Goal: Task Accomplishment & Management: Manage account settings

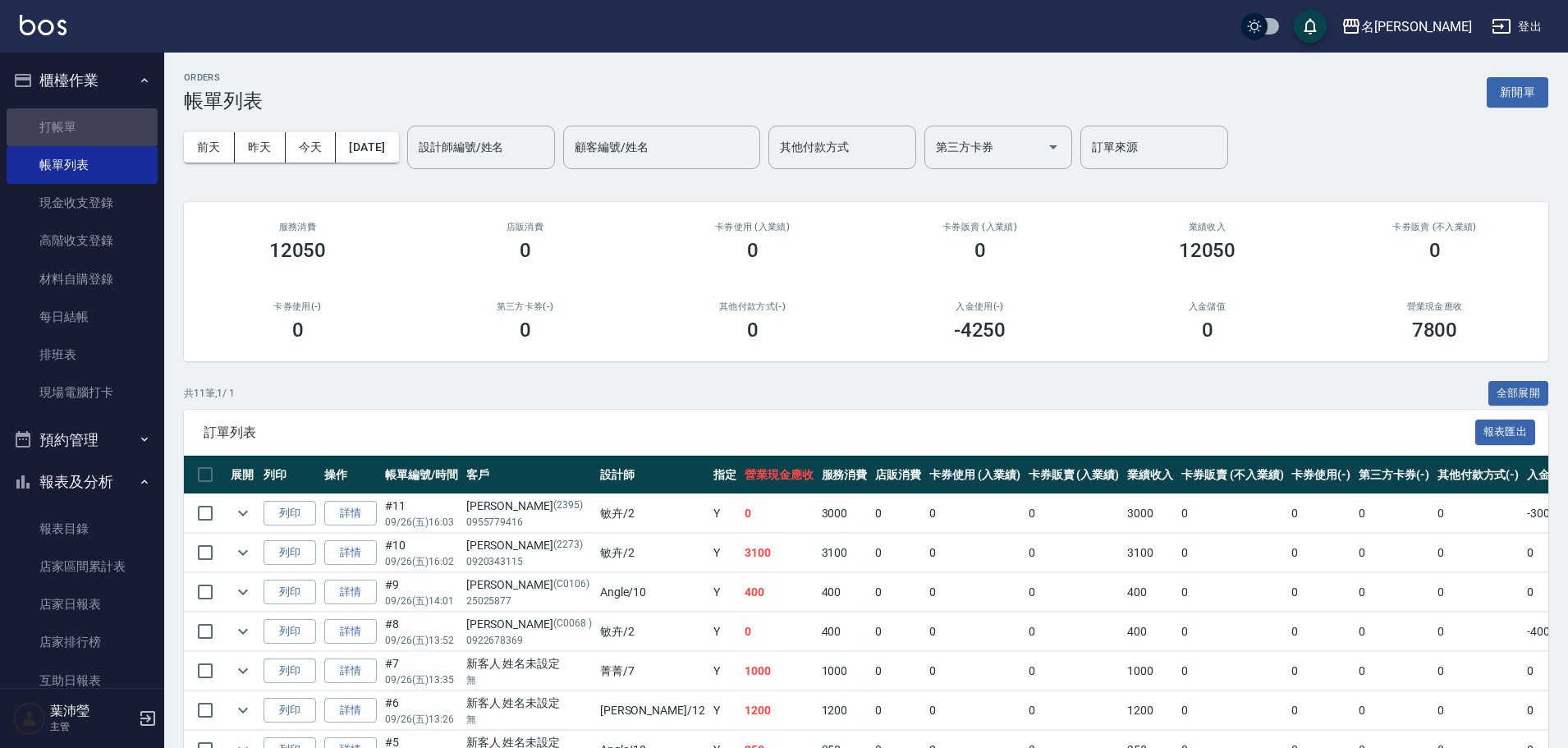
click at [121, 124] on link "打帳單" at bounding box center [82, 127] width 151 height 38
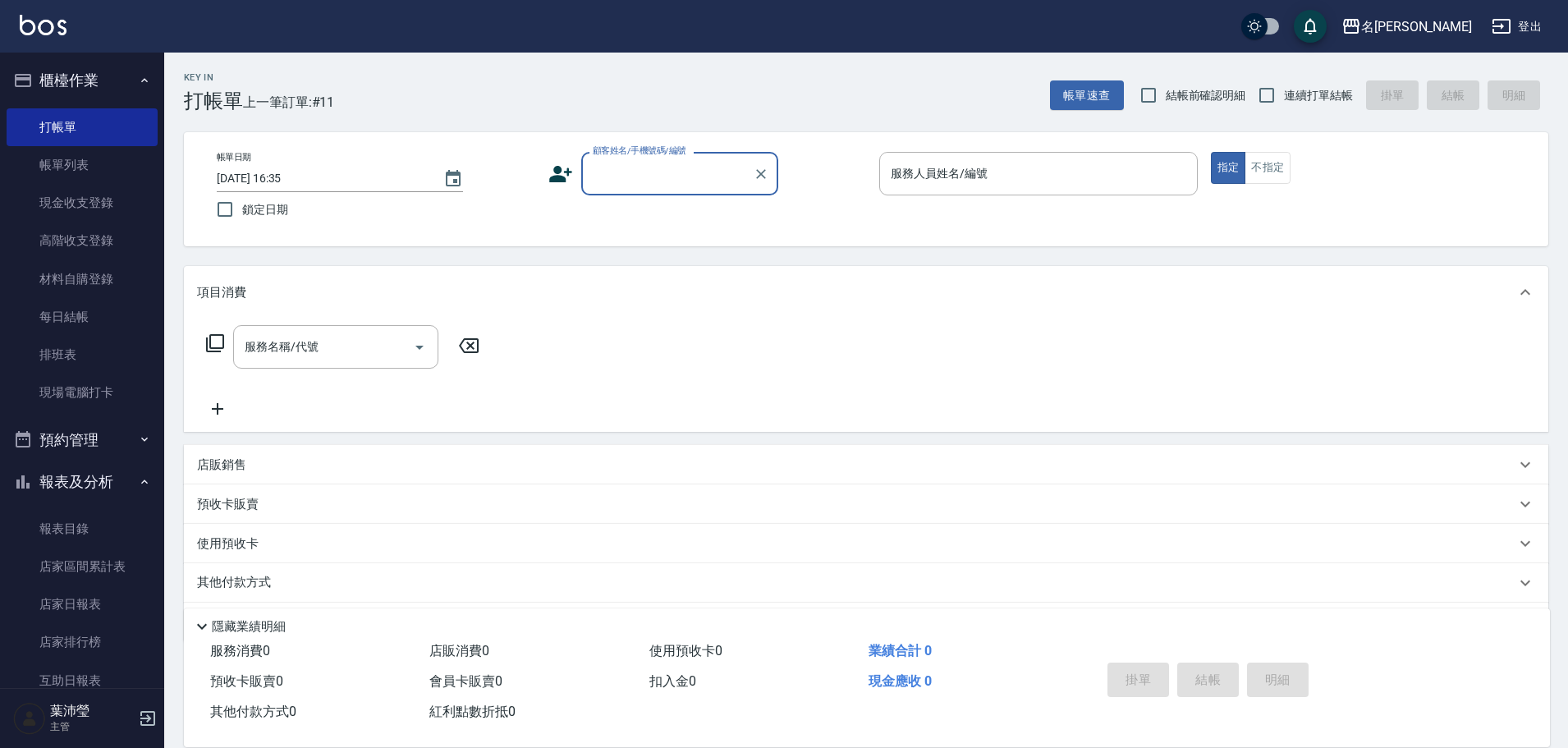
click at [632, 178] on input "顧客姓名/手機號碼/編號" at bounding box center [667, 173] width 158 height 29
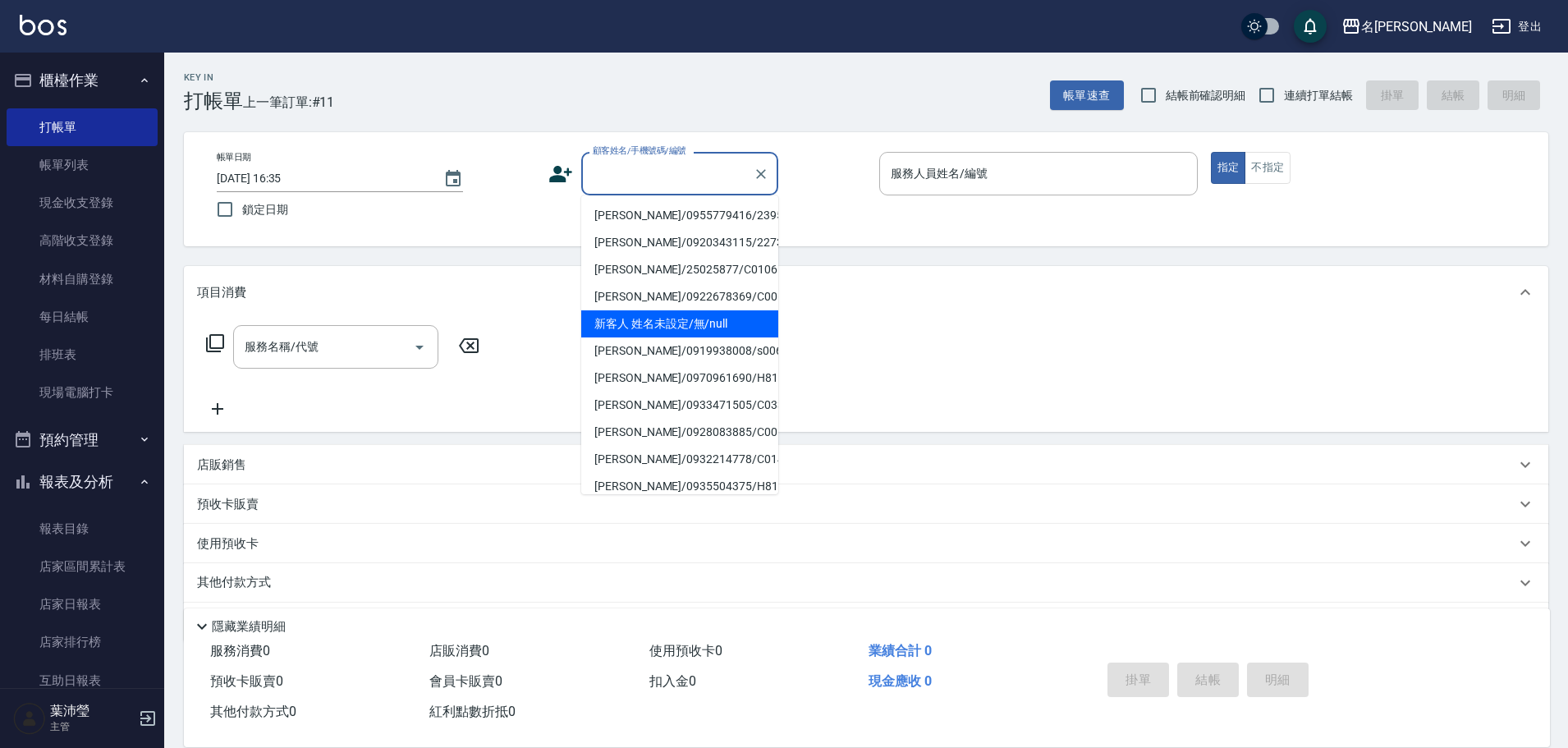
click at [653, 318] on li "新客人 姓名未設定/無/null" at bounding box center [680, 323] width 197 height 27
type input "新客人 姓名未設定/無/null"
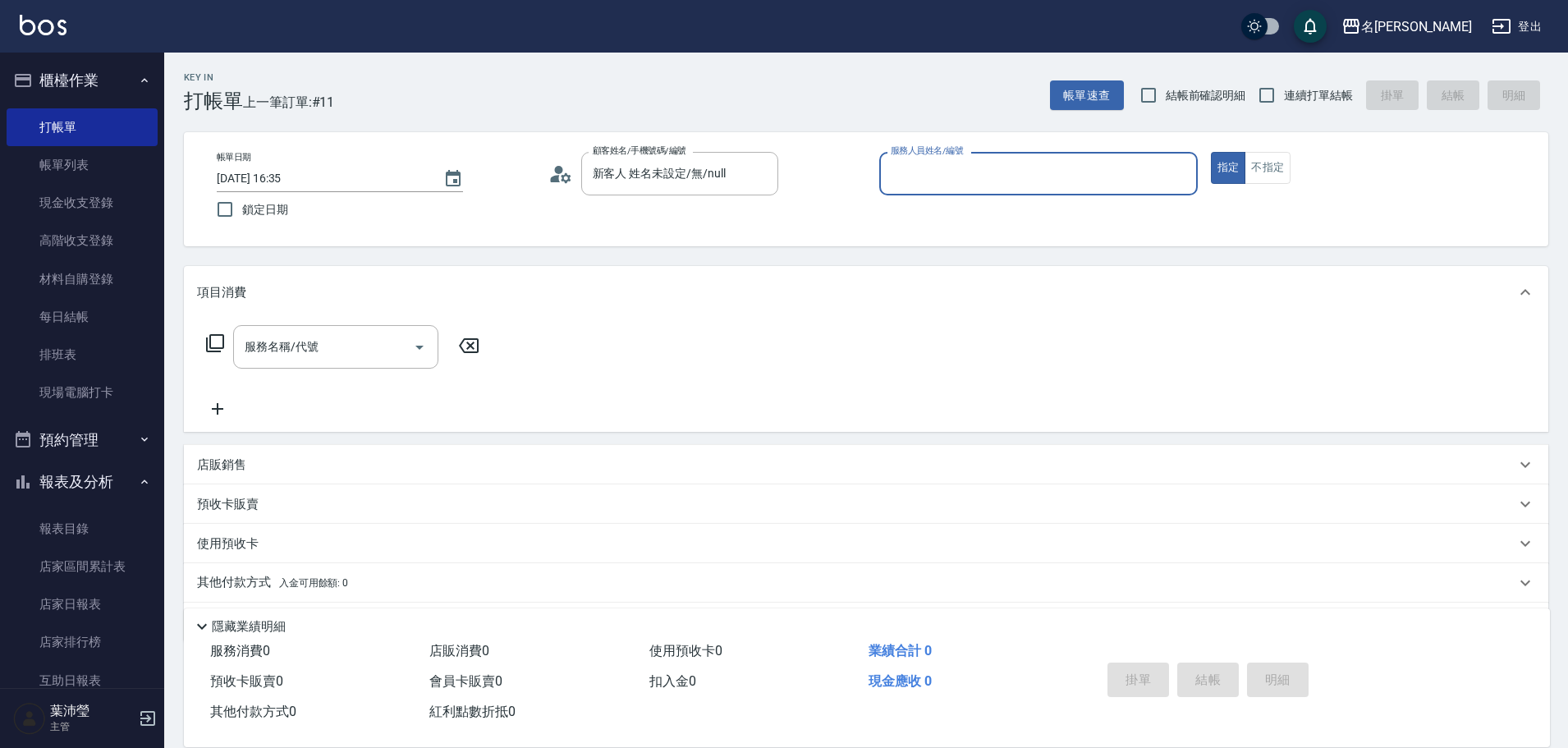
click at [914, 171] on input "服務人員姓名/編號" at bounding box center [1038, 173] width 304 height 29
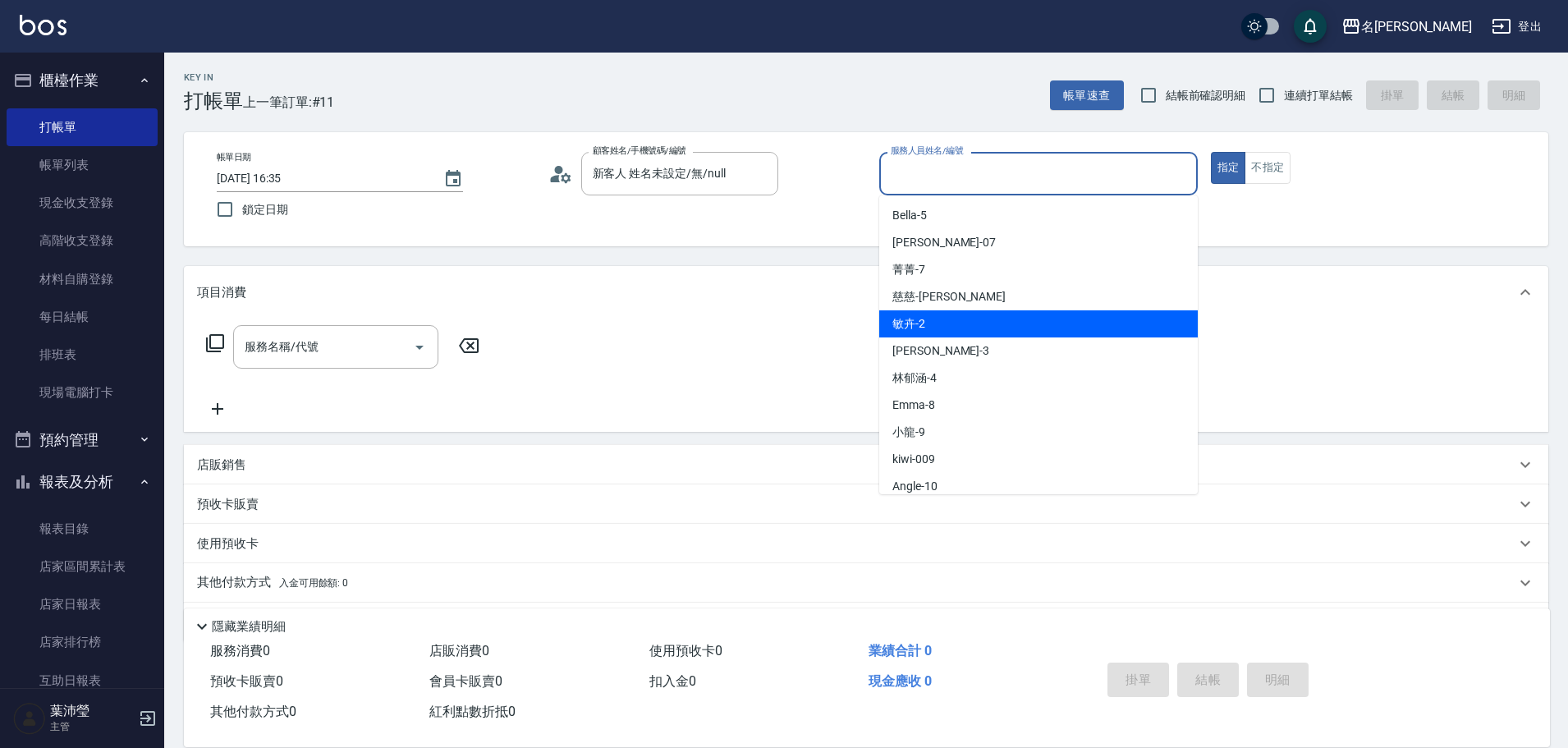
click at [923, 327] on span "敏卉 -2" at bounding box center [908, 323] width 33 height 17
type input "敏卉-2"
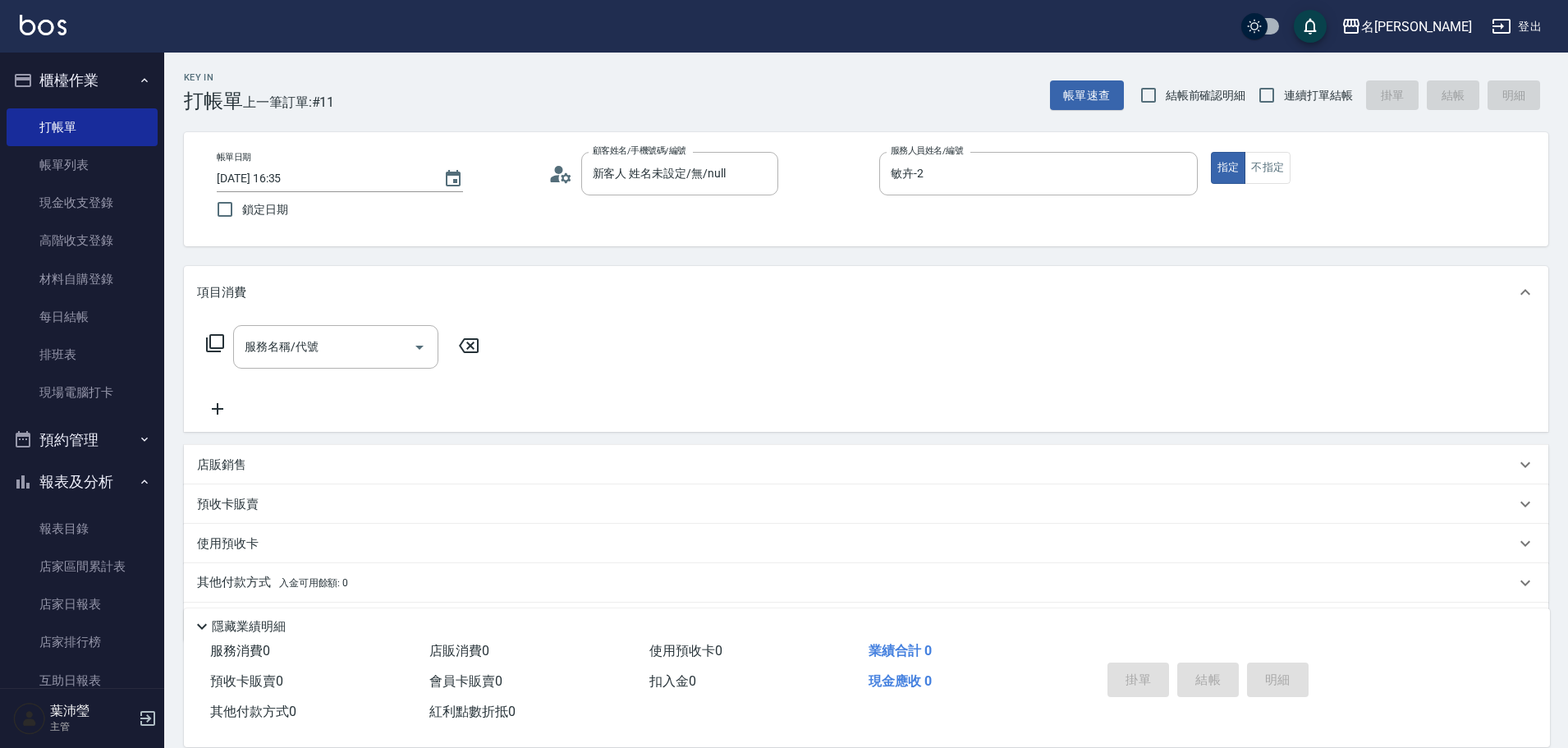
drag, startPoint x: 215, startPoint y: 343, endPoint x: 228, endPoint y: 334, distance: 15.8
click at [226, 339] on div "服務名稱/代號 服務名稱/代號" at bounding box center [343, 347] width 292 height 43
drag, startPoint x: 224, startPoint y: 340, endPoint x: 234, endPoint y: 329, distance: 14.9
click at [225, 340] on div "服務名稱/代號 服務名稱/代號" at bounding box center [343, 347] width 292 height 43
click at [211, 340] on icon at bounding box center [214, 342] width 18 height 18
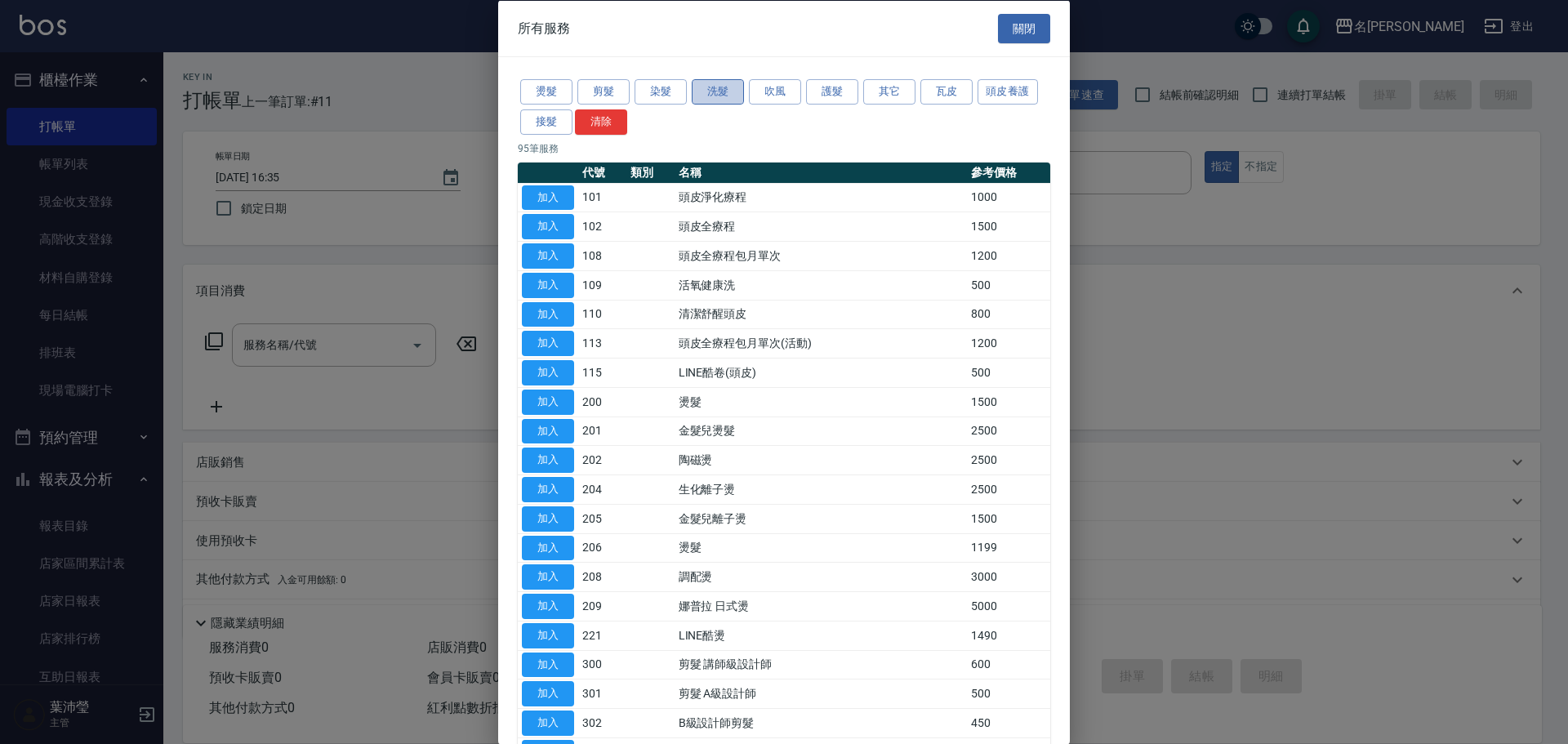
click at [723, 93] on button "洗髮" at bounding box center [718, 92] width 52 height 25
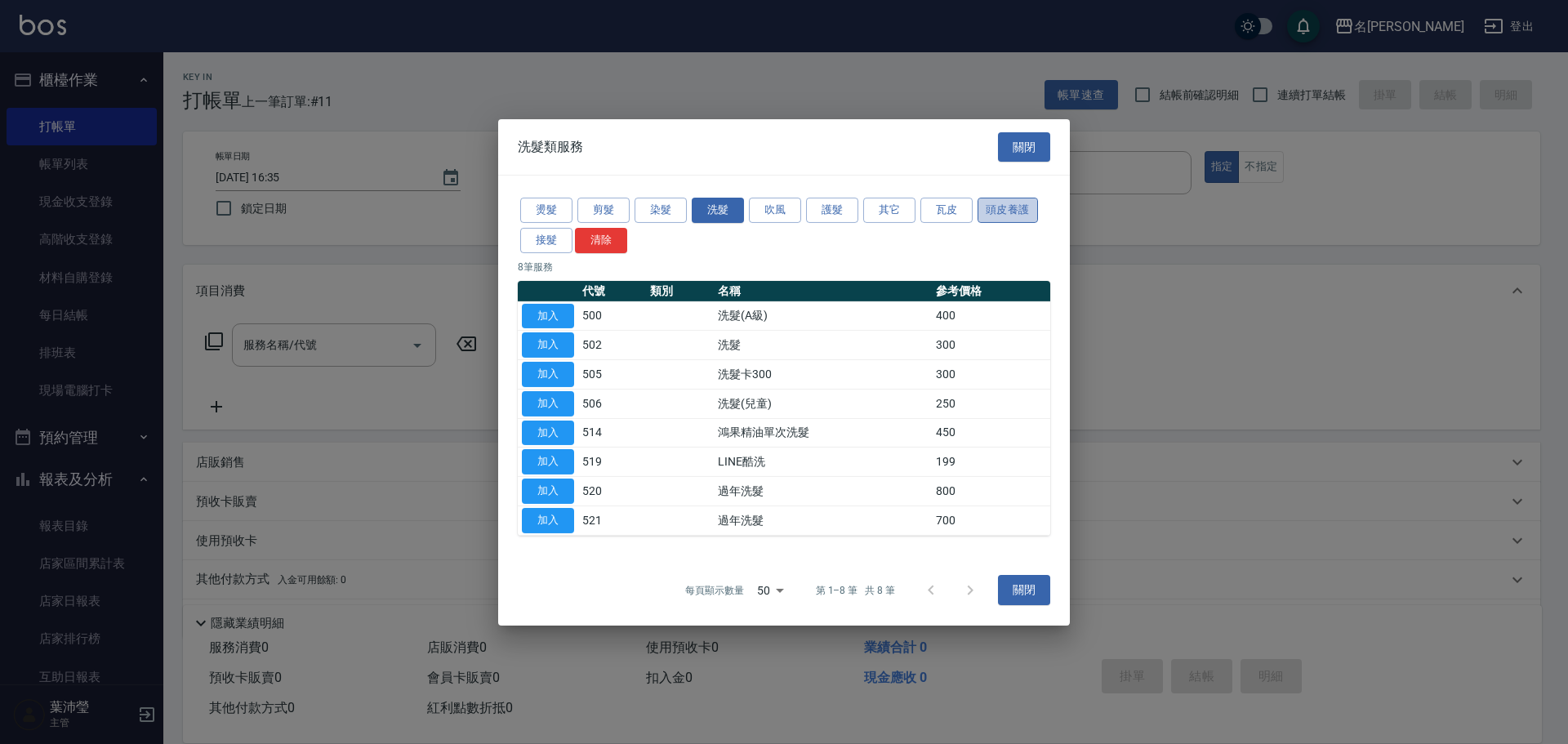
drag, startPoint x: 998, startPoint y: 211, endPoint x: 1007, endPoint y: 216, distance: 10.3
click at [1005, 216] on button "頭皮養護" at bounding box center [1007, 209] width 61 height 25
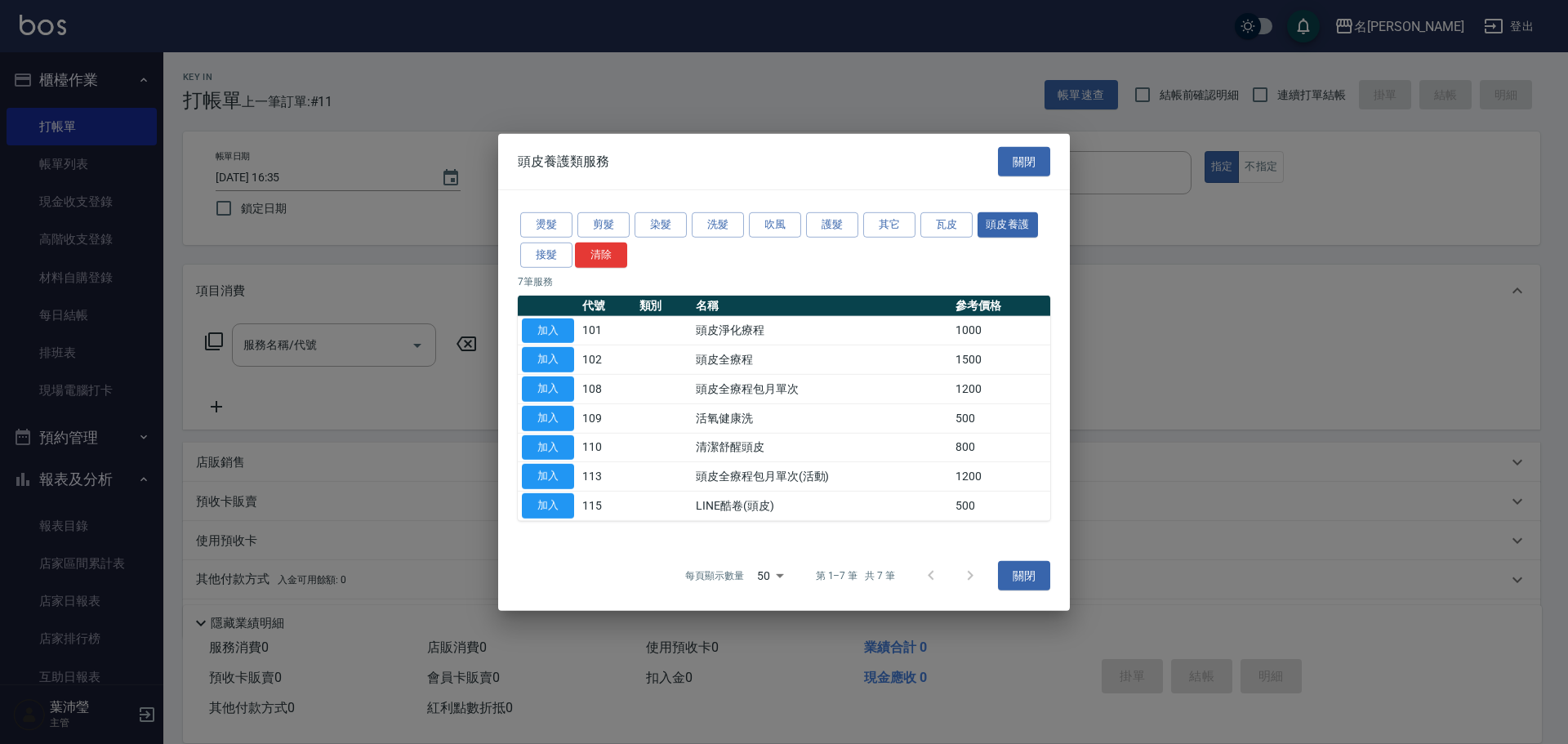
click at [1053, 165] on div "頭皮養護類服務 關閉" at bounding box center [784, 161] width 571 height 56
click at [1042, 165] on button "關閉" at bounding box center [1024, 161] width 52 height 30
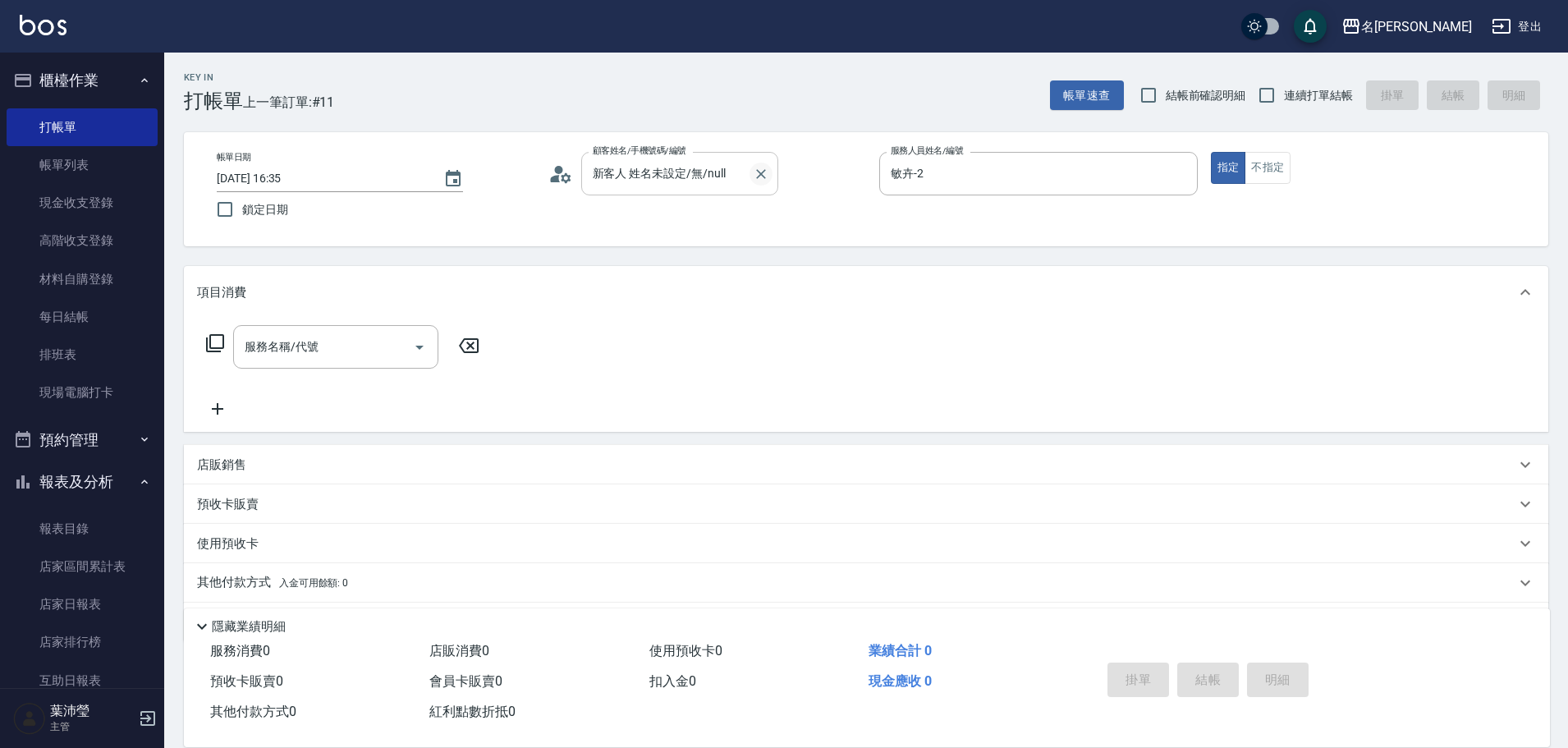
click at [760, 170] on icon "Clear" at bounding box center [760, 173] width 16 height 16
click at [1172, 170] on icon "Clear" at bounding box center [1180, 173] width 16 height 16
click at [1286, 161] on button "不指定" at bounding box center [1267, 168] width 46 height 32
click at [747, 191] on div "顧客姓名/手機號碼/編號" at bounding box center [680, 174] width 197 height 43
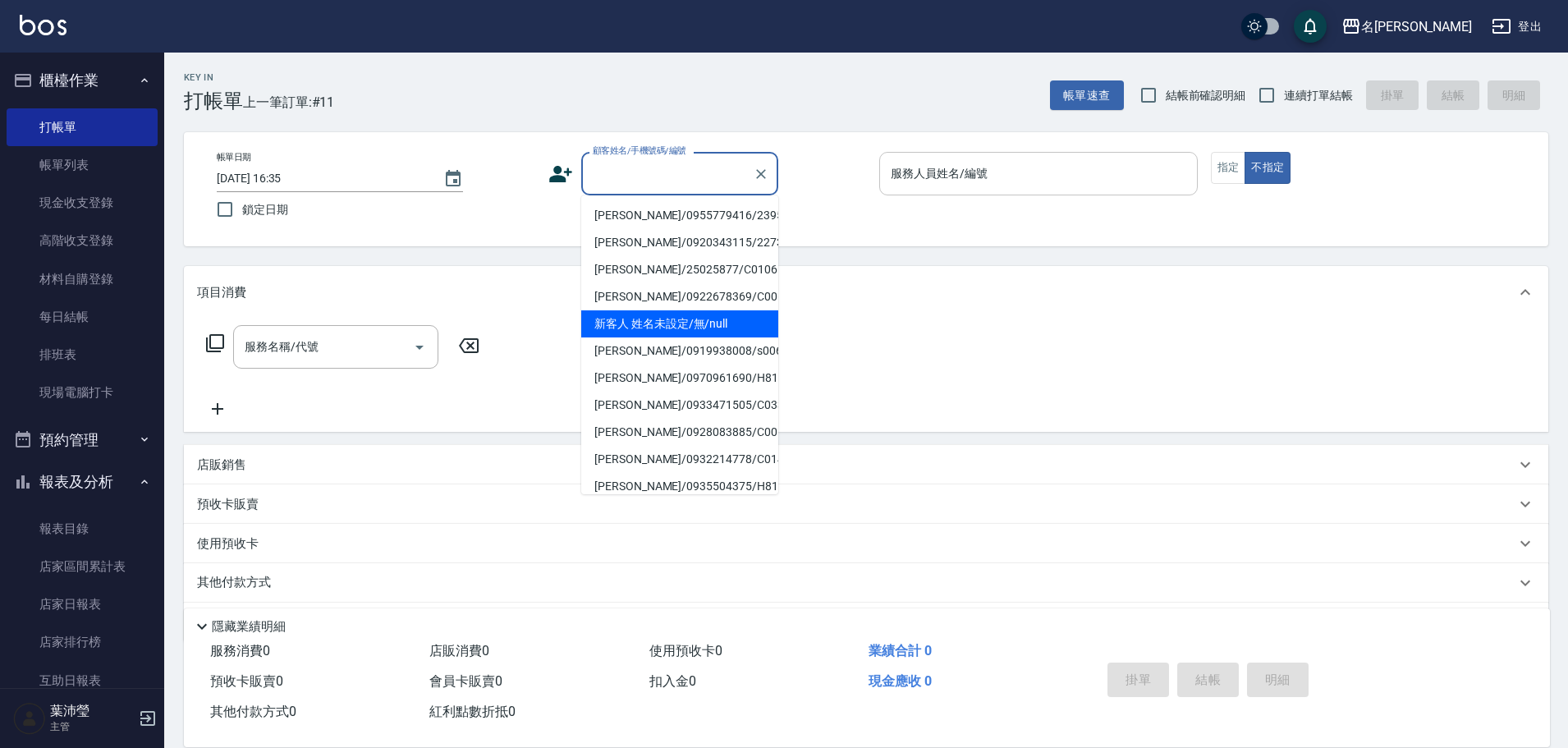
click at [722, 313] on li "新客人 姓名未設定/無/null" at bounding box center [680, 323] width 197 height 27
type input "新客人 姓名未設定/無/null"
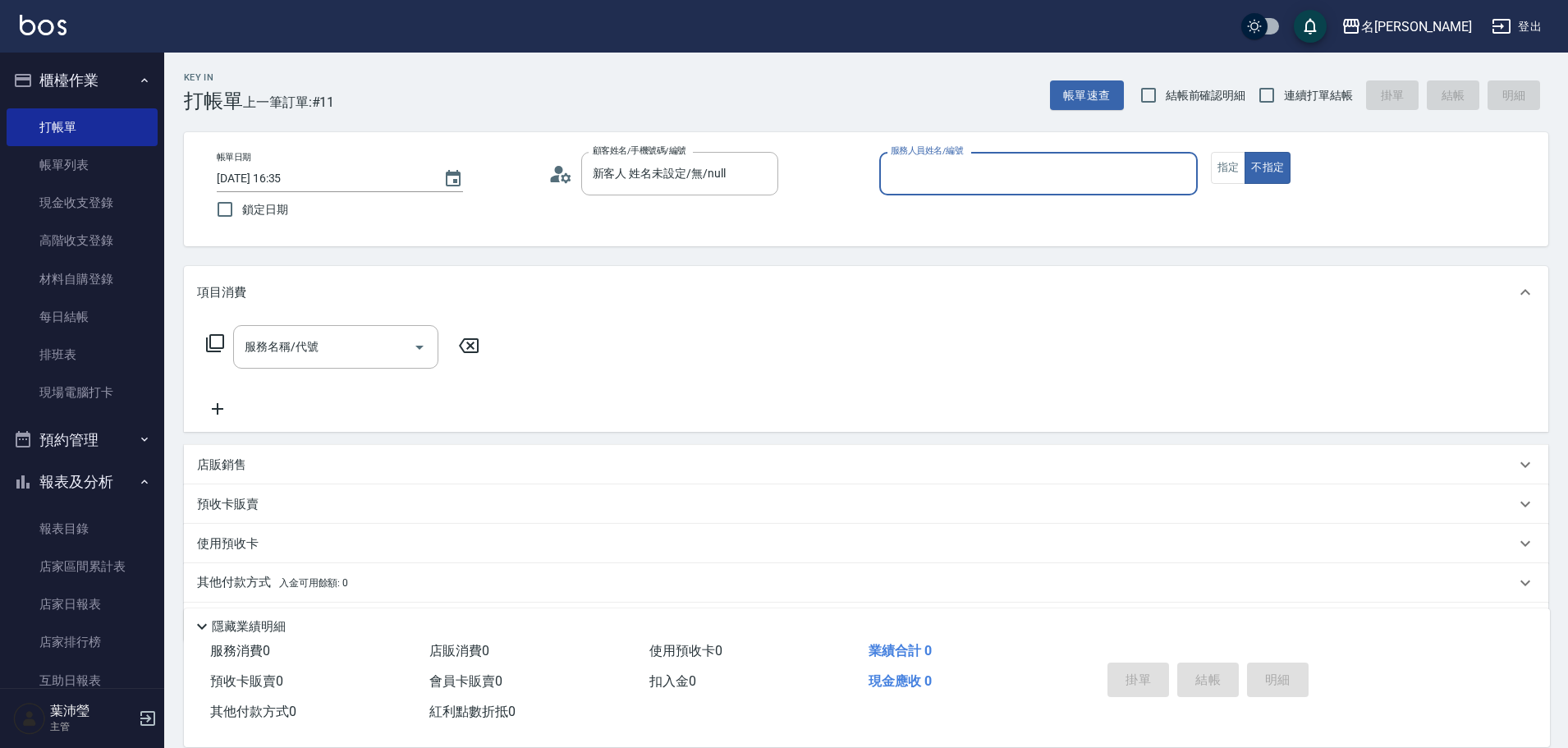
click at [1076, 175] on input "服務人員姓名/編號" at bounding box center [1038, 173] width 304 height 29
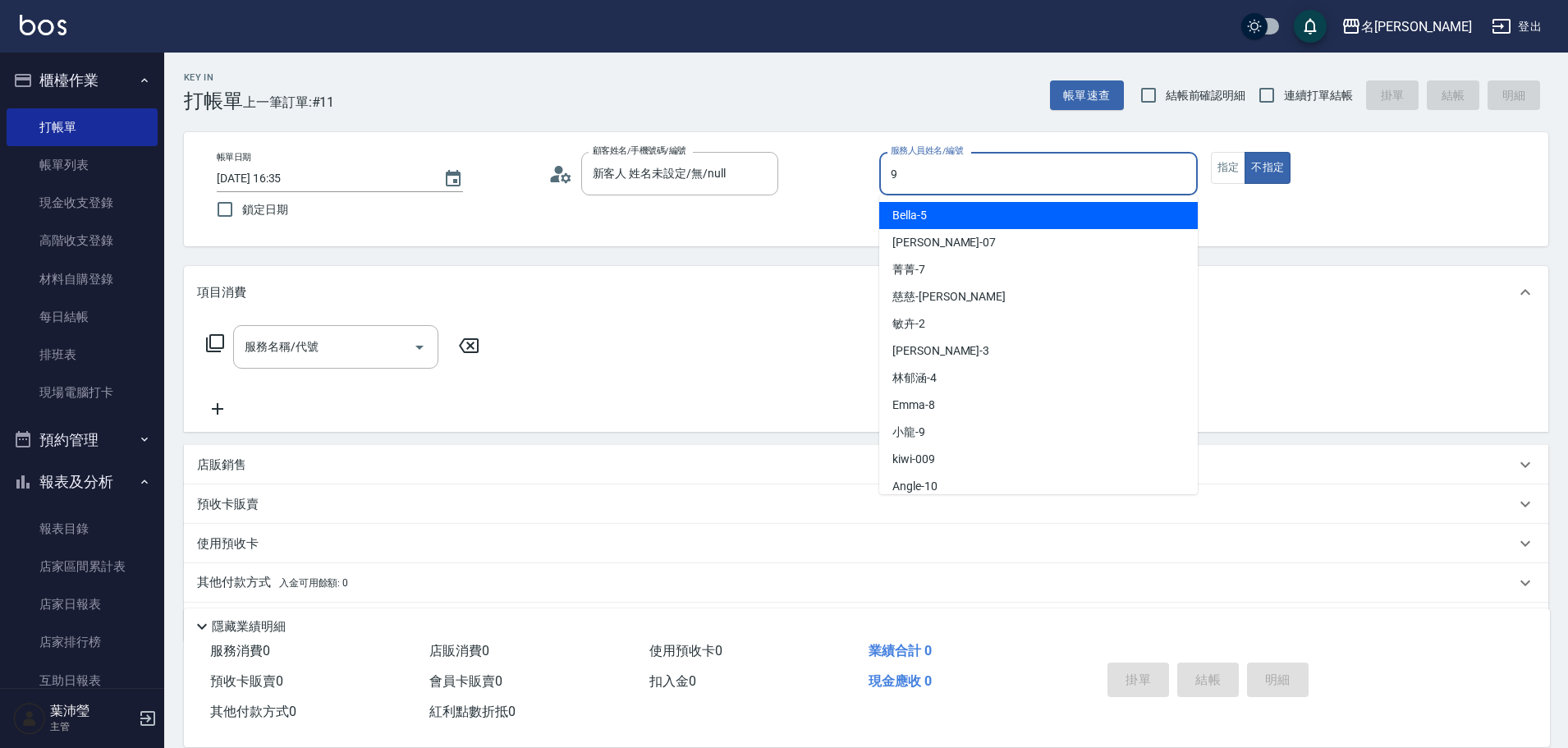
type input "小龍-9"
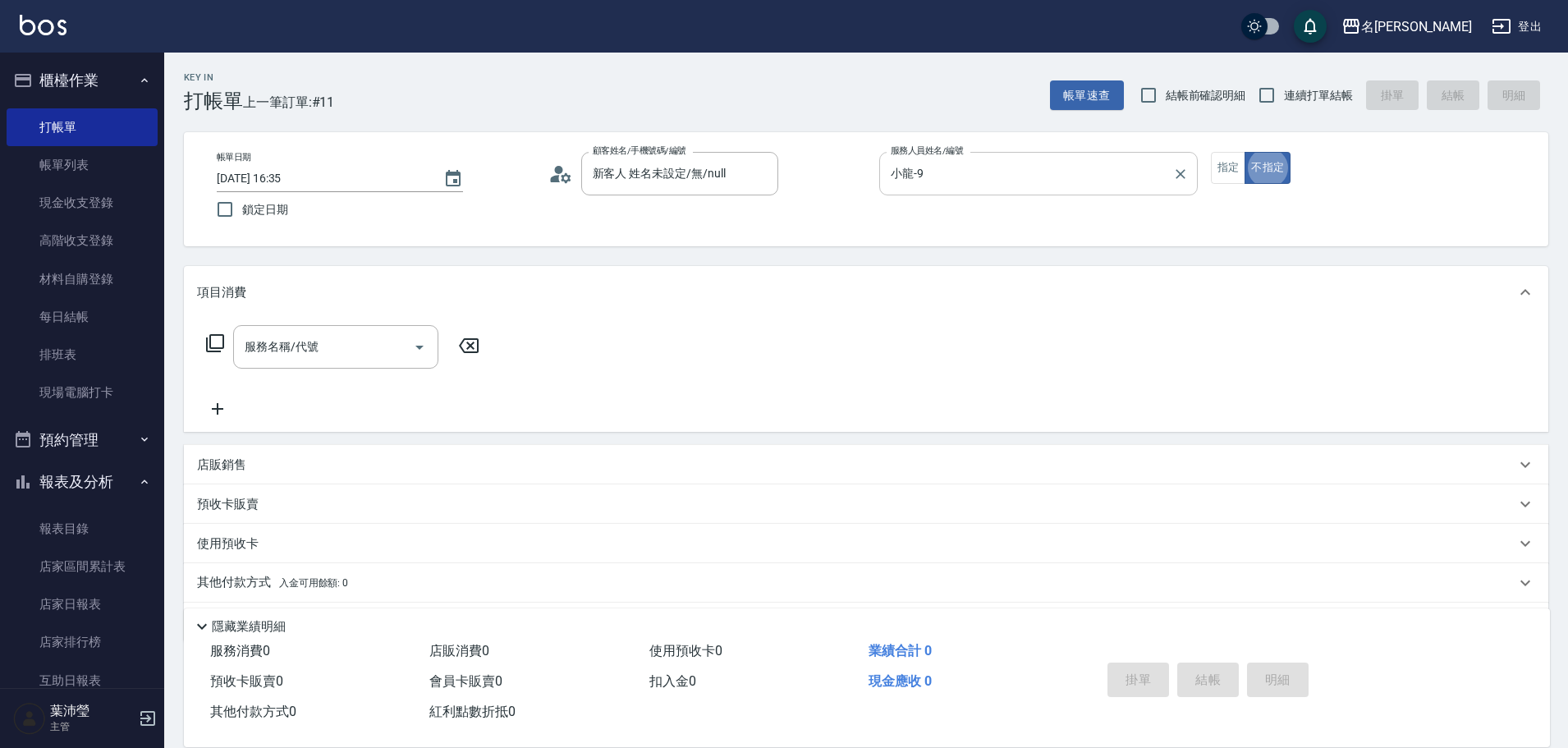
type button "false"
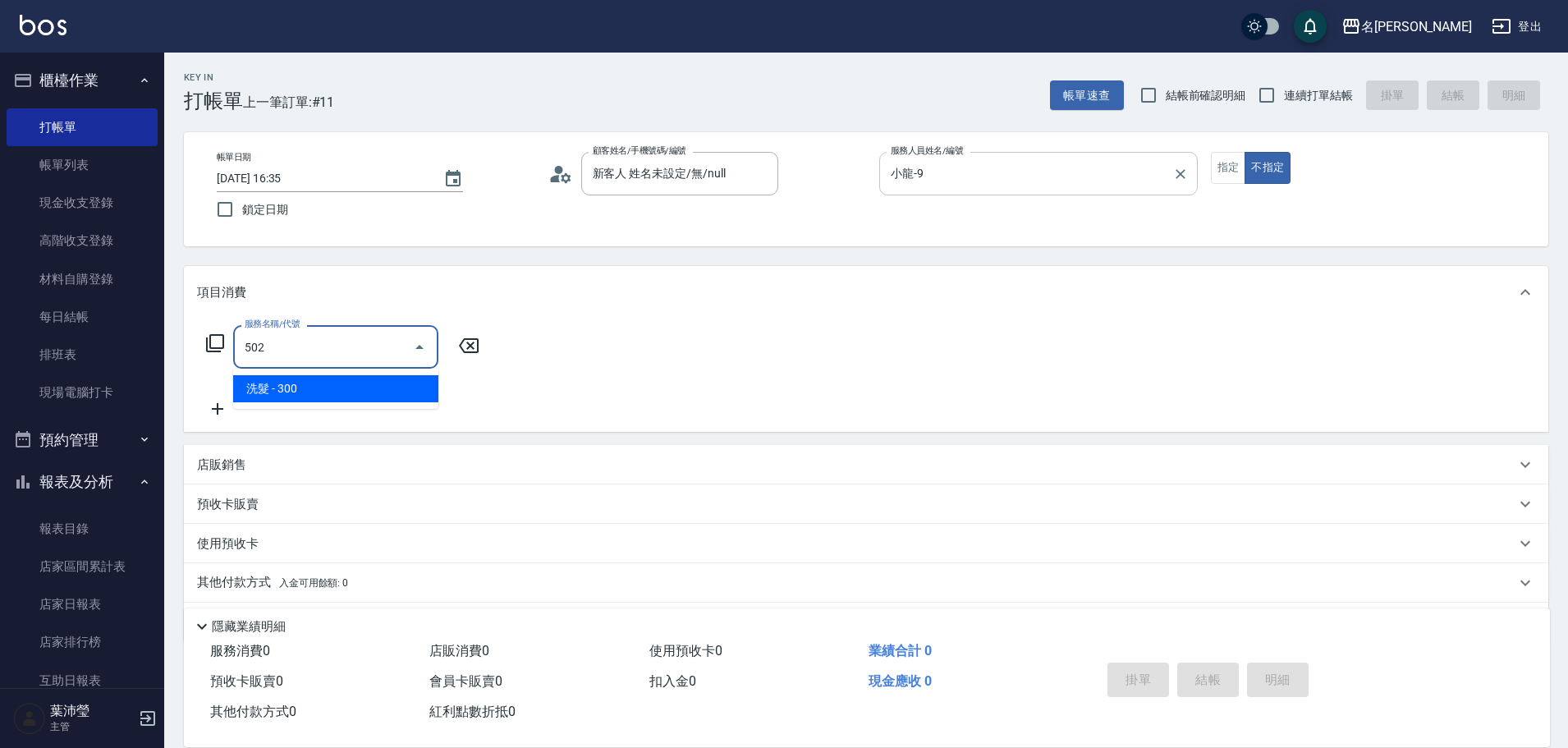
type input "洗髮(502)"
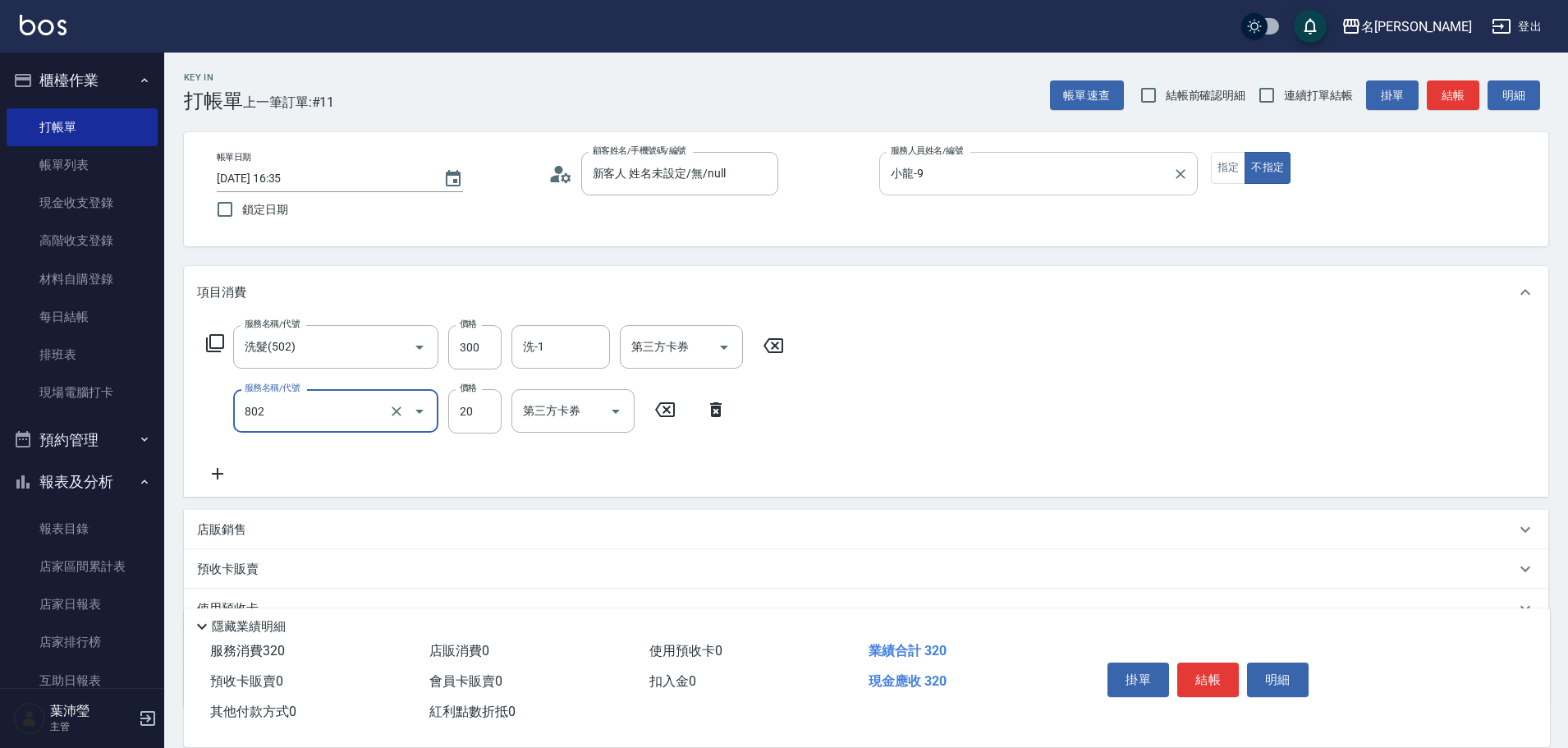
type input "潤絲(802)"
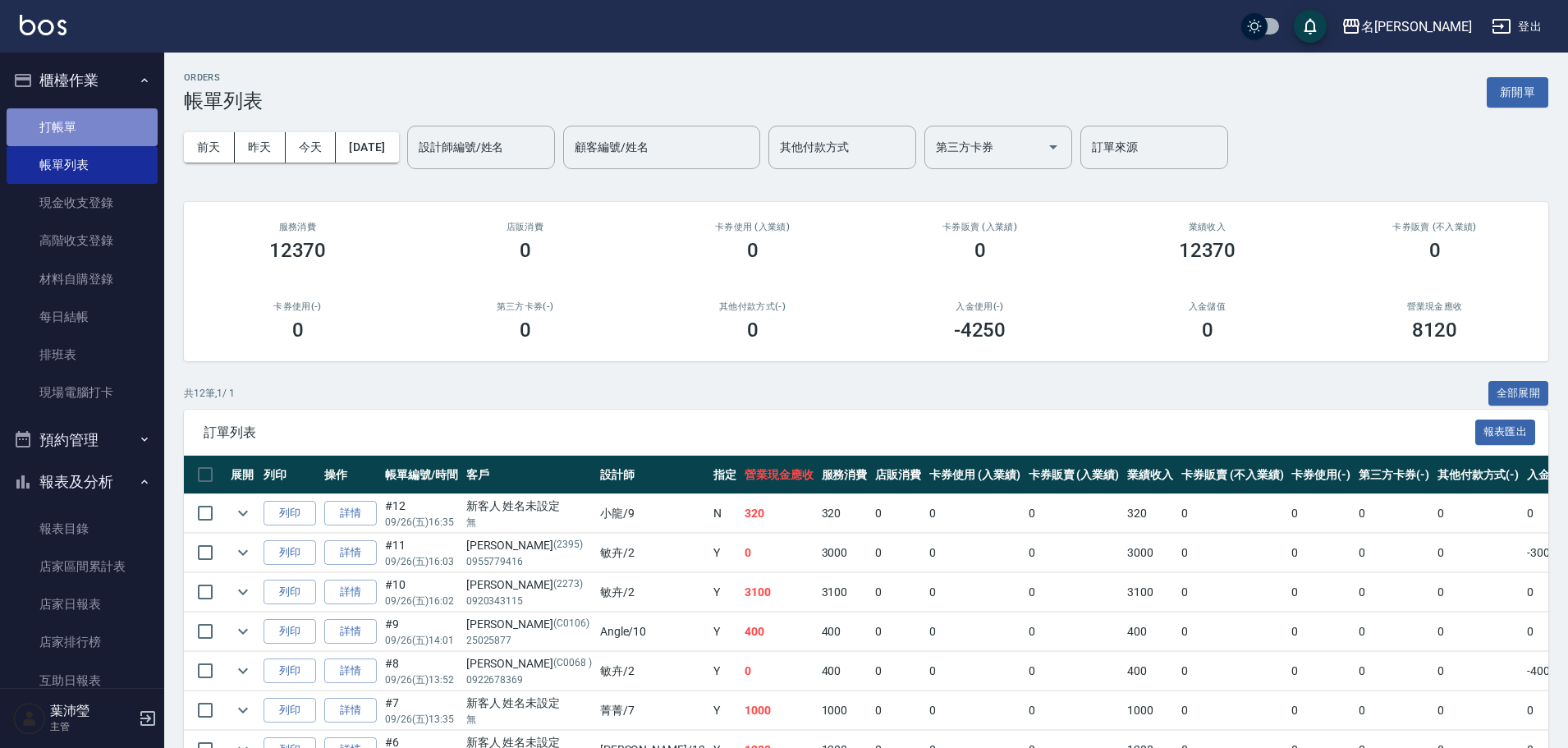
click at [82, 130] on link "打帳單" at bounding box center [82, 127] width 151 height 38
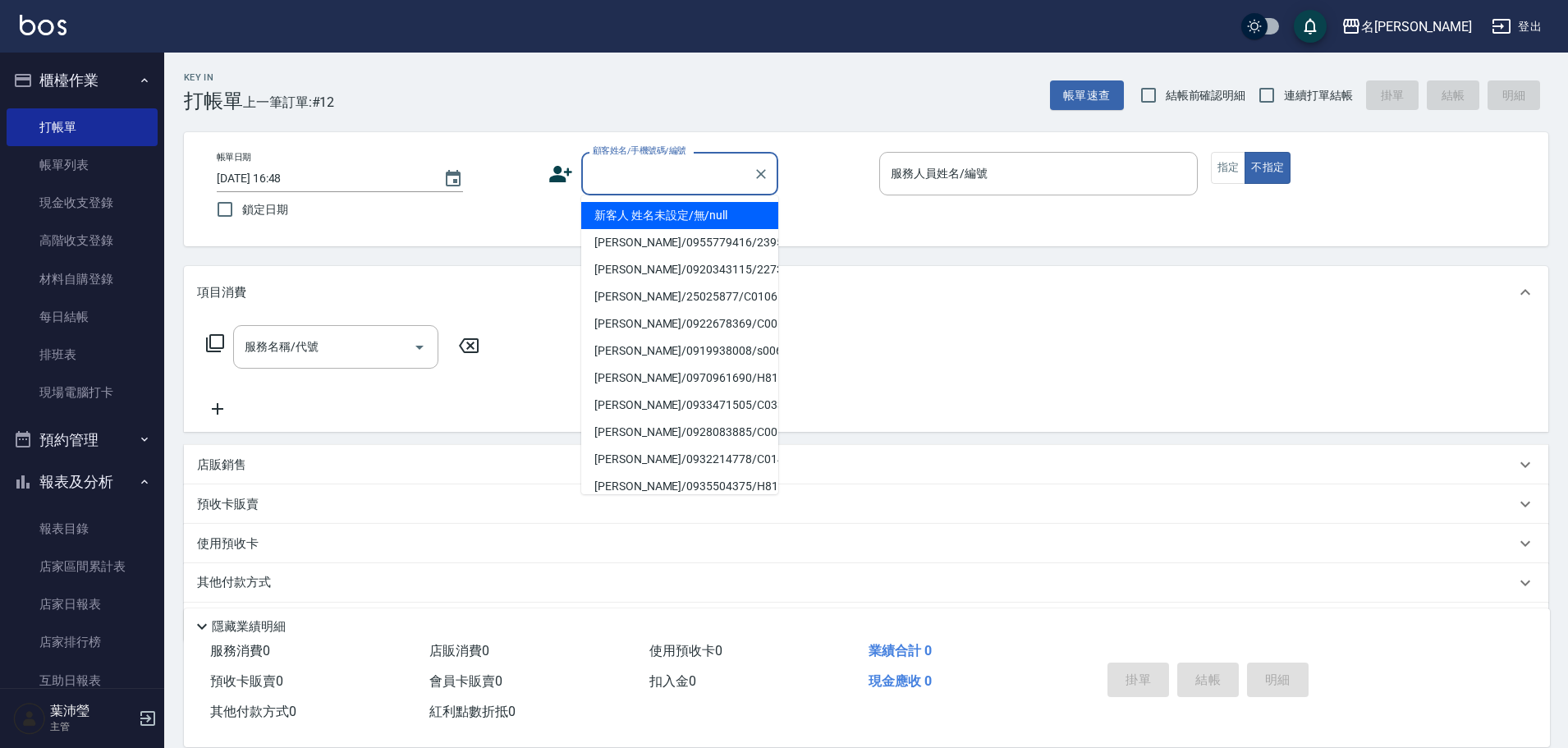
click at [660, 173] on input "顧客姓名/手機號碼/編號" at bounding box center [667, 173] width 158 height 29
click at [656, 210] on li "新客人 姓名未設定/無/null" at bounding box center [680, 215] width 197 height 27
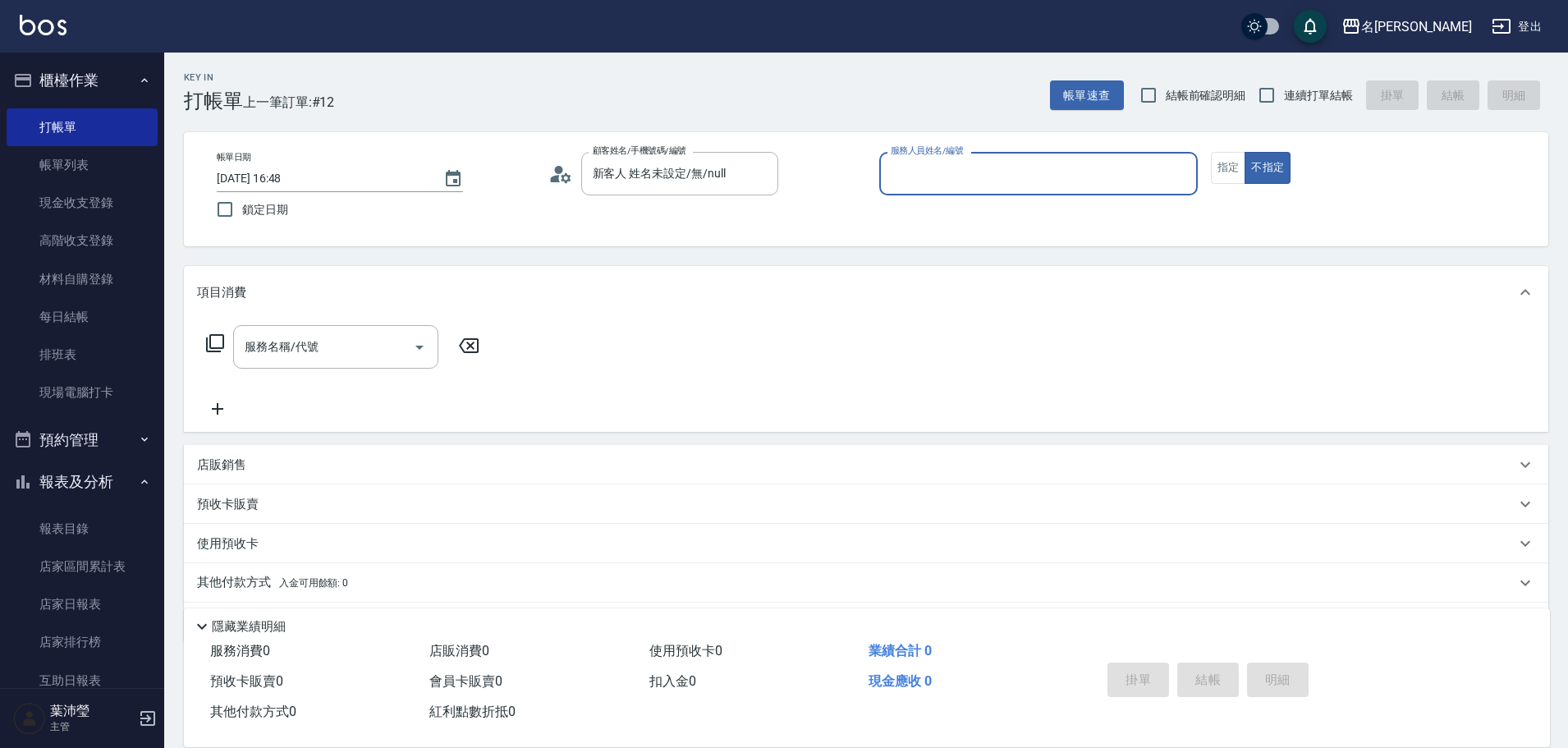
type input "新客人 姓名未設定/無/null"
click at [897, 168] on input "服務人員姓名/編號" at bounding box center [1038, 173] width 304 height 29
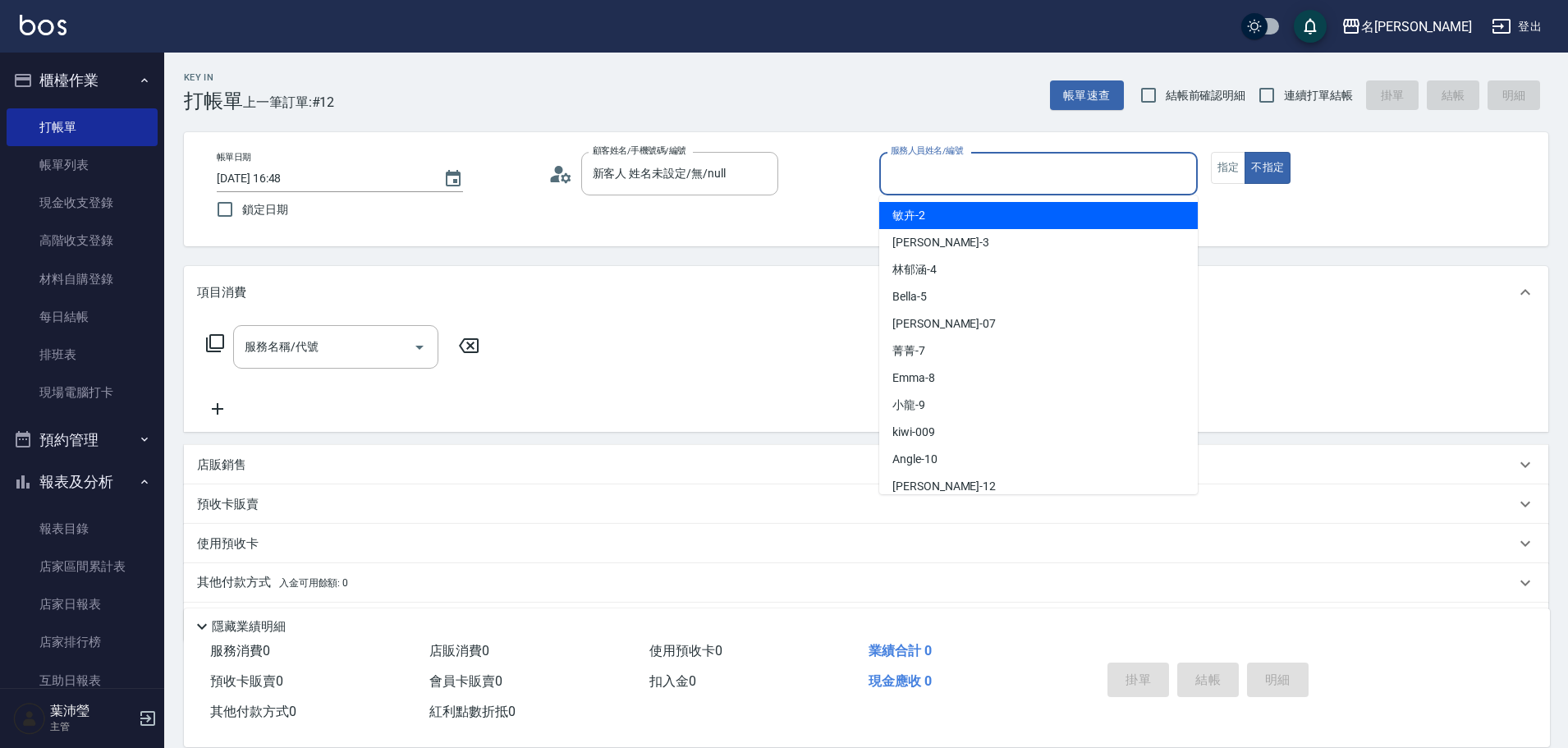
drag, startPoint x: 918, startPoint y: 217, endPoint x: 939, endPoint y: 209, distance: 22.5
click at [919, 216] on span "敏卉 -2" at bounding box center [908, 215] width 33 height 17
type input "敏卉-2"
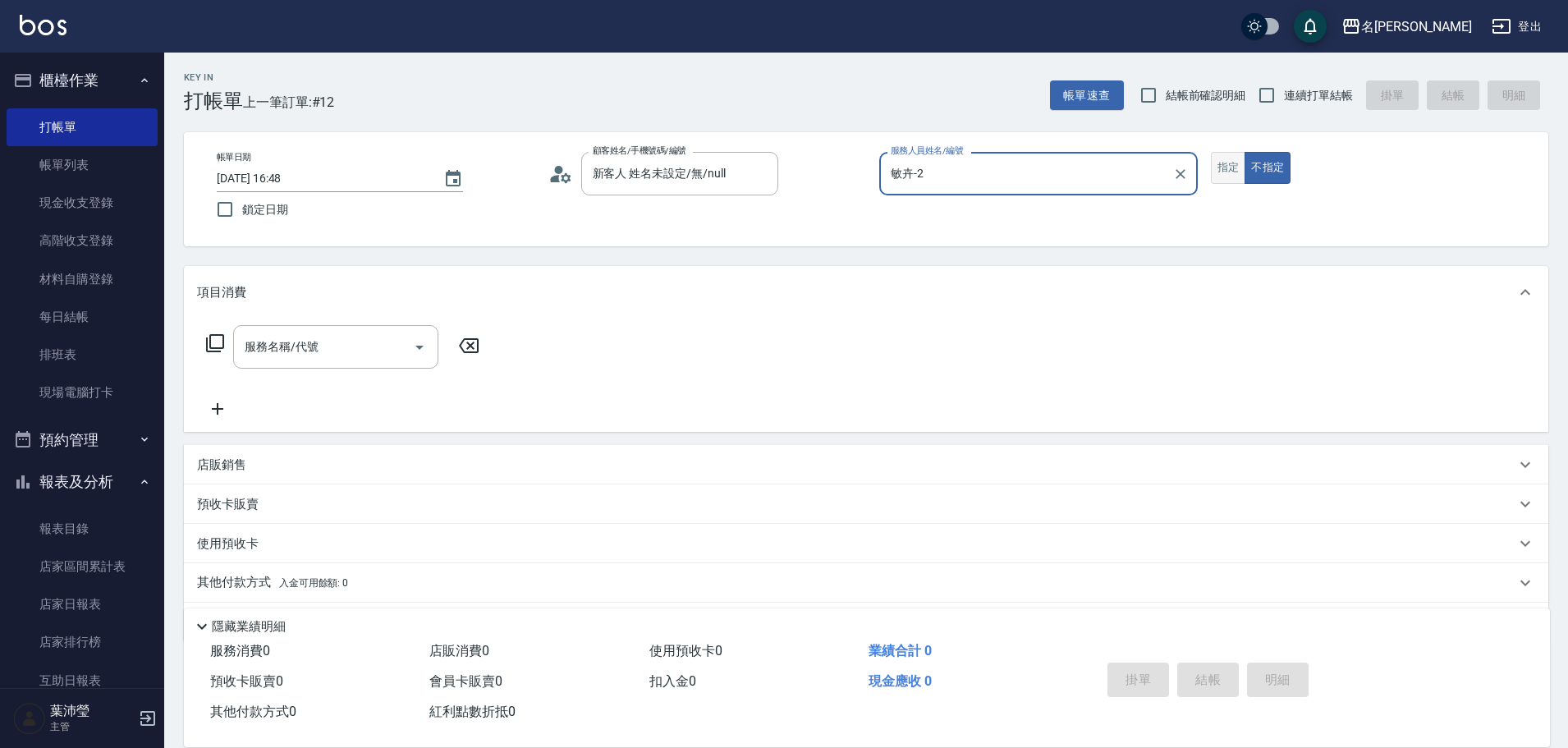
click at [1219, 170] on button "指定" at bounding box center [1229, 168] width 36 height 32
click at [214, 346] on icon at bounding box center [214, 343] width 20 height 20
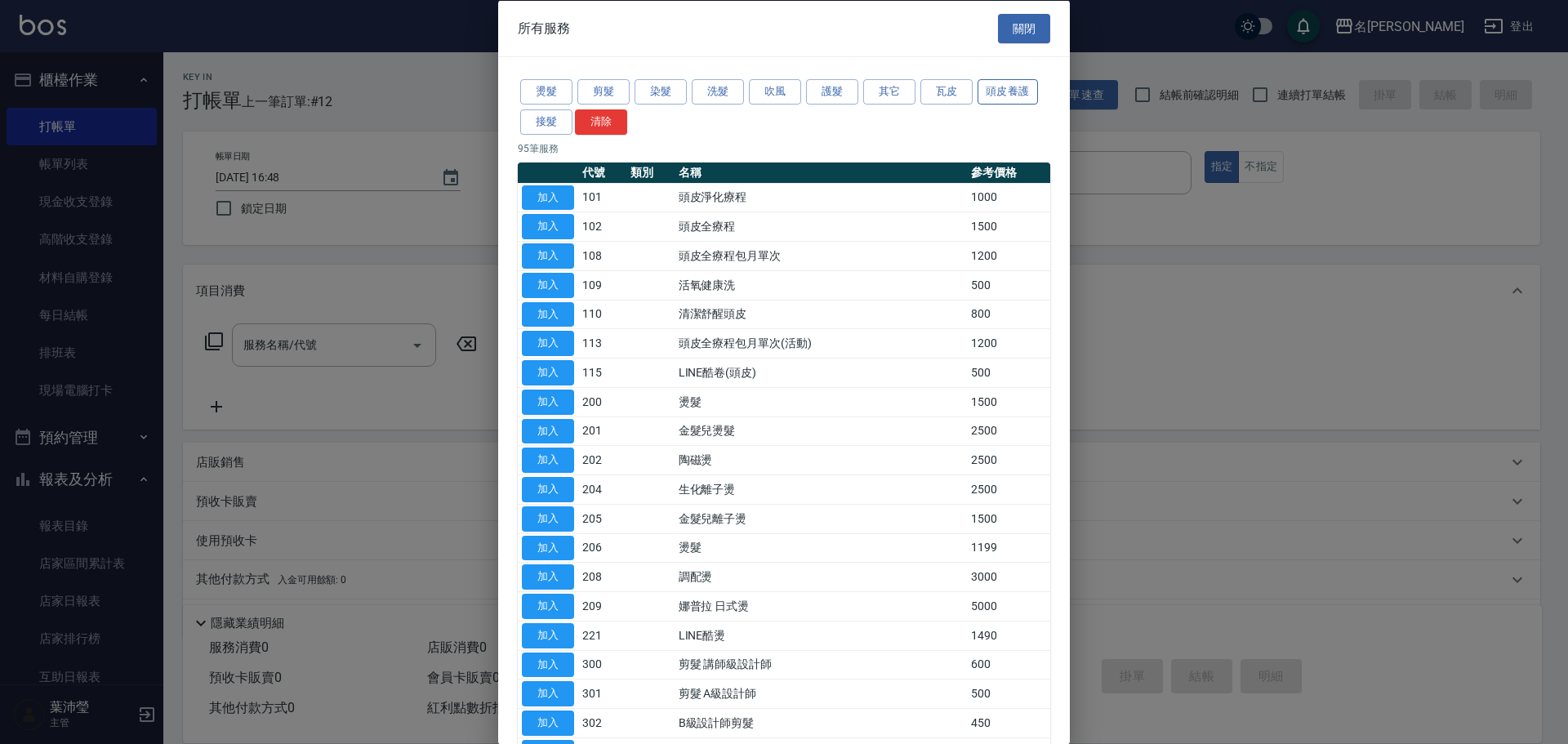
click at [1002, 92] on button "頭皮養護" at bounding box center [1007, 92] width 61 height 25
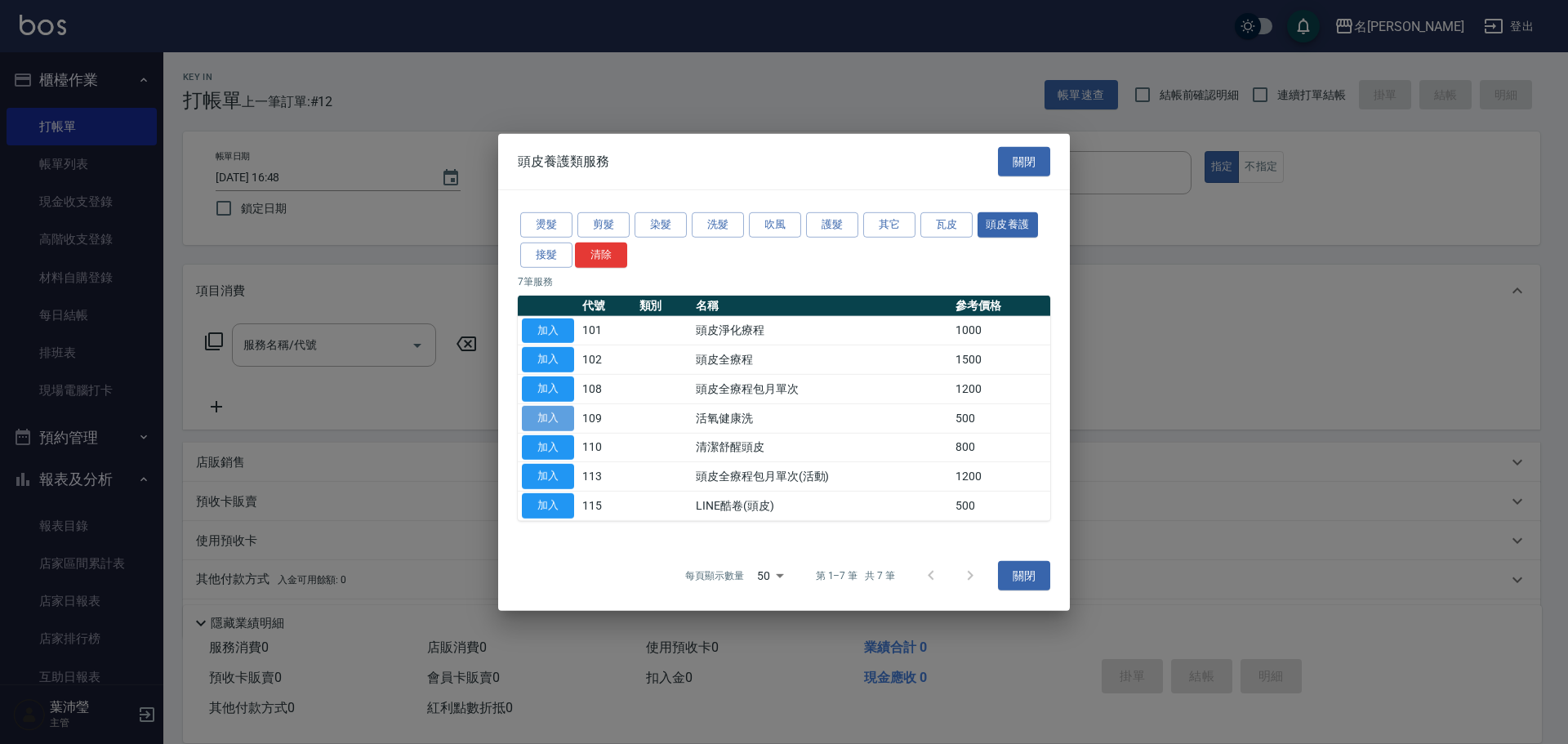
click at [570, 421] on button "加入" at bounding box center [548, 418] width 52 height 25
type input "活氧健康洗(109)"
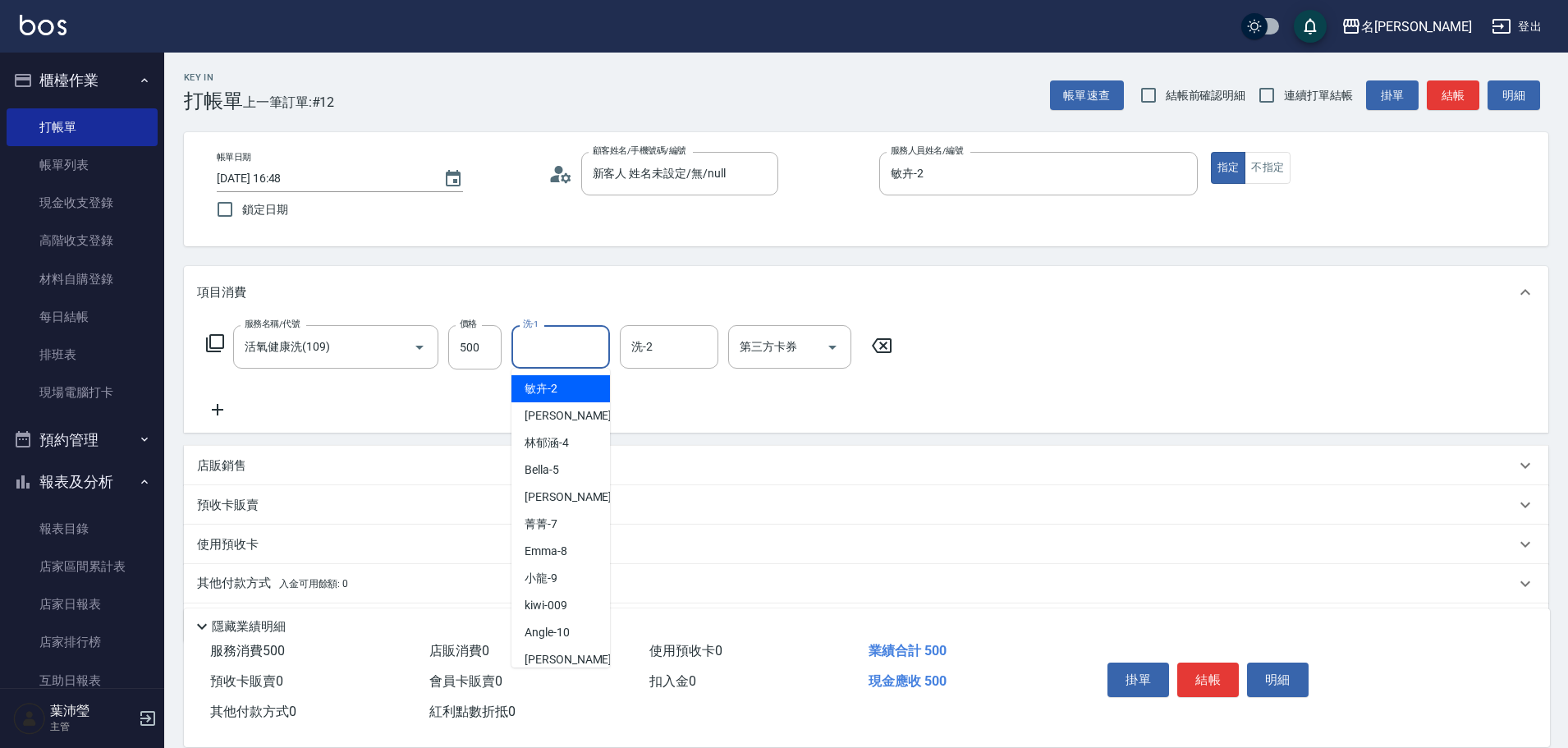
click at [574, 352] on input "洗-1" at bounding box center [560, 347] width 84 height 29
click at [561, 393] on span "[PERSON_NAME] -12" at bounding box center [576, 388] width 103 height 17
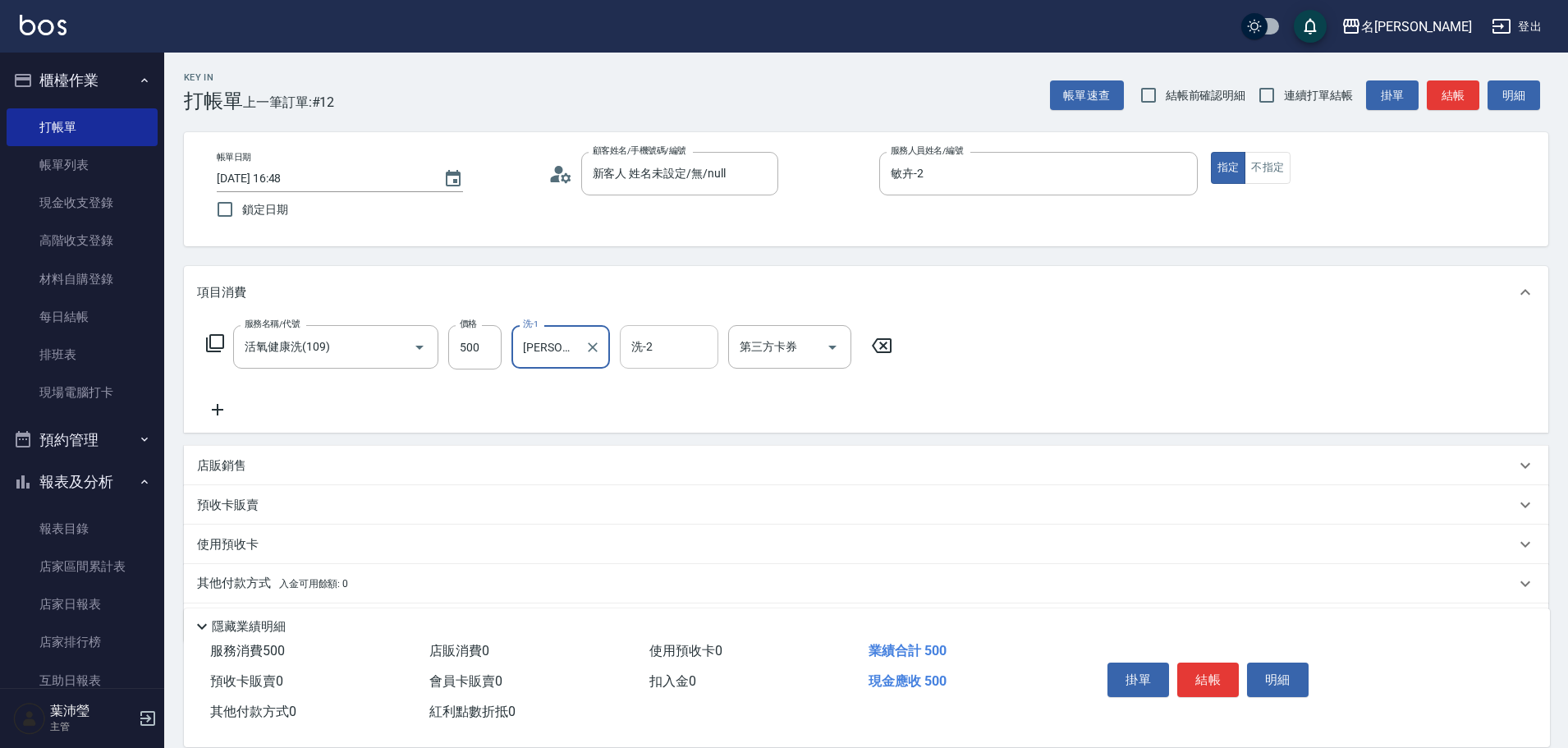
type input "[PERSON_NAME]-12"
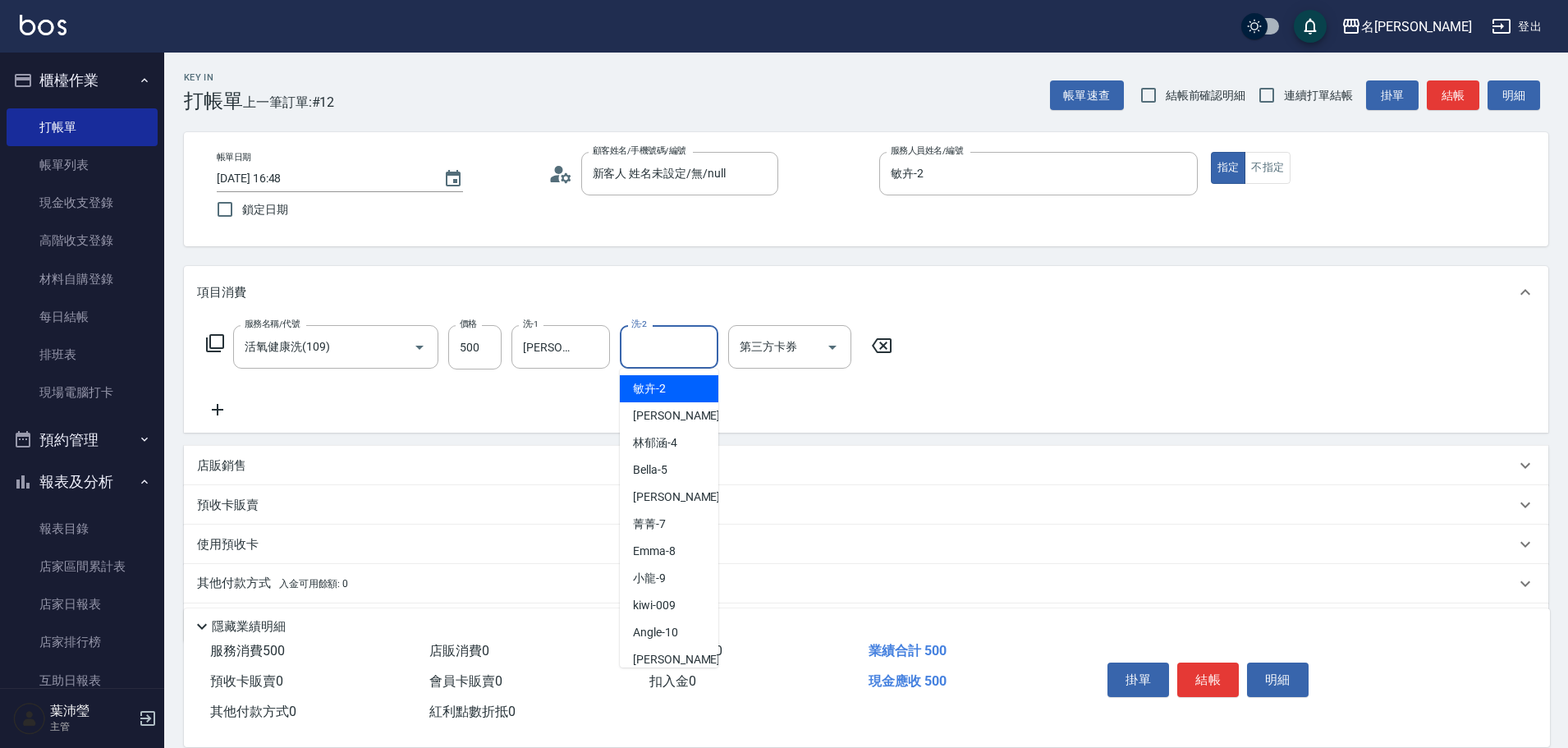
click at [677, 353] on input "洗-2" at bounding box center [668, 347] width 84 height 29
click at [688, 386] on div "[PERSON_NAME] -12" at bounding box center [668, 388] width 99 height 27
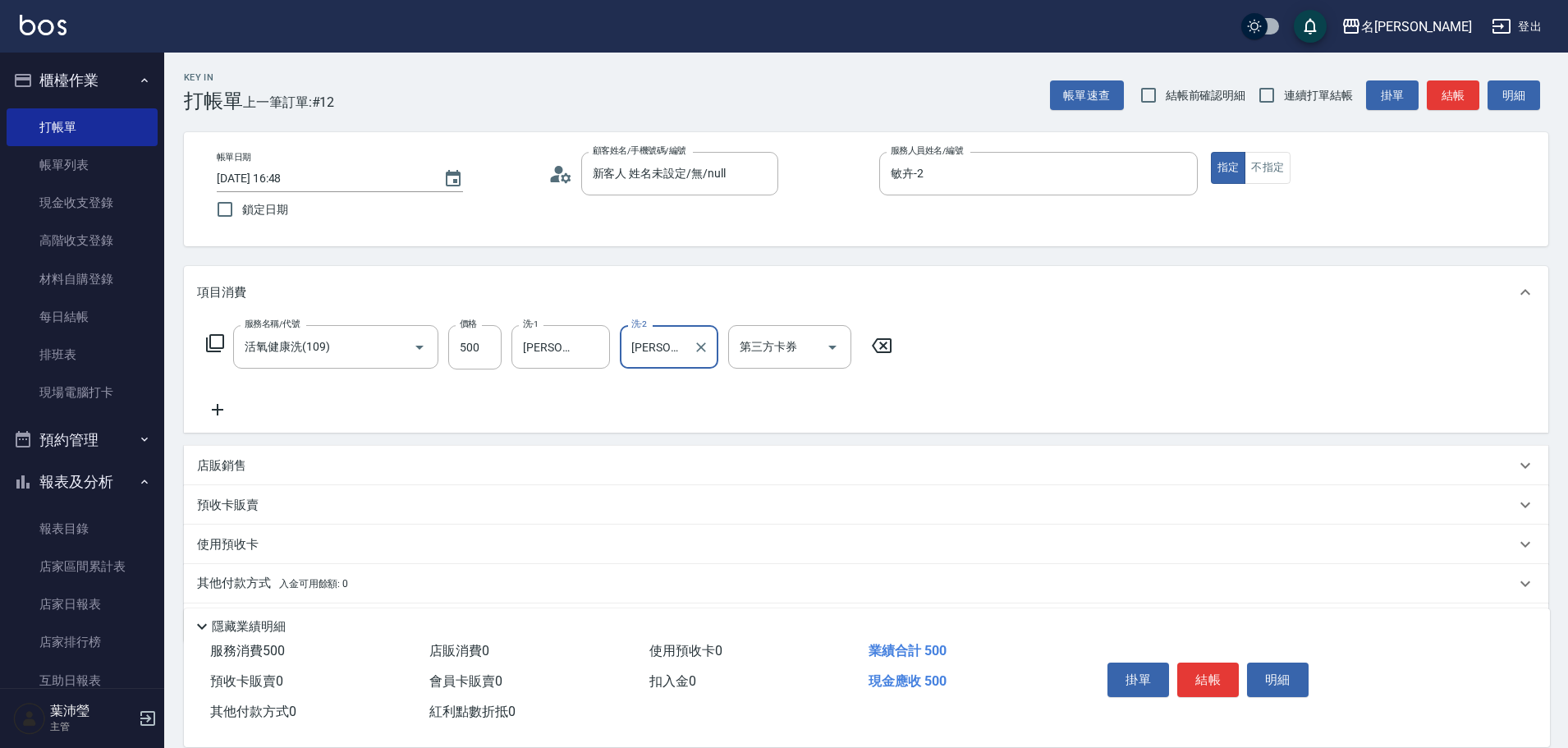
type input "[PERSON_NAME]-12"
click at [211, 338] on icon at bounding box center [214, 342] width 18 height 18
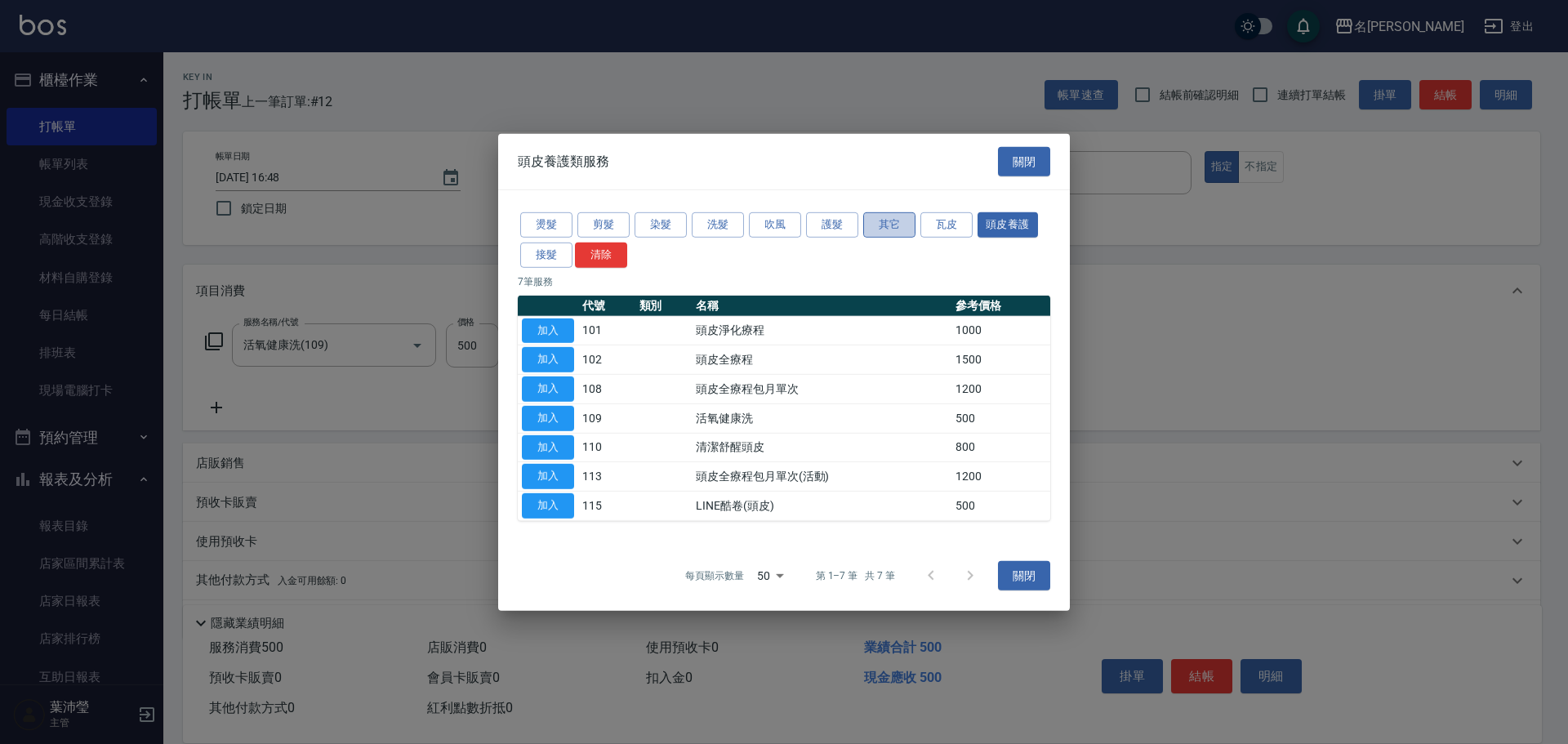
click at [885, 227] on button "其它" at bounding box center [889, 224] width 52 height 25
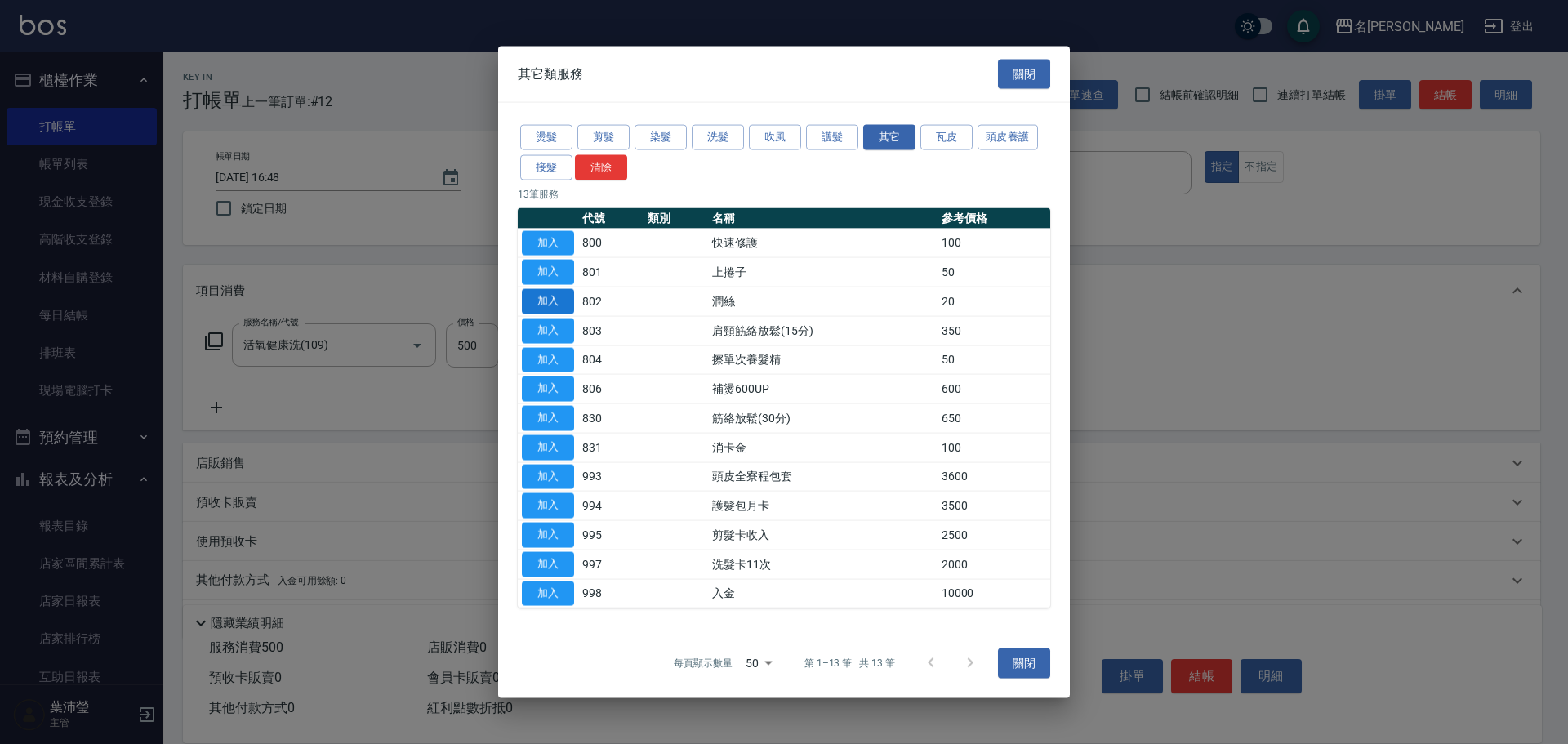
click at [556, 300] on button "加入" at bounding box center [548, 301] width 52 height 25
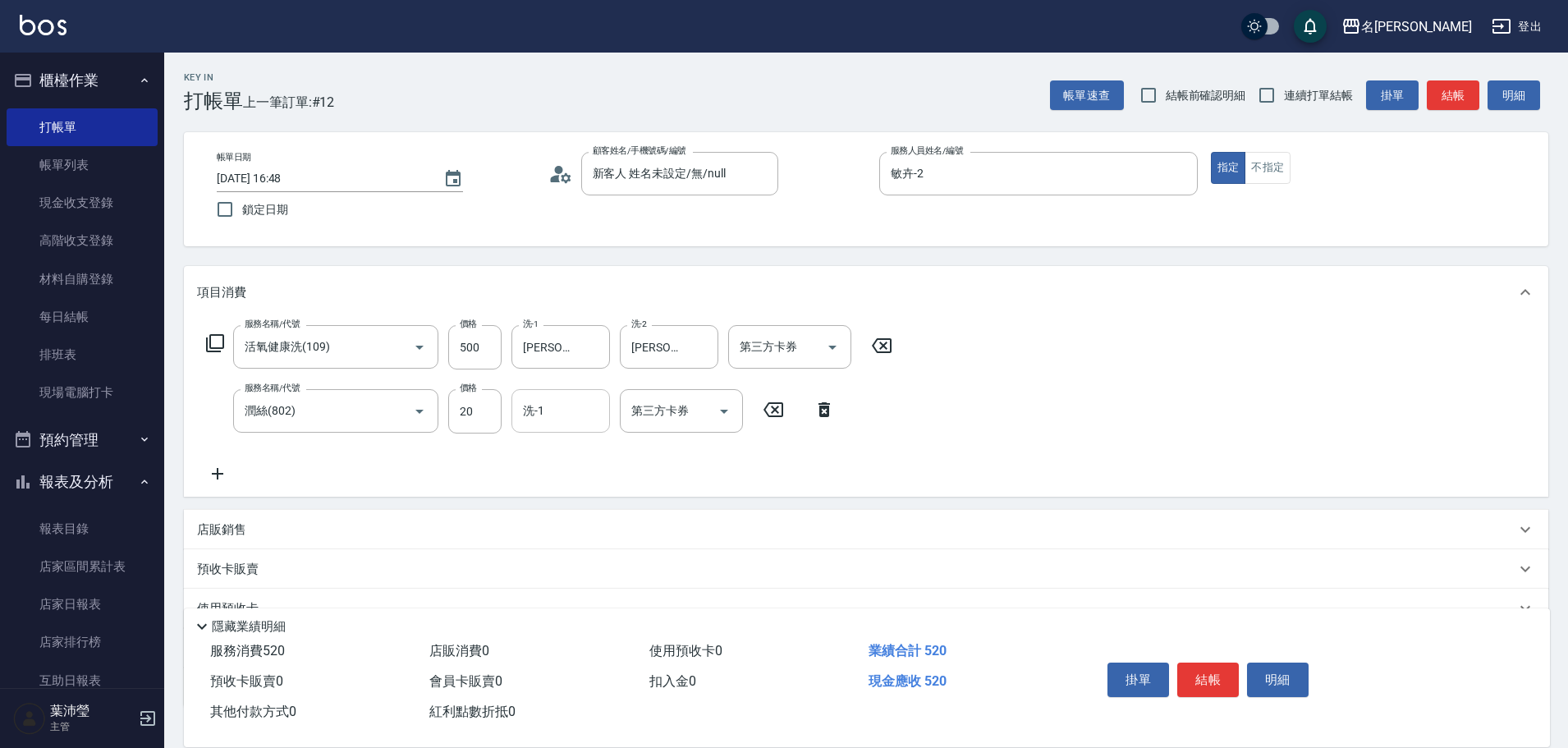
click at [560, 415] on input "洗-1" at bounding box center [560, 411] width 84 height 29
click at [572, 457] on div "[PERSON_NAME] -12" at bounding box center [560, 452] width 99 height 27
type input "[PERSON_NAME]-12"
click at [1206, 676] on button "結帳" at bounding box center [1207, 679] width 61 height 35
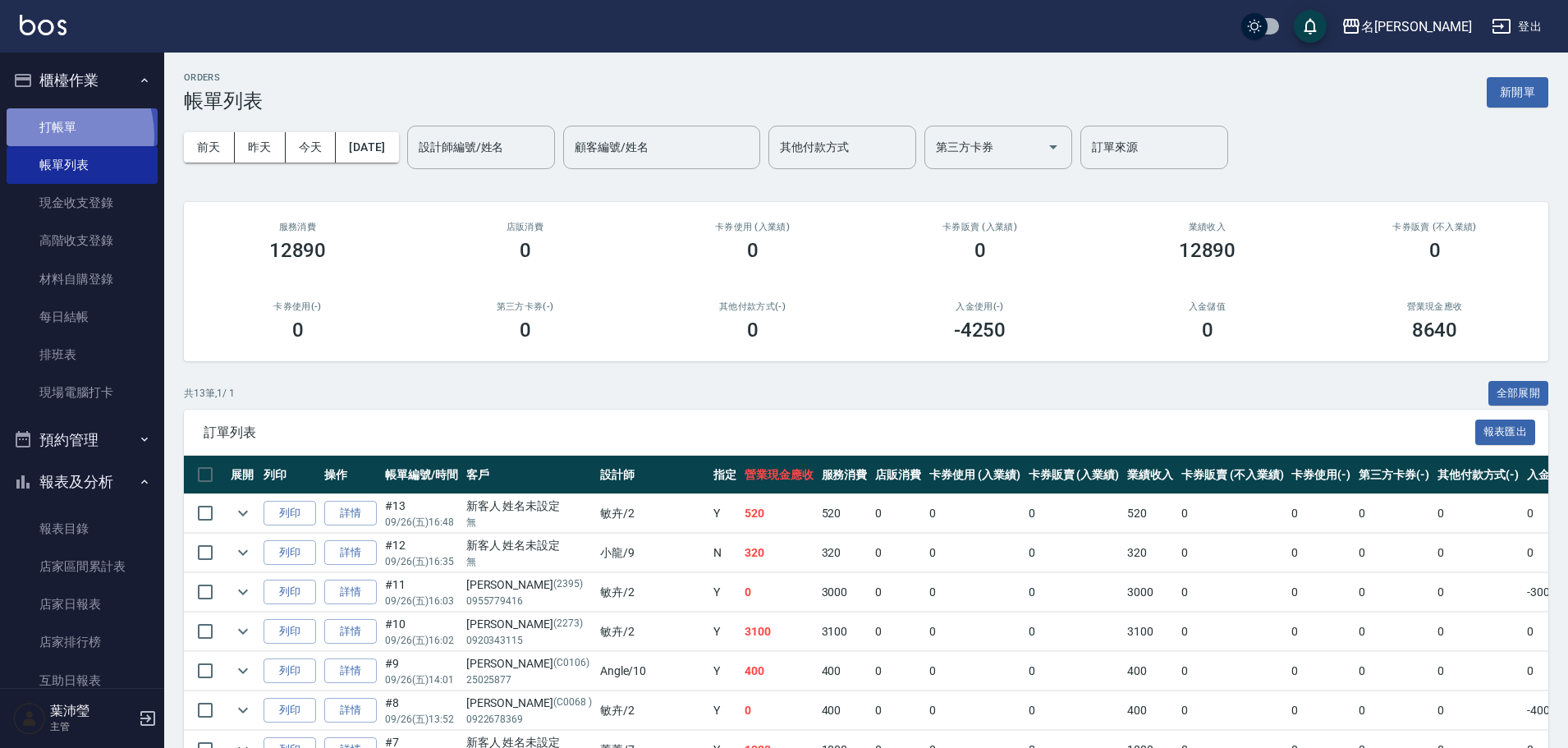
click at [48, 135] on link "打帳單" at bounding box center [82, 127] width 151 height 38
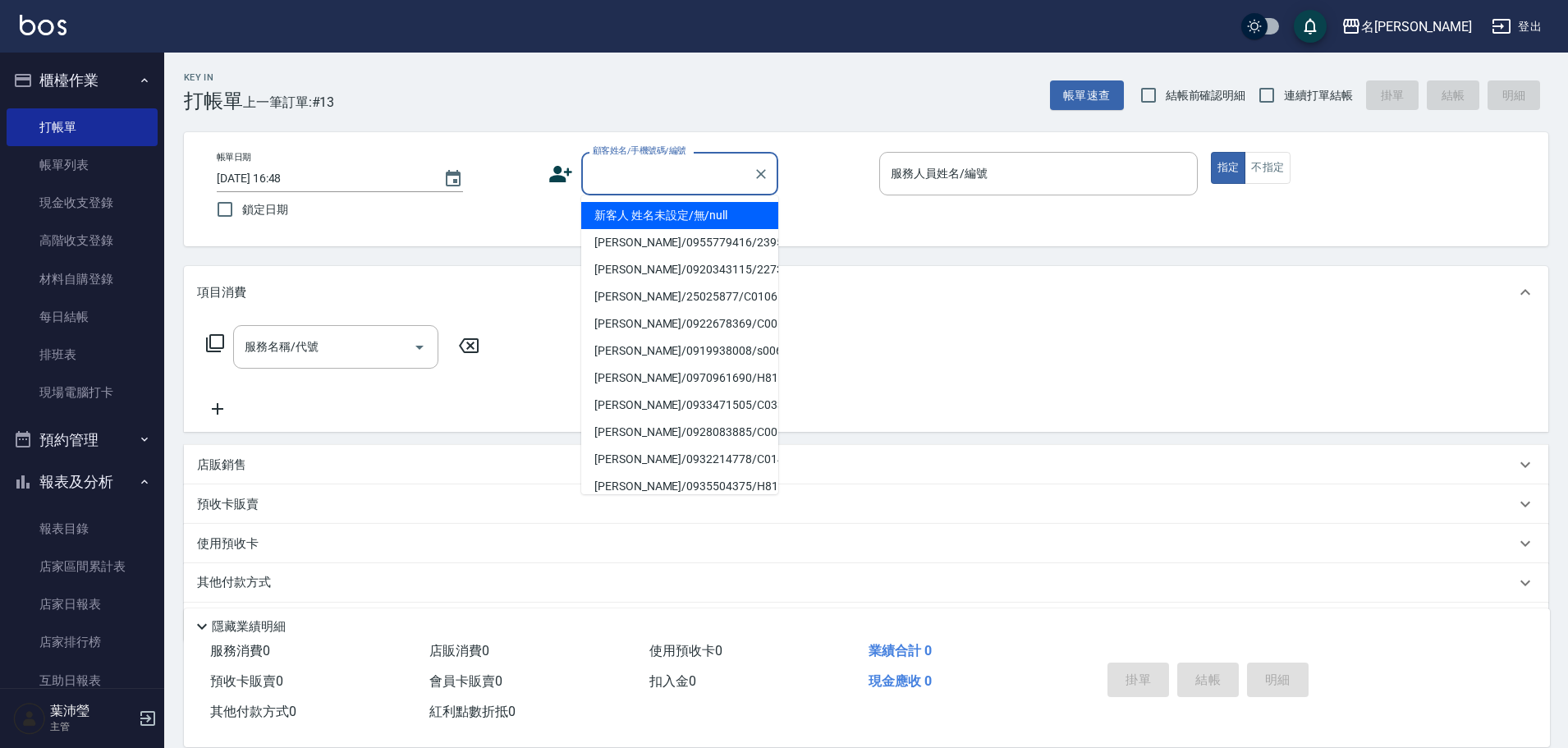
drag, startPoint x: 611, startPoint y: 178, endPoint x: 610, endPoint y: 219, distance: 41.0
click at [611, 182] on input "顧客姓名/手機號碼/編號" at bounding box center [667, 173] width 158 height 29
drag, startPoint x: 613, startPoint y: 214, endPoint x: 713, endPoint y: 212, distance: 100.0
click at [615, 214] on li "新客人 姓名未設定/無/null" at bounding box center [680, 215] width 197 height 27
type input "新客人 姓名未設定/無/null"
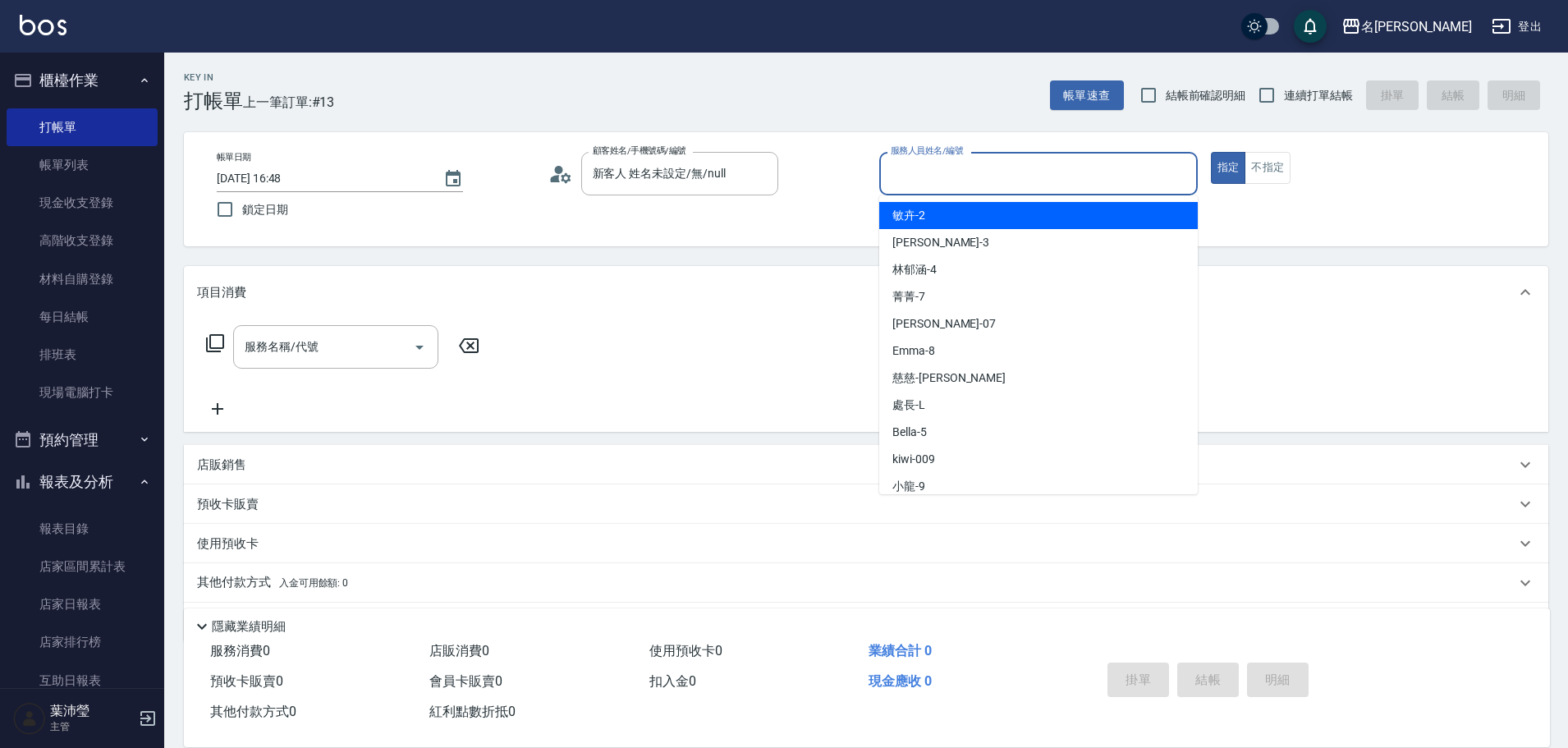
click at [902, 171] on input "服務人員姓名/編號" at bounding box center [1038, 173] width 304 height 29
click at [909, 214] on span "敏卉 -2" at bounding box center [908, 215] width 33 height 17
type input "敏卉-2"
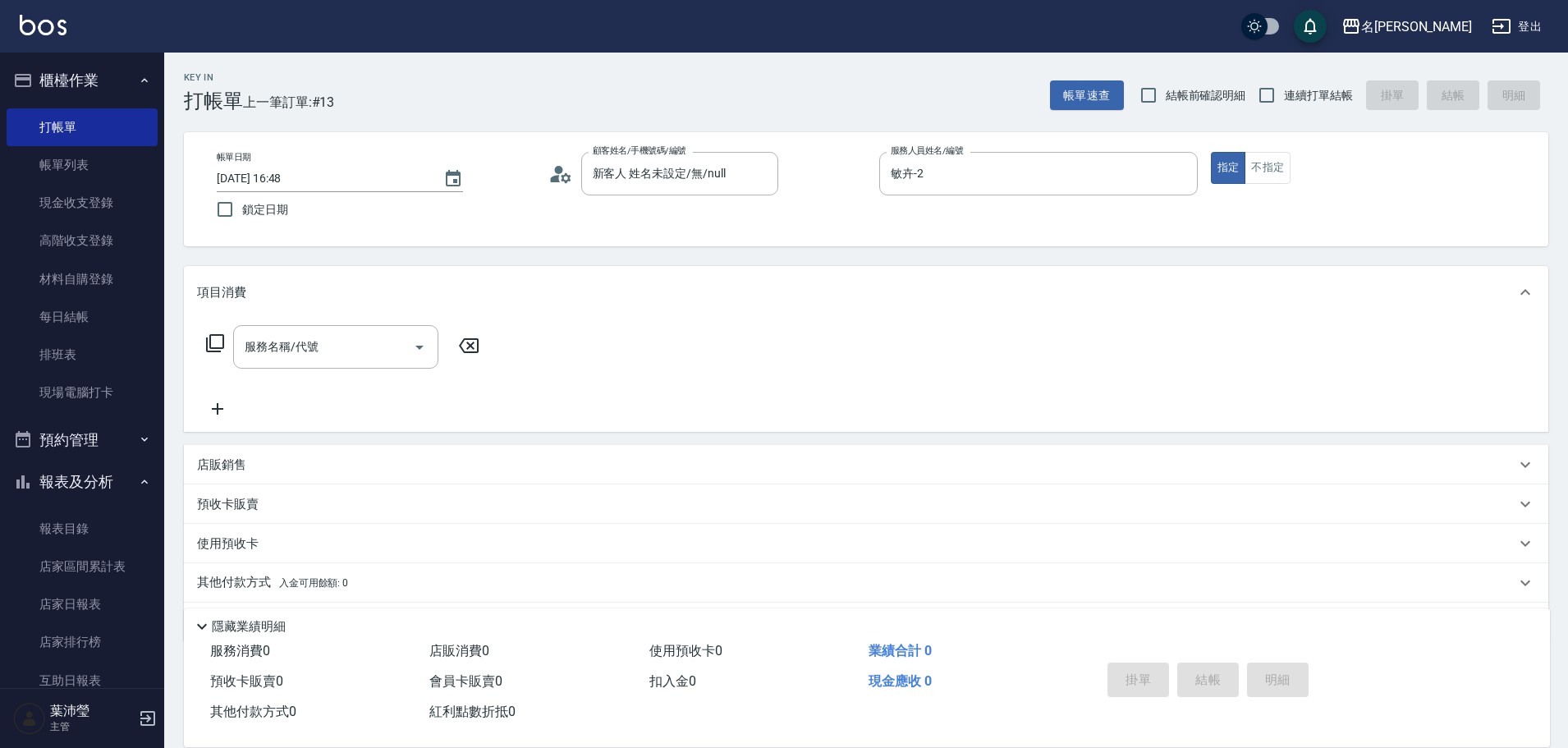
click at [217, 338] on icon at bounding box center [214, 343] width 20 height 20
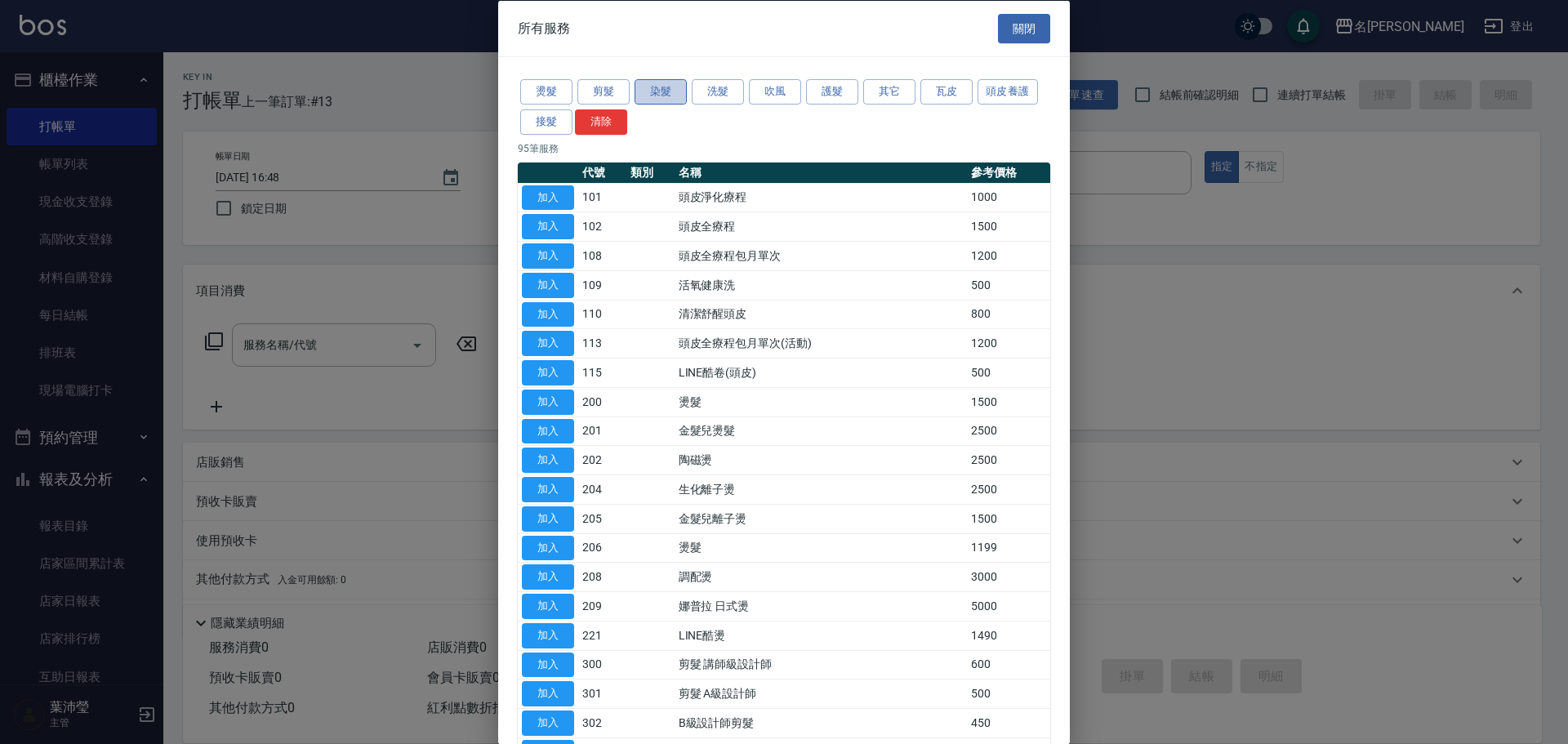
click at [649, 91] on button "染髮" at bounding box center [661, 92] width 52 height 25
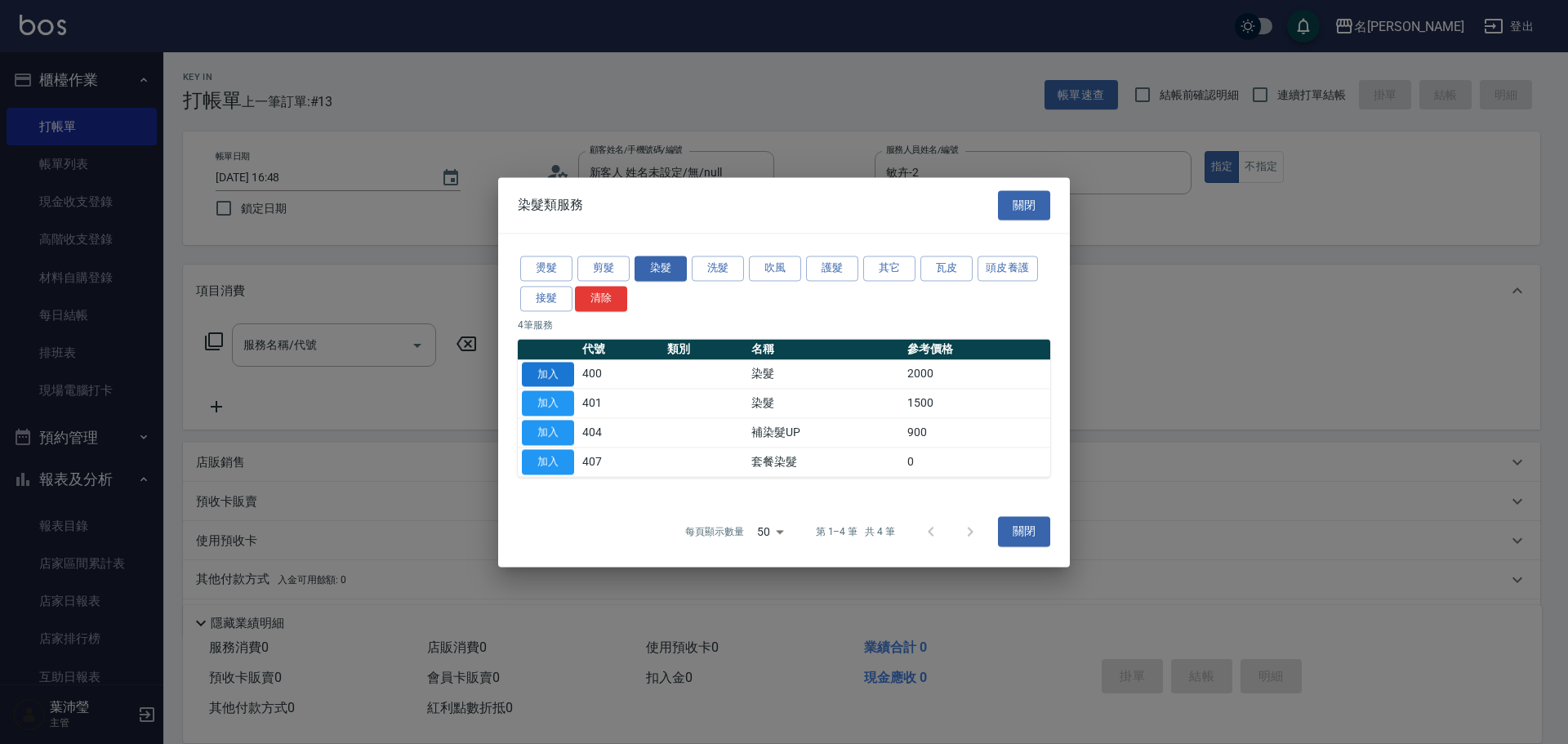
click at [558, 367] on button "加入" at bounding box center [548, 374] width 52 height 25
type input "染髮(400)"
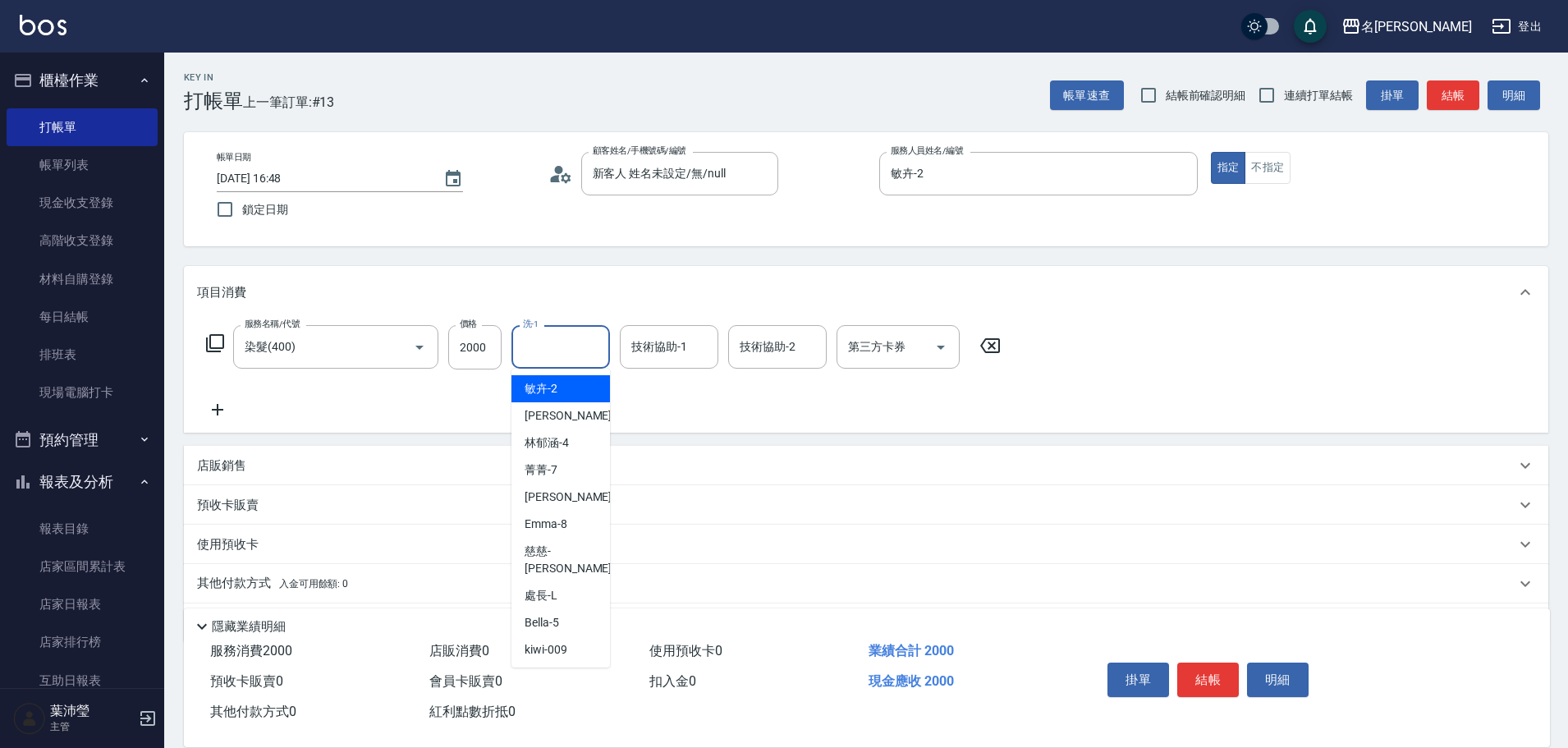
click at [562, 347] on input "洗-1" at bounding box center [560, 347] width 84 height 29
type input "2"
click at [595, 351] on icon "Clear" at bounding box center [592, 347] width 16 height 16
click at [593, 386] on div "[PERSON_NAME] -12" at bounding box center [560, 388] width 99 height 27
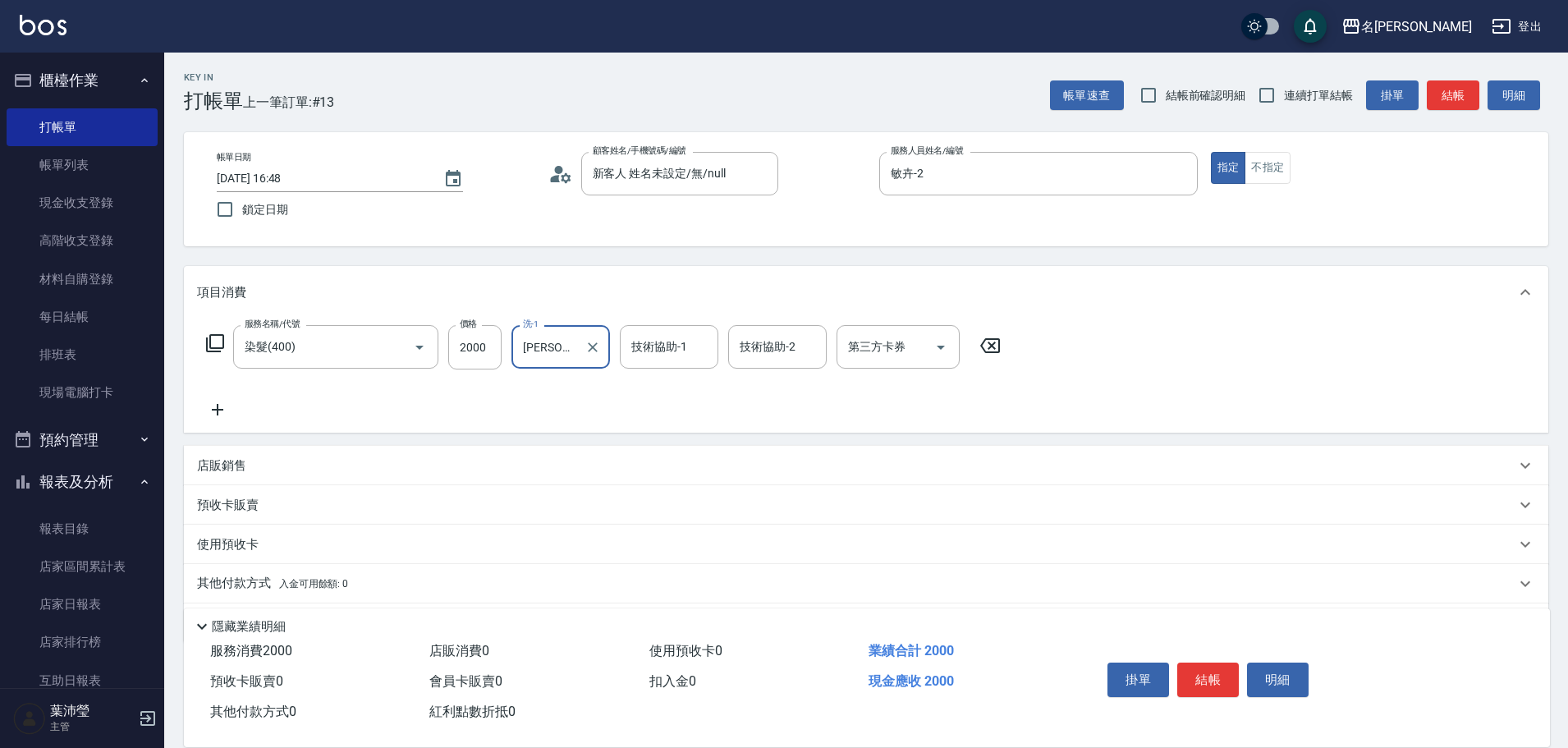
type input "[PERSON_NAME]-12"
click at [230, 465] on p "店販銷售" at bounding box center [222, 465] width 49 height 17
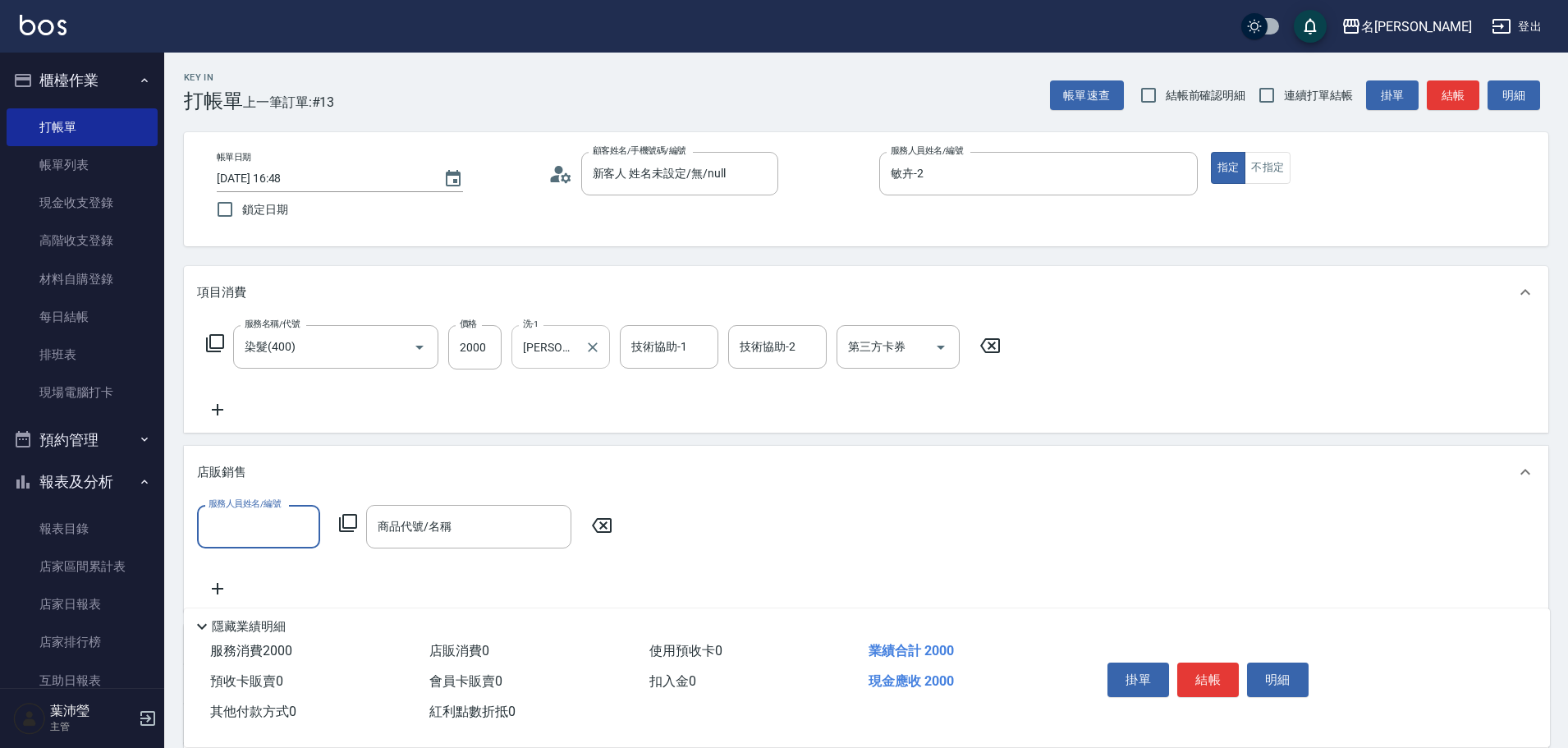
click at [236, 531] on input "服務人員姓名/編號" at bounding box center [258, 526] width 108 height 29
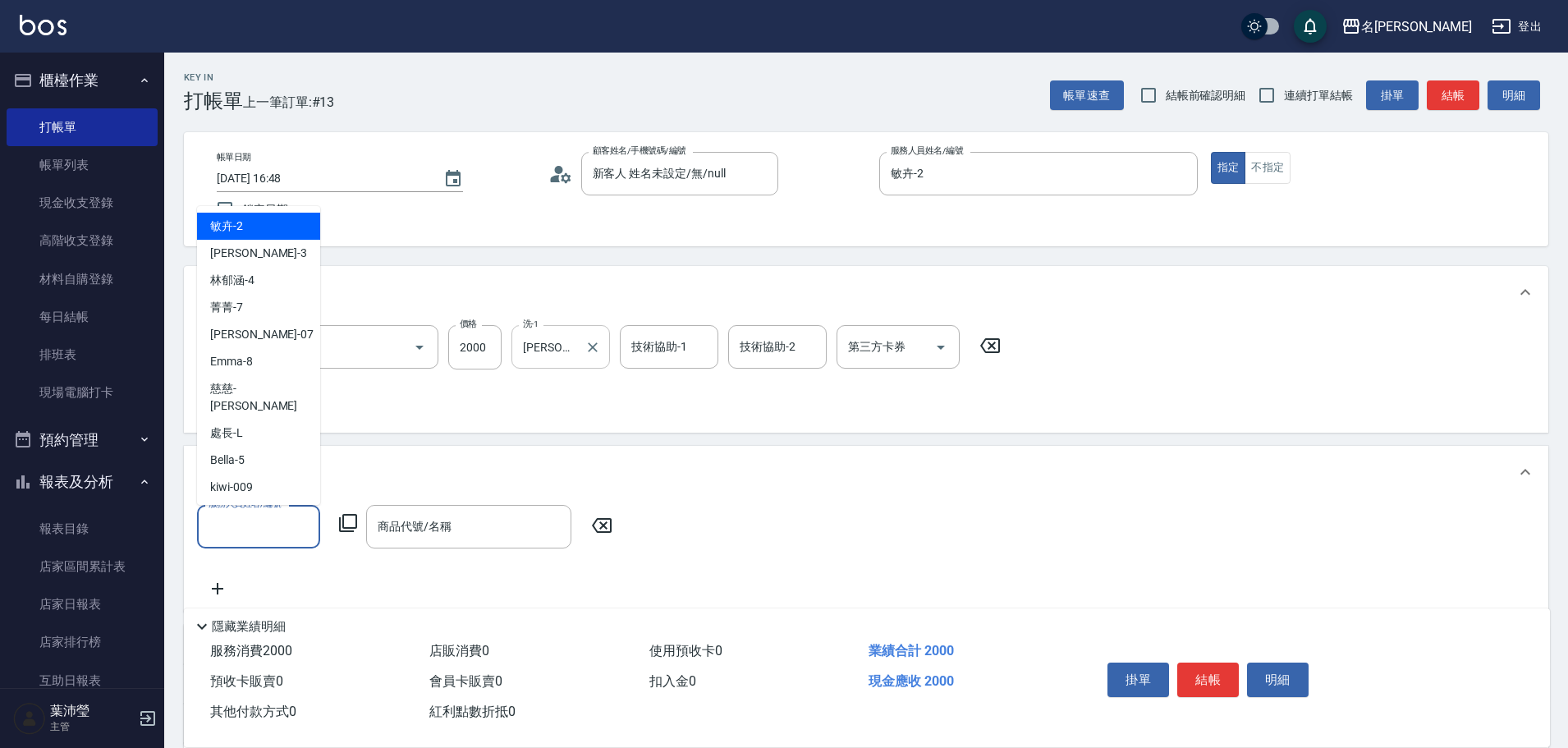
click at [270, 226] on div "敏卉 -2" at bounding box center [259, 226] width 123 height 27
type input "敏卉-2"
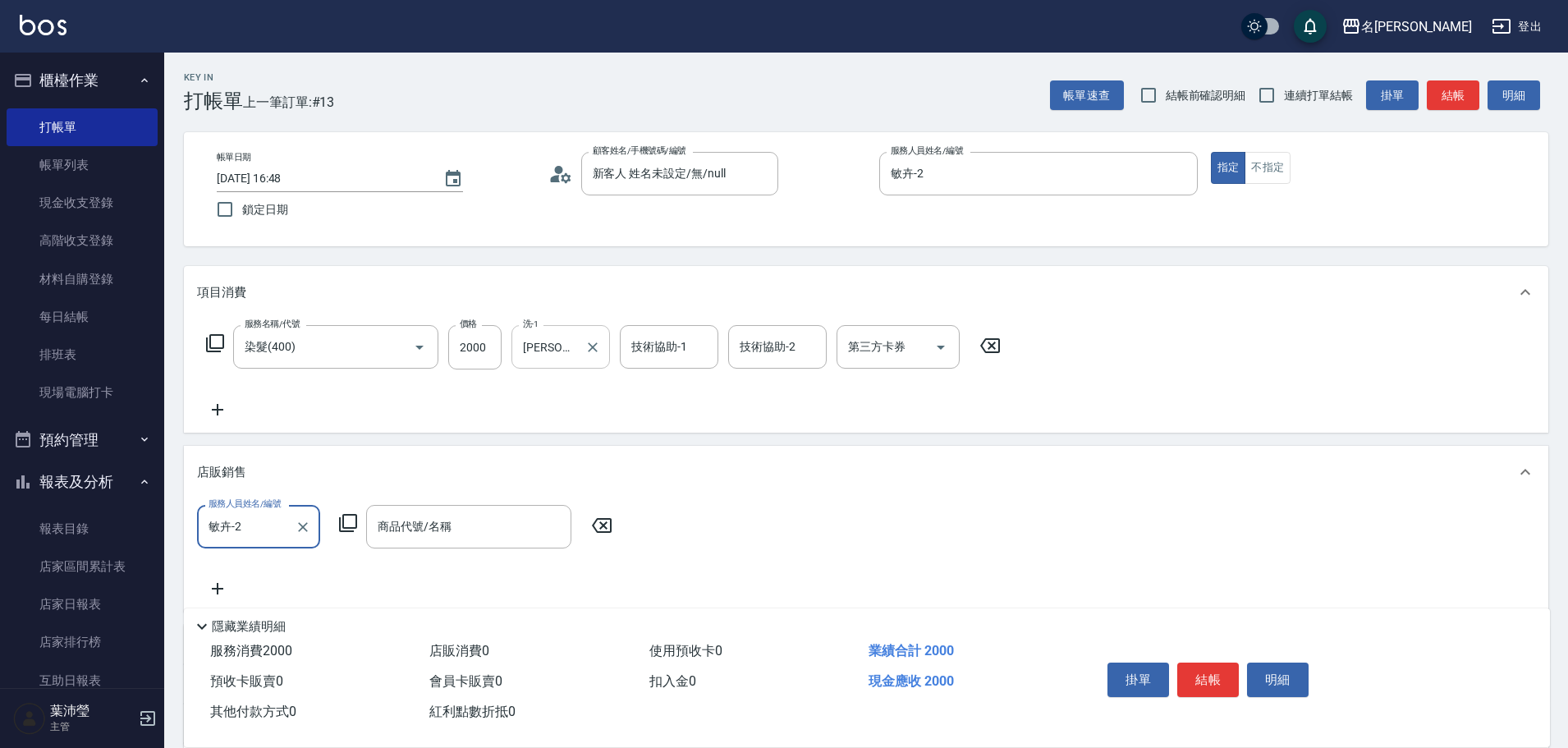
click at [353, 521] on icon at bounding box center [348, 522] width 20 height 20
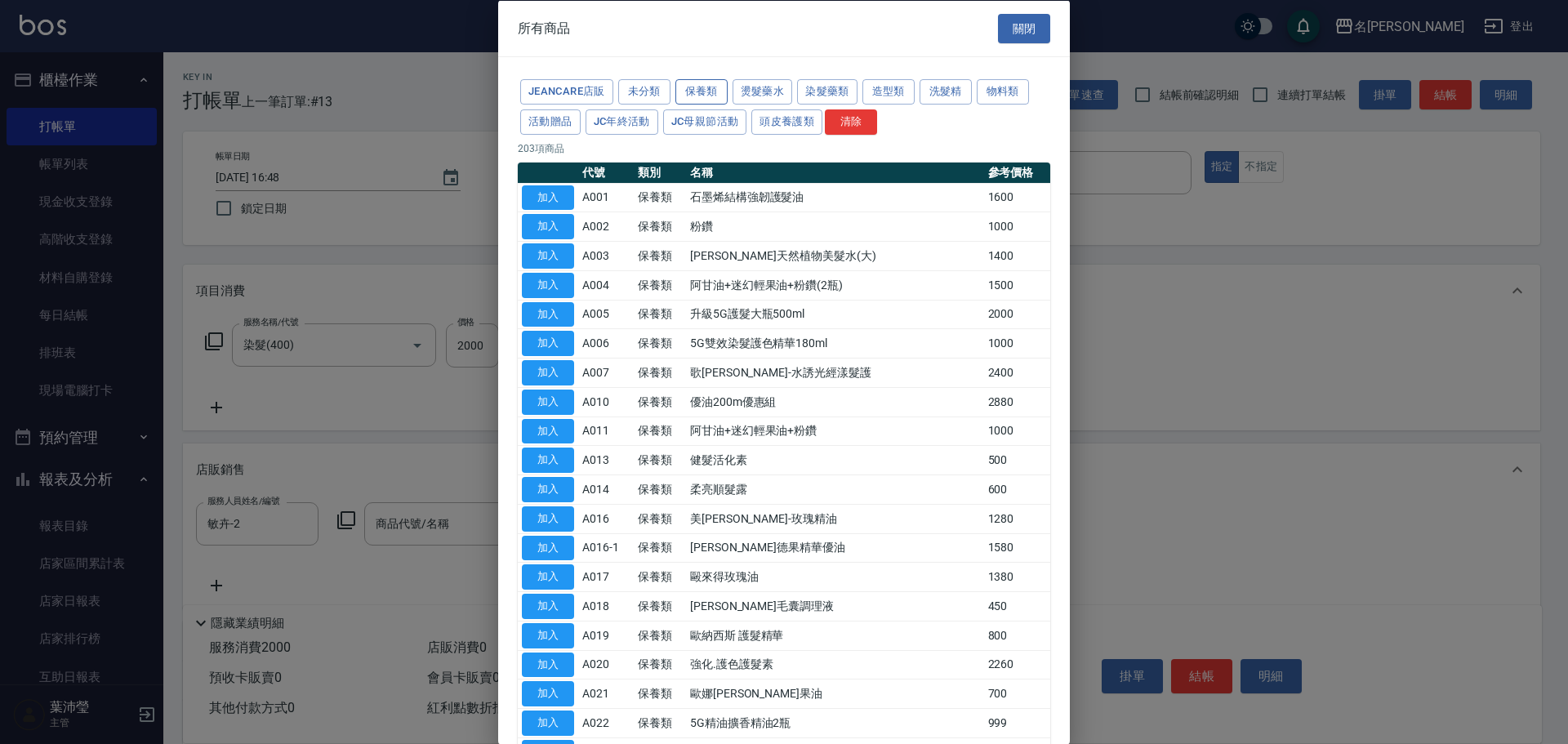
click at [697, 93] on button "保養類" at bounding box center [701, 92] width 52 height 25
click at [540, 635] on button "加入" at bounding box center [548, 634] width 52 height 25
type input "歐納西斯 護髮精華"
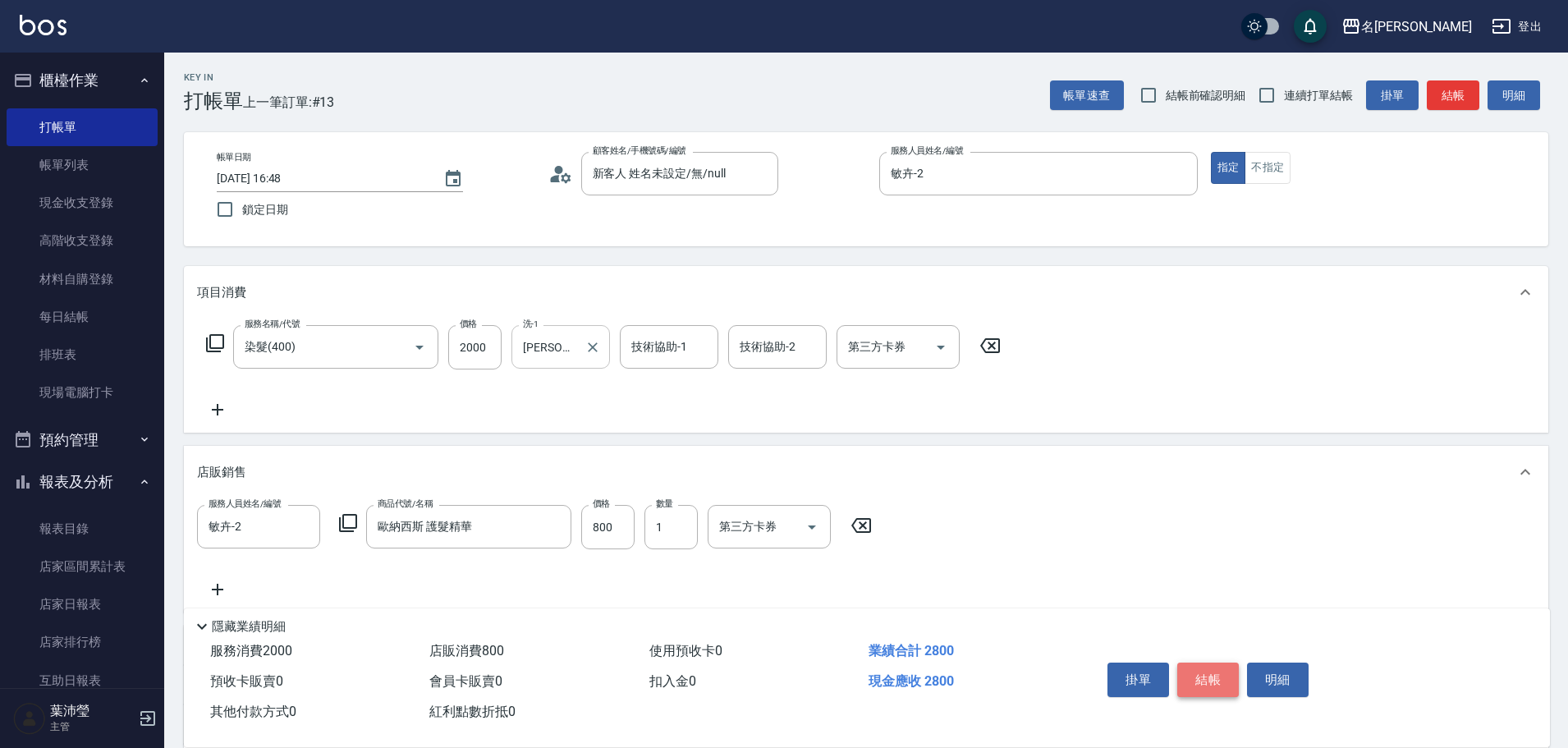
click at [1204, 673] on button "結帳" at bounding box center [1207, 679] width 61 height 35
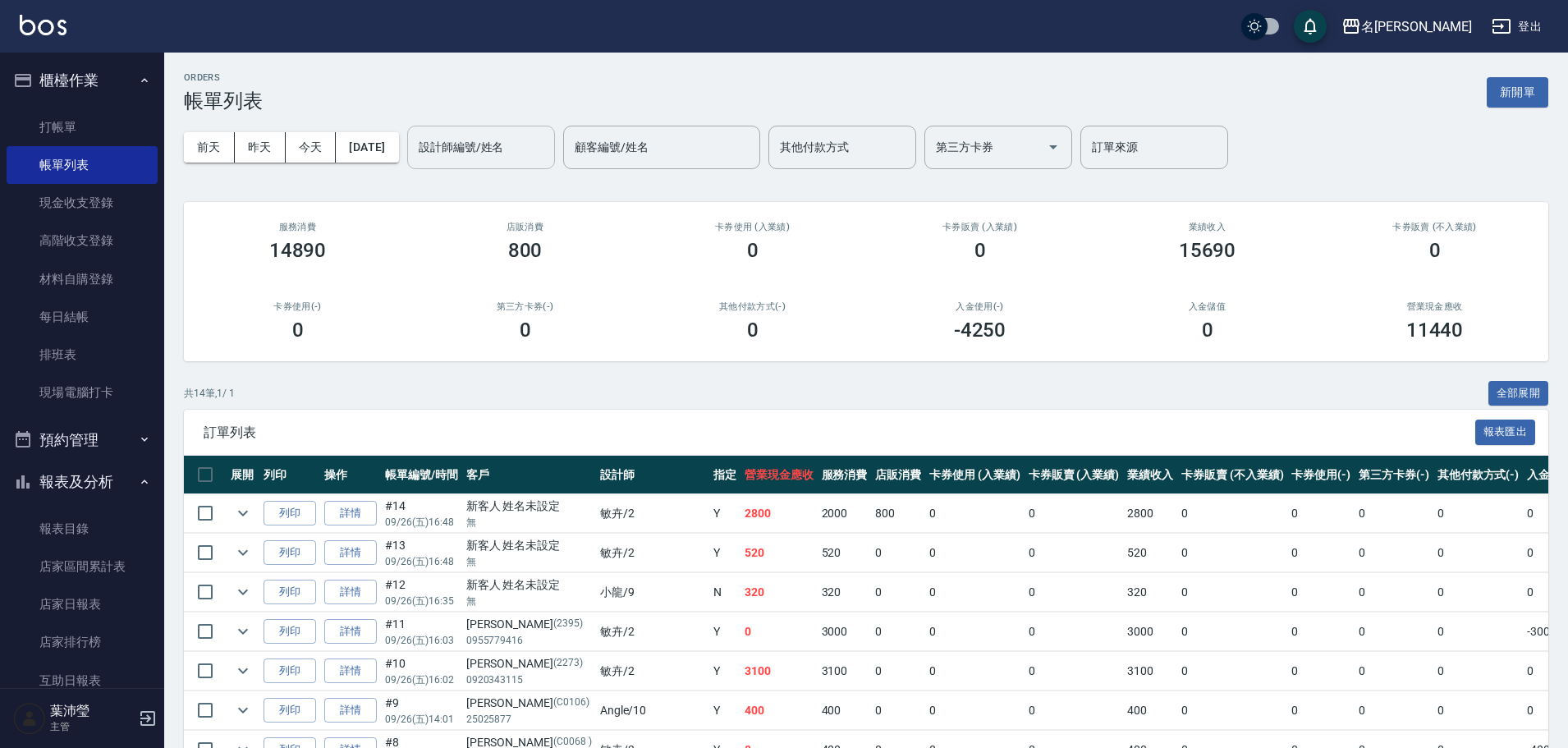
click at [495, 152] on input "設計師編號/姓名" at bounding box center [480, 147] width 133 height 29
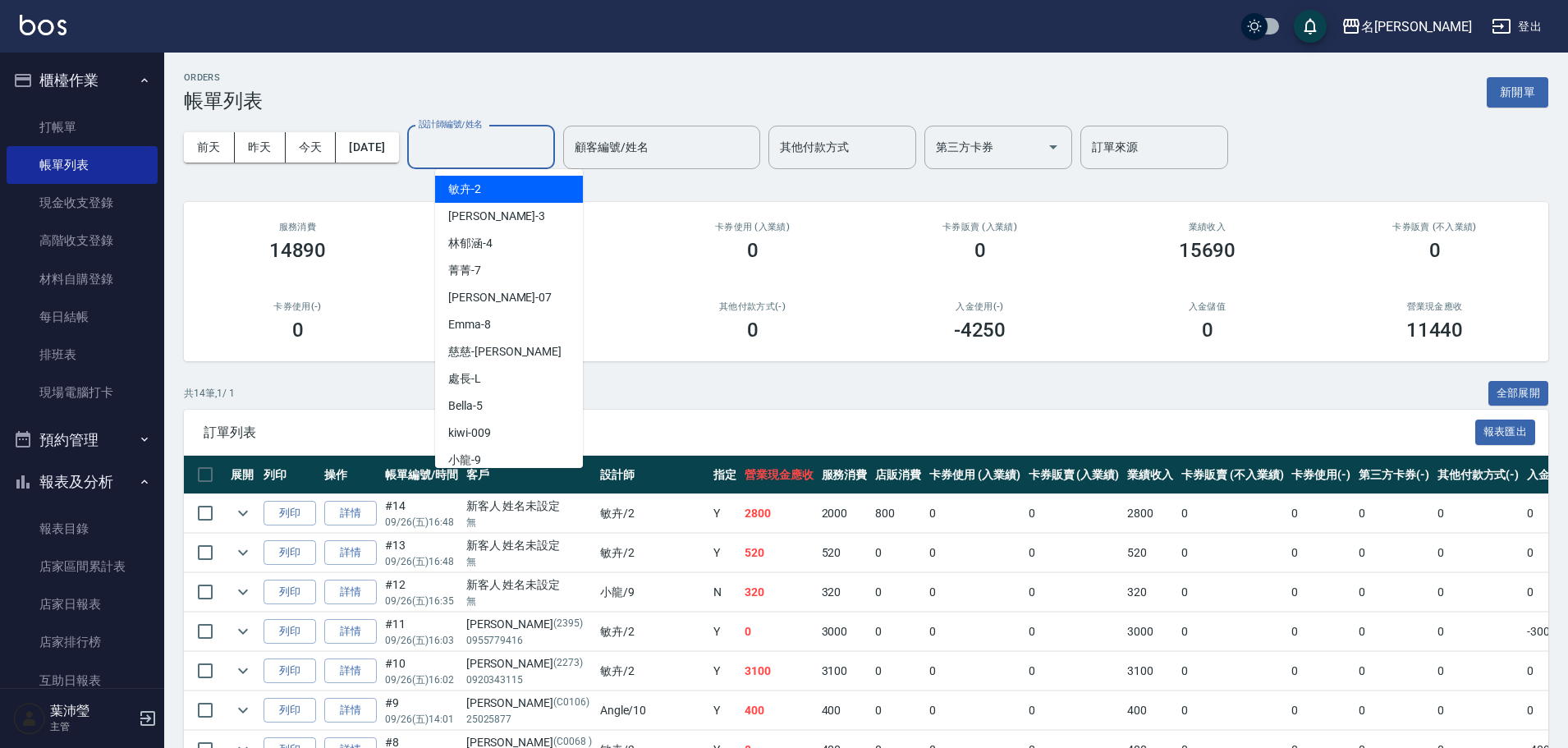
click at [498, 191] on div "敏卉 -2" at bounding box center [509, 189] width 148 height 27
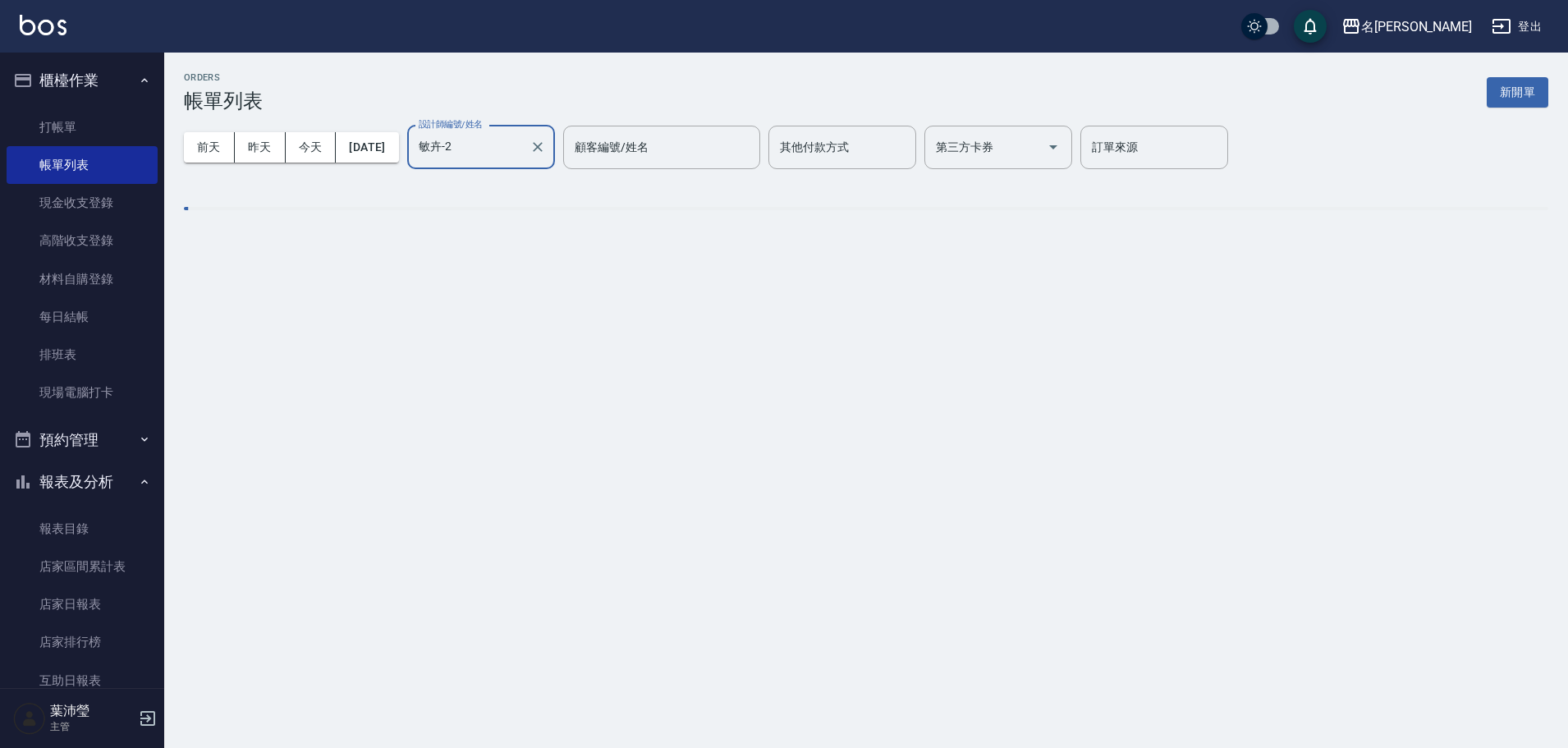
type input "敏卉-2"
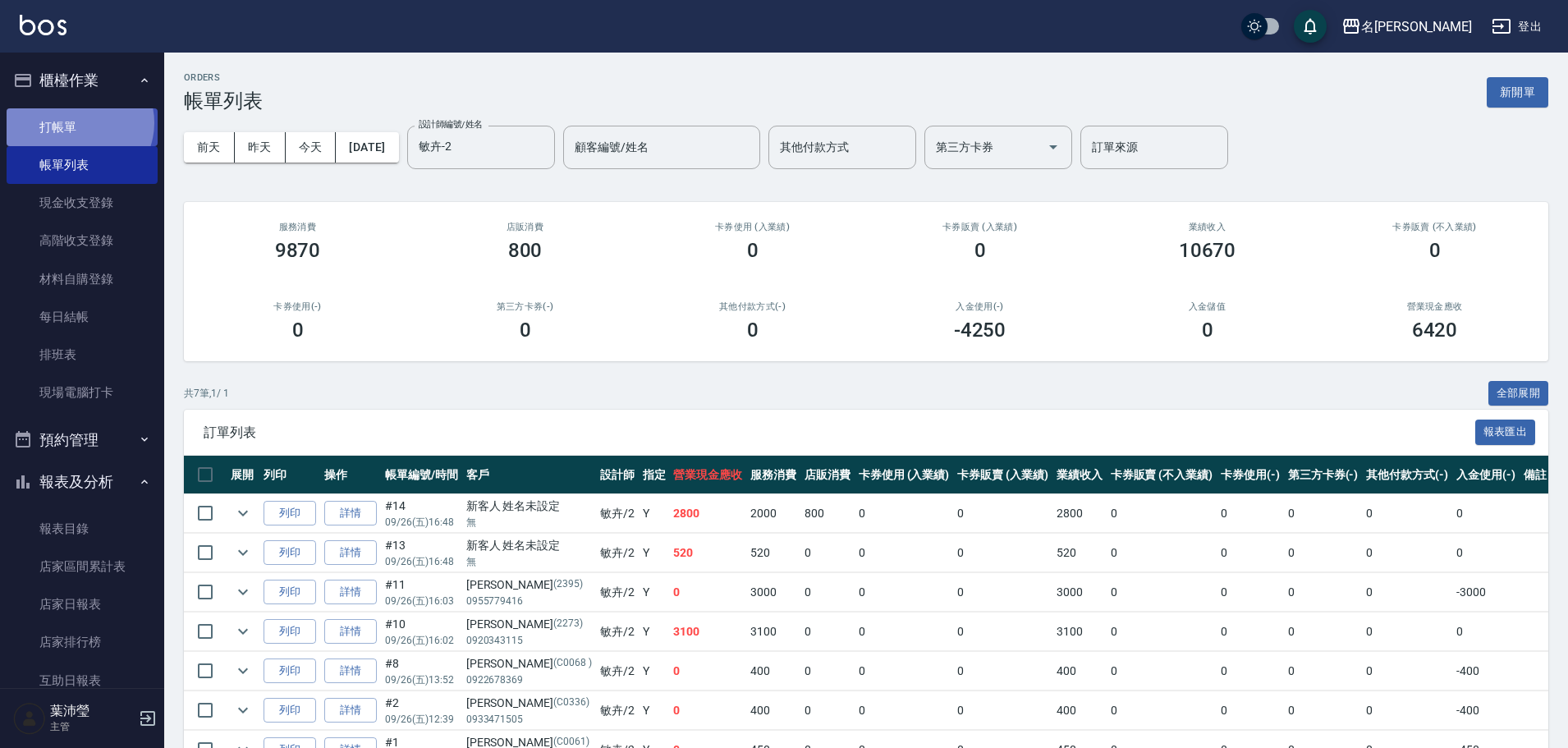
click at [78, 122] on link "打帳單" at bounding box center [82, 127] width 151 height 38
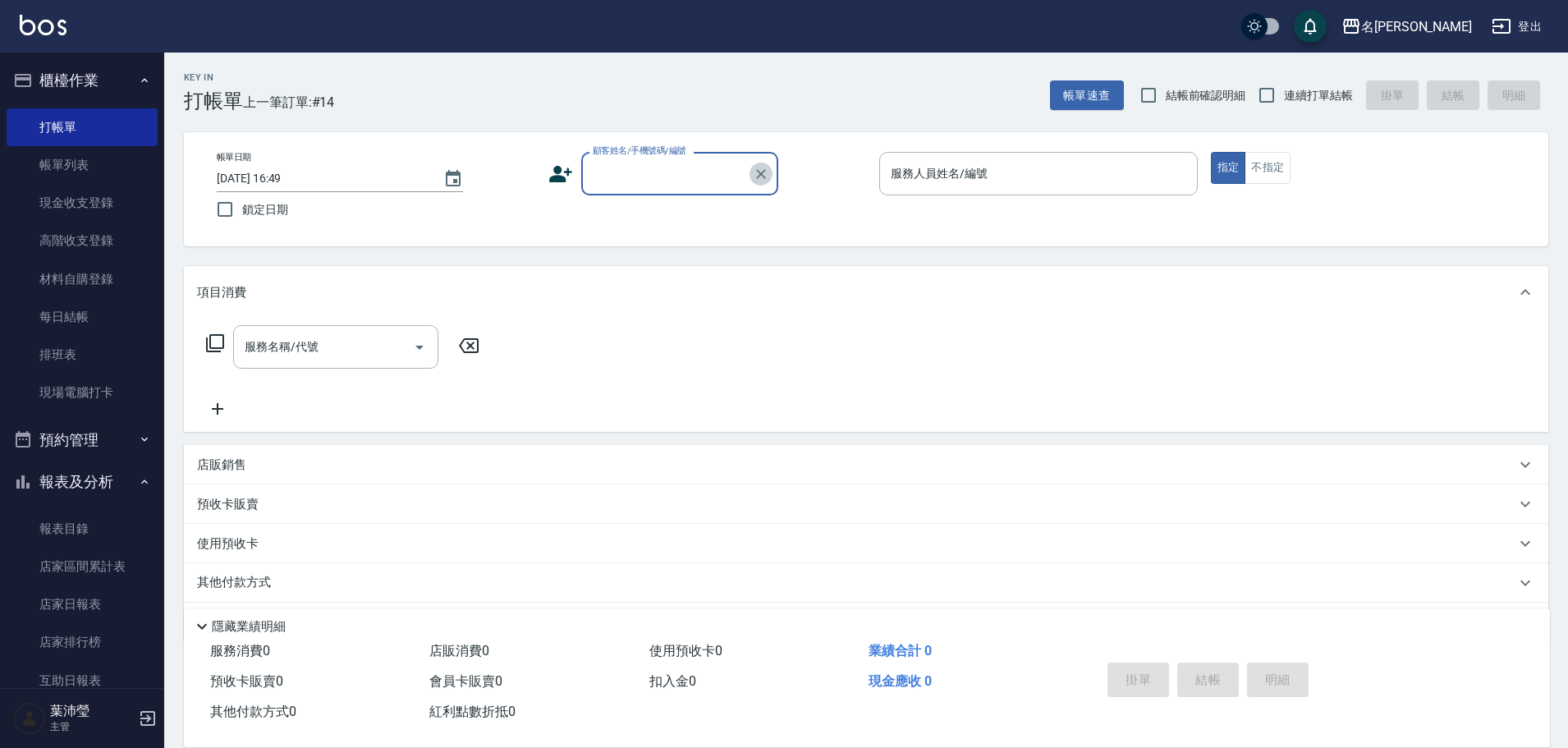
drag, startPoint x: 766, startPoint y: 169, endPoint x: 657, endPoint y: 195, distance: 112.1
click at [766, 167] on icon "Clear" at bounding box center [760, 173] width 16 height 16
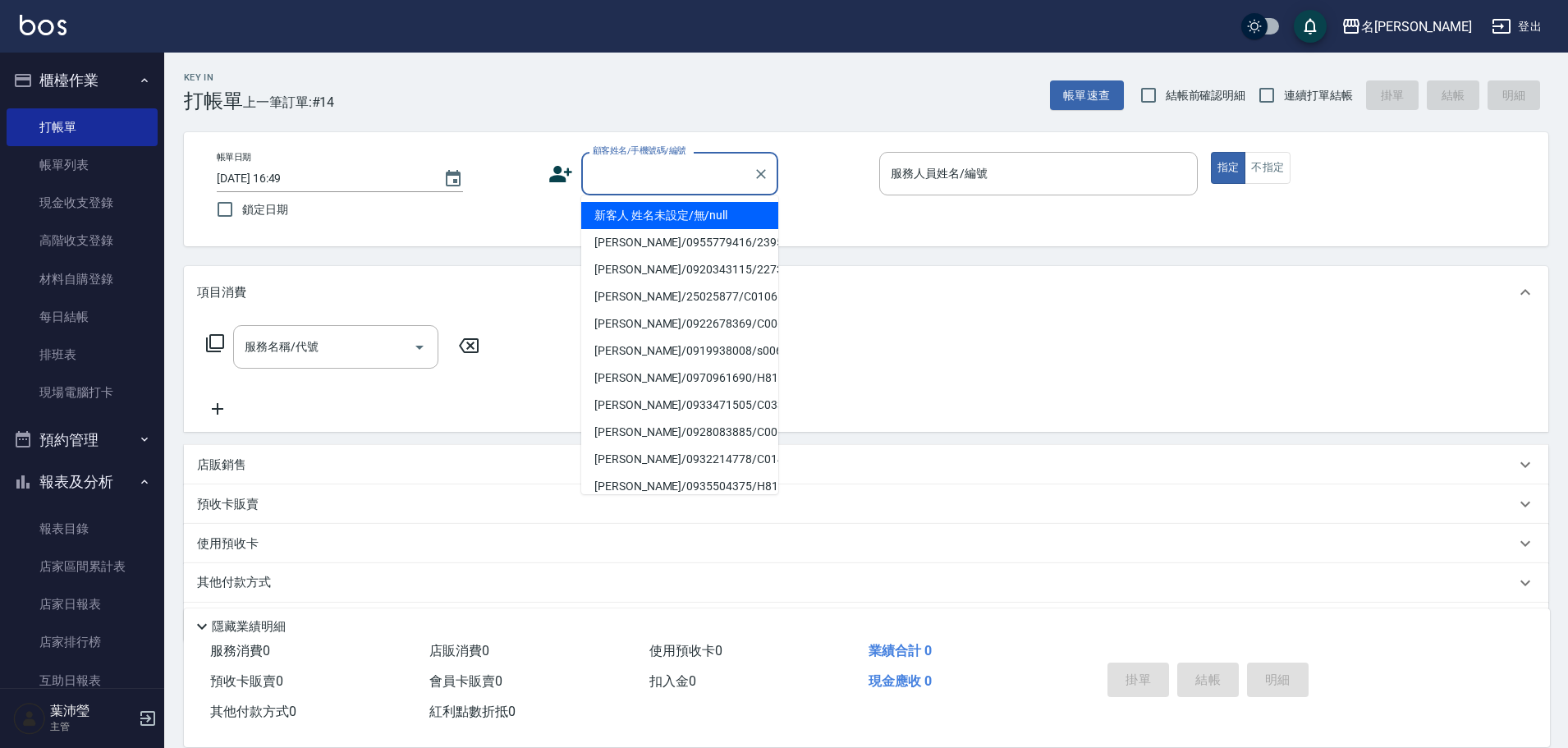
click at [590, 170] on input "顧客姓名/手機號碼/編號" at bounding box center [667, 173] width 158 height 29
click at [632, 214] on li "新客人 姓名未設定/無/null" at bounding box center [680, 215] width 197 height 27
type input "新客人 姓名未設定/無/null"
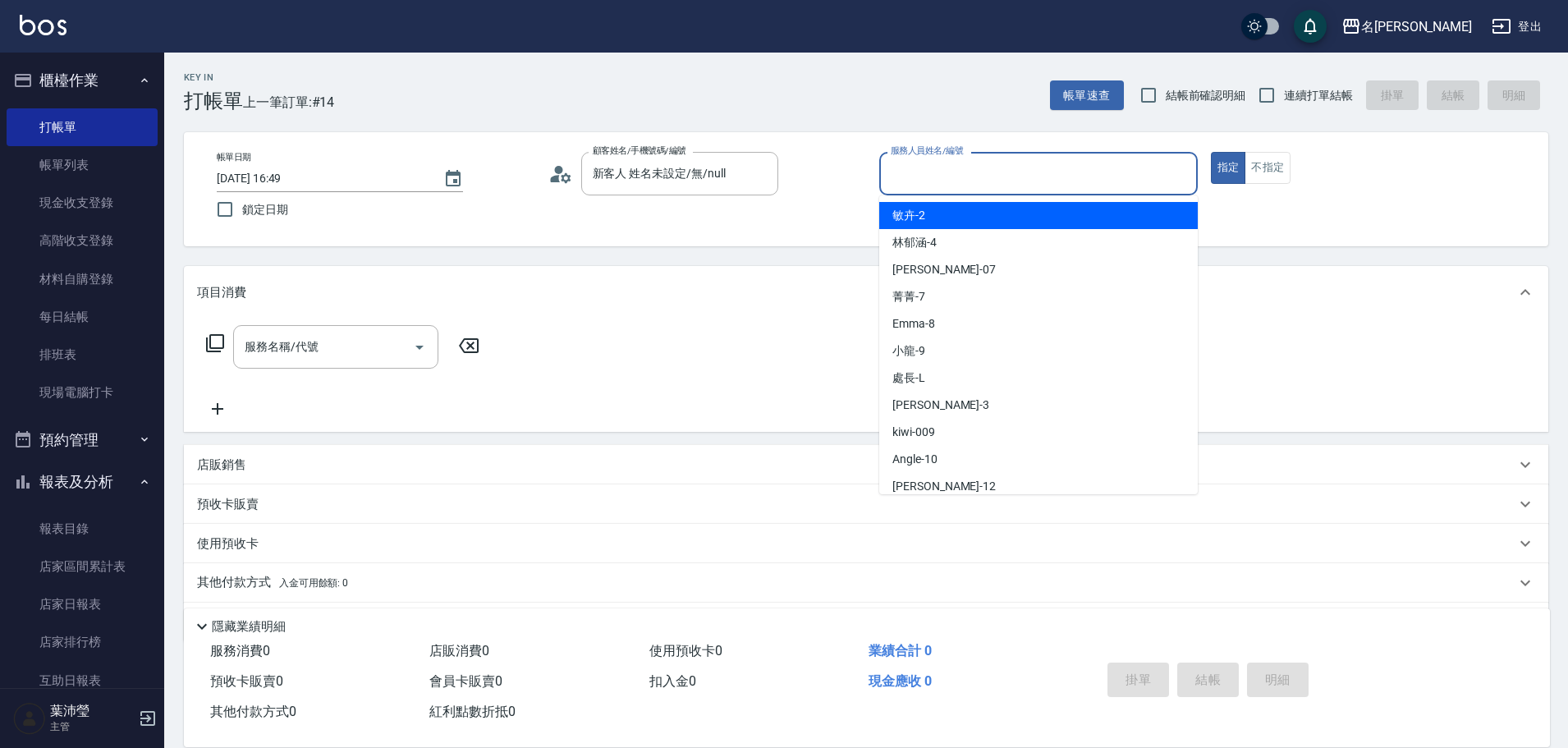
click at [895, 176] on input "服務人員姓名/編號" at bounding box center [1038, 173] width 304 height 29
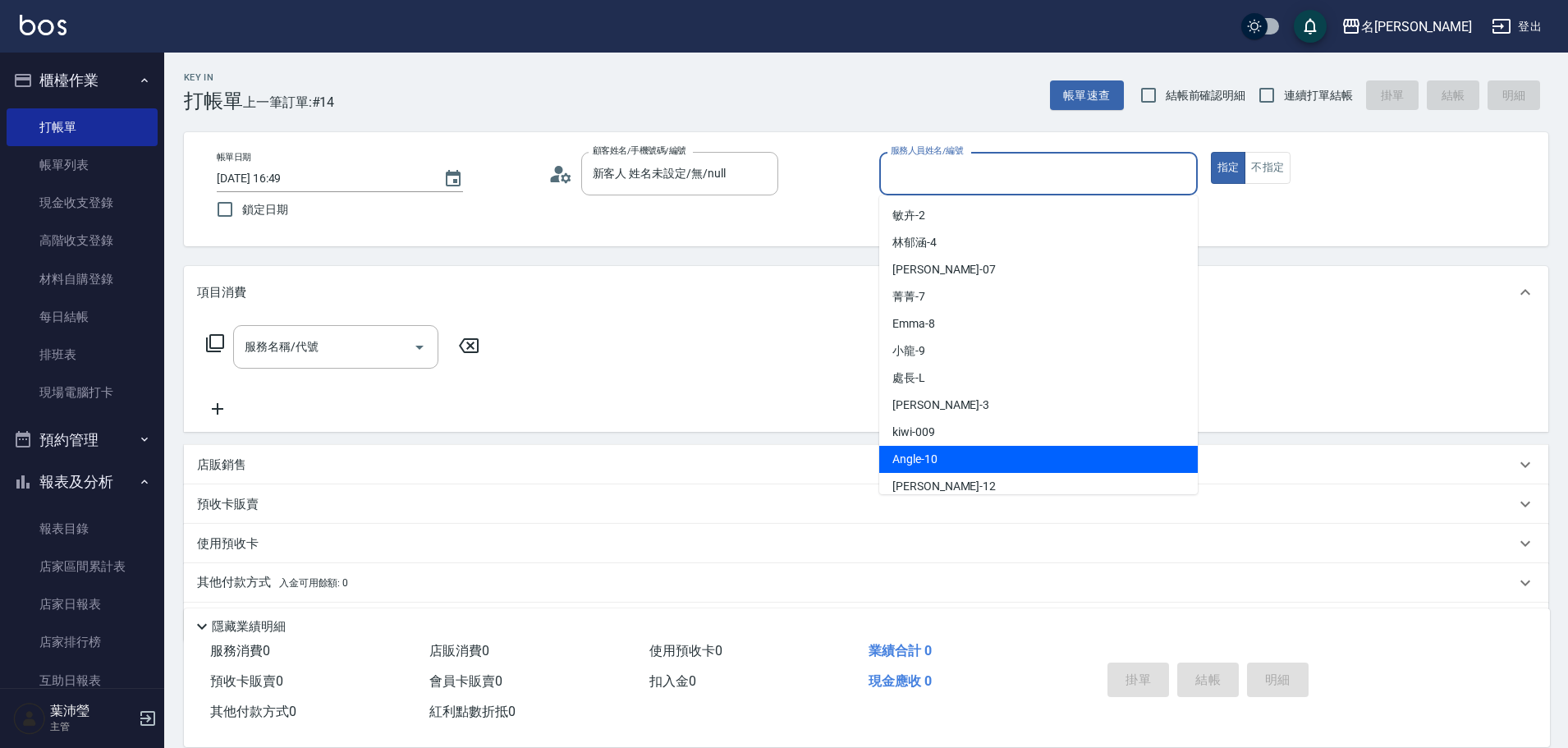
click at [966, 463] on div "Angle -10" at bounding box center [1038, 459] width 319 height 27
type input "Angle-10"
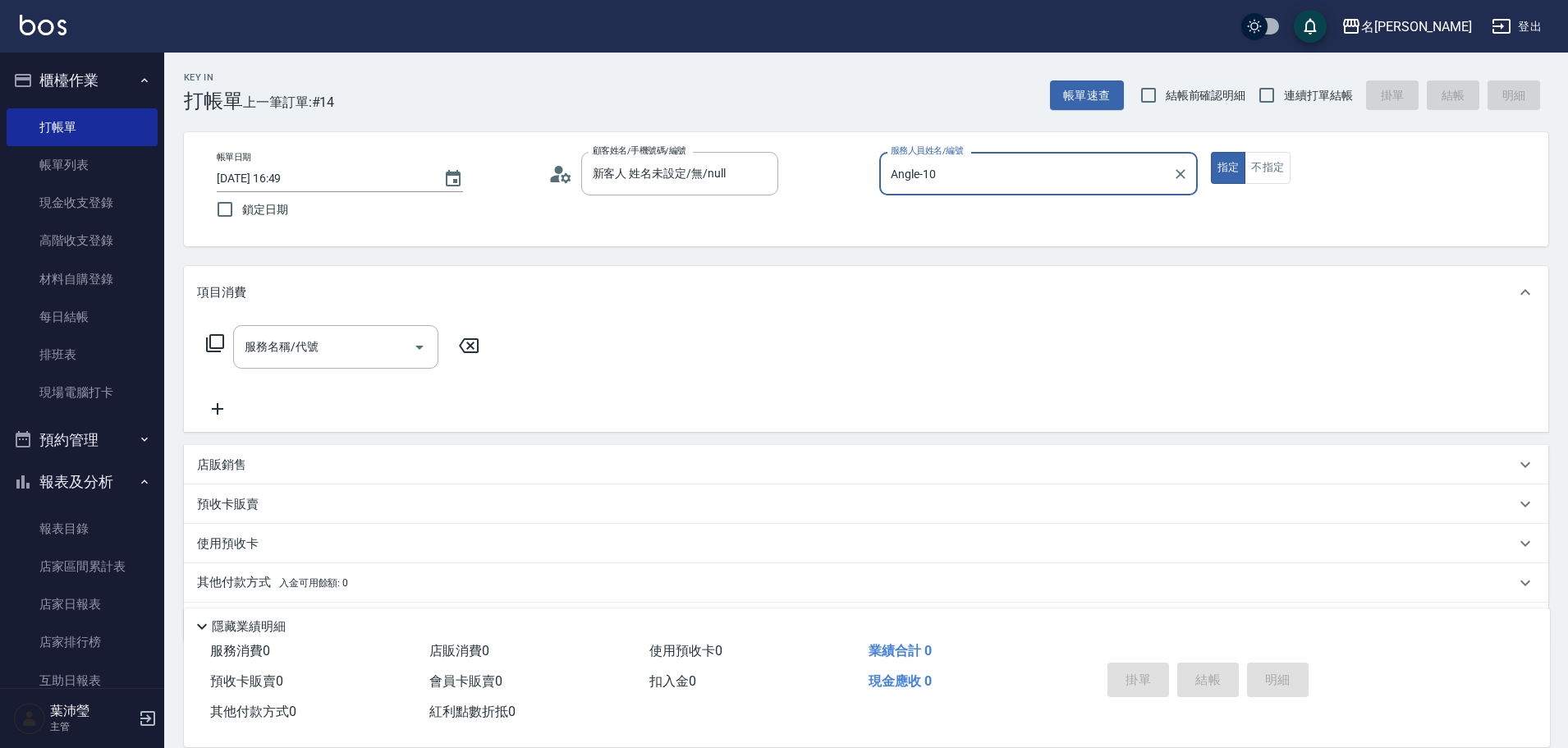
click at [215, 344] on icon at bounding box center [214, 343] width 20 height 20
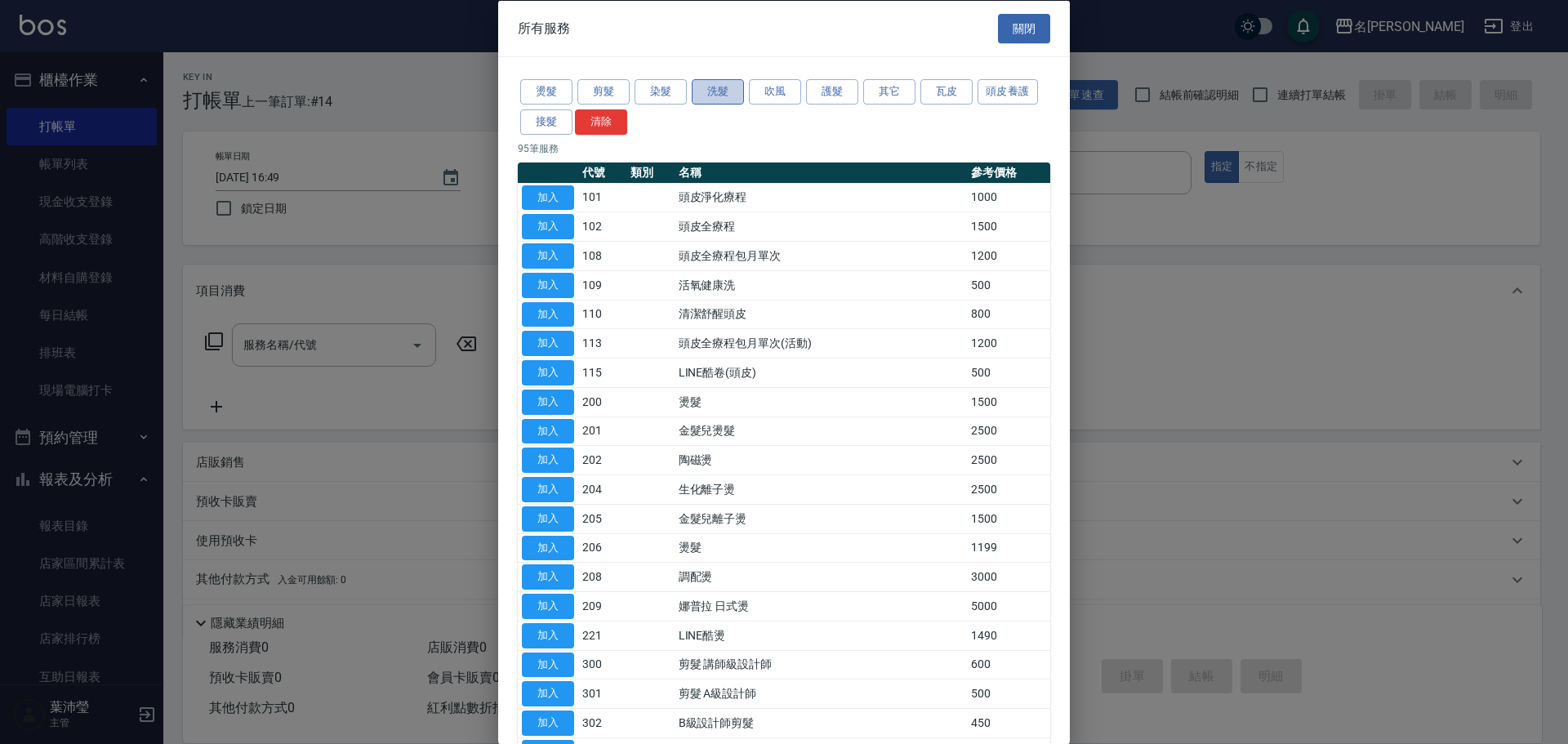
click at [719, 97] on button "洗髮" at bounding box center [718, 92] width 52 height 25
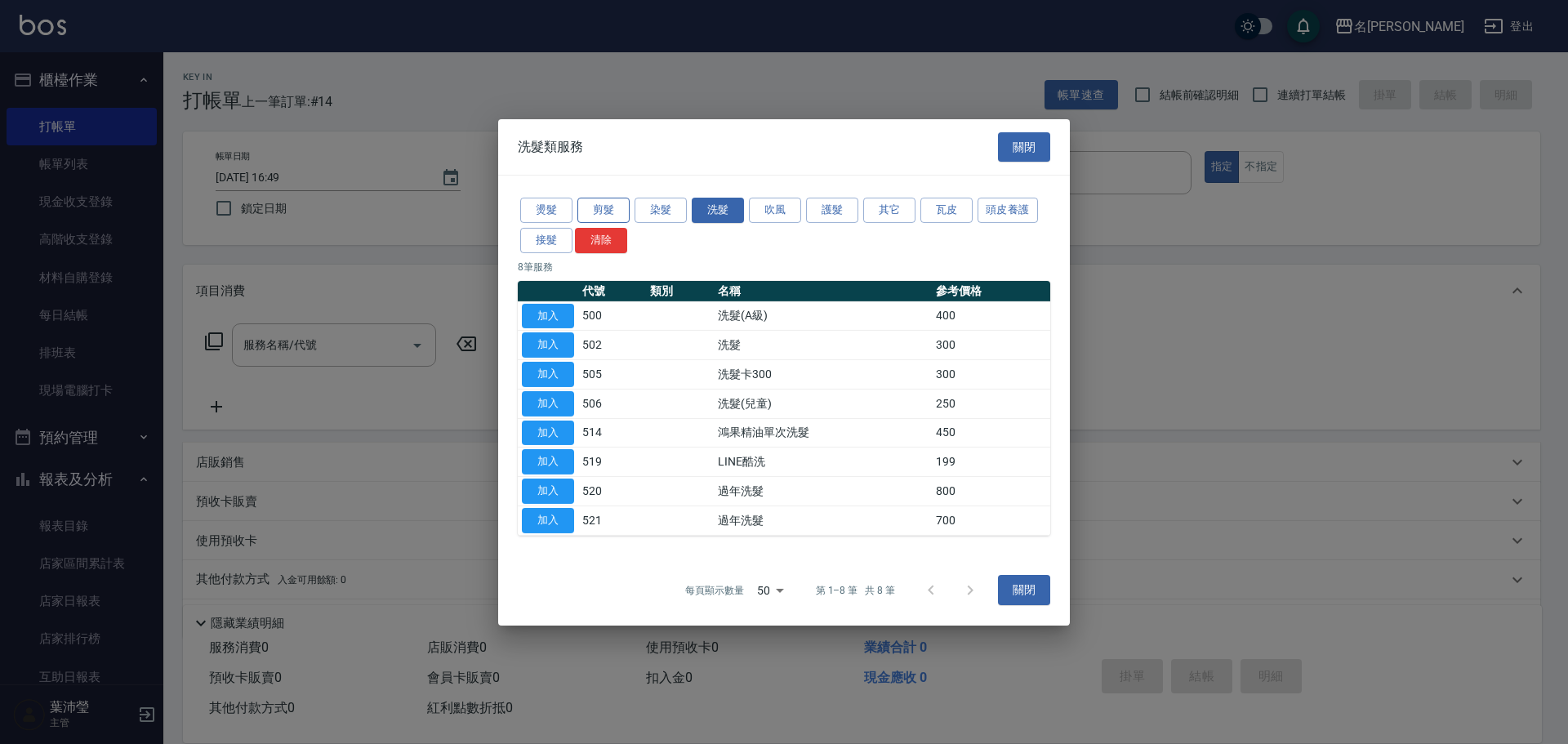
click at [597, 207] on button "剪髮" at bounding box center [603, 209] width 52 height 25
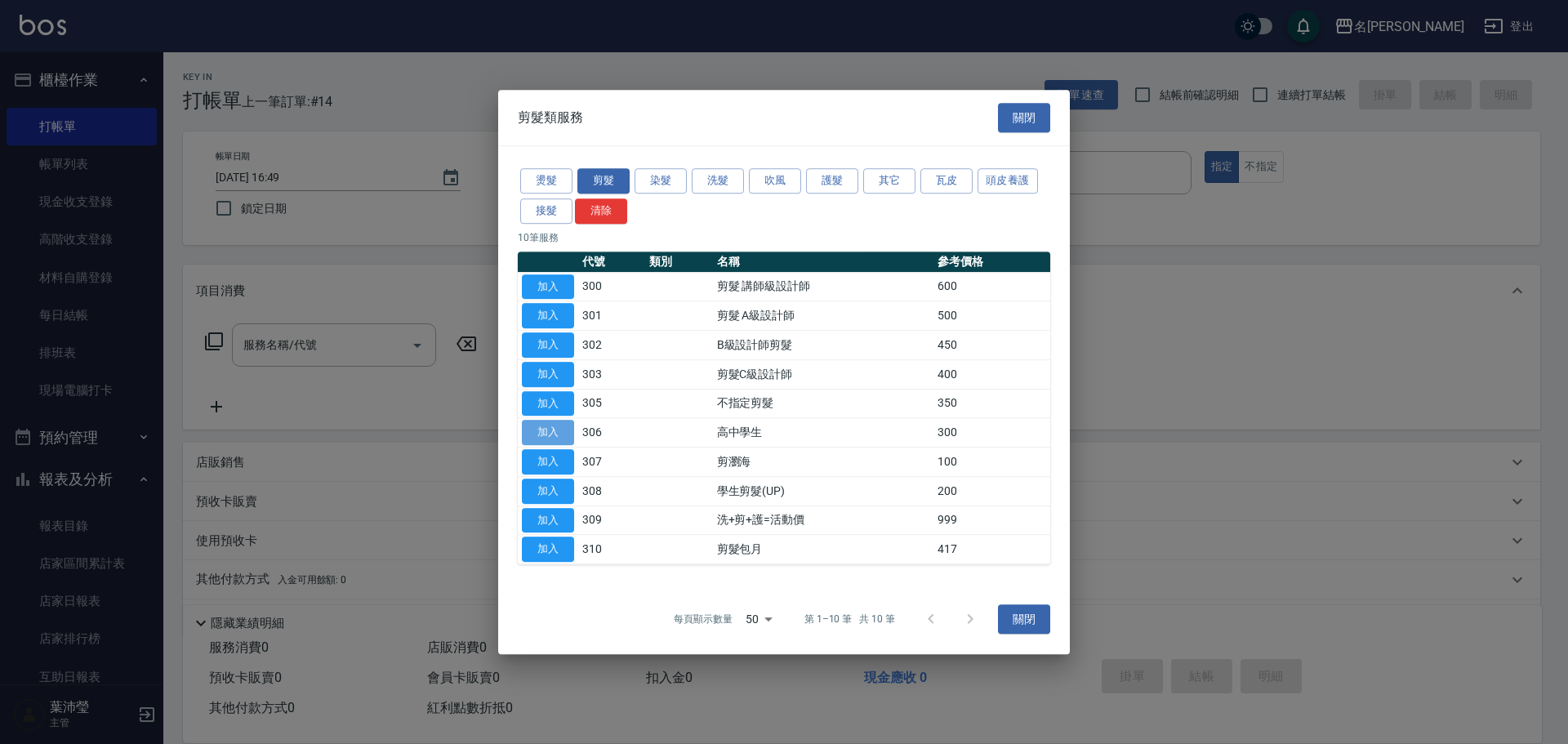
click at [542, 432] on button "加入" at bounding box center [548, 432] width 52 height 25
type input "高中學生(306)"
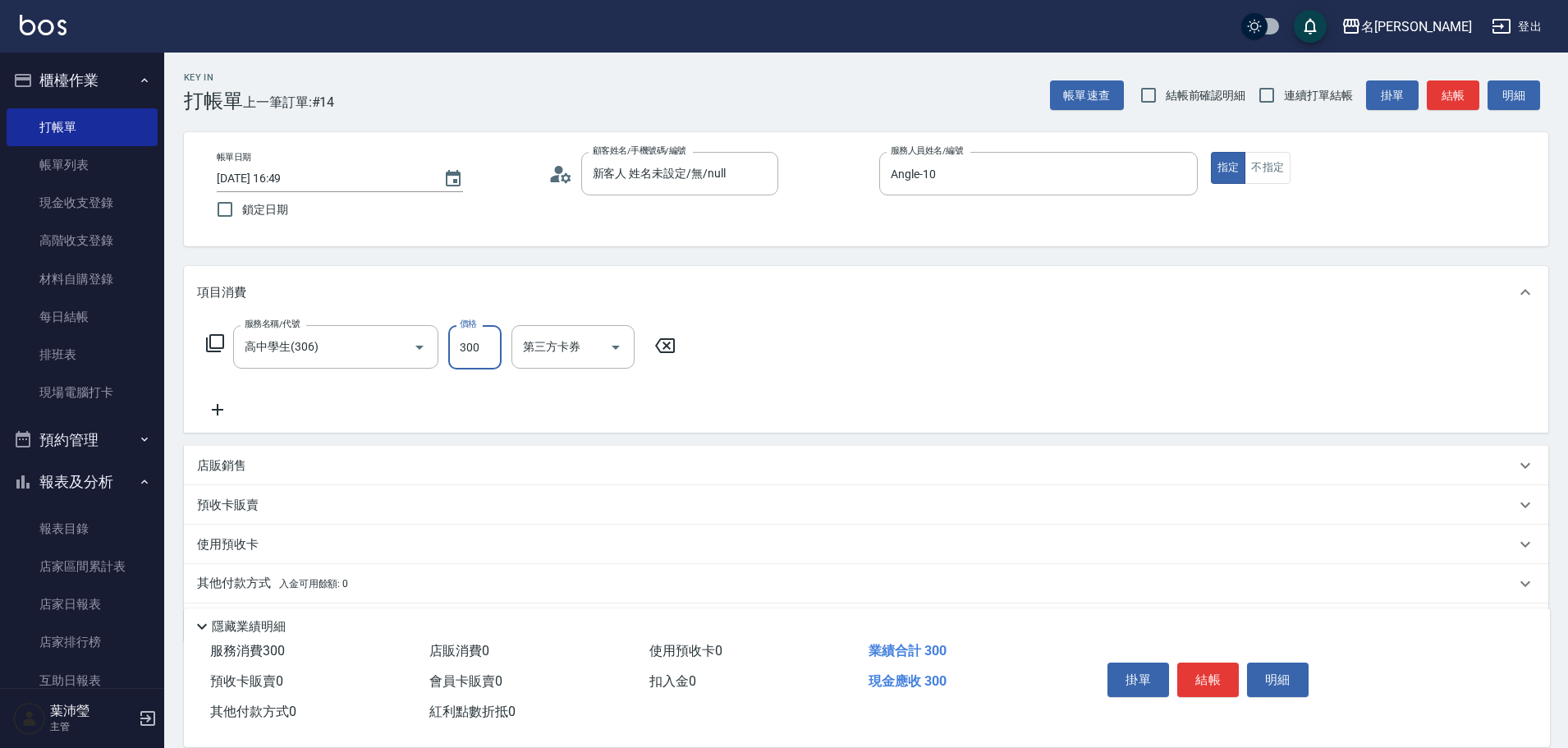
click at [469, 361] on input "300" at bounding box center [475, 347] width 54 height 44
type input "250"
click at [645, 447] on div "店販銷售" at bounding box center [866, 465] width 1364 height 39
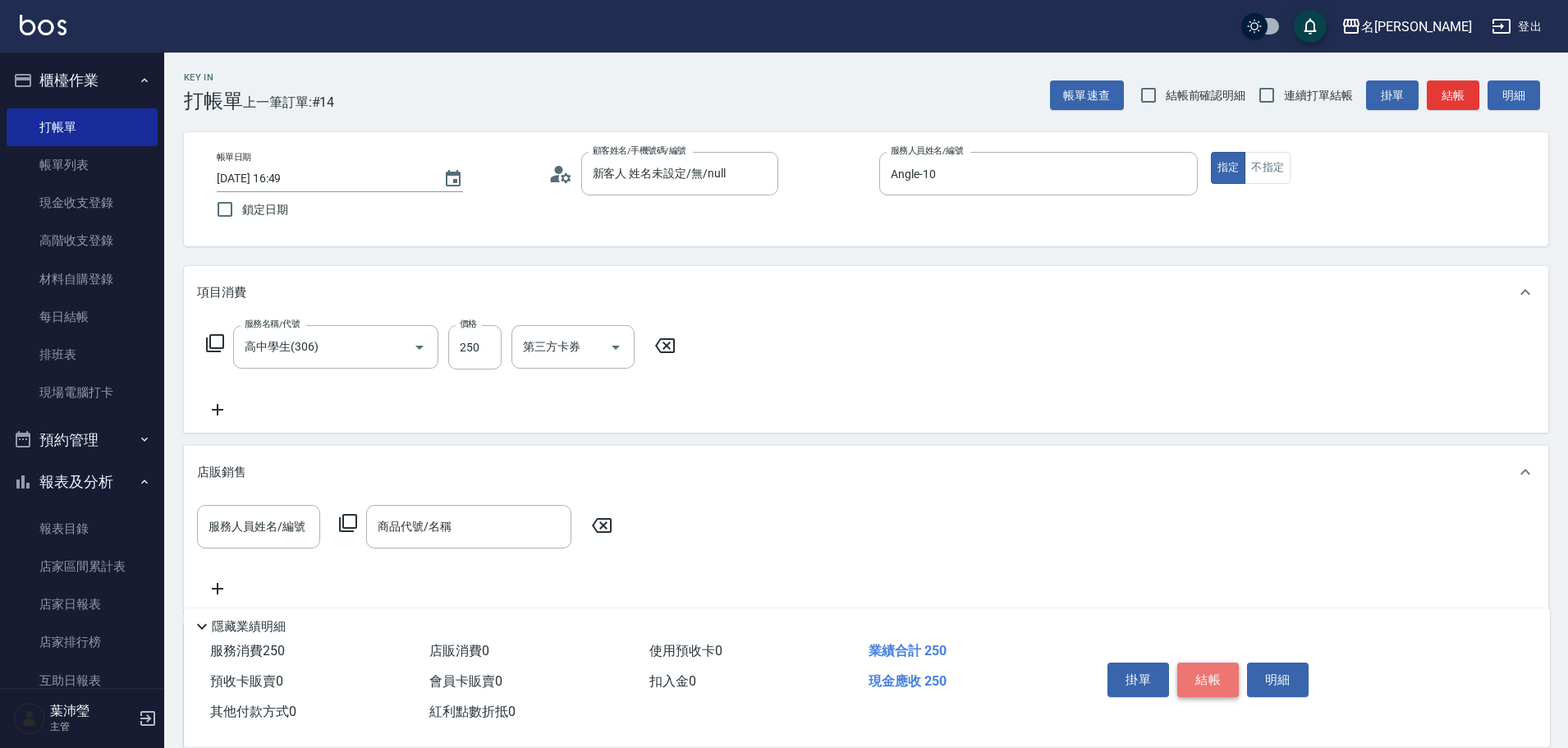
click at [1214, 669] on button "結帳" at bounding box center [1207, 679] width 61 height 35
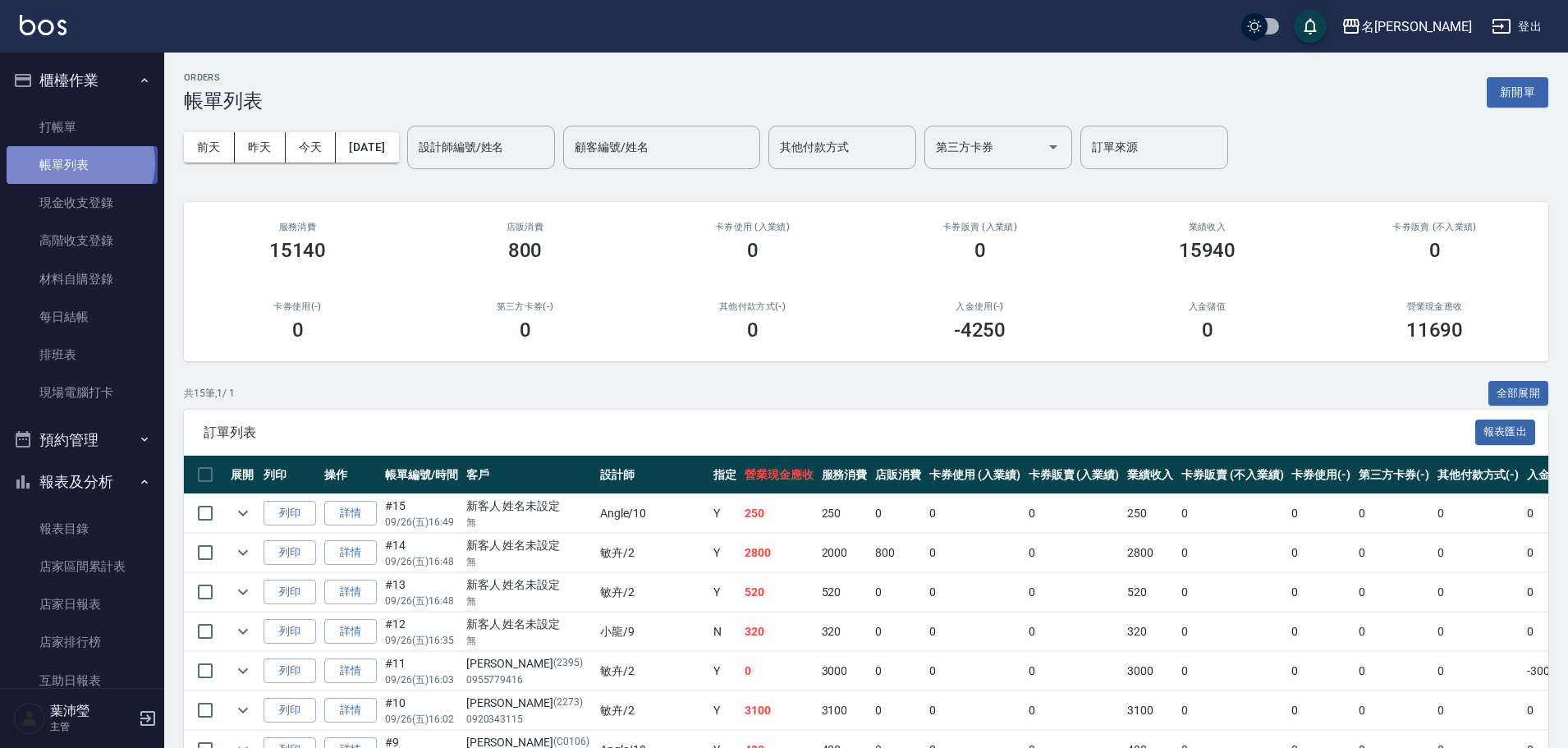
click at [79, 164] on link "帳單列表" at bounding box center [82, 164] width 151 height 38
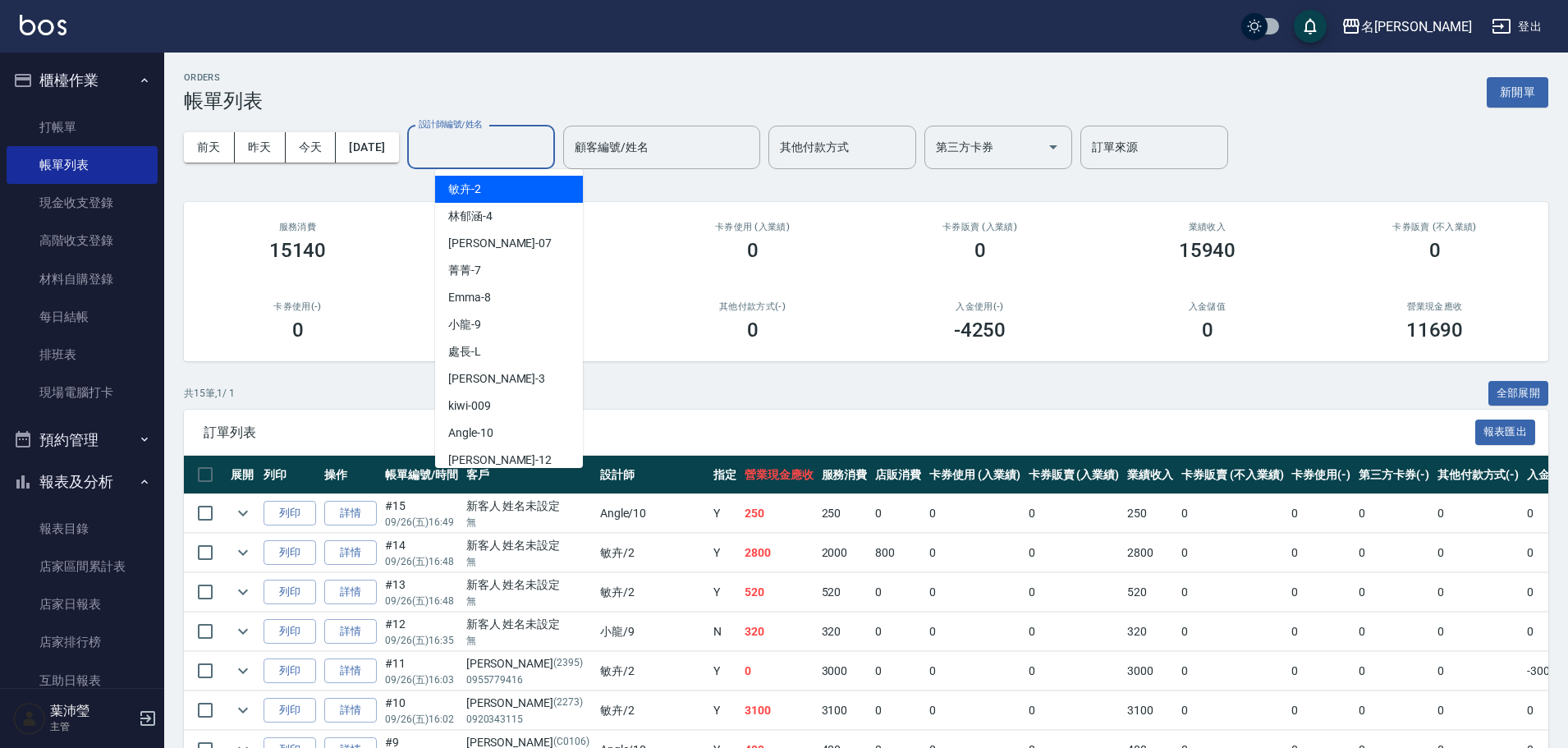
click at [469, 157] on input "設計師編號/姓名" at bounding box center [480, 147] width 133 height 29
click at [512, 430] on div "Angle -10" at bounding box center [509, 432] width 148 height 27
type input "Angle-10"
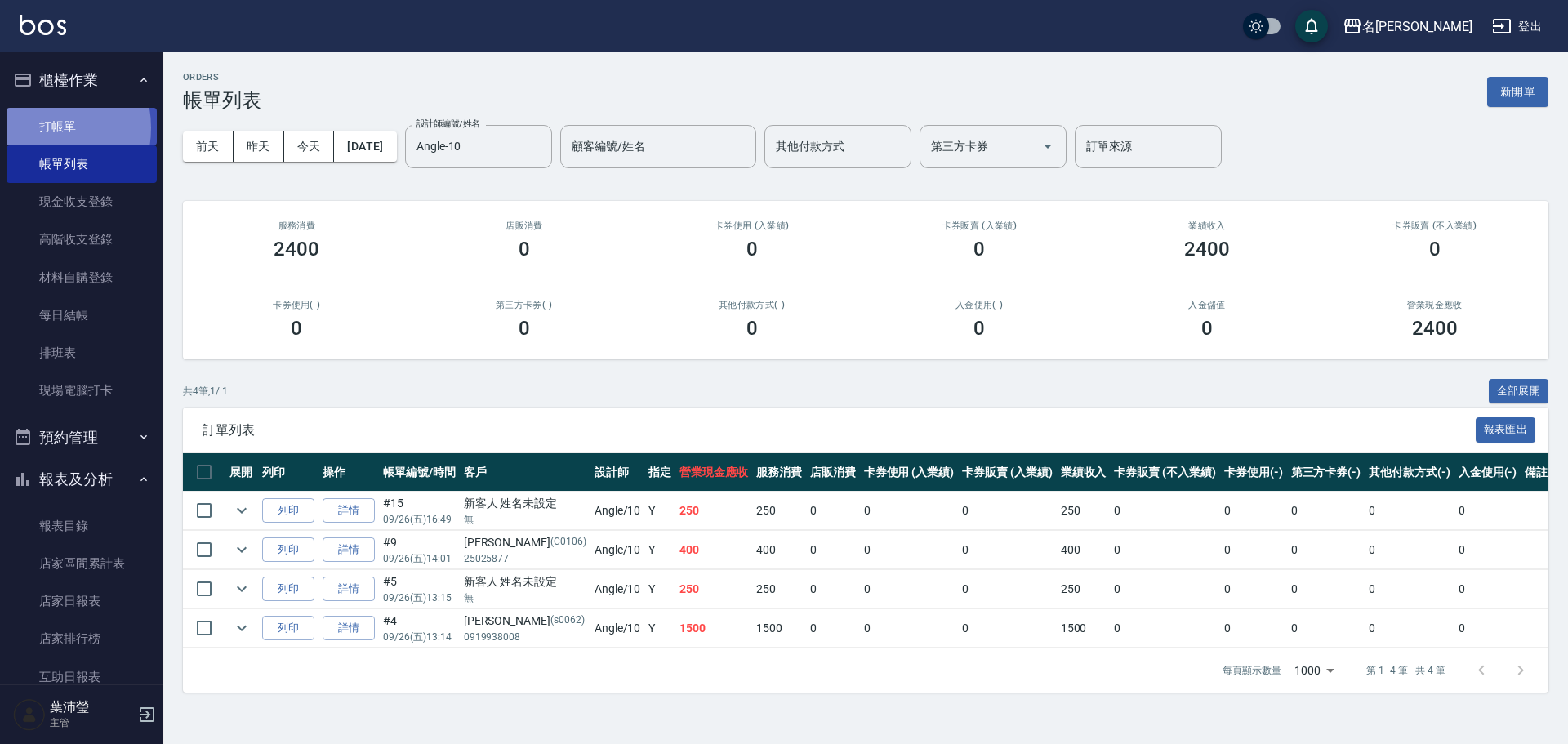
click at [39, 127] on link "打帳單" at bounding box center [81, 126] width 151 height 37
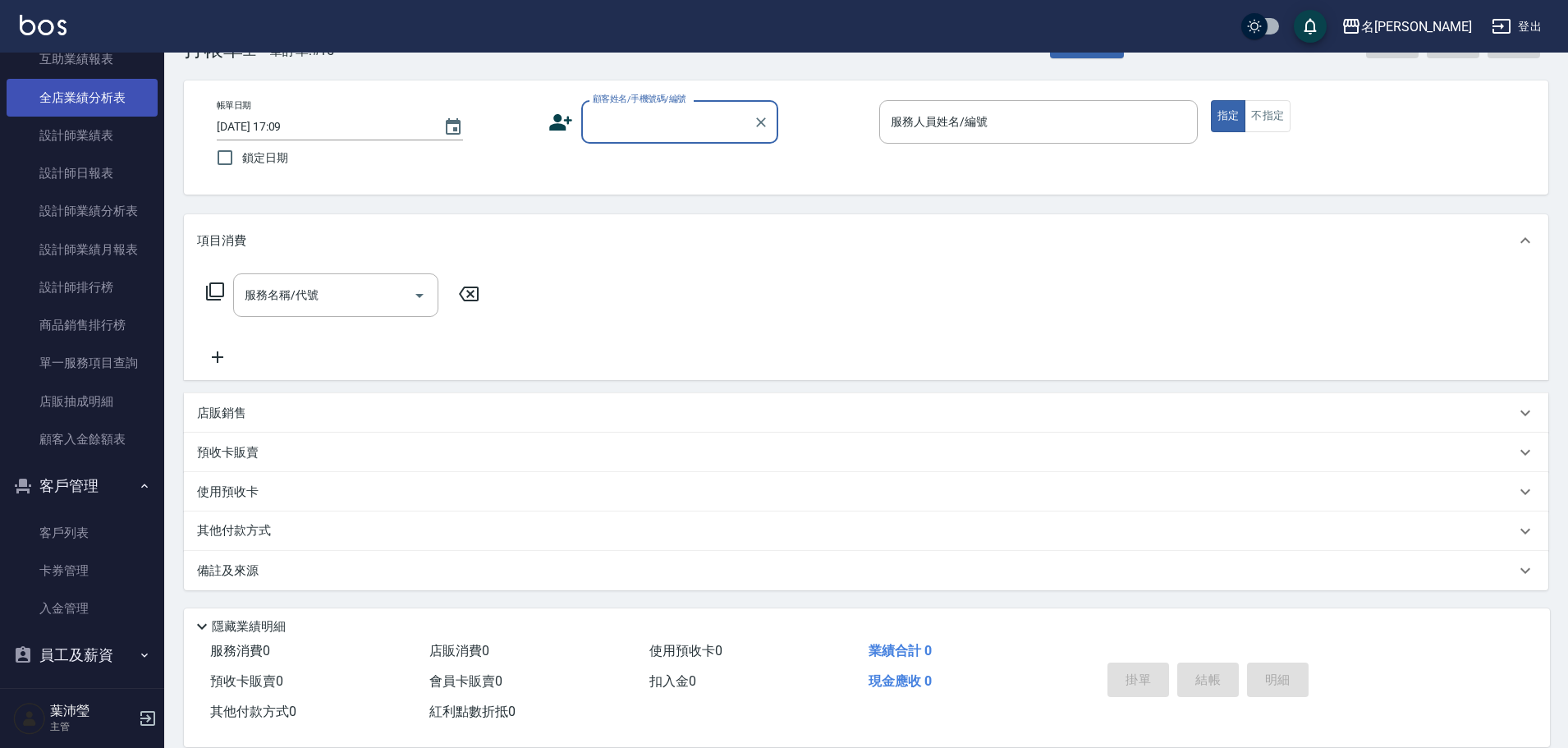
scroll to position [739, 0]
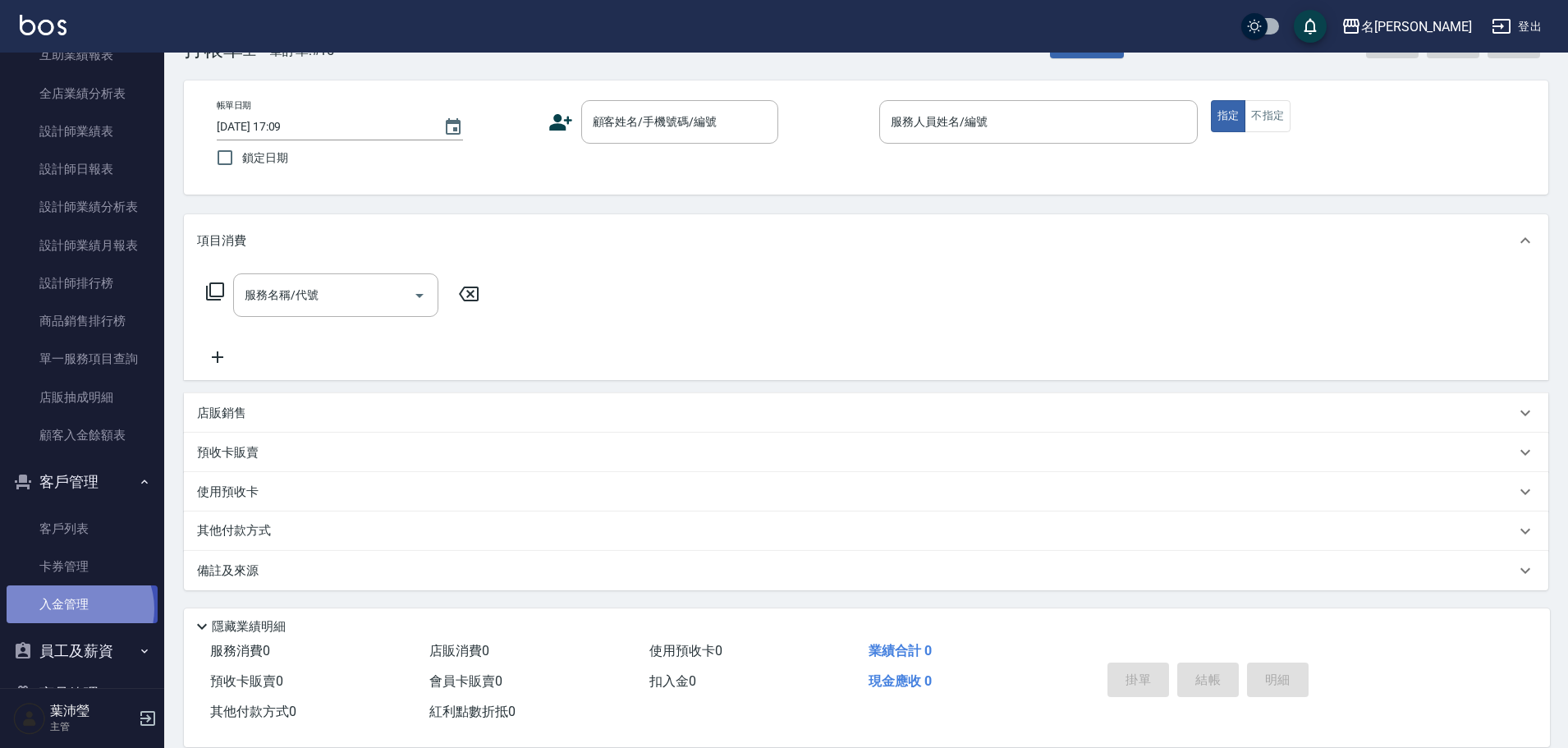
click at [75, 608] on link "入金管理" at bounding box center [82, 604] width 151 height 38
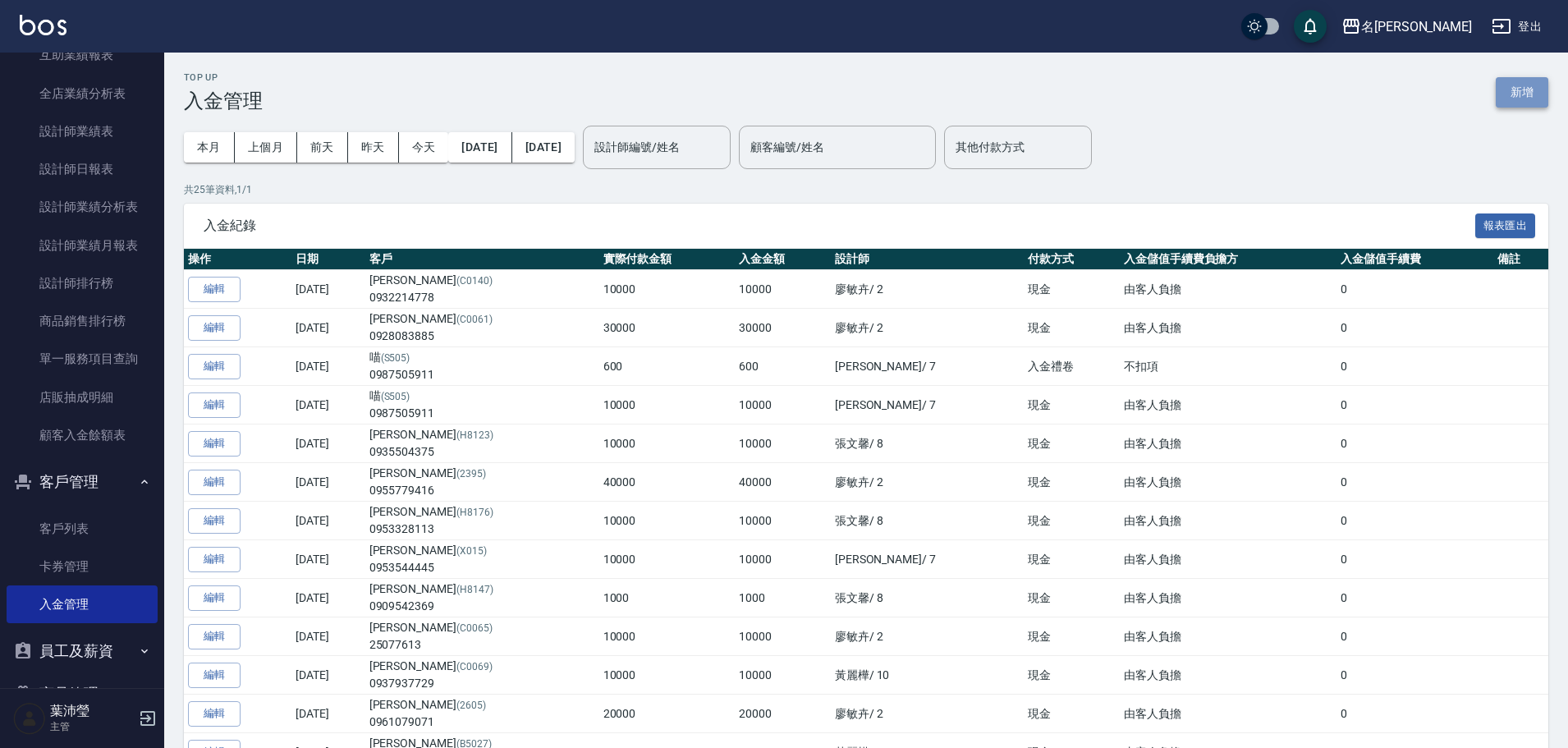
click at [1534, 97] on button "新增" at bounding box center [1522, 92] width 53 height 30
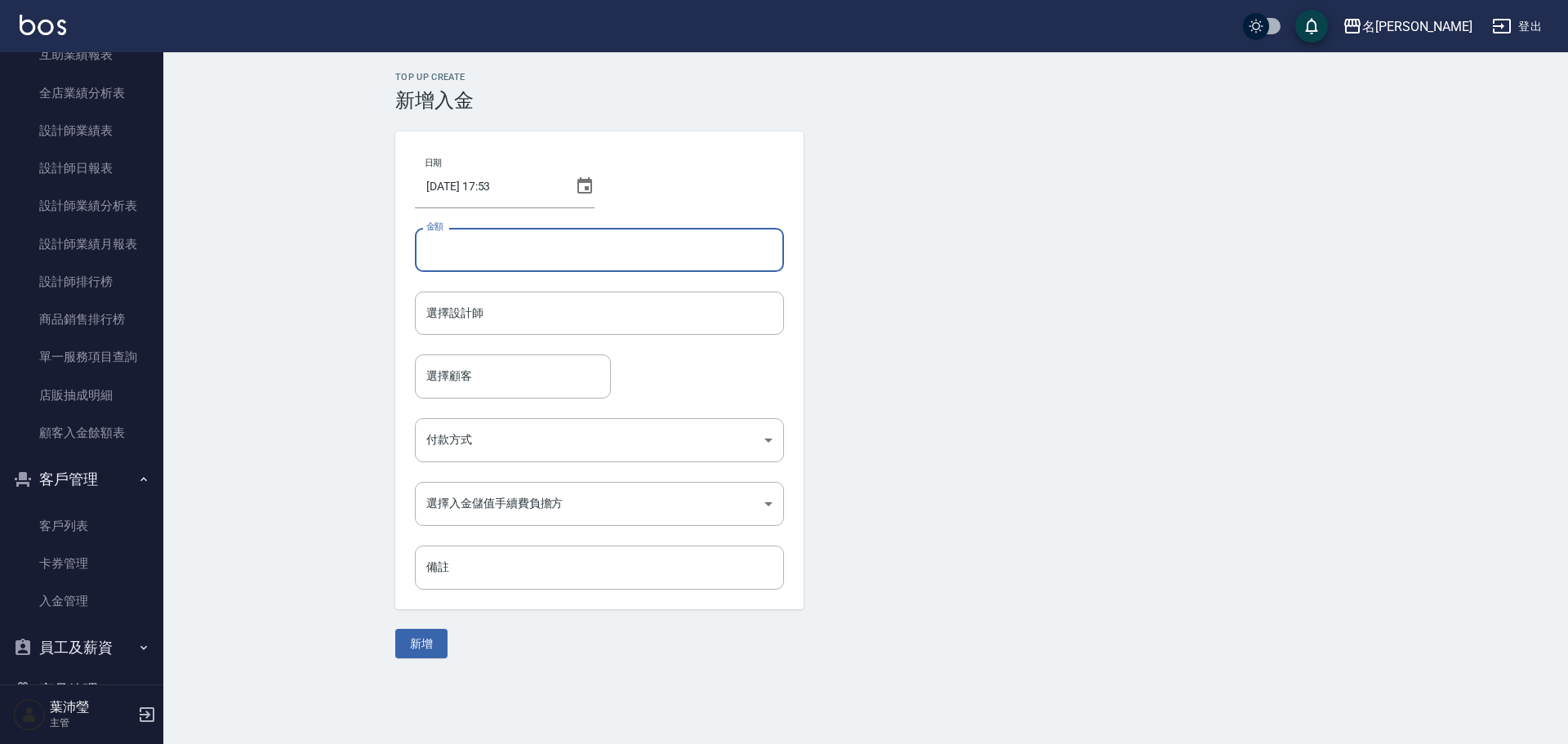
click at [532, 263] on input "金額" at bounding box center [599, 250] width 369 height 44
type input "10000"
click at [521, 301] on input "選擇設計師" at bounding box center [599, 313] width 354 height 29
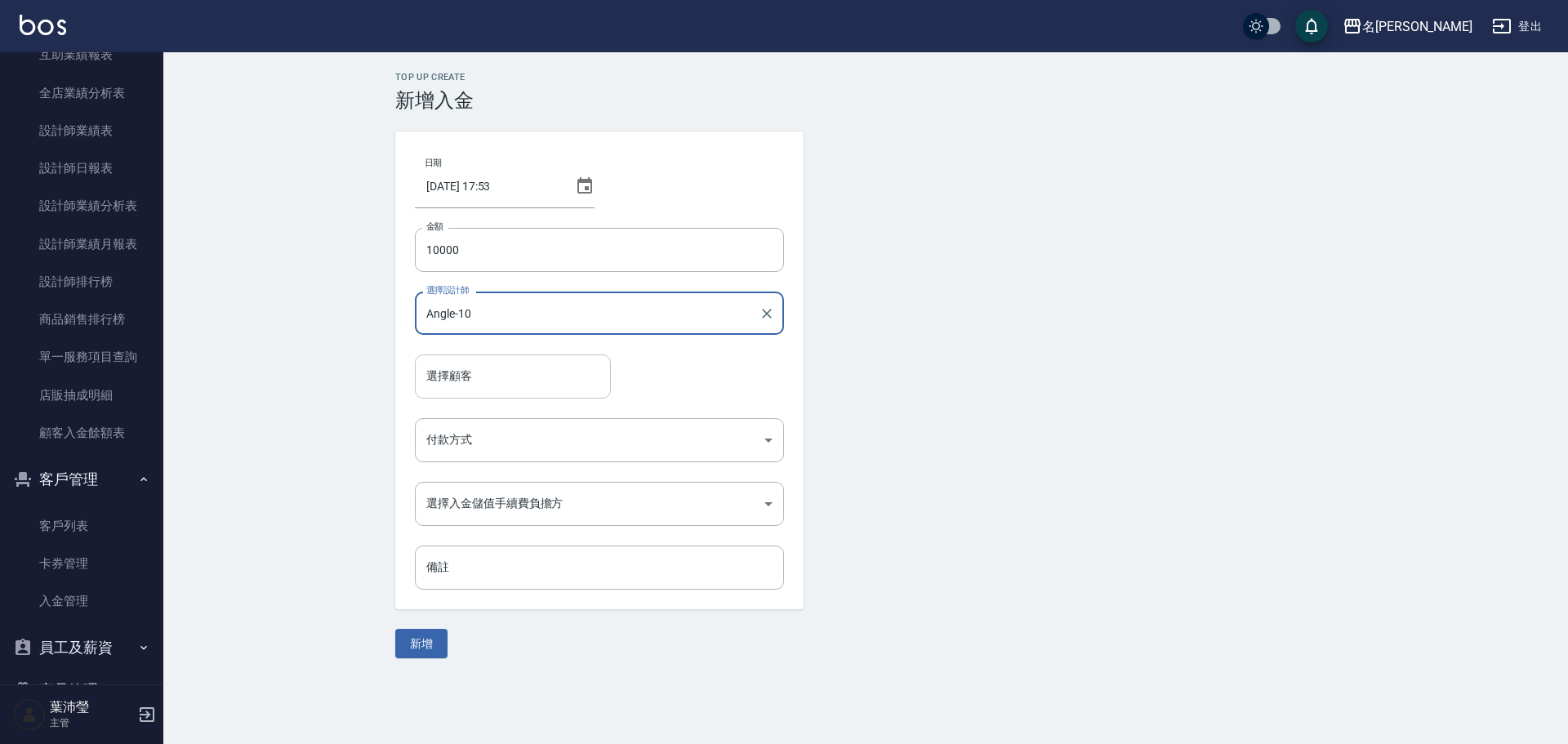
type input "Angle-10"
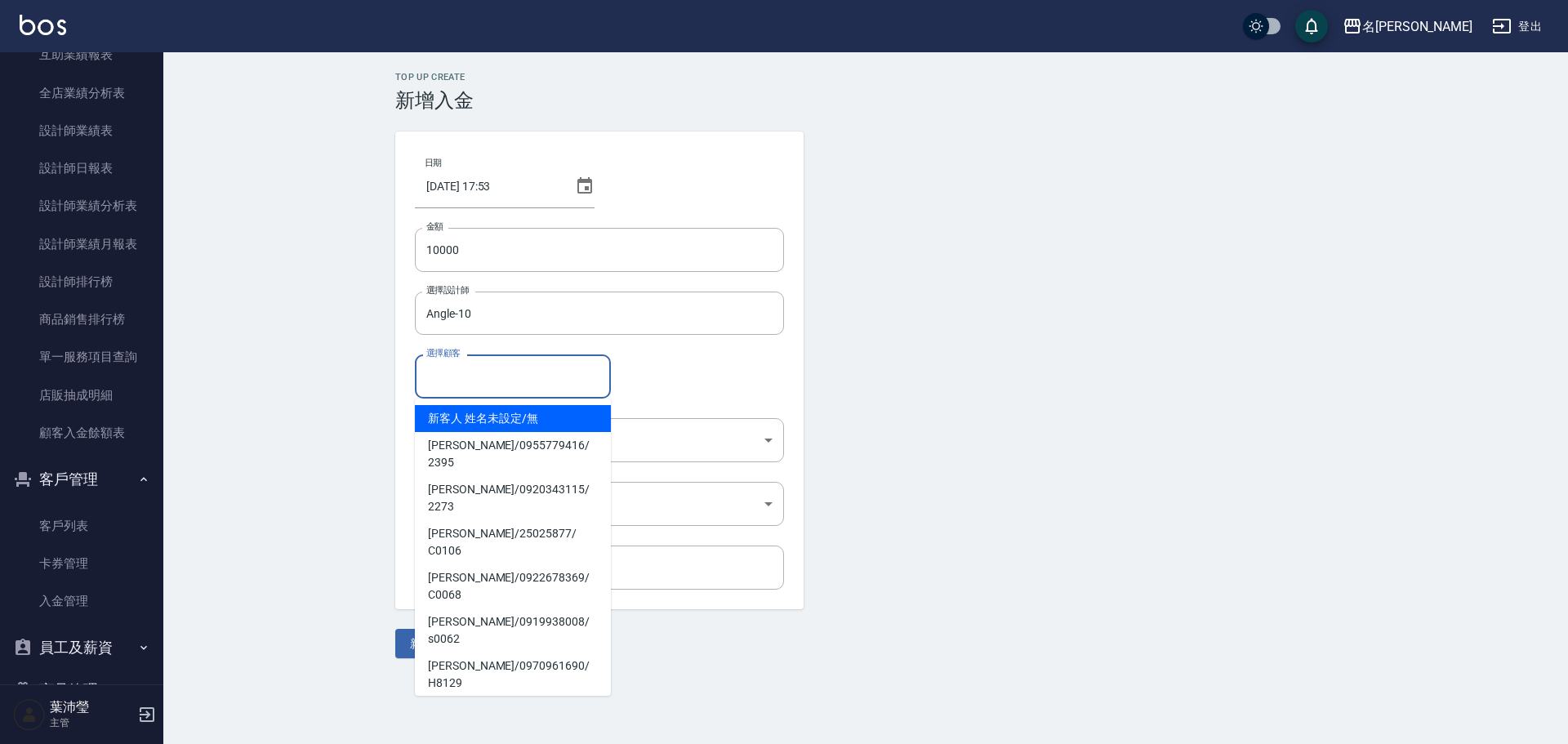
click at [510, 374] on input "選擇顧客" at bounding box center [513, 376] width 181 height 29
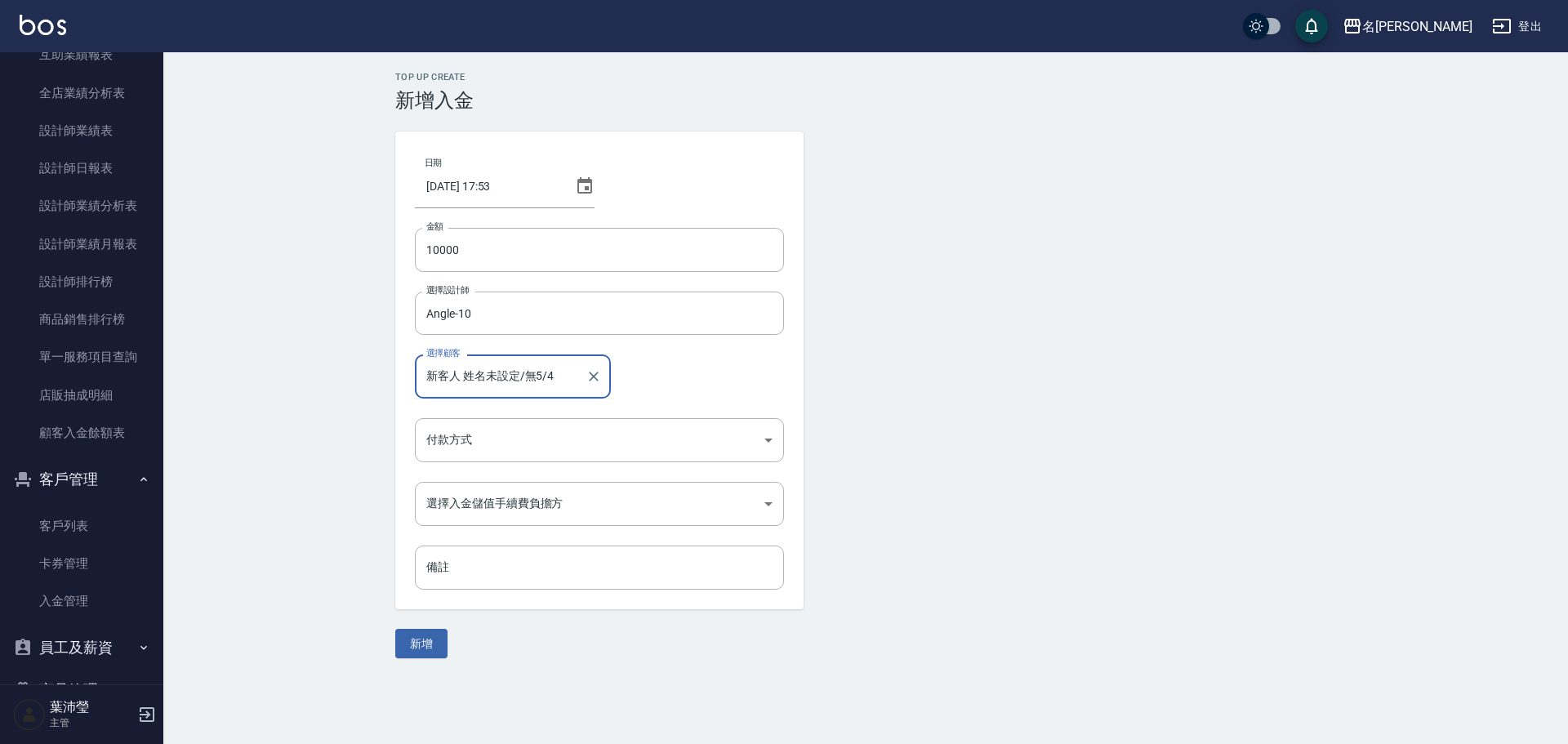
type input "新客人 姓名未設定/無"
click at [504, 374] on input "新客人 姓名未設定/無" at bounding box center [501, 376] width 157 height 29
drag, startPoint x: 539, startPoint y: 376, endPoint x: 334, endPoint y: 370, distance: 205.1
click at [334, 370] on div "Top Up Create 新增入金 日期 [DATE] 17:53 金額 10000 金額 選擇設計師 Angle-10 選擇設計師 選擇顧客 新客人 姓名…" at bounding box center [866, 365] width 1404 height 625
type input "5/4"
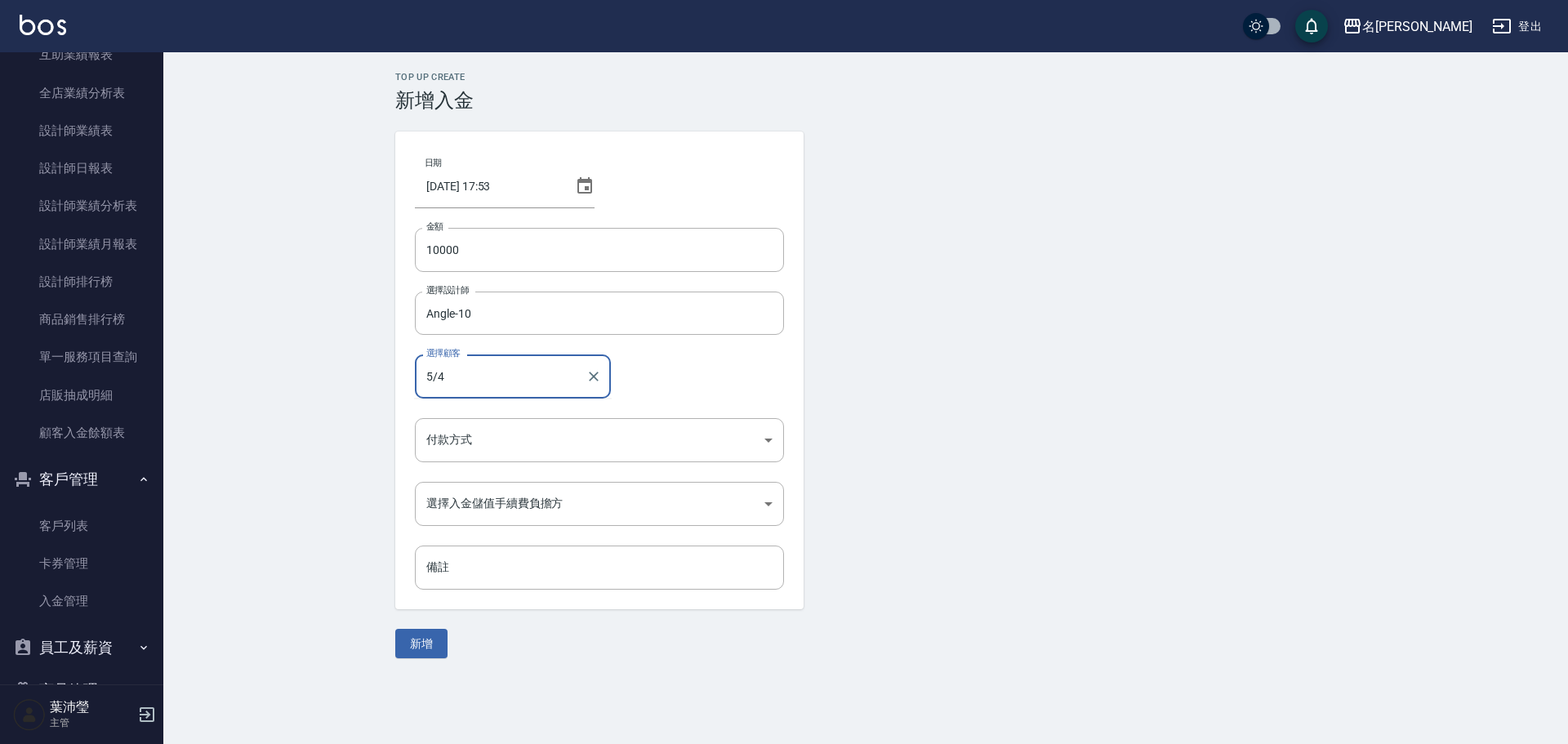
drag, startPoint x: 456, startPoint y: 378, endPoint x: 403, endPoint y: 391, distance: 54.6
click at [404, 391] on div "日期 [DATE] 17:53 金額 10000 金額 選擇設計師 Angle-10 選擇設計師 選擇顧客 5/4 選擇顧客 付款方式 ​ 付款方式 選擇入金…" at bounding box center [599, 370] width 409 height 478
click at [461, 382] on input "選擇顧客" at bounding box center [513, 376] width 181 height 29
click at [441, 385] on input "選擇顧客" at bounding box center [513, 376] width 181 height 29
type input "整ˋ"
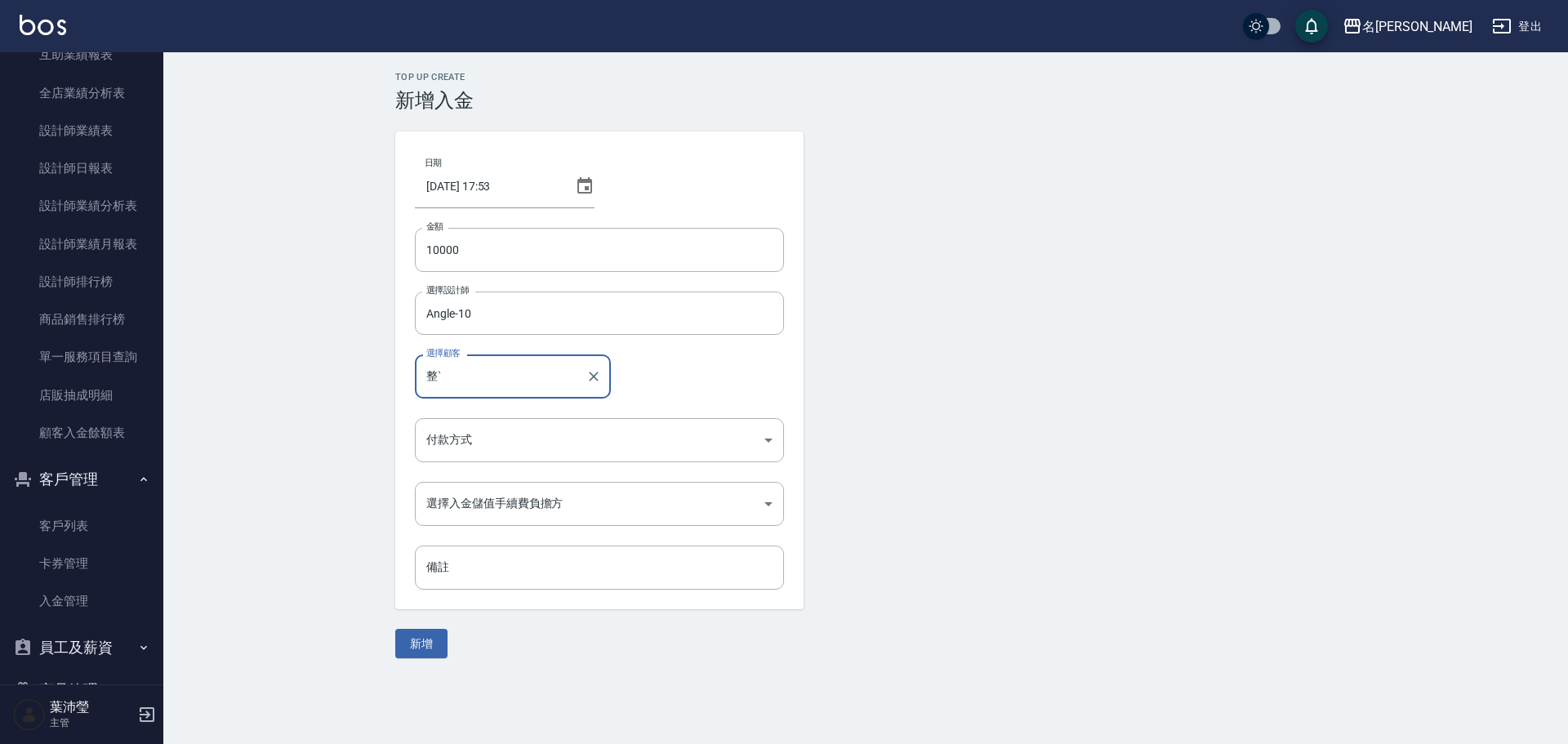
drag, startPoint x: 451, startPoint y: 380, endPoint x: 396, endPoint y: 379, distance: 55.0
click at [390, 390] on div "Top Up Create 新增入金 日期 [DATE] 17:53 金額 10000 金額 選擇設計師 [PERSON_NAME]-10 選擇設計師 選擇顧…" at bounding box center [866, 365] width 980 height 586
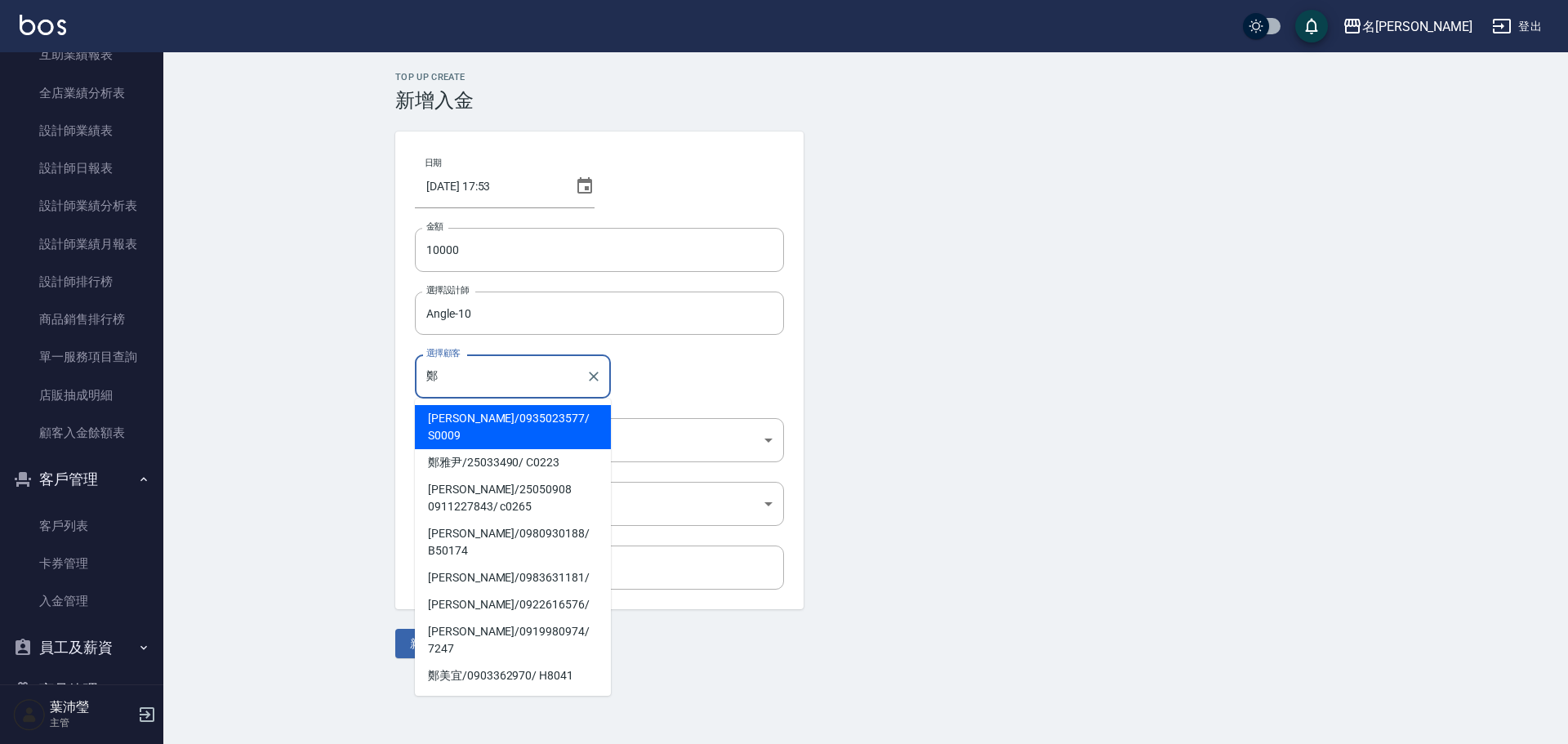
click at [514, 449] on span "鄭雅尹 / 25033490 / C0223" at bounding box center [513, 462] width 196 height 27
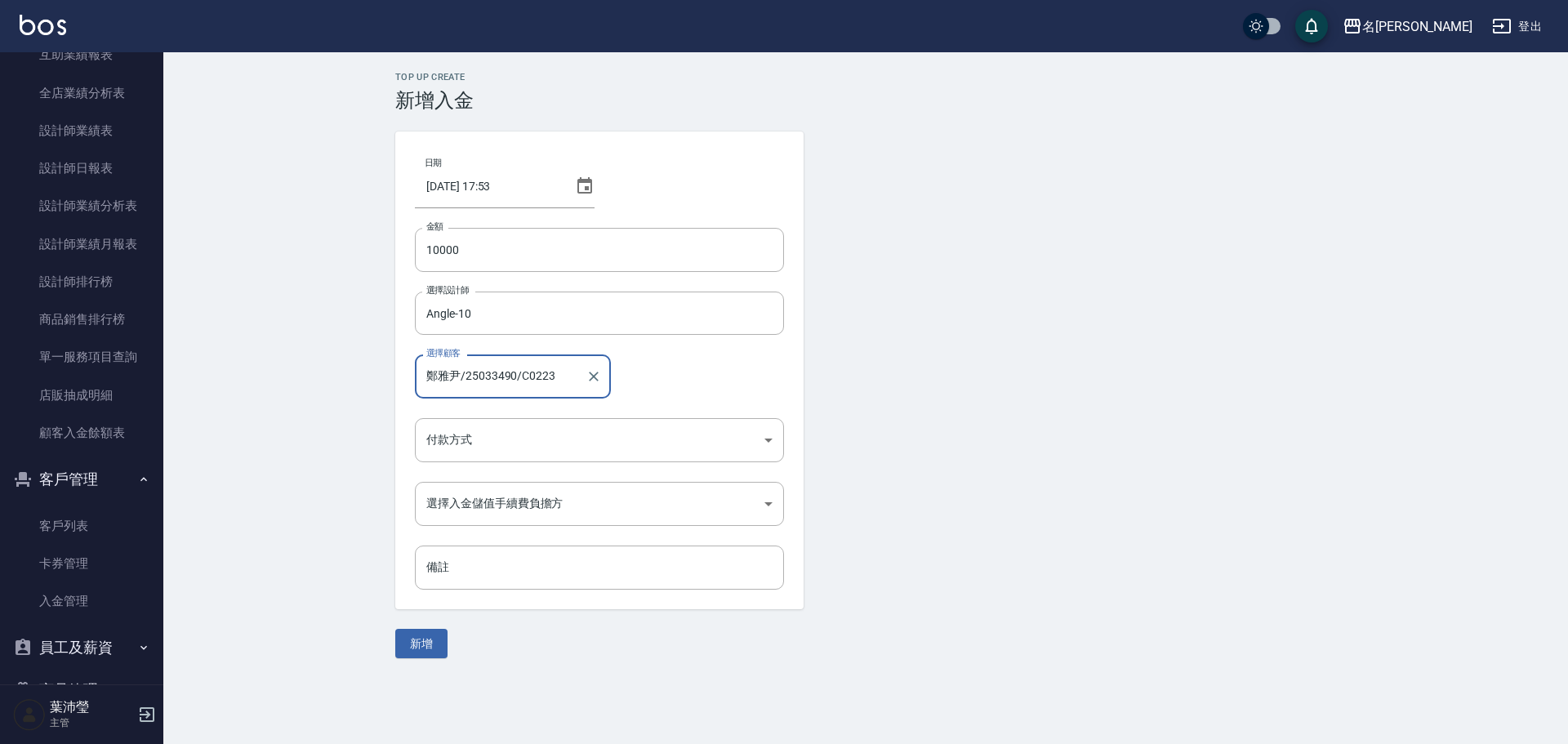
type input "鄭雅尹/25033490/C0223"
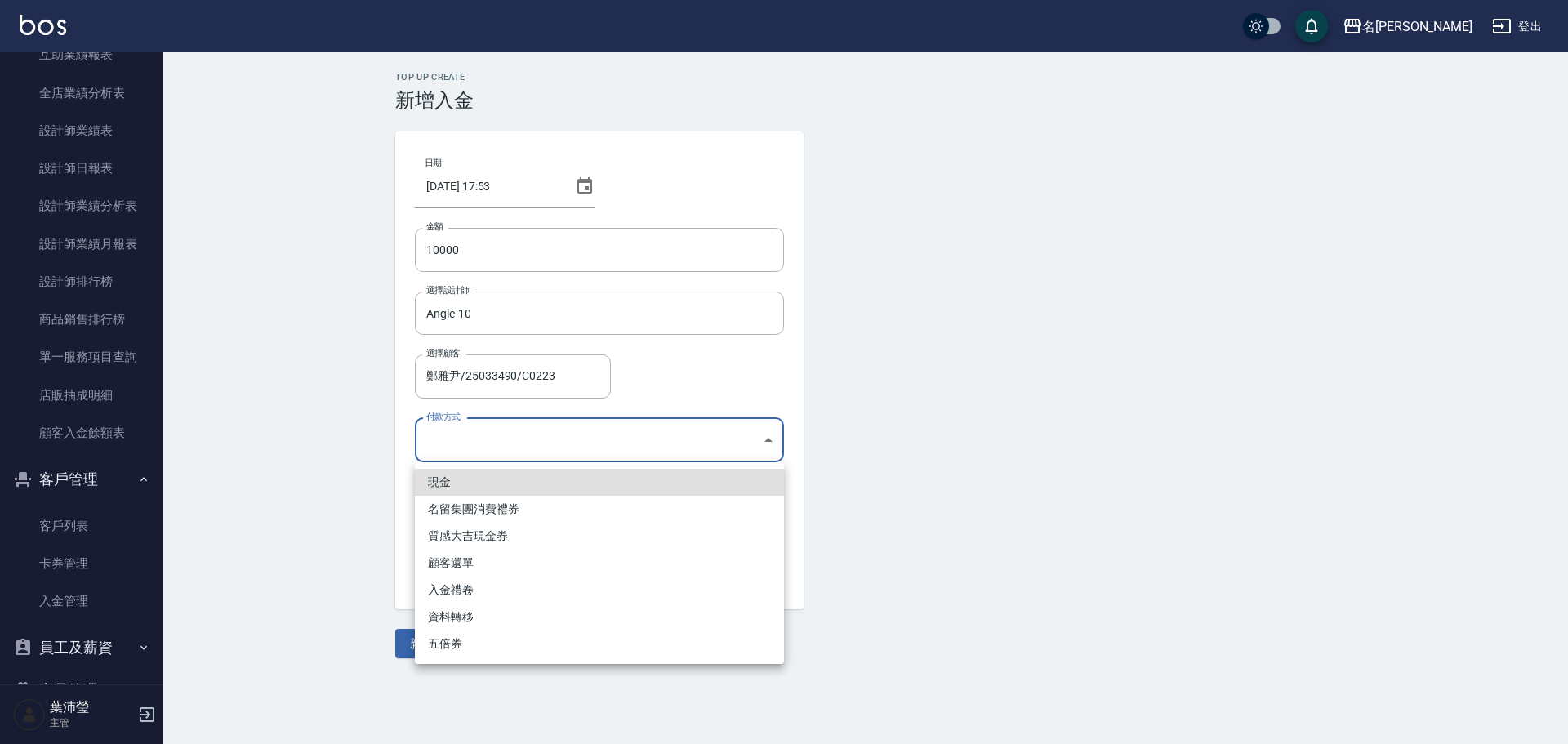
click at [514, 440] on body "名留龍江 登出 櫃檯作業 打帳單 帳單列表 現金收支登錄 高階收支登錄 材料自購登錄 每日結帳 排班表 現場電腦打卡 預約管理 預約管理 單日預約紀錄 單週預…" at bounding box center [784, 372] width 1568 height 744
click at [437, 482] on li "現金" at bounding box center [599, 481] width 369 height 27
type input "現金"
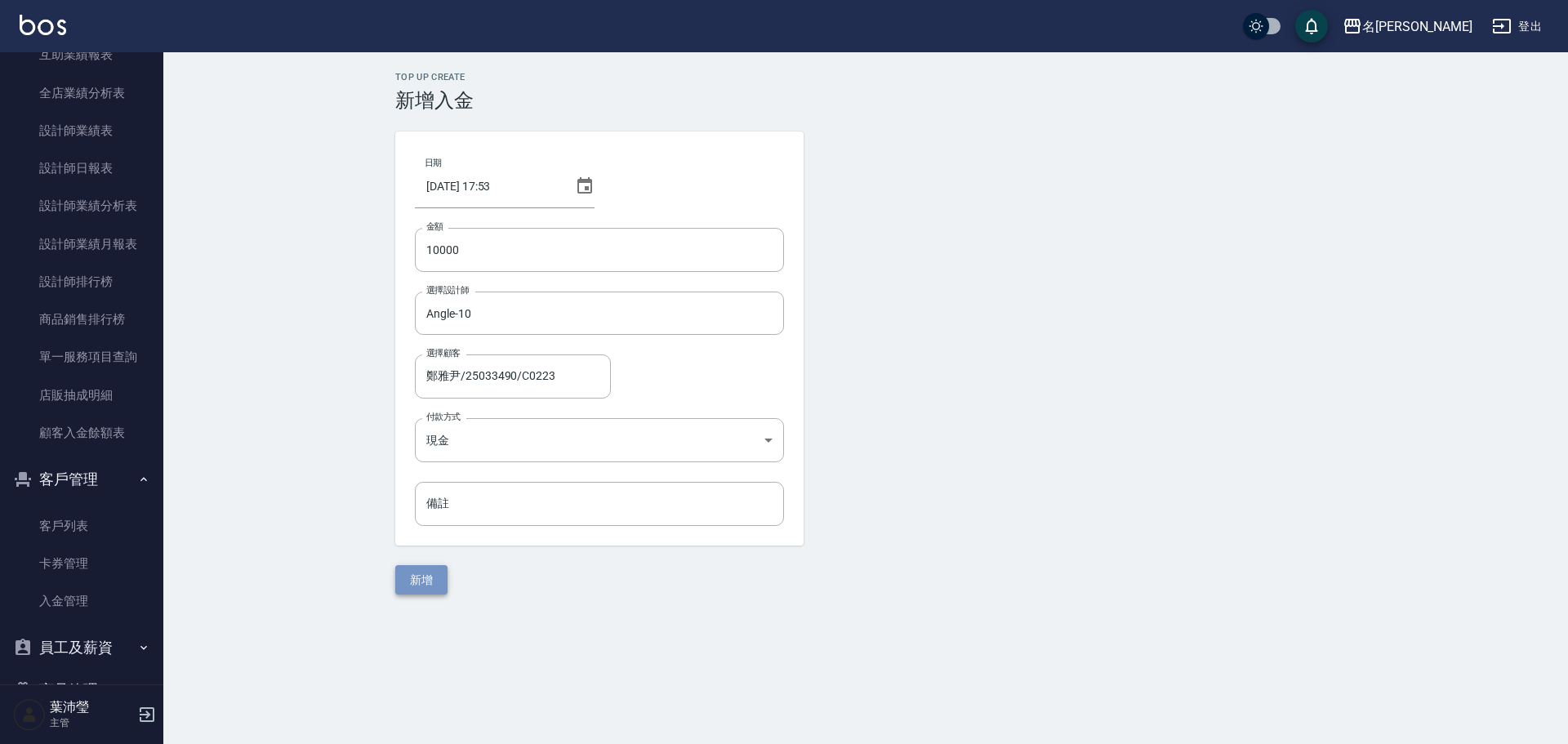
click at [421, 580] on button "新增" at bounding box center [422, 579] width 52 height 30
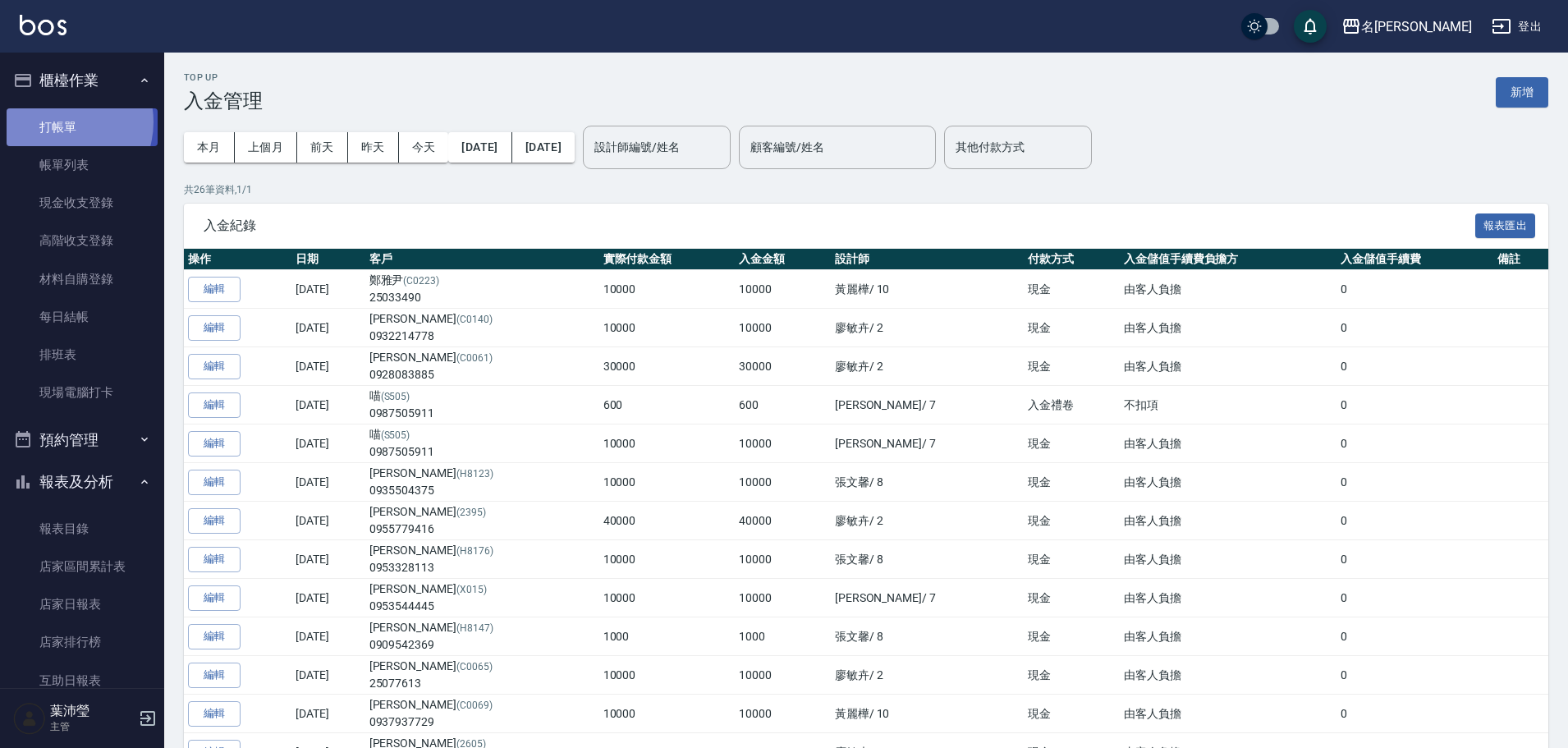
click at [58, 121] on link "打帳單" at bounding box center [82, 127] width 151 height 38
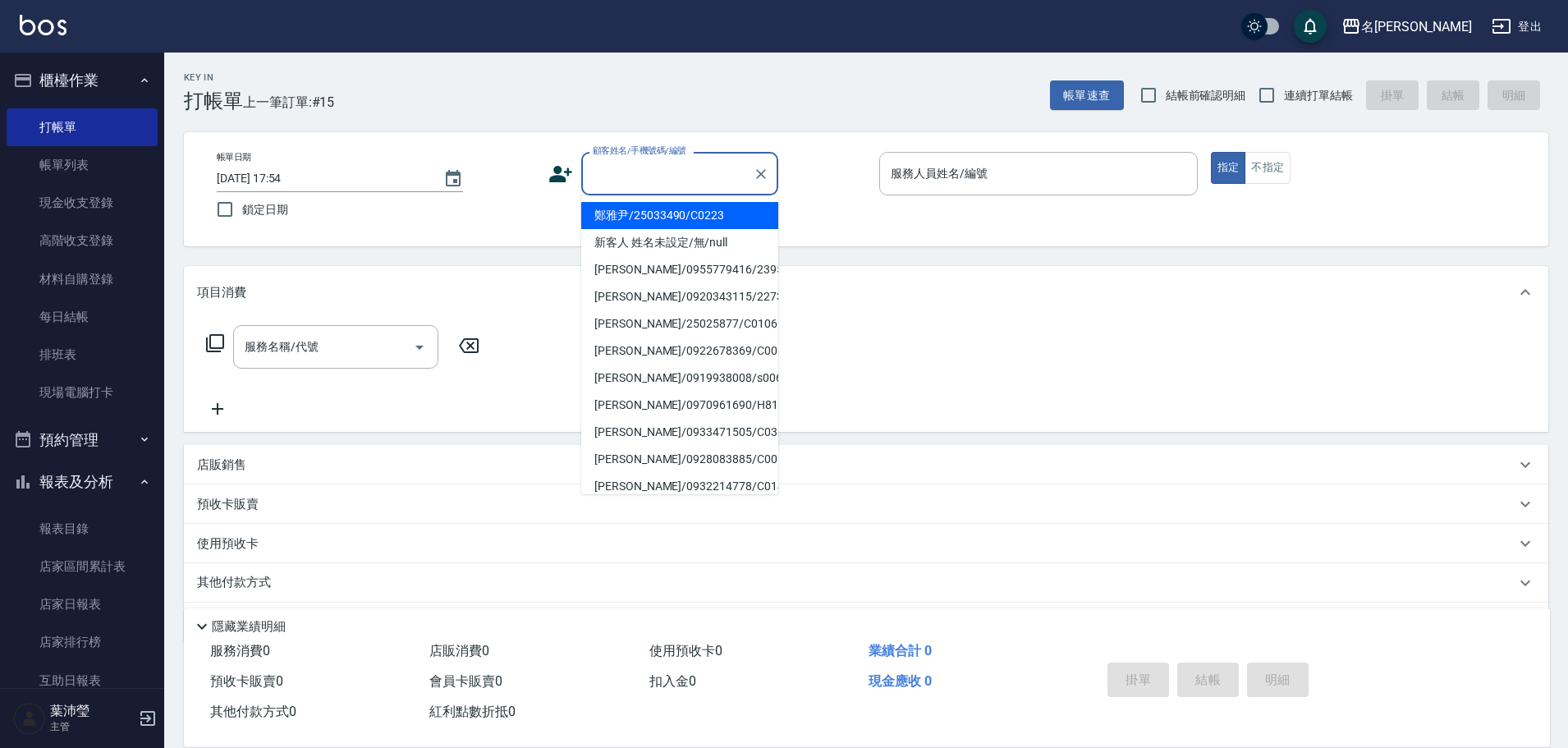
click at [645, 180] on input "顧客姓名/手機號碼/編號" at bounding box center [667, 173] width 158 height 29
click at [661, 217] on li "鄭雅尹/25033490/C0223" at bounding box center [680, 215] width 197 height 27
type input "鄭雅尹/25033490/C0223"
type input "Angle-10"
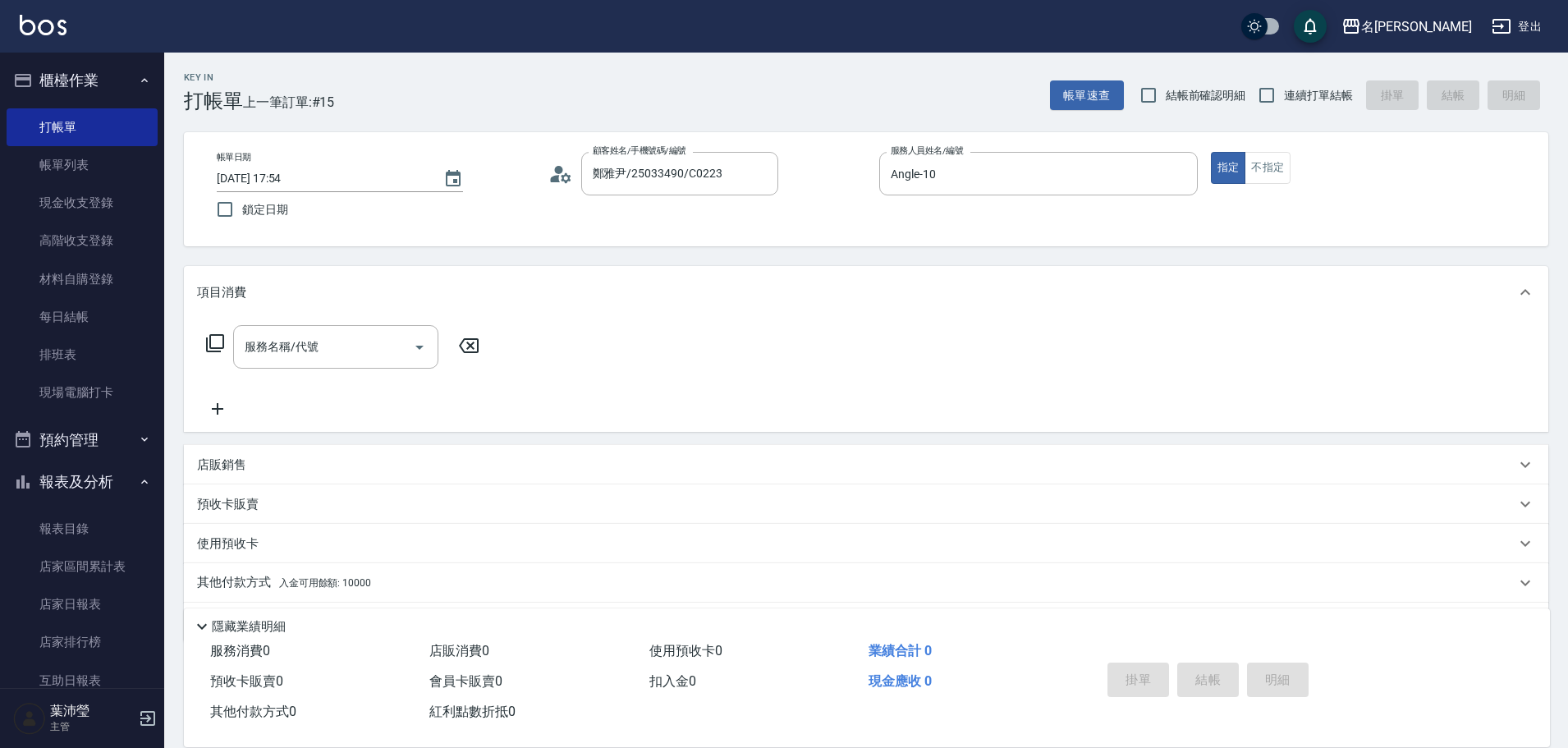
click at [215, 342] on icon at bounding box center [214, 343] width 20 height 20
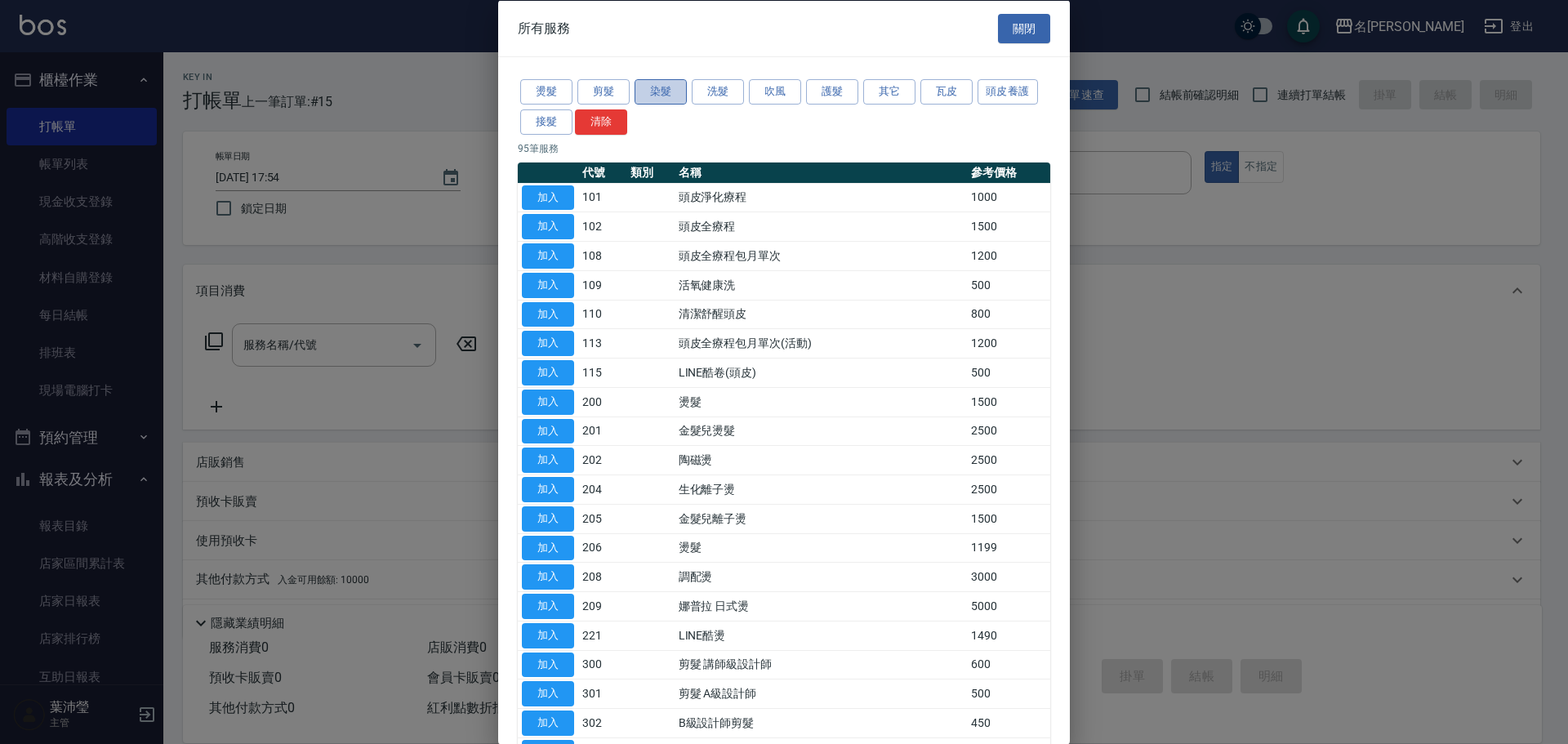
click at [668, 88] on button "染髮" at bounding box center [661, 92] width 52 height 25
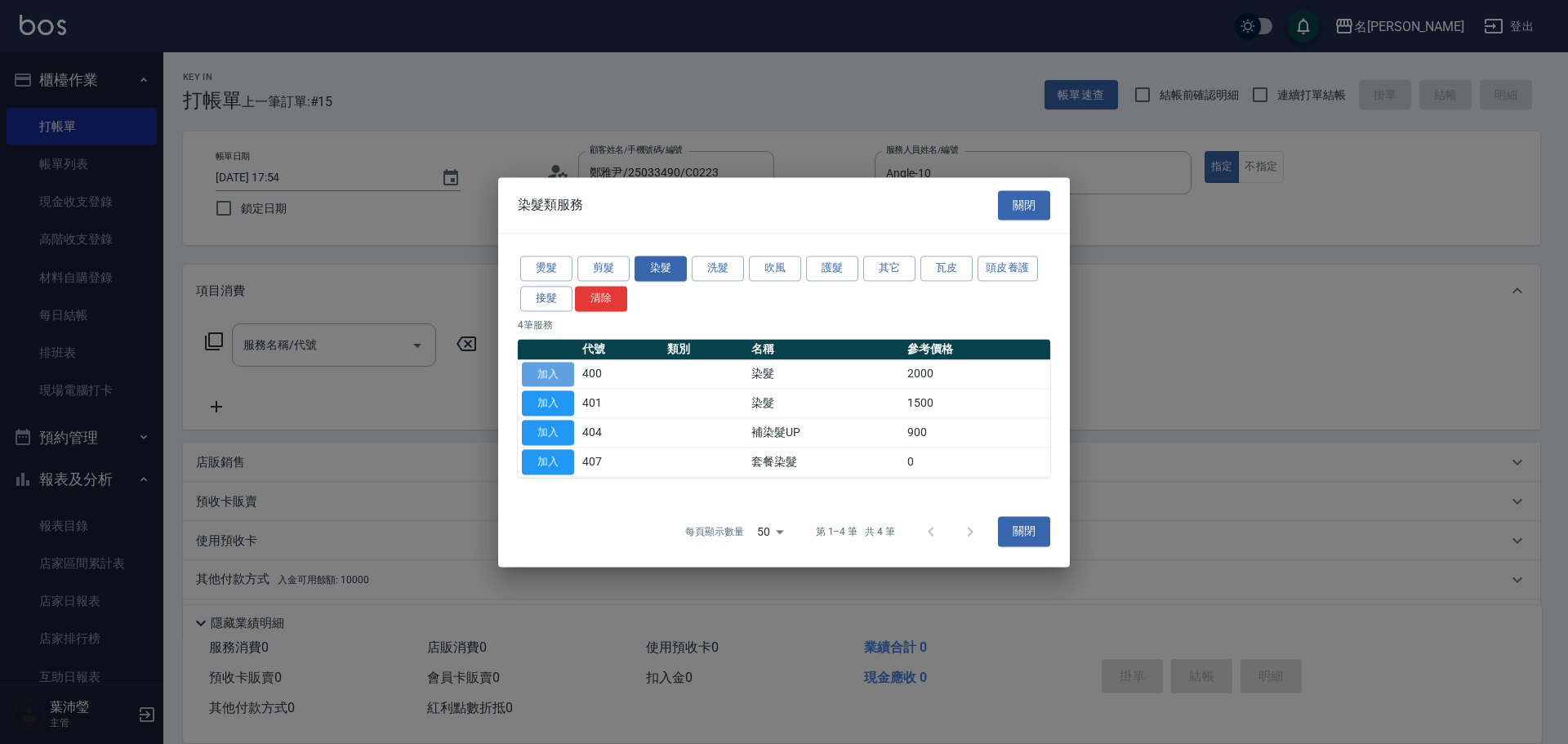
click at [554, 370] on button "加入" at bounding box center [548, 374] width 52 height 25
type input "染髮(400)"
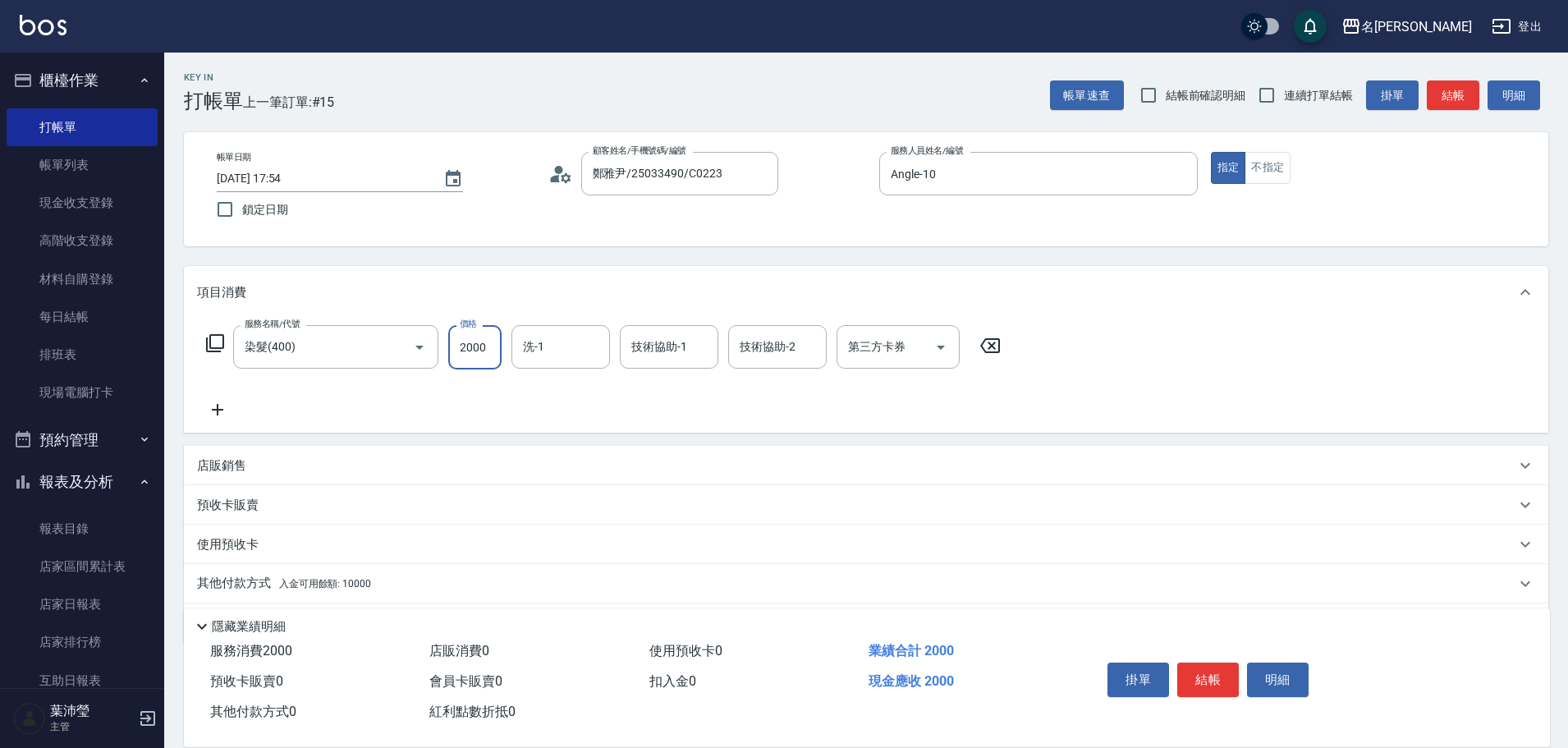
click at [471, 348] on input "2000" at bounding box center [475, 347] width 54 height 44
type input "2500"
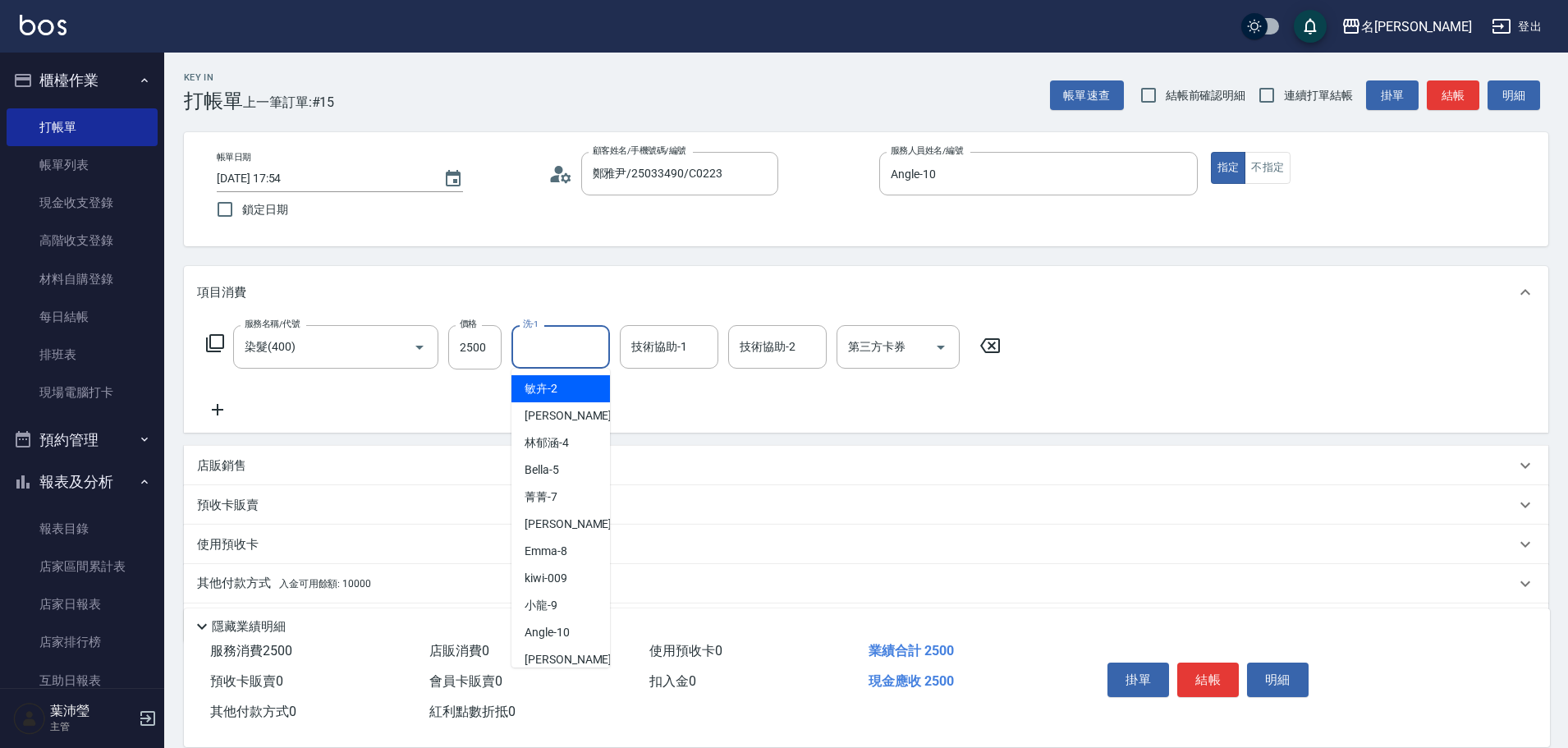
click at [540, 353] on input "洗-1" at bounding box center [560, 347] width 84 height 29
type input "語爭-20"
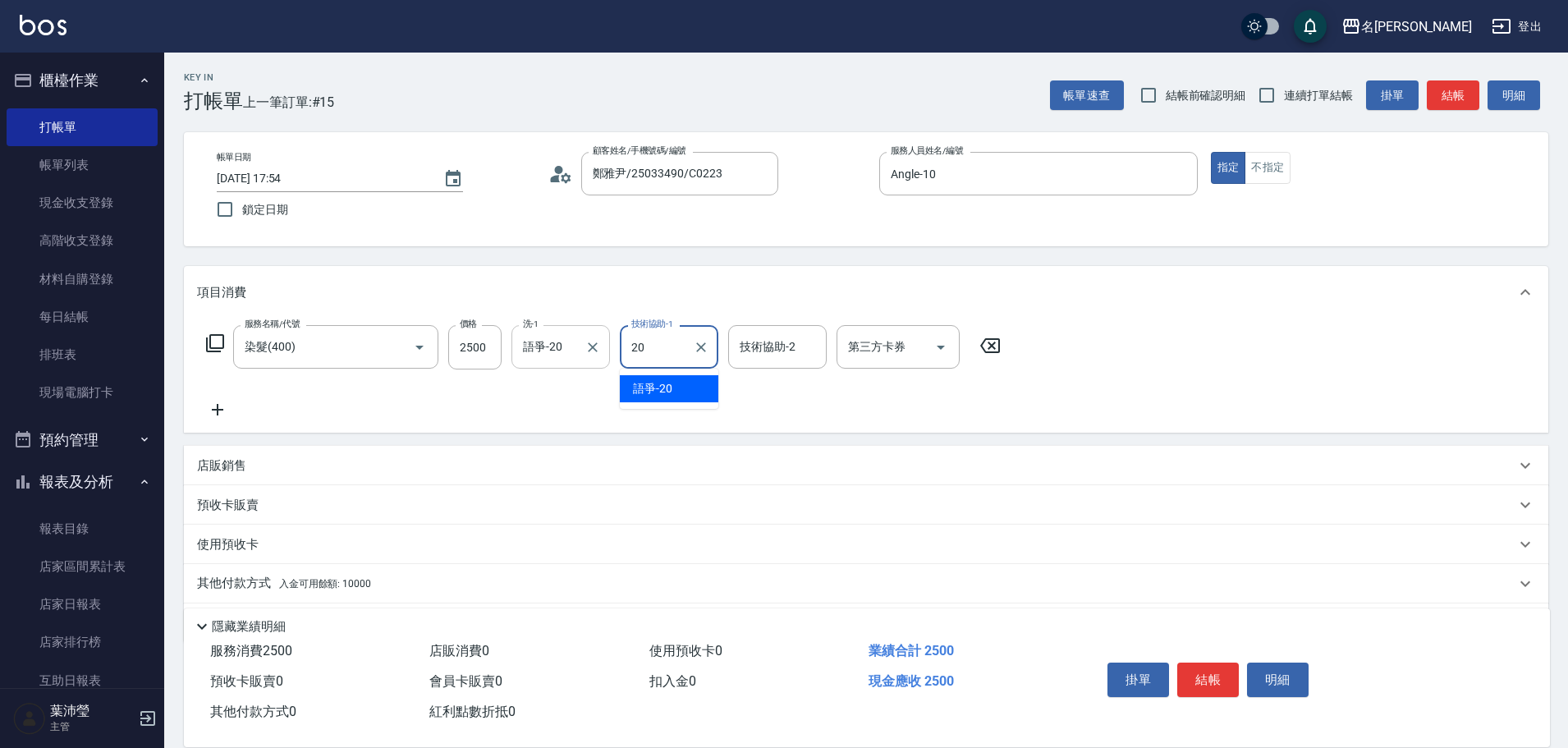
type input "語爭-20"
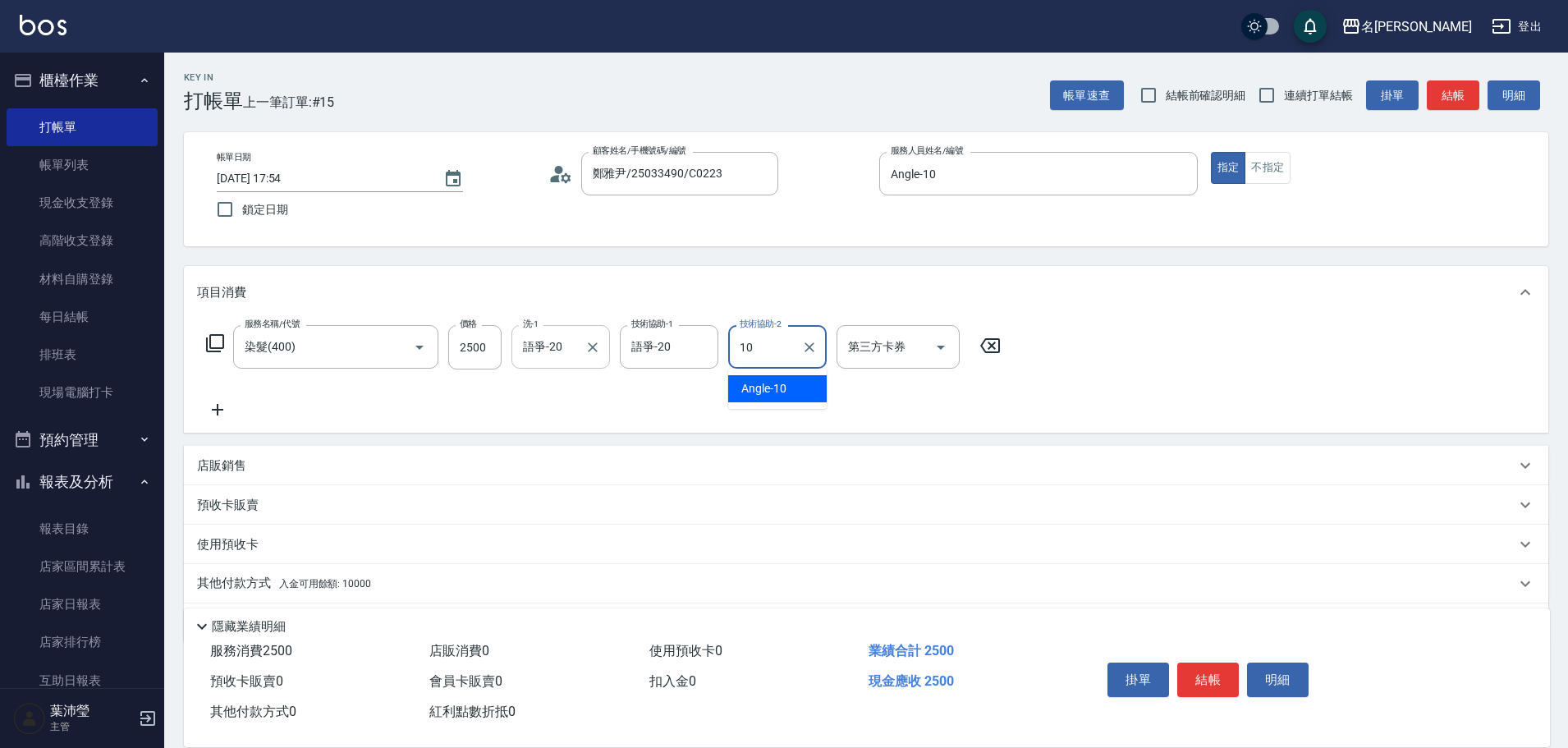
type input "Angle-10"
click at [256, 589] on p "其他付款方式 入金可用餘額: 10000" at bounding box center [284, 583] width 174 height 18
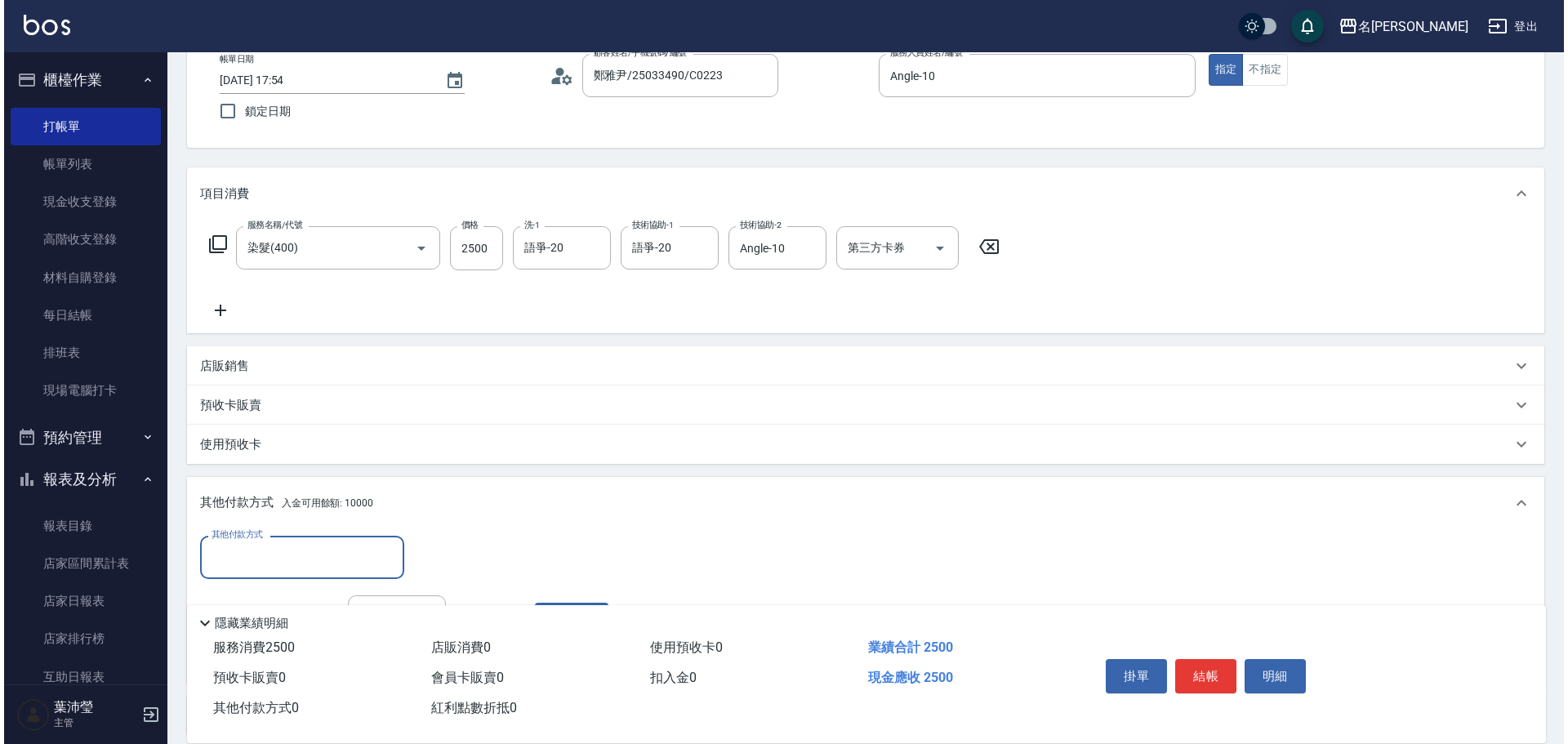
scroll to position [245, 0]
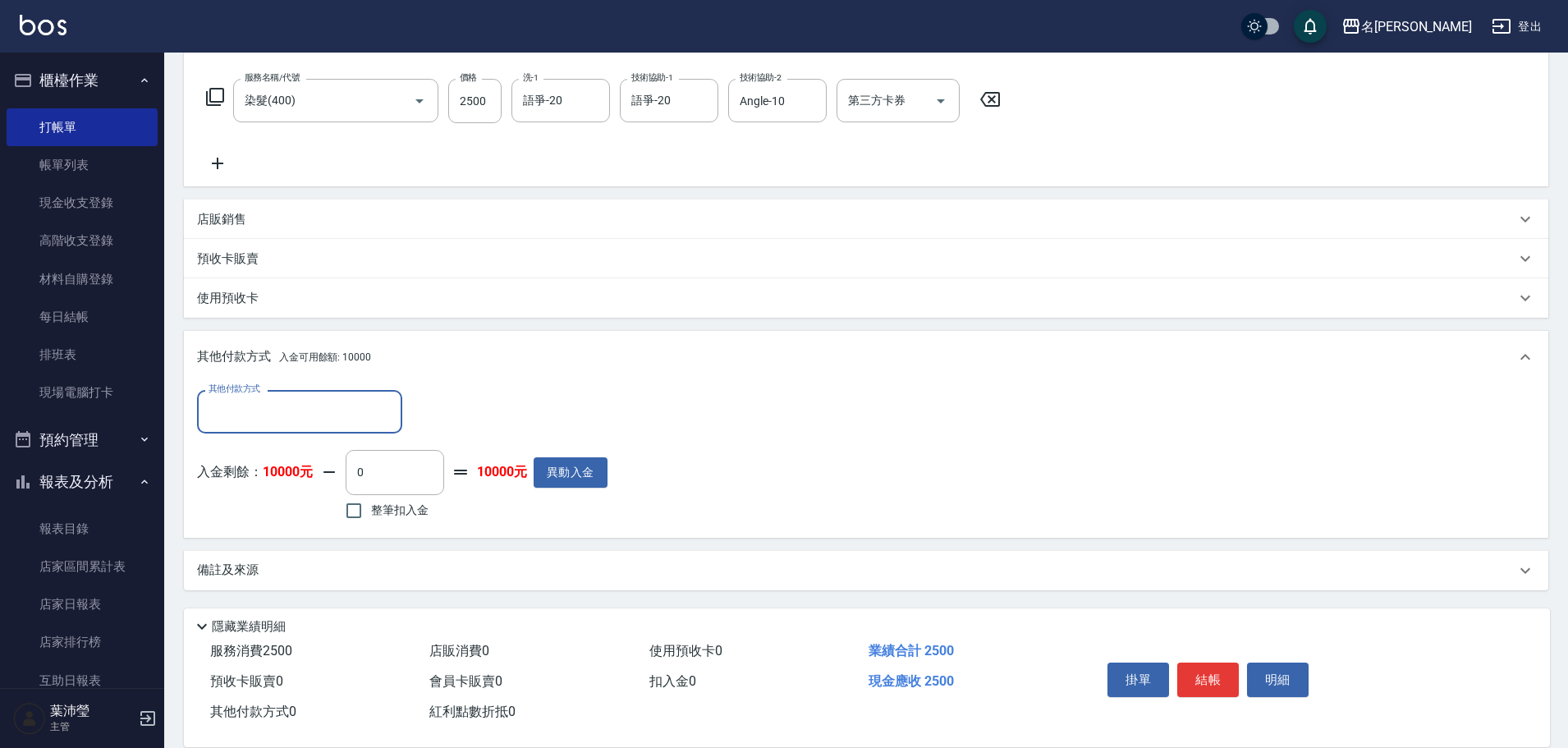
click at [280, 410] on input "其他付款方式" at bounding box center [299, 412] width 191 height 29
click at [439, 322] on div "項目消費 服務名稱/代號 染髮(400) 服務名稱/代號 價格 2500 價格 洗-1 語爭-20 洗-1 技術協助-1 語爭-20 技術協助-1 技術協助-…" at bounding box center [866, 304] width 1364 height 569
click at [216, 163] on icon at bounding box center [218, 163] width 41 height 20
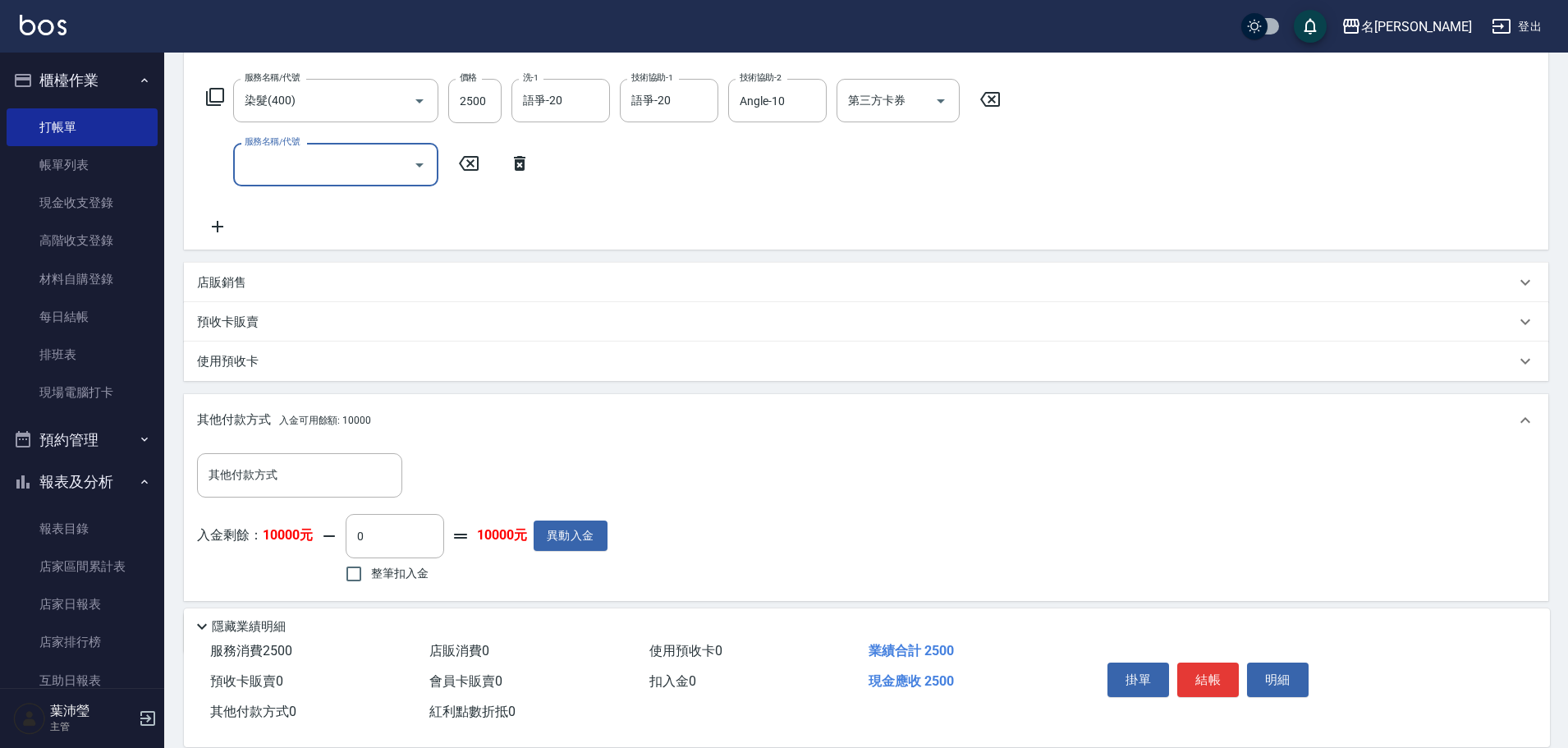
click at [213, 87] on icon at bounding box center [214, 97] width 20 height 20
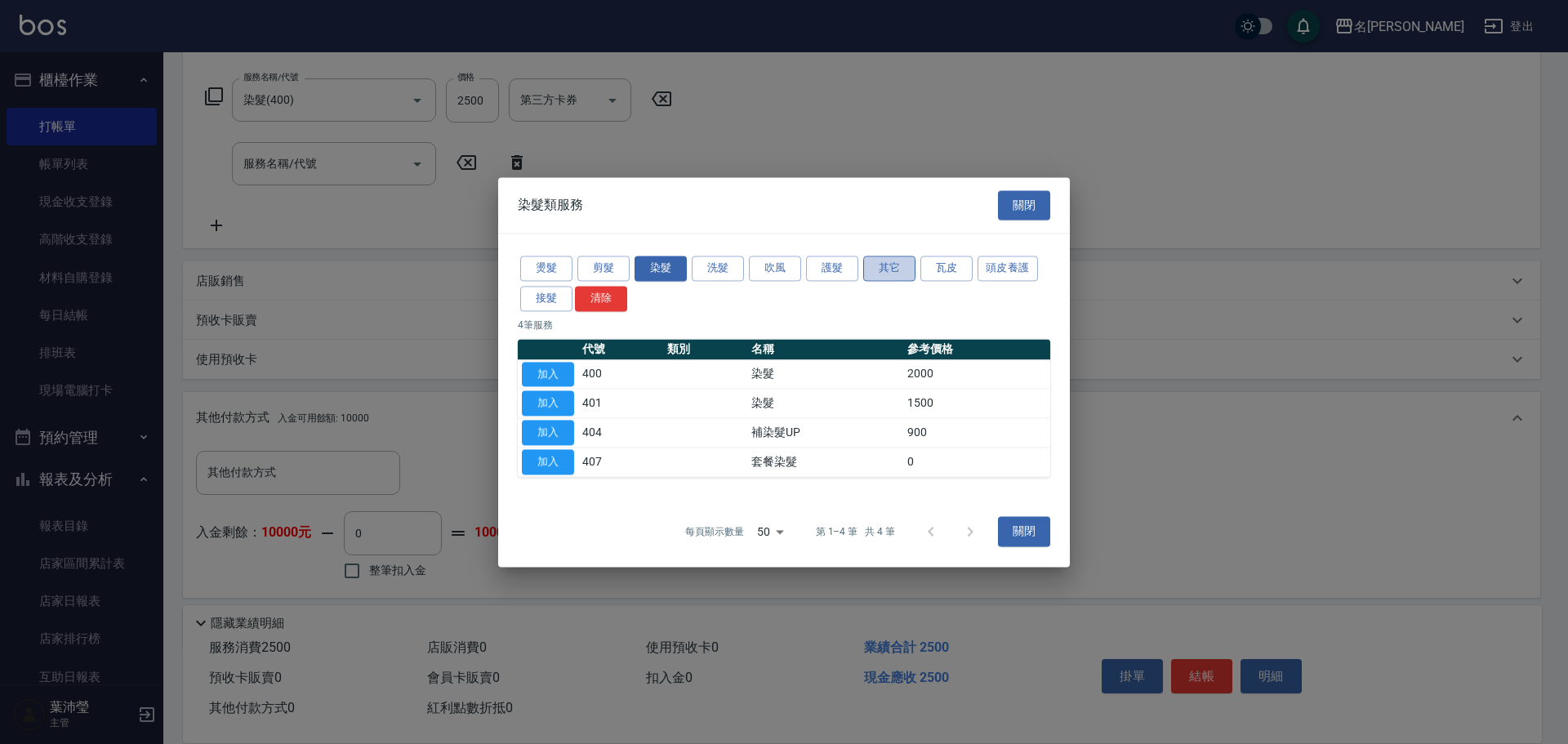
click at [878, 276] on button "其它" at bounding box center [889, 267] width 52 height 25
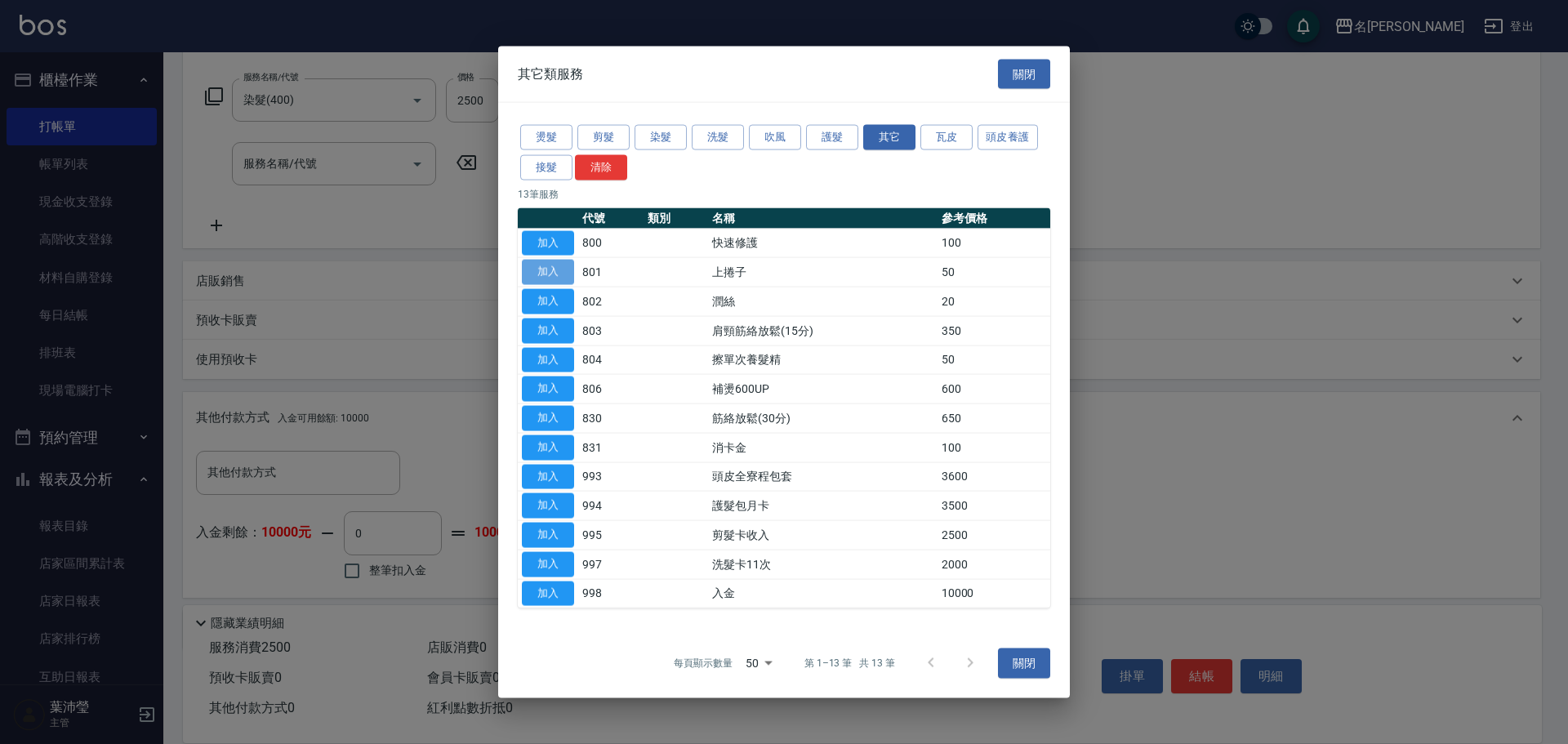
click at [552, 269] on button "加入" at bounding box center [548, 272] width 52 height 25
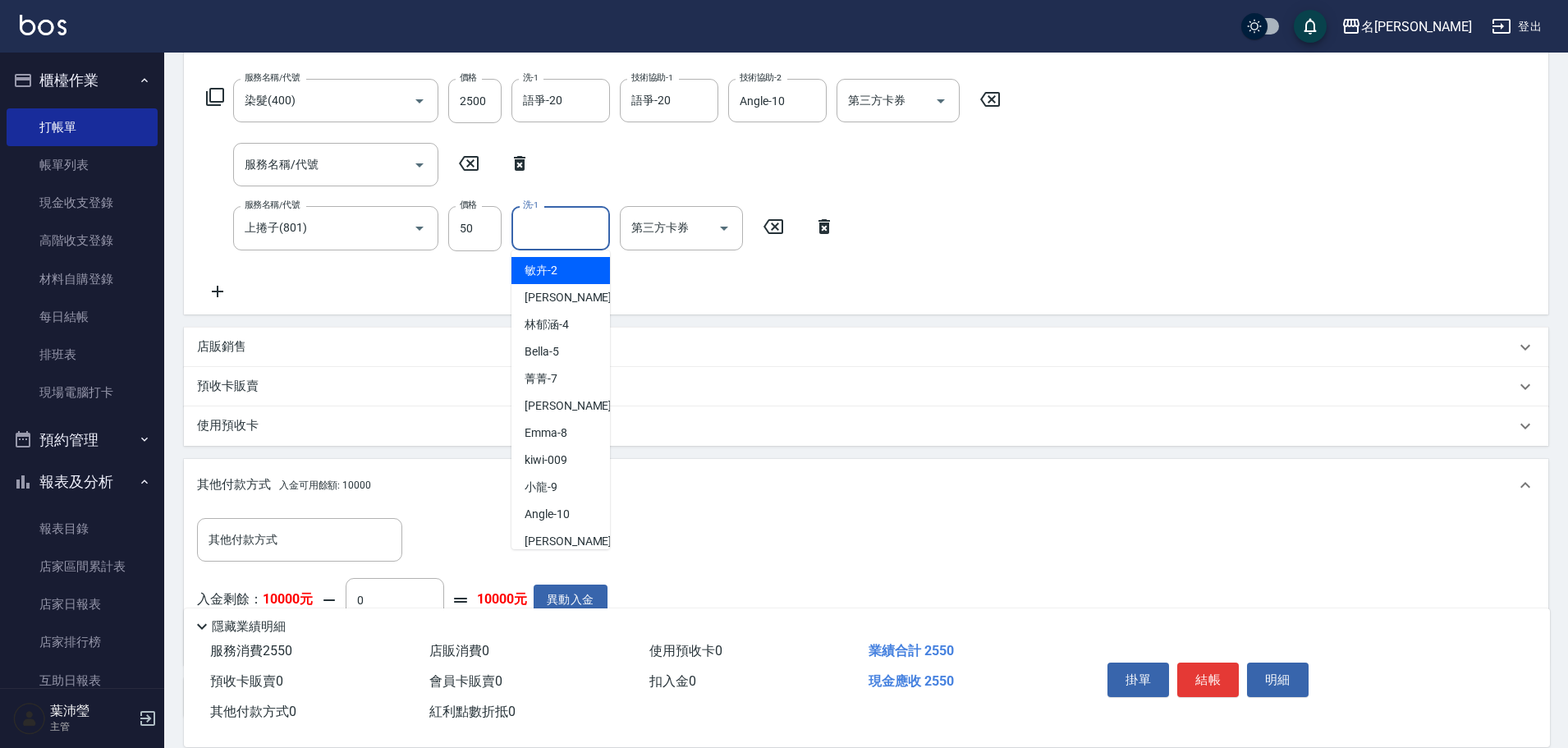
click at [547, 241] on input "洗-1" at bounding box center [560, 227] width 84 height 29
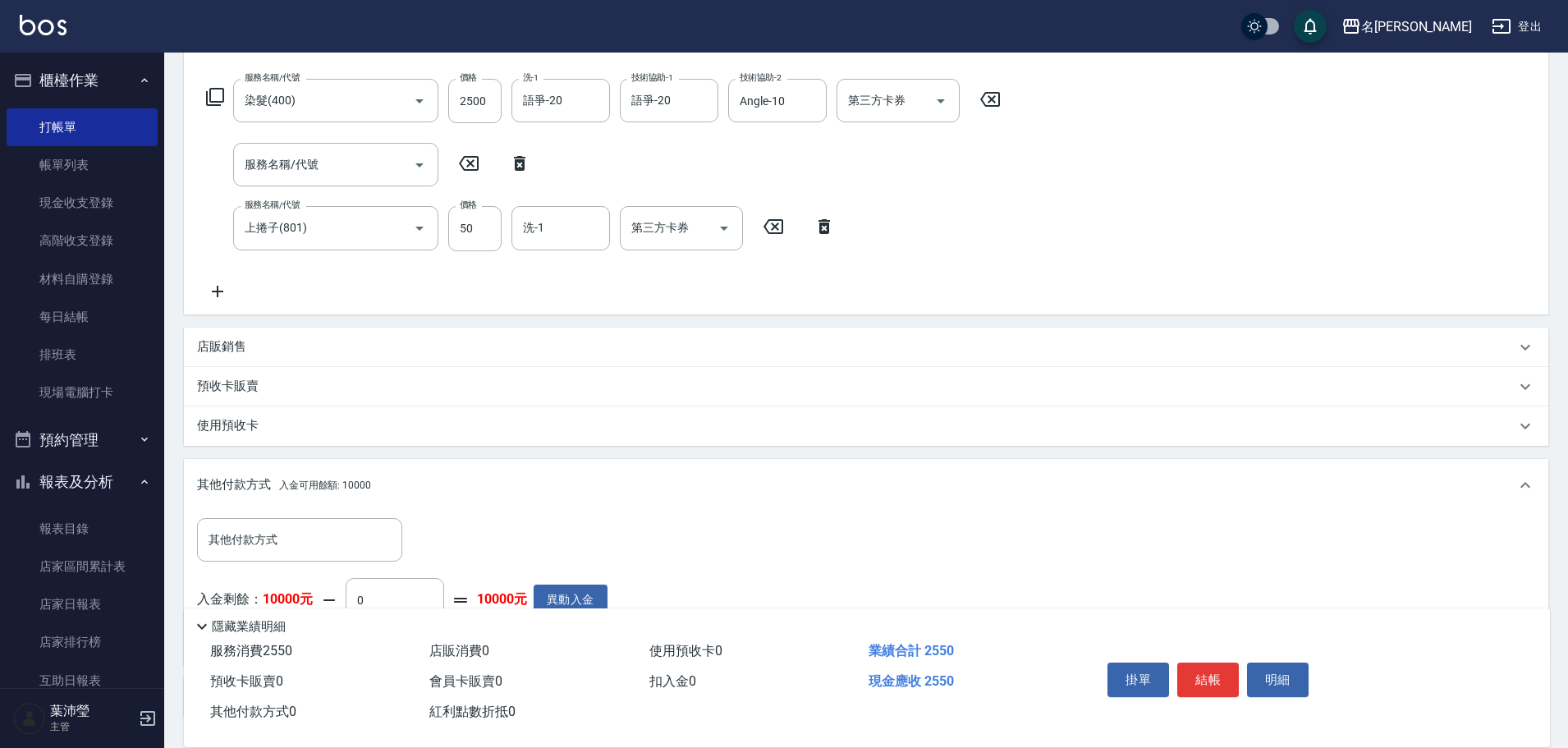
click at [523, 164] on icon at bounding box center [520, 164] width 11 height 15
type input "上捲子(801)"
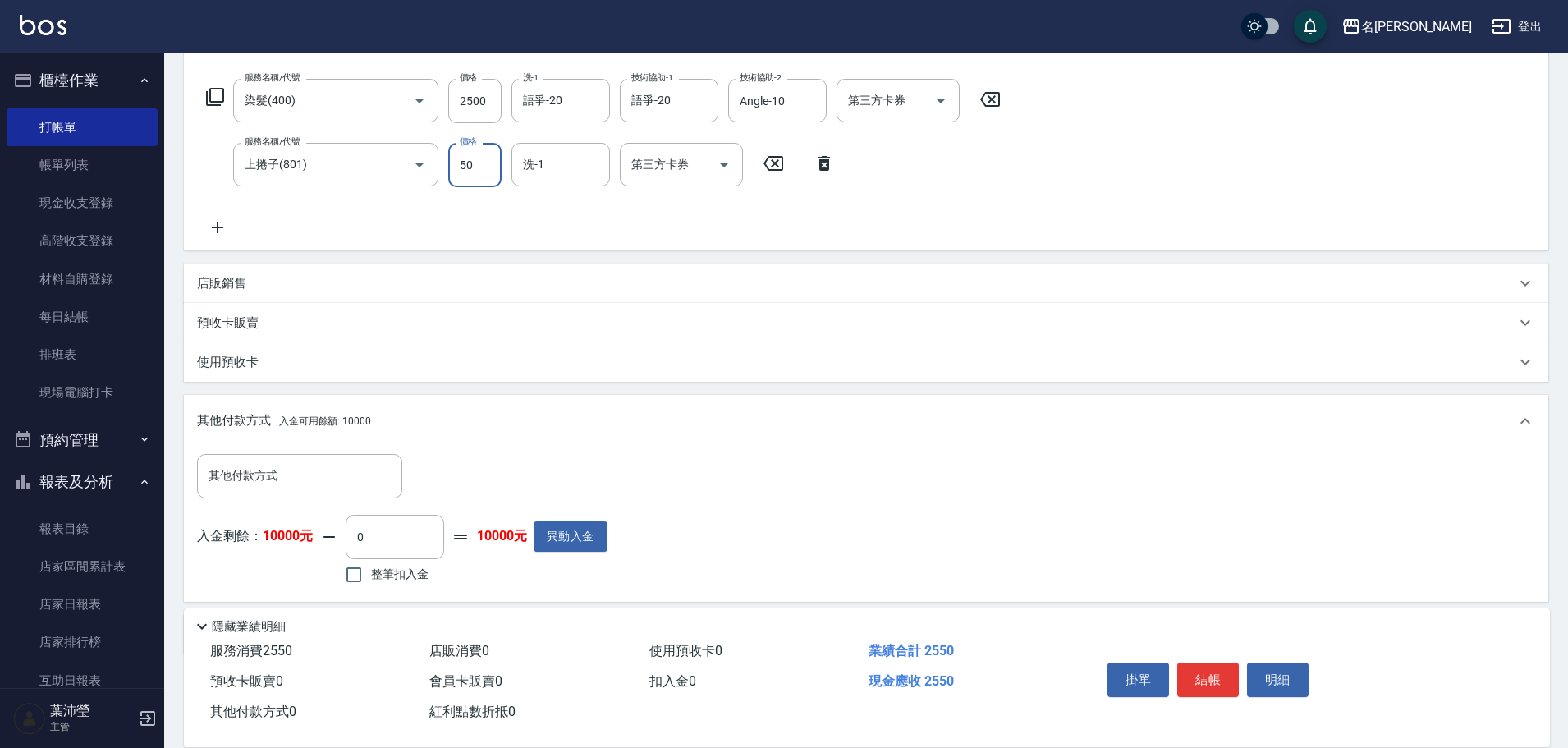
click at [482, 172] on input "50" at bounding box center [475, 164] width 54 height 44
type input "0"
click at [482, 107] on input "2500" at bounding box center [475, 101] width 54 height 44
drag, startPoint x: 482, startPoint y: 107, endPoint x: 475, endPoint y: 111, distance: 8.1
click at [475, 111] on input "250" at bounding box center [475, 101] width 54 height 44
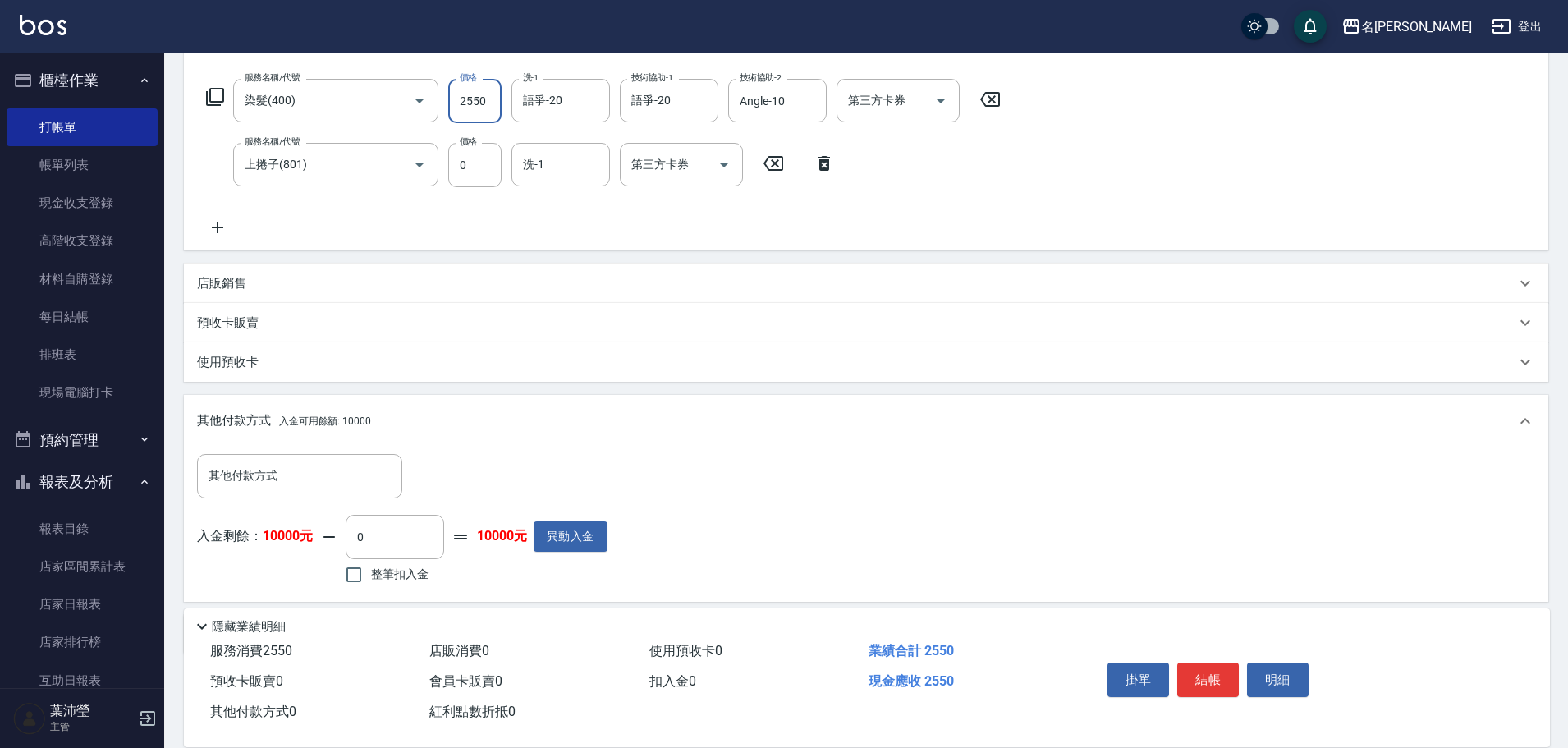
type input "2550"
click at [830, 164] on icon at bounding box center [824, 163] width 41 height 20
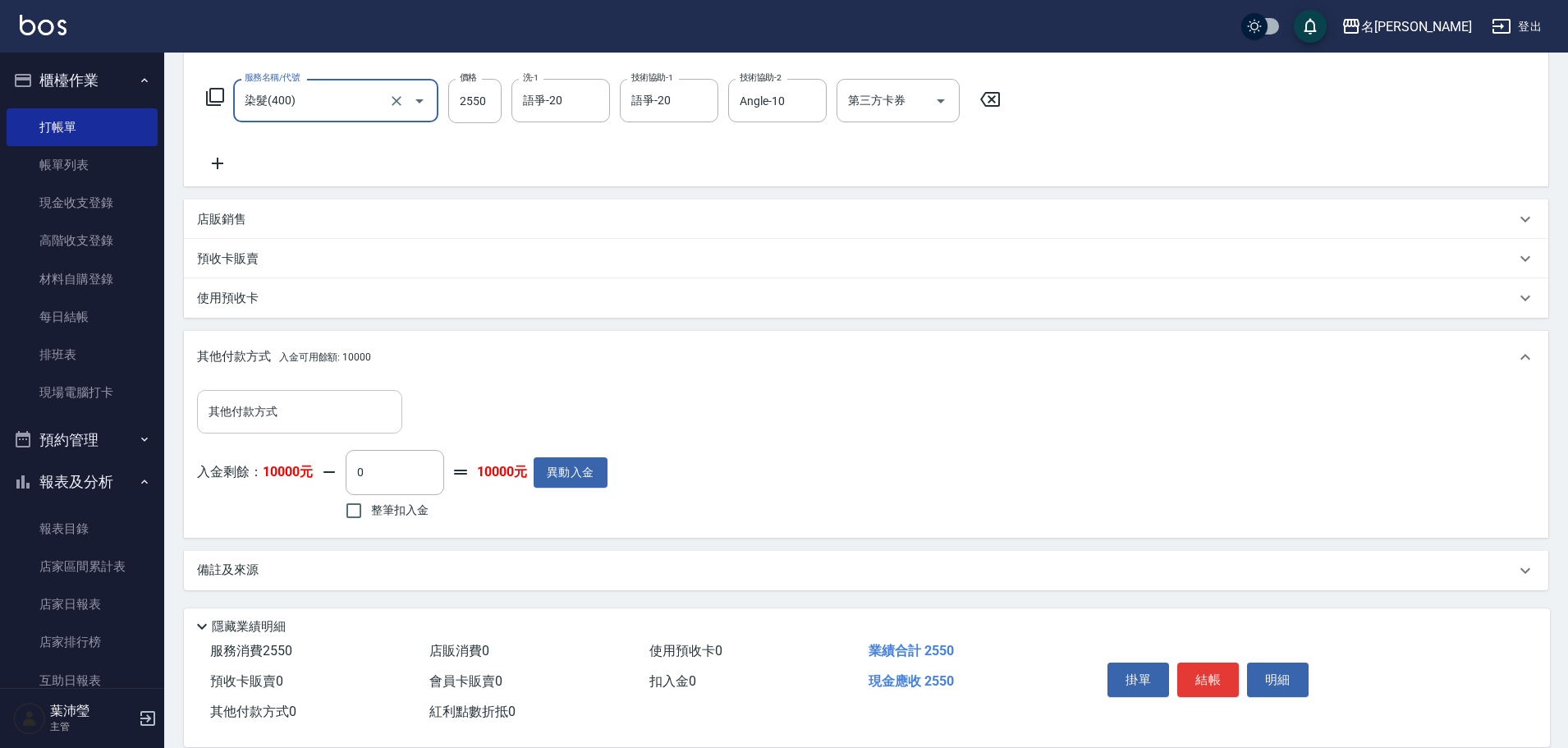
click at [284, 418] on input "其他付款方式" at bounding box center [299, 412] width 191 height 29
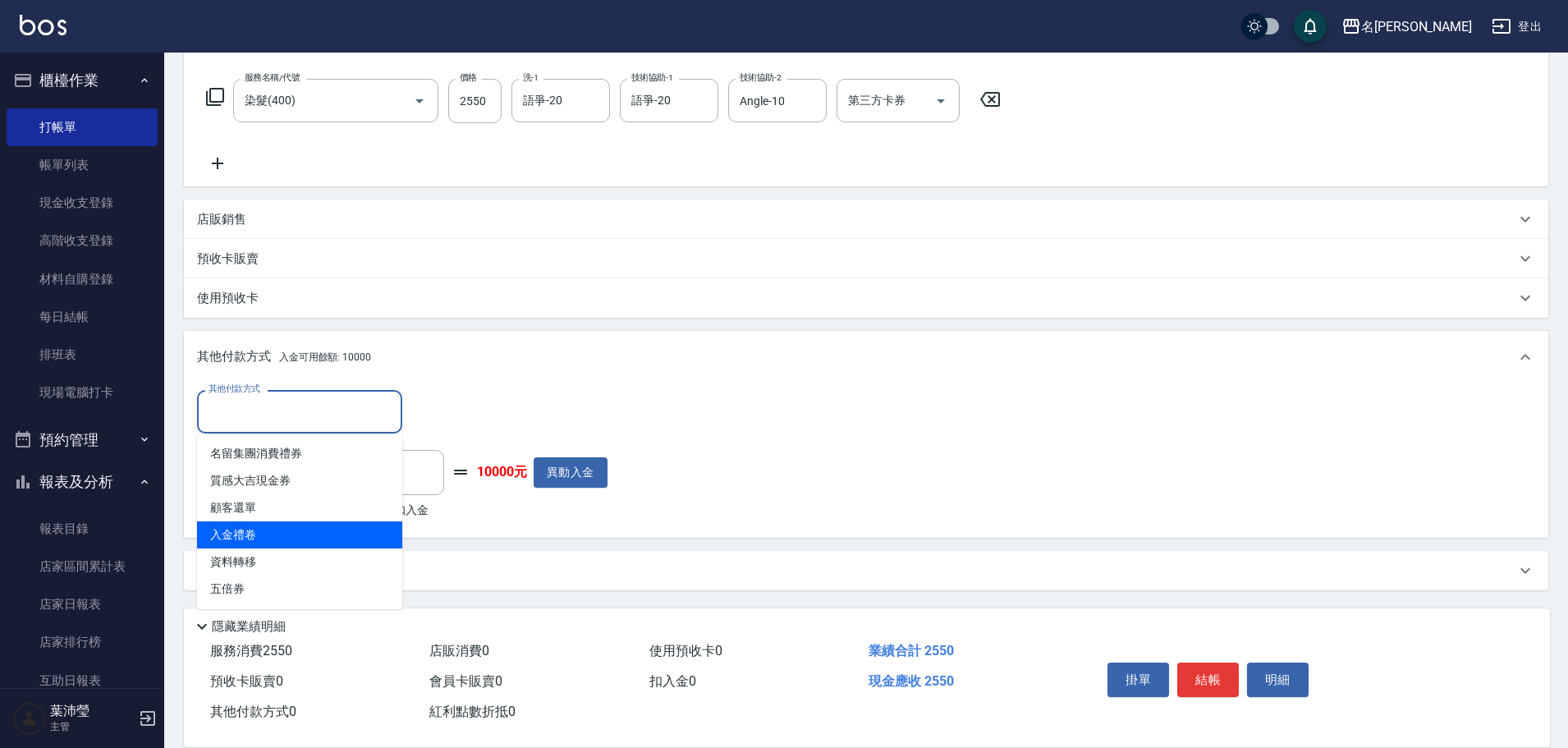
click at [269, 537] on span "入金禮卷" at bounding box center [300, 535] width 205 height 27
type input "入金禮卷"
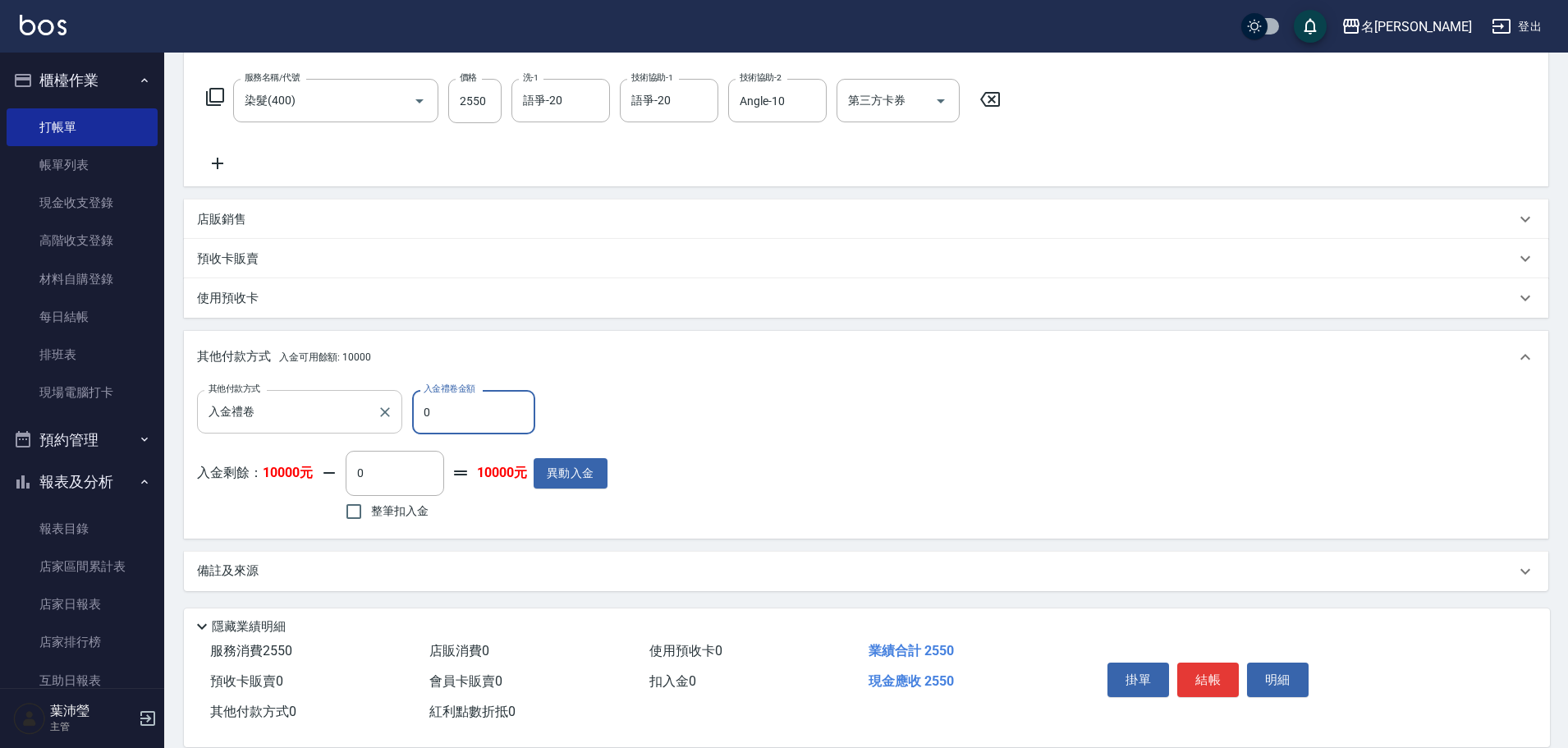
drag, startPoint x: 447, startPoint y: 413, endPoint x: 400, endPoint y: 419, distance: 47.4
click at [400, 419] on div "其他付款方式 入金禮卷 其他付款方式 入金禮卷金額 0 入金禮卷金額" at bounding box center [402, 412] width 411 height 44
type input "1000"
click at [353, 518] on input "整筆扣入金" at bounding box center [353, 511] width 35 height 35
checkbox input "true"
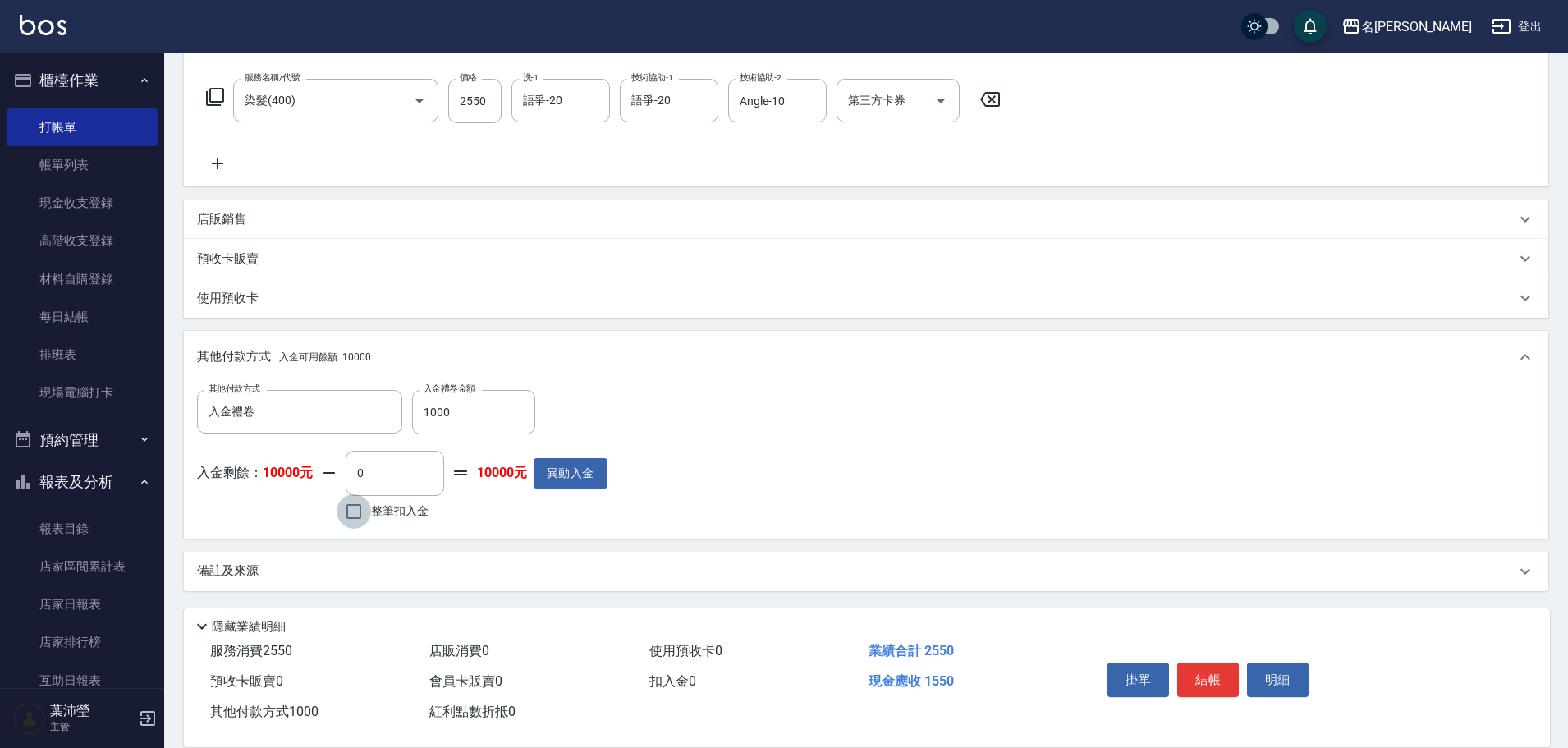
type input "1550"
click at [1283, 675] on button "明細" at bounding box center [1278, 679] width 61 height 35
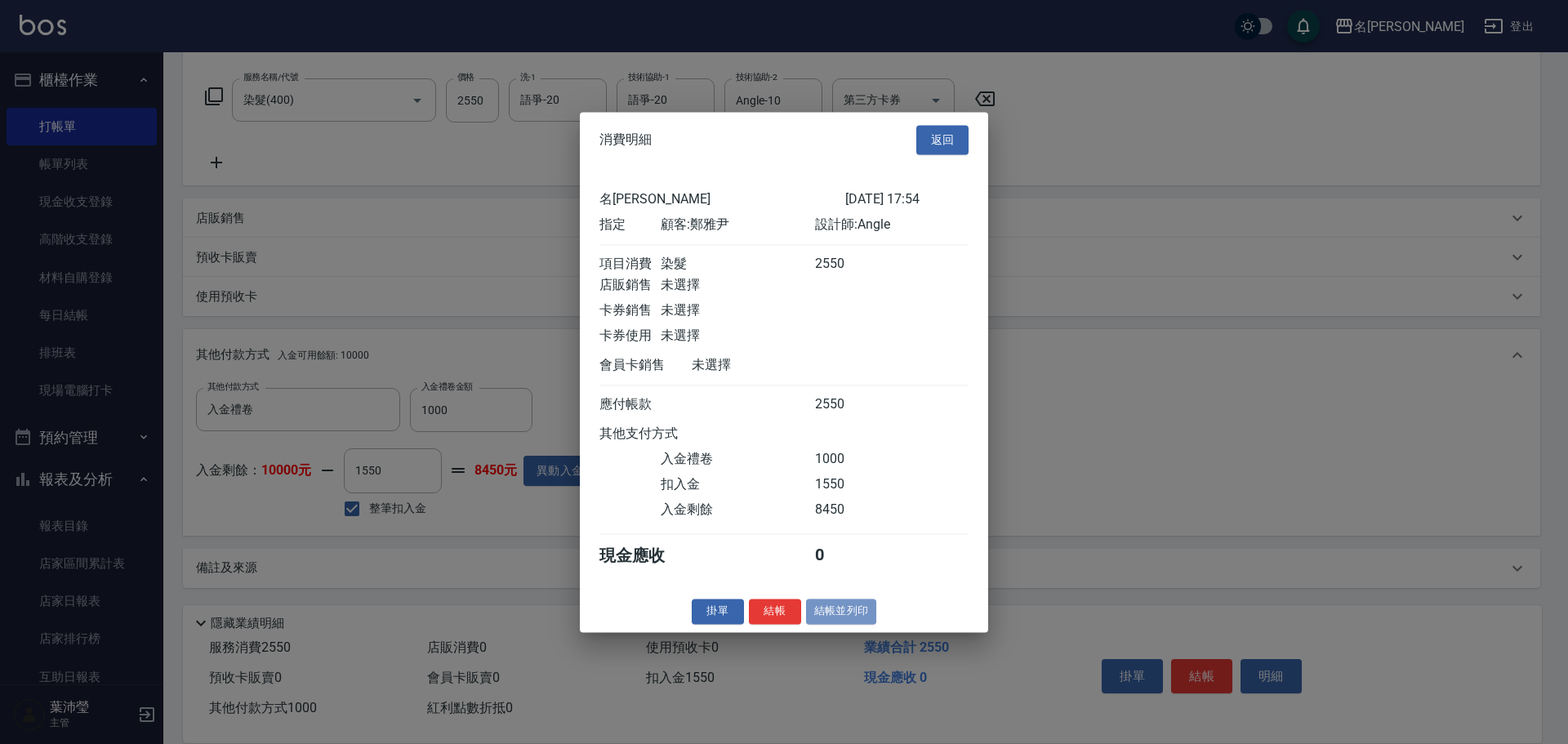
click at [848, 623] on button "結帳並列印" at bounding box center [842, 610] width 71 height 25
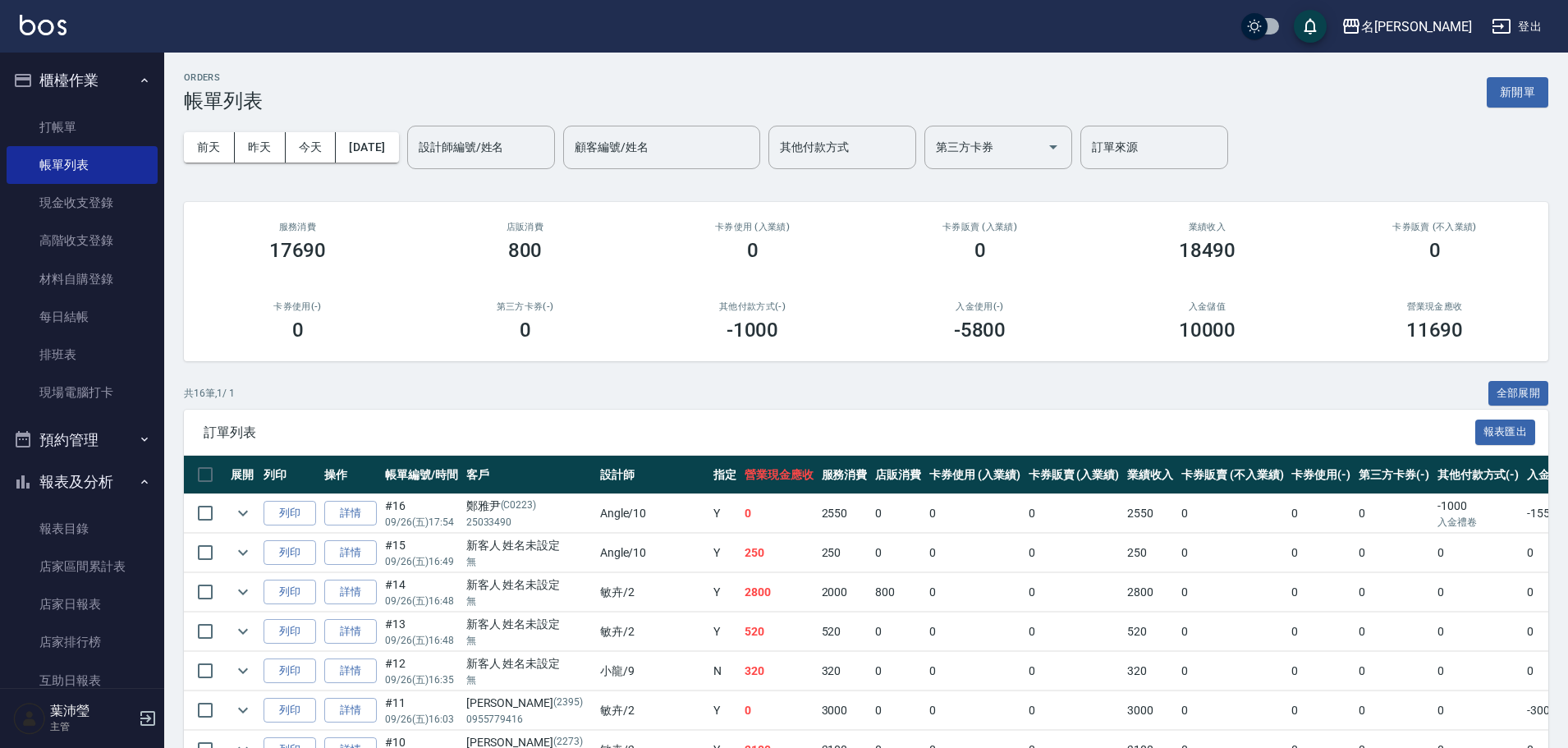
click at [565, 412] on div "訂單列表 報表匯出" at bounding box center [866, 432] width 1364 height 45
click at [1490, 98] on button "新開單" at bounding box center [1517, 92] width 61 height 30
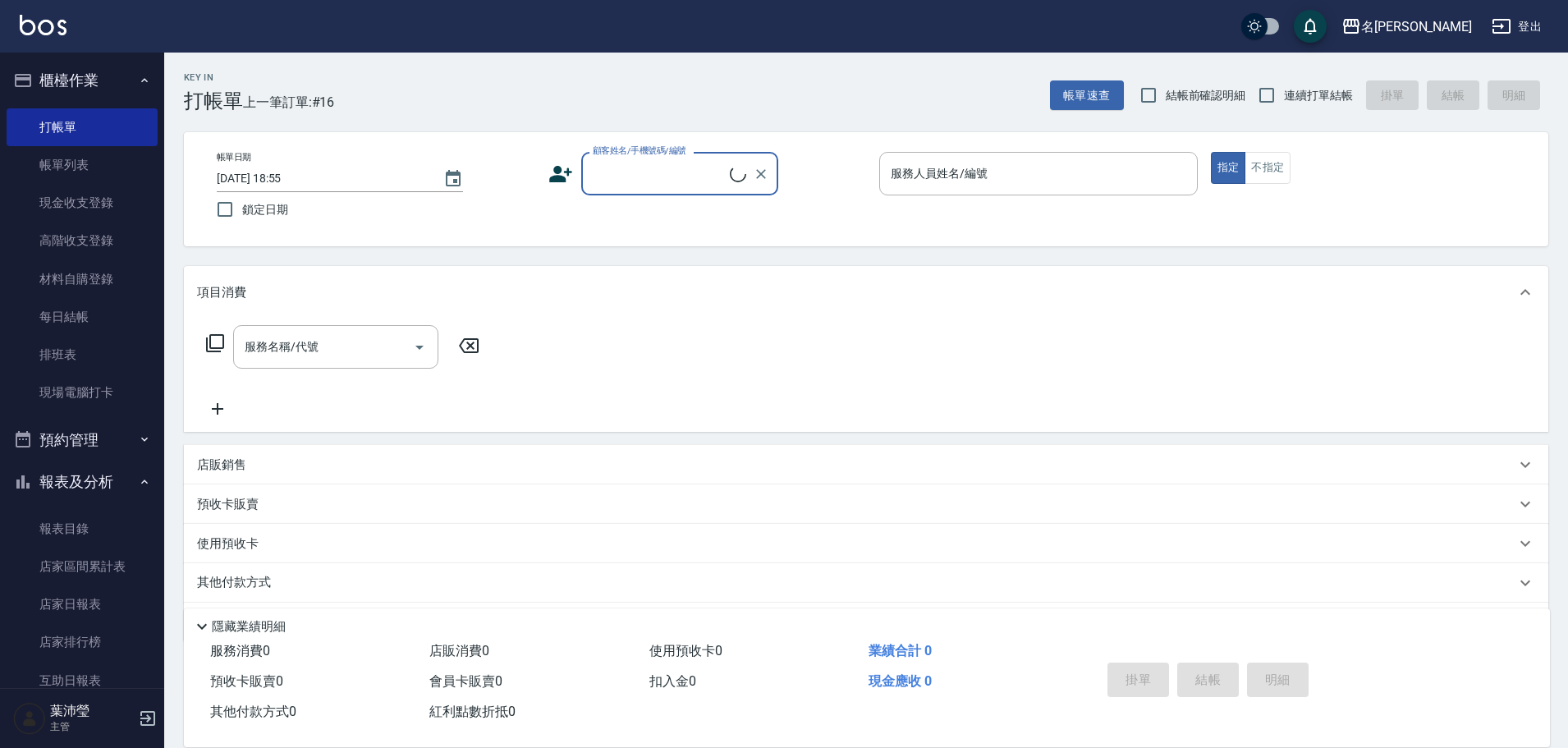
click at [685, 179] on input "顧客姓名/手機號碼/編號" at bounding box center [659, 173] width 141 height 29
click at [632, 173] on input "09863255299" at bounding box center [667, 173] width 158 height 29
click at [640, 178] on input "09863255299" at bounding box center [667, 173] width 158 height 29
click at [722, 222] on li "[PERSON_NAME]/0986325299/H8177" at bounding box center [680, 215] width 197 height 27
type input "[PERSON_NAME]/0986325299/H8177"
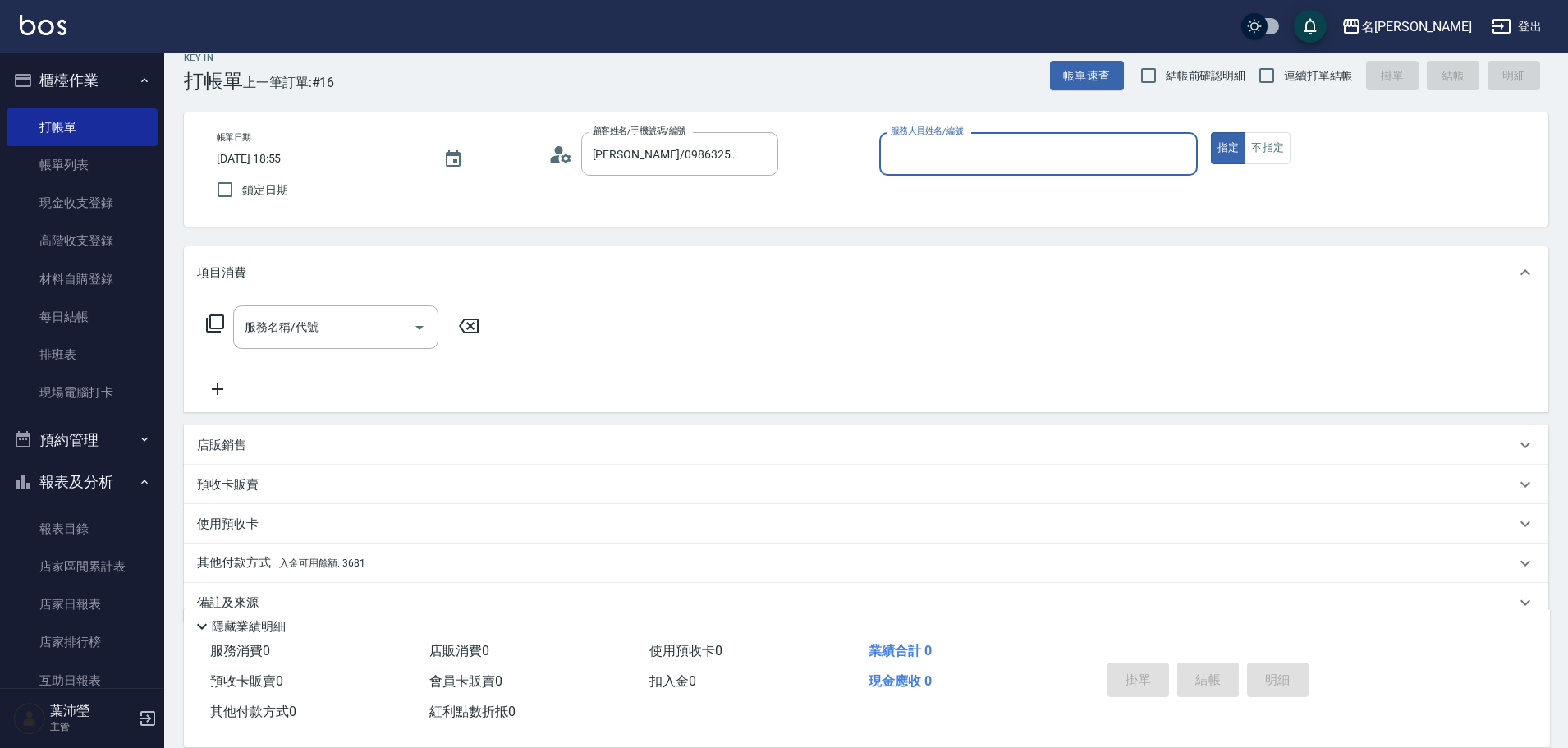
scroll to position [52, 0]
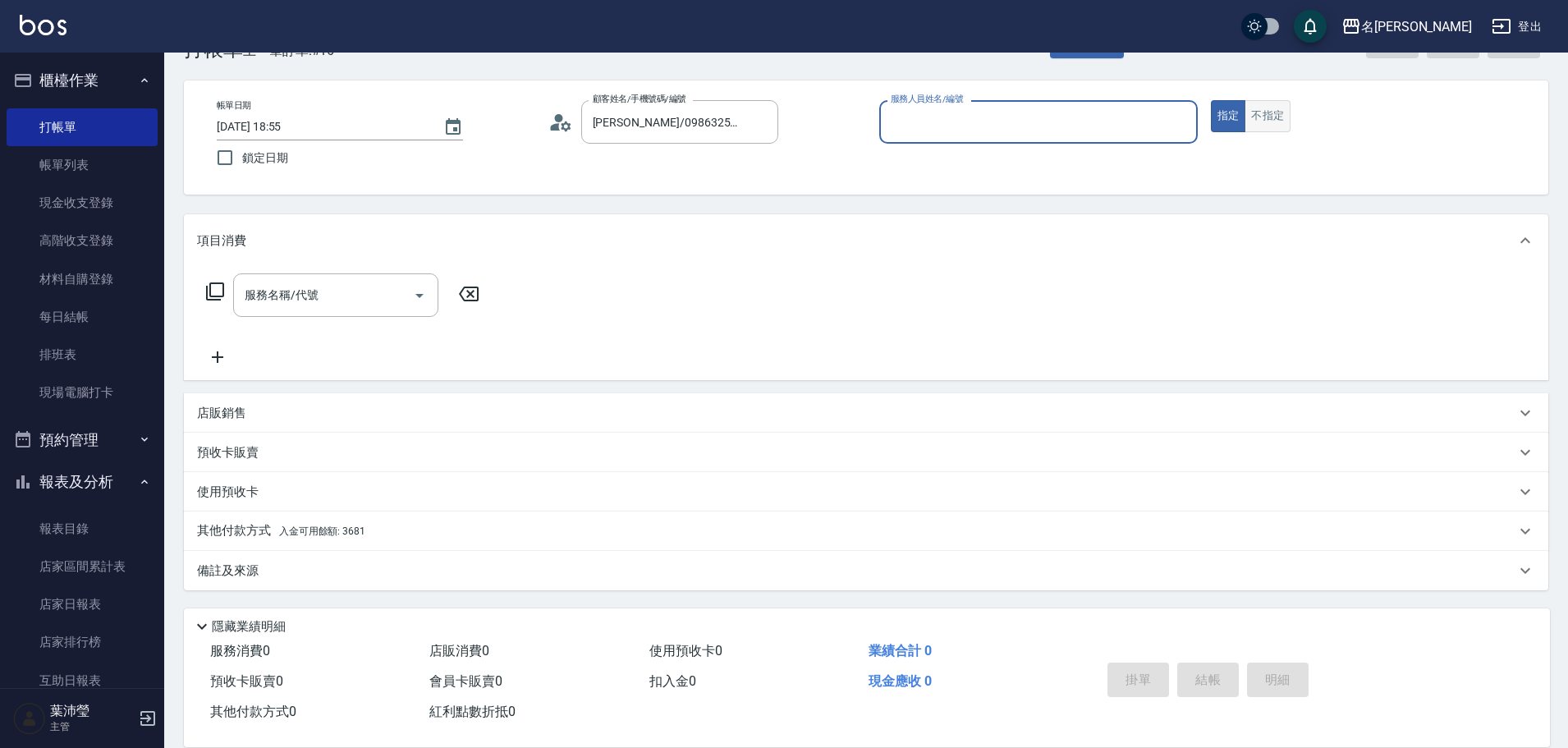
click at [1264, 110] on button "不指定" at bounding box center [1267, 117] width 46 height 32
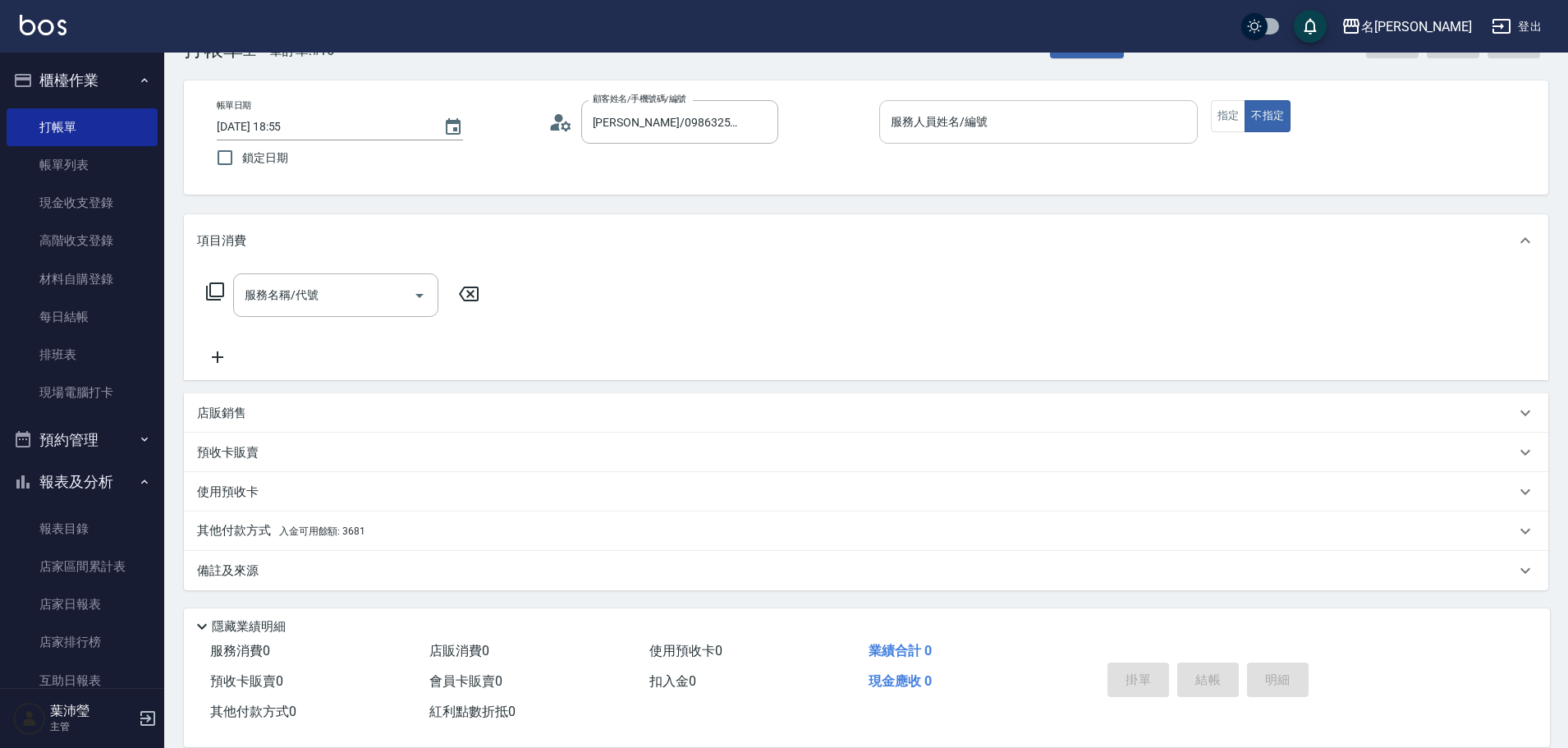
click at [1082, 132] on input "服務人員姓名/編號" at bounding box center [1038, 121] width 304 height 29
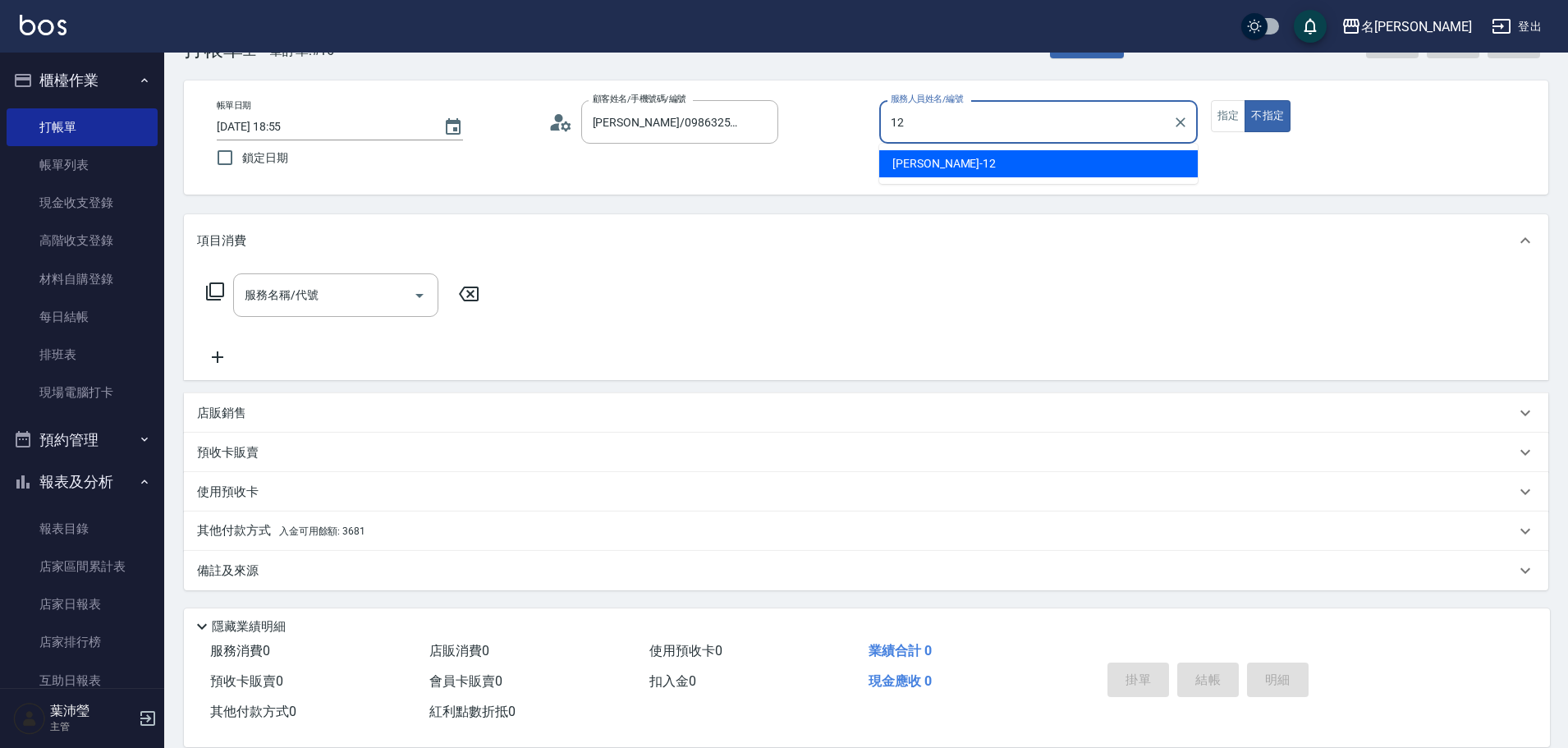
type input "[PERSON_NAME]-12"
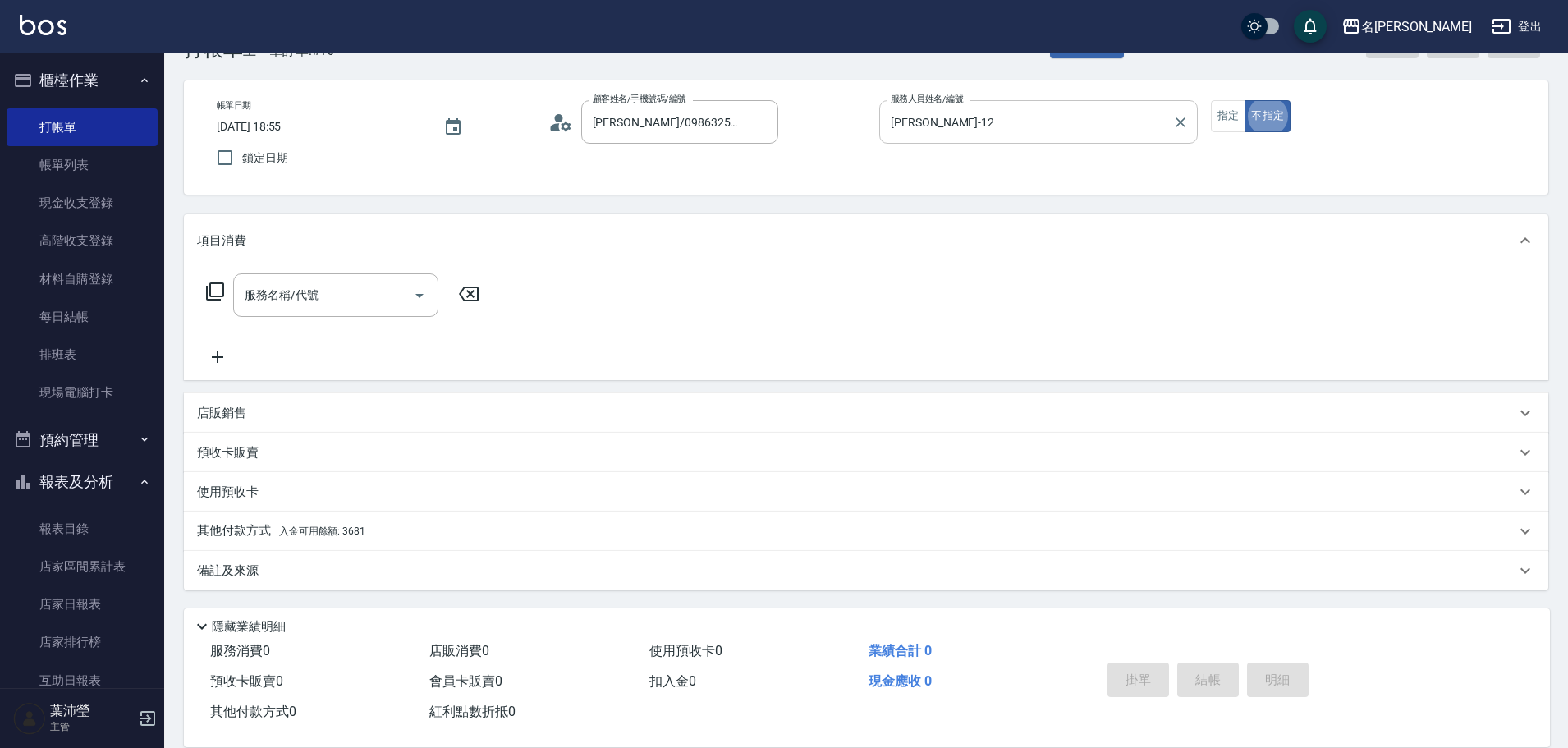
type button "false"
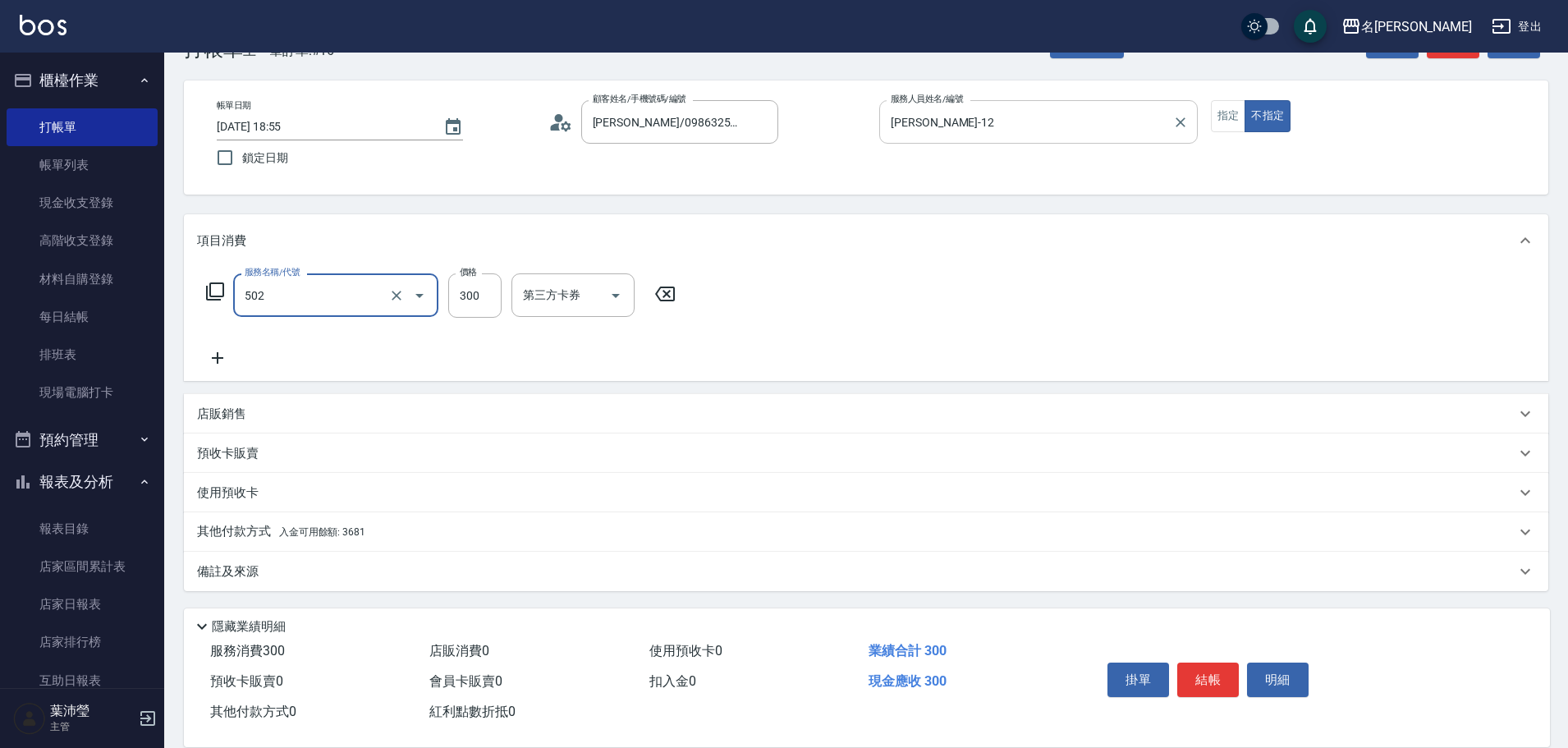
type input "洗髮(502)"
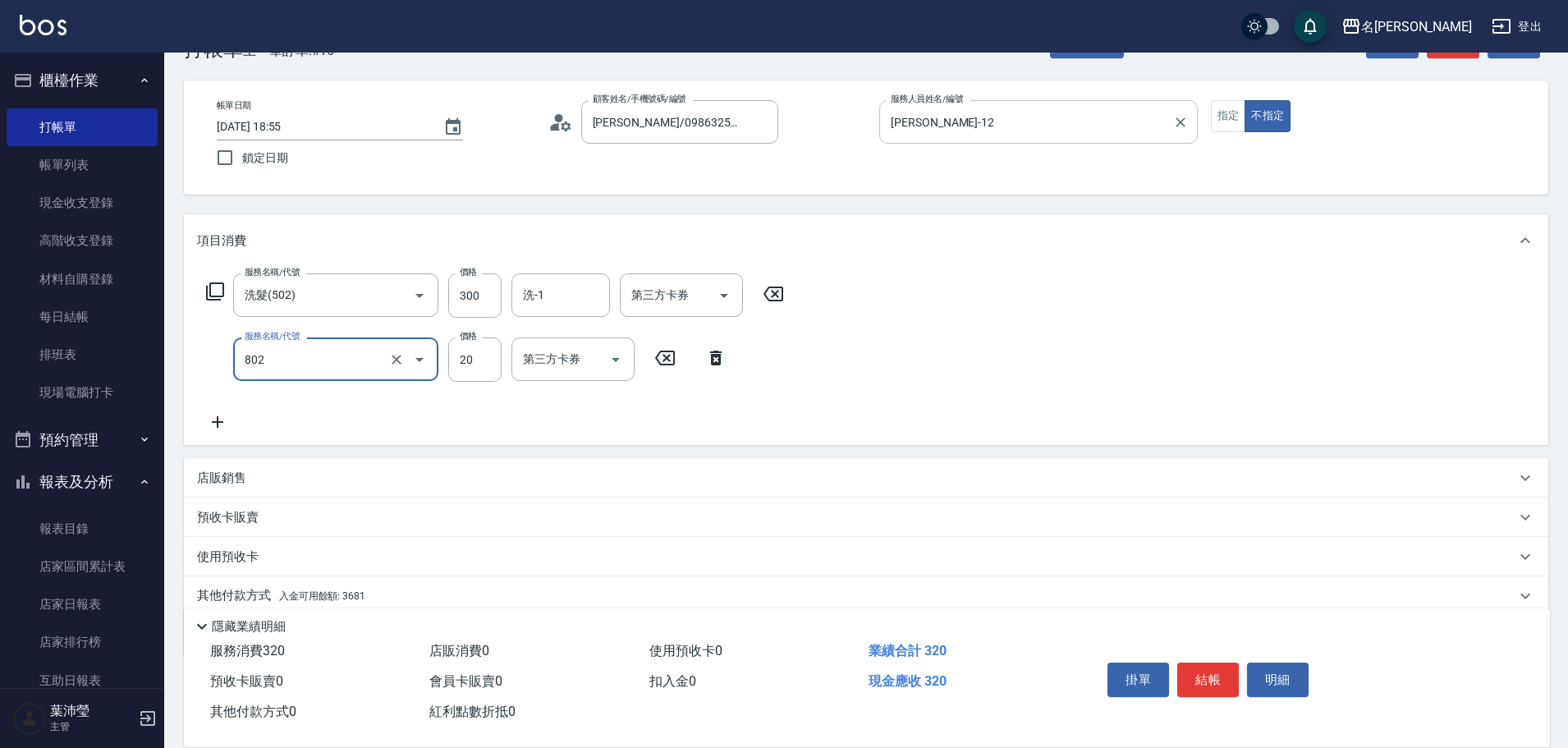
type input "潤絲(802)"
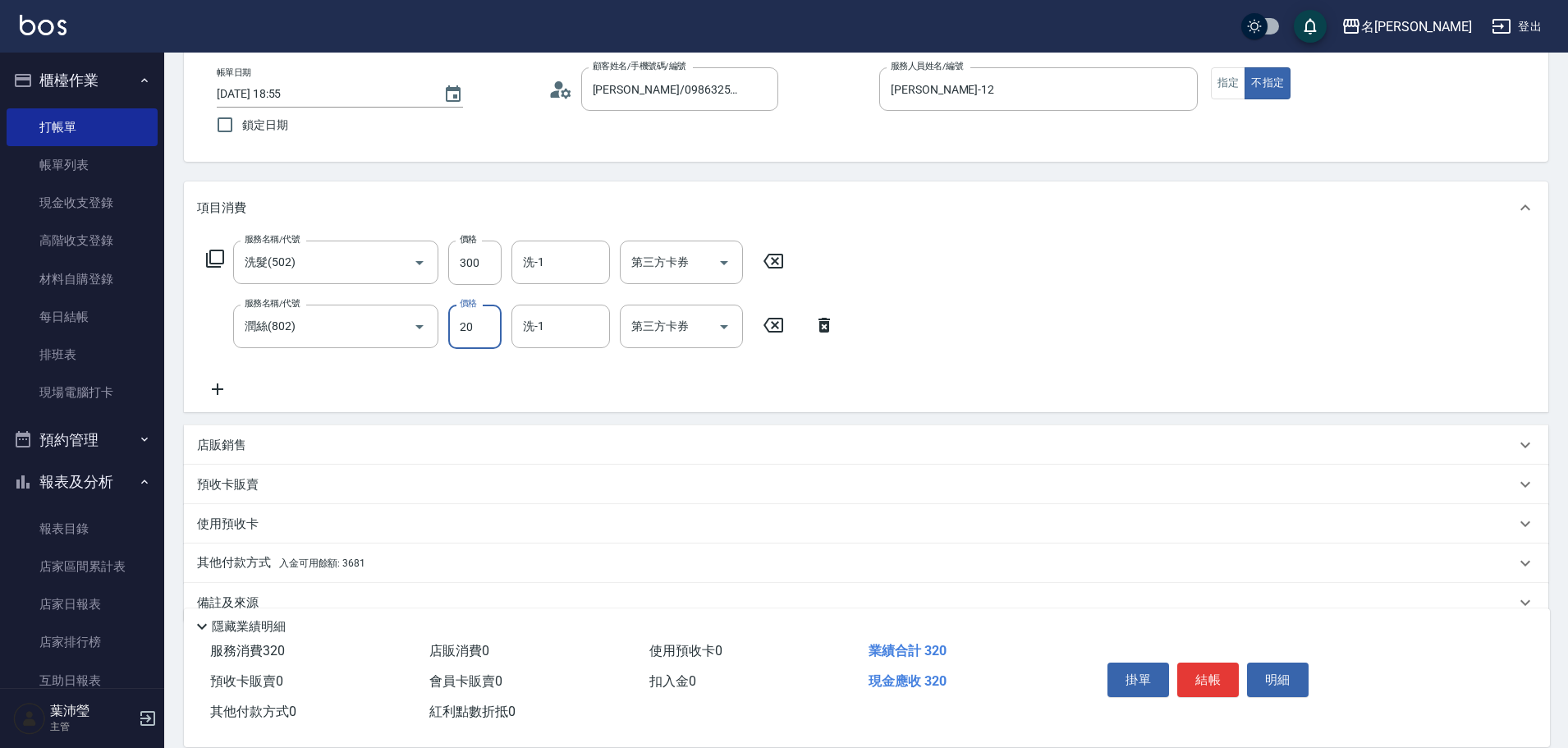
scroll to position [117, 0]
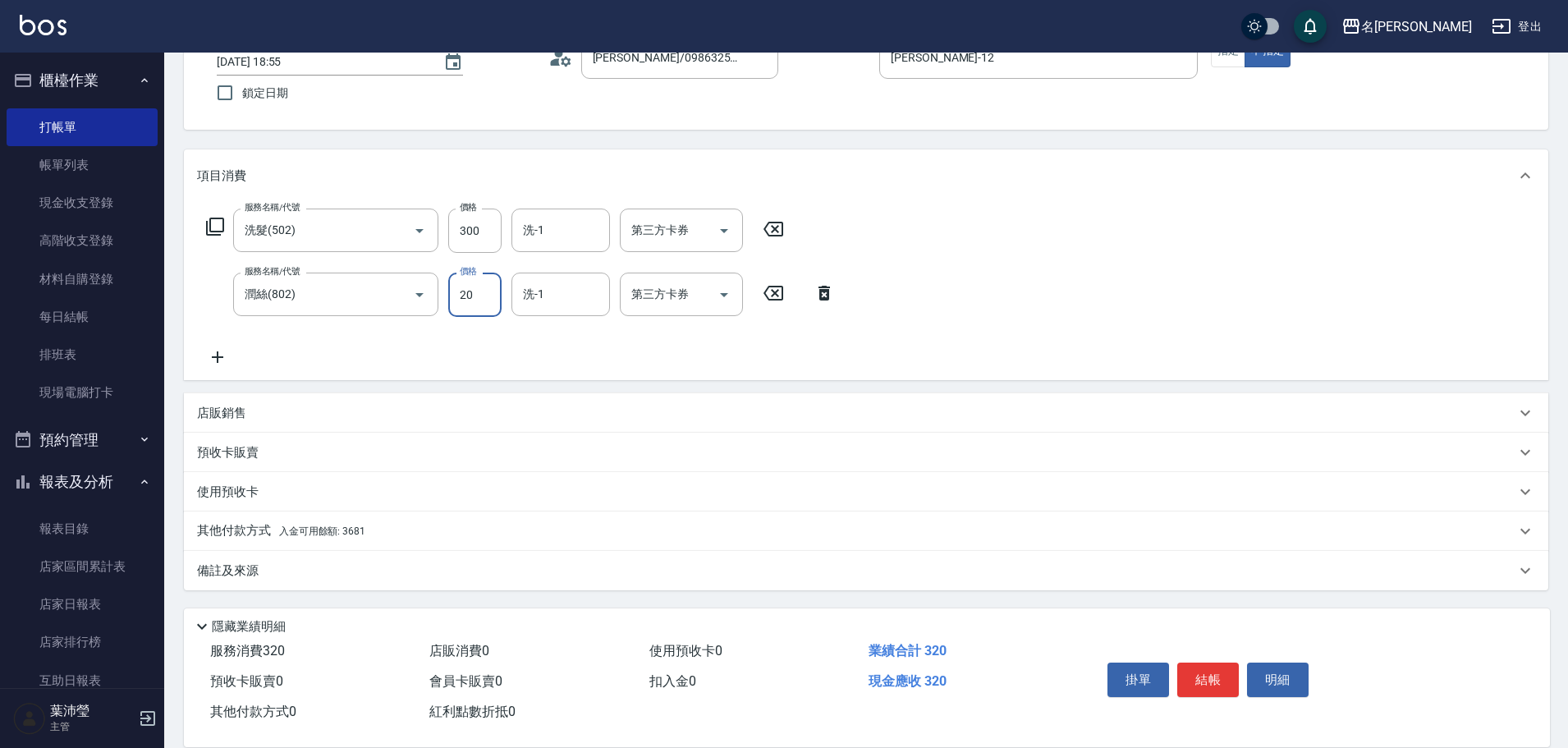
click at [395, 549] on div "其他付款方式 入金可用餘額: 3681" at bounding box center [866, 531] width 1364 height 39
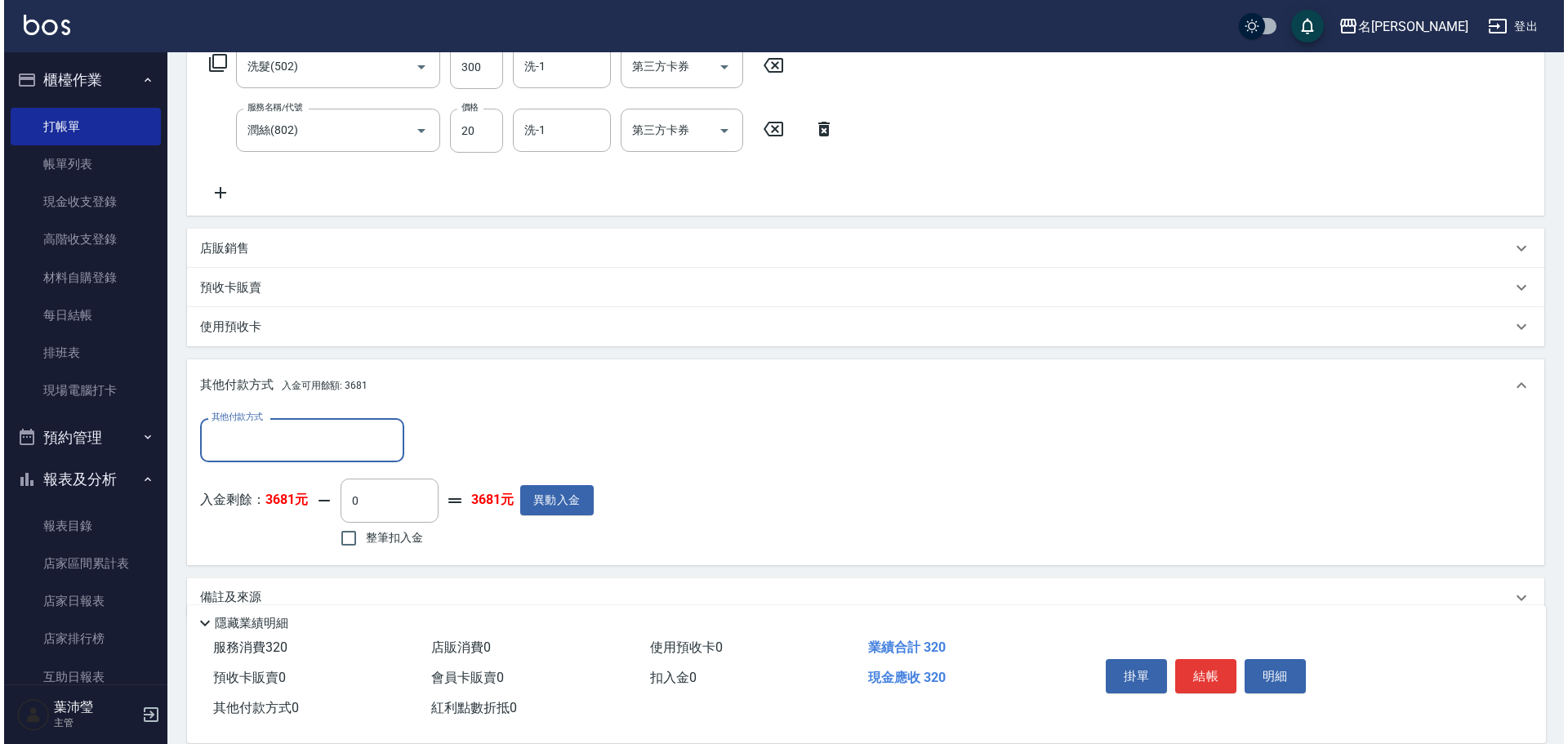
scroll to position [308, 0]
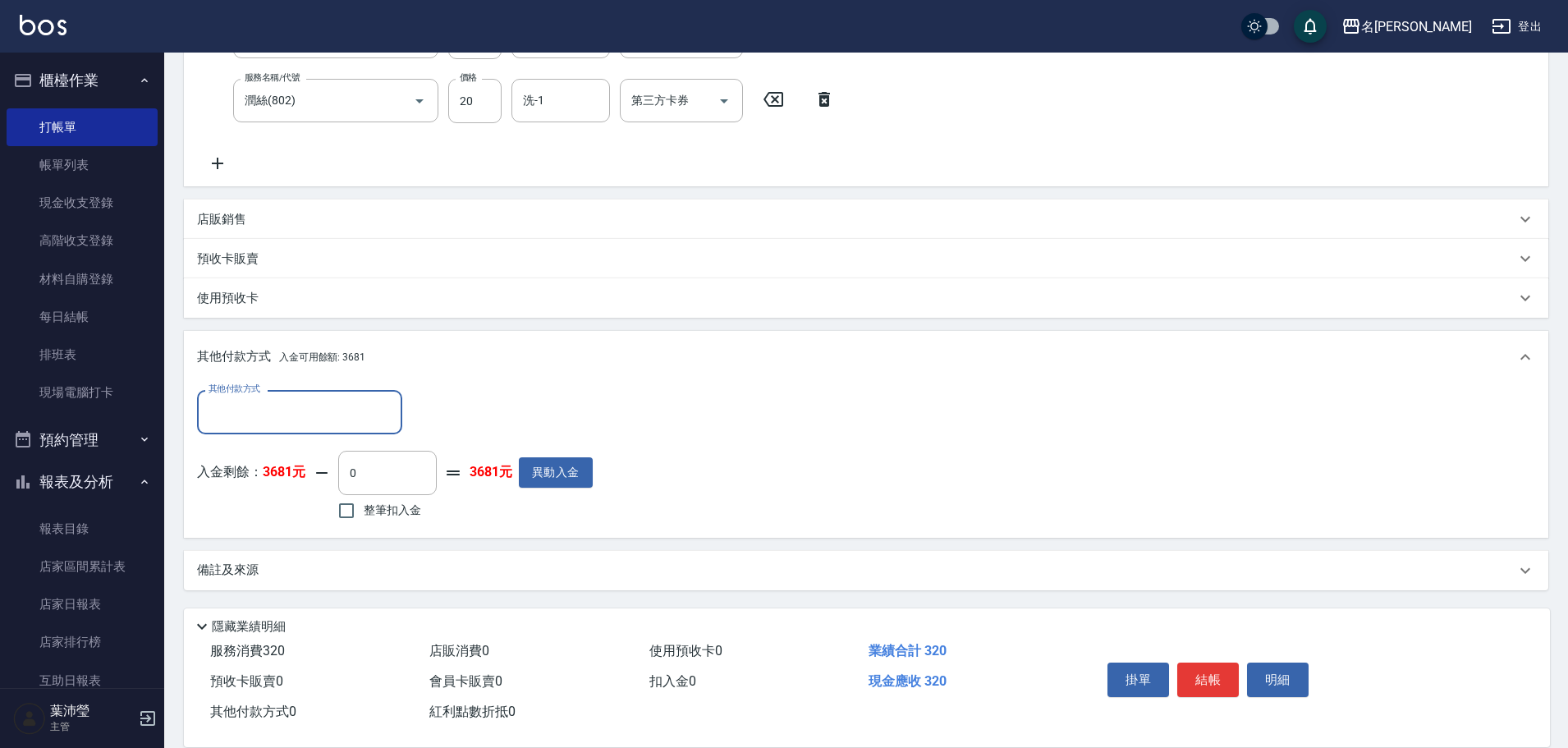
click at [406, 524] on label "整筆扣入金" at bounding box center [375, 510] width 92 height 35
click at [364, 524] on input "整筆扣入金" at bounding box center [346, 510] width 35 height 35
checkbox input "true"
type input "320"
click at [1262, 662] on button "明細" at bounding box center [1278, 679] width 61 height 35
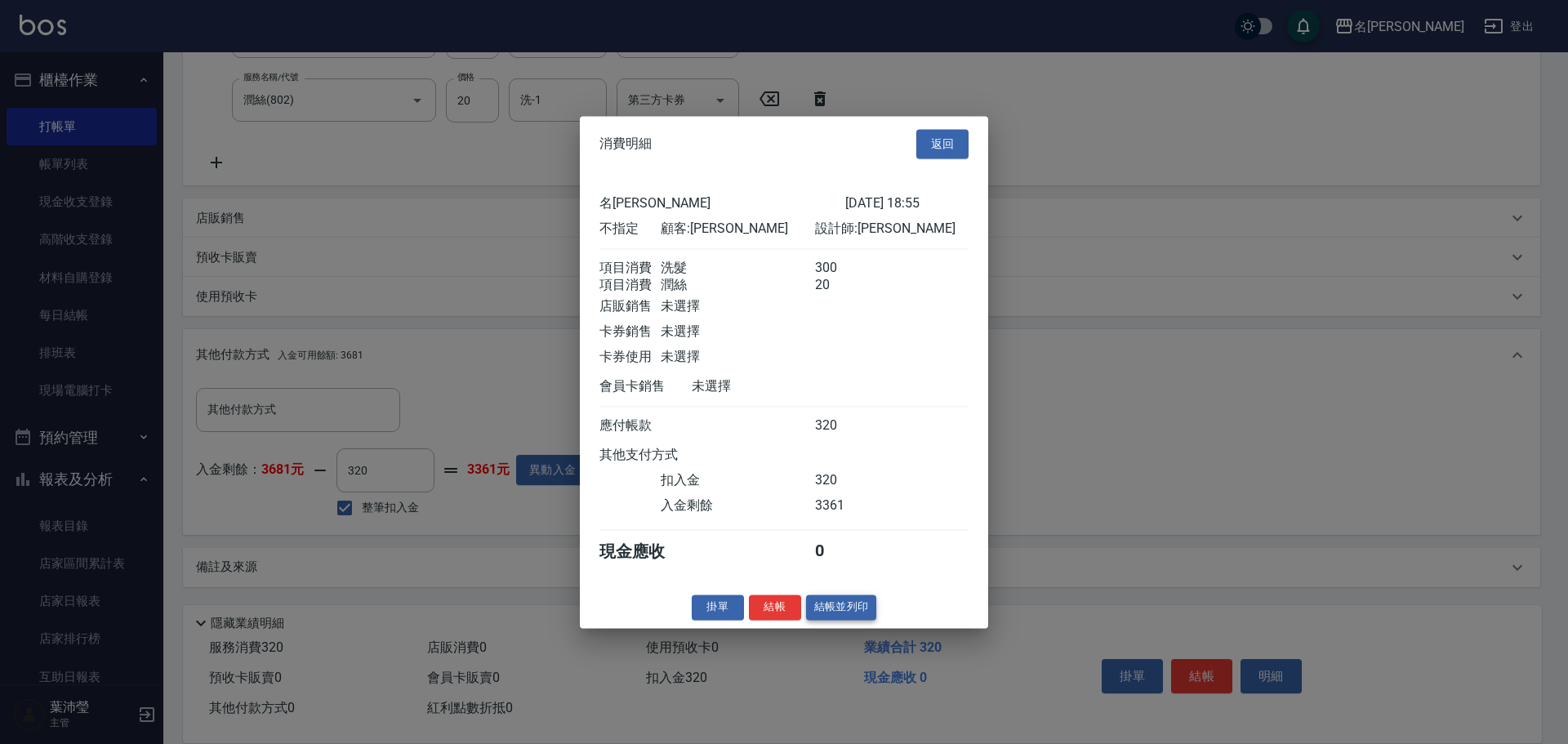
click at [855, 614] on button "結帳並列印" at bounding box center [842, 607] width 71 height 25
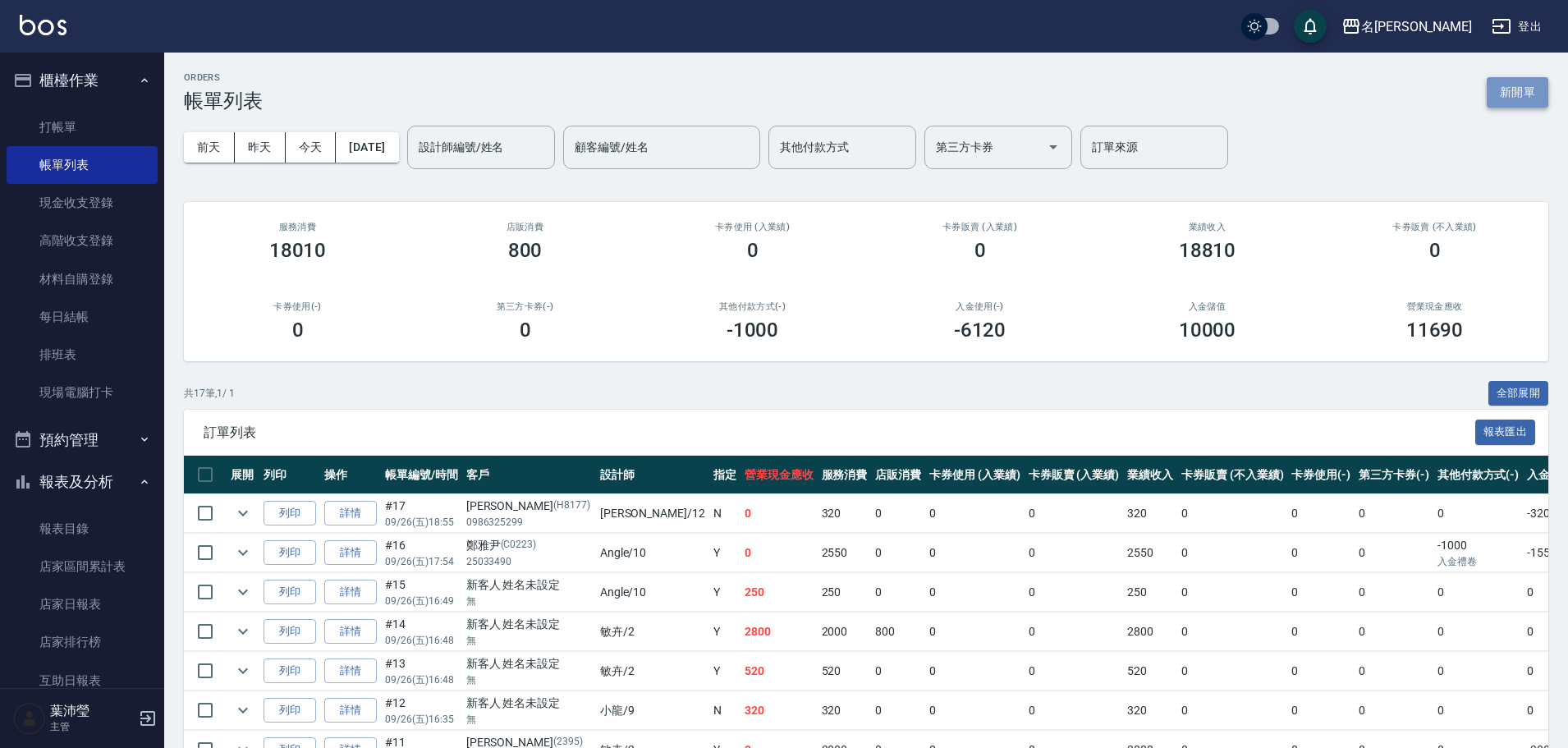
click at [1517, 87] on button "新開單" at bounding box center [1517, 92] width 61 height 30
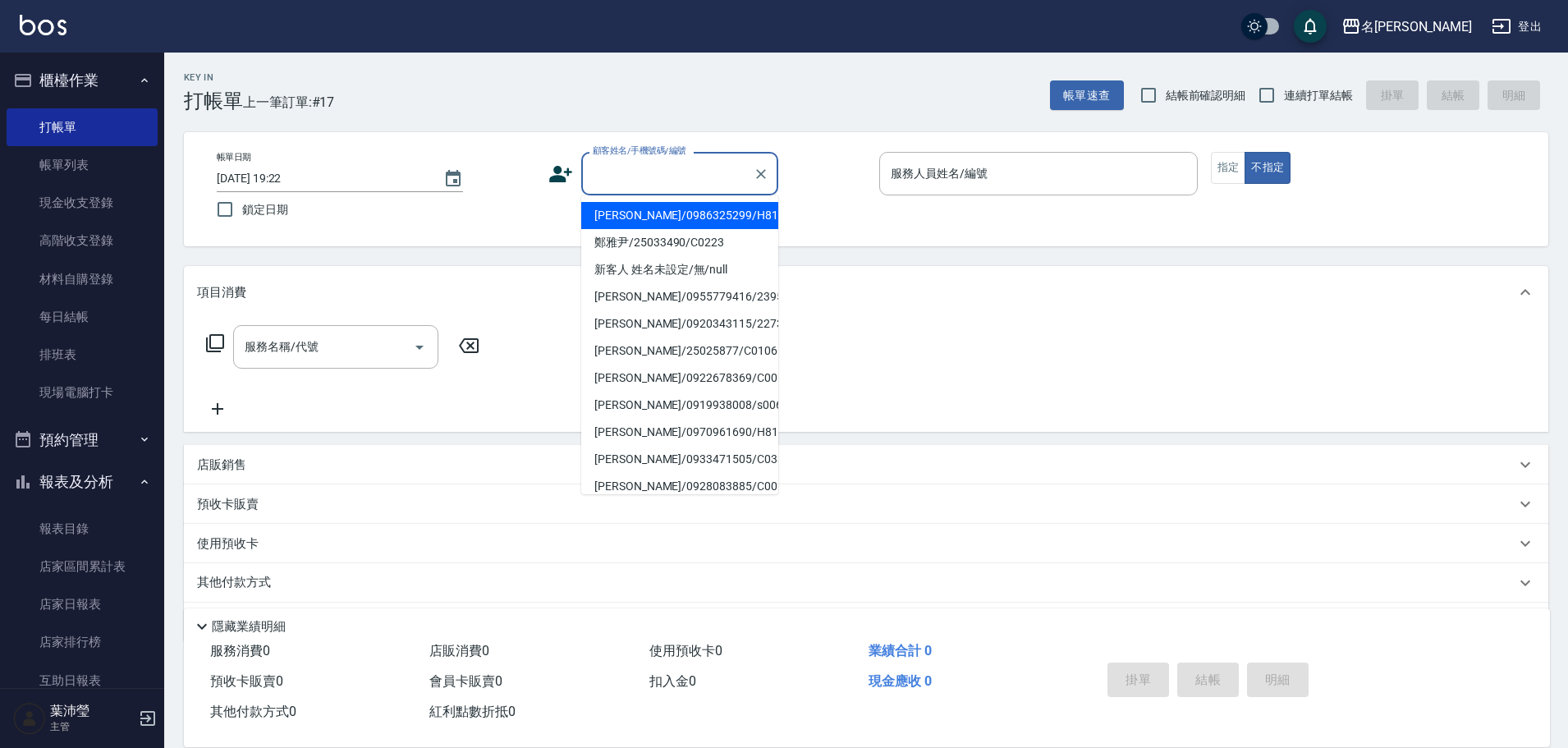
click at [658, 177] on input "顧客姓名/手機號碼/編號" at bounding box center [667, 173] width 158 height 29
click at [673, 221] on li "[PERSON_NAME]/0913471027/C0255" at bounding box center [680, 215] width 197 height 27
type input "[PERSON_NAME]/0913471027/C0255"
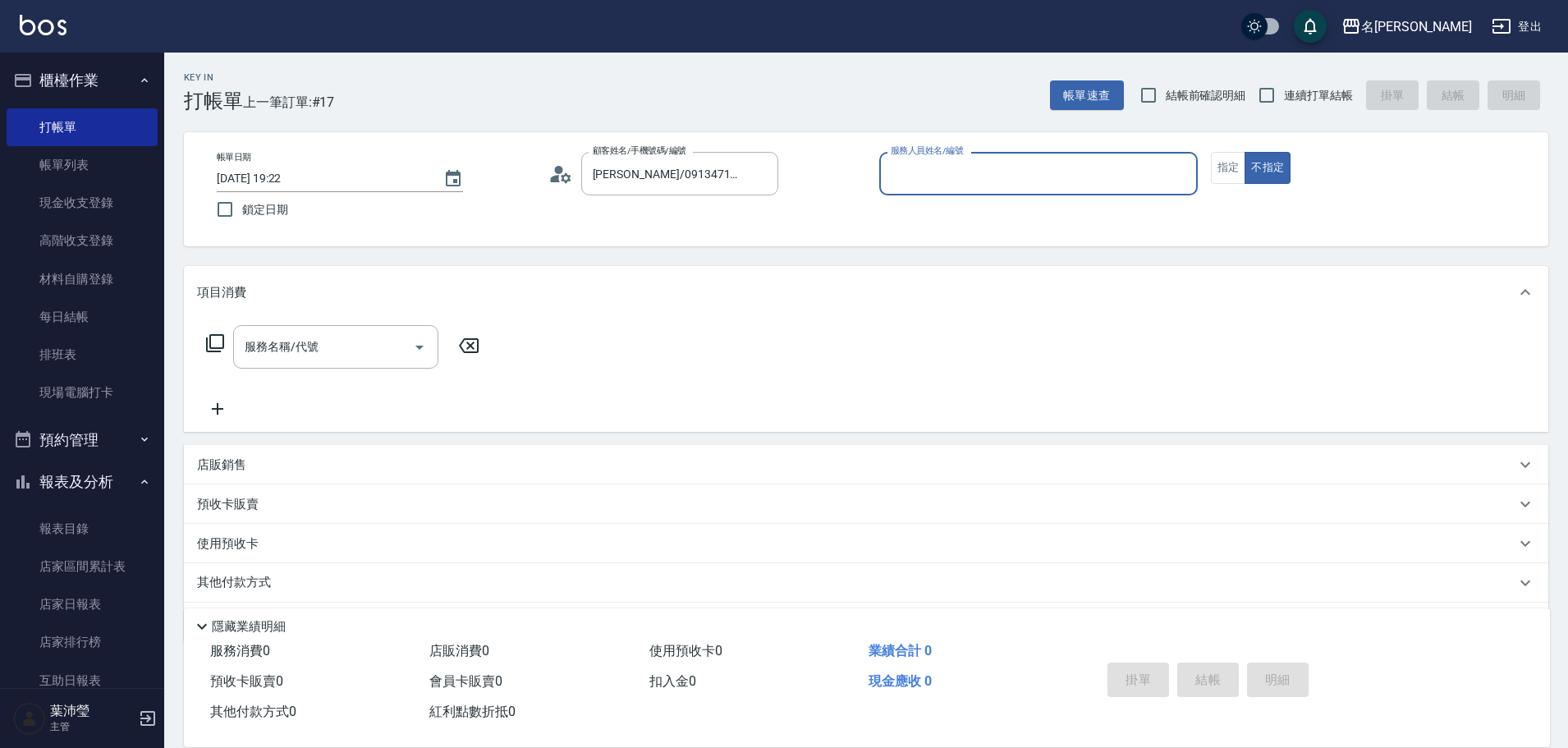
type input "敏卉-2"
click at [1231, 174] on button "指定" at bounding box center [1229, 168] width 36 height 32
click at [214, 344] on icon at bounding box center [214, 343] width 20 height 20
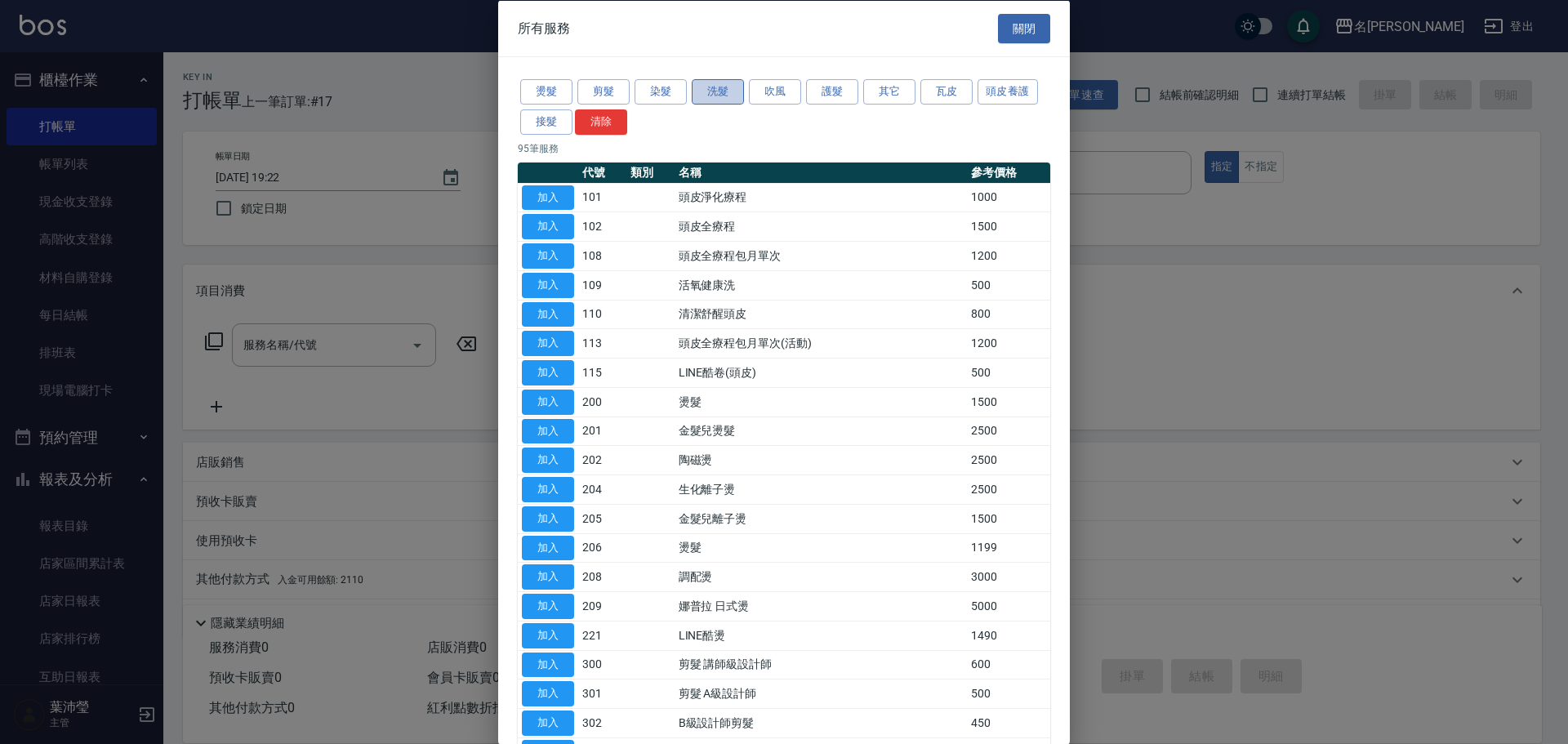
click at [694, 89] on button "洗髮" at bounding box center [718, 92] width 52 height 25
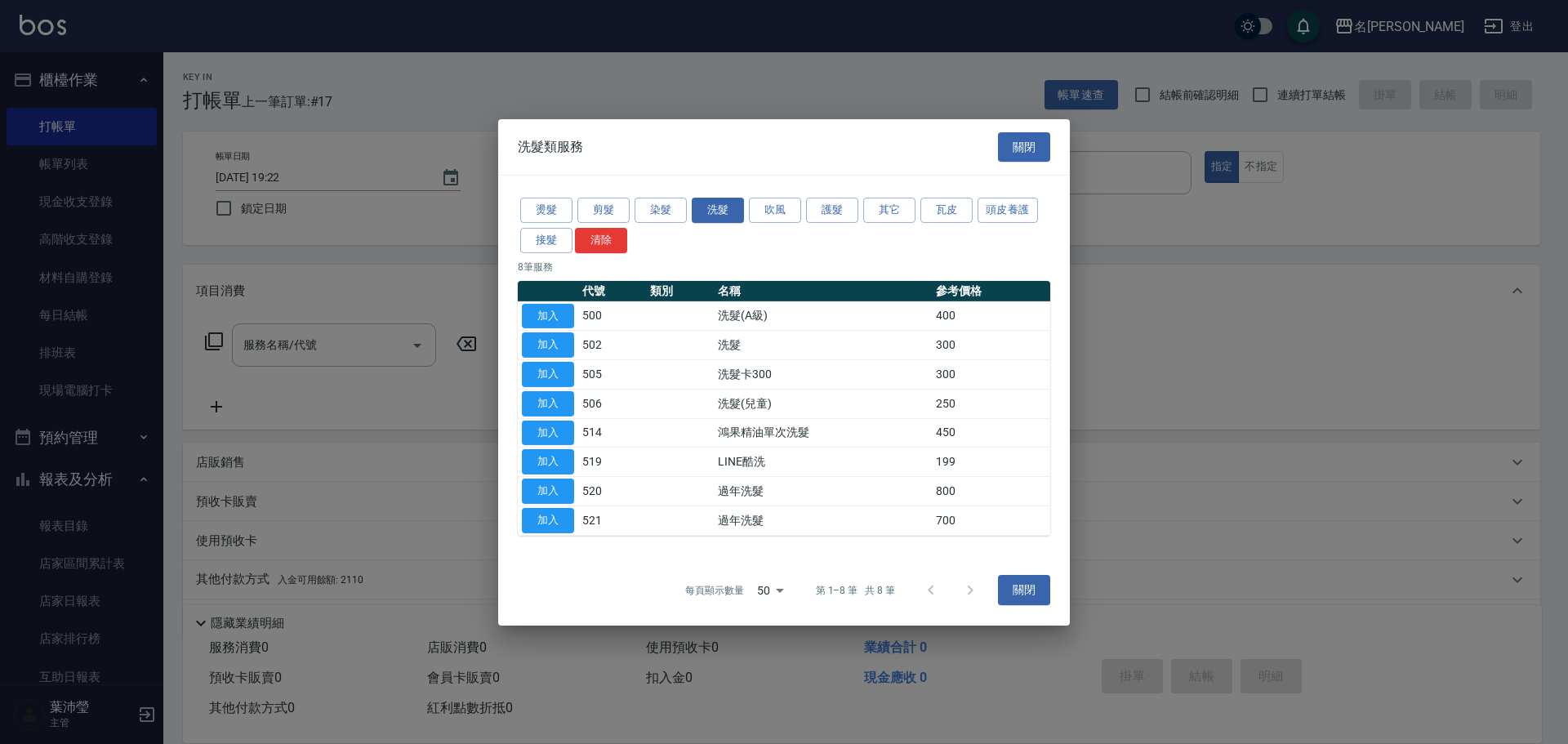
drag, startPoint x: 567, startPoint y: 306, endPoint x: 589, endPoint y: 322, distance: 27.2
click at [565, 306] on button "加入" at bounding box center [548, 315] width 52 height 25
type input "洗髮(A級)(500)"
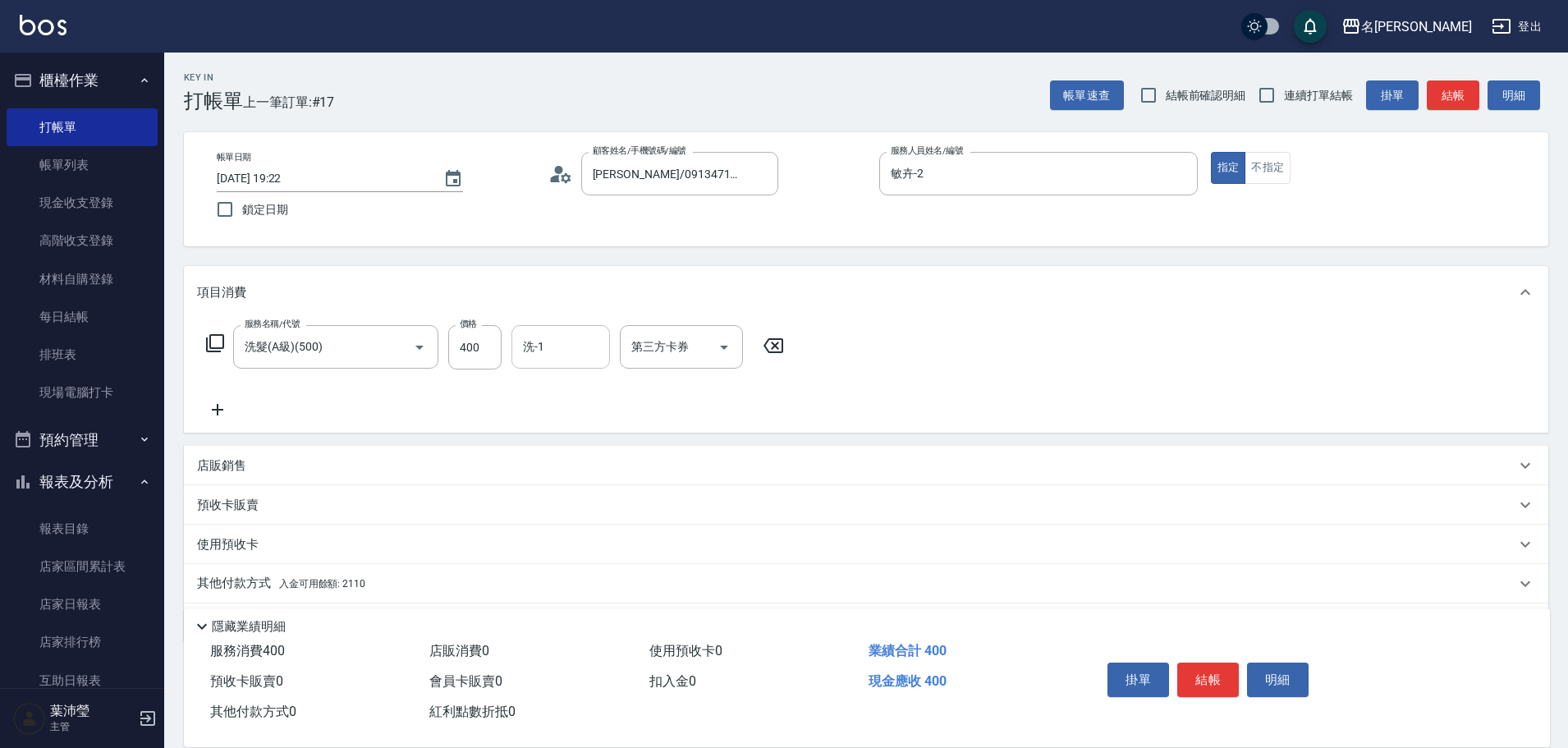
click at [549, 351] on input "洗-1" at bounding box center [560, 347] width 84 height 29
type input "語爭-20"
click at [913, 355] on div "服務名稱/代號 洗髮(A級)(500) 服務名稱/代號 價格 400 價格 洗-1 語爭-20 洗-1 第三方卡券 第三方卡券" at bounding box center [866, 375] width 1364 height 114
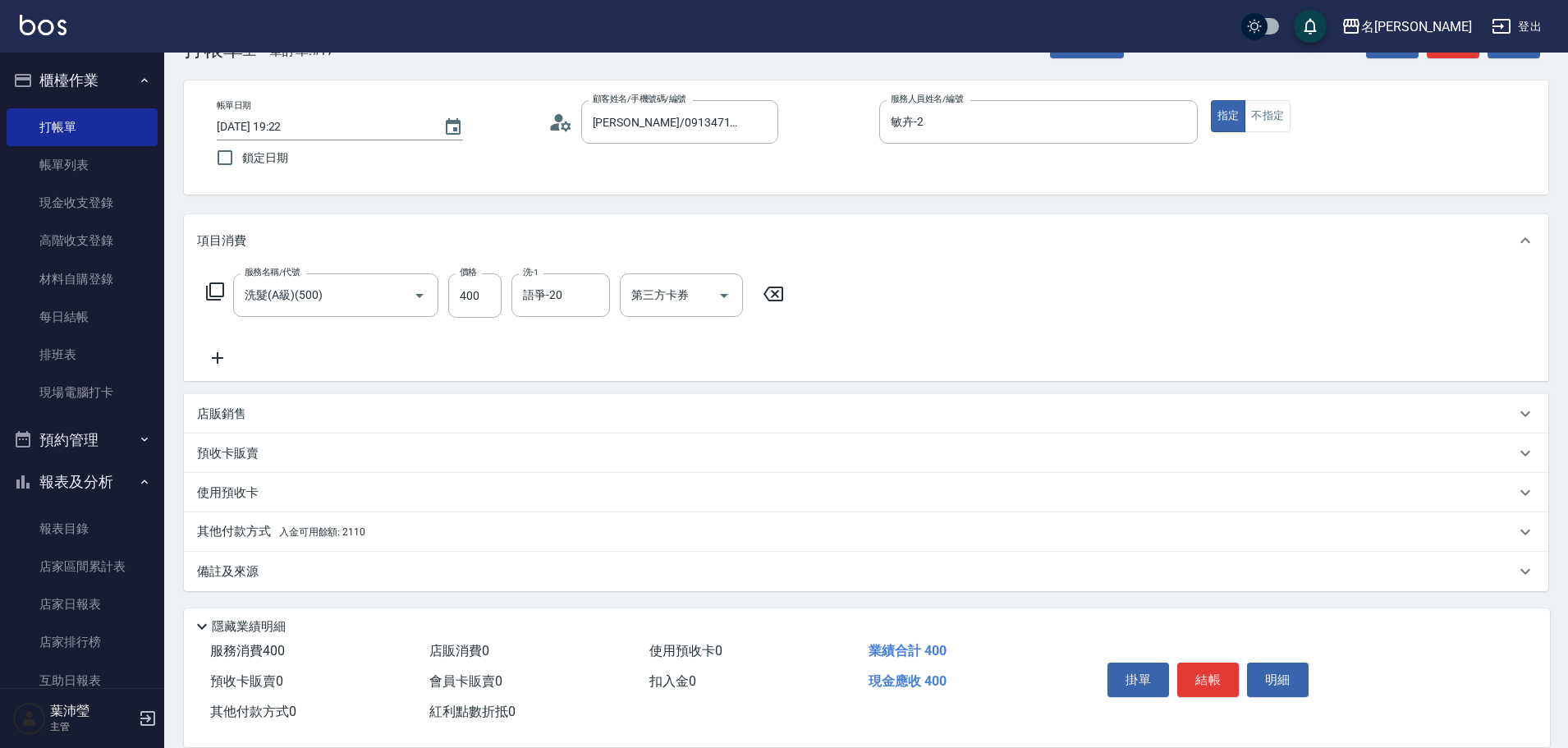
scroll to position [53, 0]
click at [465, 513] on div "其他付款方式 入金可用餘額: 2110" at bounding box center [866, 531] width 1364 height 39
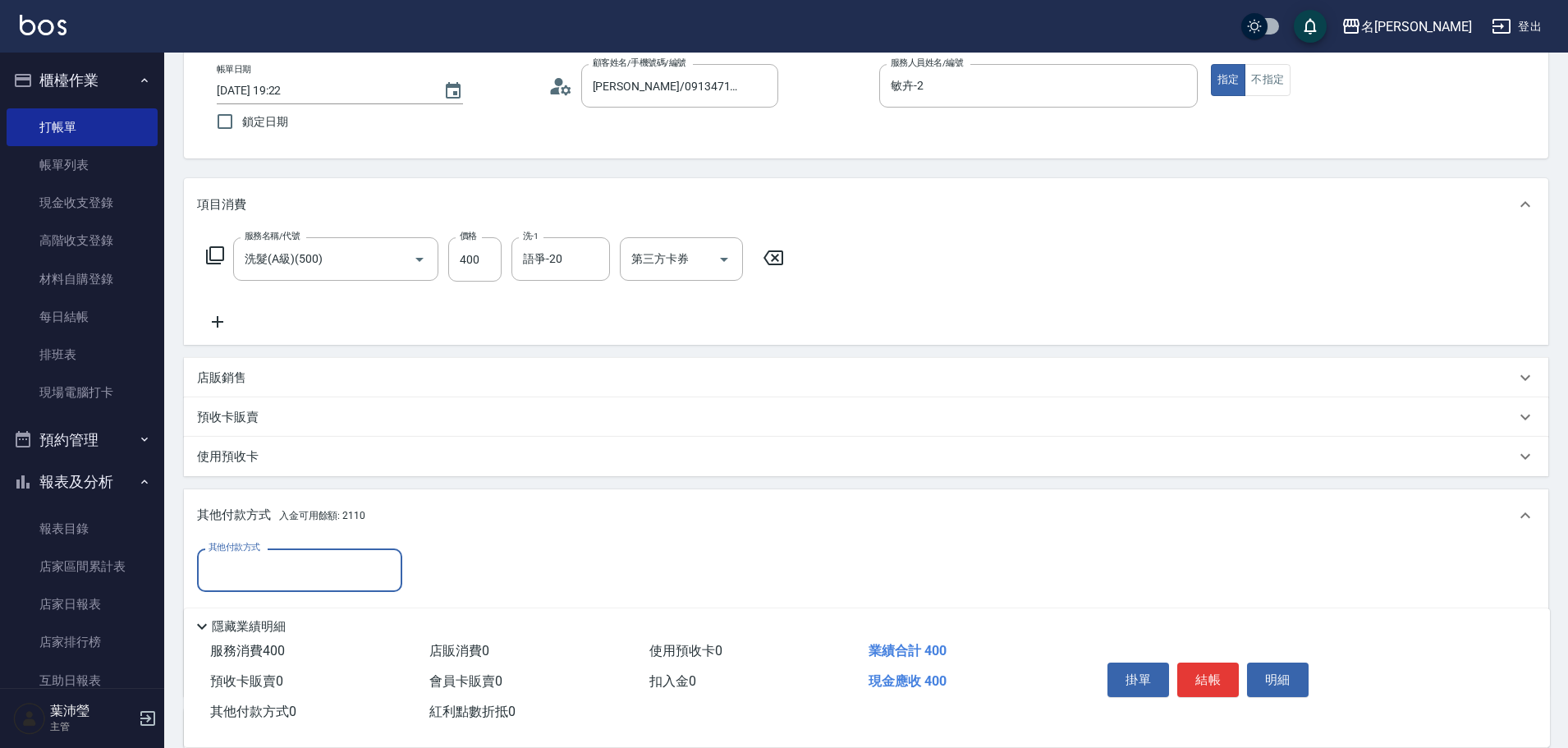
scroll to position [246, 0]
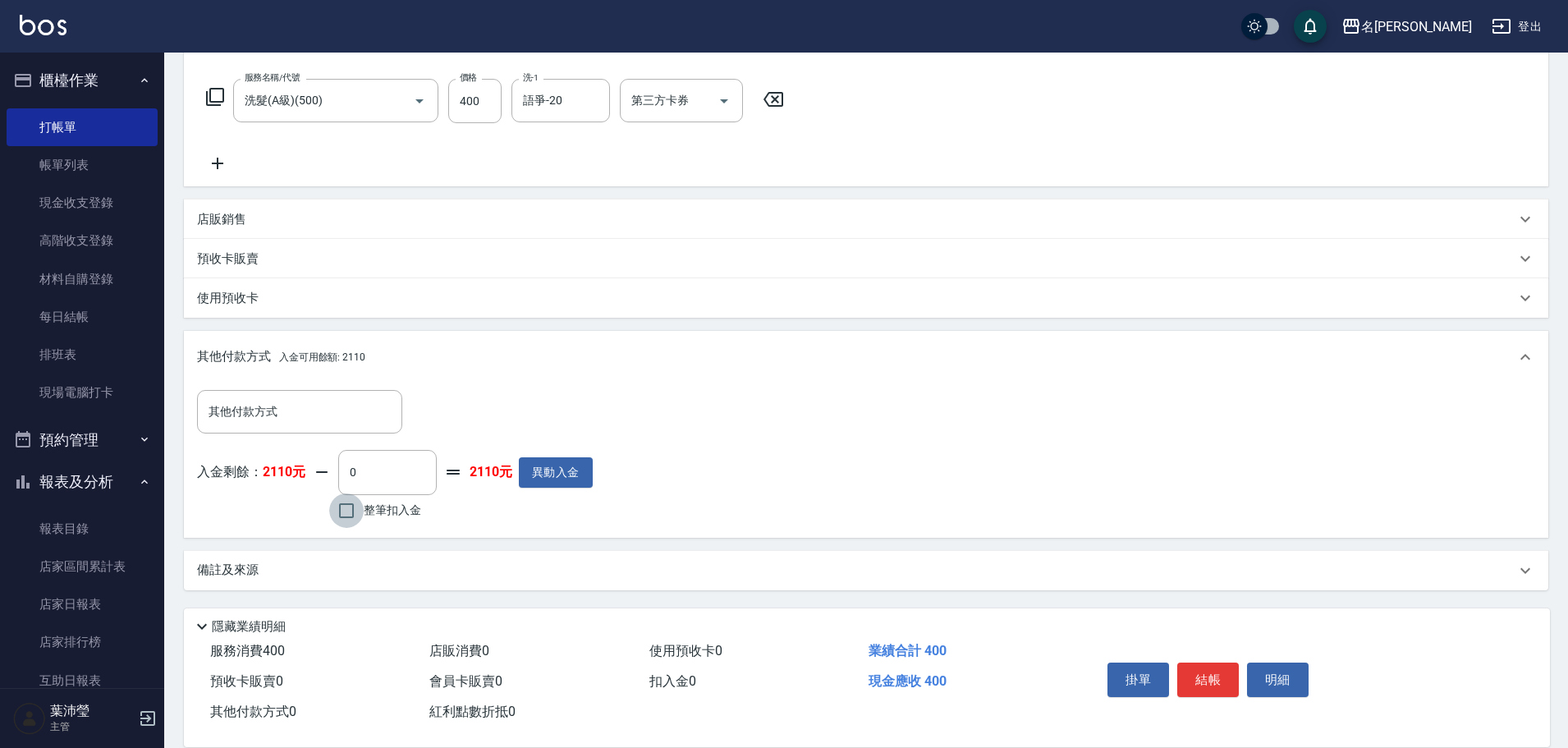
click at [350, 516] on input "整筆扣入金" at bounding box center [346, 510] width 35 height 35
checkbox input "true"
type input "400"
click at [1257, 677] on button "明細" at bounding box center [1278, 679] width 61 height 35
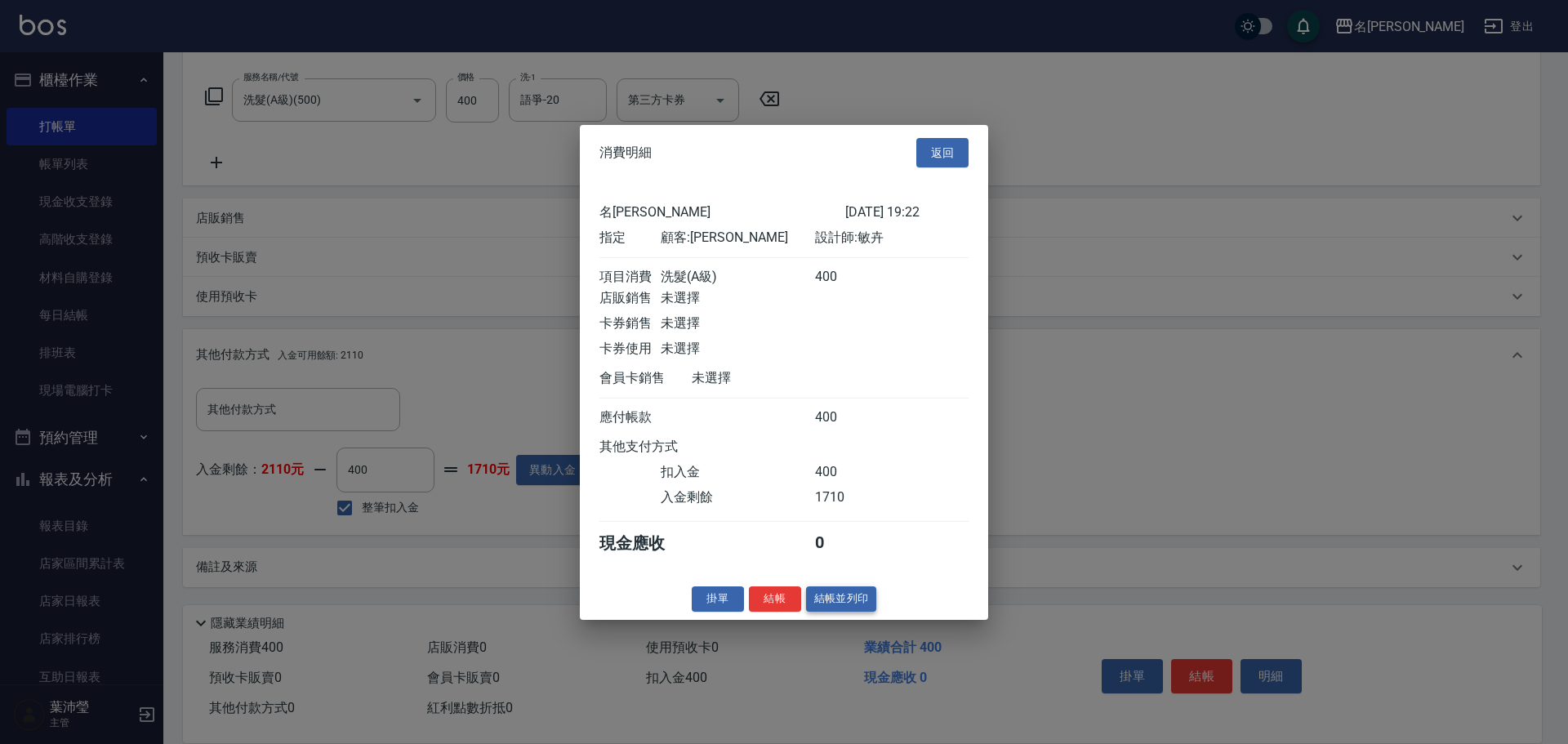
click at [862, 604] on button "結帳並列印" at bounding box center [842, 598] width 71 height 25
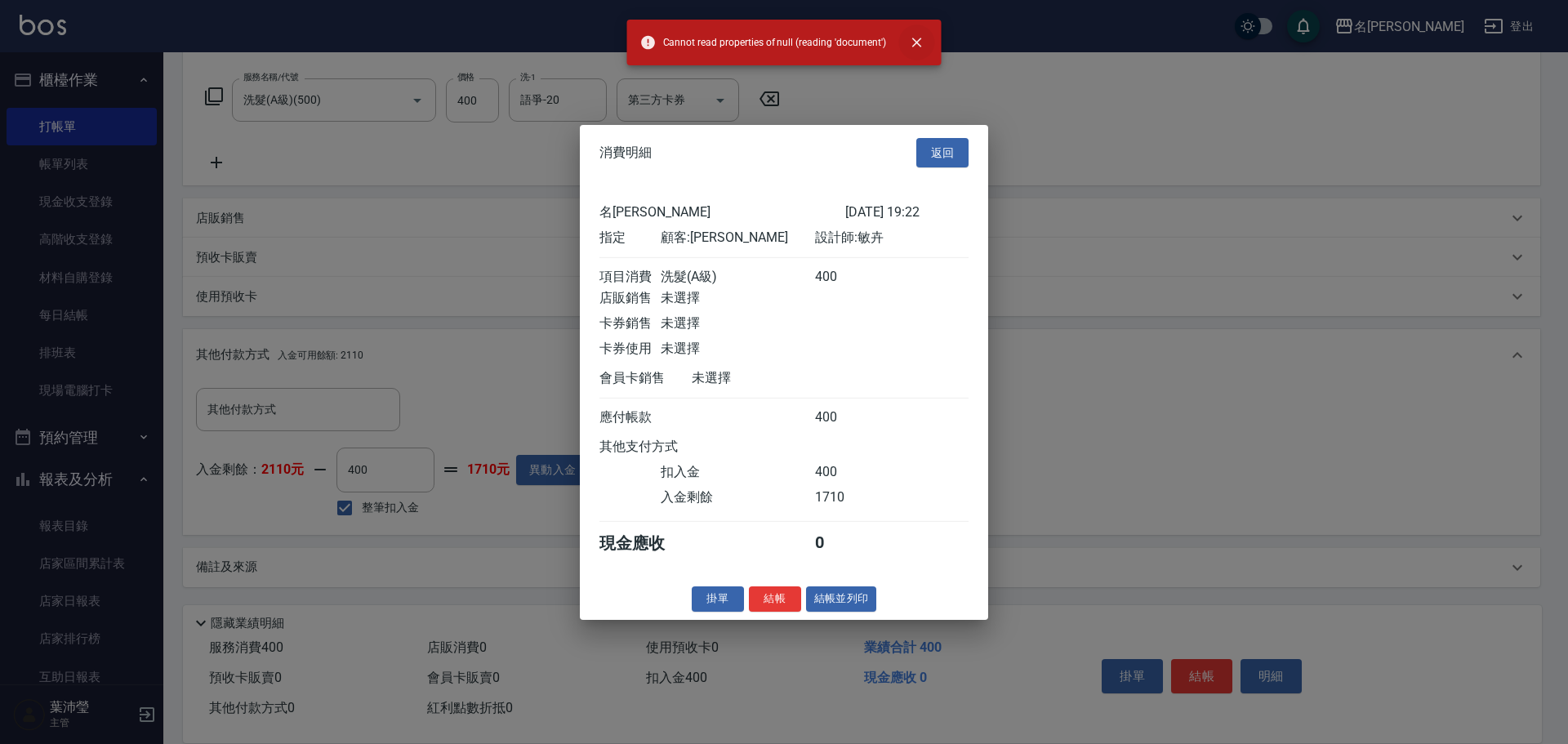
click at [913, 38] on icon "close" at bounding box center [915, 42] width 16 height 16
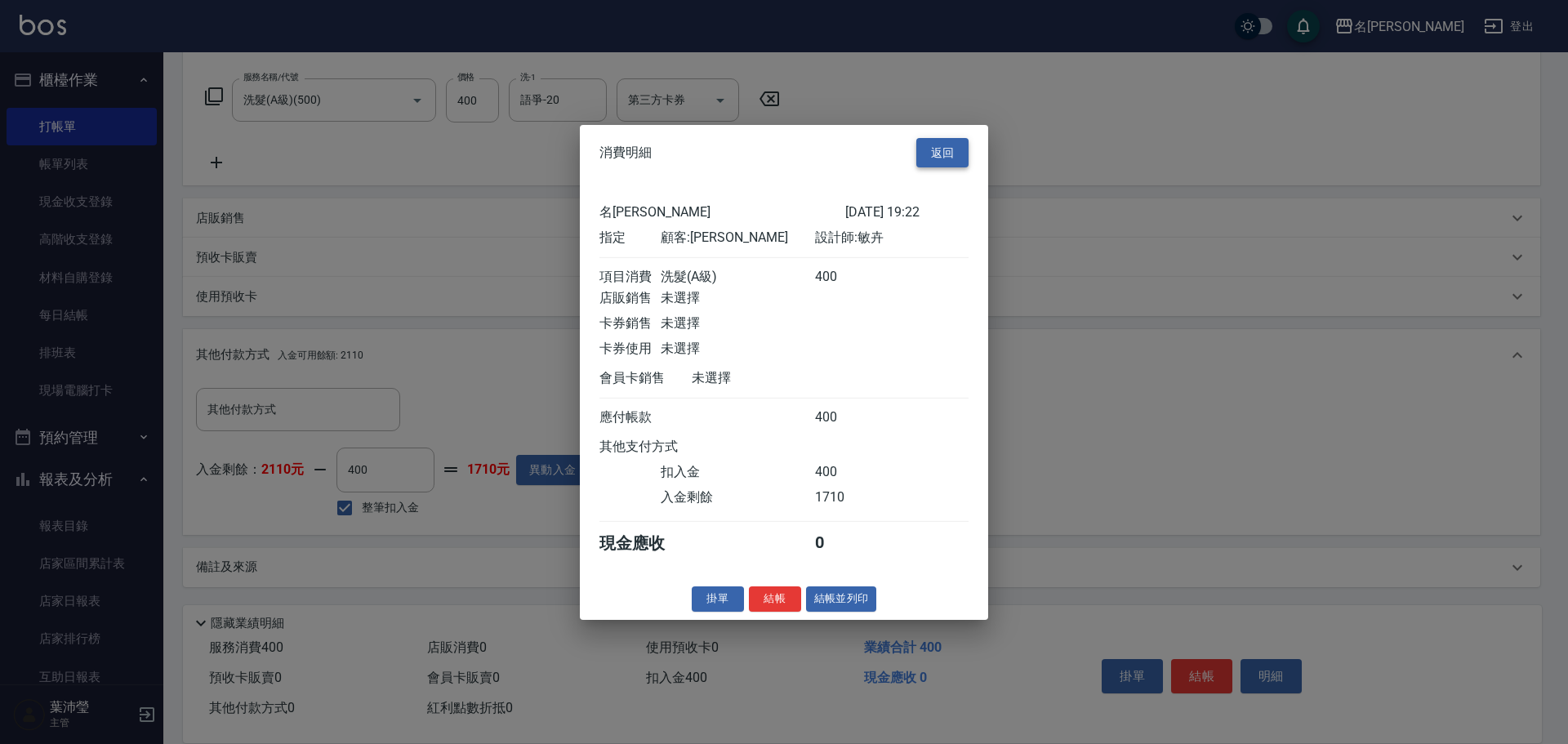
click at [957, 137] on button "返回" at bounding box center [942, 152] width 52 height 30
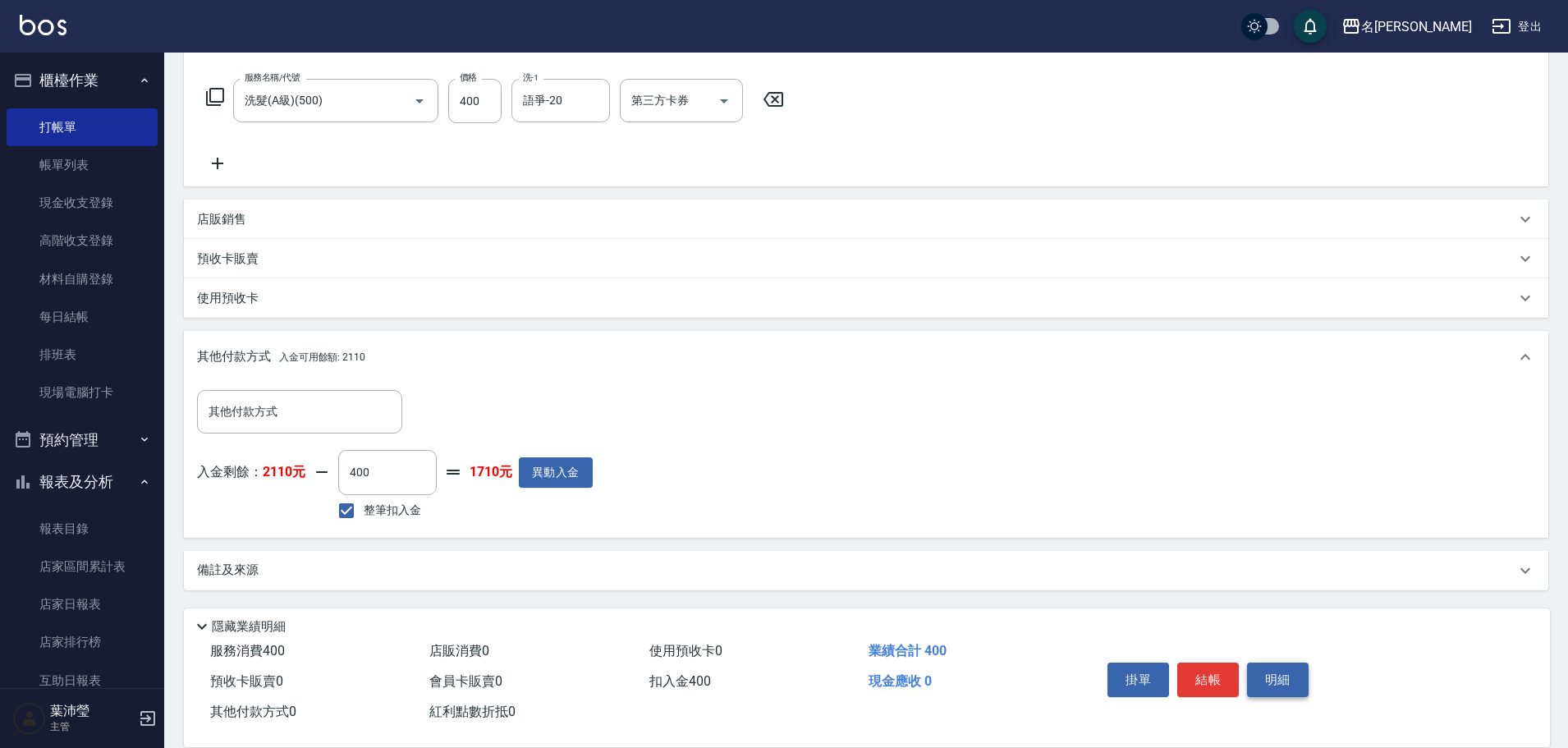
click at [1282, 665] on button "明細" at bounding box center [1278, 679] width 61 height 35
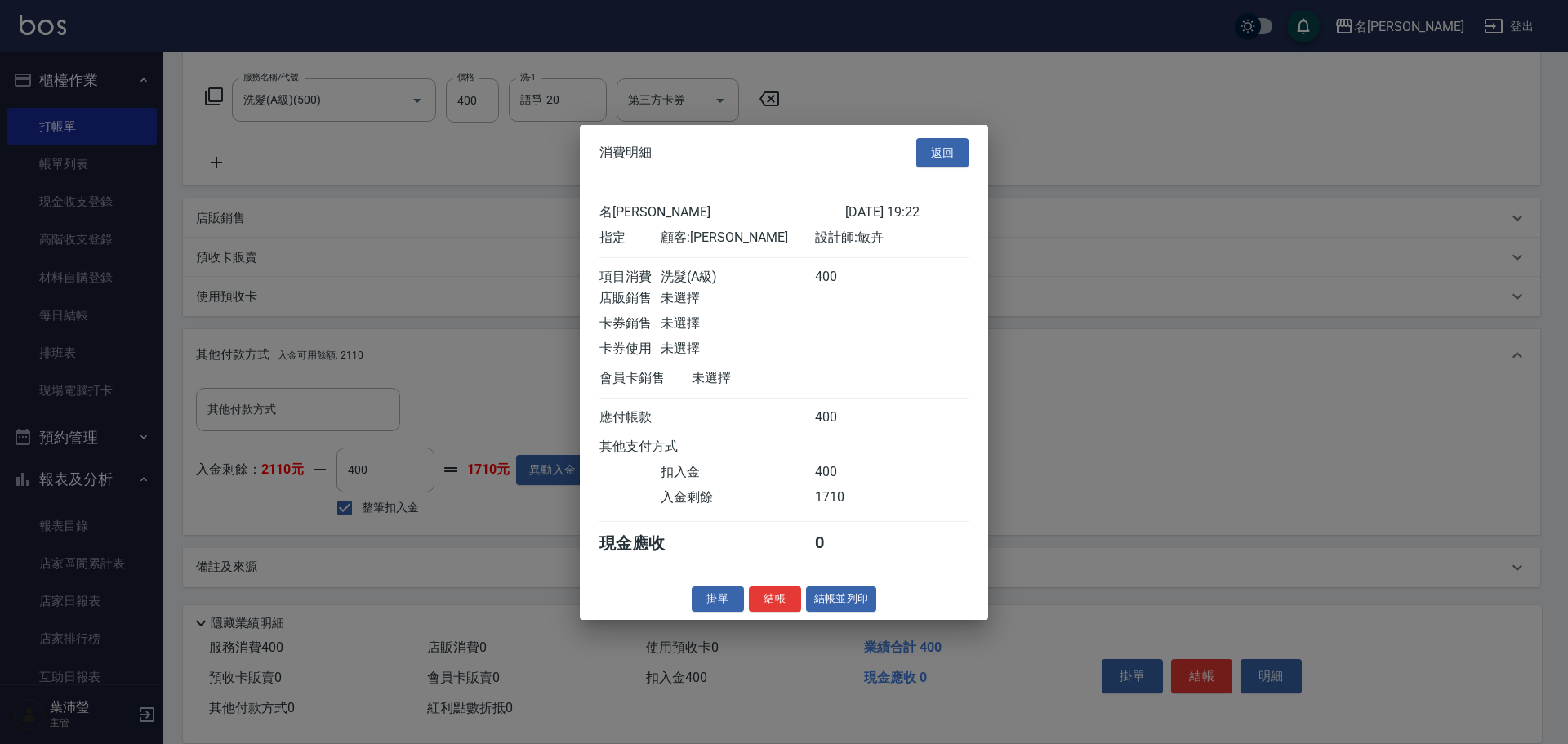
click at [823, 599] on div "消費明細 返回 名留龍江 [DATE] 19:22 指定 顧客: [PERSON_NAME] 設計師: 敏卉 項目消費 洗髮(A級) 400 店販銷售 未選擇…" at bounding box center [784, 371] width 409 height 494
click at [827, 605] on button "結帳並列印" at bounding box center [842, 598] width 71 height 25
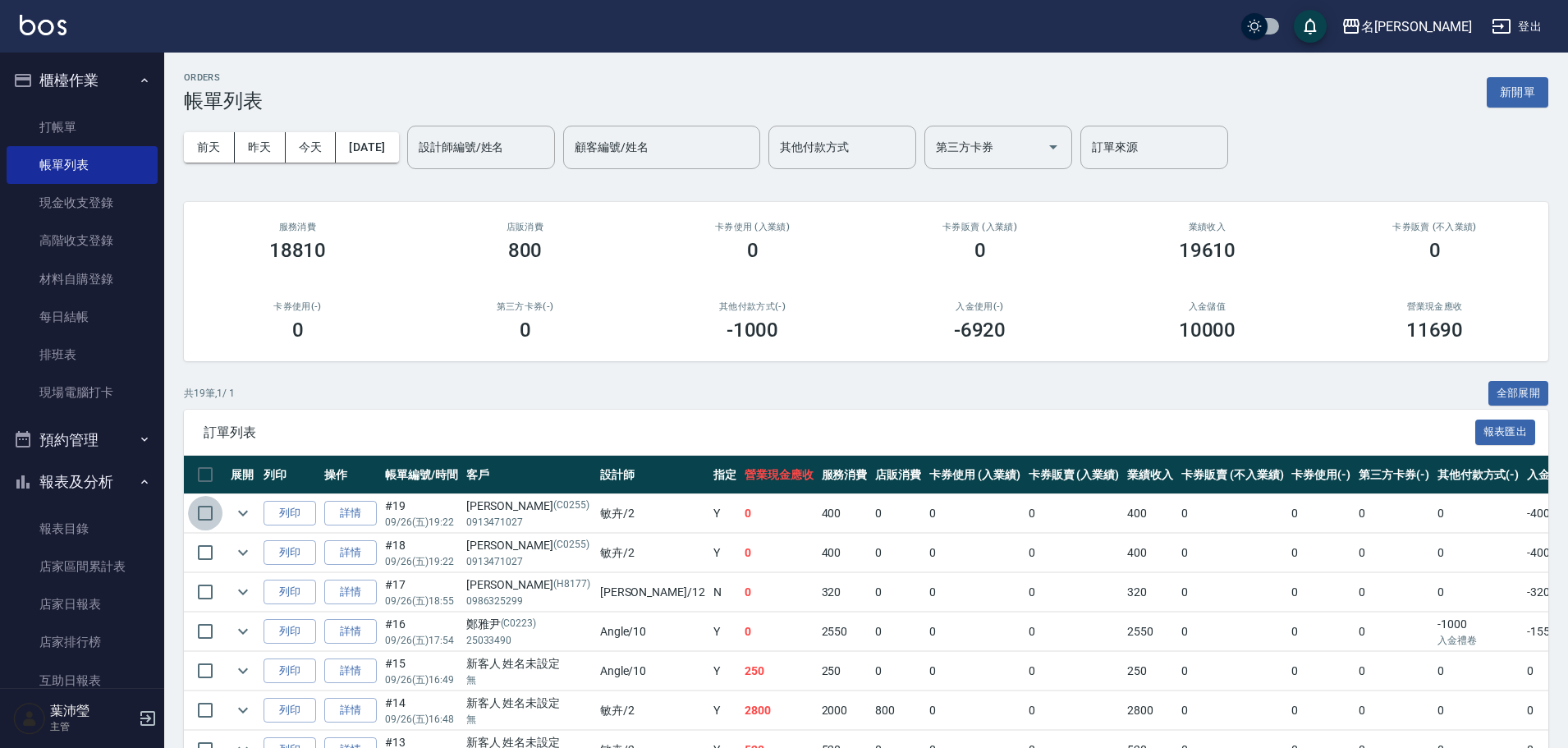
click at [195, 515] on input "checkbox" at bounding box center [205, 512] width 35 height 35
checkbox input "true"
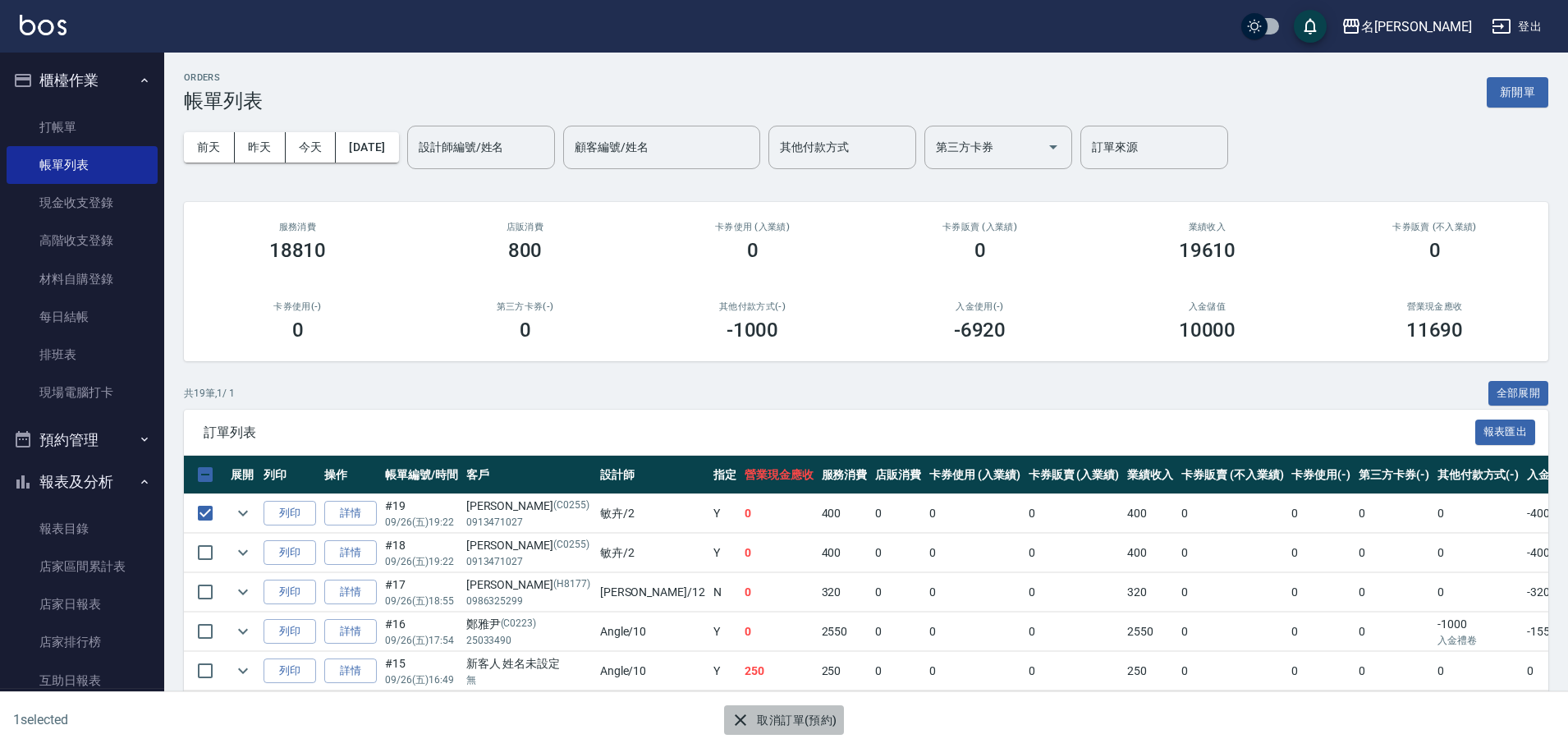
click at [814, 724] on button "取消訂單(預約)" at bounding box center [783, 720] width 119 height 30
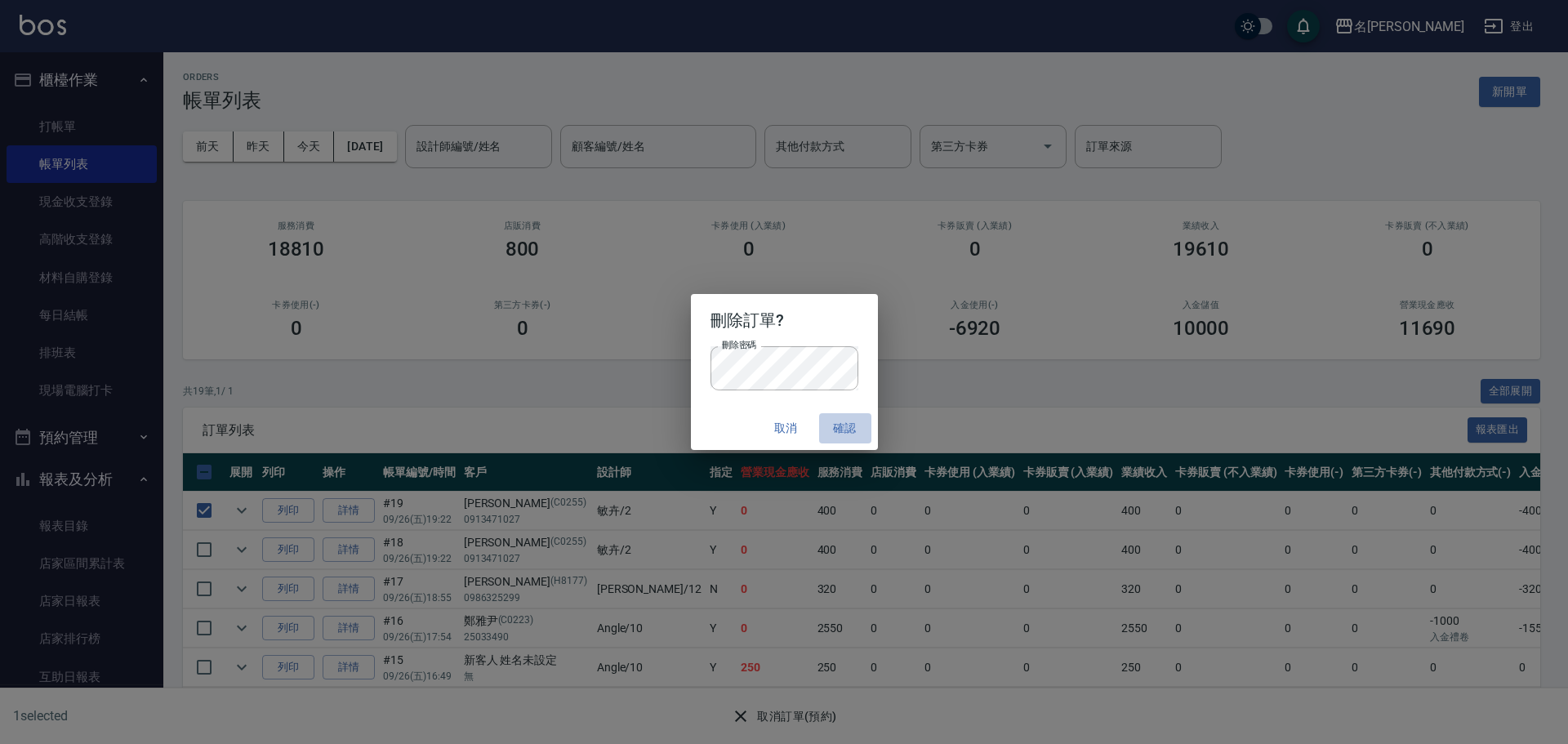
click at [839, 428] on button "確認" at bounding box center [845, 428] width 52 height 30
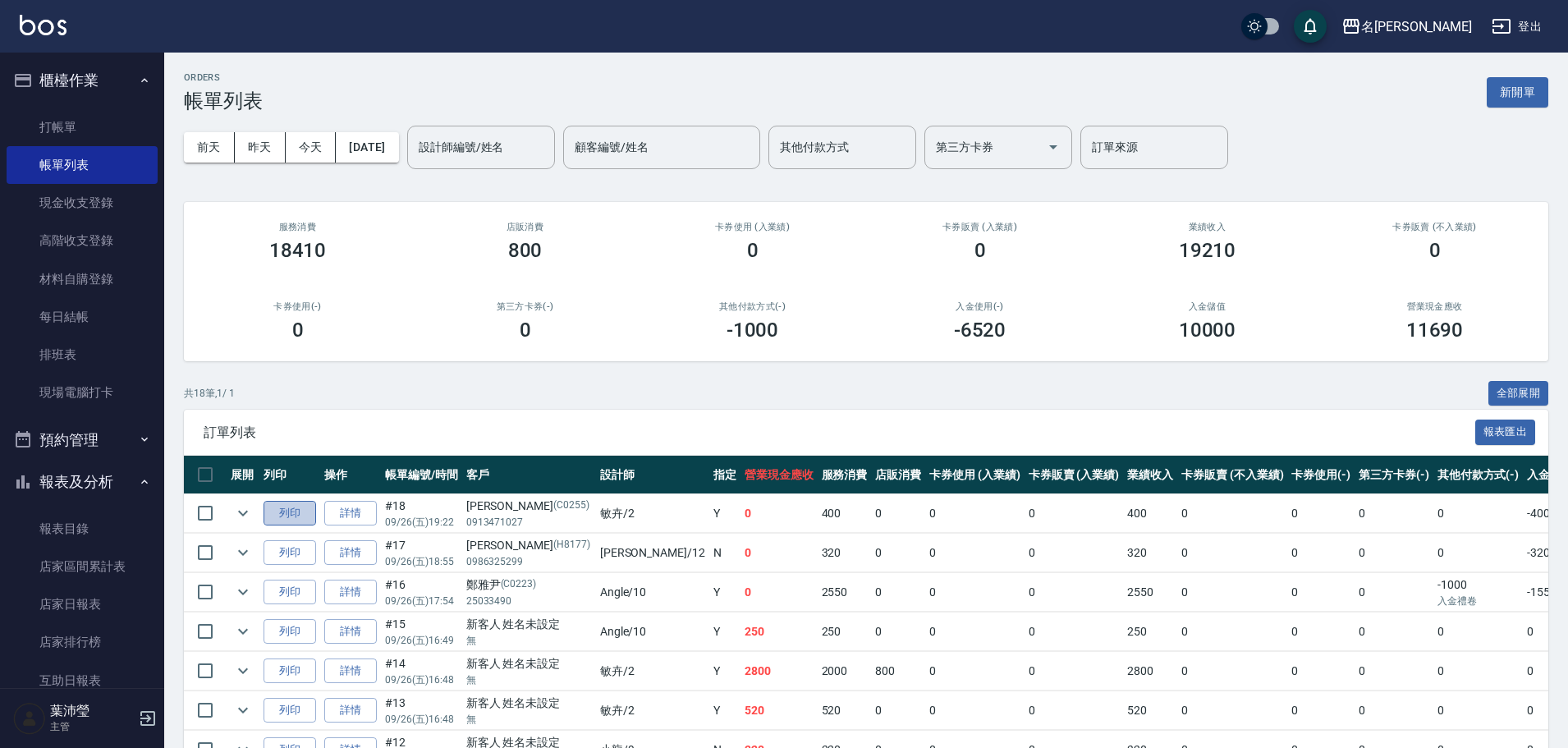
click at [289, 510] on button "列印" at bounding box center [290, 513] width 53 height 25
click at [75, 127] on link "打帳單" at bounding box center [82, 127] width 151 height 38
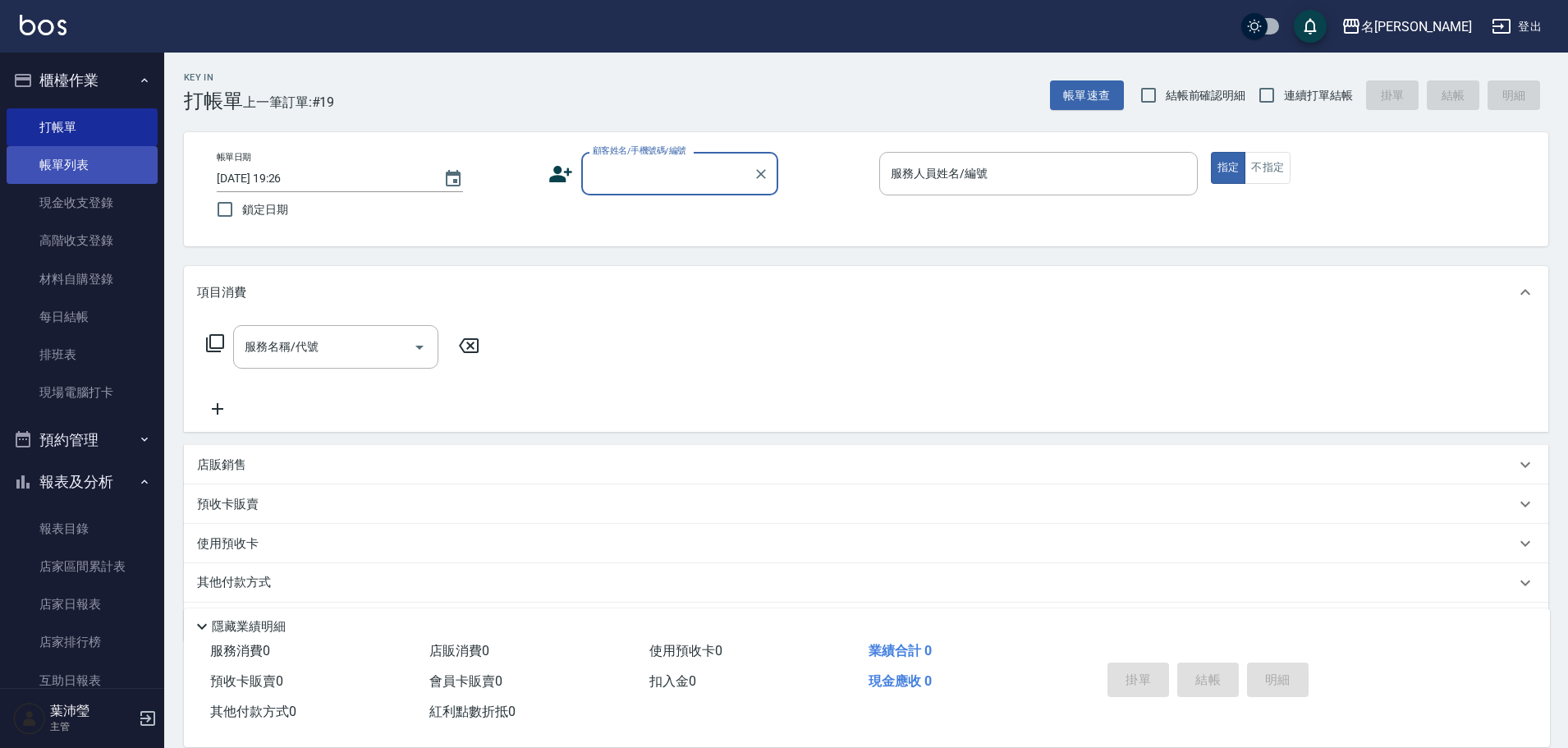
click at [107, 170] on link "帳單列表" at bounding box center [82, 164] width 151 height 38
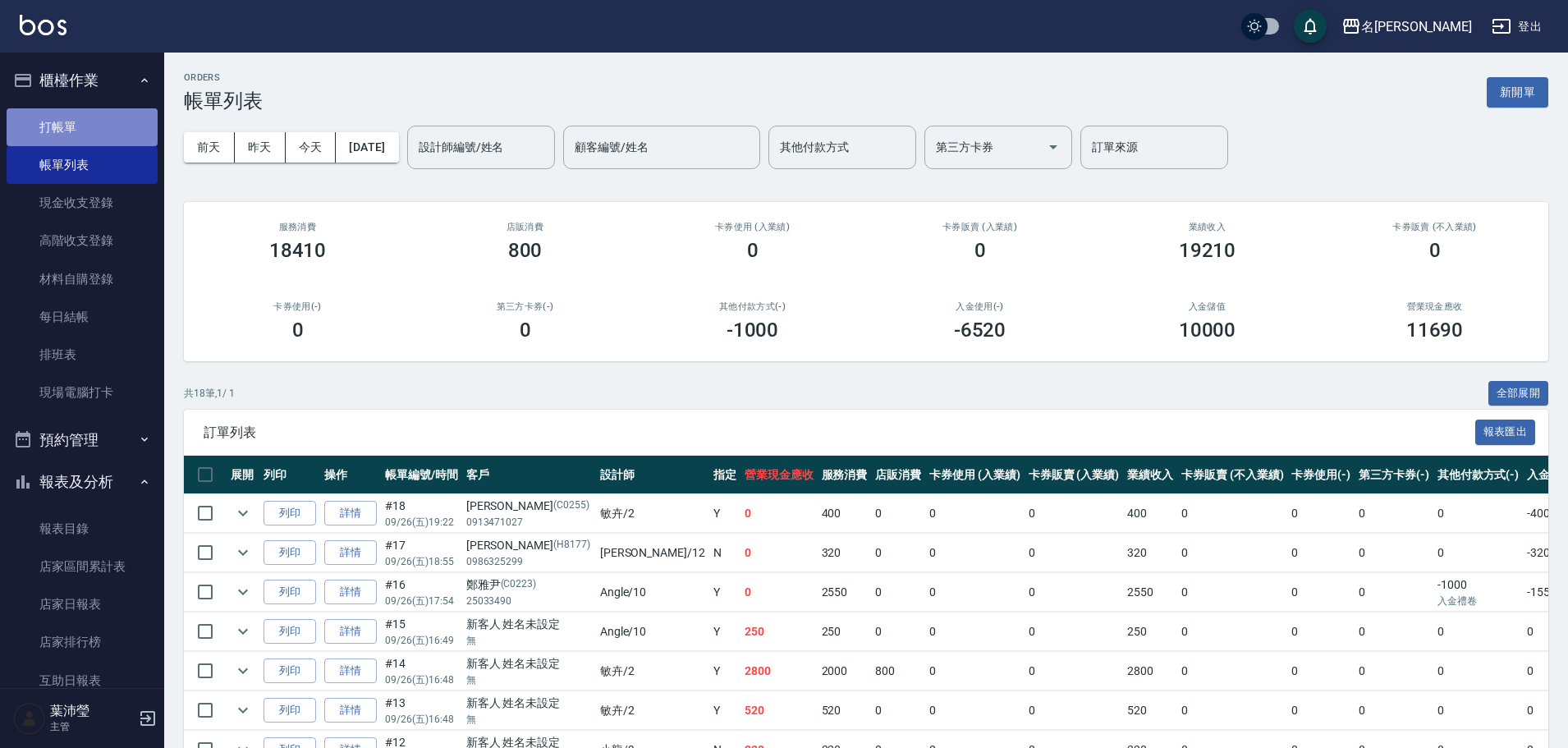
click at [89, 137] on link "打帳單" at bounding box center [82, 127] width 151 height 38
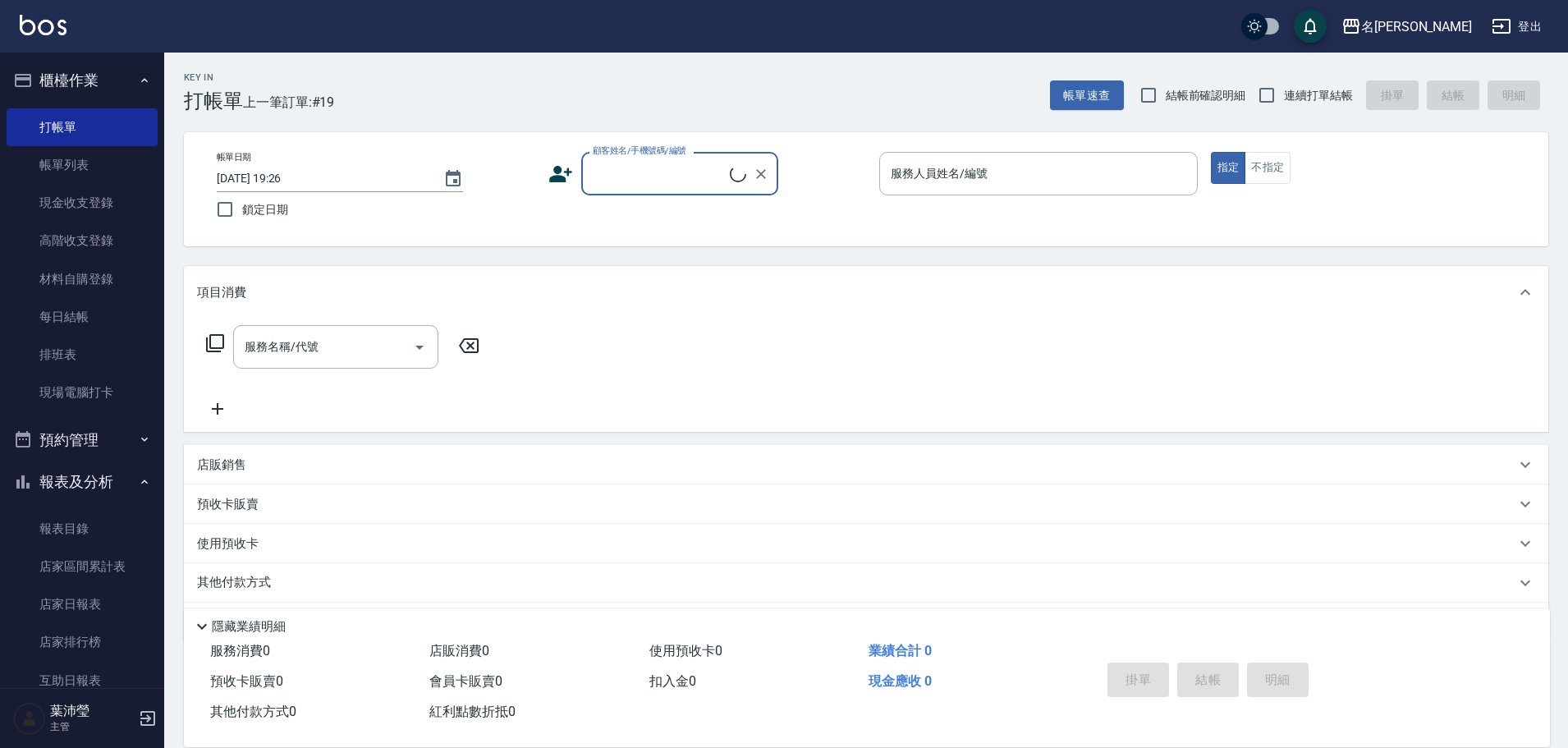
click at [663, 180] on input "顧客姓名/手機號碼/編號" at bounding box center [659, 173] width 141 height 29
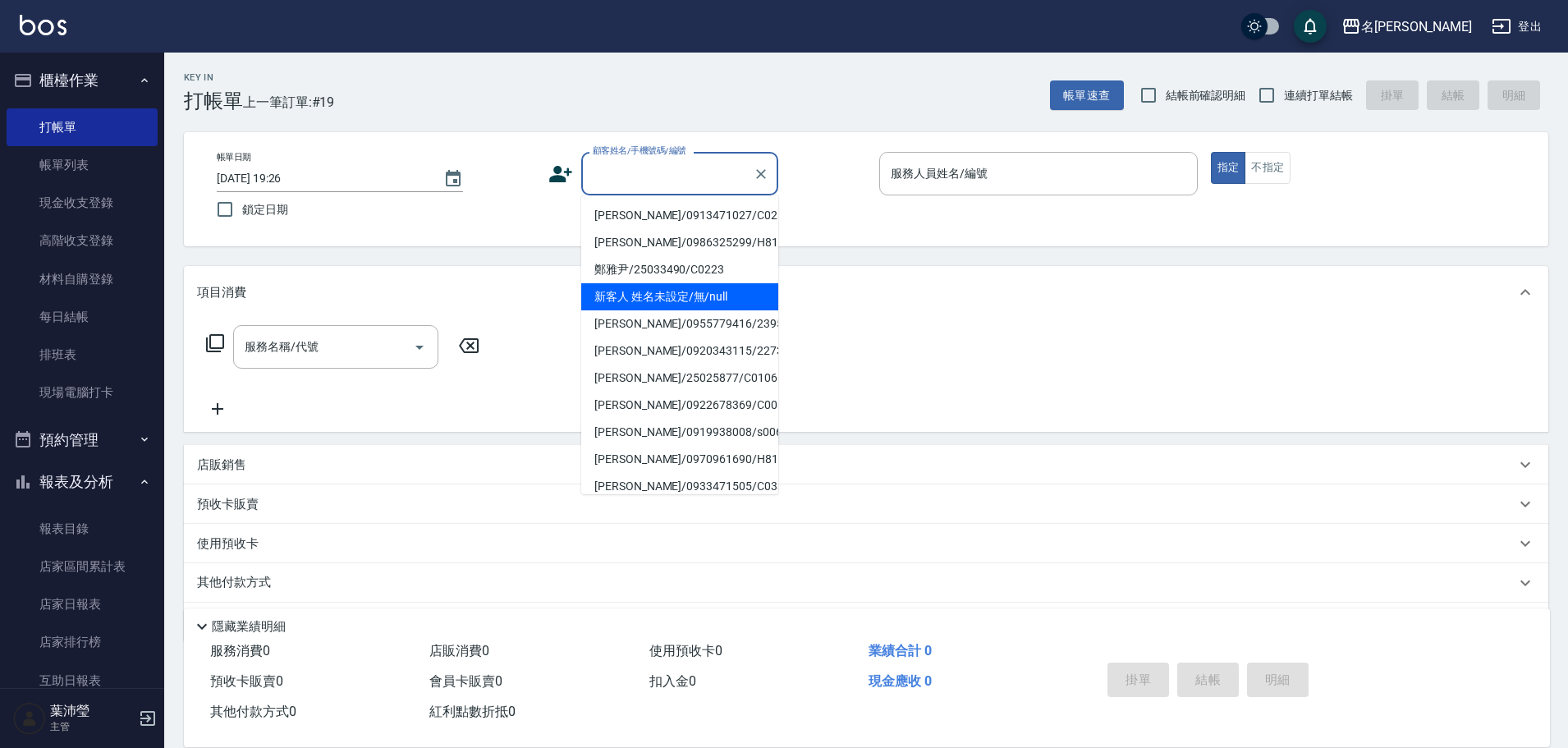
click at [668, 288] on li "新客人 姓名未設定/無/null" at bounding box center [680, 296] width 197 height 27
type input "新客人 姓名未設定/無/null"
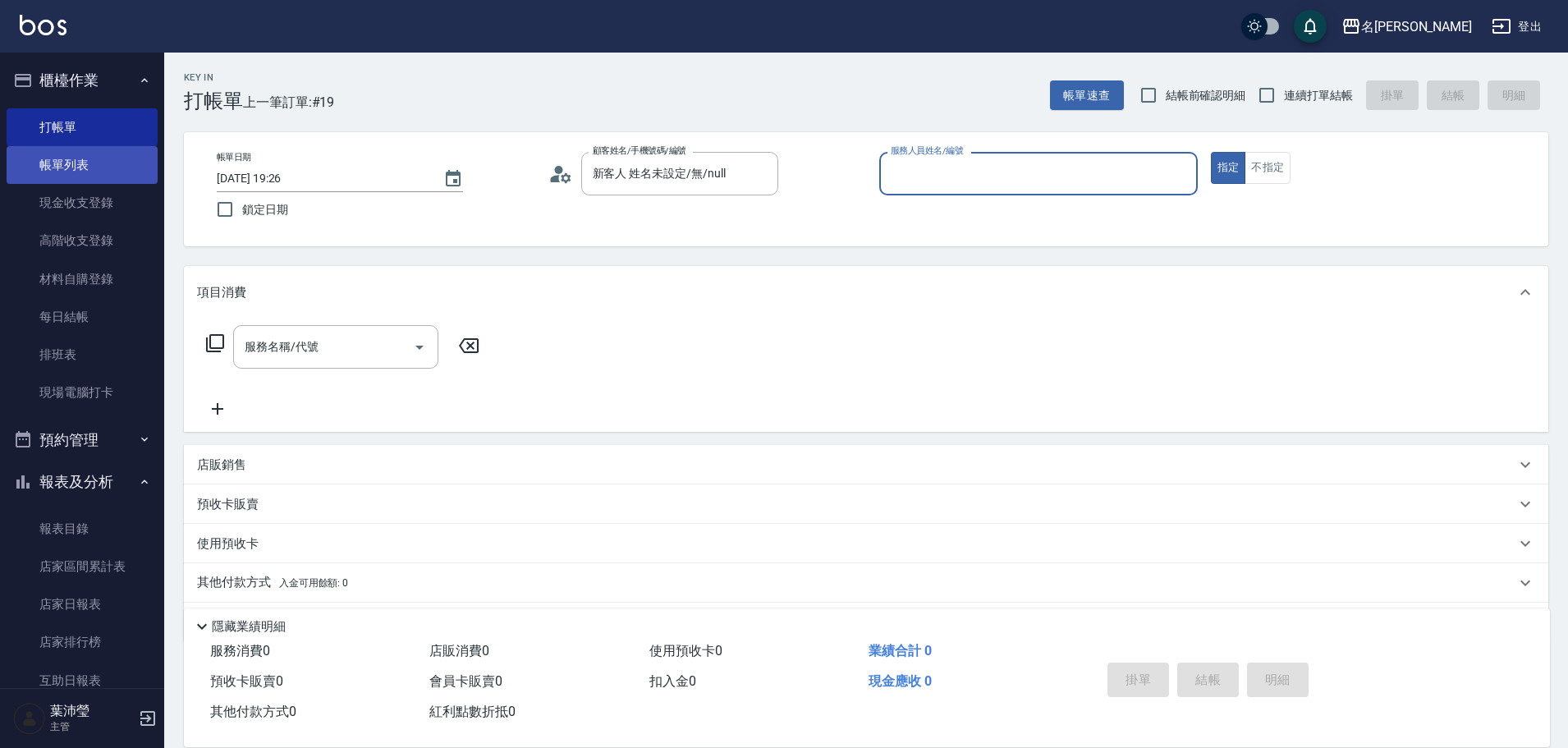
click at [44, 155] on link "帳單列表" at bounding box center [82, 164] width 151 height 38
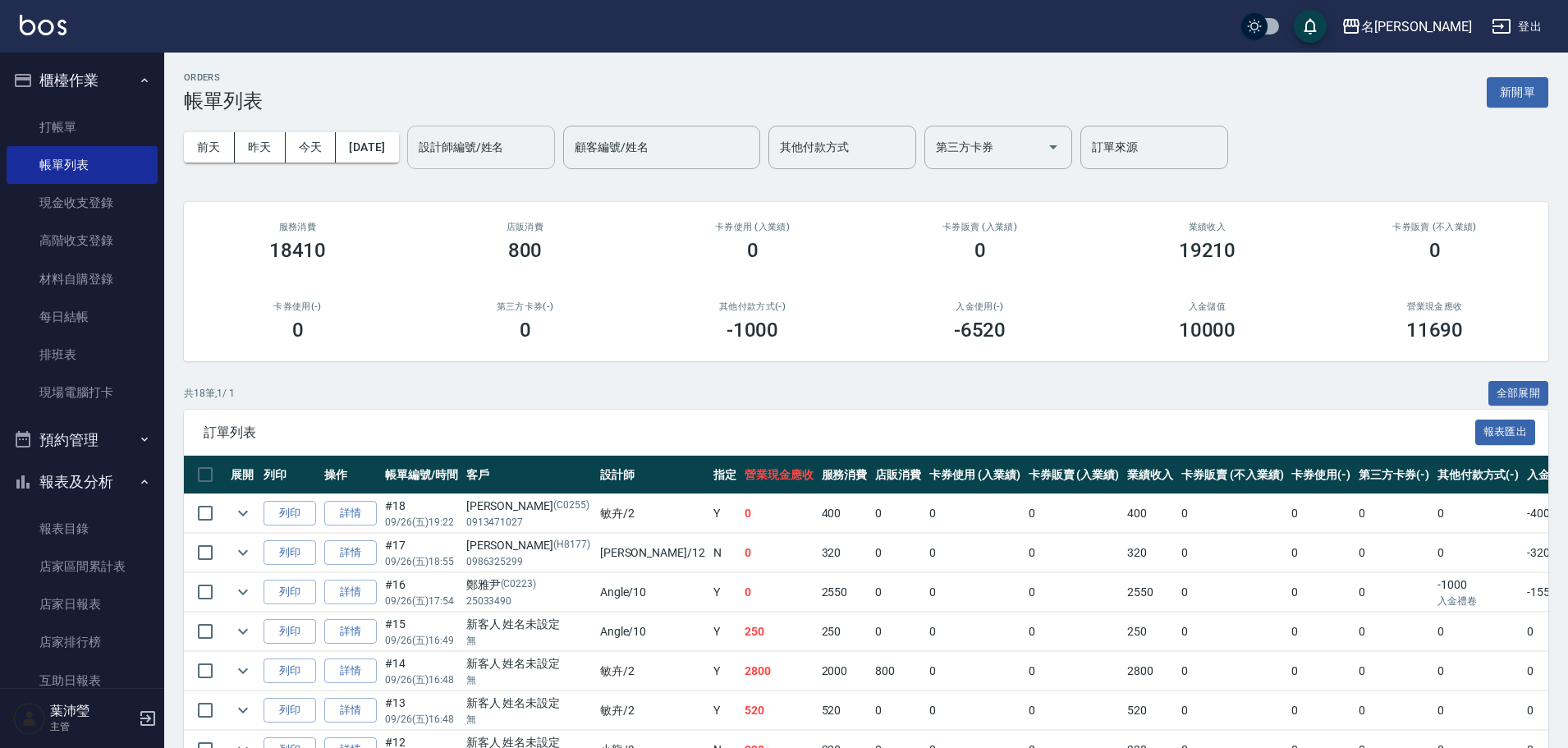
click at [500, 149] on input "設計師編號/姓名" at bounding box center [480, 147] width 133 height 29
click at [487, 193] on span "[PERSON_NAME] -12" at bounding box center [500, 189] width 103 height 17
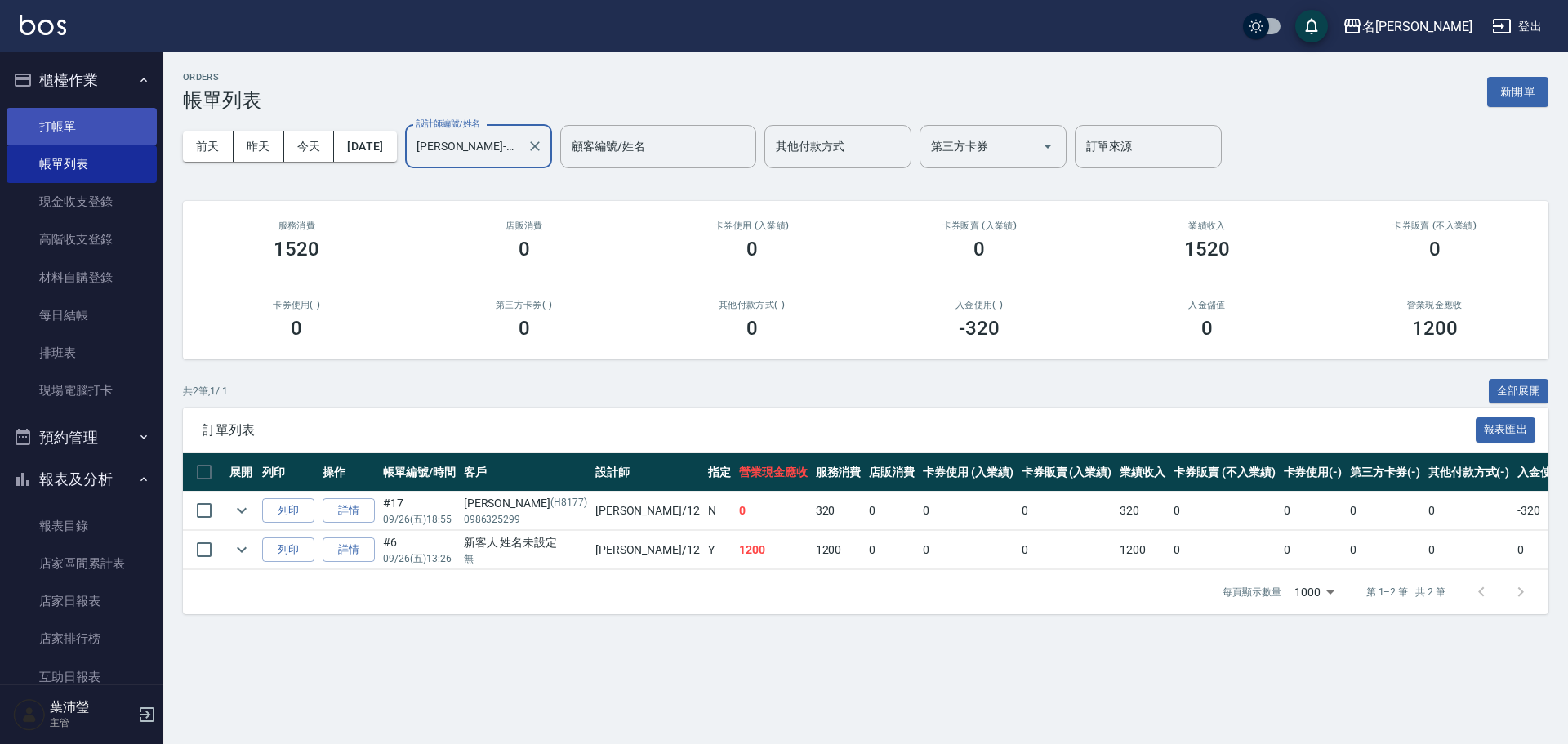
type input "[PERSON_NAME]-12"
click at [79, 121] on link "打帳單" at bounding box center [81, 126] width 151 height 37
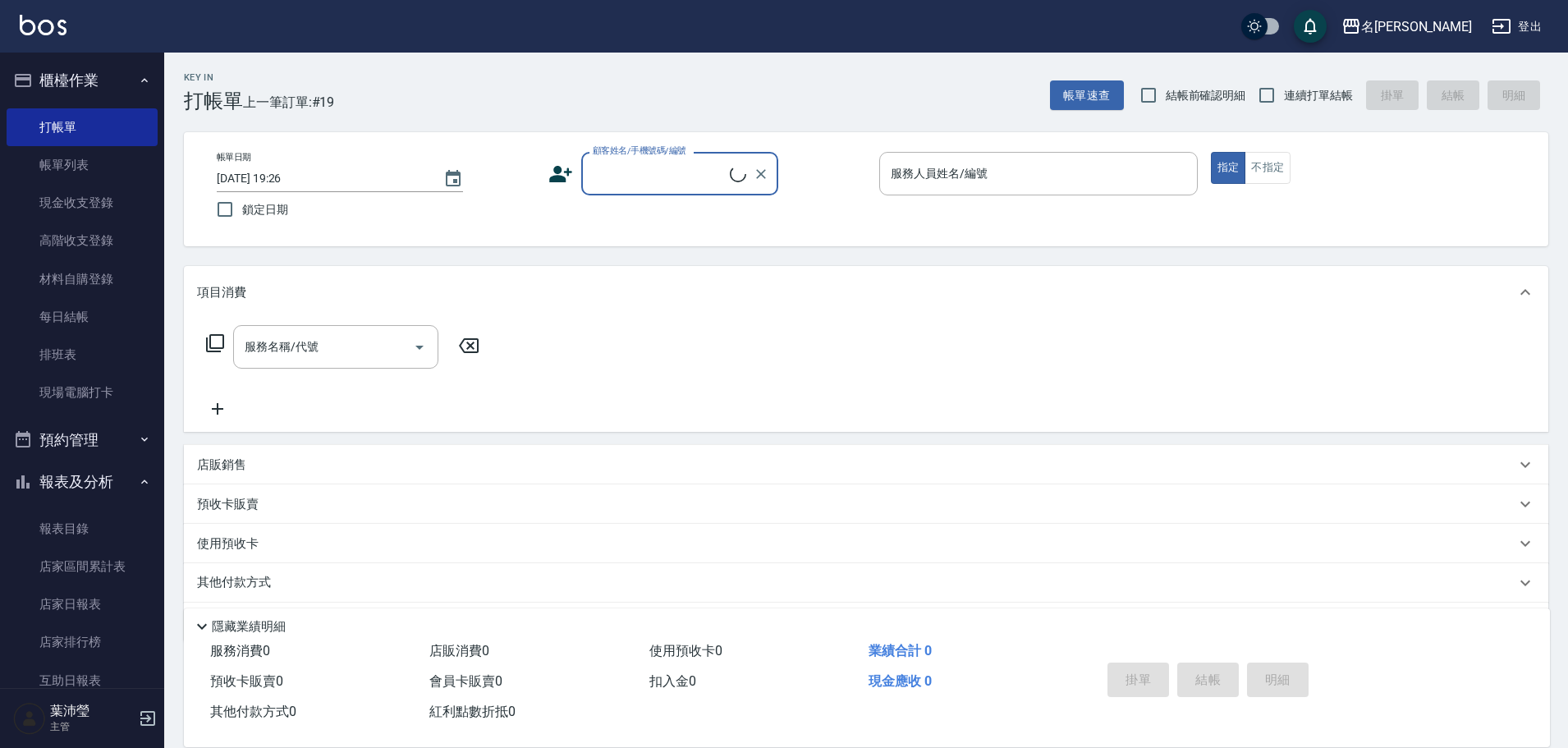
click at [645, 183] on input "顧客姓名/手機號碼/編號" at bounding box center [659, 173] width 141 height 29
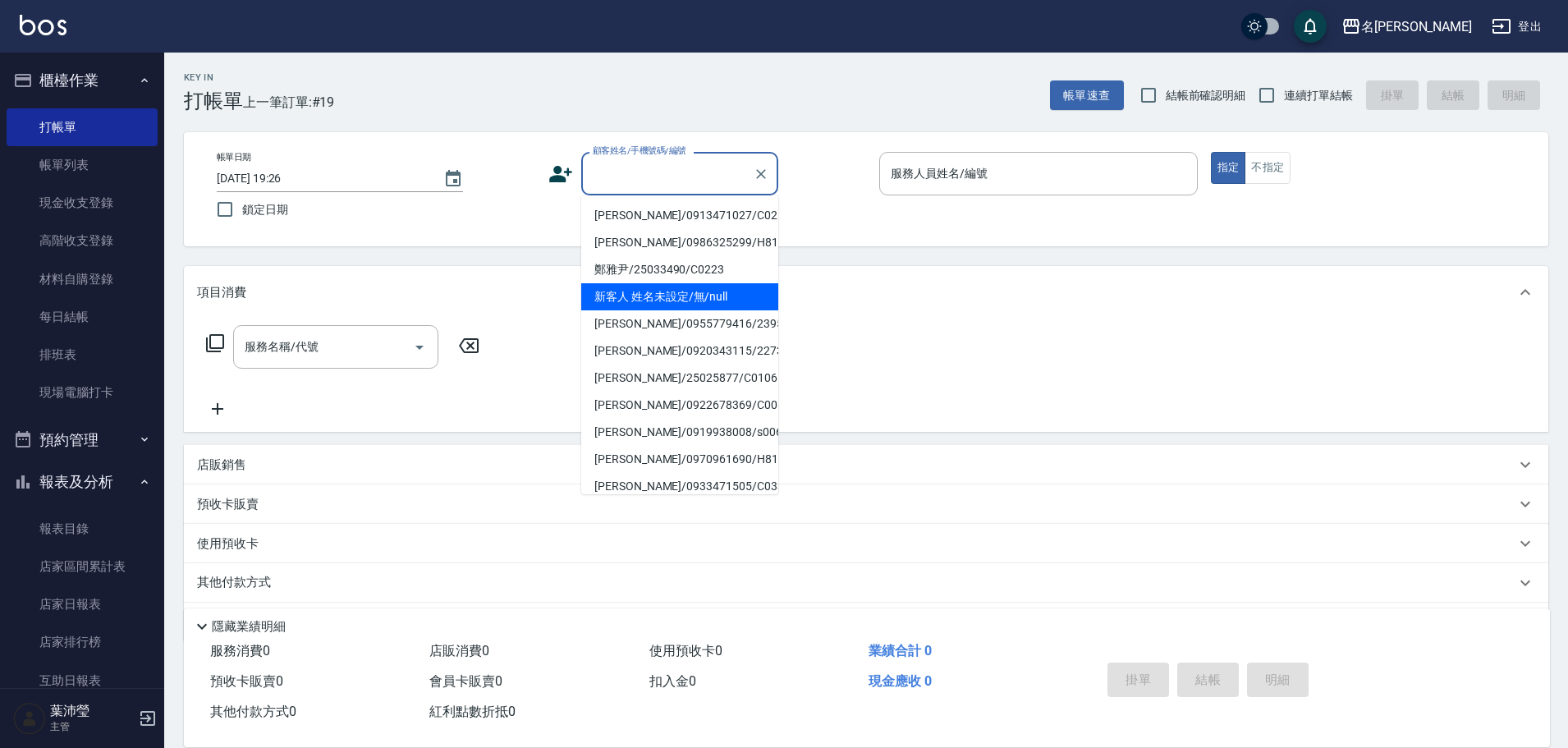
click at [658, 302] on li "新客人 姓名未設定/無/null" at bounding box center [680, 296] width 197 height 27
type input "新客人 姓名未設定/無/null"
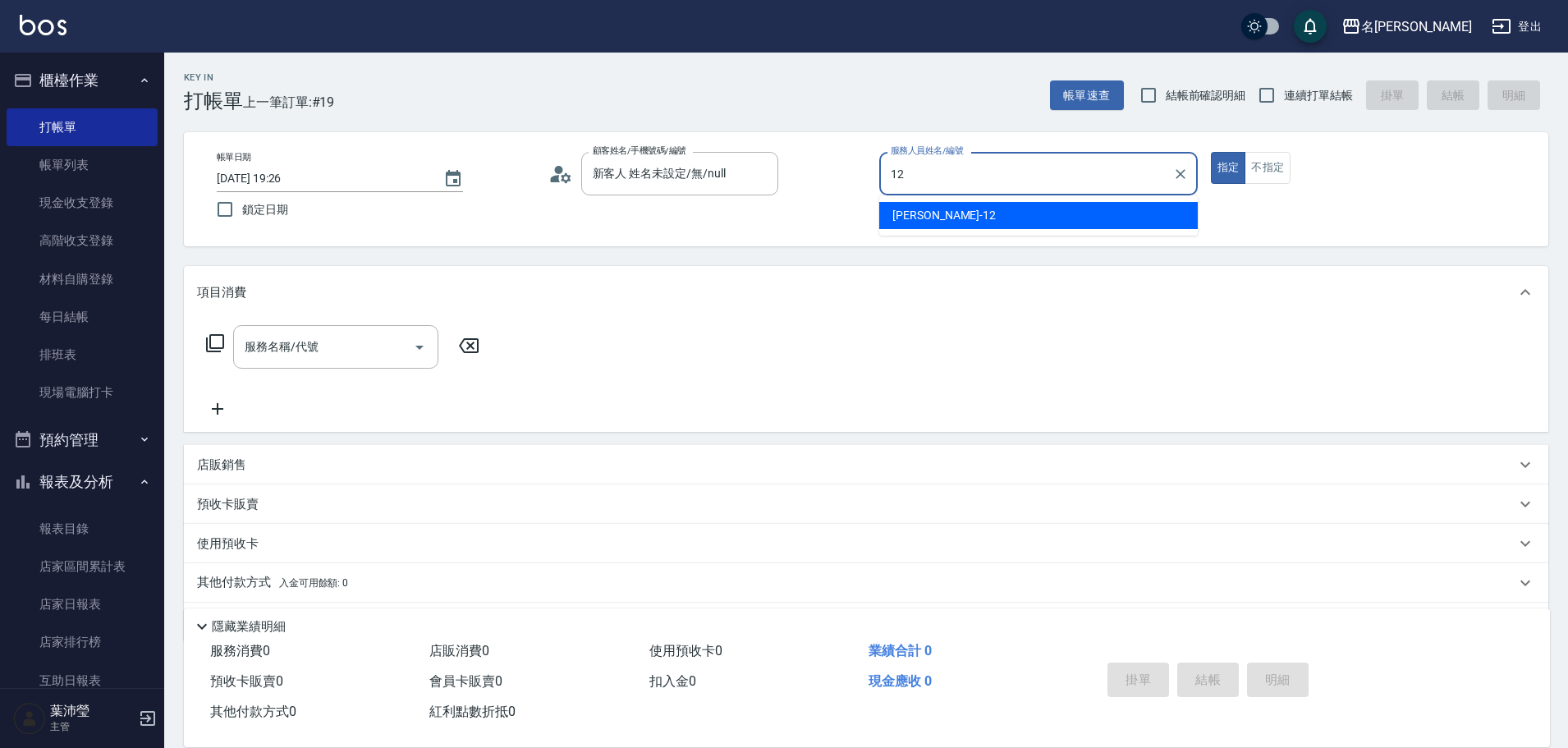
click at [984, 219] on div "[PERSON_NAME] -12" at bounding box center [1038, 215] width 319 height 27
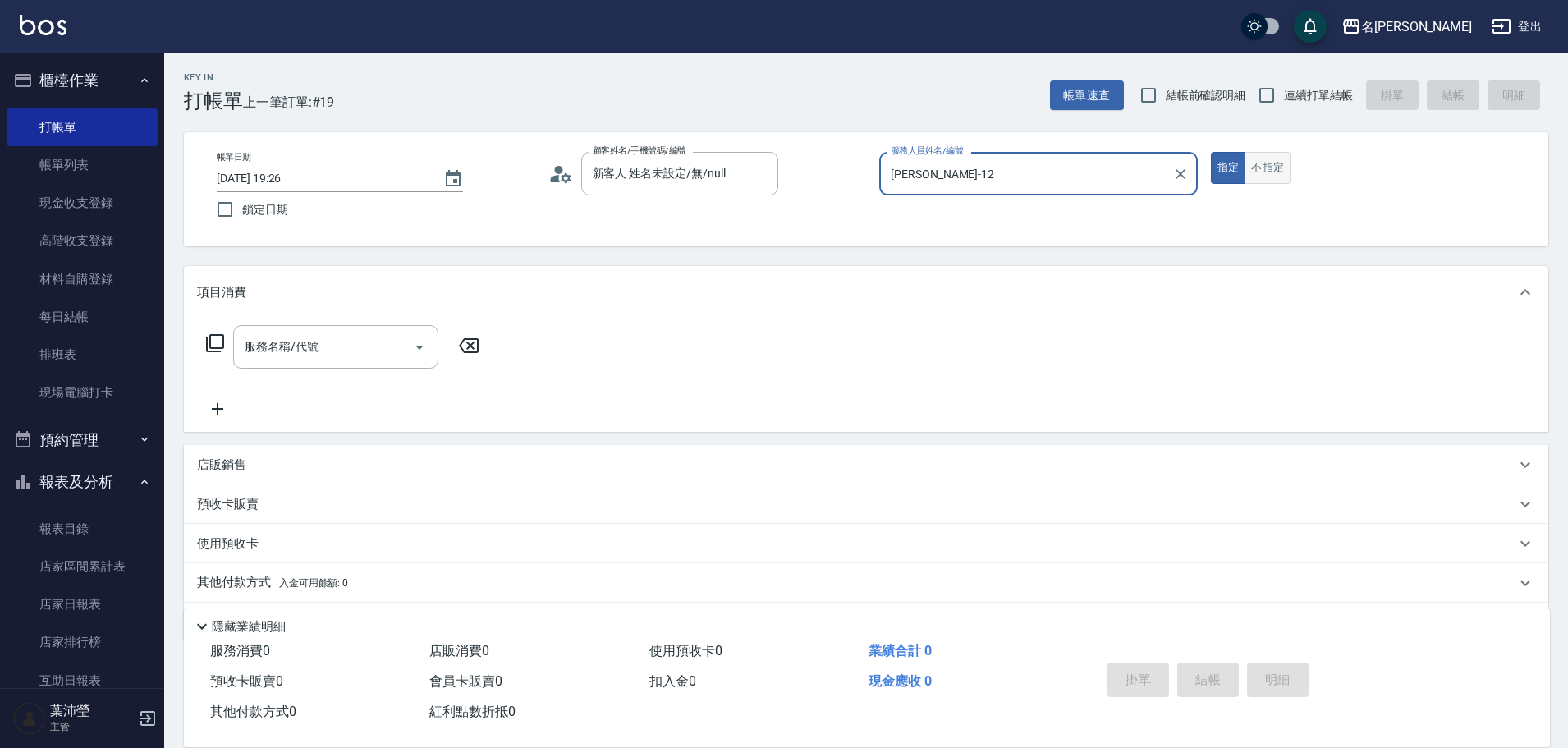
type input "[PERSON_NAME]-12"
drag, startPoint x: 1268, startPoint y: 179, endPoint x: 1208, endPoint y: 179, distance: 60.0
click at [1267, 179] on button "不指定" at bounding box center [1267, 168] width 46 height 32
click at [218, 351] on div "服務名稱/代號 服務名稱/代號" at bounding box center [343, 347] width 292 height 43
click at [213, 344] on icon at bounding box center [214, 343] width 20 height 20
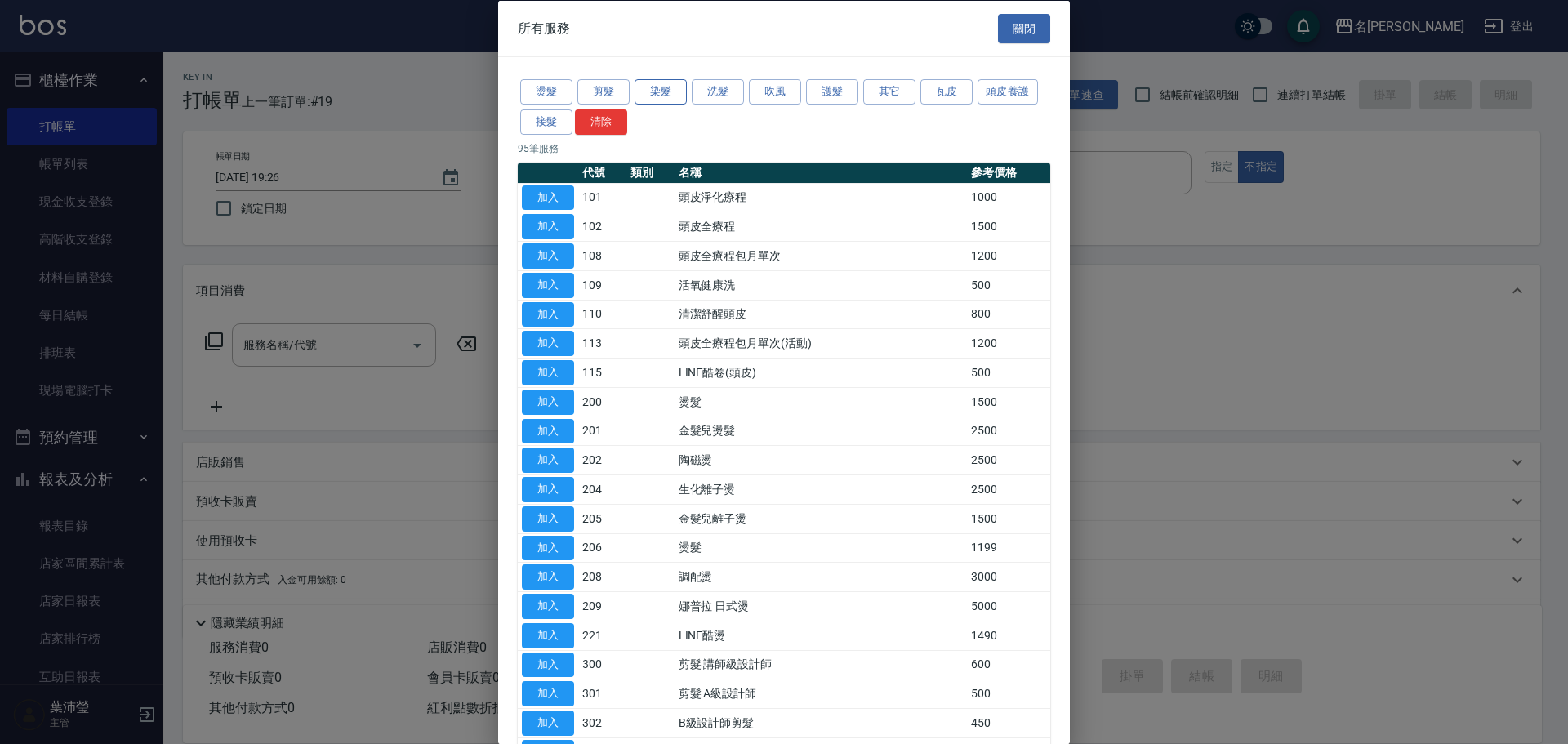
click at [648, 96] on button "染髮" at bounding box center [661, 92] width 52 height 25
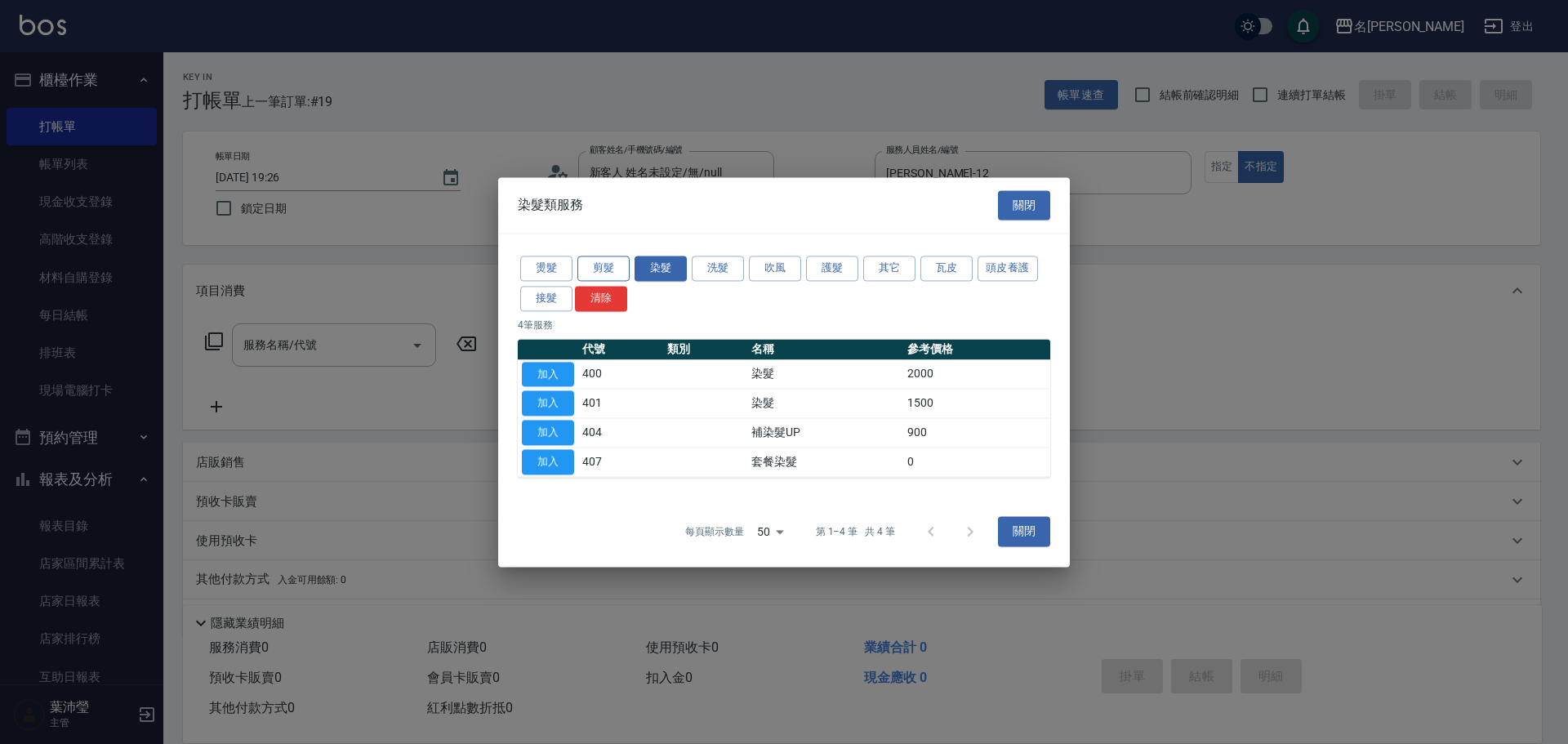
click at [597, 265] on button "剪髮" at bounding box center [603, 267] width 52 height 25
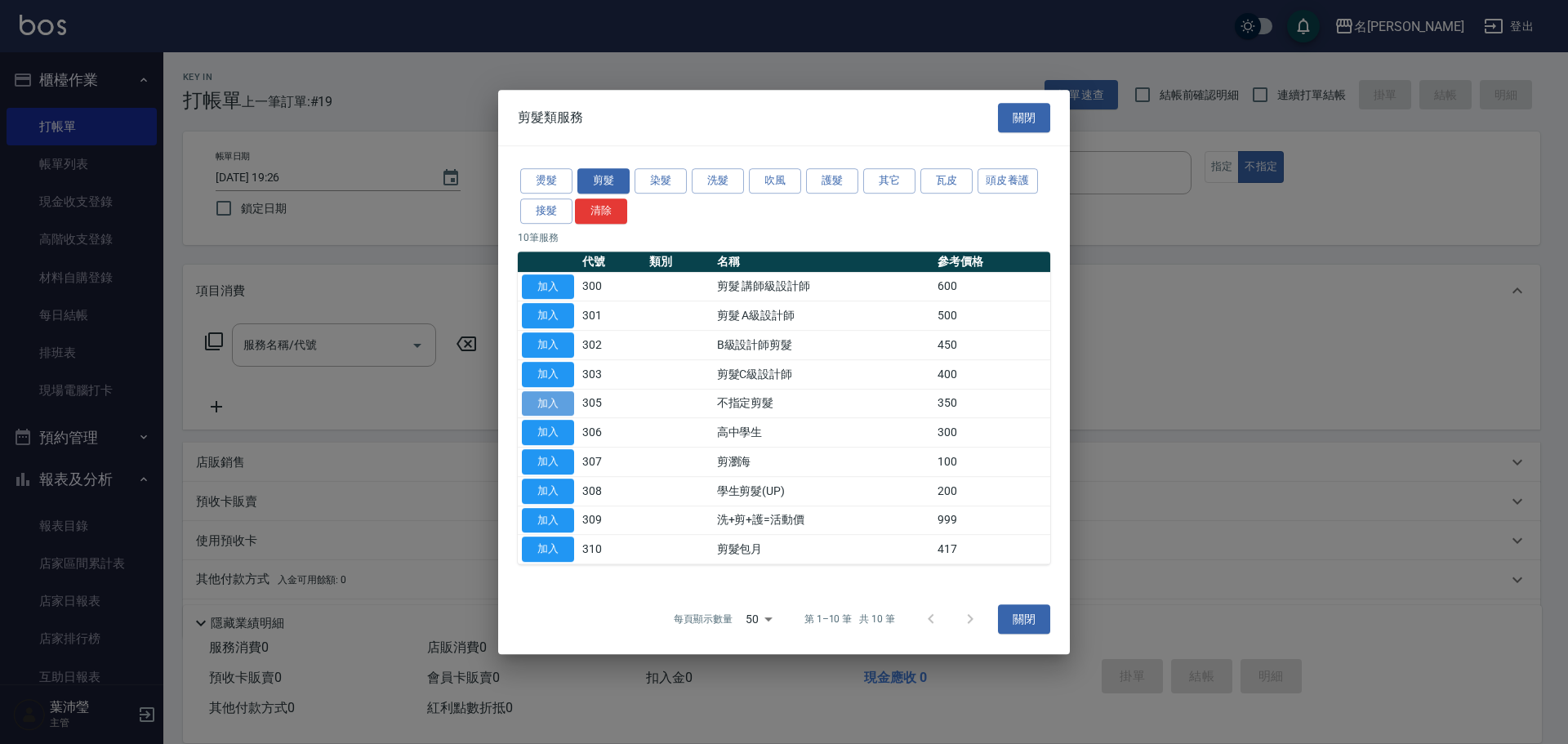
click at [559, 398] on button "加入" at bounding box center [548, 403] width 52 height 25
type input "不指定剪髮(305)"
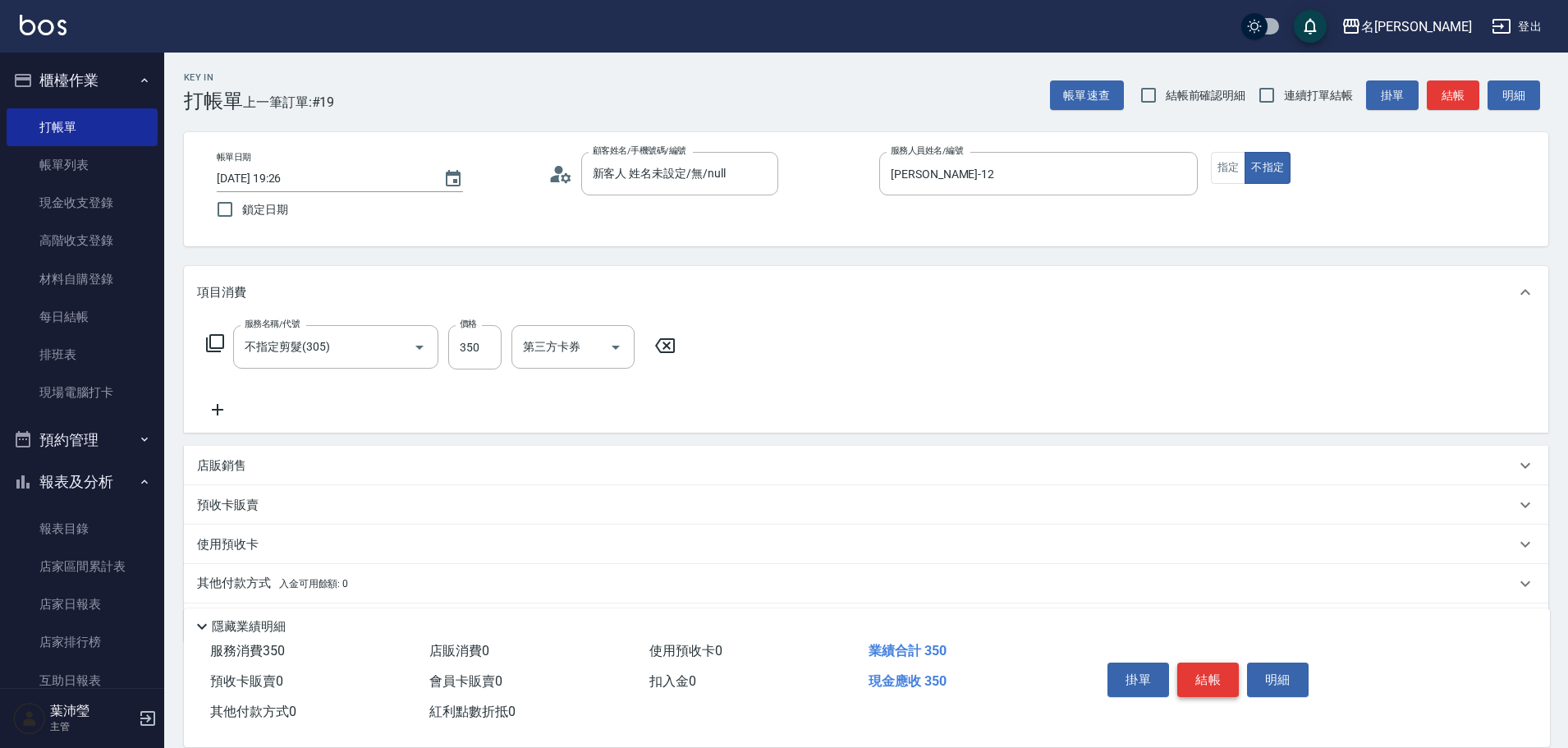
click at [1204, 668] on button "結帳" at bounding box center [1207, 679] width 61 height 35
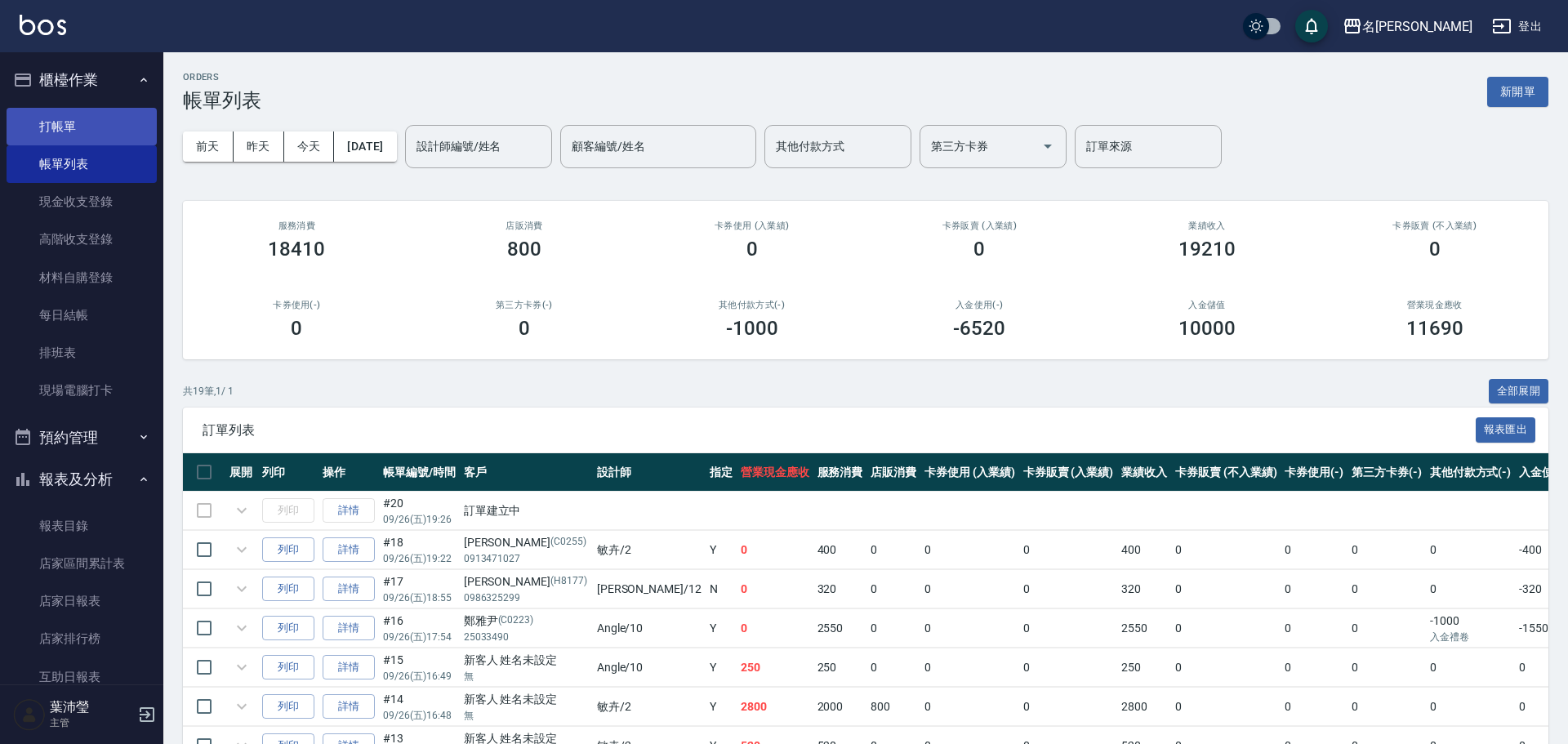
click at [90, 128] on link "打帳單" at bounding box center [81, 126] width 151 height 37
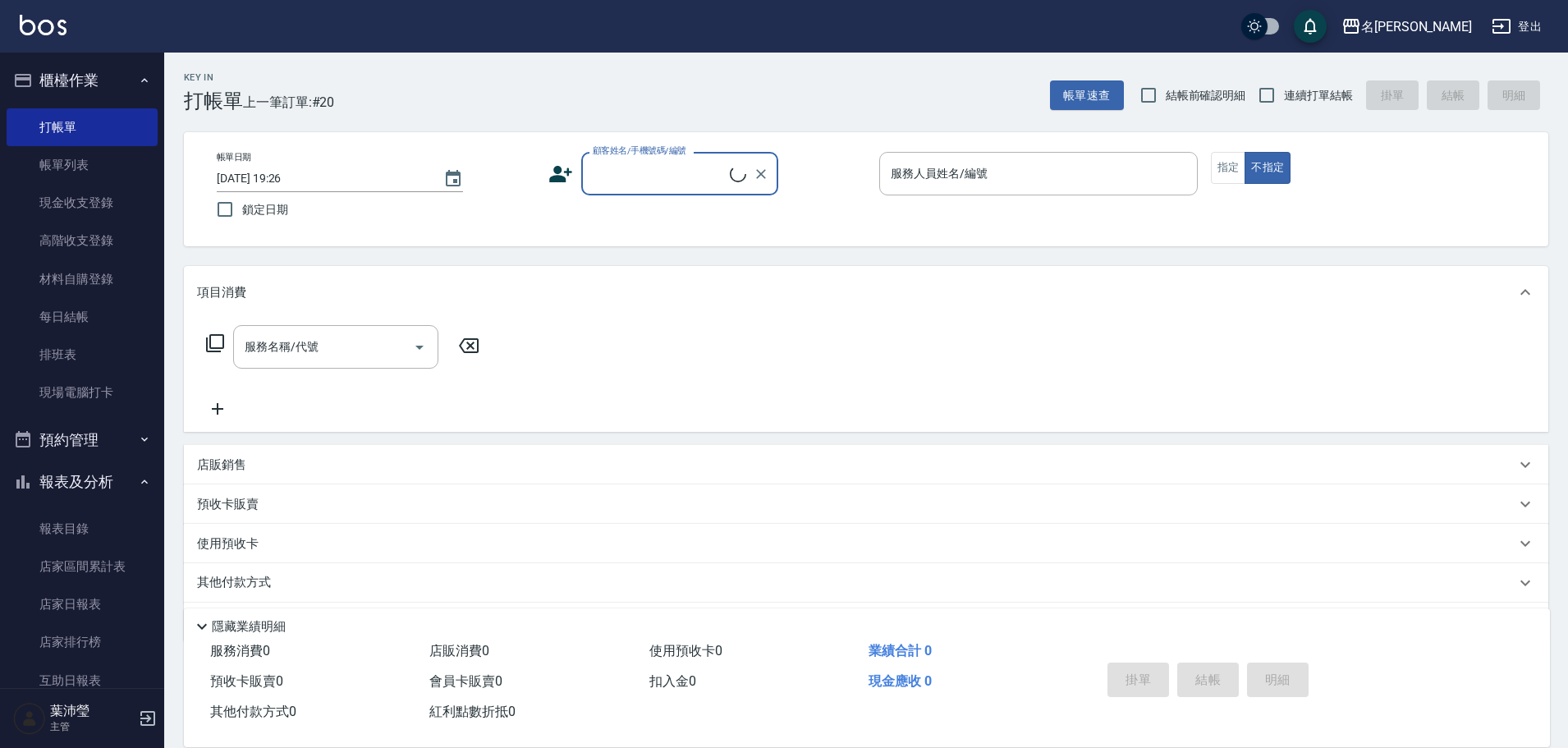
click at [635, 159] on div "顧客姓名/手機號碼/編號" at bounding box center [680, 174] width 197 height 43
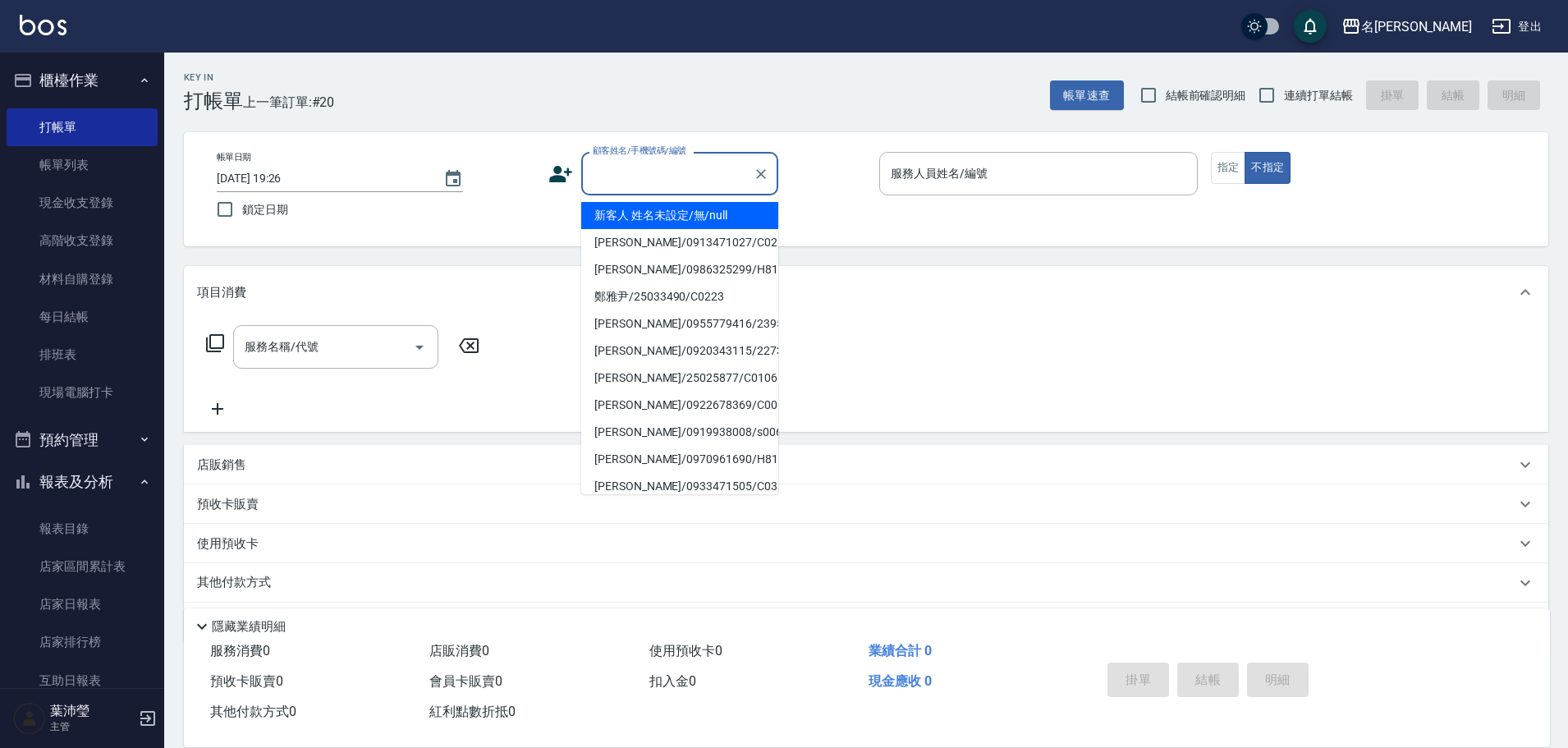
click at [705, 219] on li "新客人 姓名未設定/無/null" at bounding box center [680, 215] width 197 height 27
type input "新客人 姓名未設定/無/null"
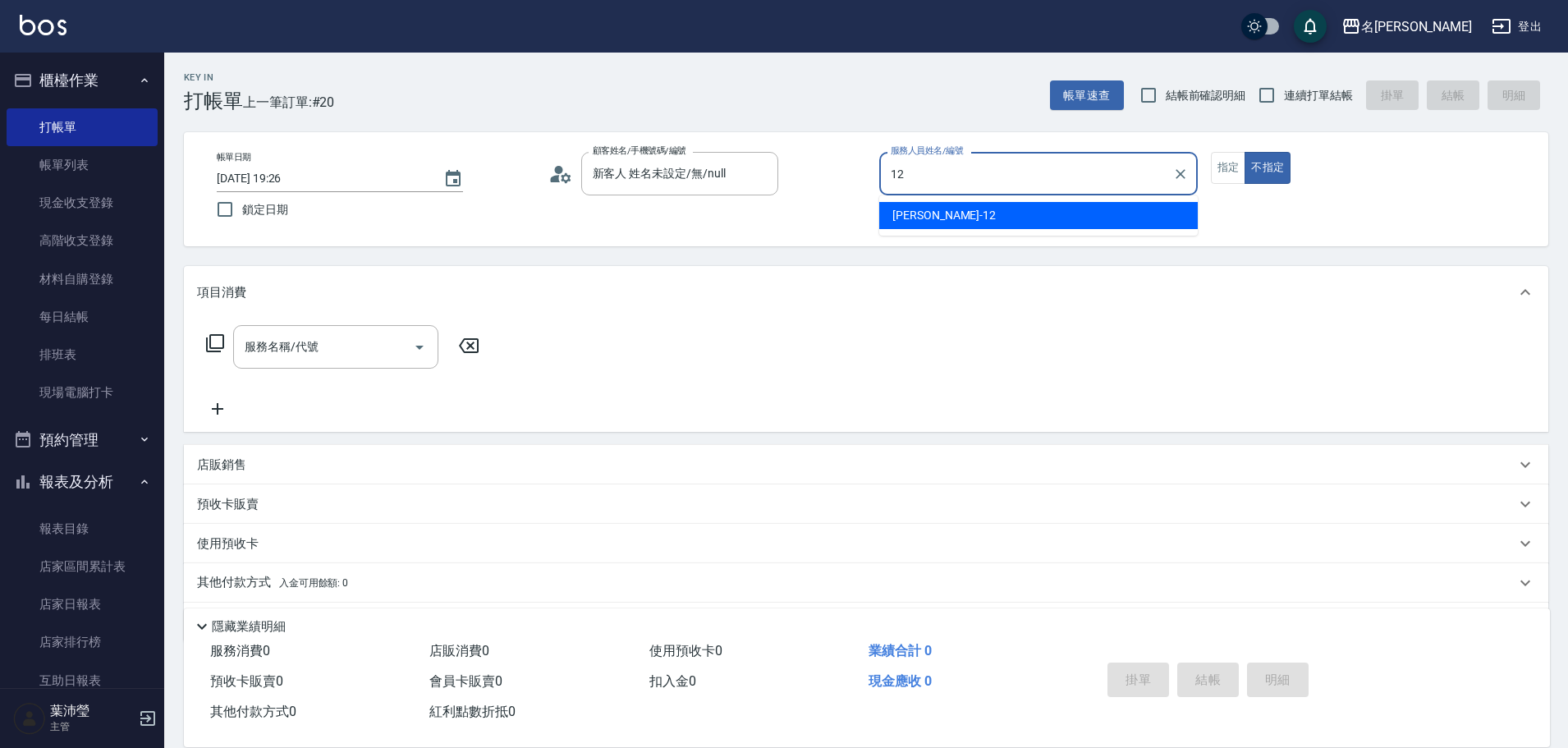
drag, startPoint x: 937, startPoint y: 218, endPoint x: 1119, endPoint y: 210, distance: 182.2
click at [944, 218] on div "[PERSON_NAME] -12" at bounding box center [1038, 215] width 319 height 27
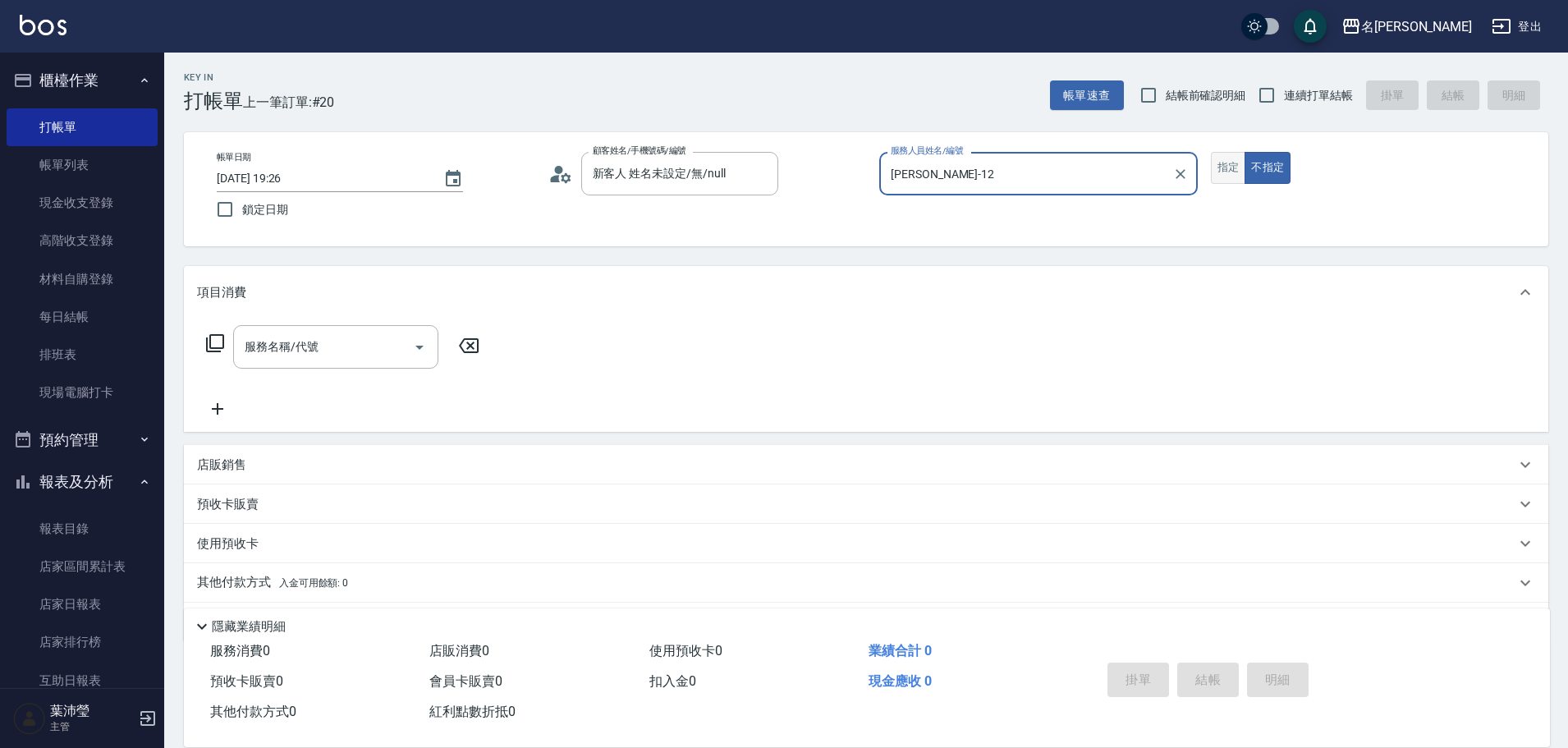
type input "[PERSON_NAME]-12"
click at [1227, 167] on button "指定" at bounding box center [1229, 168] width 36 height 32
click at [218, 338] on icon at bounding box center [214, 343] width 20 height 20
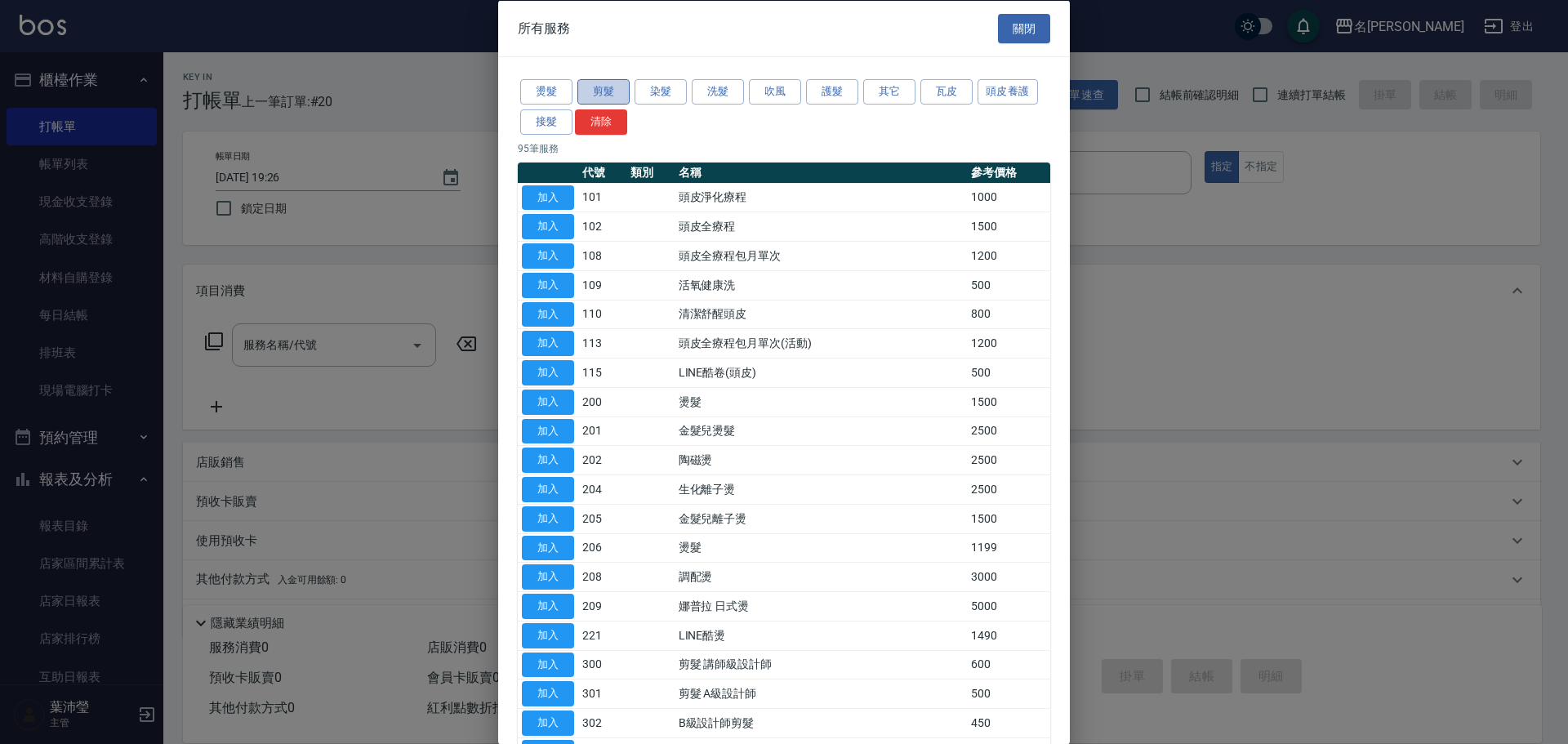
click at [607, 96] on button "剪髮" at bounding box center [603, 92] width 52 height 25
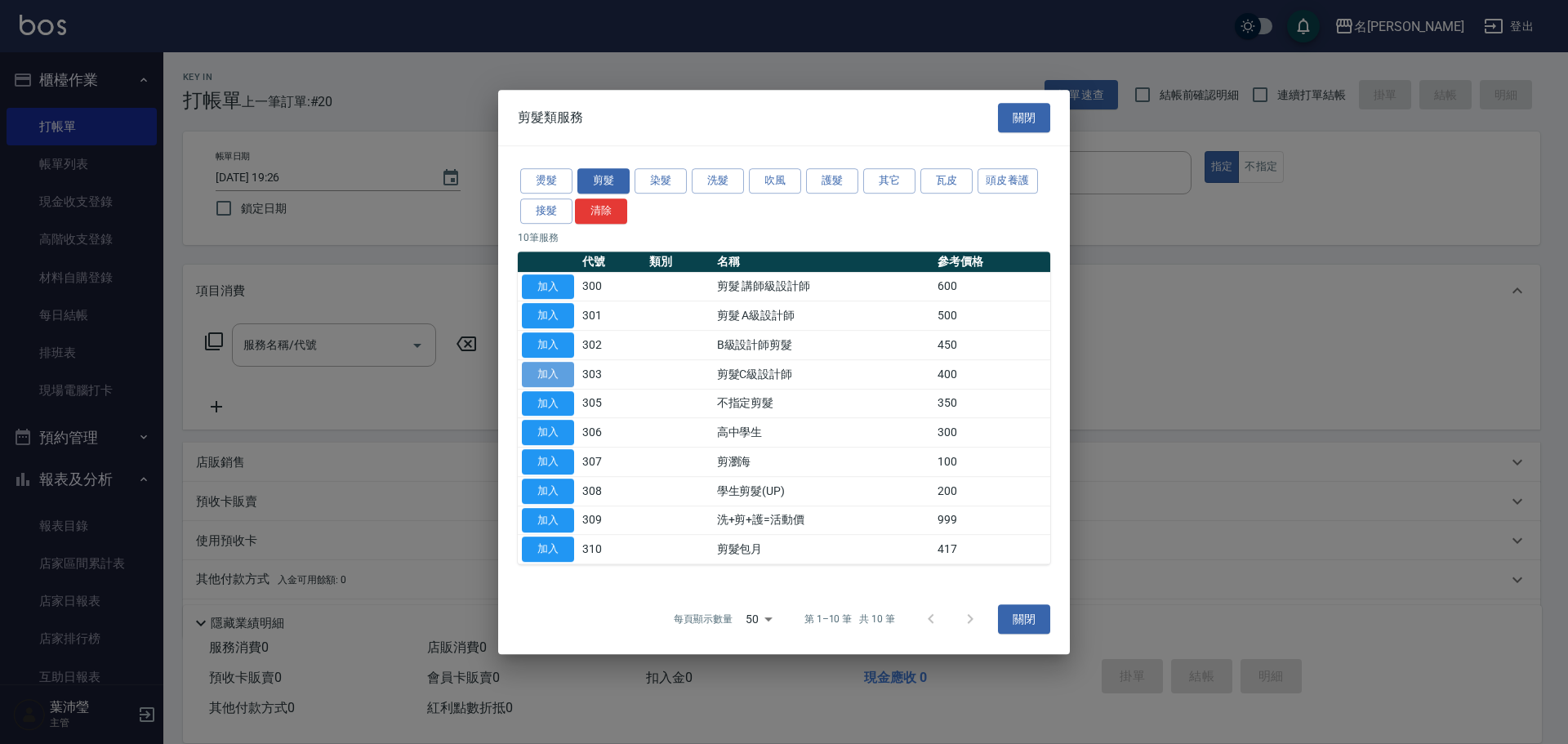
click at [540, 376] on button "加入" at bounding box center [548, 374] width 52 height 25
type input "剪髮C級設計師(303)"
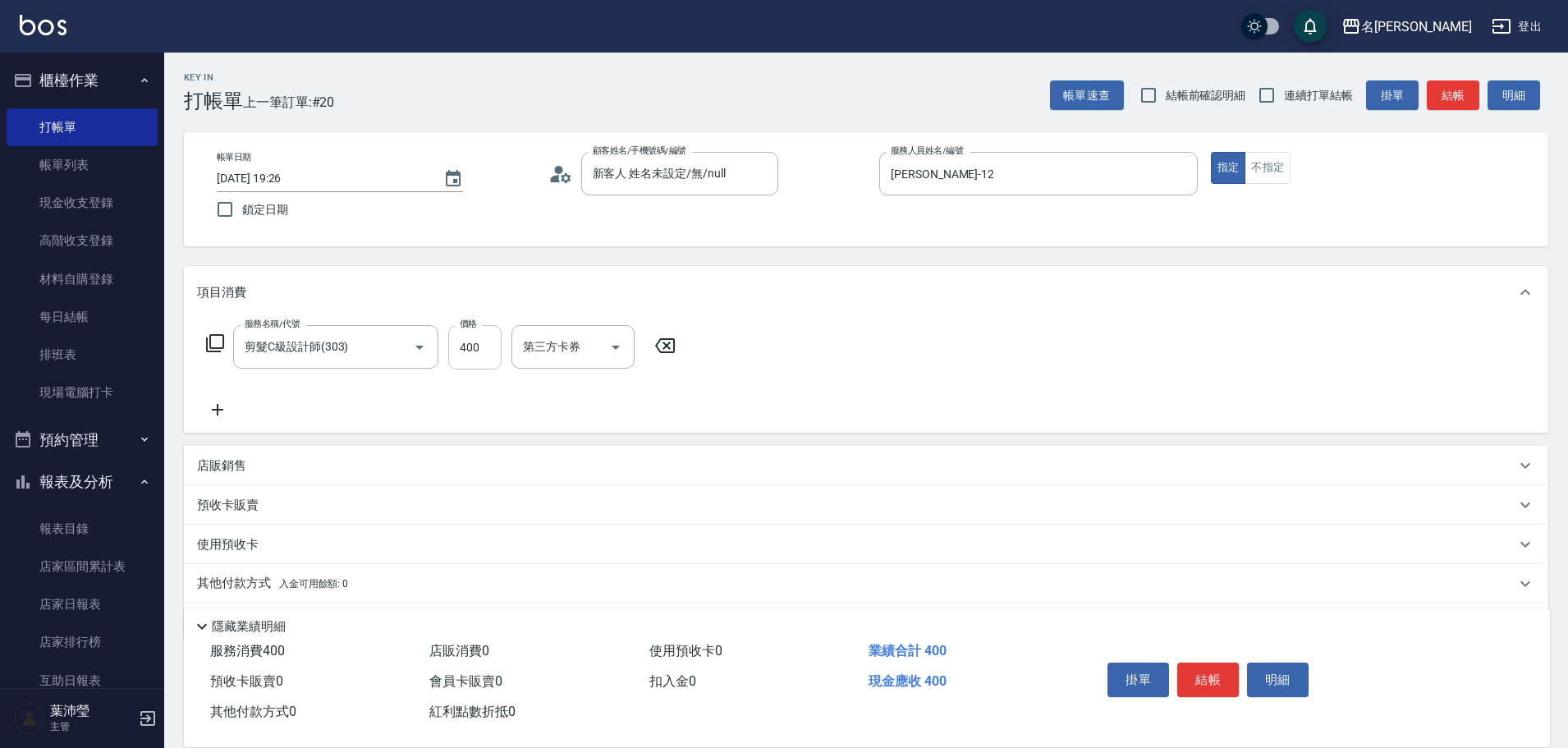
click at [486, 344] on input "400" at bounding box center [475, 347] width 54 height 44
type input "200"
click at [1211, 662] on button "結帳" at bounding box center [1207, 679] width 61 height 35
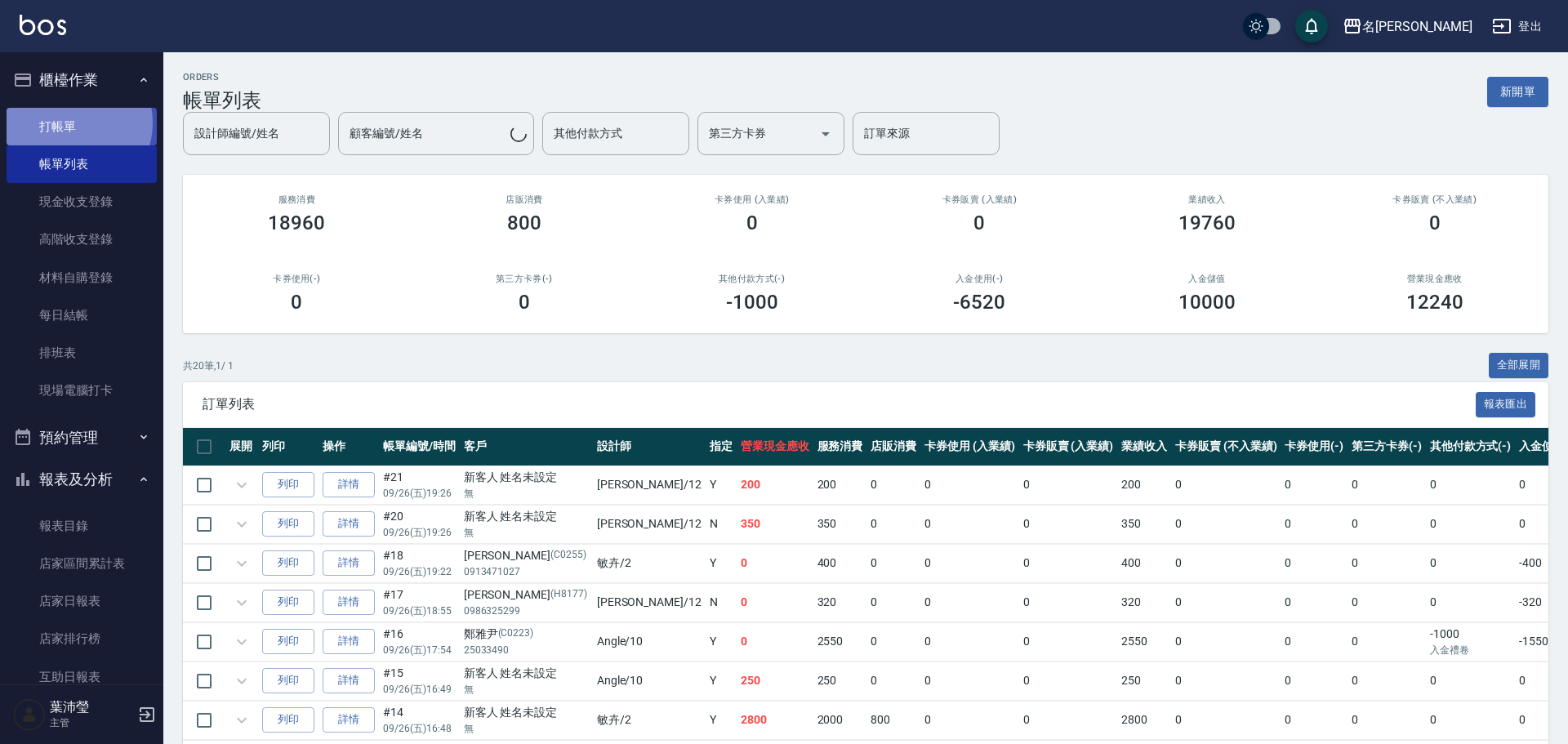
click at [72, 122] on link "打帳單" at bounding box center [81, 126] width 151 height 37
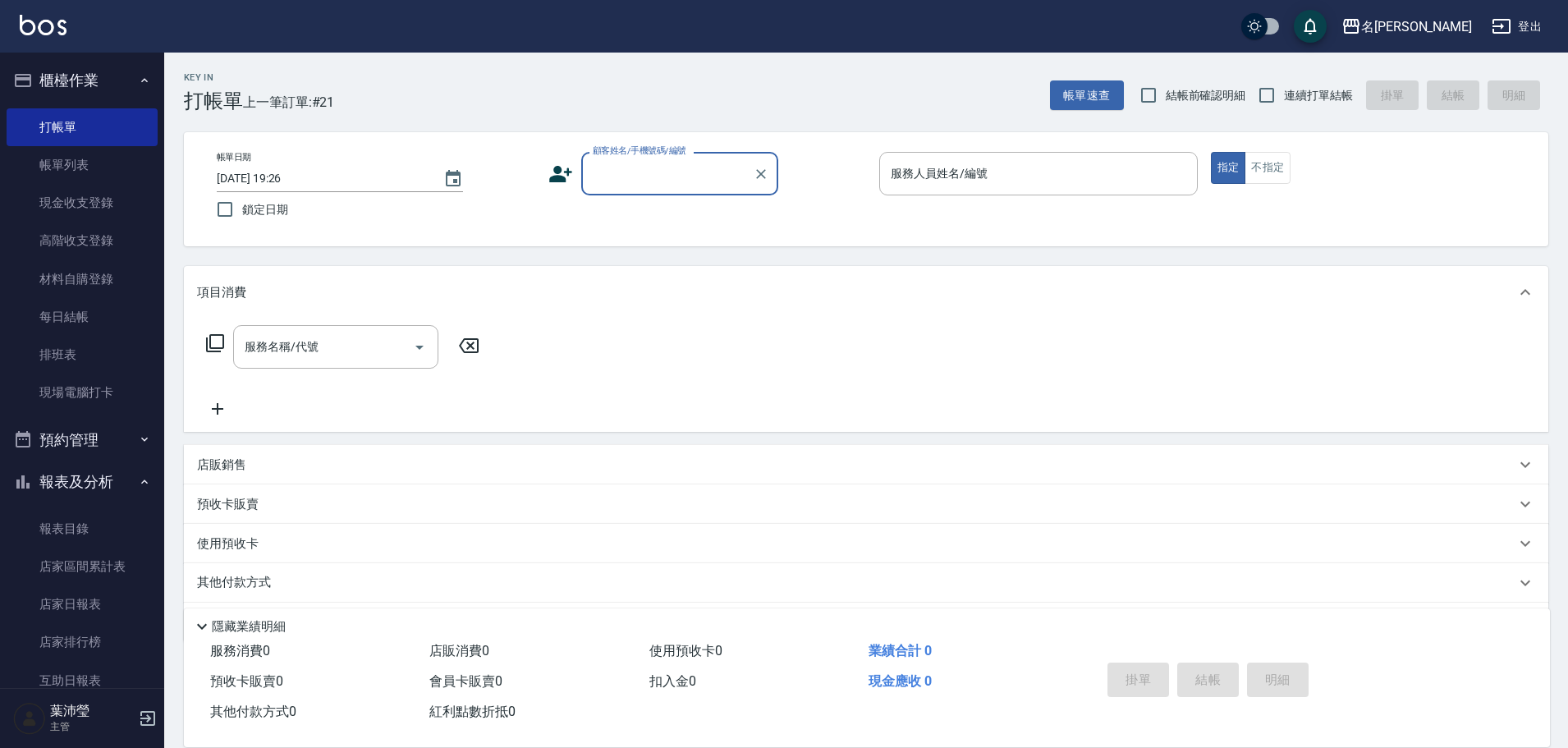
click at [666, 181] on input "顧客姓名/手機號碼/編號" at bounding box center [667, 173] width 158 height 29
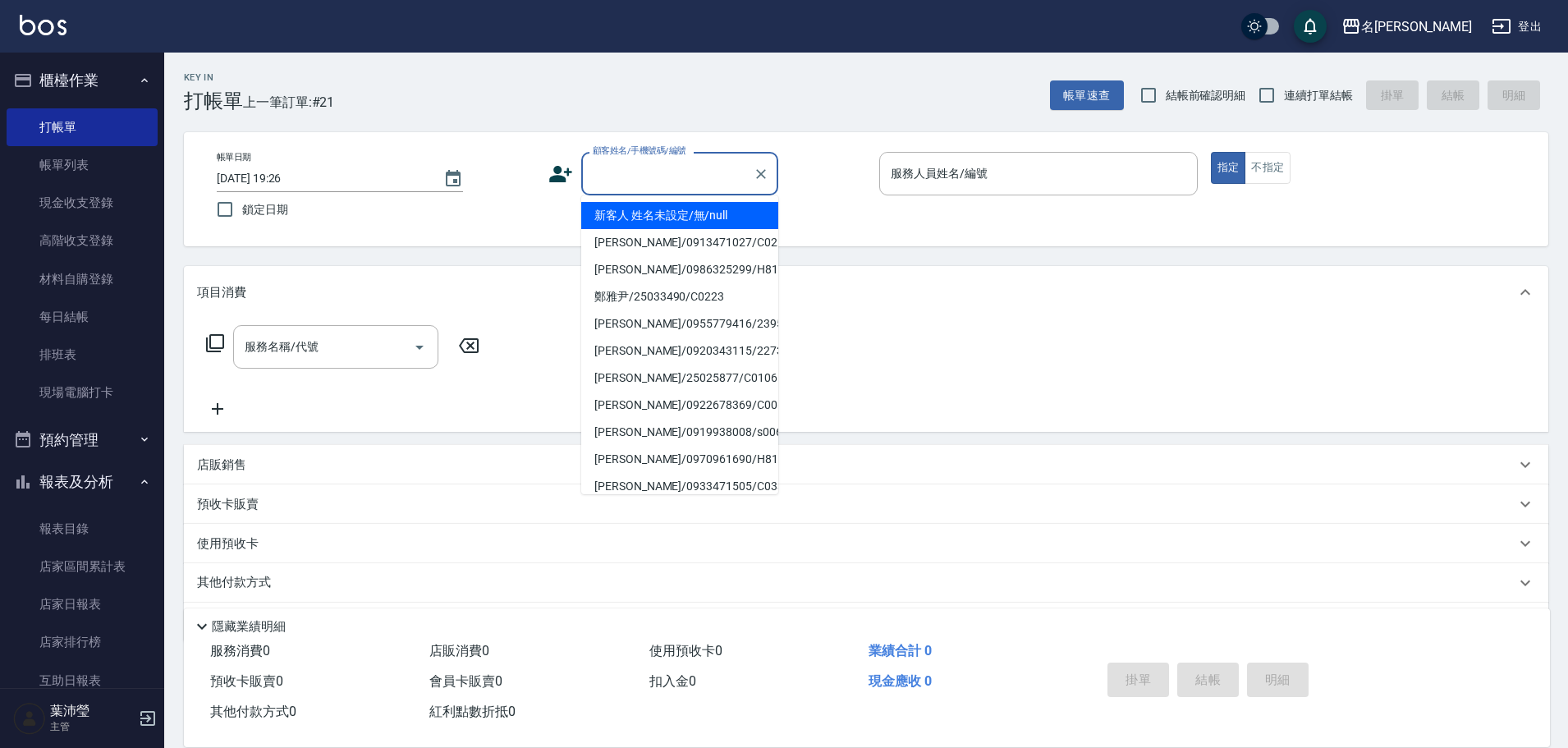
click at [671, 210] on li "新客人 姓名未設定/無/null" at bounding box center [680, 215] width 197 height 27
type input "新客人 姓名未設定/無/null"
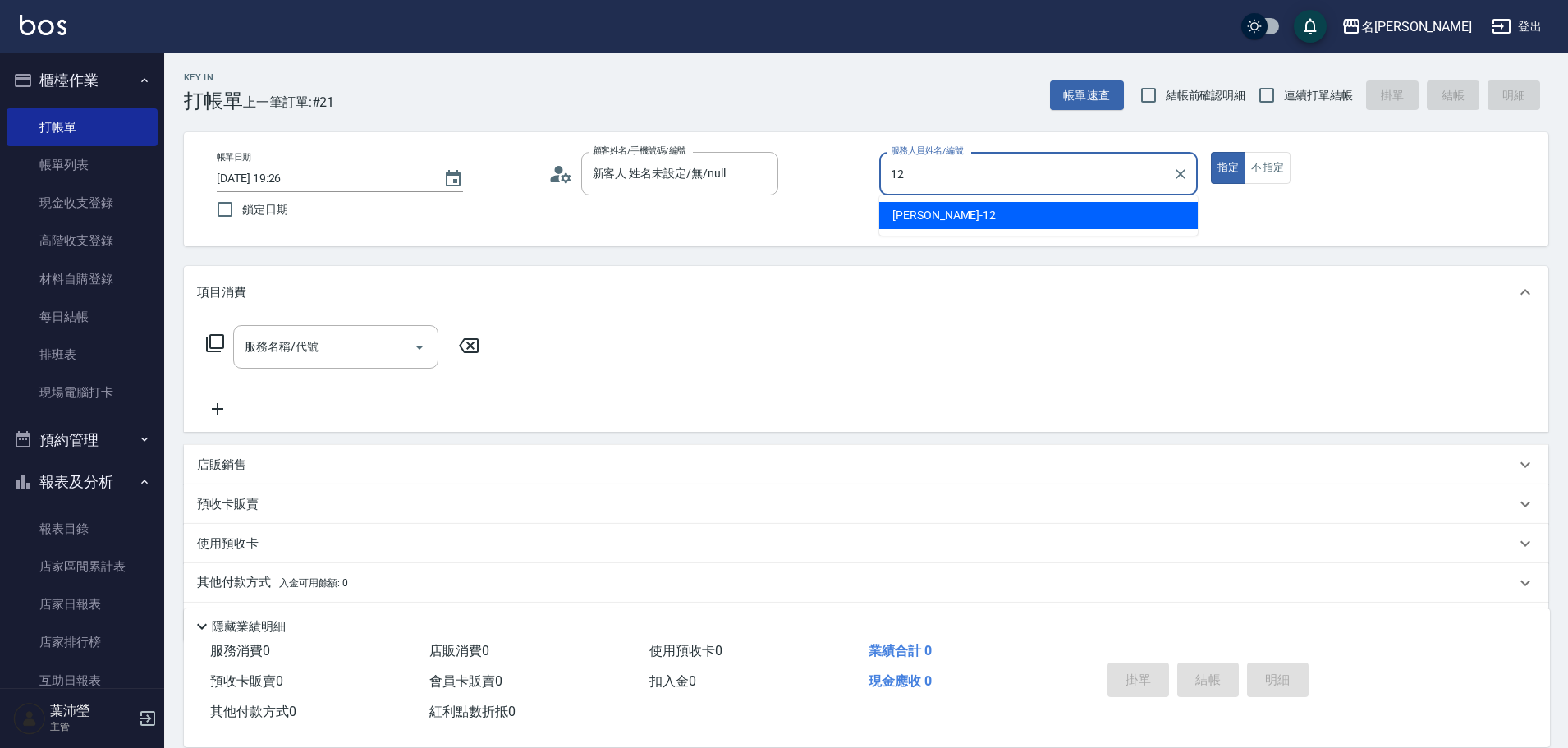
drag, startPoint x: 996, startPoint y: 217, endPoint x: 1202, endPoint y: 172, distance: 210.9
click at [1013, 216] on div "[PERSON_NAME] -12" at bounding box center [1038, 215] width 319 height 27
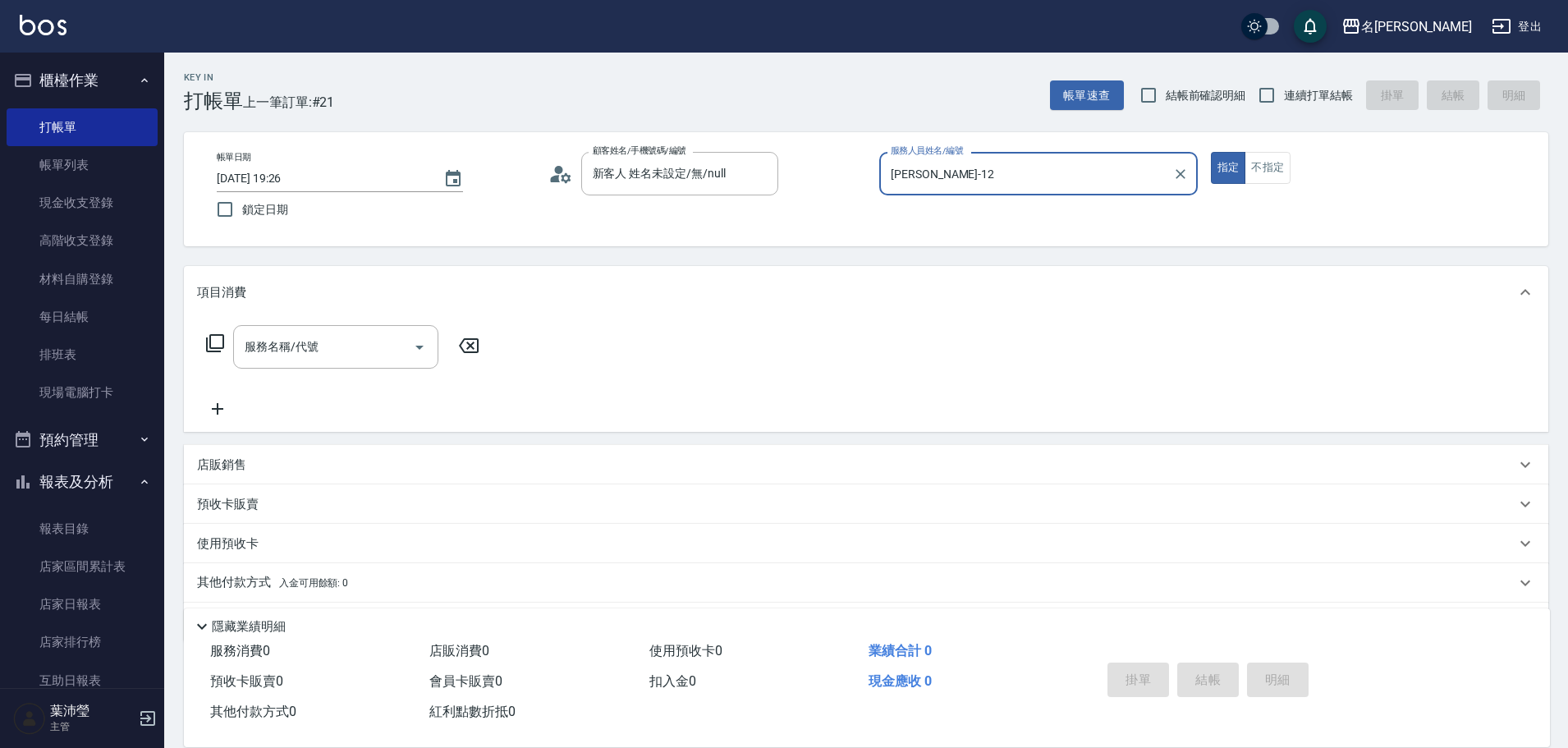
type input "[PERSON_NAME]-12"
click at [212, 346] on icon at bounding box center [214, 343] width 20 height 20
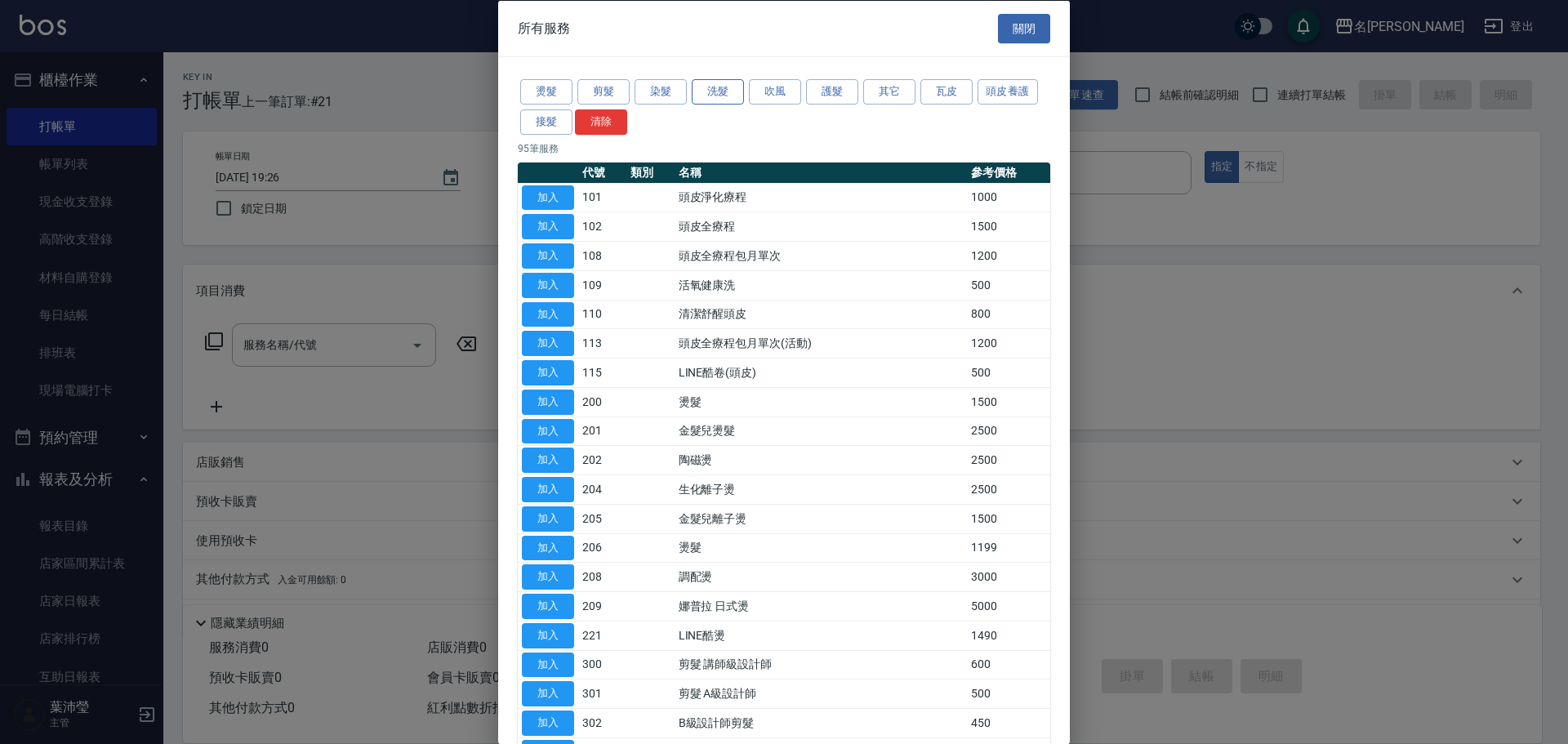
click at [708, 87] on button "洗髮" at bounding box center [718, 92] width 52 height 25
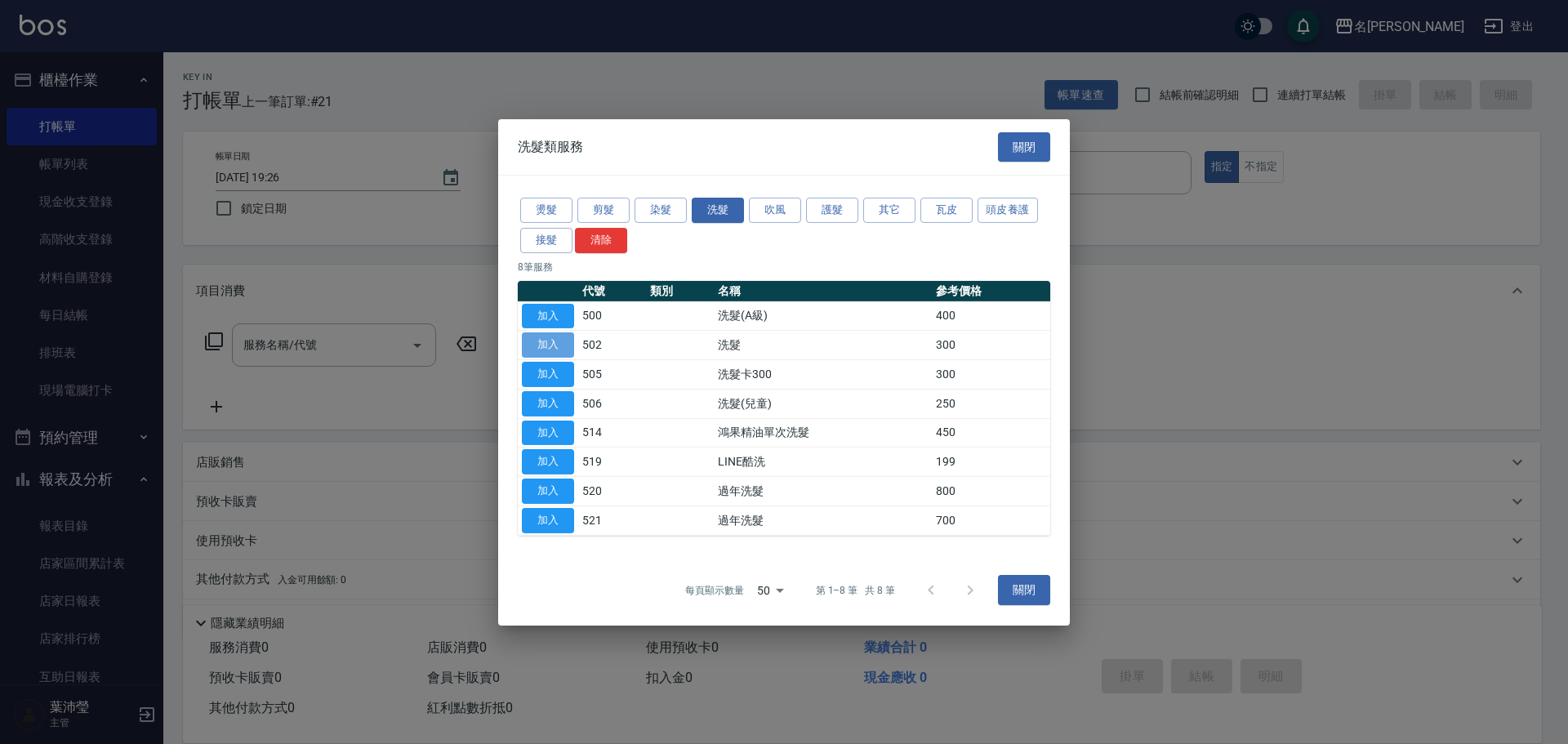
click at [550, 334] on button "加入" at bounding box center [548, 344] width 52 height 25
type input "洗髮(502)"
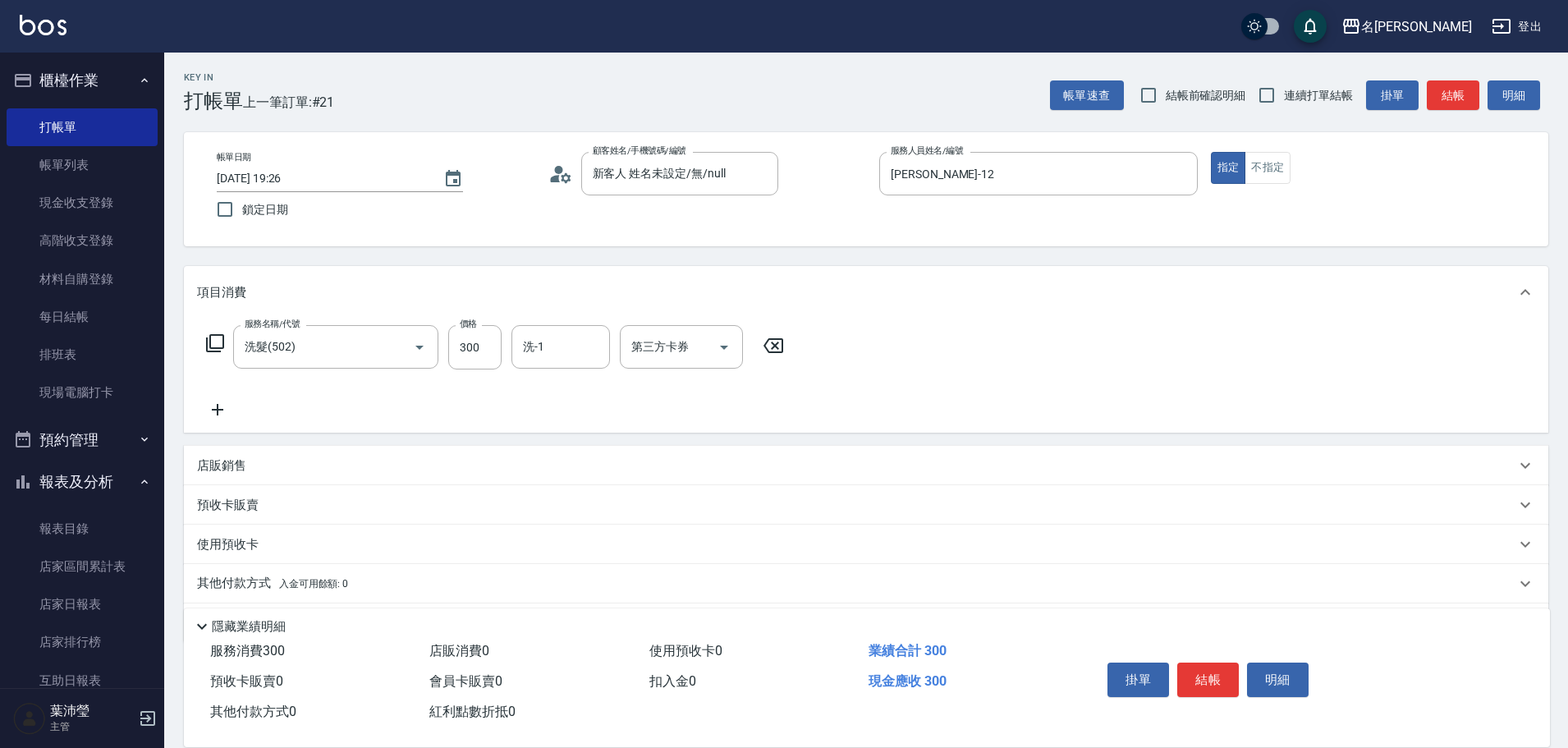
click at [210, 345] on icon at bounding box center [214, 342] width 18 height 18
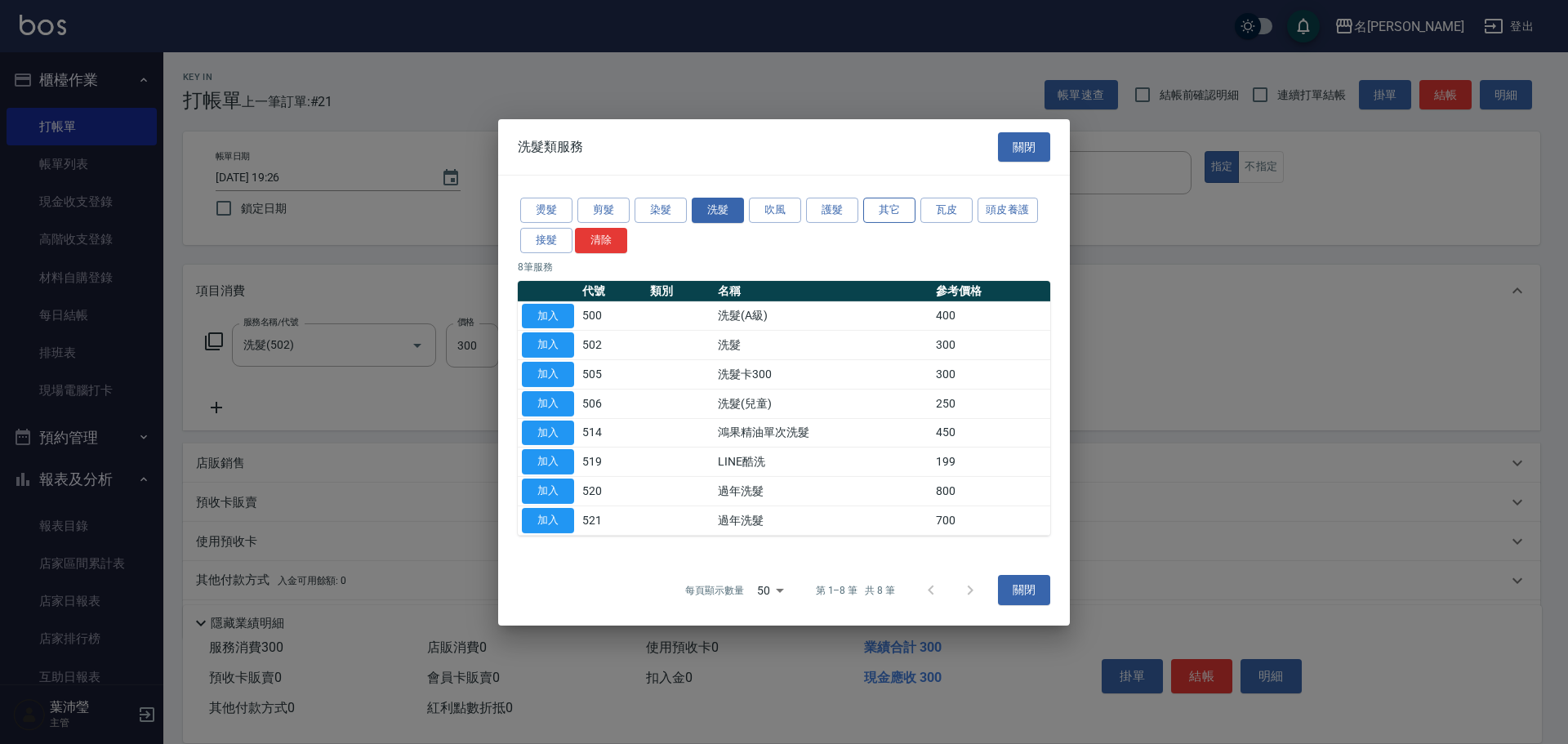
click at [886, 198] on button "其它" at bounding box center [889, 209] width 52 height 25
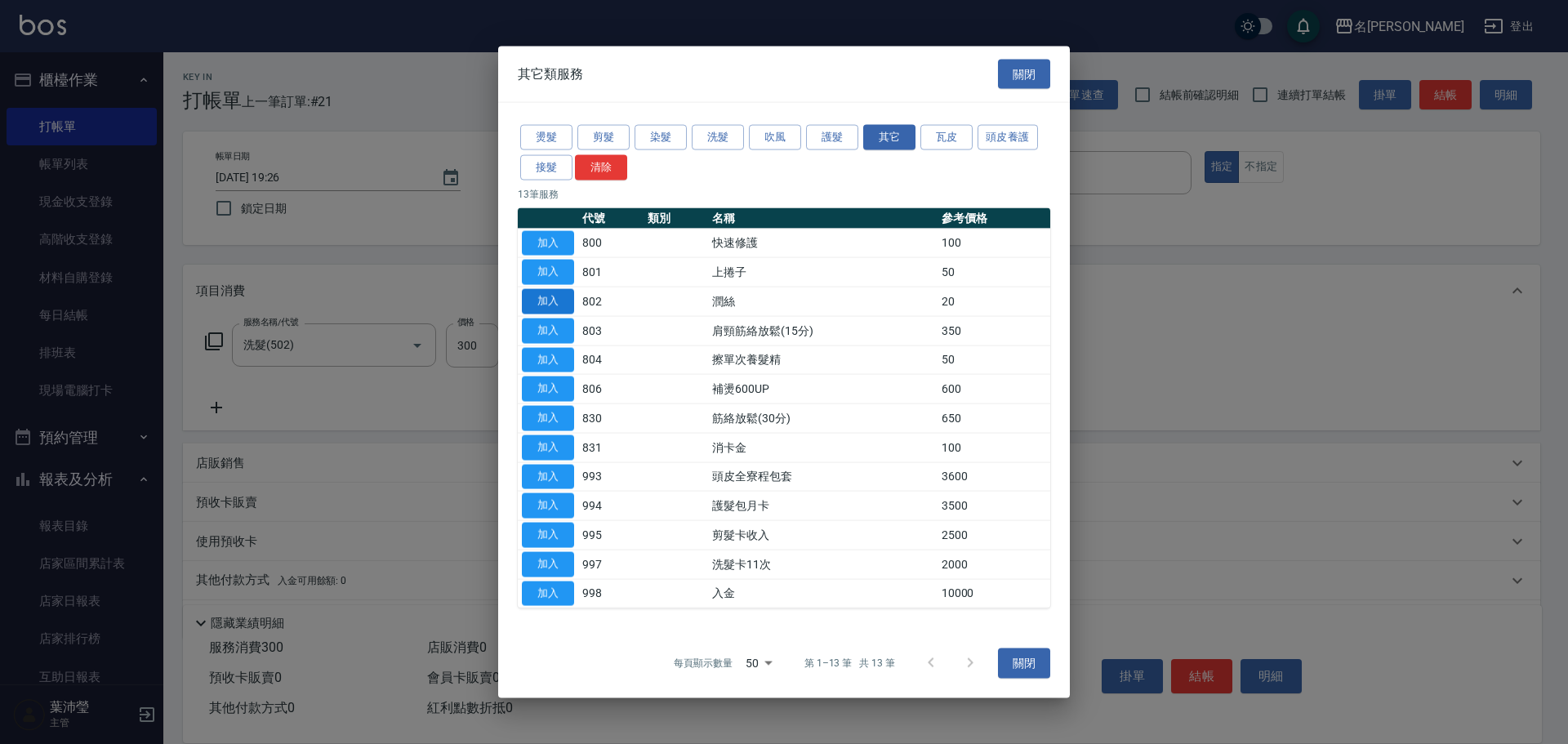
click at [558, 302] on button "加入" at bounding box center [548, 301] width 52 height 25
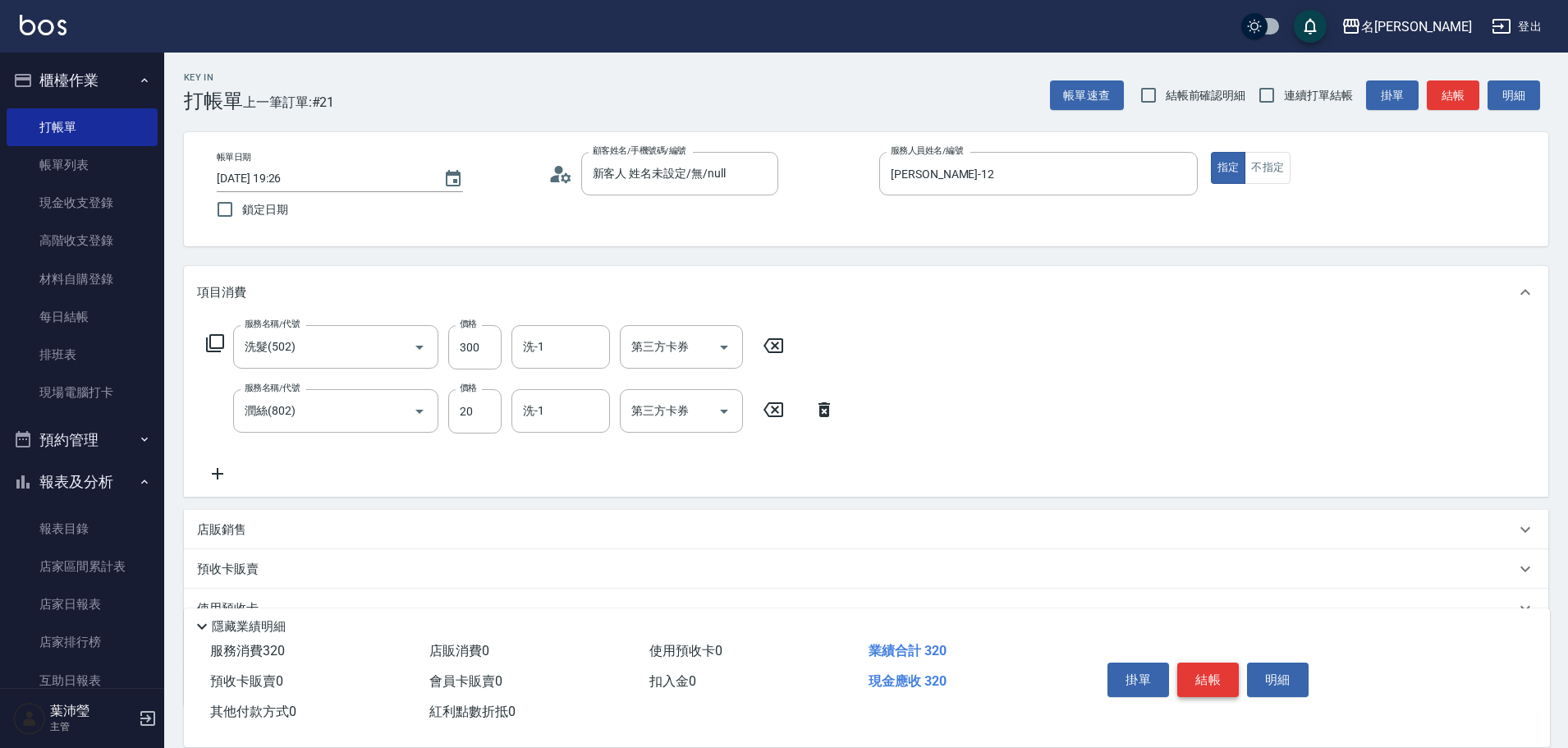
click at [1201, 664] on button "結帳" at bounding box center [1207, 679] width 61 height 35
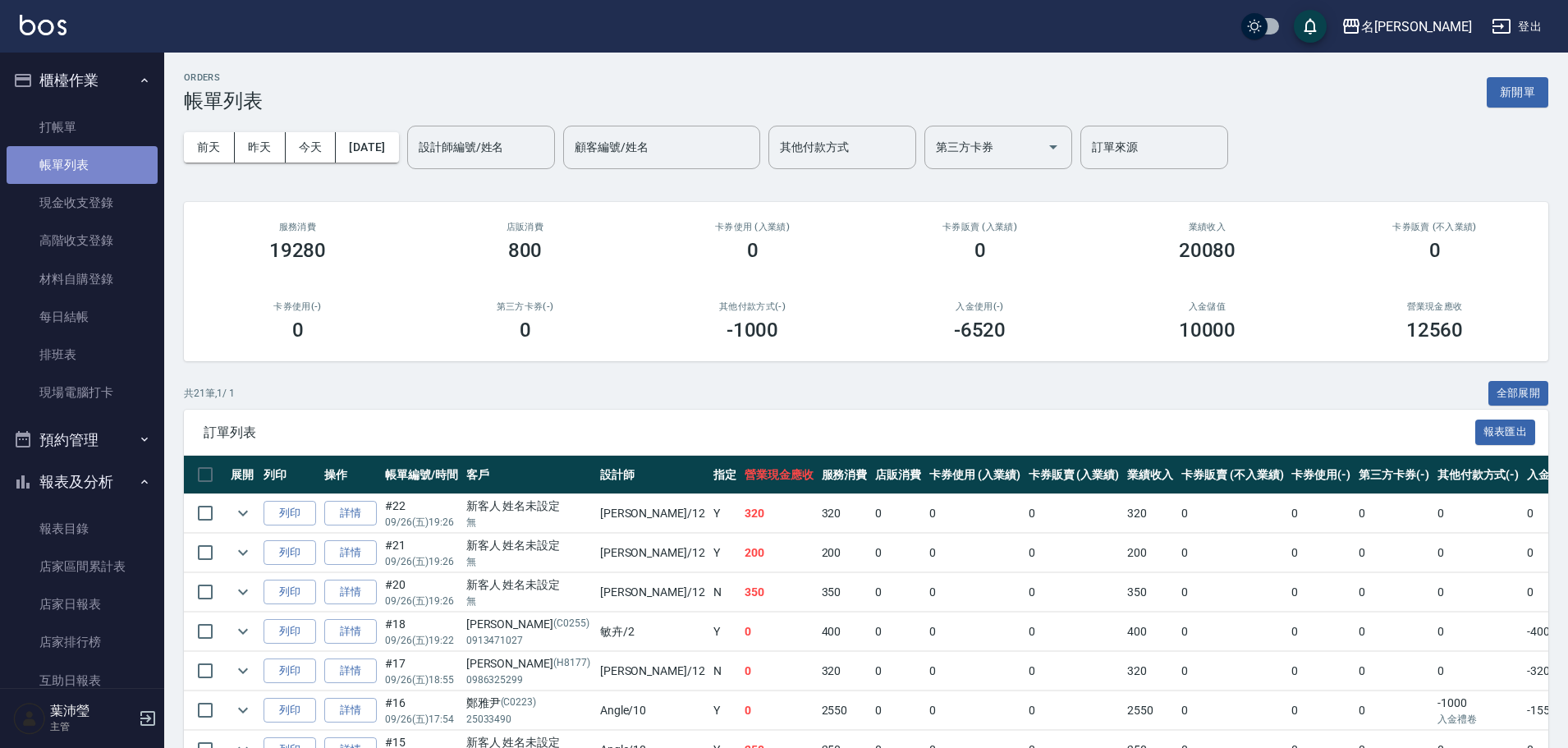
click at [110, 165] on link "帳單列表" at bounding box center [82, 164] width 151 height 38
click at [450, 152] on input "設計師編號/姓名" at bounding box center [480, 147] width 133 height 29
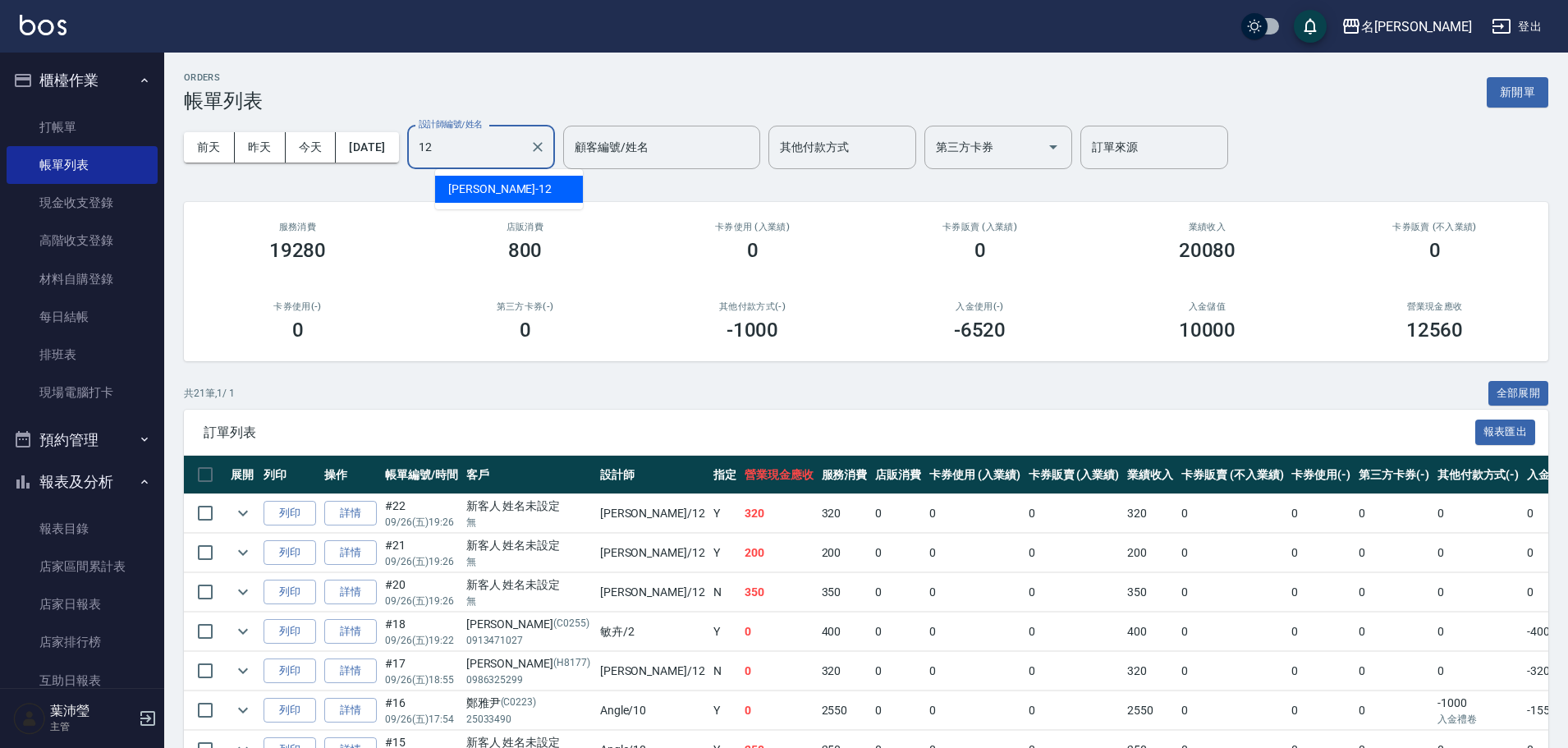
drag, startPoint x: 494, startPoint y: 192, endPoint x: 165, endPoint y: 195, distance: 329.0
click at [484, 191] on span "[PERSON_NAME] -12" at bounding box center [500, 189] width 103 height 17
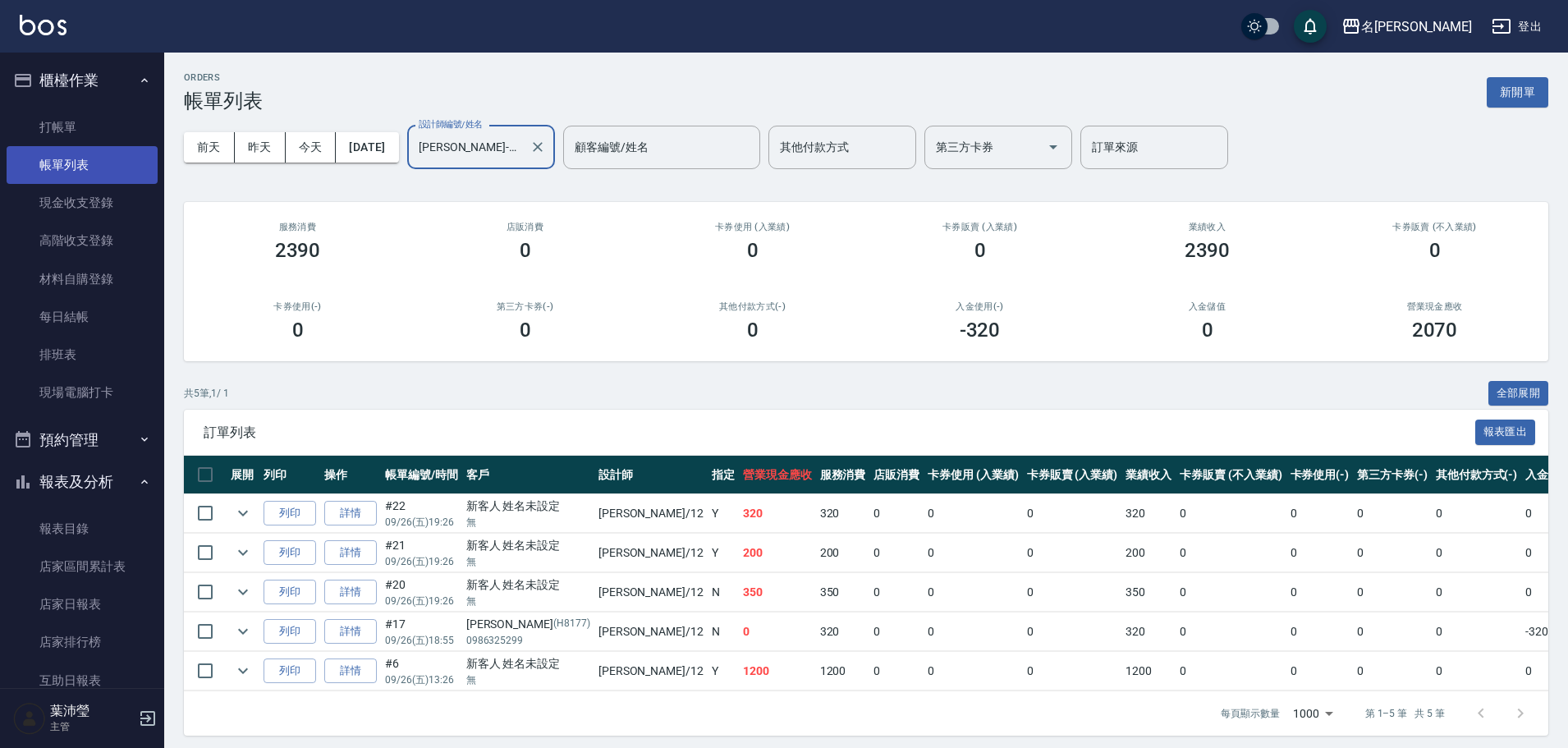
type input "[PERSON_NAME]-12"
click at [121, 169] on link "帳單列表" at bounding box center [82, 164] width 151 height 38
click at [307, 146] on button "今天" at bounding box center [311, 148] width 51 height 30
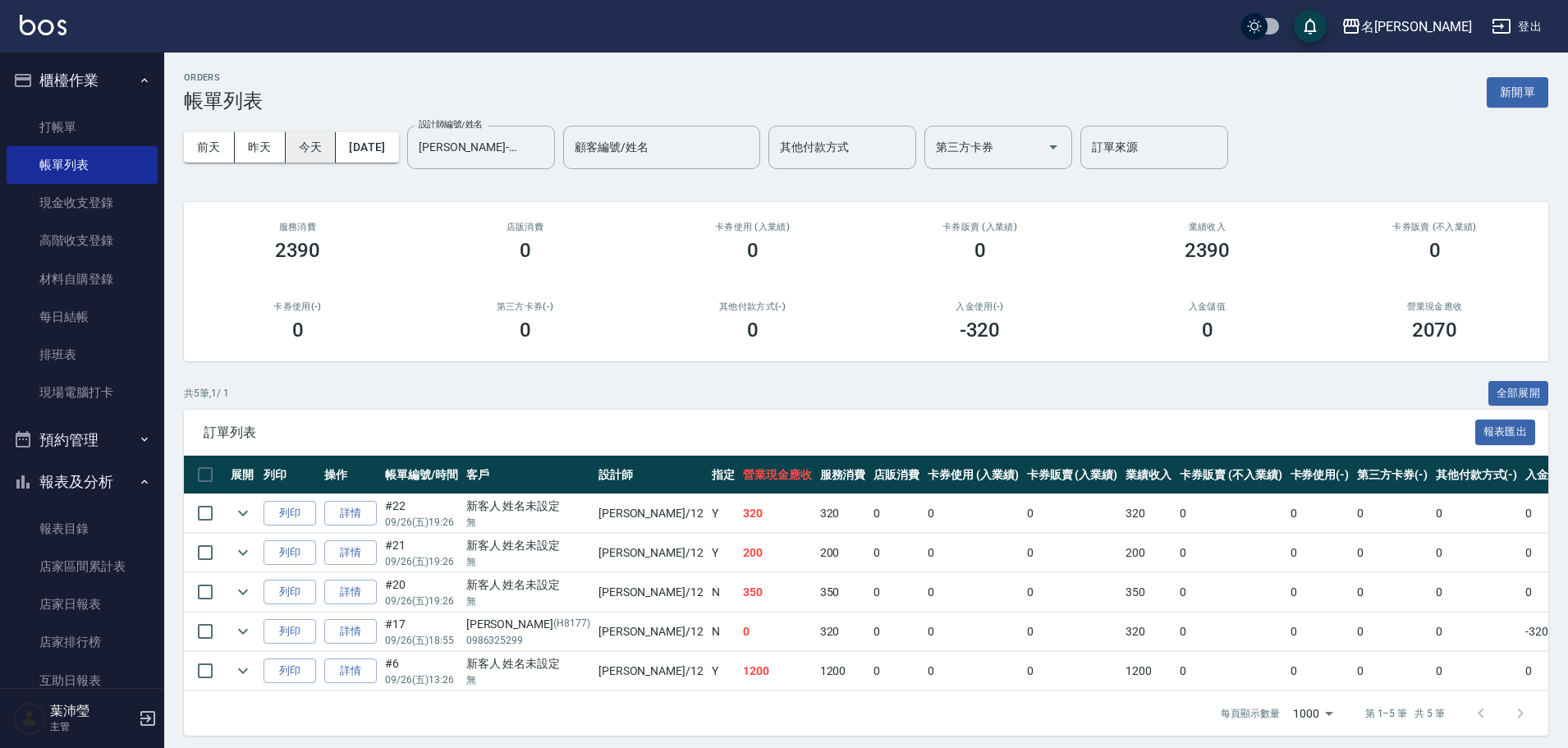
click at [311, 146] on button "今天" at bounding box center [311, 148] width 51 height 30
click at [546, 147] on icon "Clear" at bounding box center [537, 147] width 16 height 16
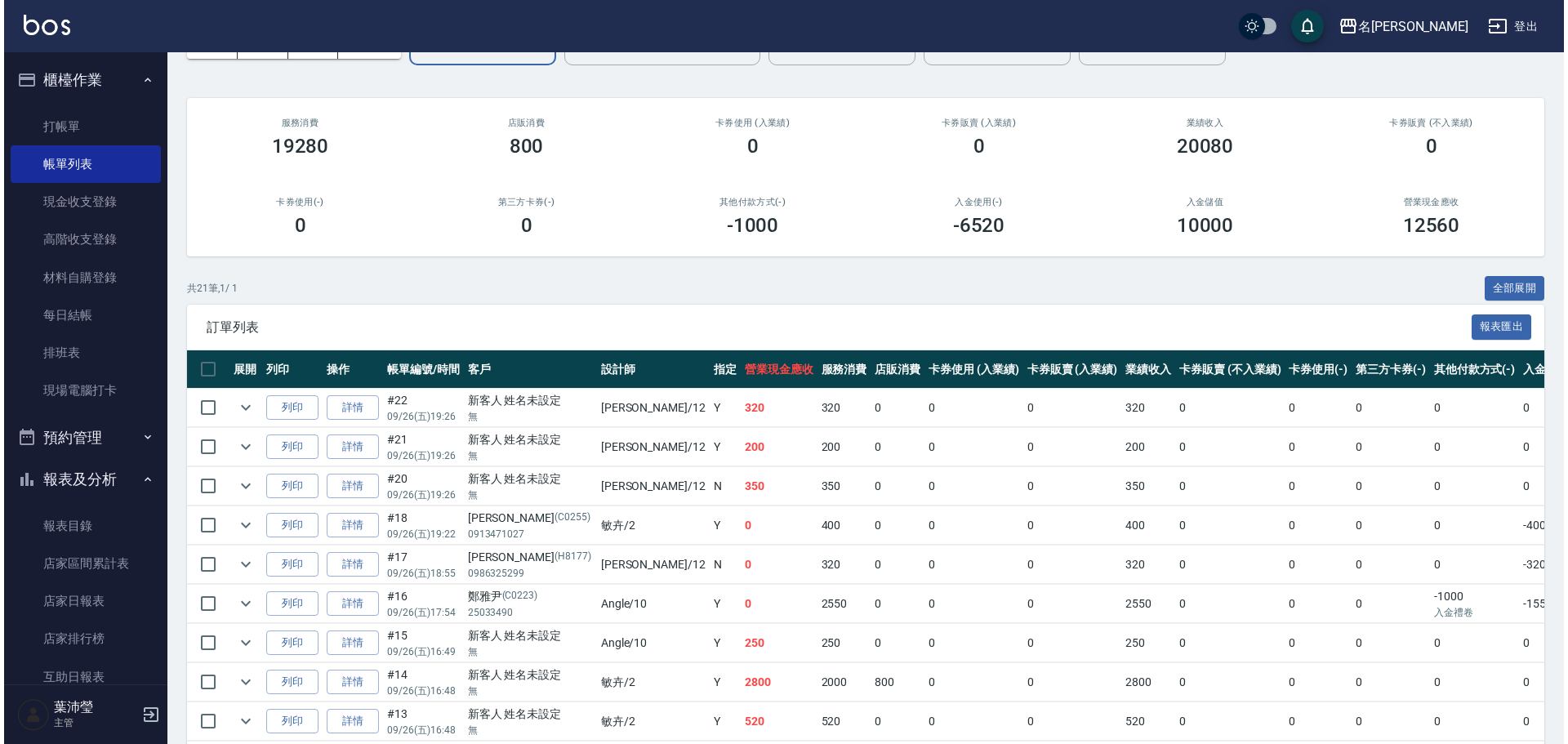
scroll to position [164, 0]
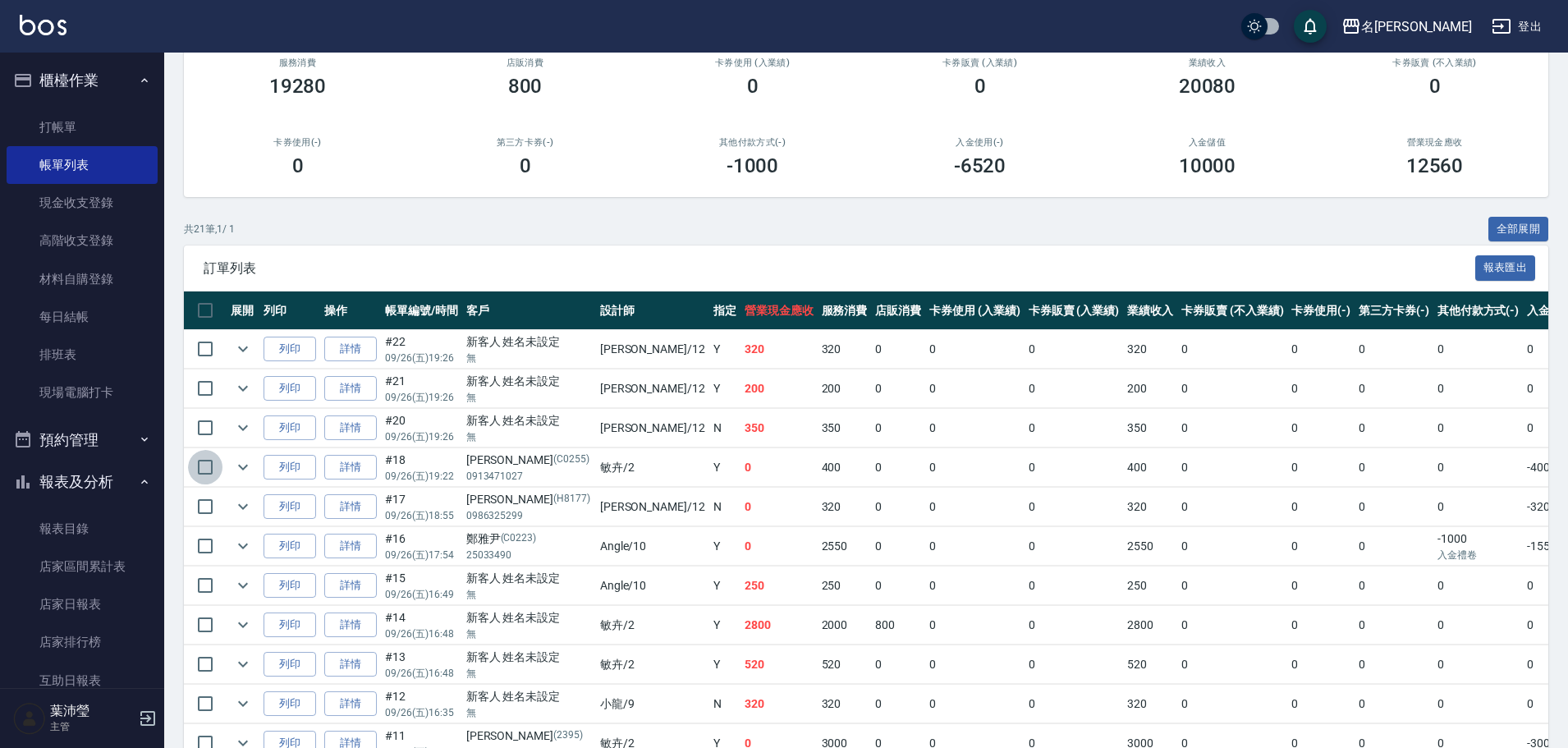
click at [207, 466] on input "checkbox" at bounding box center [205, 467] width 35 height 35
checkbox input "true"
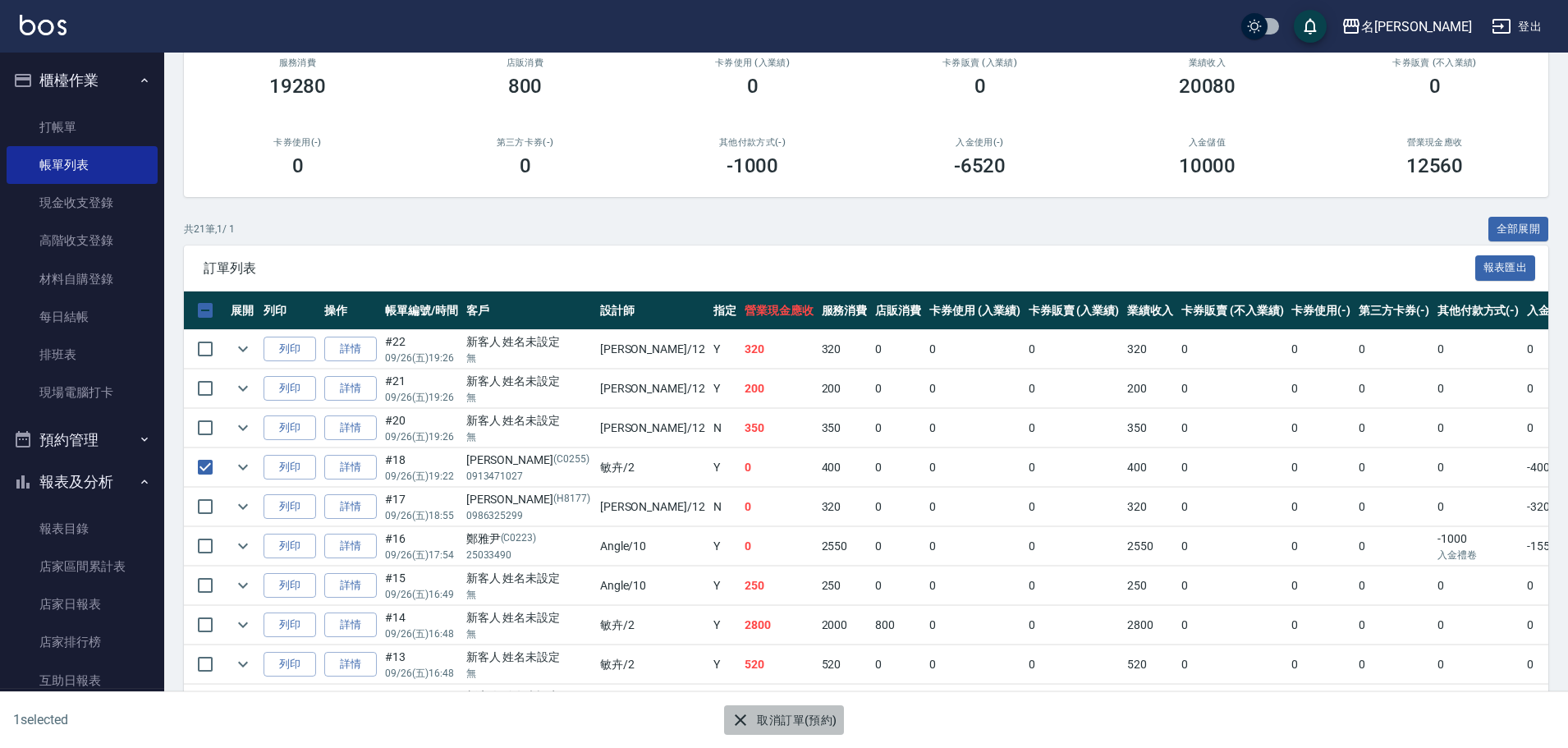
click at [804, 722] on button "取消訂單(預約)" at bounding box center [783, 720] width 119 height 30
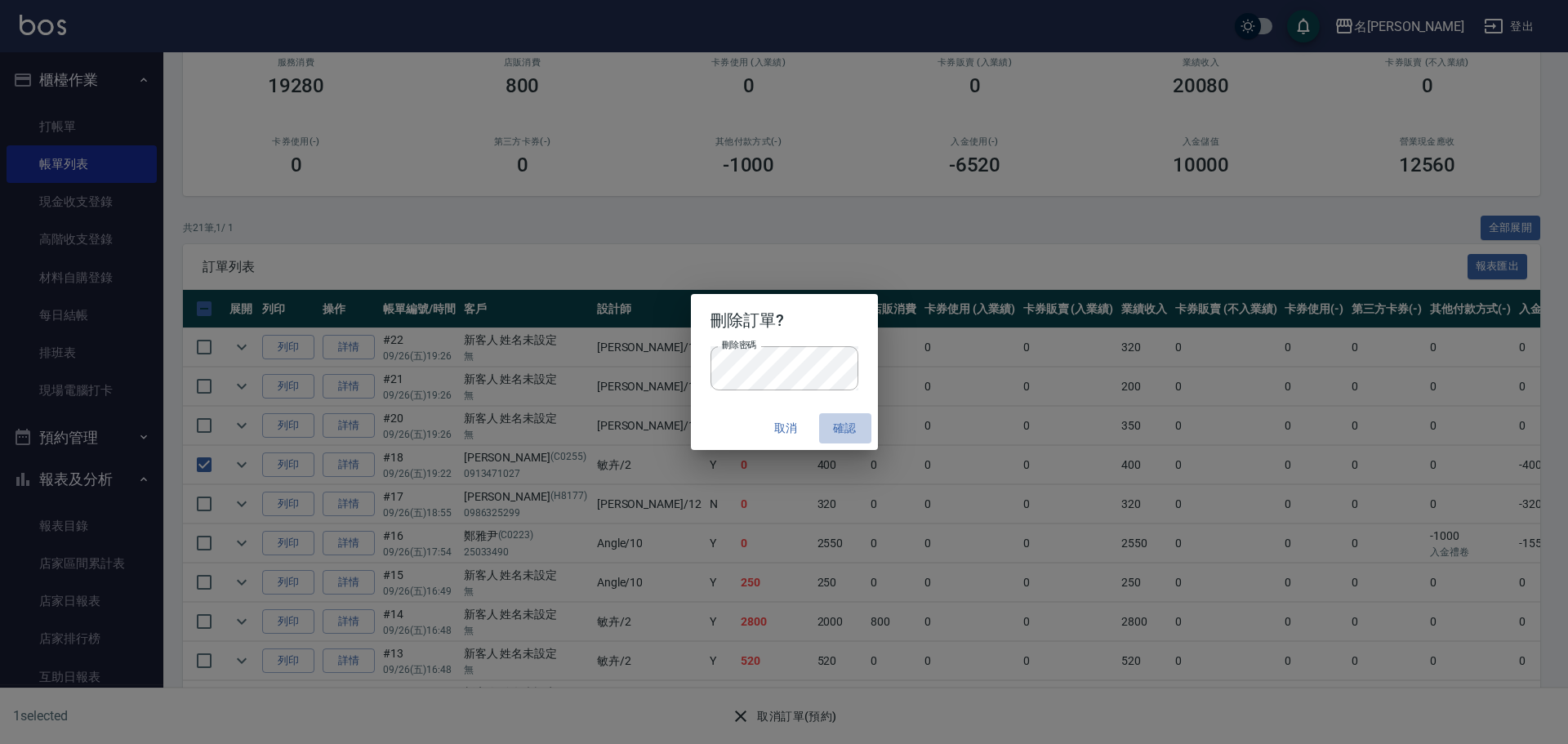
click at [850, 423] on button "確認" at bounding box center [845, 428] width 52 height 30
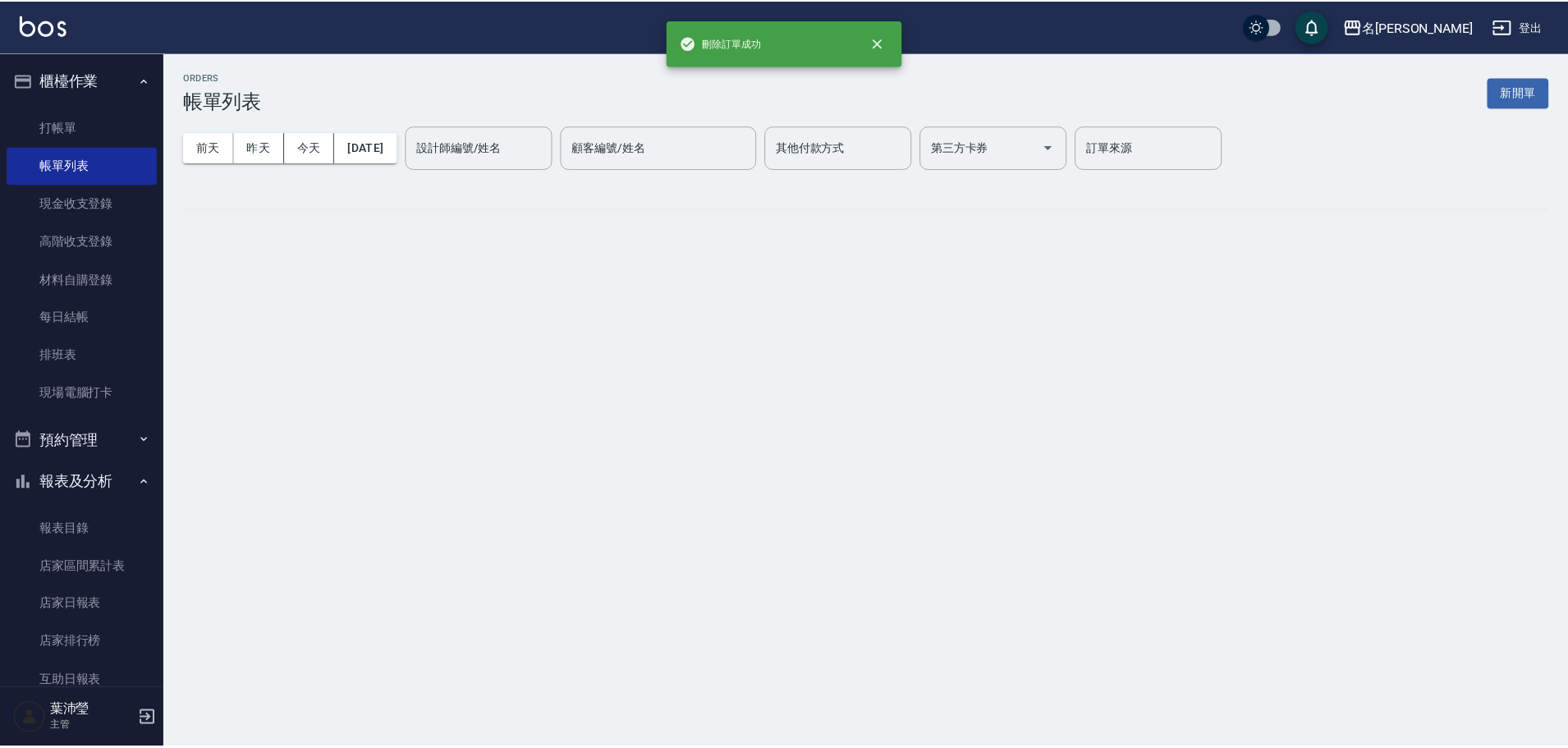
scroll to position [0, 0]
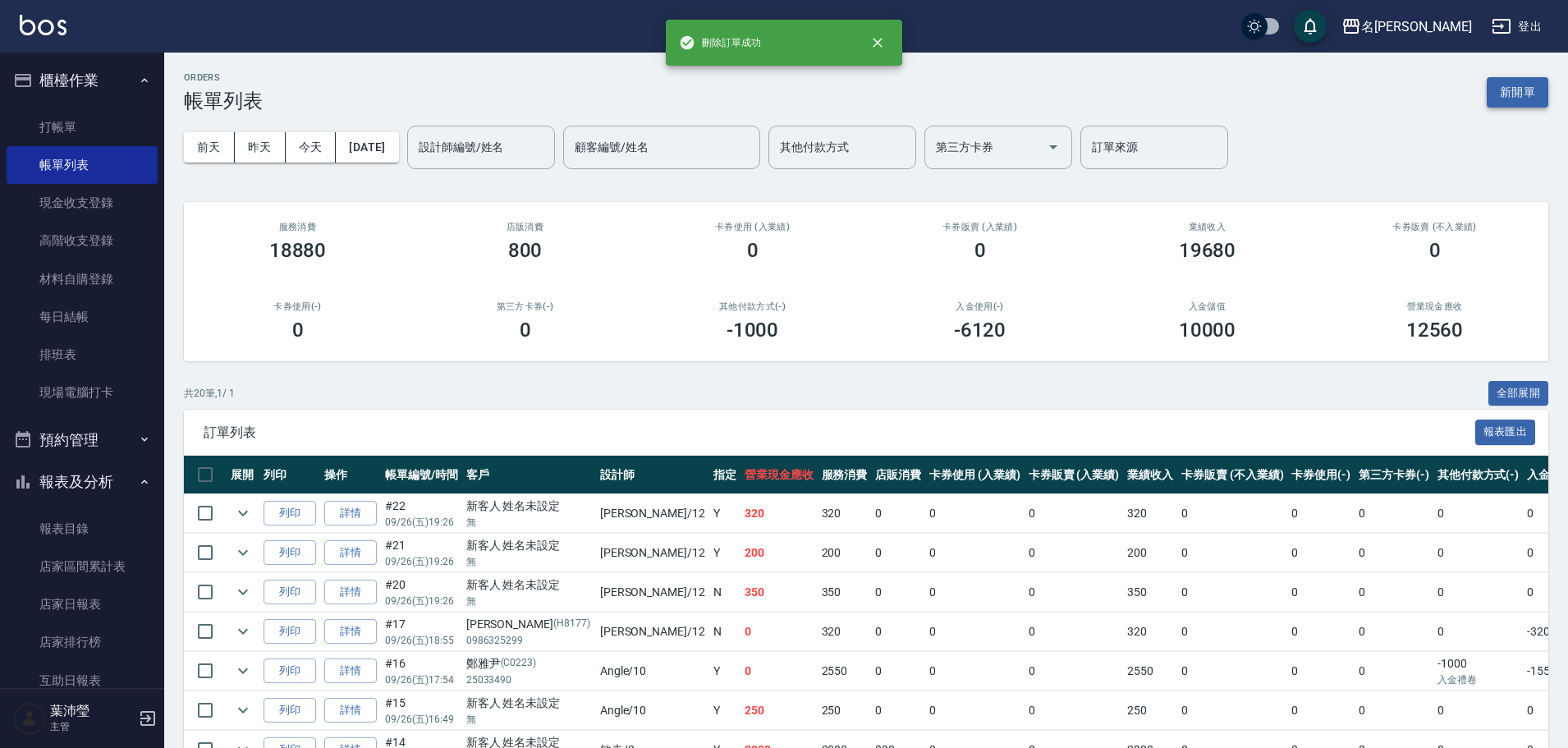
click at [1516, 85] on button "新開單" at bounding box center [1517, 92] width 61 height 30
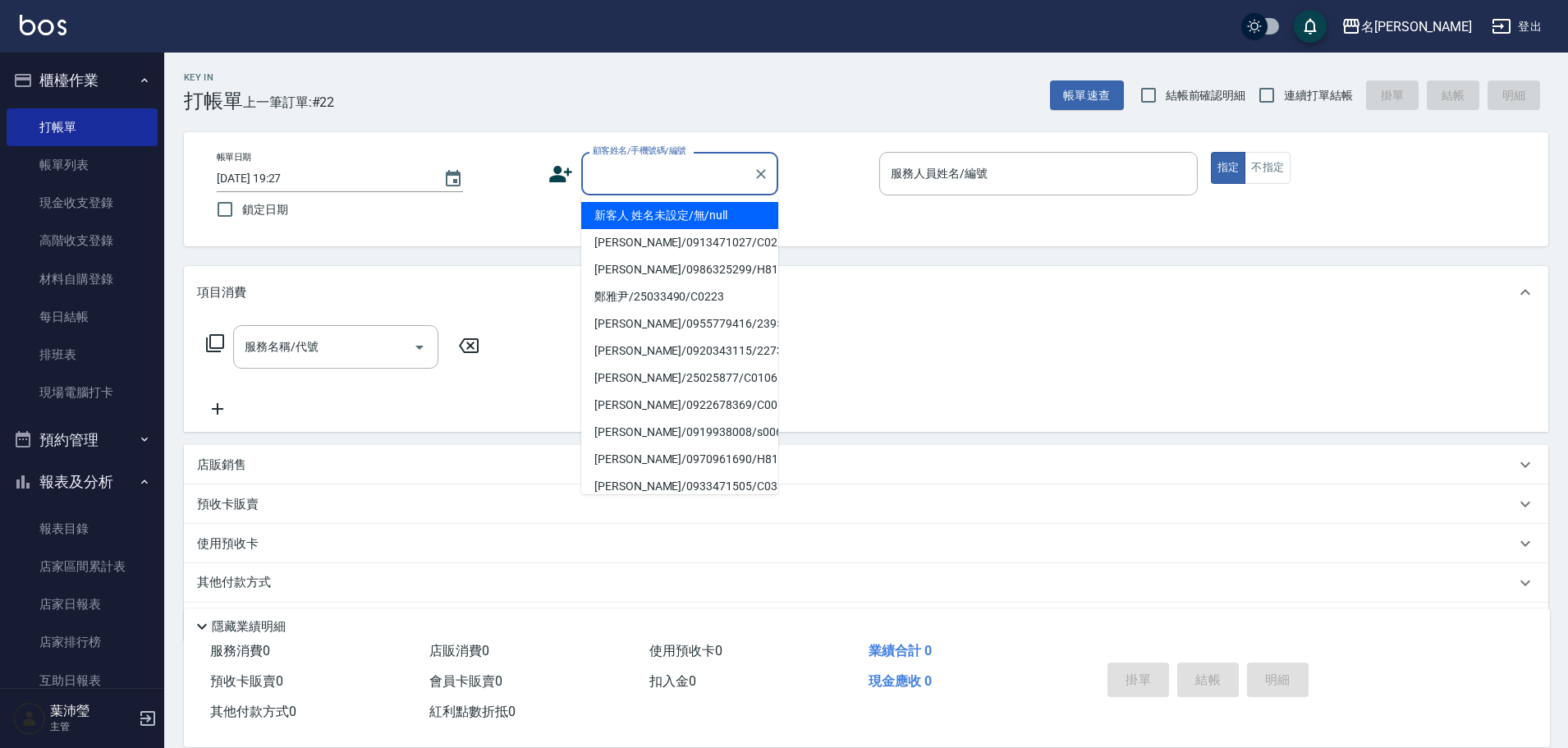
drag, startPoint x: 723, startPoint y: 172, endPoint x: 716, endPoint y: 198, distance: 26.9
click at [723, 173] on input "顧客姓名/手機號碼/編號" at bounding box center [667, 173] width 158 height 29
drag, startPoint x: 692, startPoint y: 249, endPoint x: 871, endPoint y: 214, distance: 182.4
click at [693, 249] on li "[PERSON_NAME]/0913471027/C0255" at bounding box center [680, 242] width 197 height 27
type input "[PERSON_NAME]/0913471027/C0255"
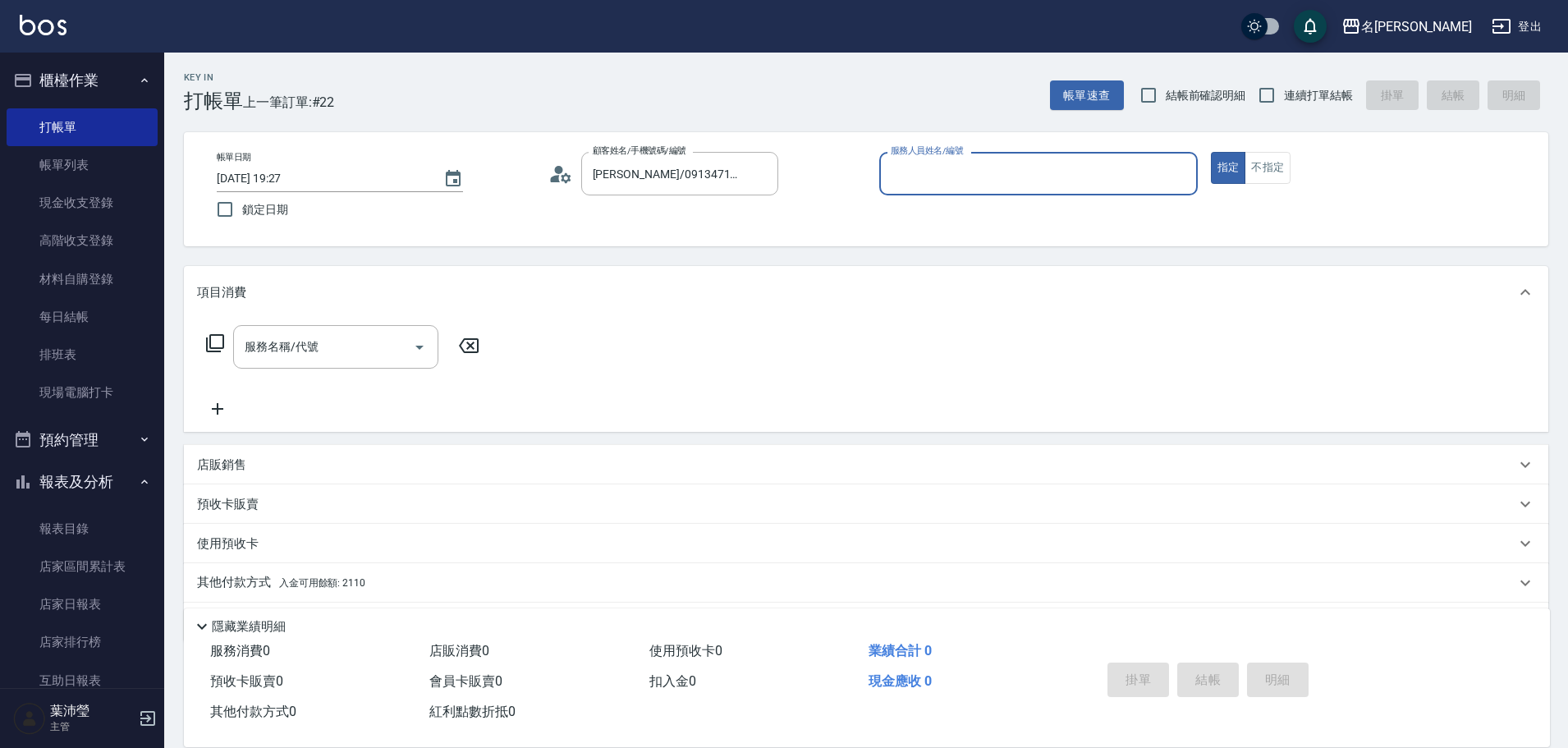
type input "敏卉-2"
click at [212, 340] on icon at bounding box center [214, 343] width 20 height 20
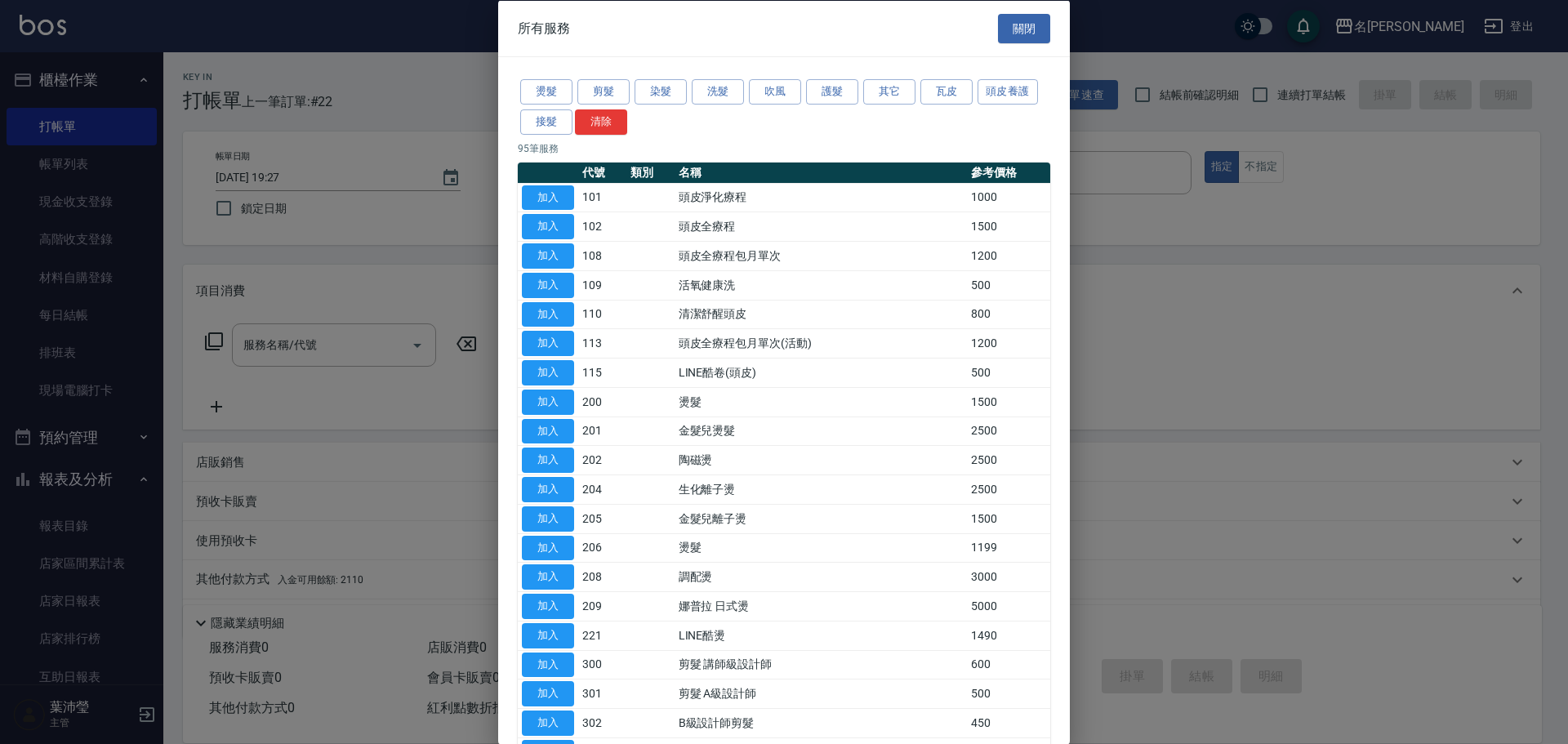
drag, startPoint x: 726, startPoint y: 95, endPoint x: 736, endPoint y: 228, distance: 133.4
click at [726, 94] on button "洗髮" at bounding box center [718, 92] width 52 height 25
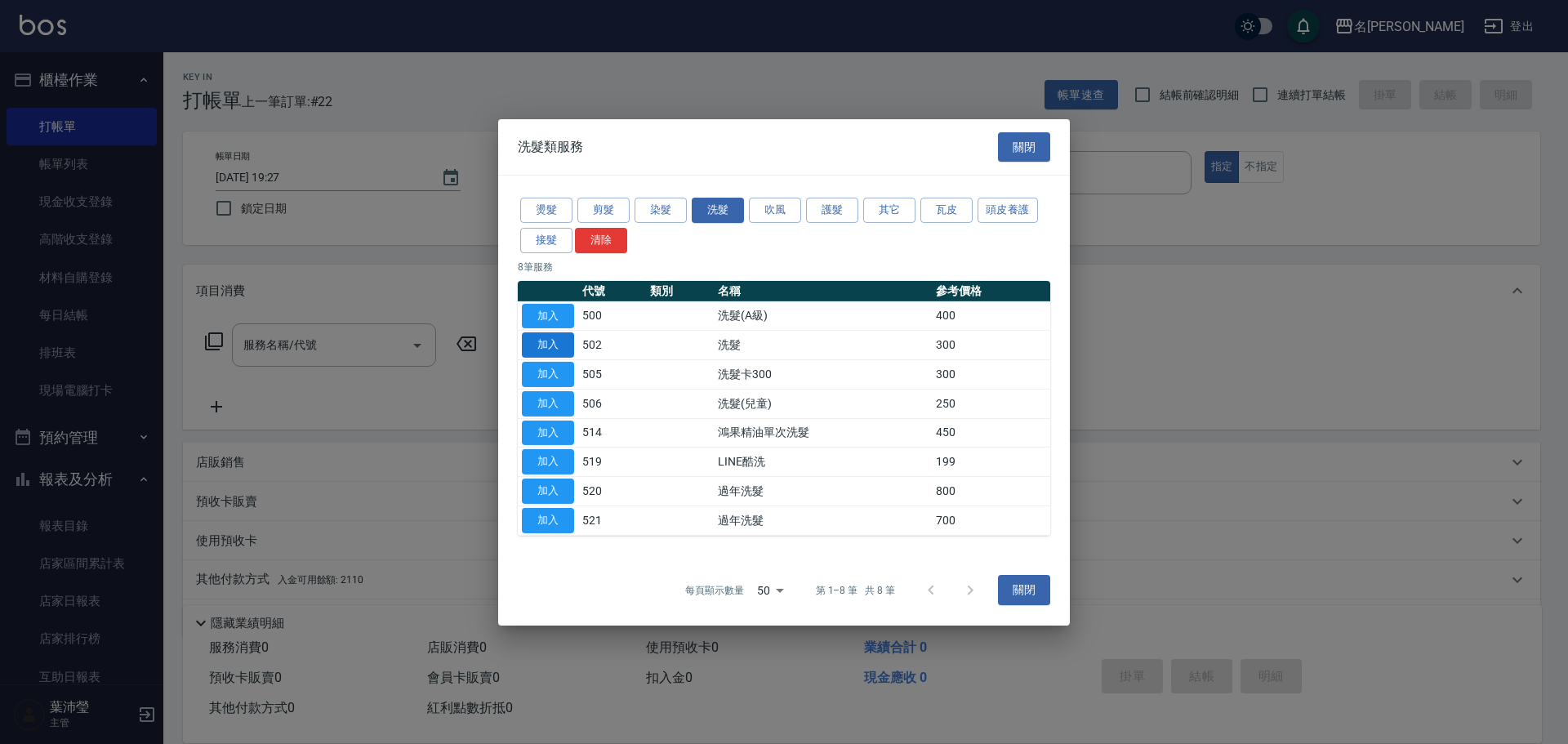
click at [564, 349] on button "加入" at bounding box center [548, 344] width 52 height 25
type input "洗髮(502)"
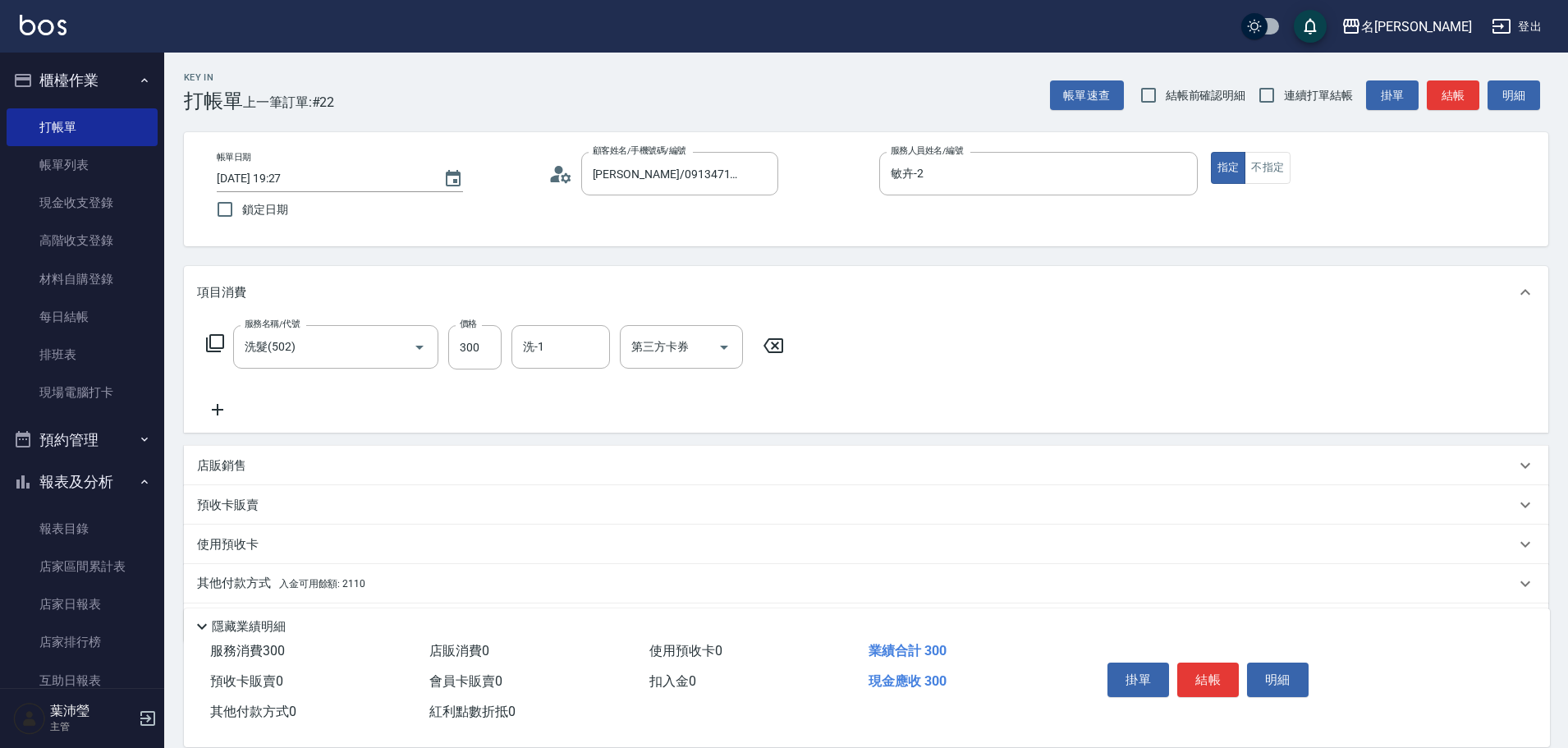
drag, startPoint x: 772, startPoint y: 347, endPoint x: 570, endPoint y: 366, distance: 202.9
click at [766, 351] on icon at bounding box center [774, 345] width 41 height 20
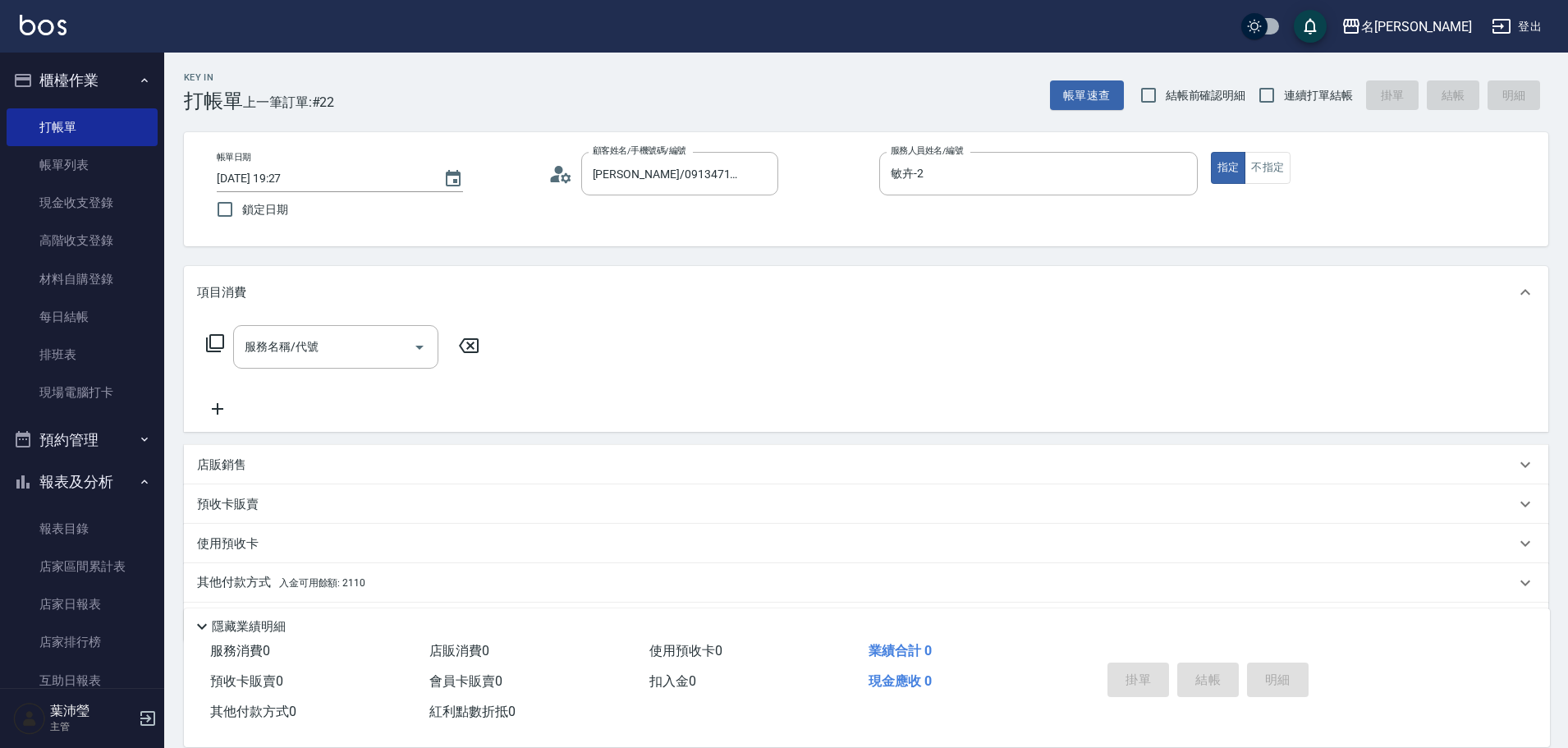
click at [218, 339] on icon at bounding box center [214, 343] width 20 height 20
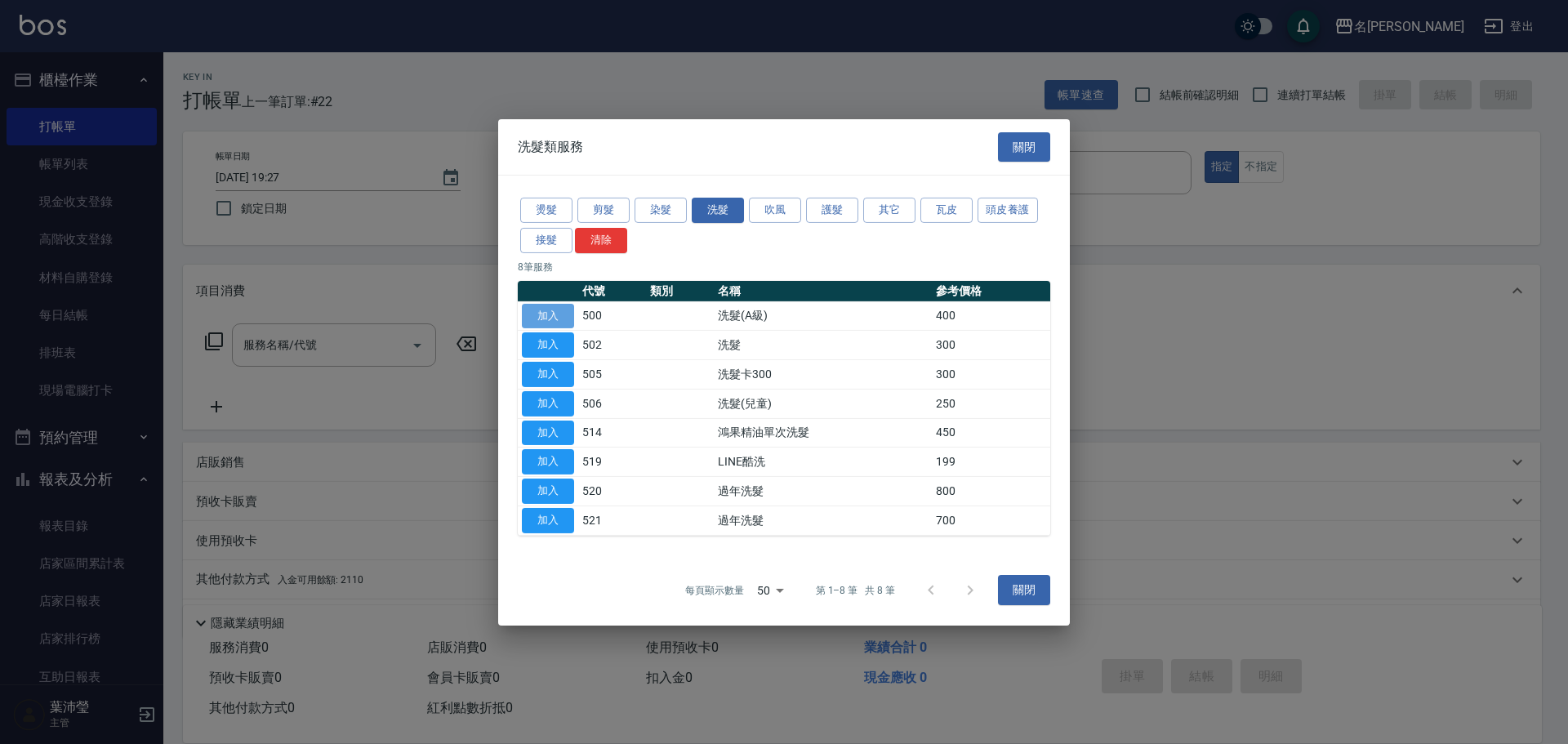
click at [548, 313] on button "加入" at bounding box center [548, 315] width 52 height 25
type input "洗髮(A級)(500)"
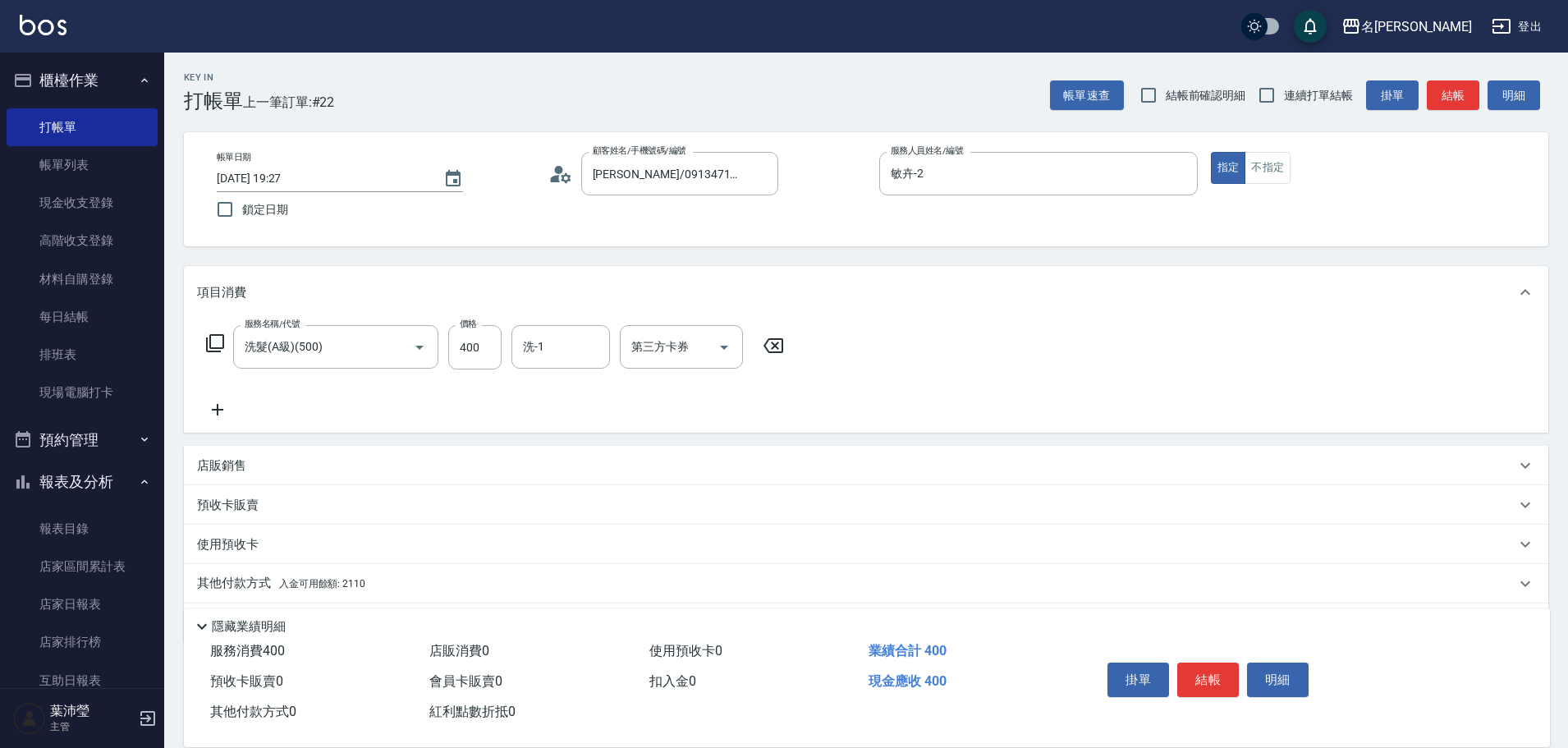
drag, startPoint x: 535, startPoint y: 329, endPoint x: 871, endPoint y: 239, distance: 347.8
click at [535, 331] on div "洗-1" at bounding box center [560, 347] width 99 height 43
type input "220"
click at [581, 346] on input "洗-1" at bounding box center [560, 347] width 84 height 29
type input "語爭-20"
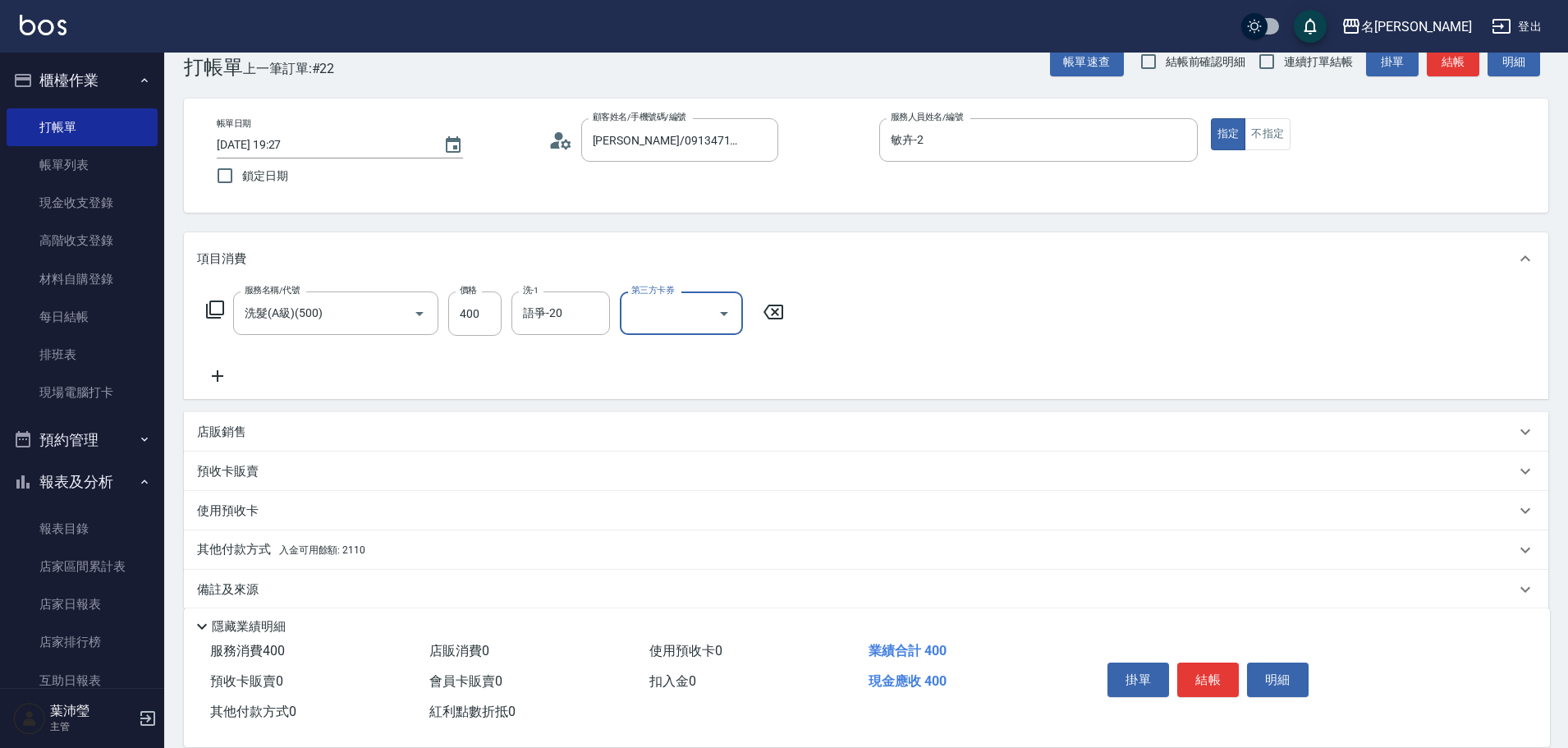
scroll to position [53, 0]
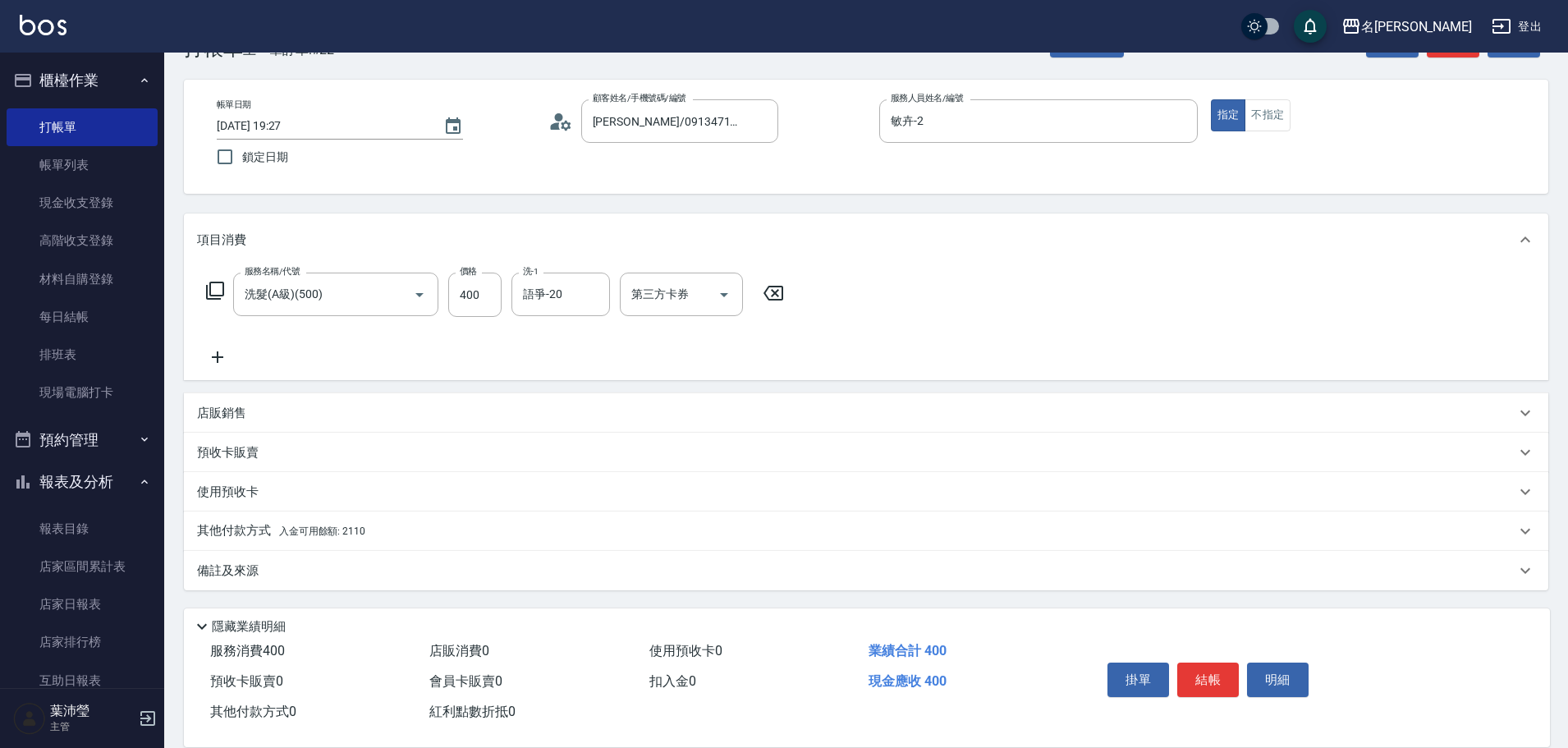
click at [302, 528] on span "入金可用餘額: 2110" at bounding box center [322, 531] width 86 height 11
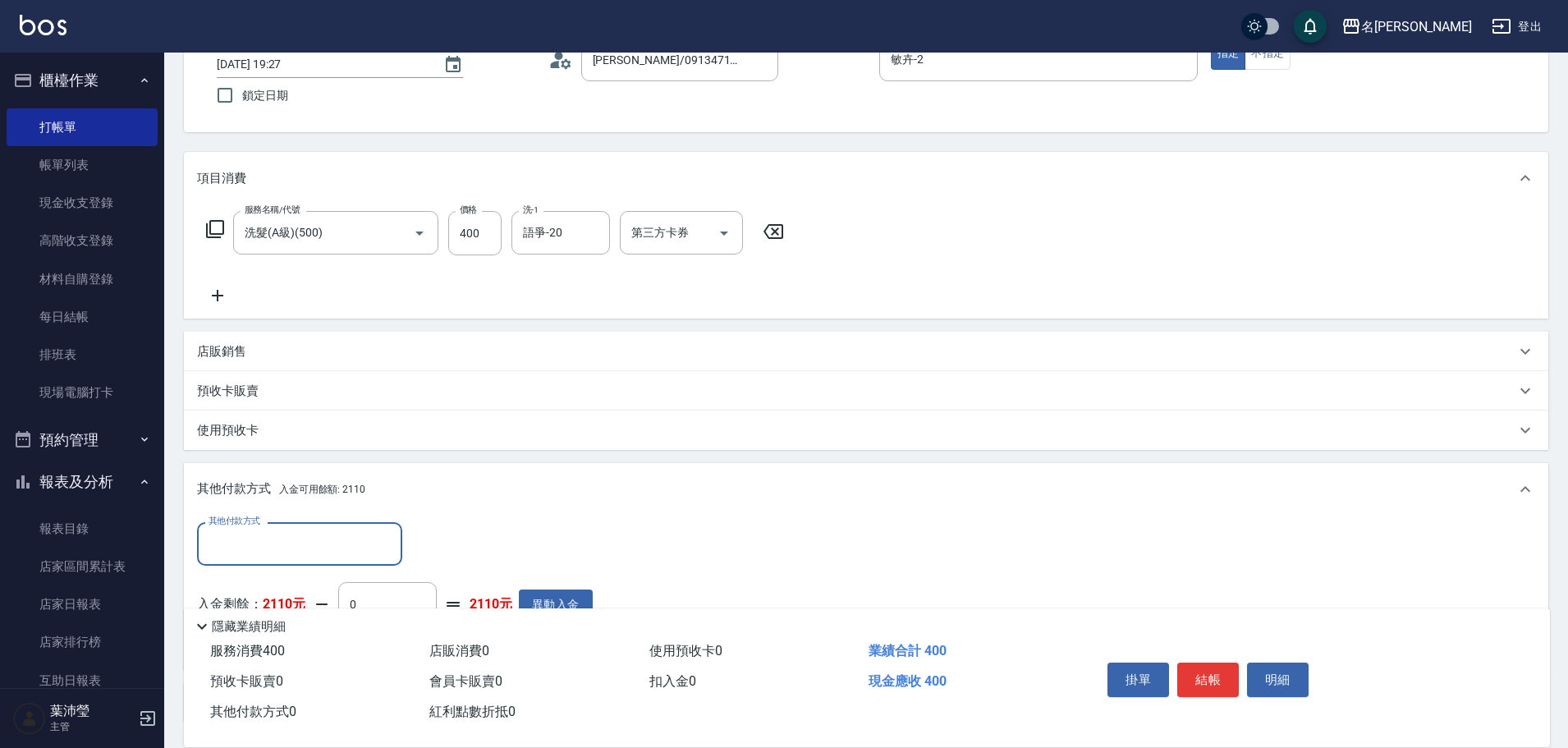
scroll to position [245, 0]
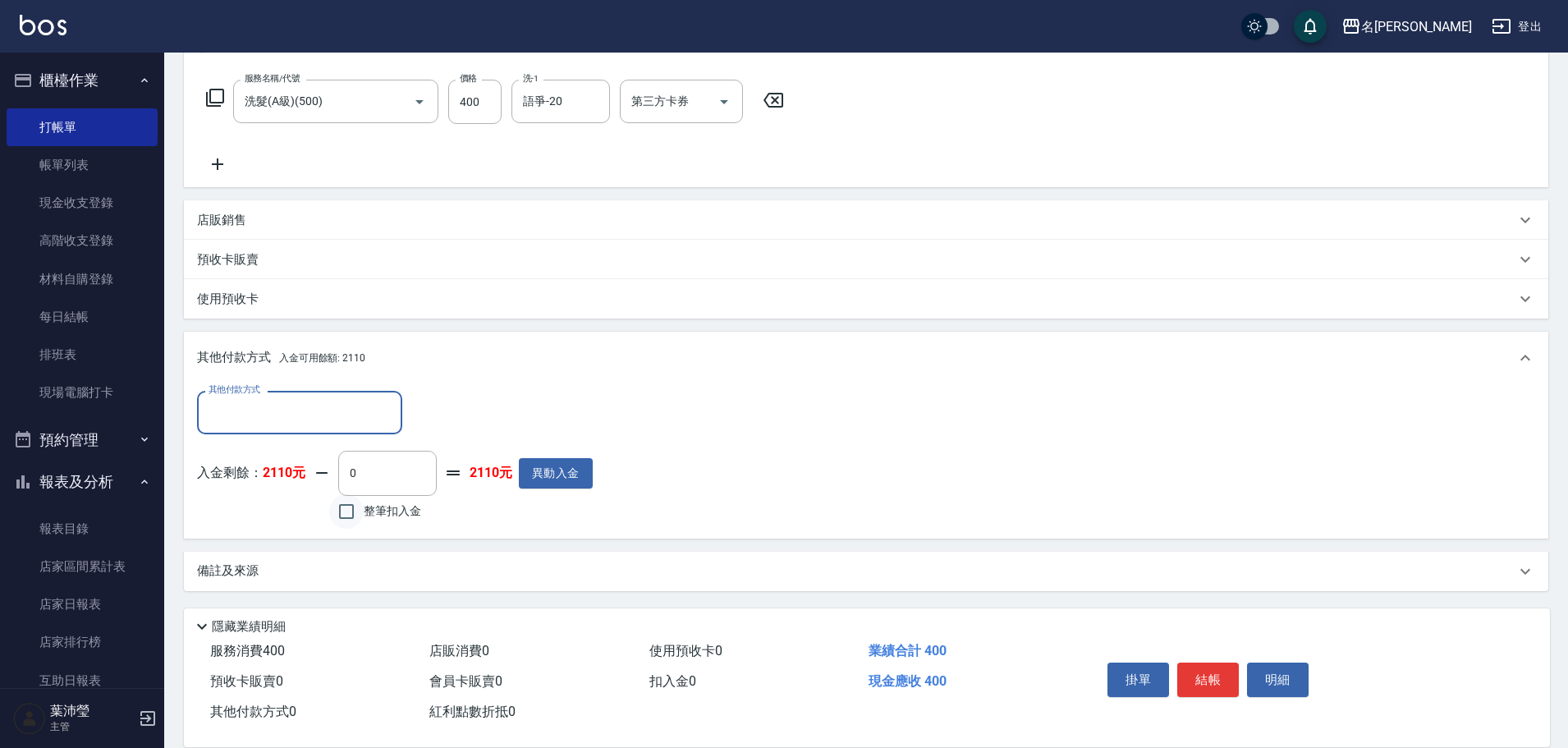
click at [350, 512] on input "整筆扣入金" at bounding box center [346, 511] width 35 height 35
checkbox input "true"
type input "400"
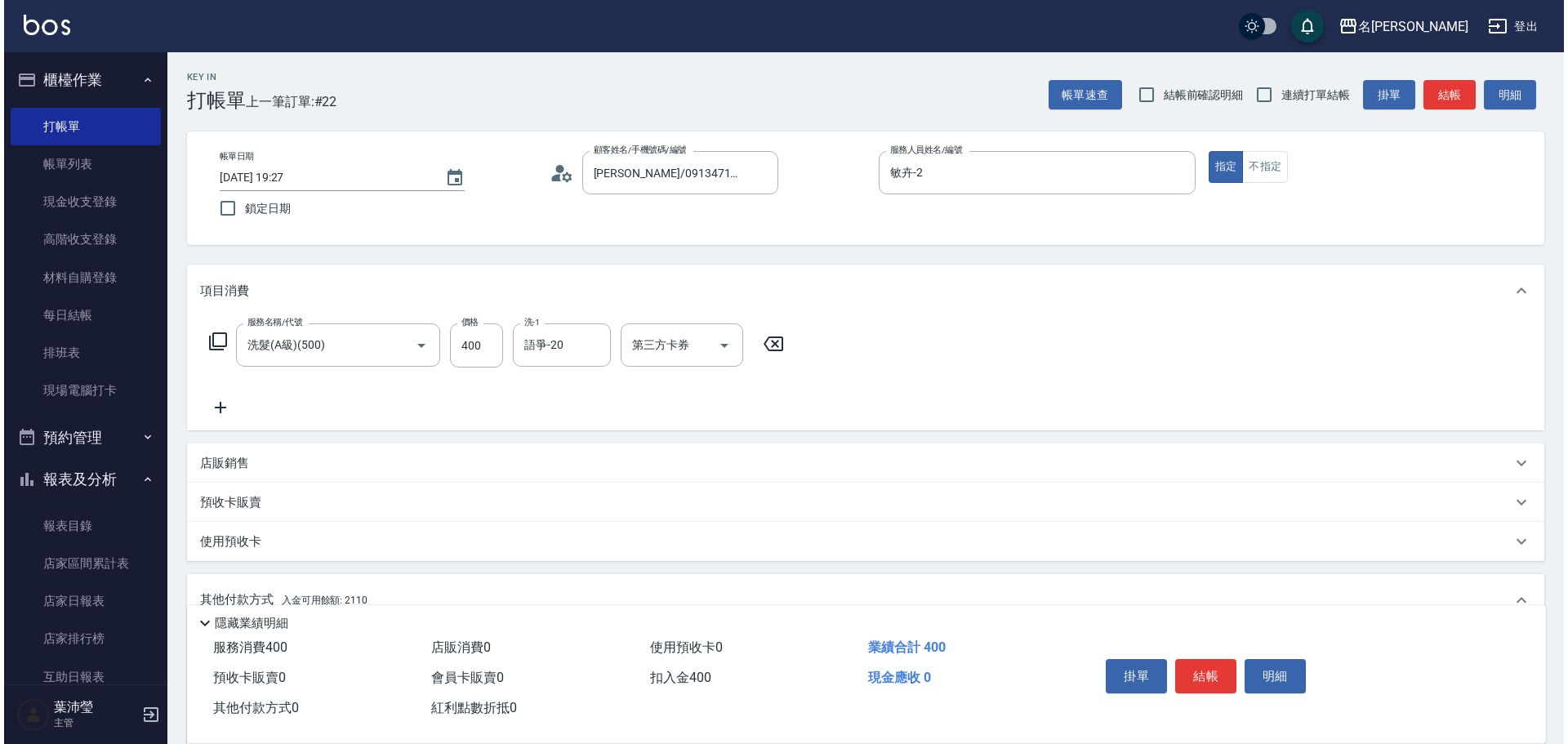
scroll to position [245, 0]
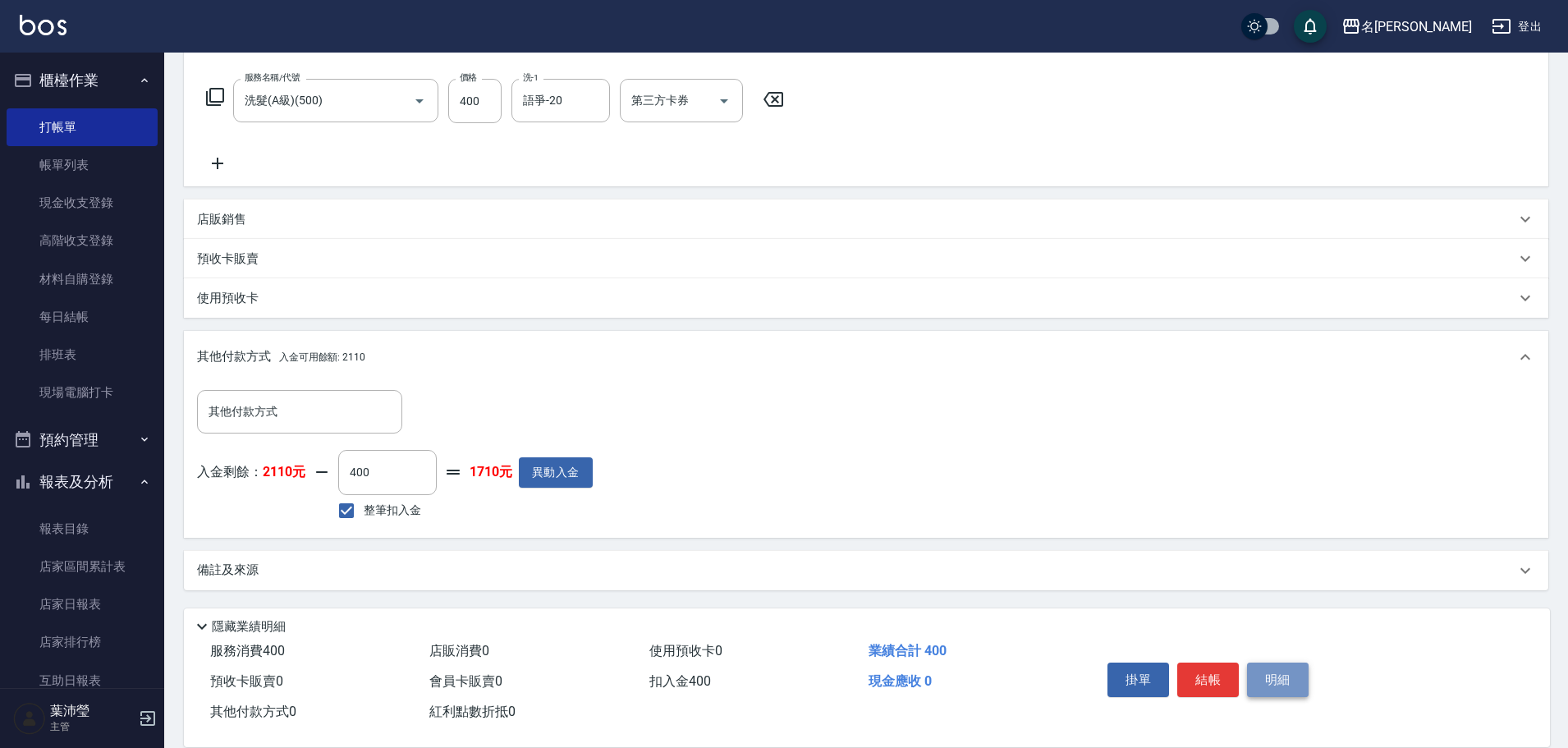
click at [1271, 662] on button "明細" at bounding box center [1278, 679] width 61 height 35
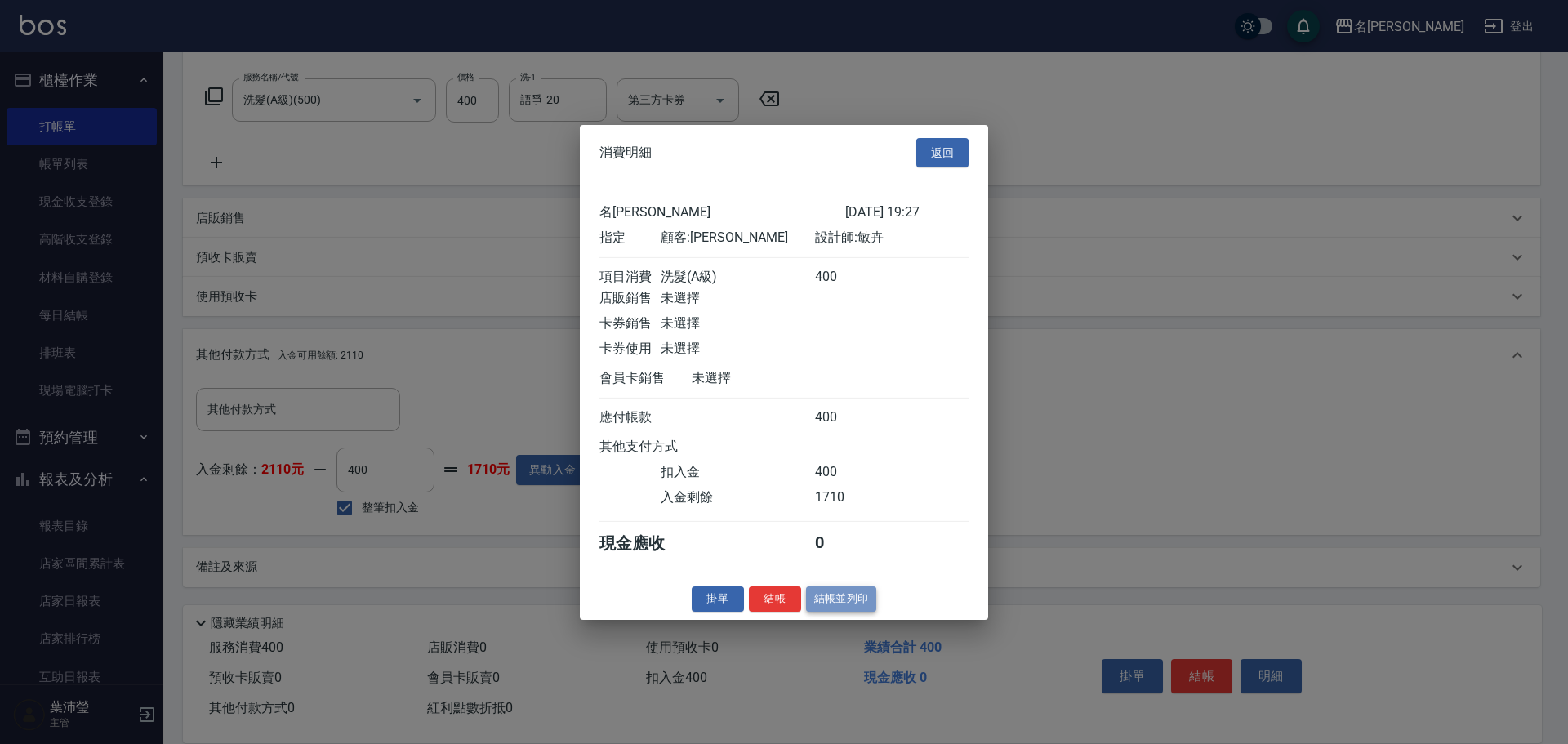
click at [851, 611] on button "結帳並列印" at bounding box center [842, 598] width 71 height 25
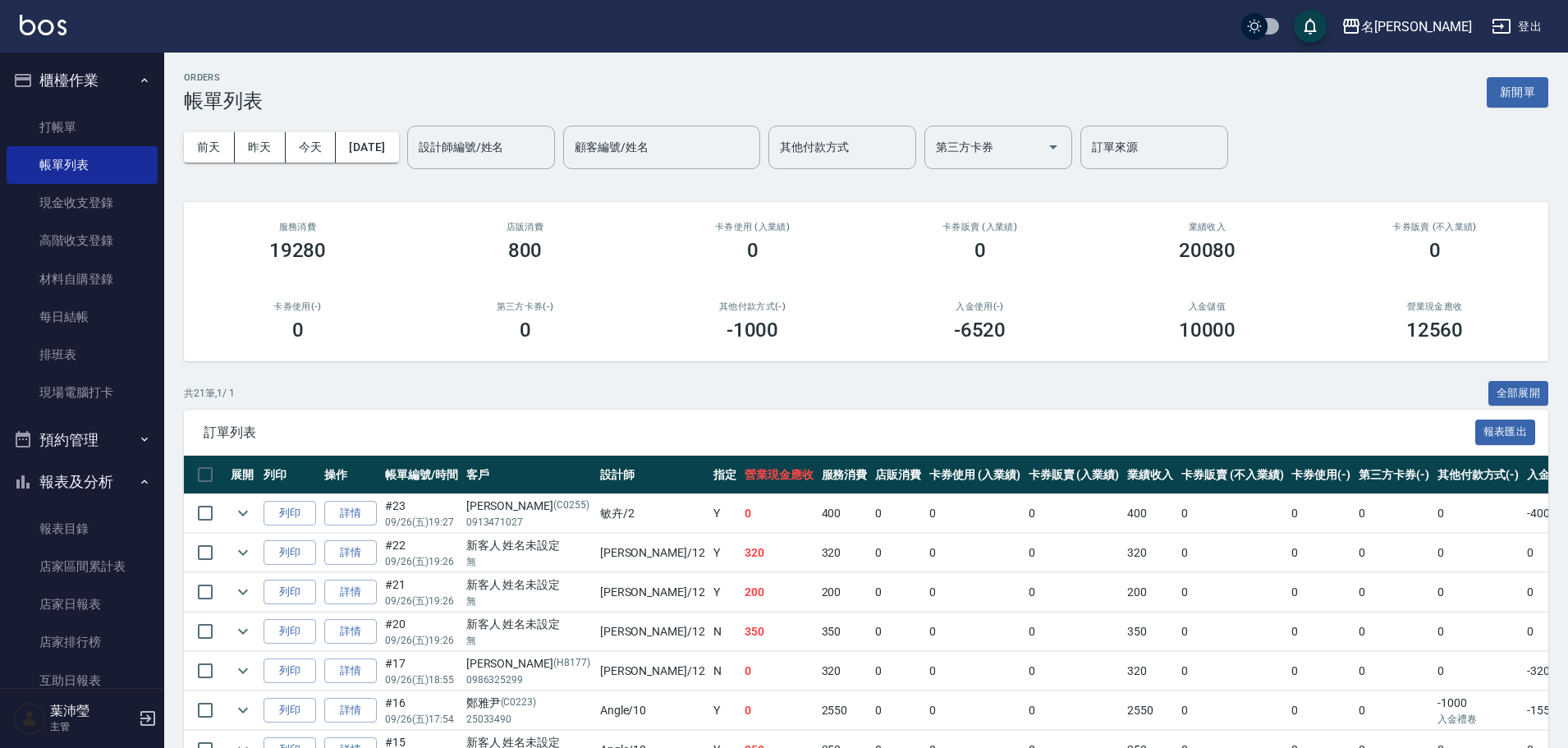
click at [1198, 257] on h3 "20080" at bounding box center [1207, 250] width 57 height 23
click at [106, 122] on link "打帳單" at bounding box center [82, 127] width 151 height 38
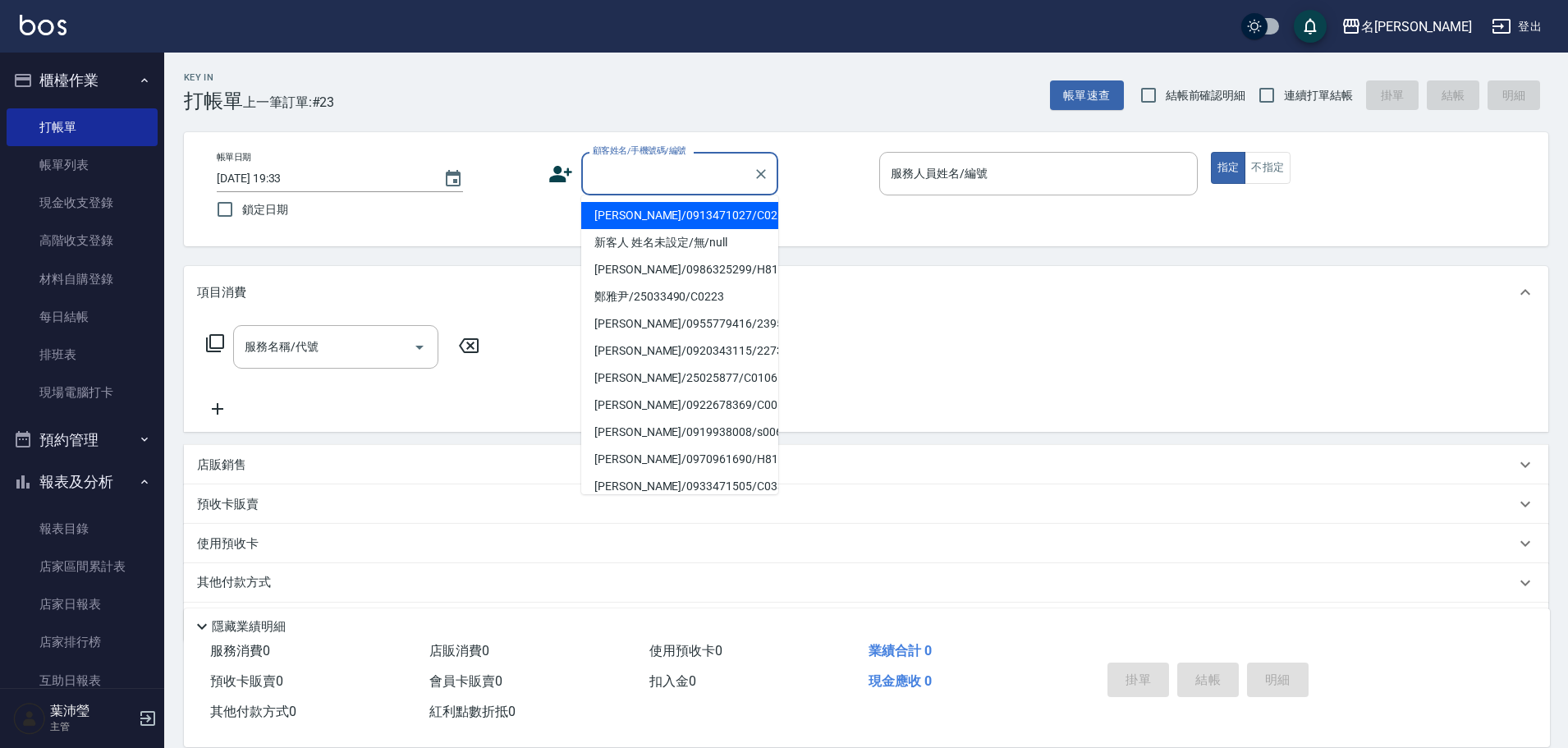
click at [635, 164] on input "顧客姓名/手機號碼/編號" at bounding box center [667, 173] width 158 height 29
drag, startPoint x: 642, startPoint y: 244, endPoint x: 654, endPoint y: 239, distance: 13.0
click at [644, 244] on li "新客人 姓名未設定/無/null" at bounding box center [680, 242] width 197 height 27
type input "新客人 姓名未設定/無/null"
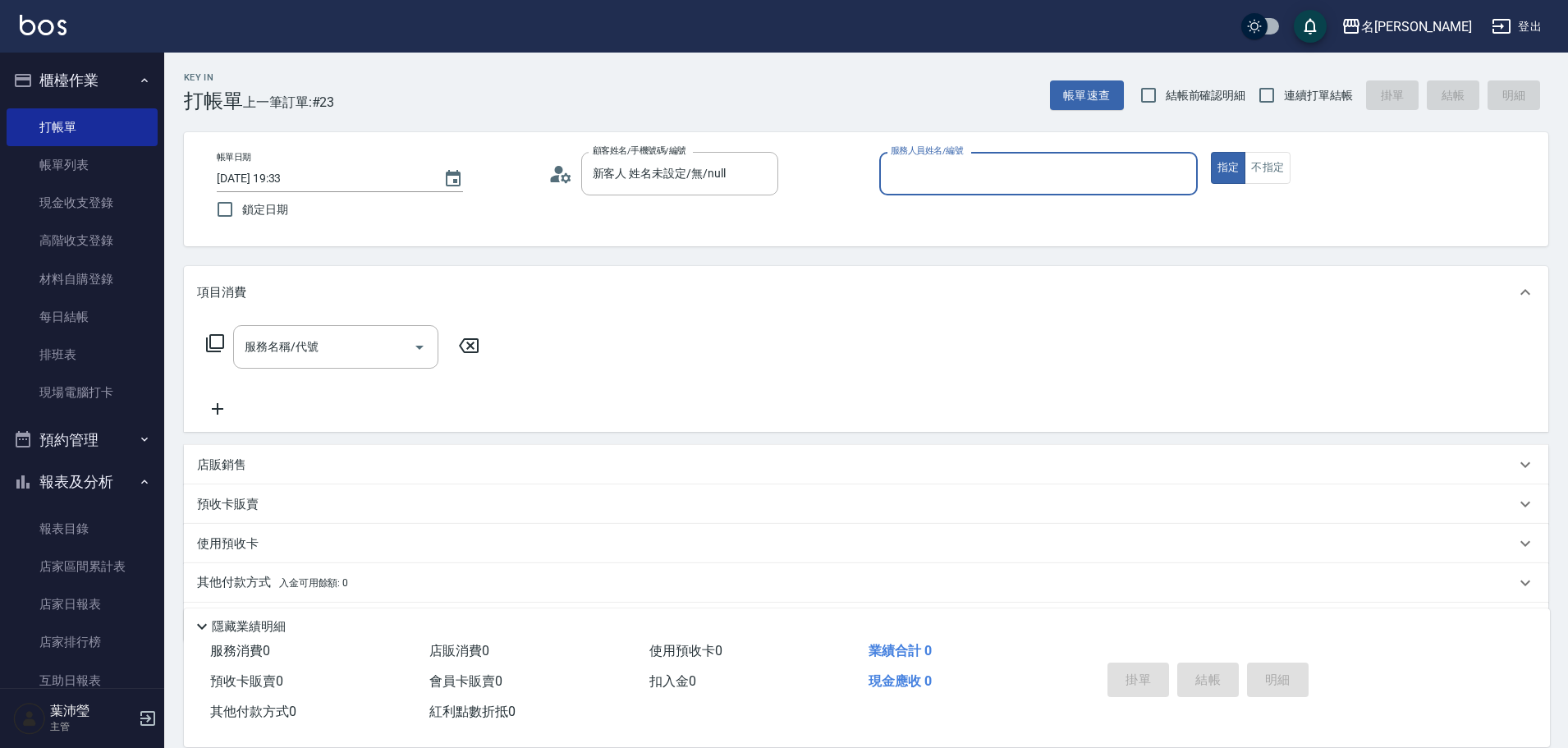
click at [903, 181] on input "服務人員姓名/編號" at bounding box center [1038, 173] width 304 height 29
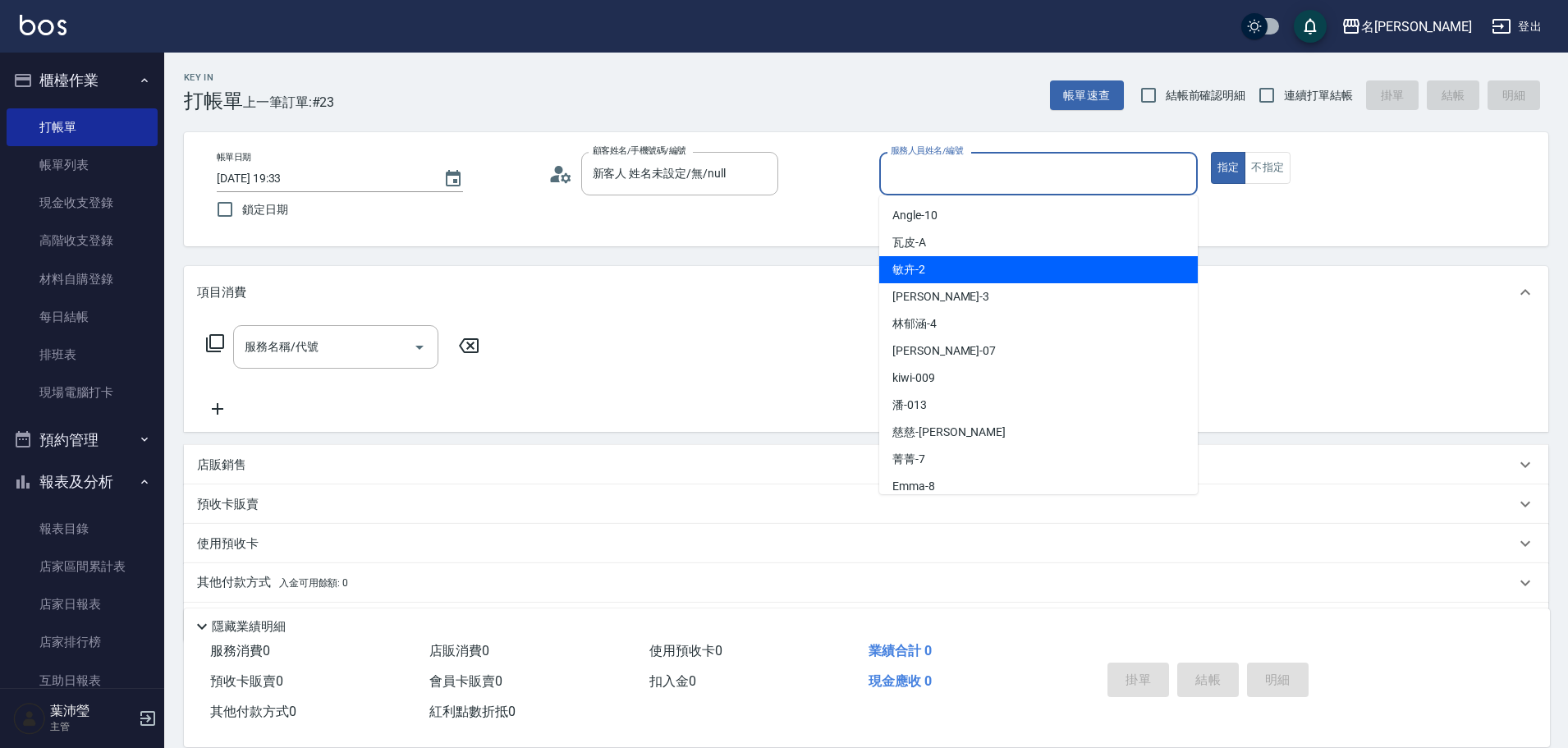
click at [911, 269] on span "敏卉 -2" at bounding box center [908, 270] width 33 height 17
type input "敏卉-2"
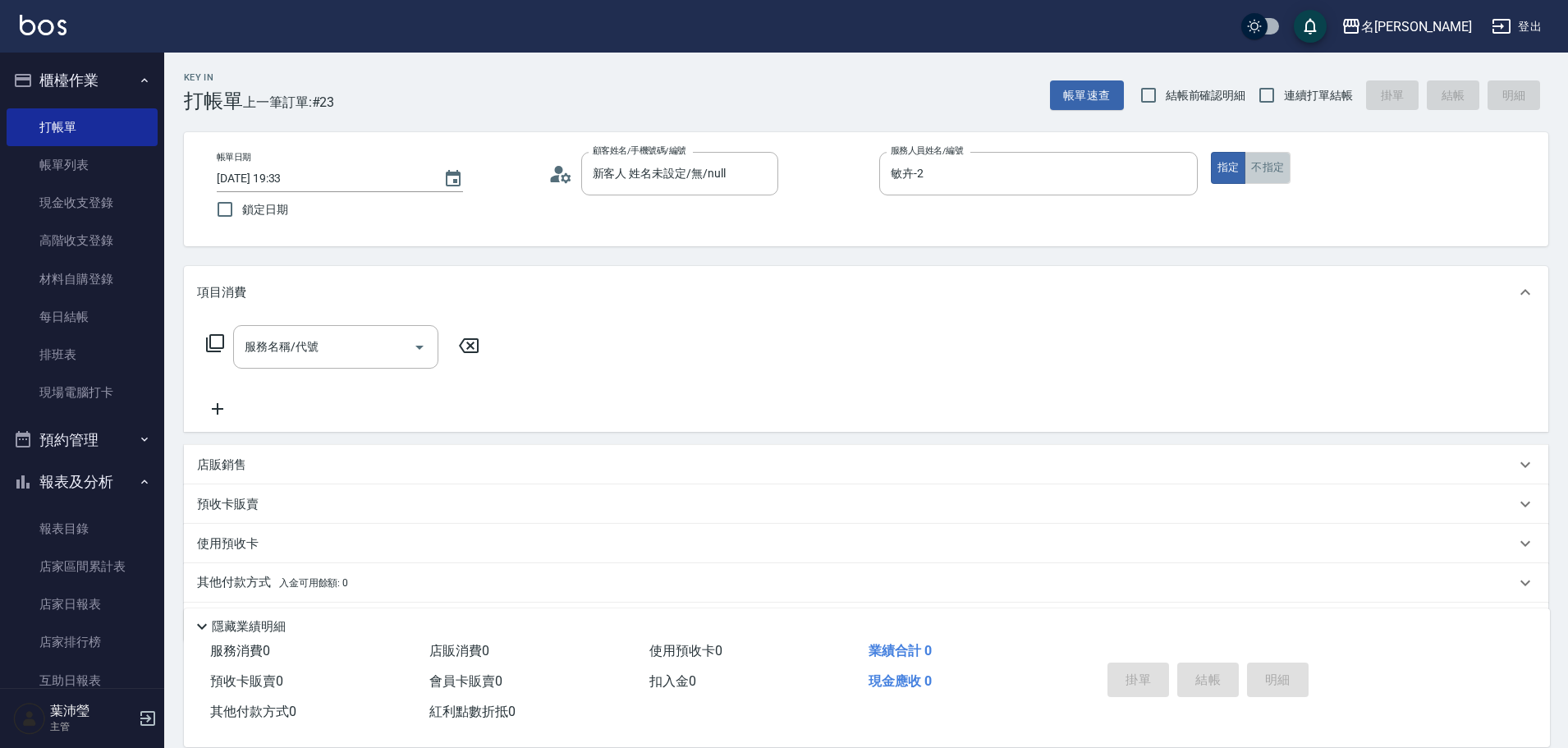
click at [1273, 174] on button "不指定" at bounding box center [1267, 168] width 46 height 32
click at [219, 348] on icon at bounding box center [214, 342] width 18 height 18
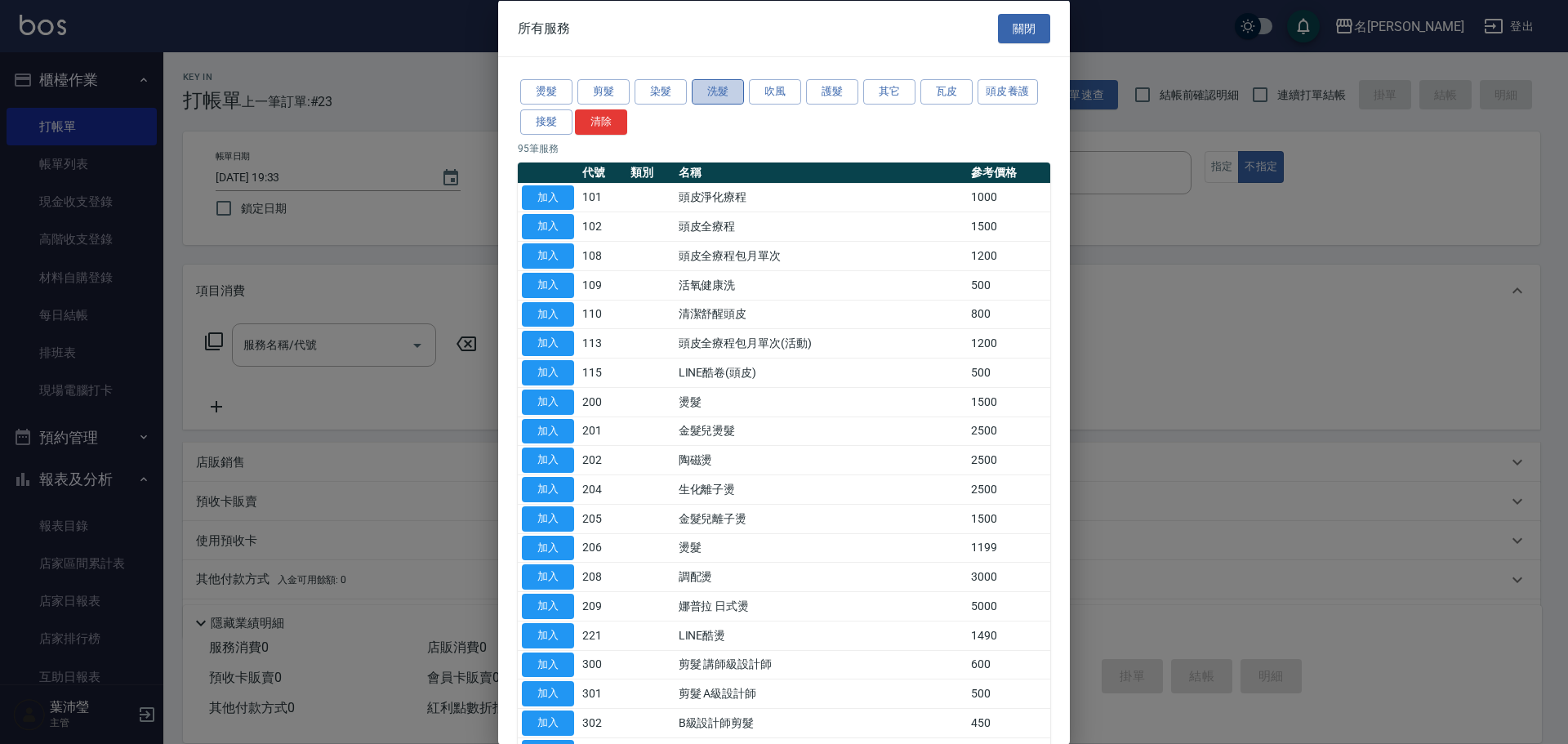
click at [709, 93] on button "洗髮" at bounding box center [718, 92] width 52 height 25
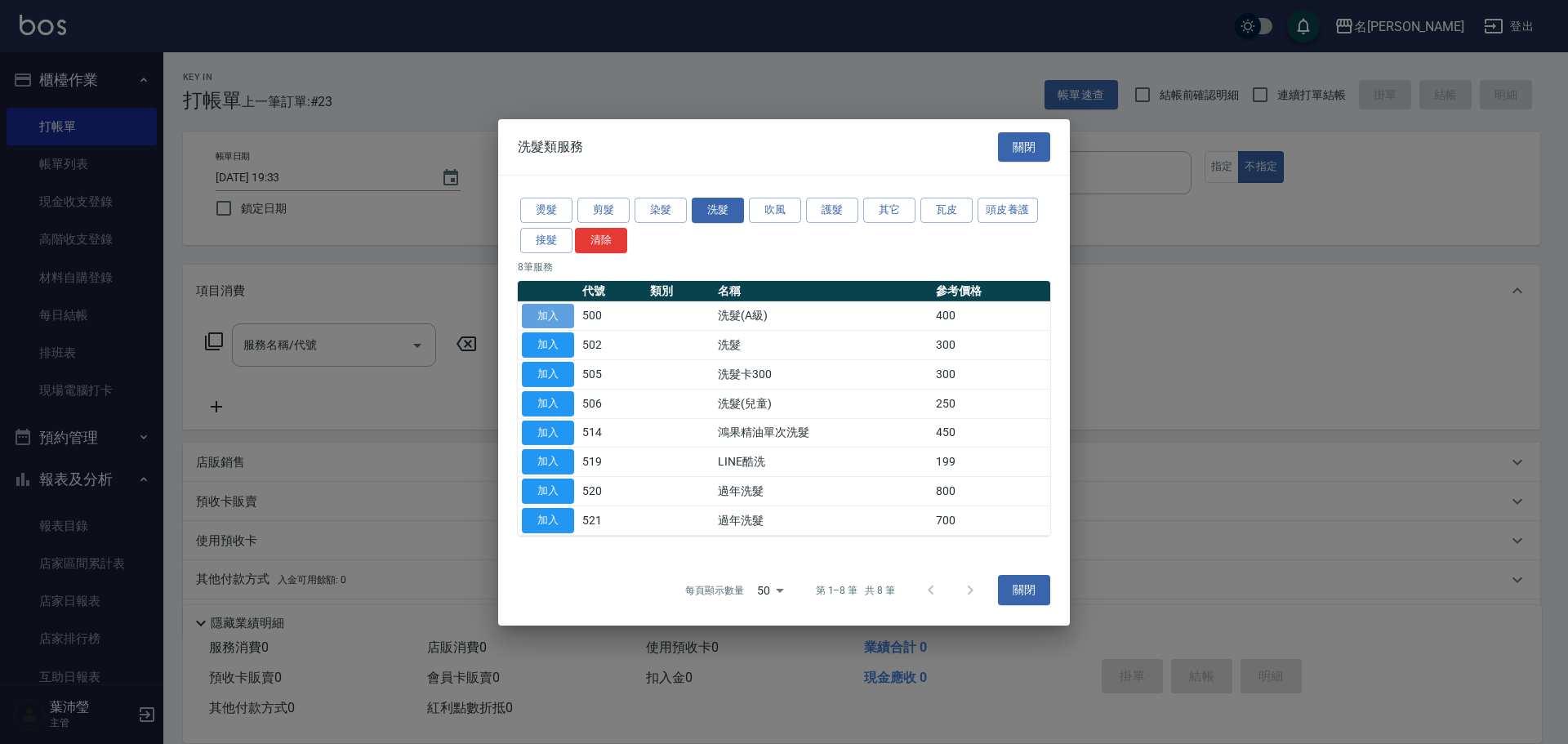
click at [560, 312] on button "加入" at bounding box center [548, 315] width 52 height 25
type input "洗髮(A級)(500)"
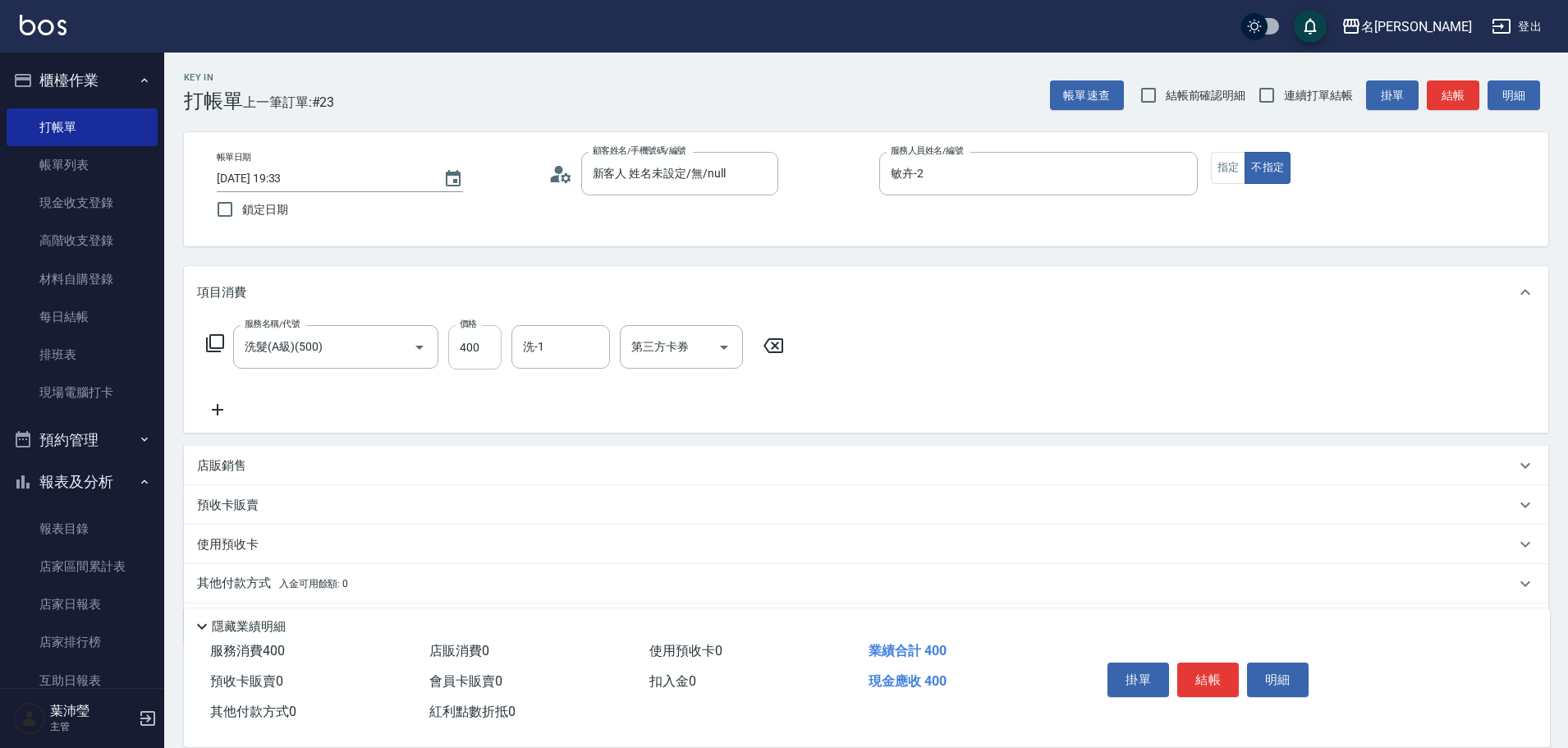
click at [493, 349] on input "400" at bounding box center [475, 347] width 54 height 44
type input "600"
click at [211, 341] on icon at bounding box center [214, 342] width 18 height 18
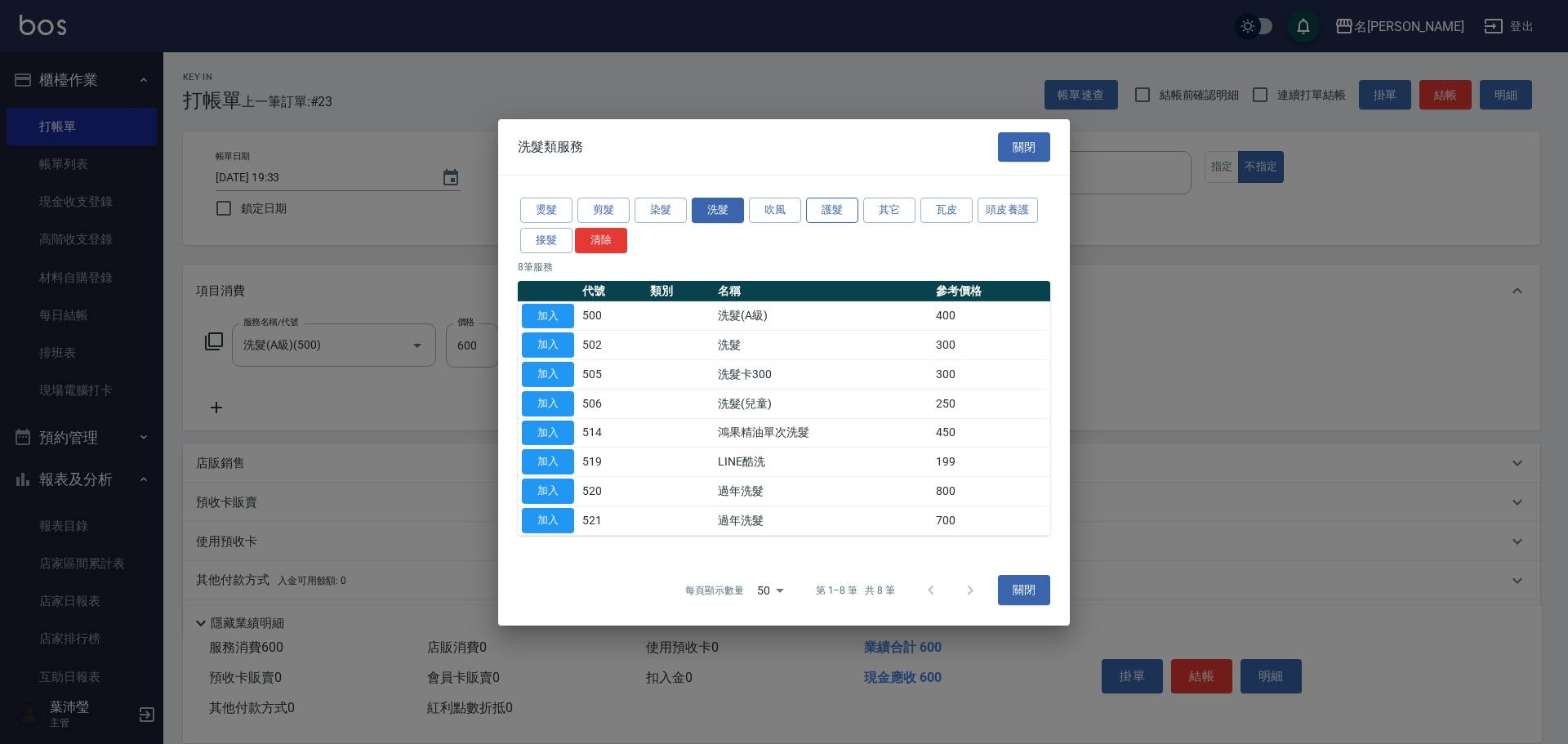
click at [835, 213] on button "護髮" at bounding box center [832, 209] width 52 height 25
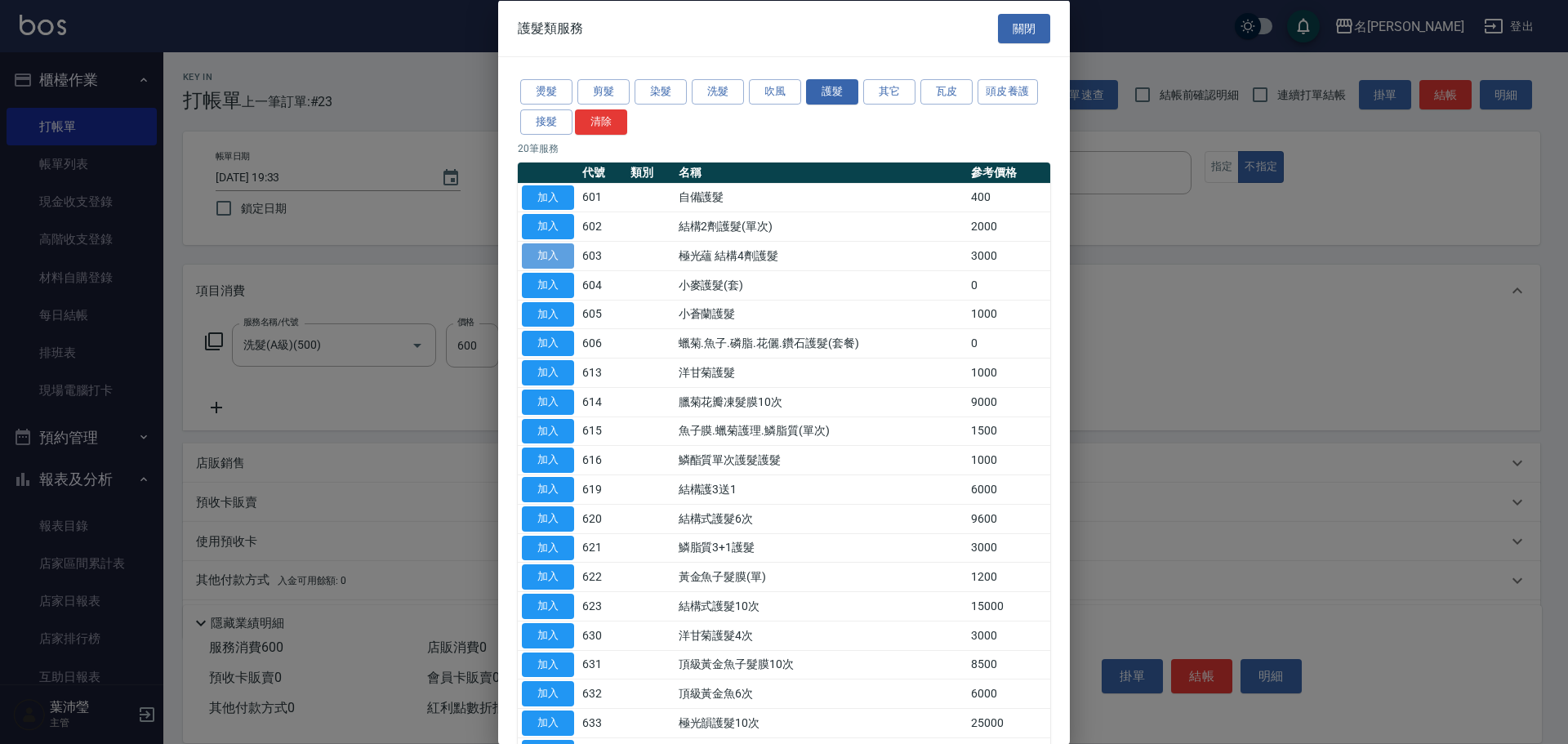
click at [557, 255] on button "加入" at bounding box center [548, 255] width 52 height 25
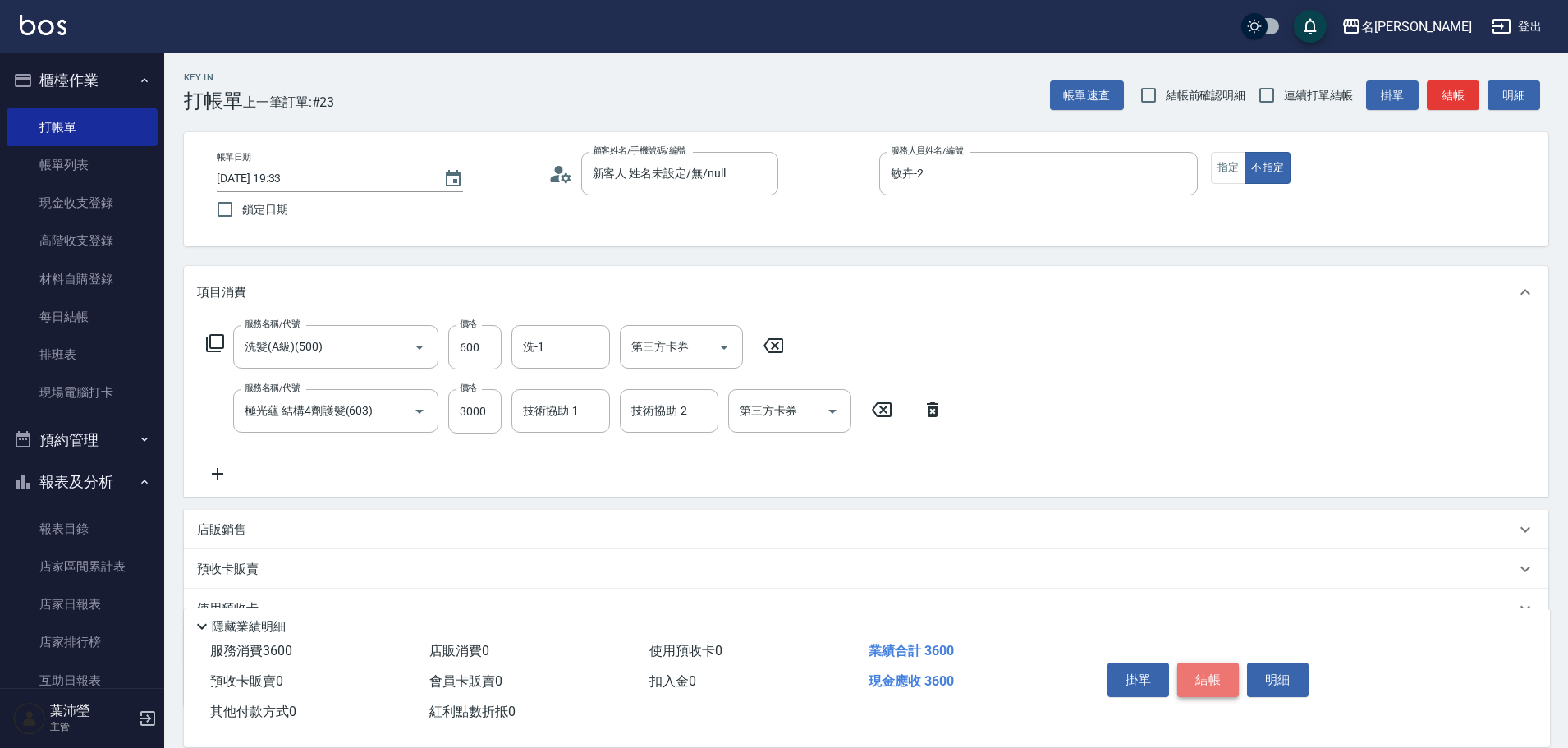
click at [1198, 675] on button "結帳" at bounding box center [1207, 679] width 61 height 35
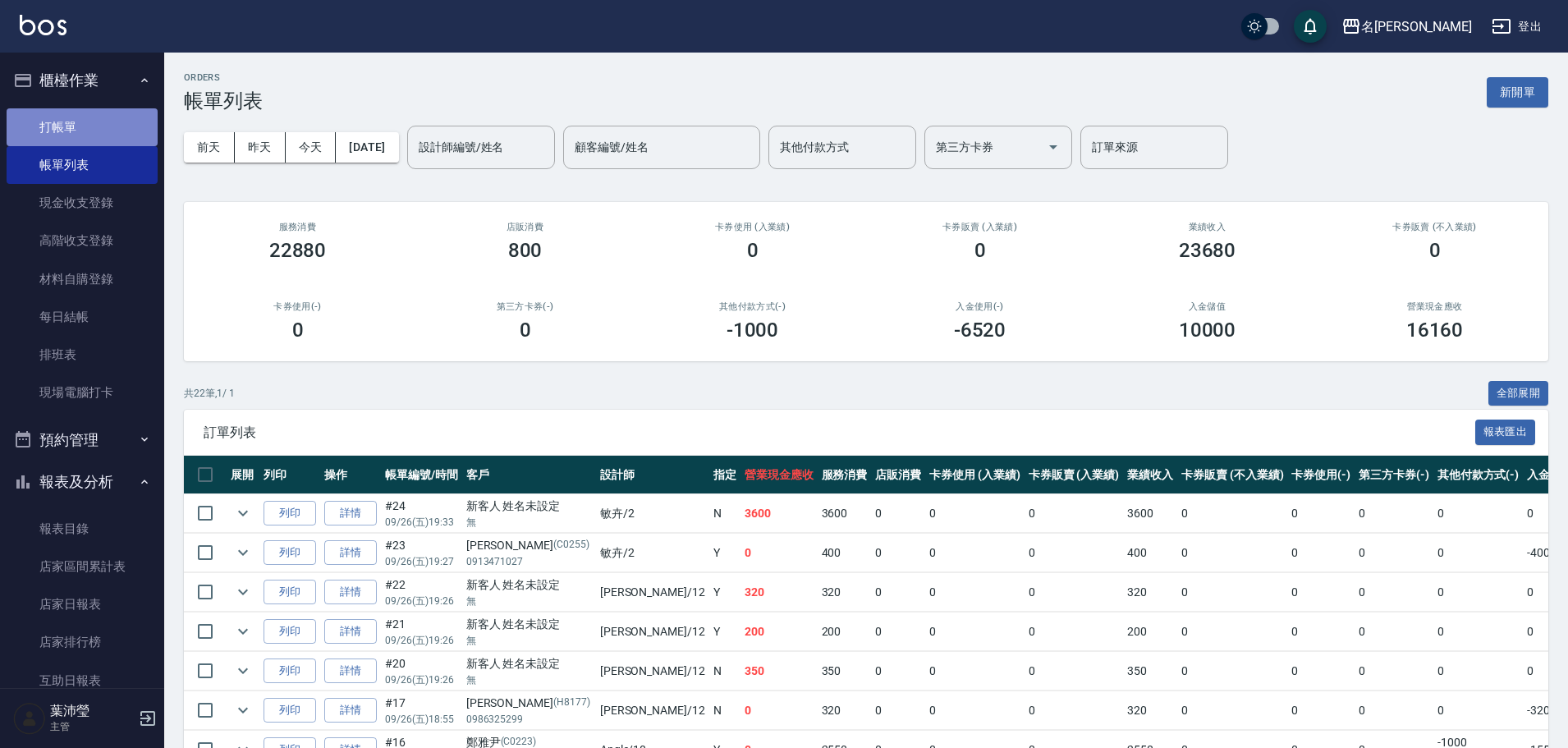
click at [87, 117] on link "打帳單" at bounding box center [82, 127] width 151 height 38
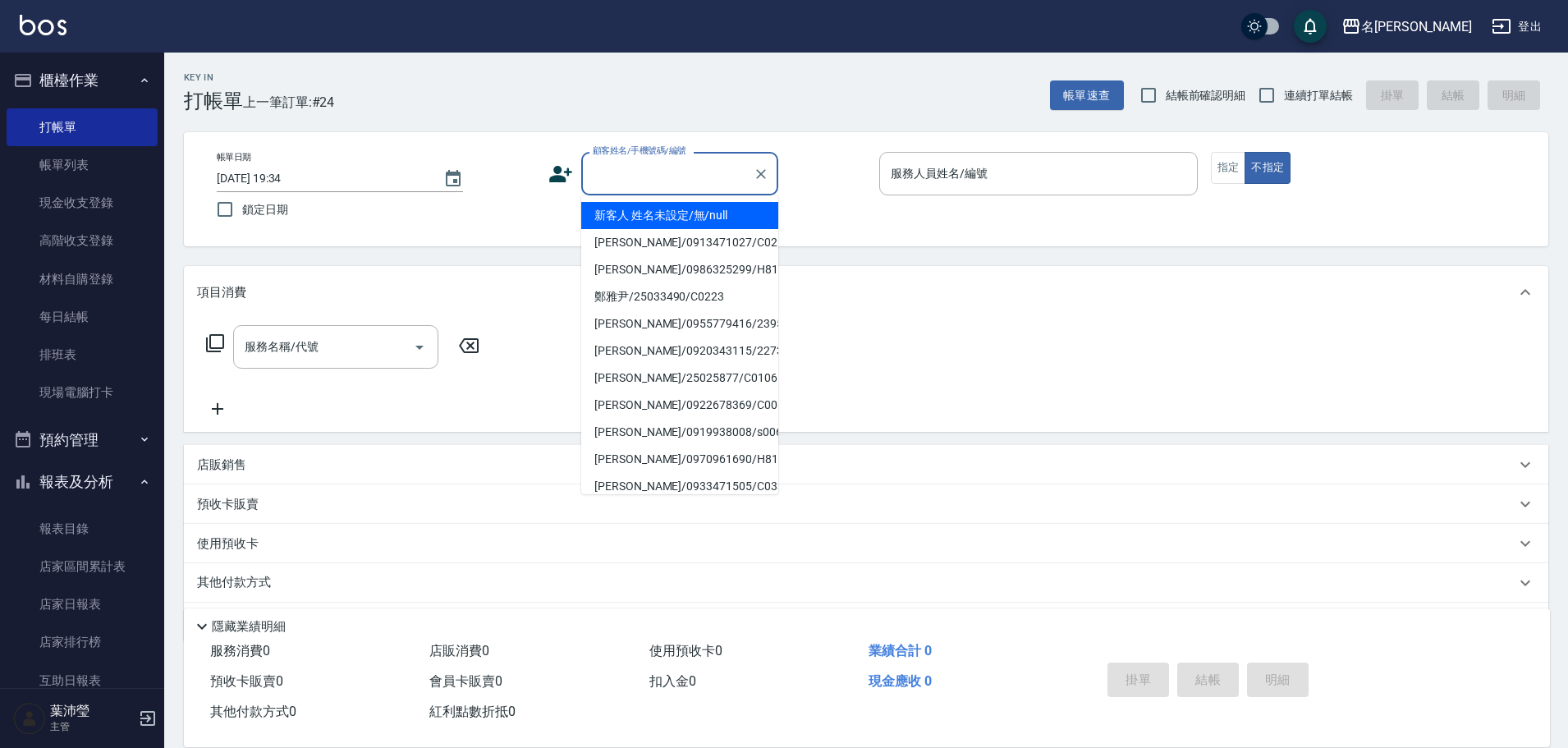
click at [651, 172] on input "顧客姓名/手機號碼/編號" at bounding box center [667, 173] width 158 height 29
click at [722, 215] on li "[PERSON_NAME]/25018701/0023" at bounding box center [680, 215] width 197 height 27
type input "[PERSON_NAME]/25018701/0023"
type input "敏卉-2"
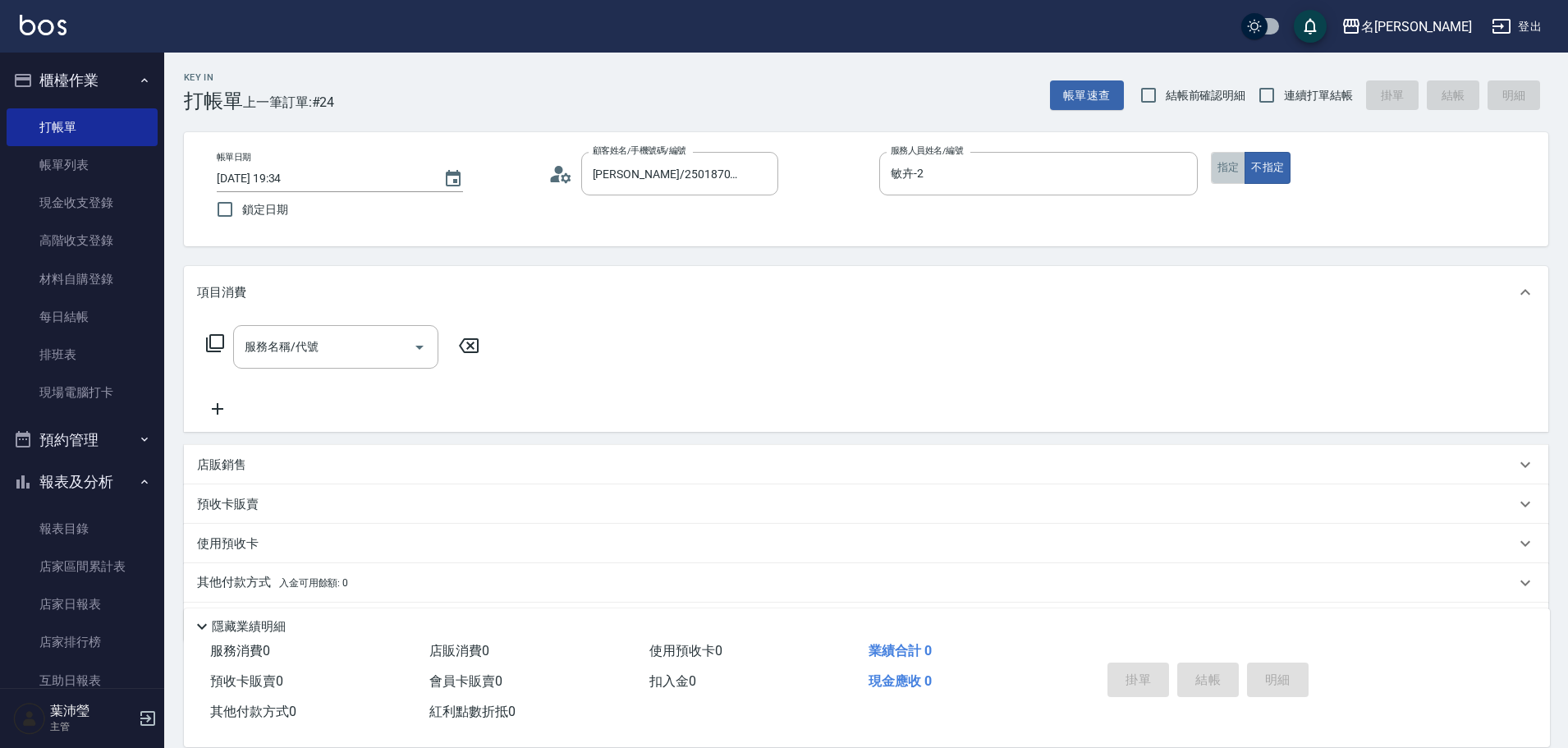
click at [1219, 173] on button "指定" at bounding box center [1229, 168] width 36 height 32
click at [213, 341] on icon at bounding box center [214, 343] width 20 height 20
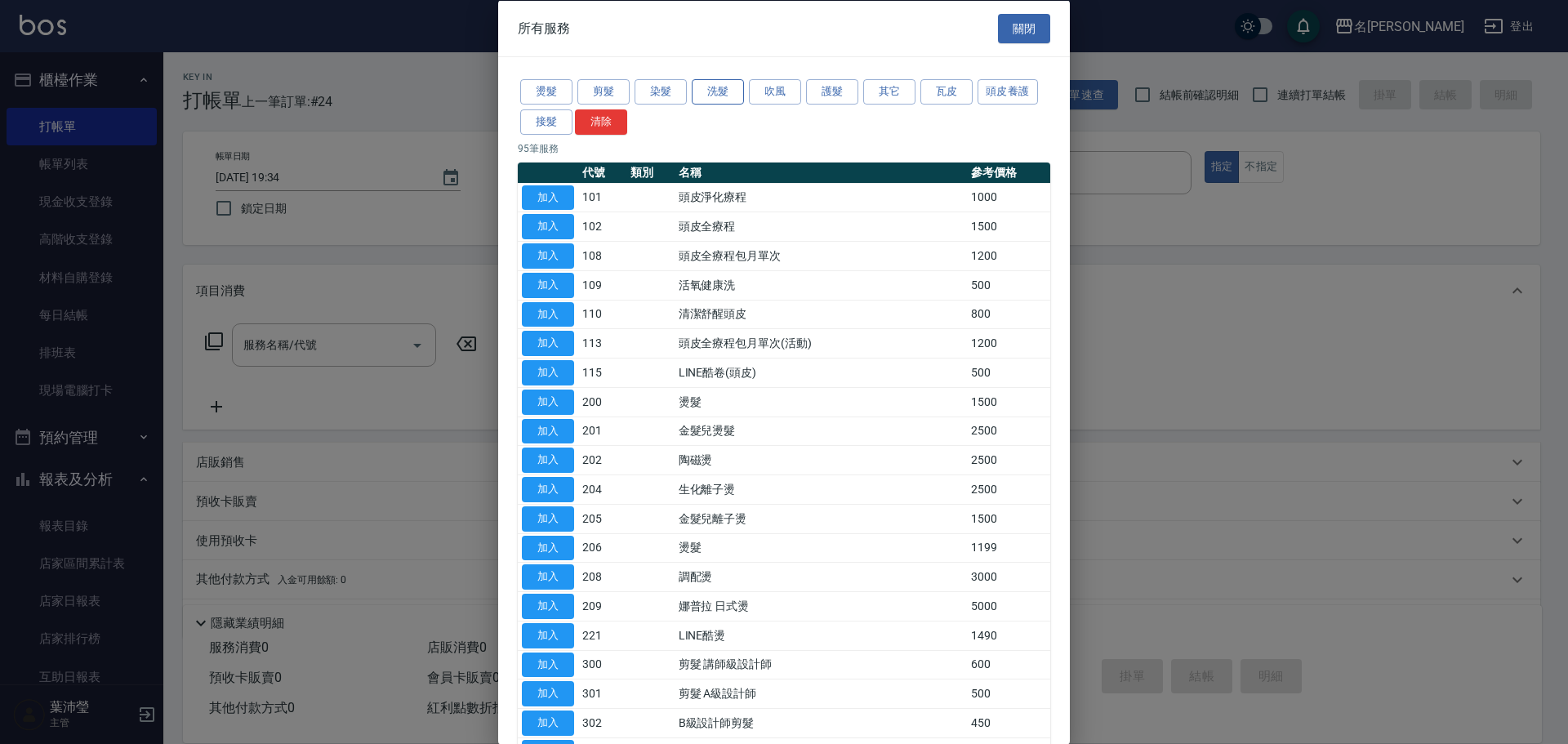
click at [713, 90] on button "洗髮" at bounding box center [718, 92] width 52 height 25
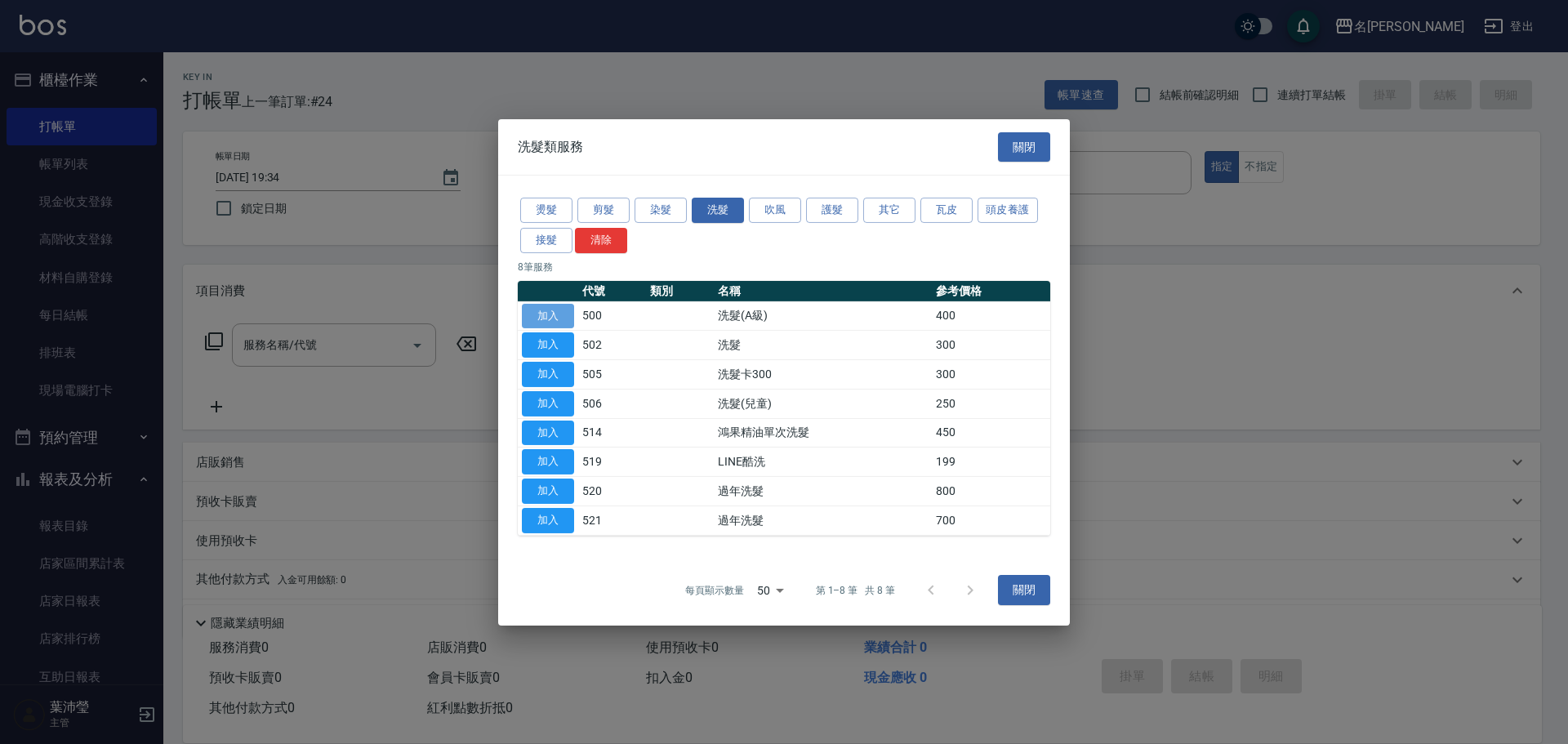
click at [554, 309] on button "加入" at bounding box center [548, 315] width 52 height 25
type input "洗髮(A級)(500)"
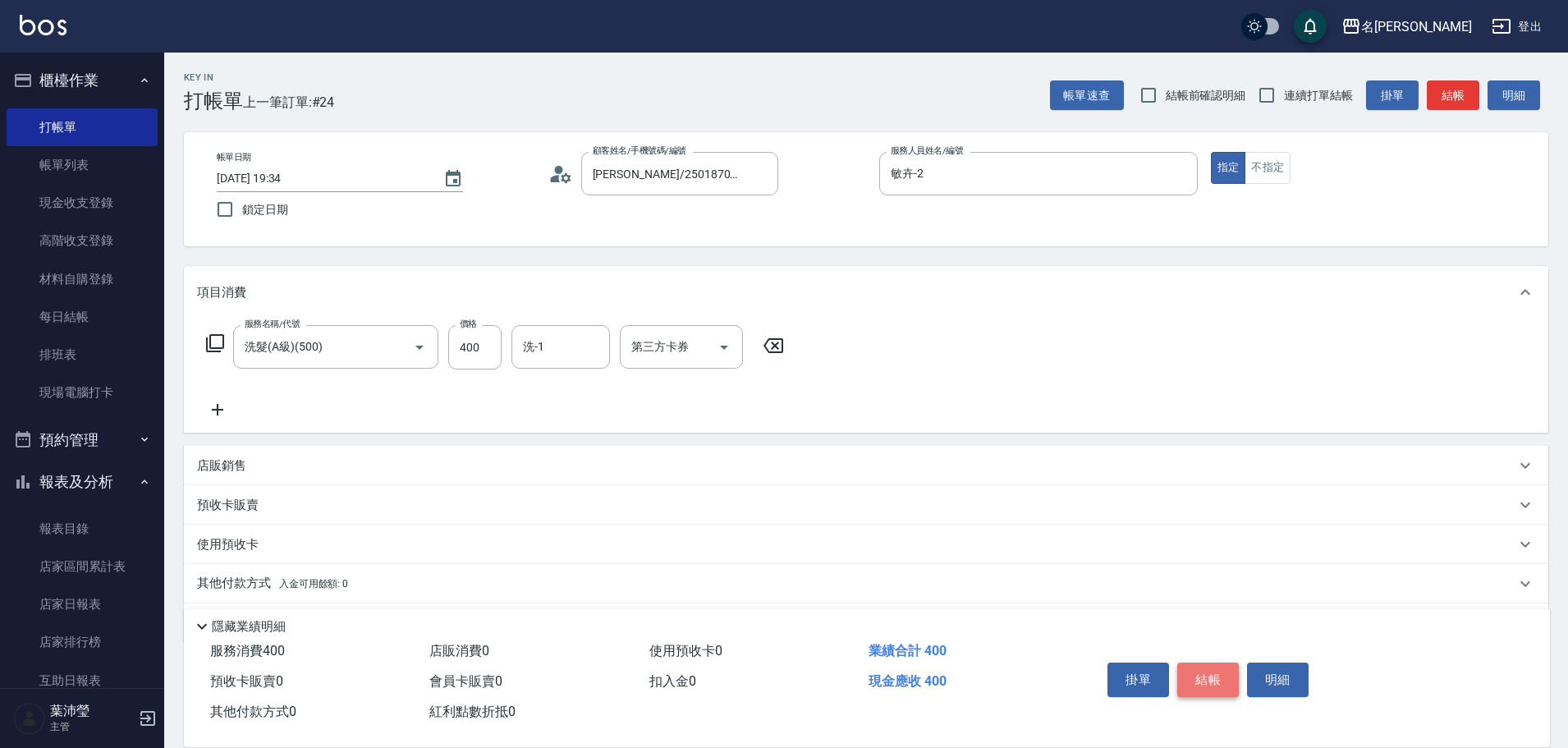
click at [1202, 664] on button "結帳" at bounding box center [1207, 679] width 61 height 35
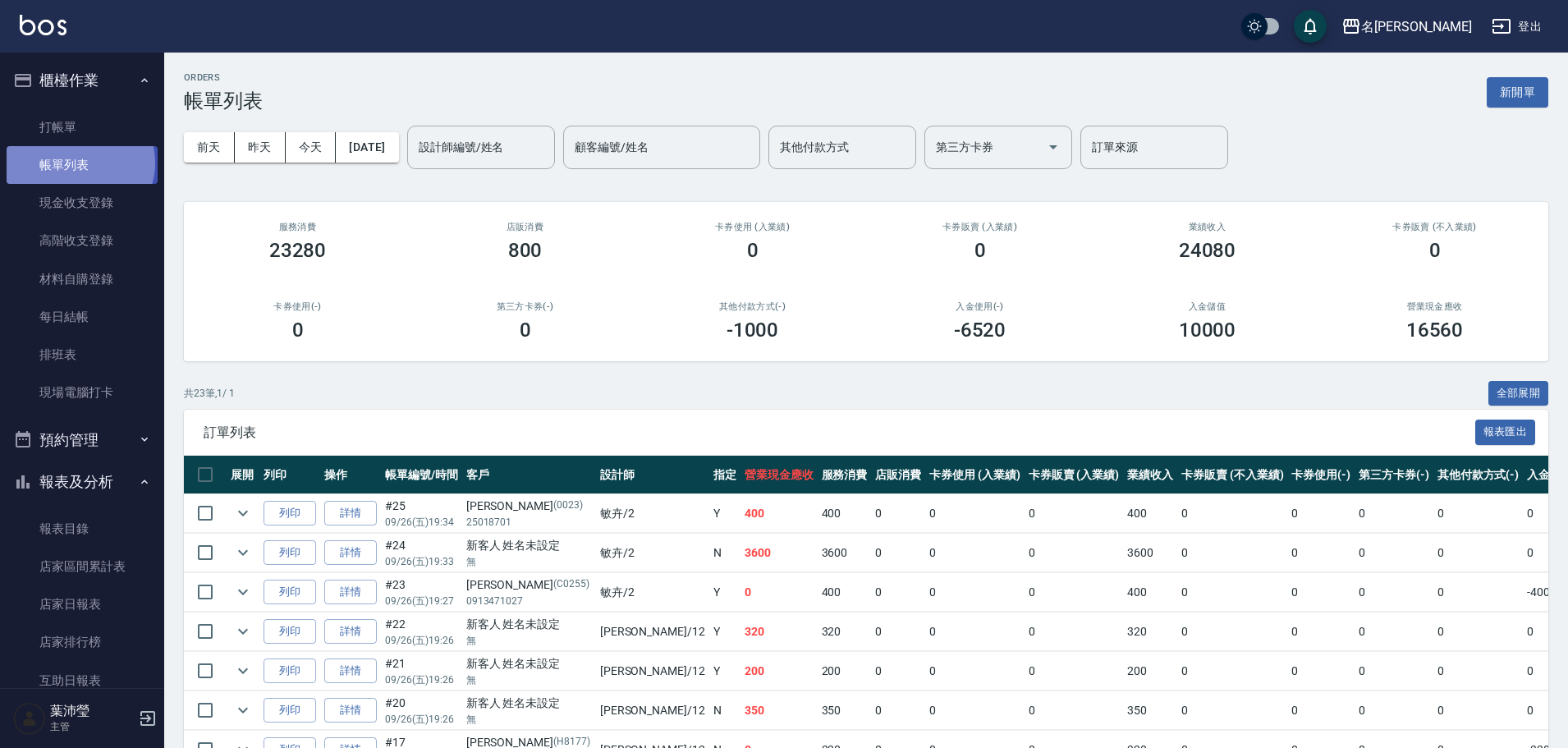
click at [79, 164] on link "帳單列表" at bounding box center [82, 164] width 151 height 38
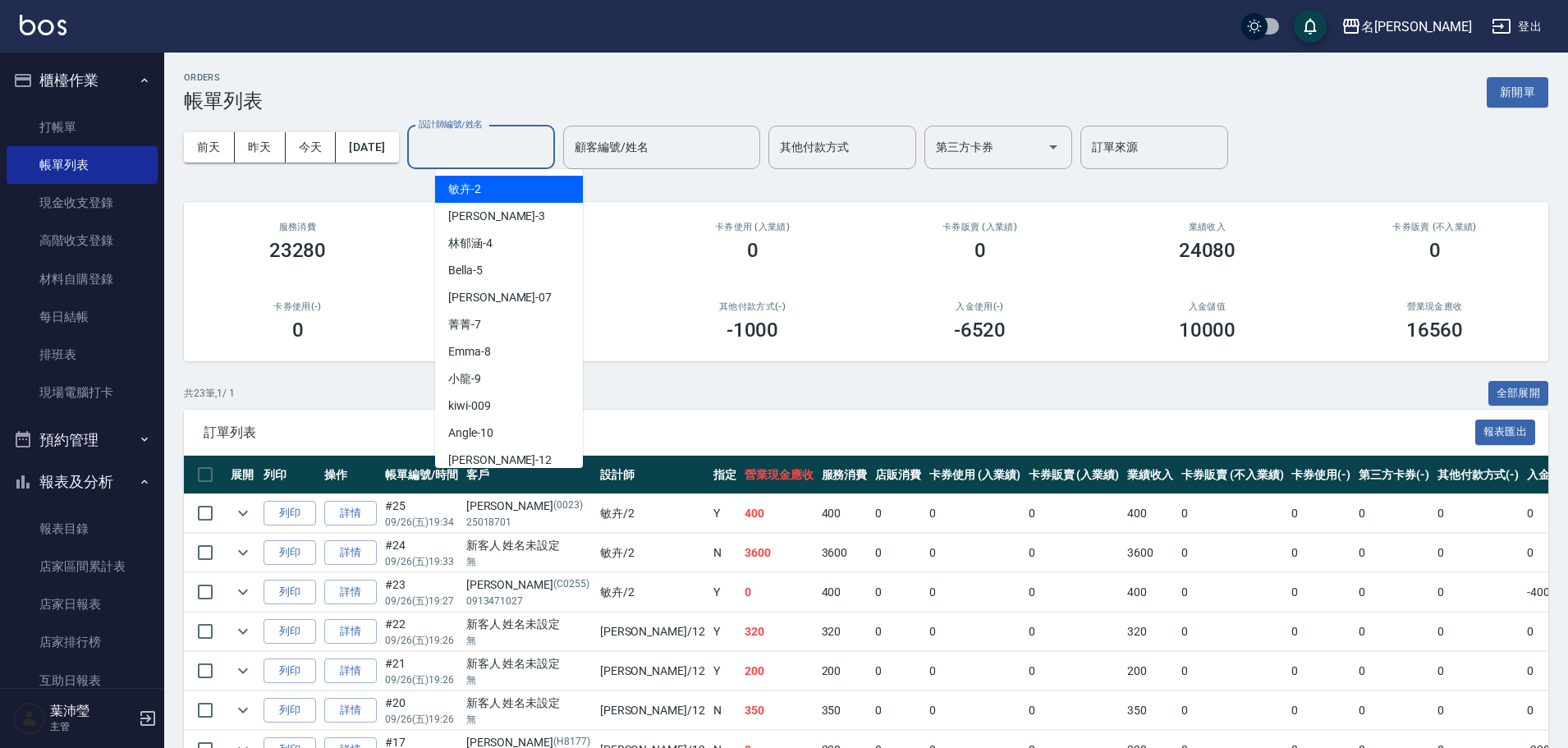
click at [495, 152] on input "設計師編號/姓名" at bounding box center [480, 147] width 133 height 29
click at [509, 189] on div "敏卉 -2" at bounding box center [509, 189] width 148 height 27
type input "敏卉-2"
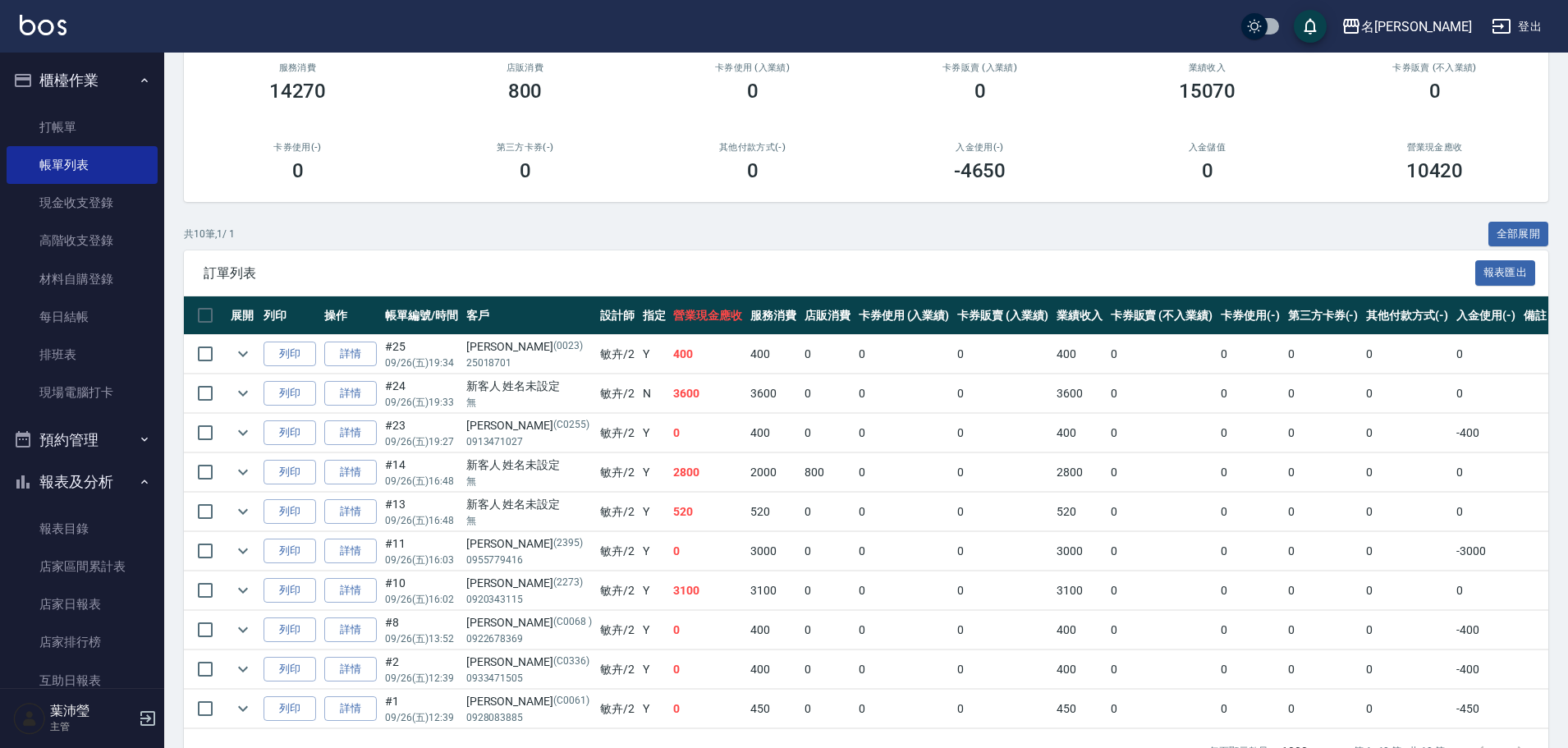
scroll to position [217, 0]
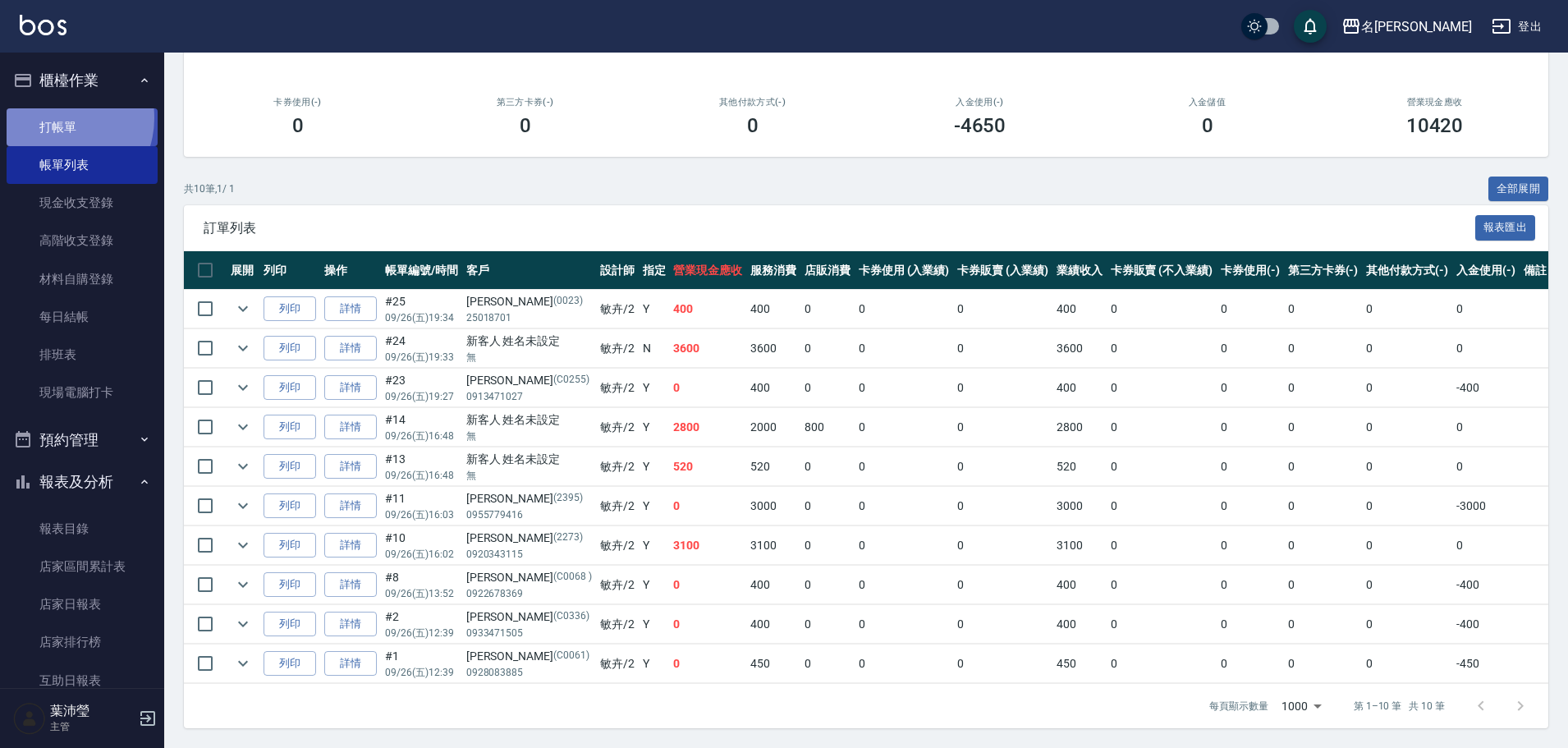
click at [57, 118] on link "打帳單" at bounding box center [82, 127] width 151 height 38
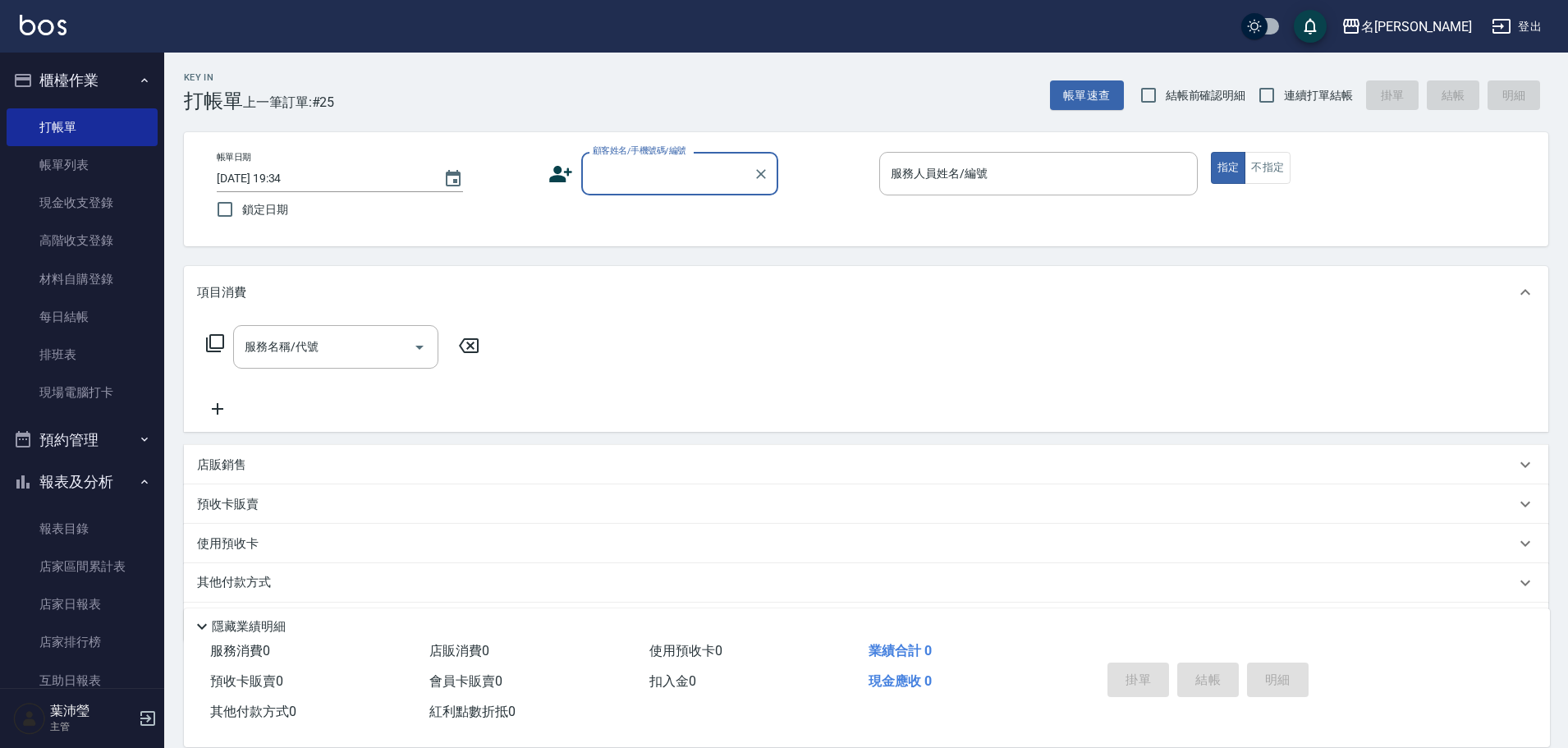
click at [617, 184] on input "顧客姓名/手機號碼/編號" at bounding box center [667, 173] width 158 height 29
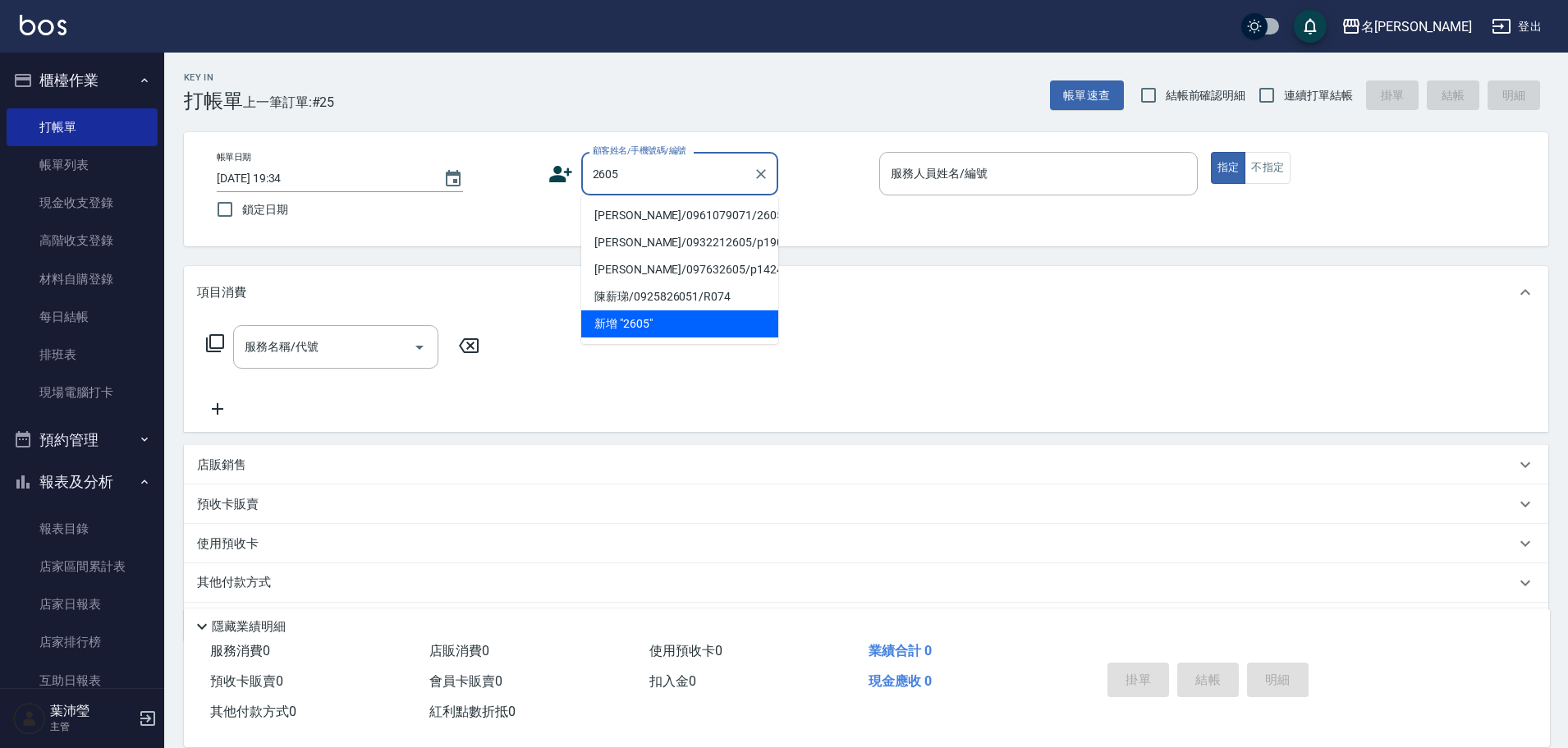
click at [682, 212] on li "[PERSON_NAME]/0961079071/2605" at bounding box center [680, 215] width 197 height 27
type input "[PERSON_NAME]/0961079071/2605"
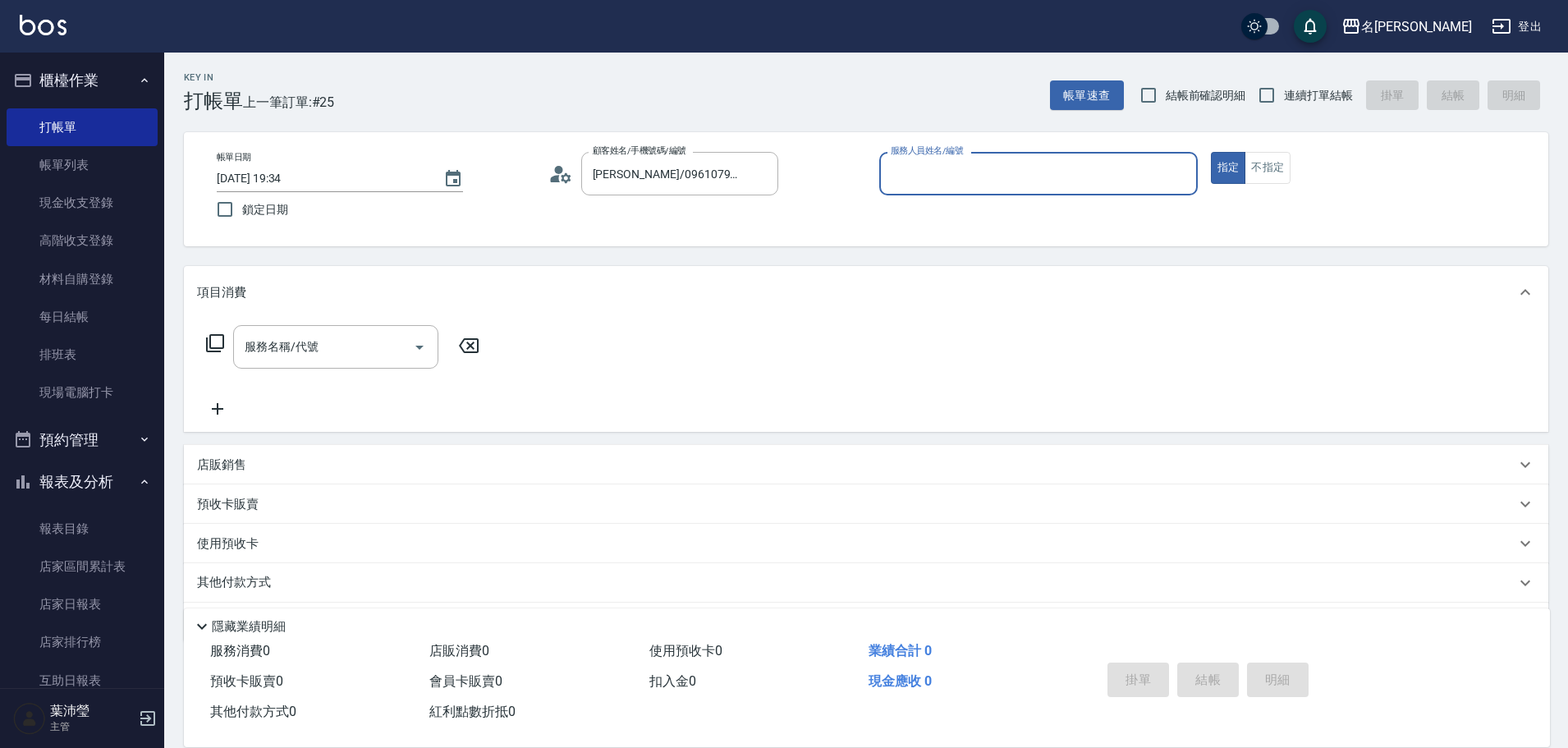
type input "敏卉-2"
click at [217, 341] on icon at bounding box center [214, 343] width 20 height 20
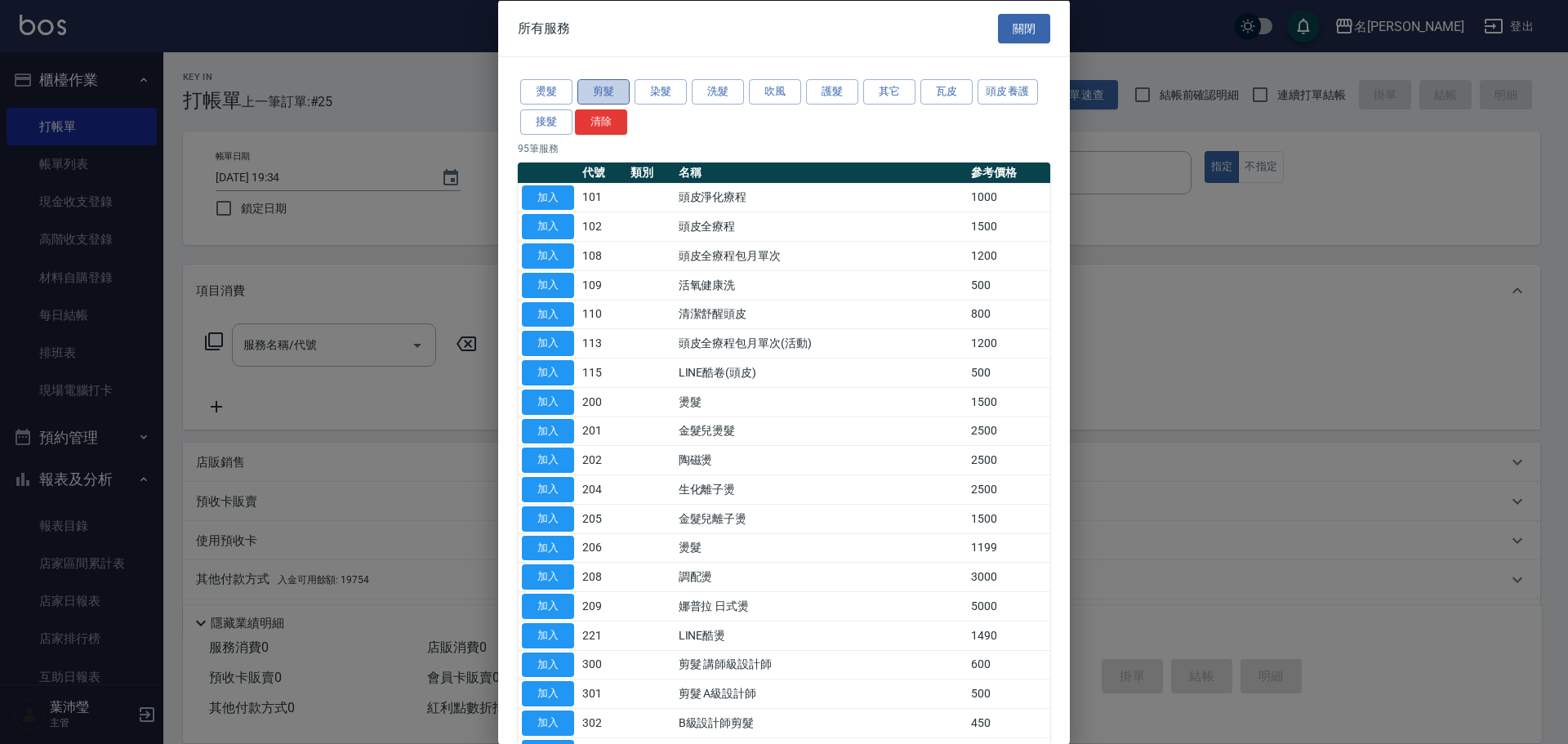
click at [615, 86] on button "剪髮" at bounding box center [603, 92] width 52 height 25
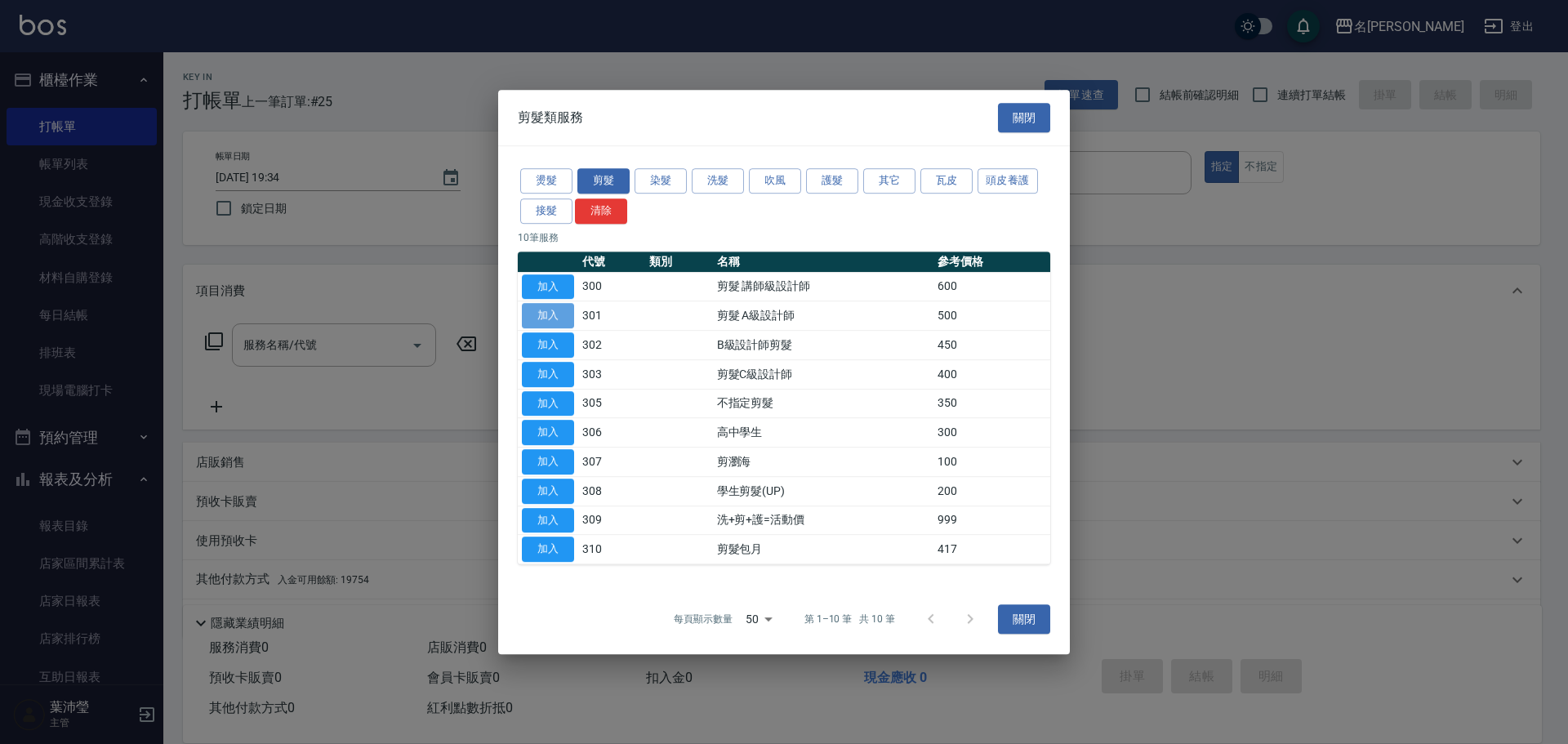
click at [562, 307] on button "加入" at bounding box center [548, 315] width 52 height 25
type input "剪髮 A級設計師(301)"
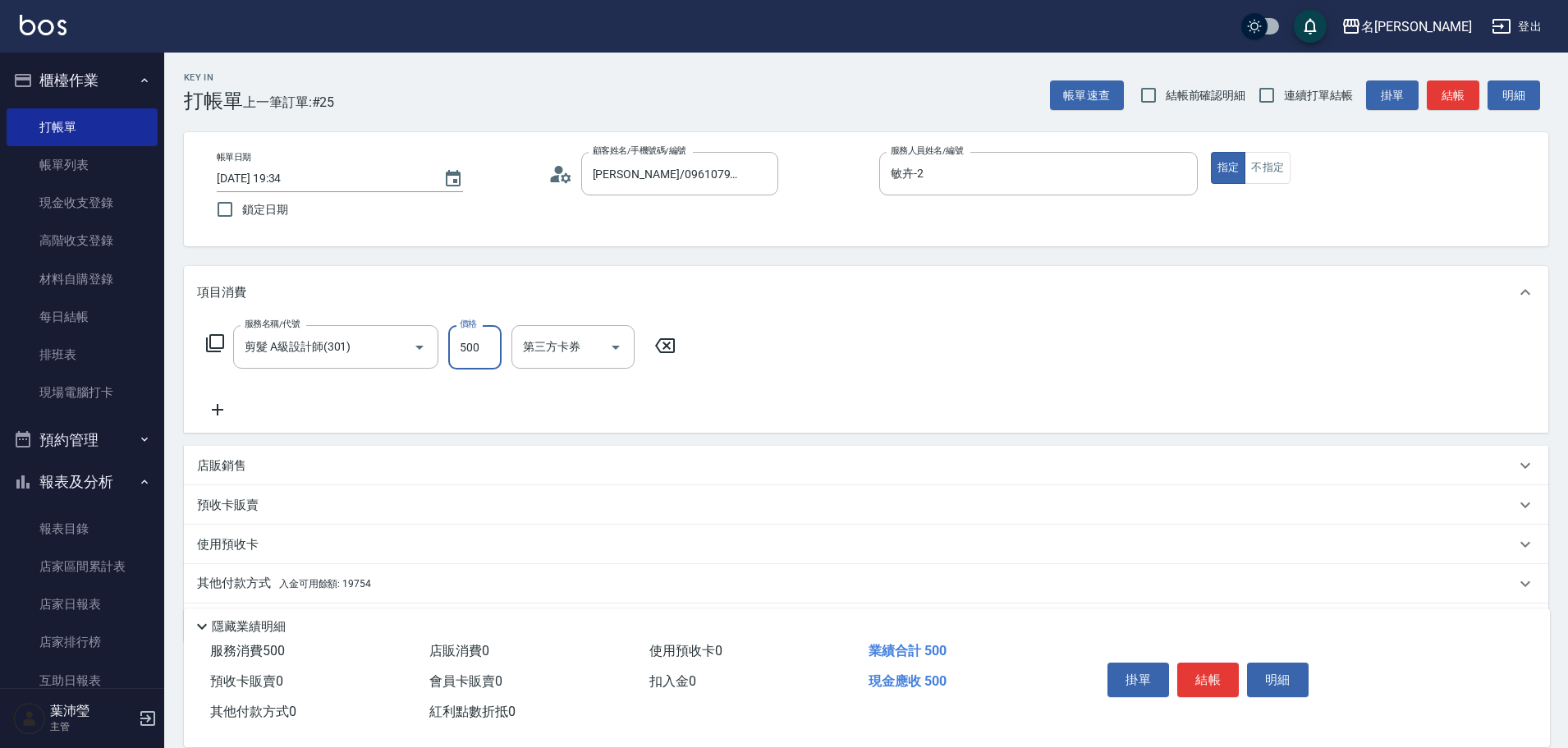
click at [481, 353] on input "500" at bounding box center [475, 347] width 54 height 44
type input "600"
click at [228, 580] on p "其他付款方式 入金可用餘額: 19754" at bounding box center [284, 583] width 174 height 18
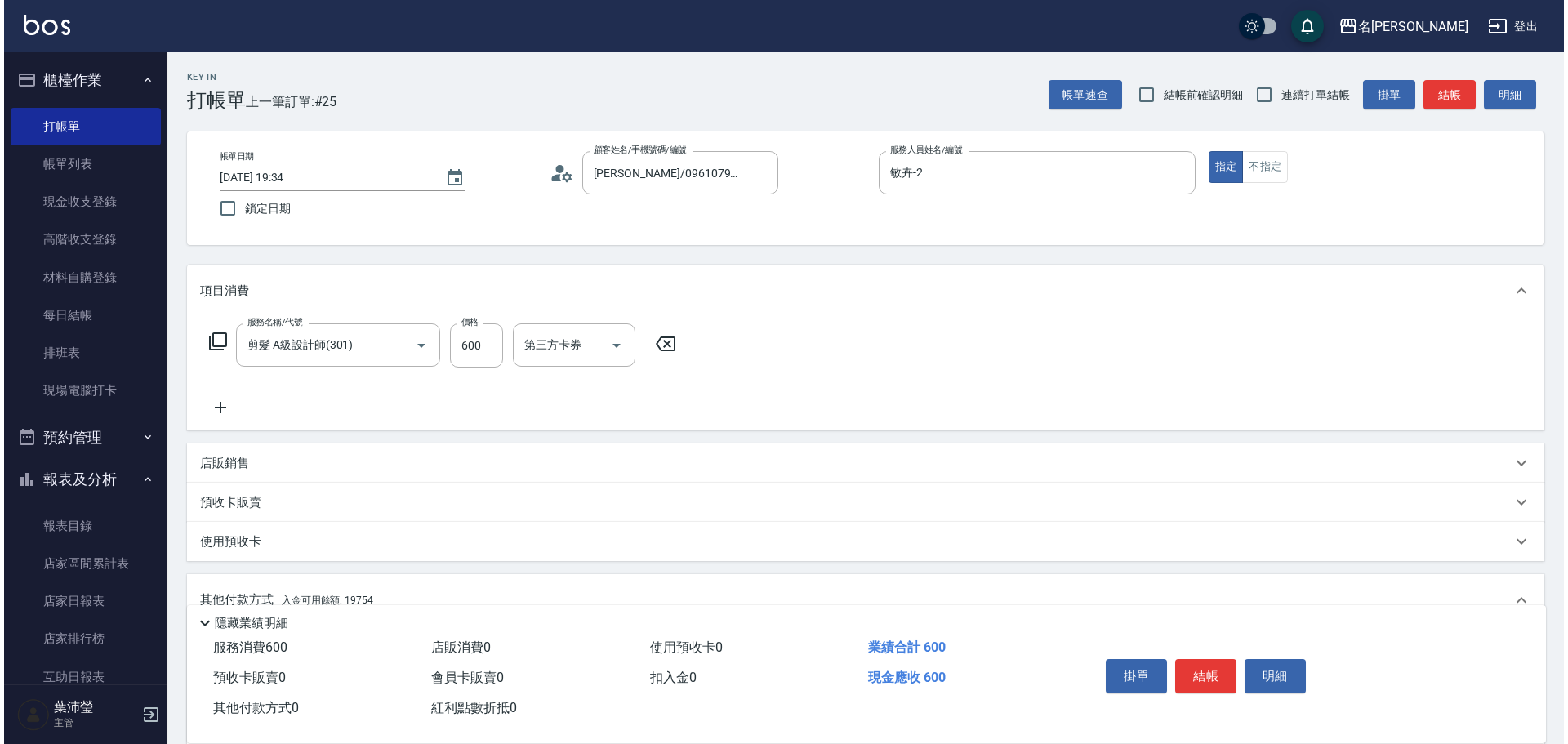
scroll to position [245, 0]
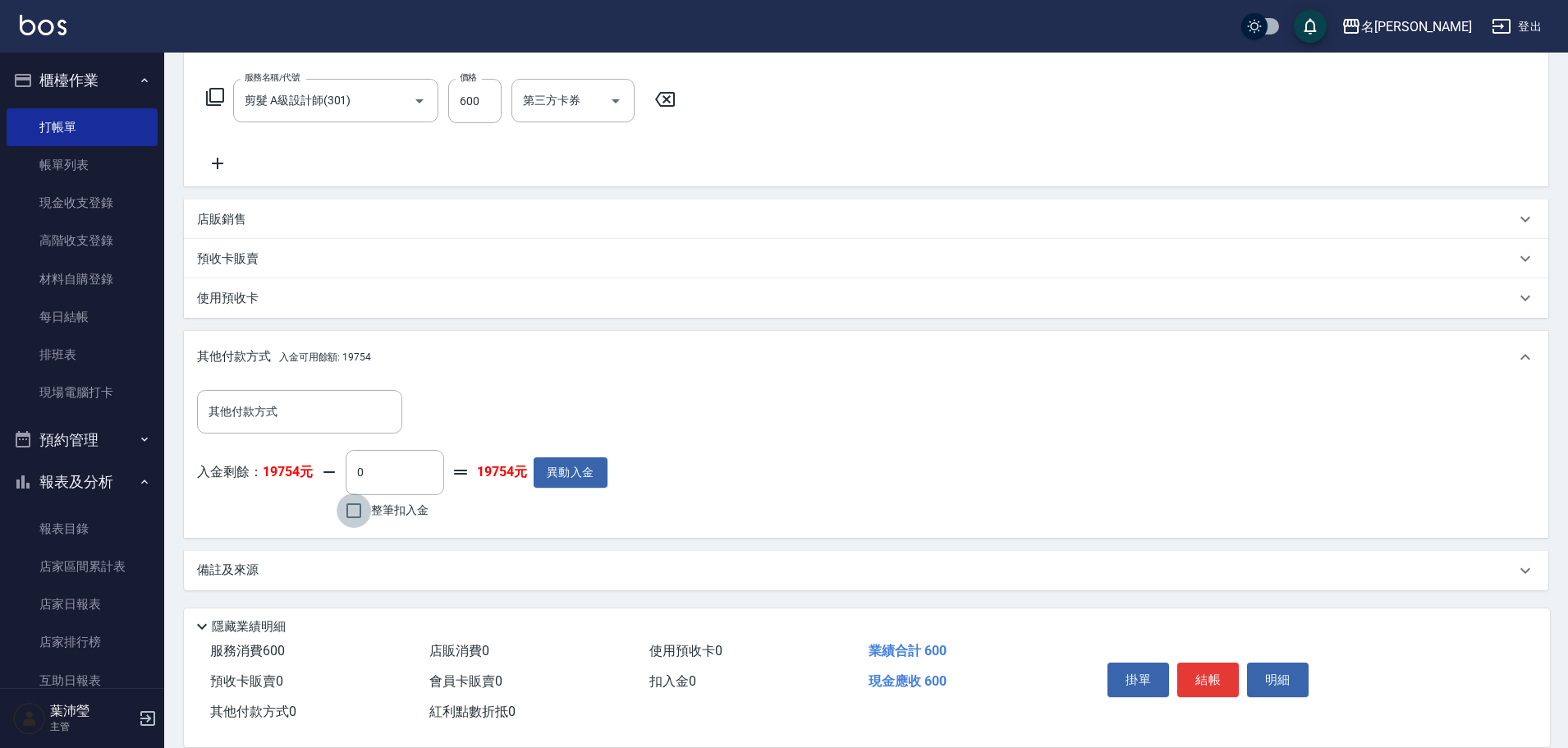
click at [353, 507] on input "整筆扣入金" at bounding box center [353, 510] width 35 height 35
checkbox input "true"
type input "600"
click at [1278, 673] on button "明細" at bounding box center [1278, 679] width 61 height 35
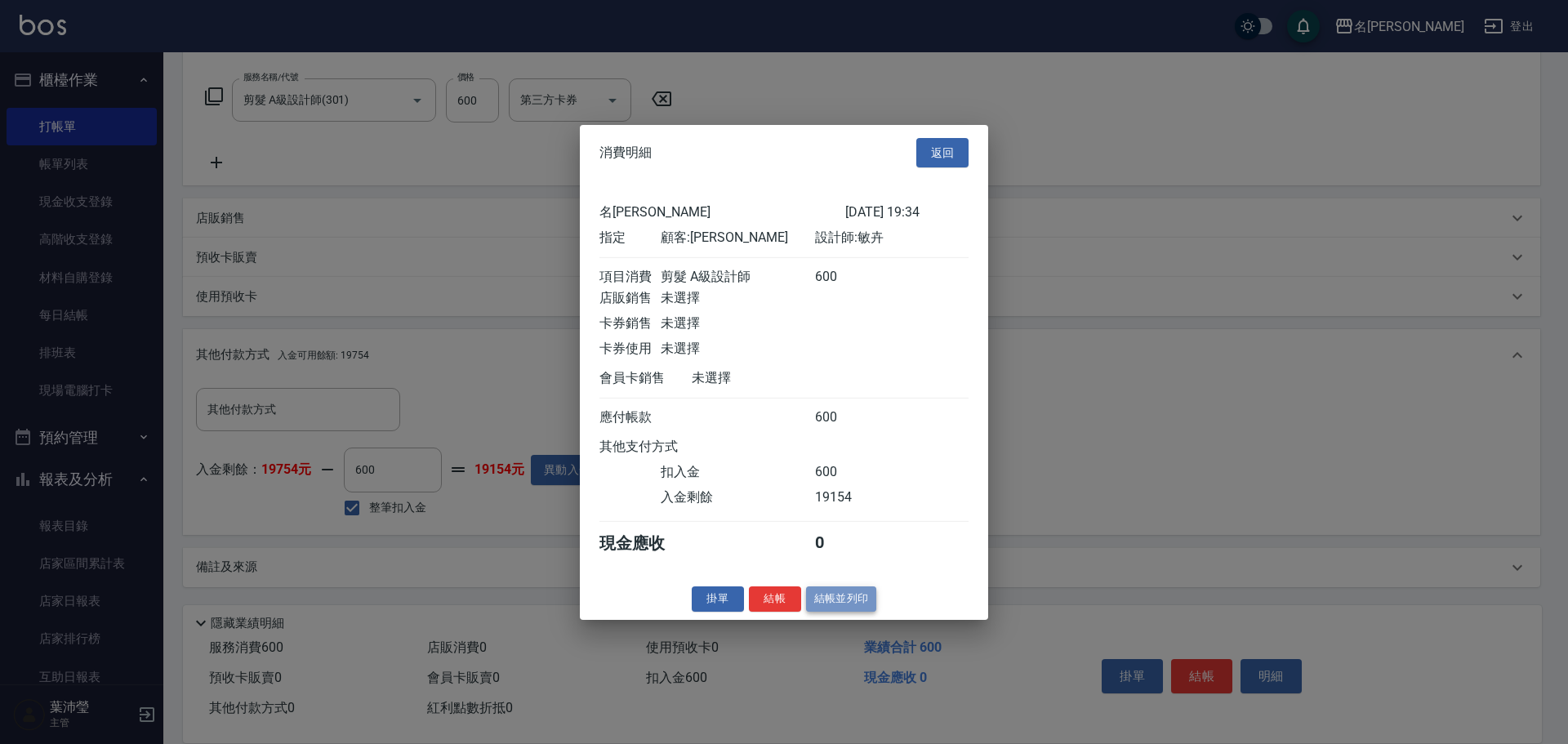
click at [841, 609] on button "結帳並列印" at bounding box center [842, 598] width 71 height 25
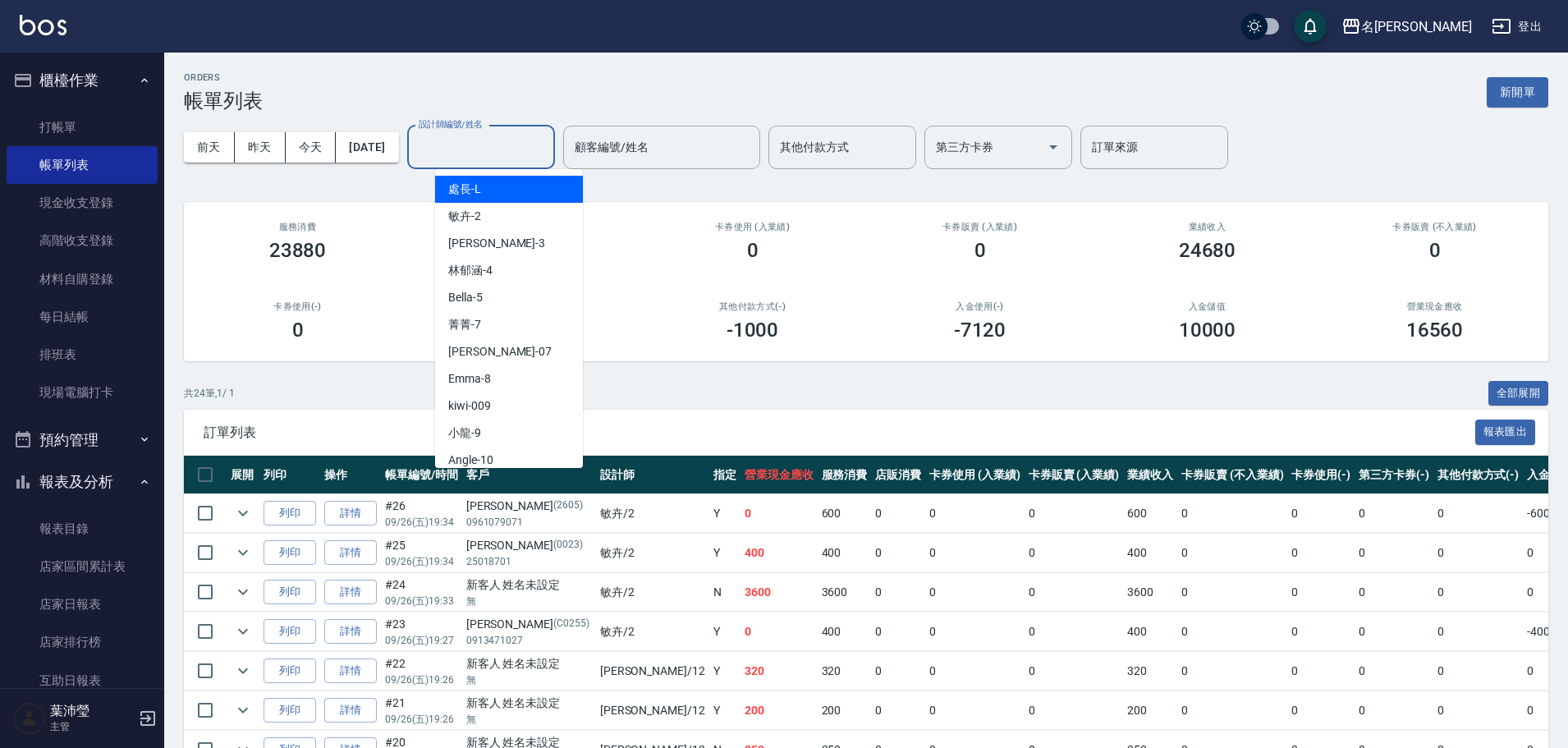
click at [497, 141] on input "設計師編號/姓名" at bounding box center [480, 147] width 133 height 29
click at [483, 212] on div "敏卉 -2" at bounding box center [509, 216] width 148 height 27
type input "敏卉-2"
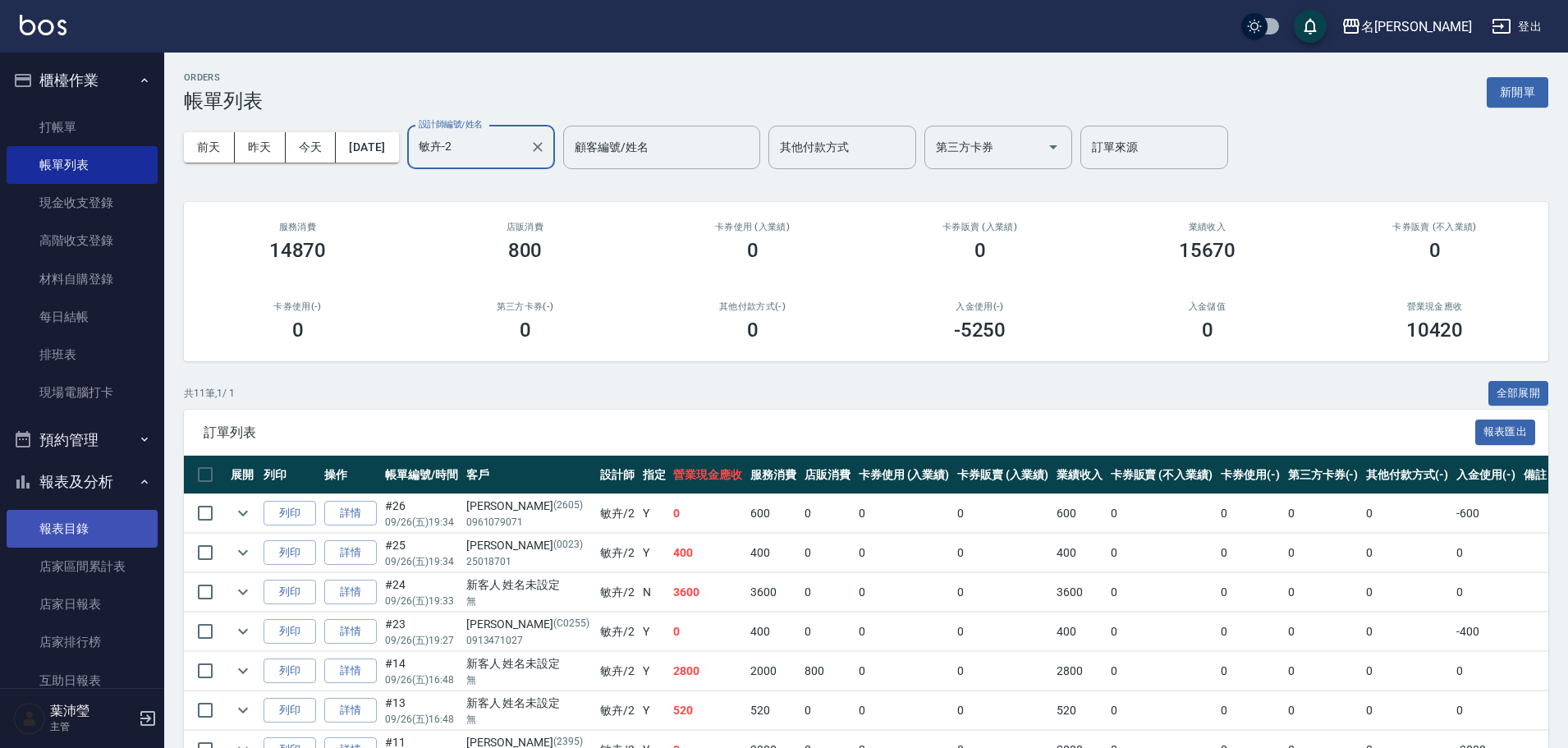
click at [103, 521] on link "報表目錄" at bounding box center [82, 528] width 151 height 38
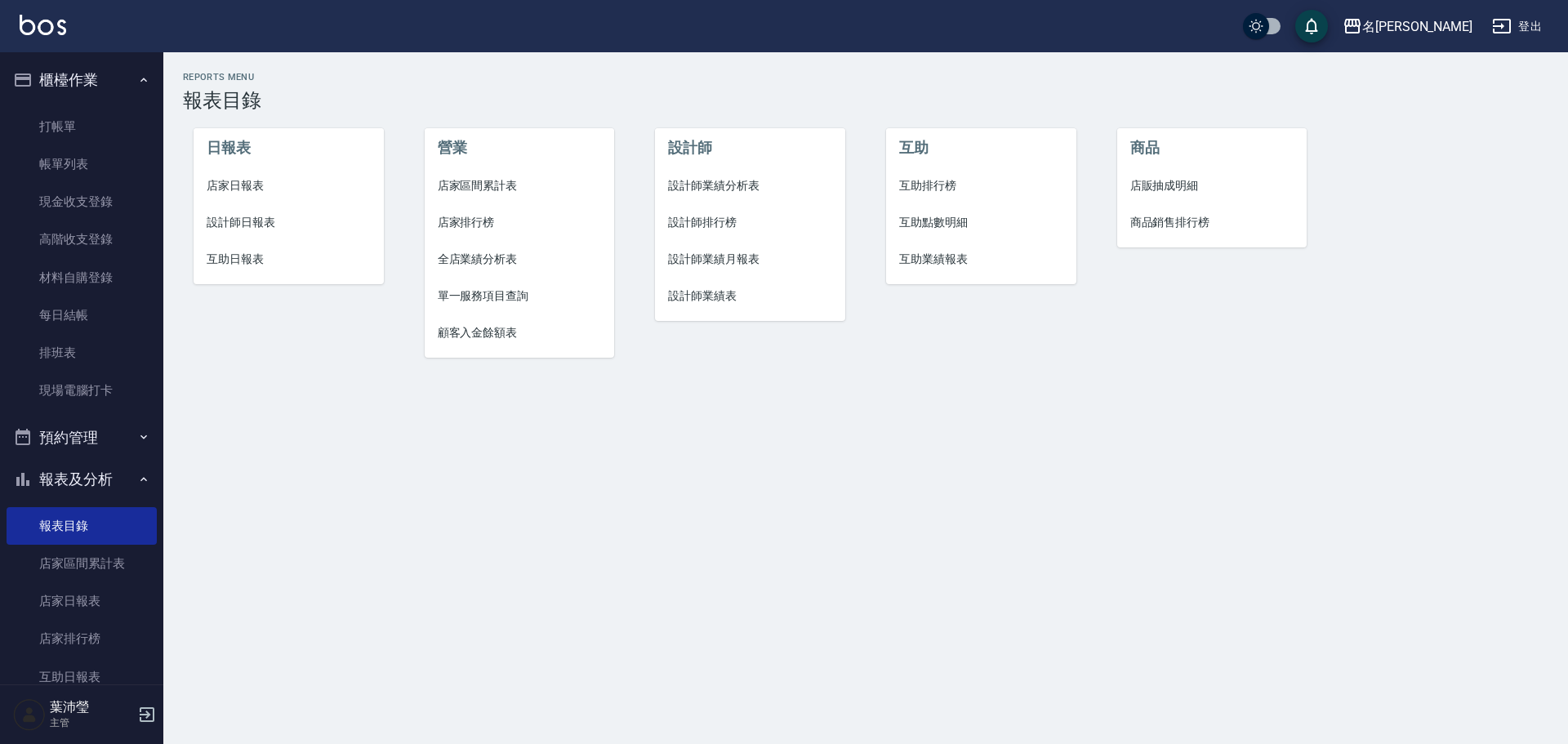
click at [278, 217] on span "設計師日報表" at bounding box center [289, 222] width 165 height 17
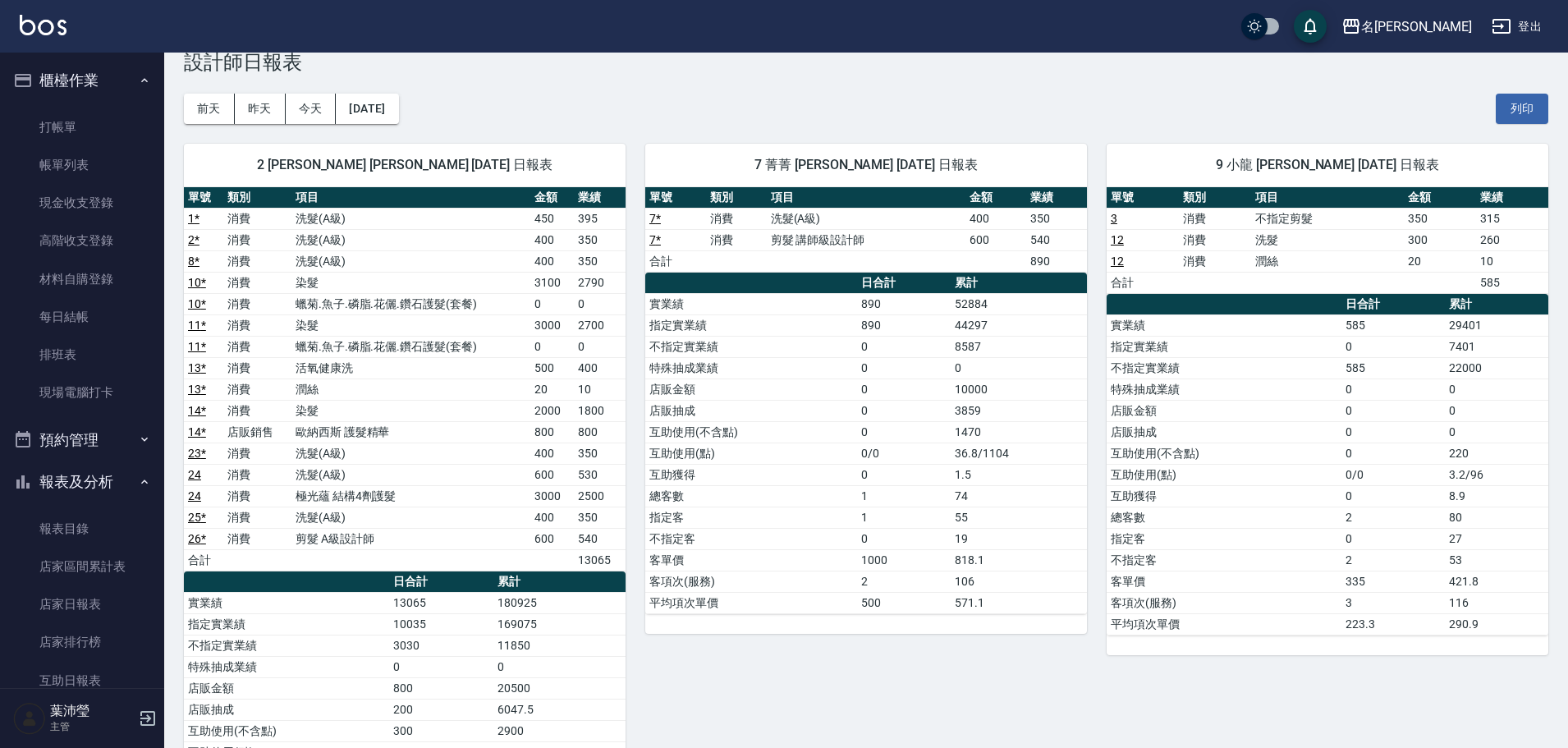
scroll to position [693, 0]
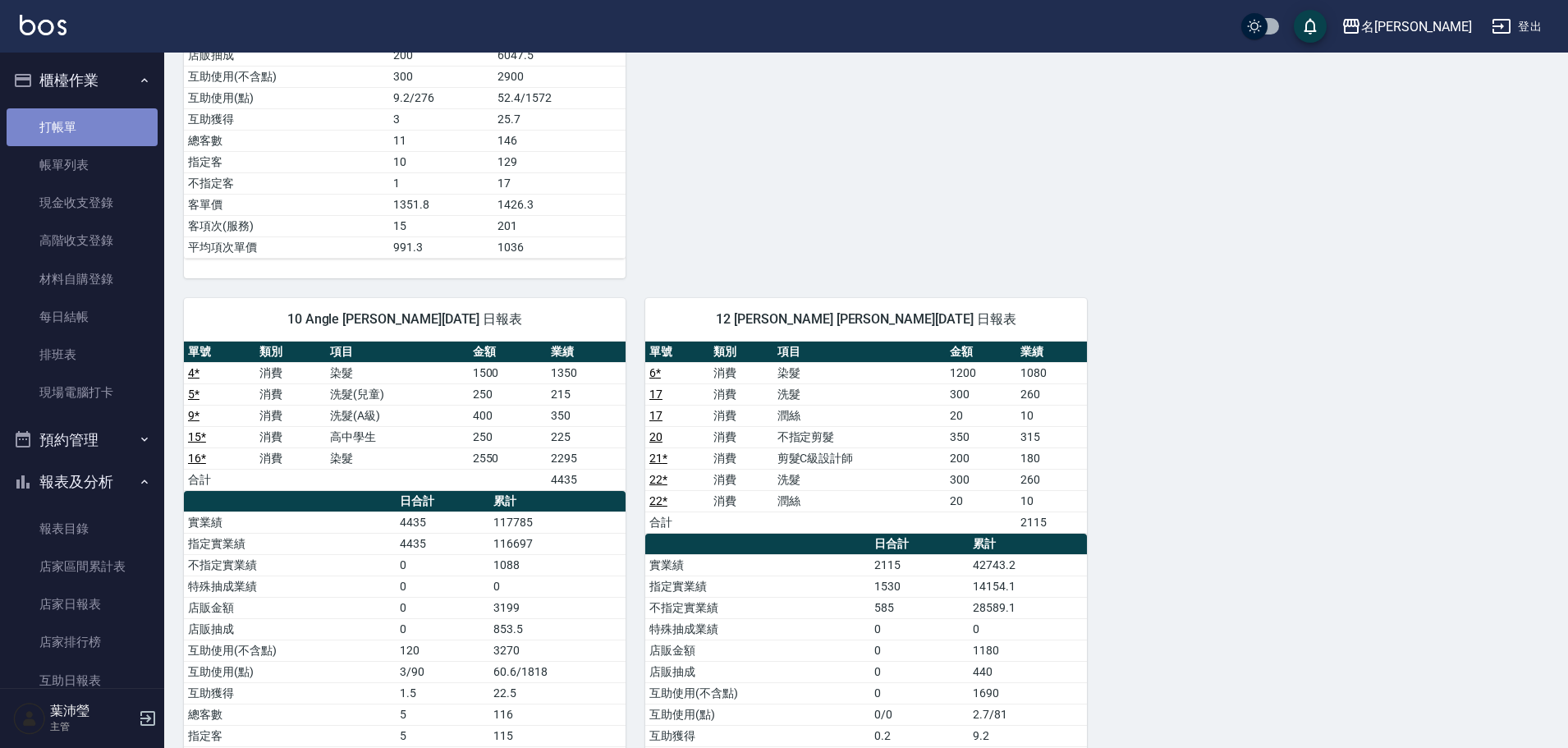
click at [115, 126] on link "打帳單" at bounding box center [82, 127] width 151 height 38
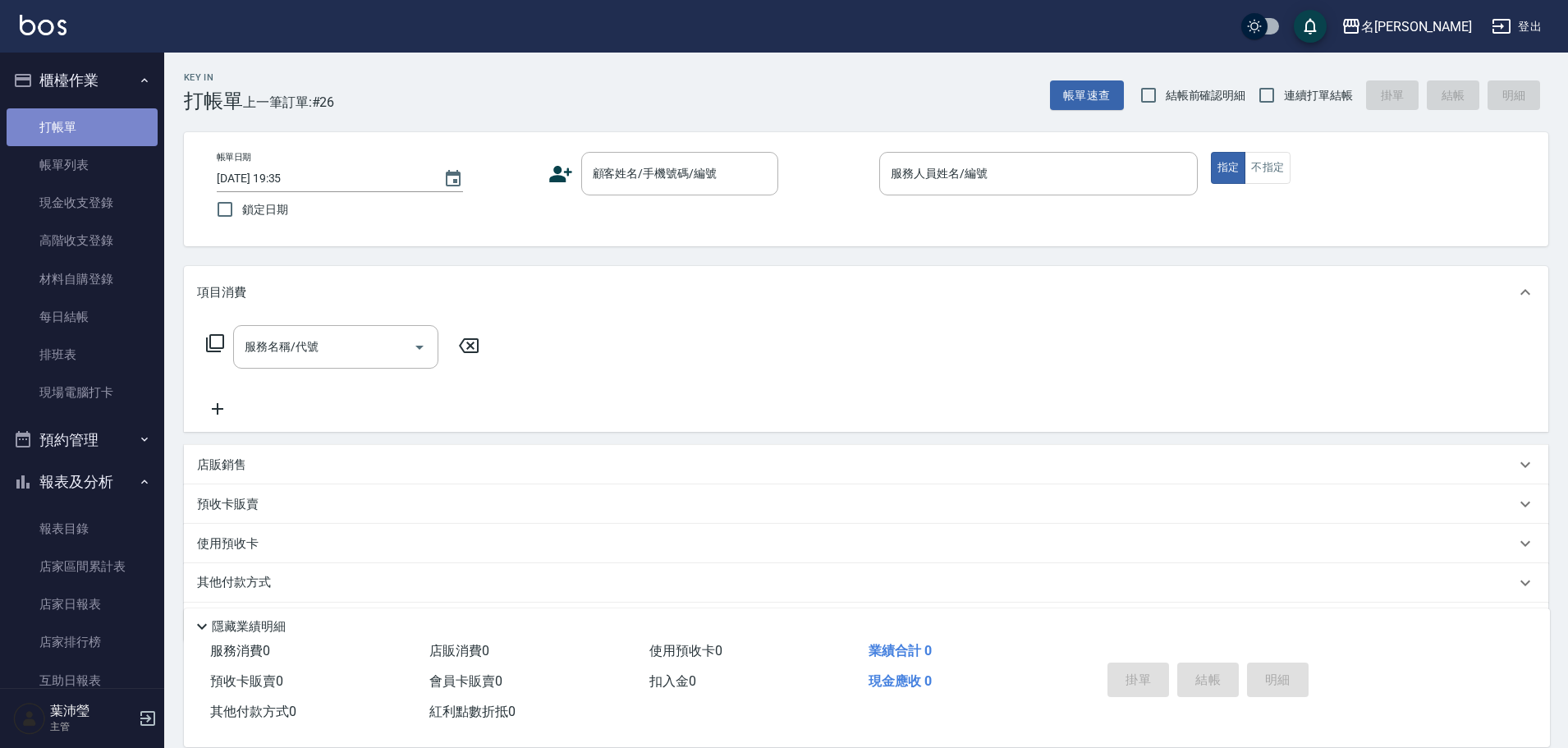
click at [112, 122] on link "打帳單" at bounding box center [82, 127] width 151 height 38
click at [700, 181] on input "顧客姓名/手機號碼/編號" at bounding box center [667, 173] width 158 height 29
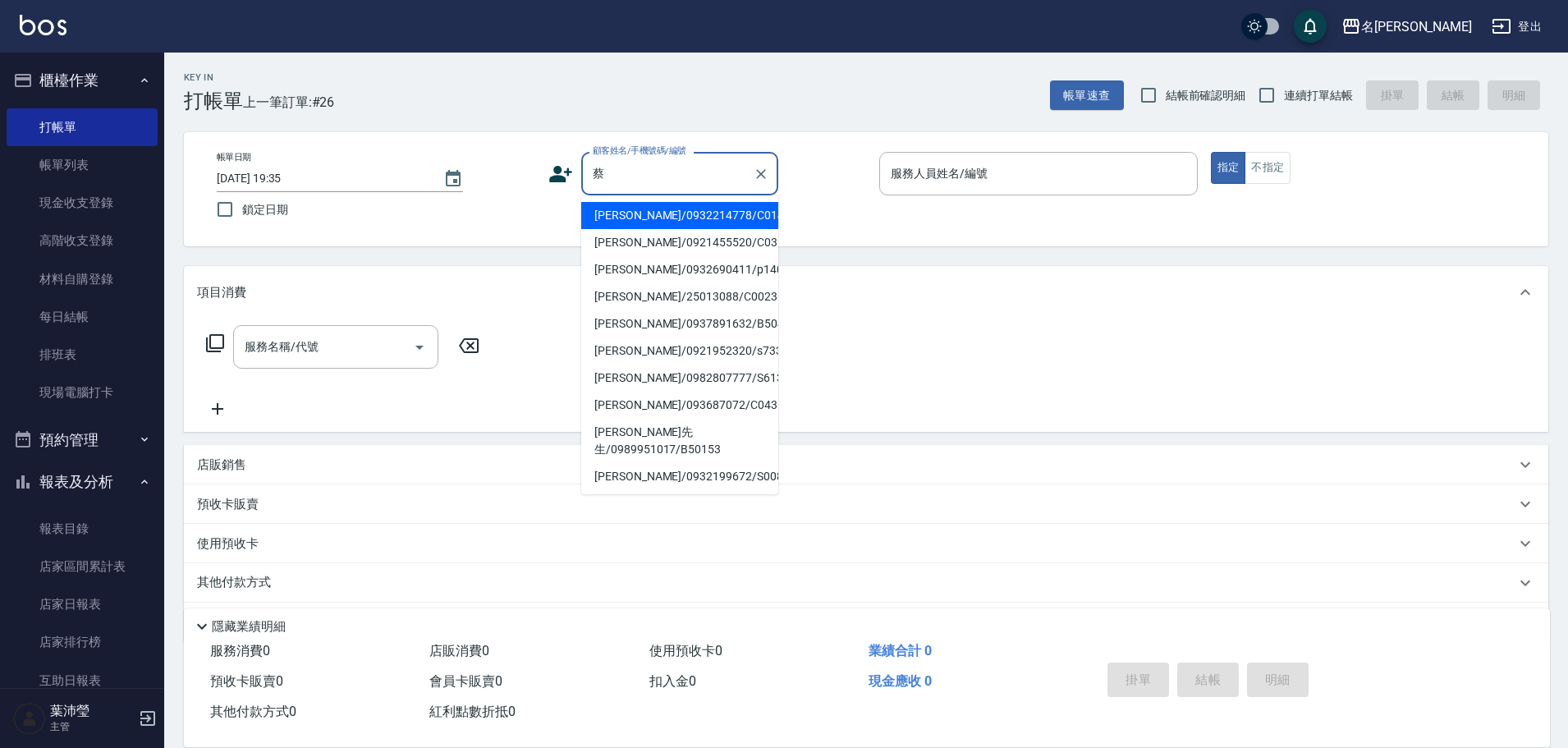
click at [727, 242] on li "[PERSON_NAME]/0921455520/C0318" at bounding box center [680, 242] width 197 height 27
type input "[PERSON_NAME]/0921455520/C0318"
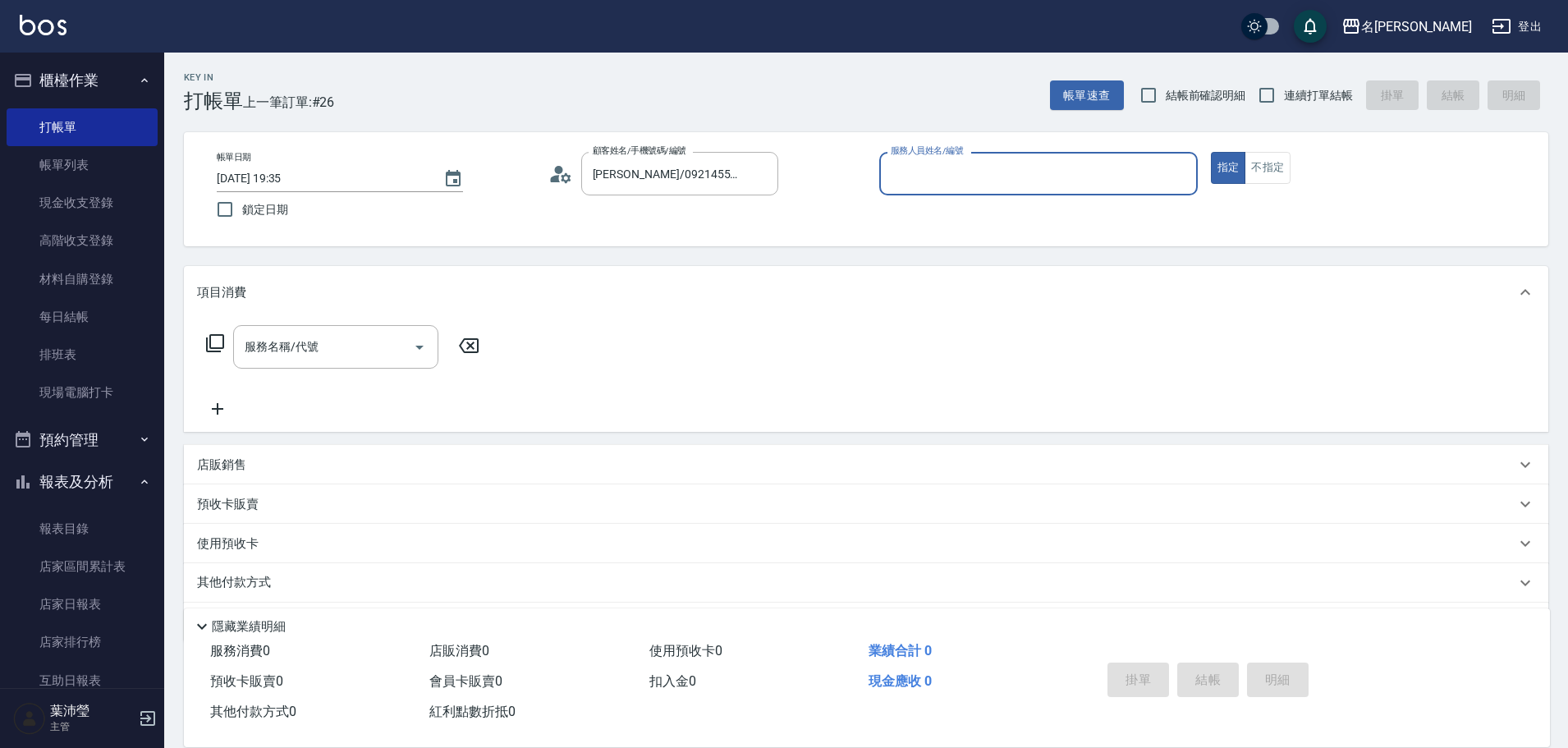
type input "菁菁-7"
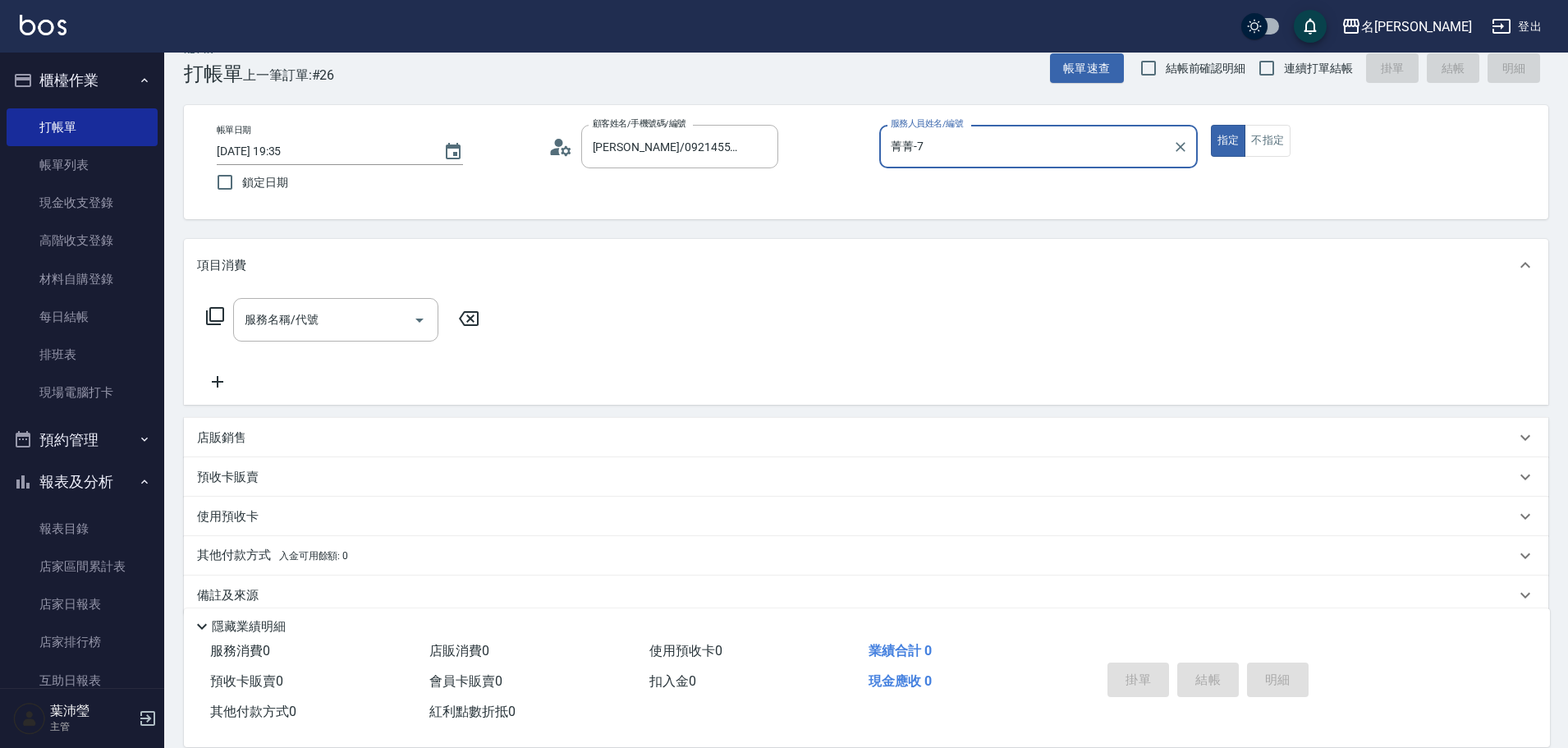
scroll to position [52, 0]
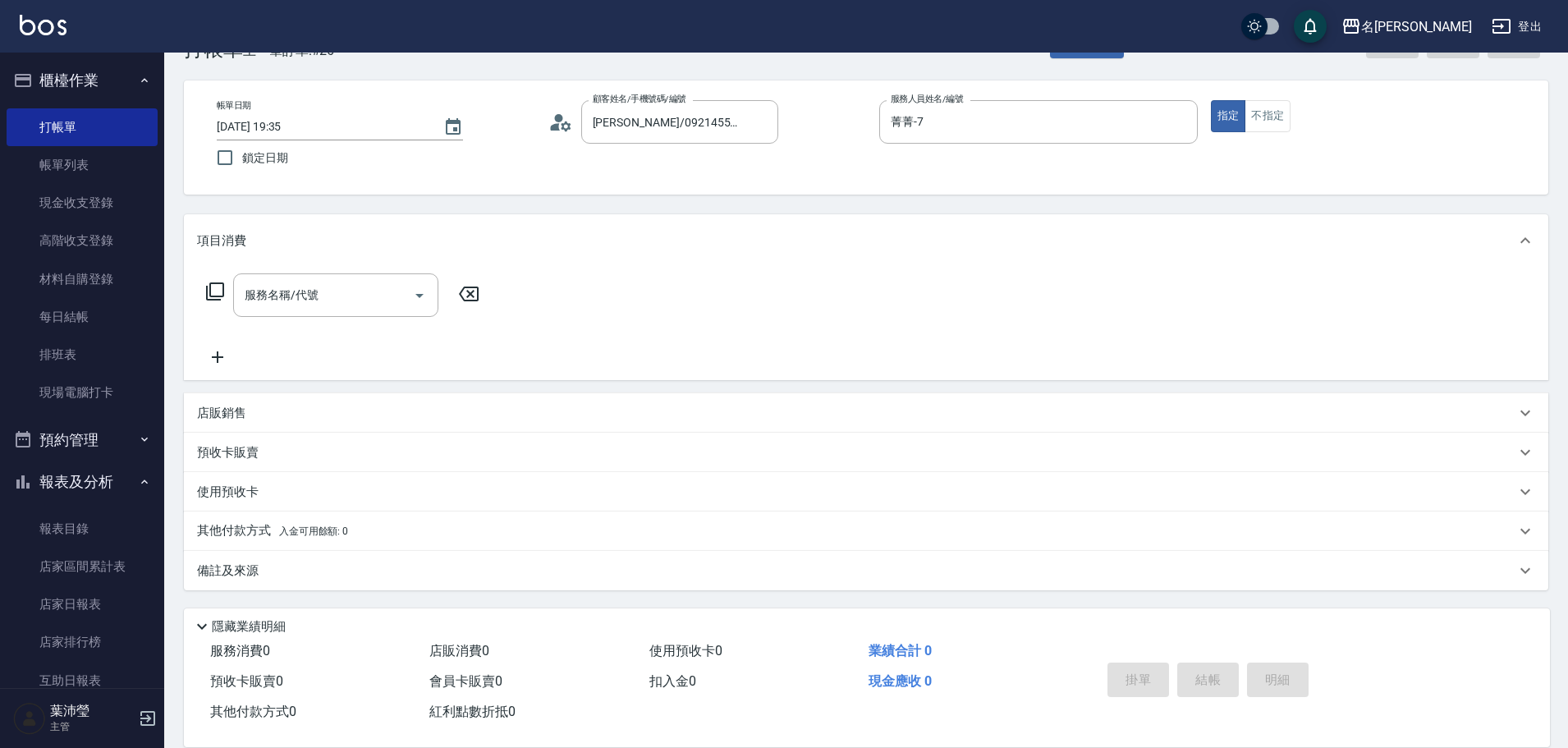
click at [400, 538] on div "其他付款方式 入金可用餘額: 0" at bounding box center [856, 530] width 1319 height 18
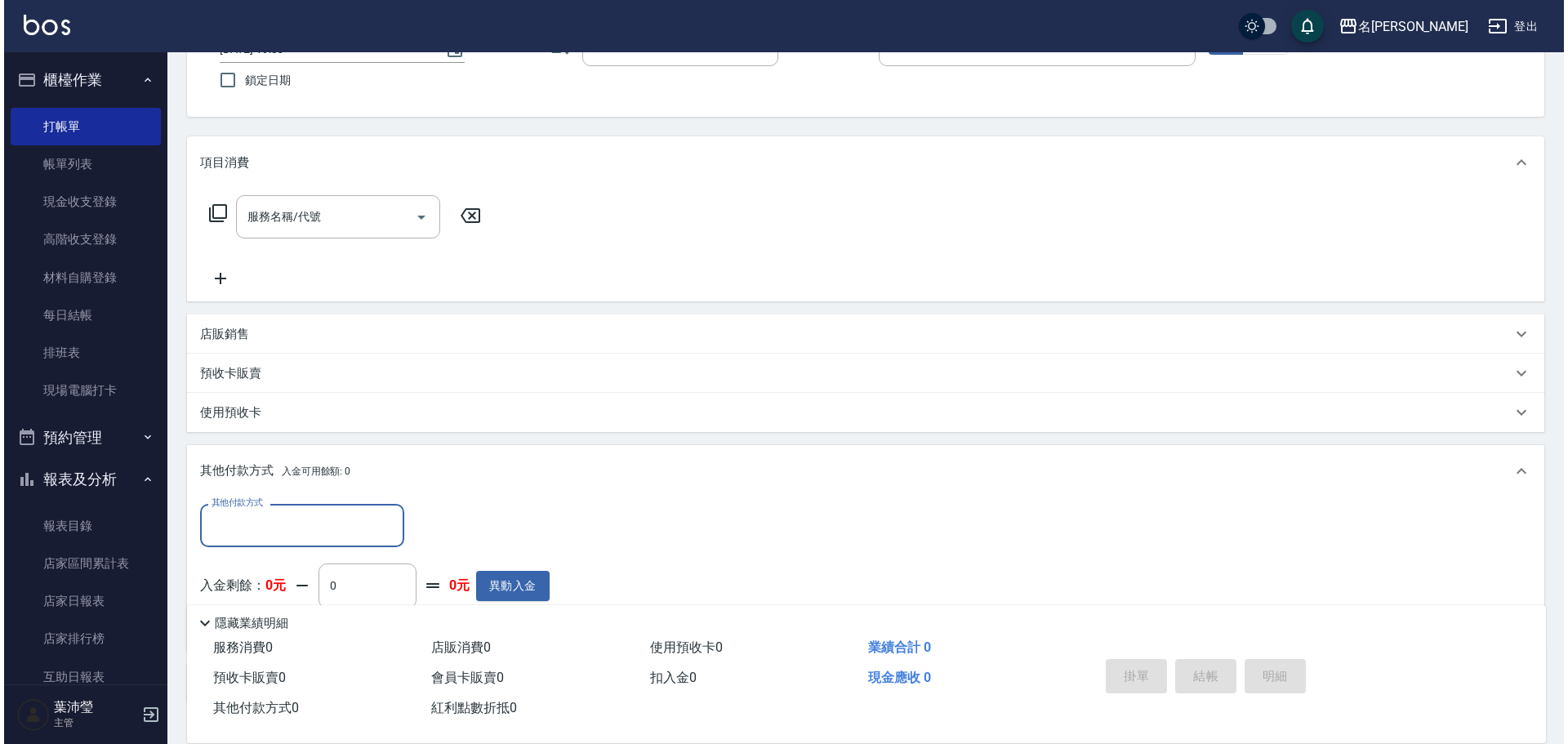
scroll to position [215, 0]
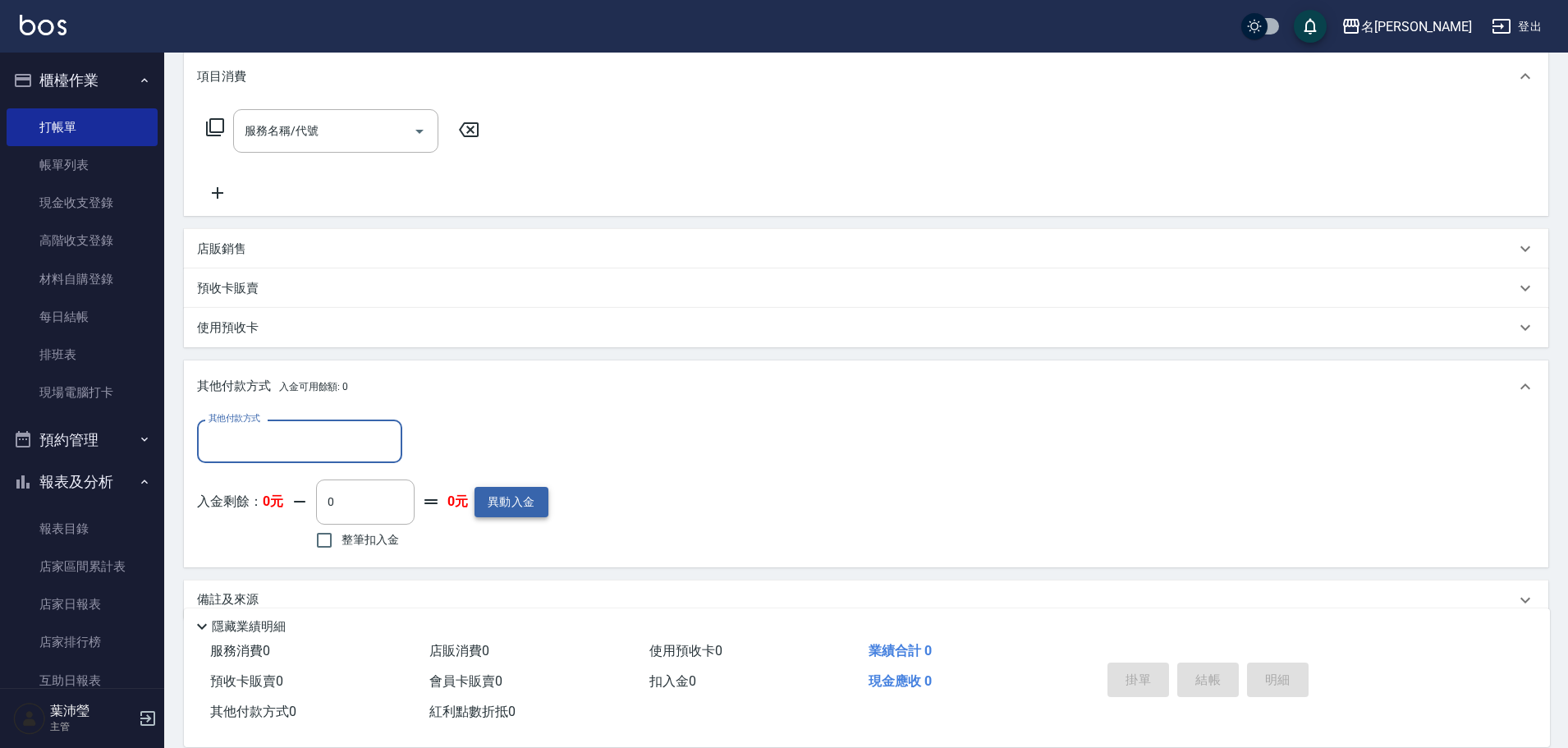
click at [510, 501] on button "異動入金" at bounding box center [511, 502] width 74 height 30
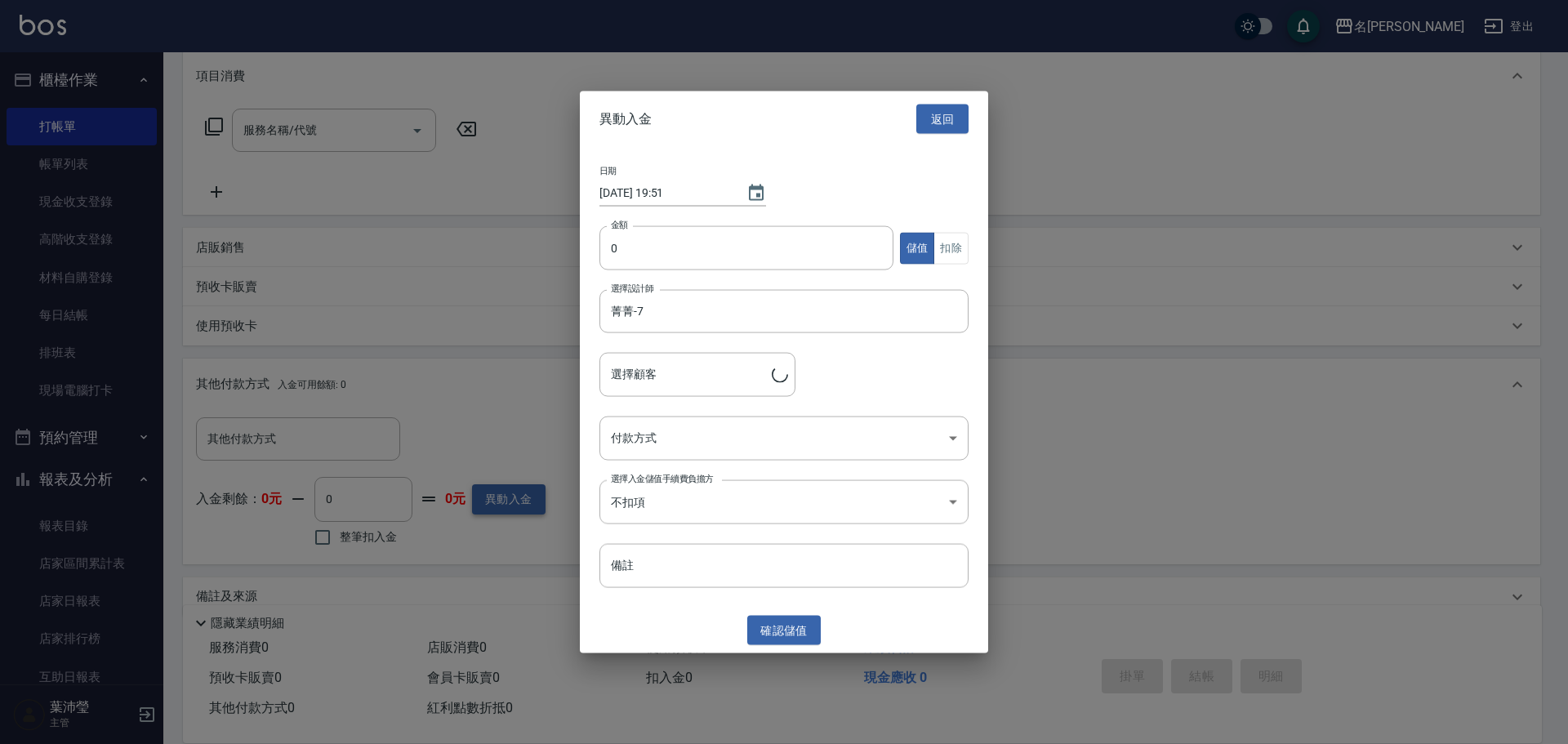
type input "[PERSON_NAME]/0921455520/C0318"
click at [706, 262] on input "0" at bounding box center [746, 248] width 294 height 44
click at [628, 244] on input "05" at bounding box center [746, 248] width 294 height 44
click at [613, 246] on input "0" at bounding box center [746, 248] width 294 height 44
type input "50000"
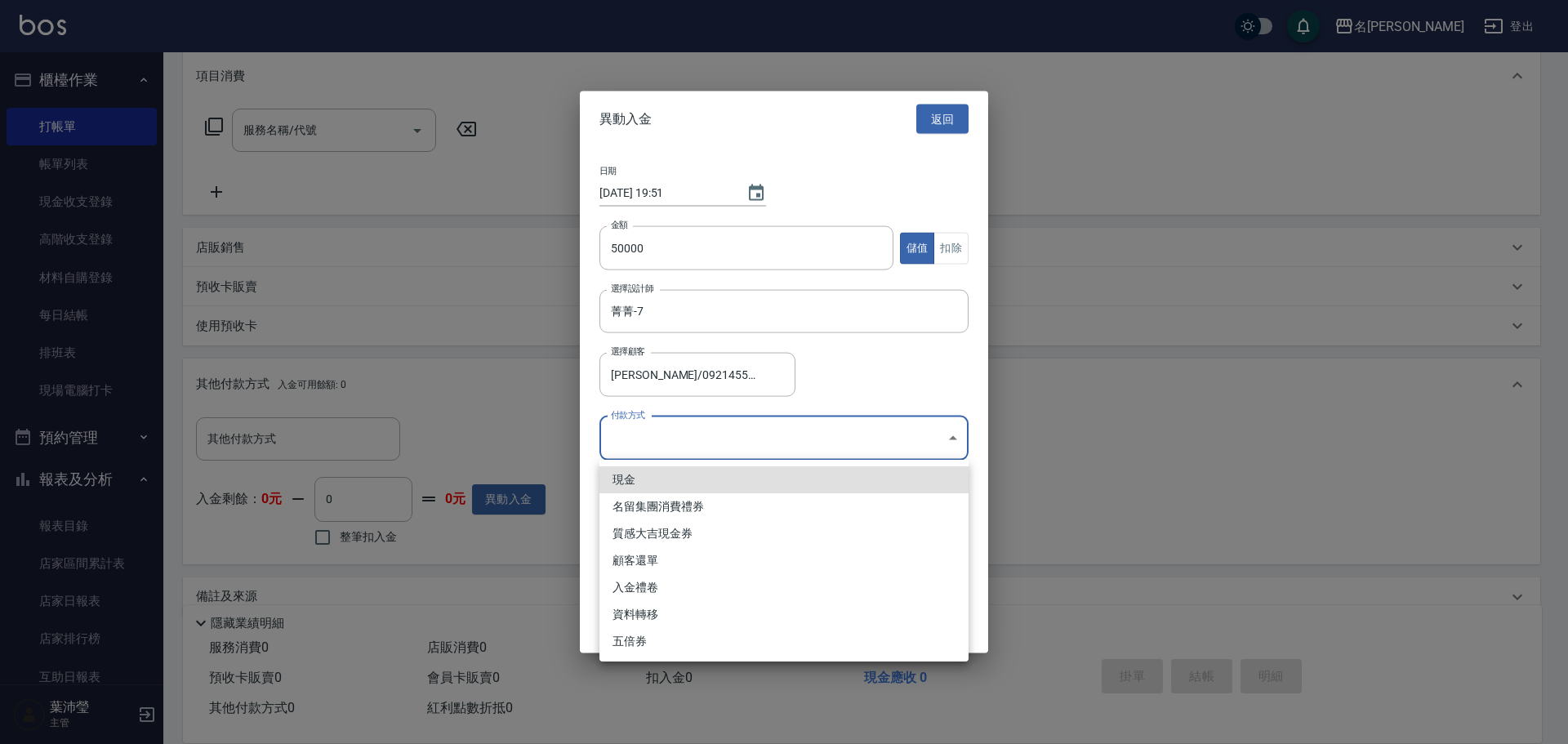
click at [863, 448] on body "名留龍江 登出 櫃檯作業 打帳單 帳單列表 現金收支登錄 高階收支登錄 材料自購登錄 每日結帳 排班表 現場電腦打卡 預約管理 預約管理 單日預約紀錄 單週預…" at bounding box center [784, 279] width 1568 height 988
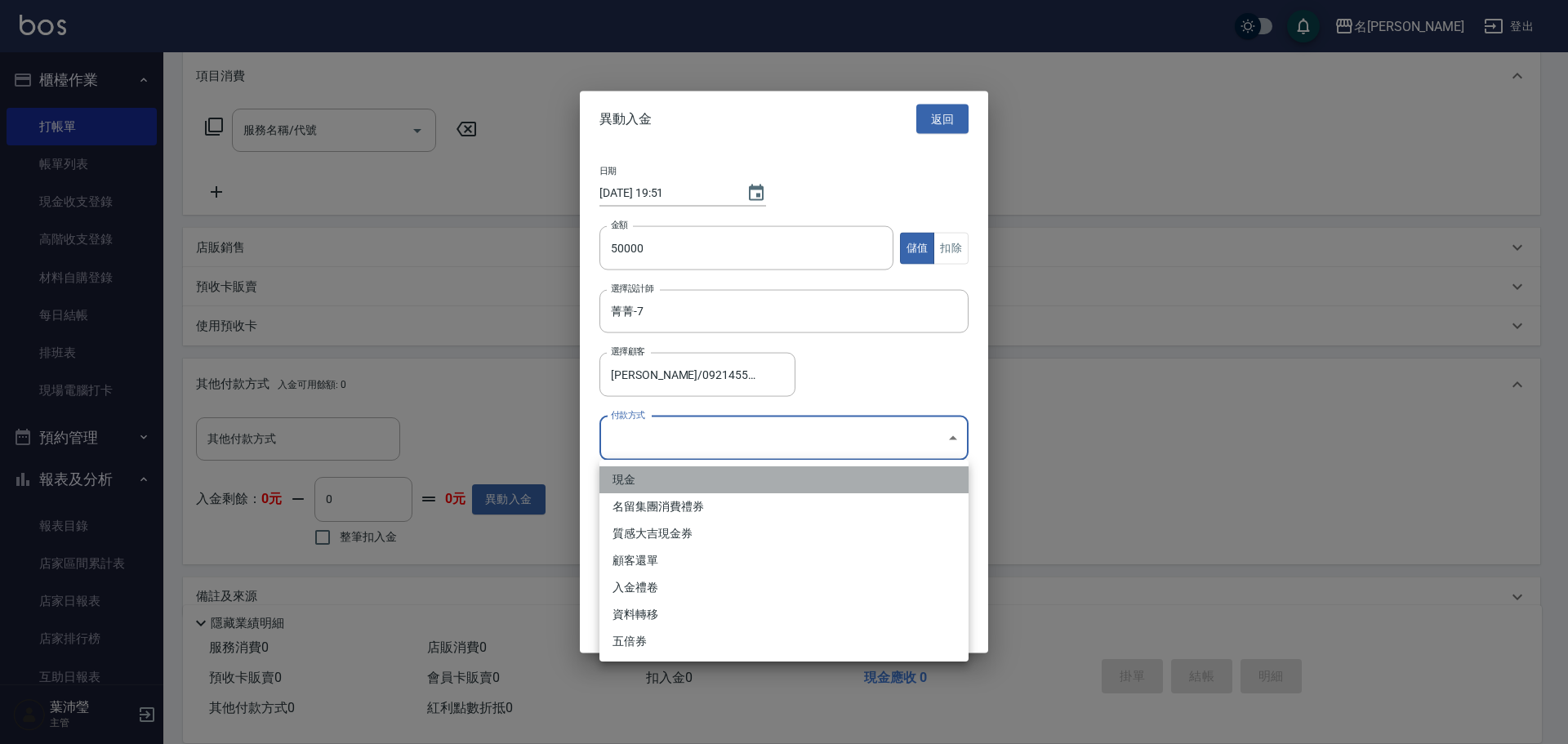
click at [742, 474] on li "現金" at bounding box center [784, 479] width 369 height 27
type input "現金"
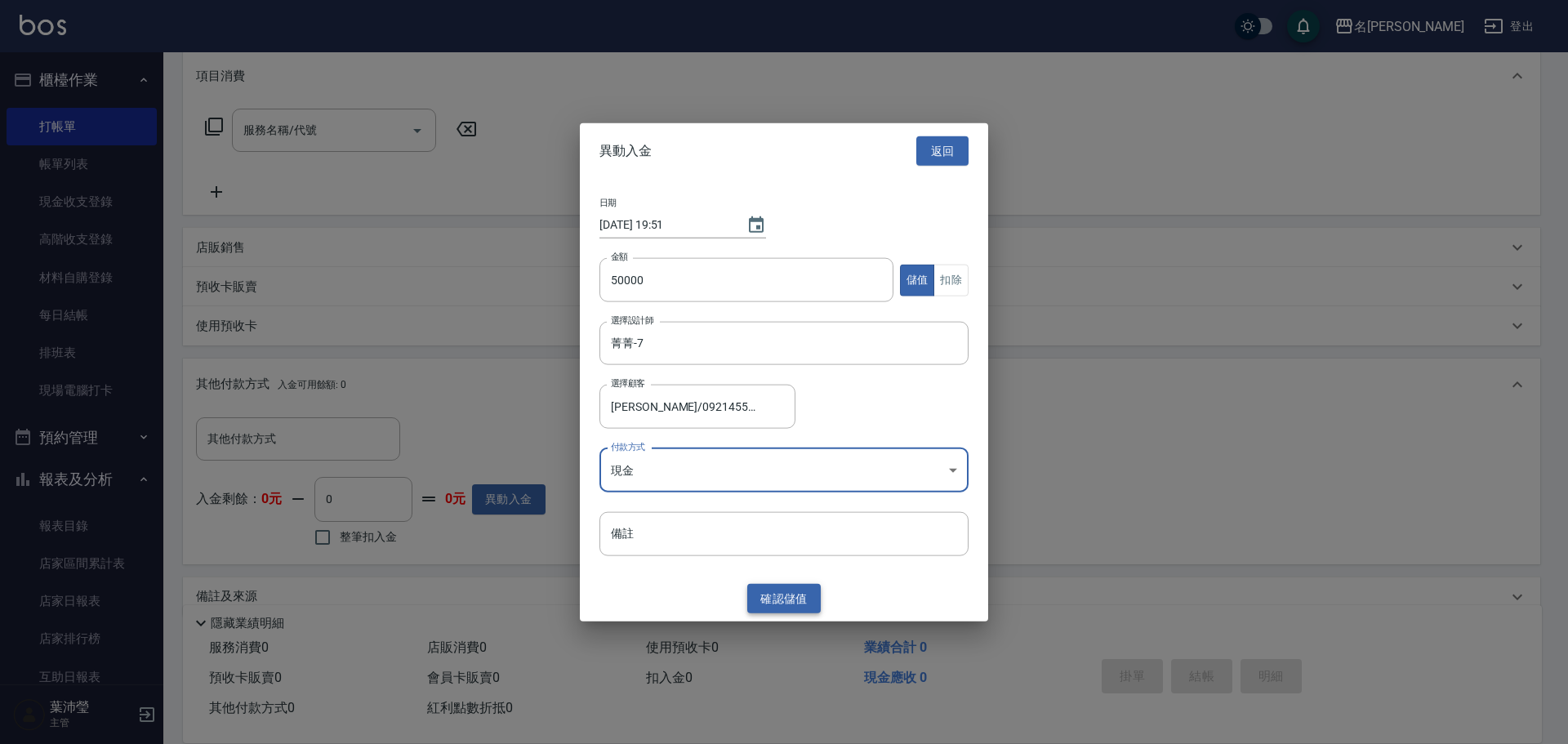
click at [797, 598] on button "確認 儲值" at bounding box center [784, 598] width 74 height 30
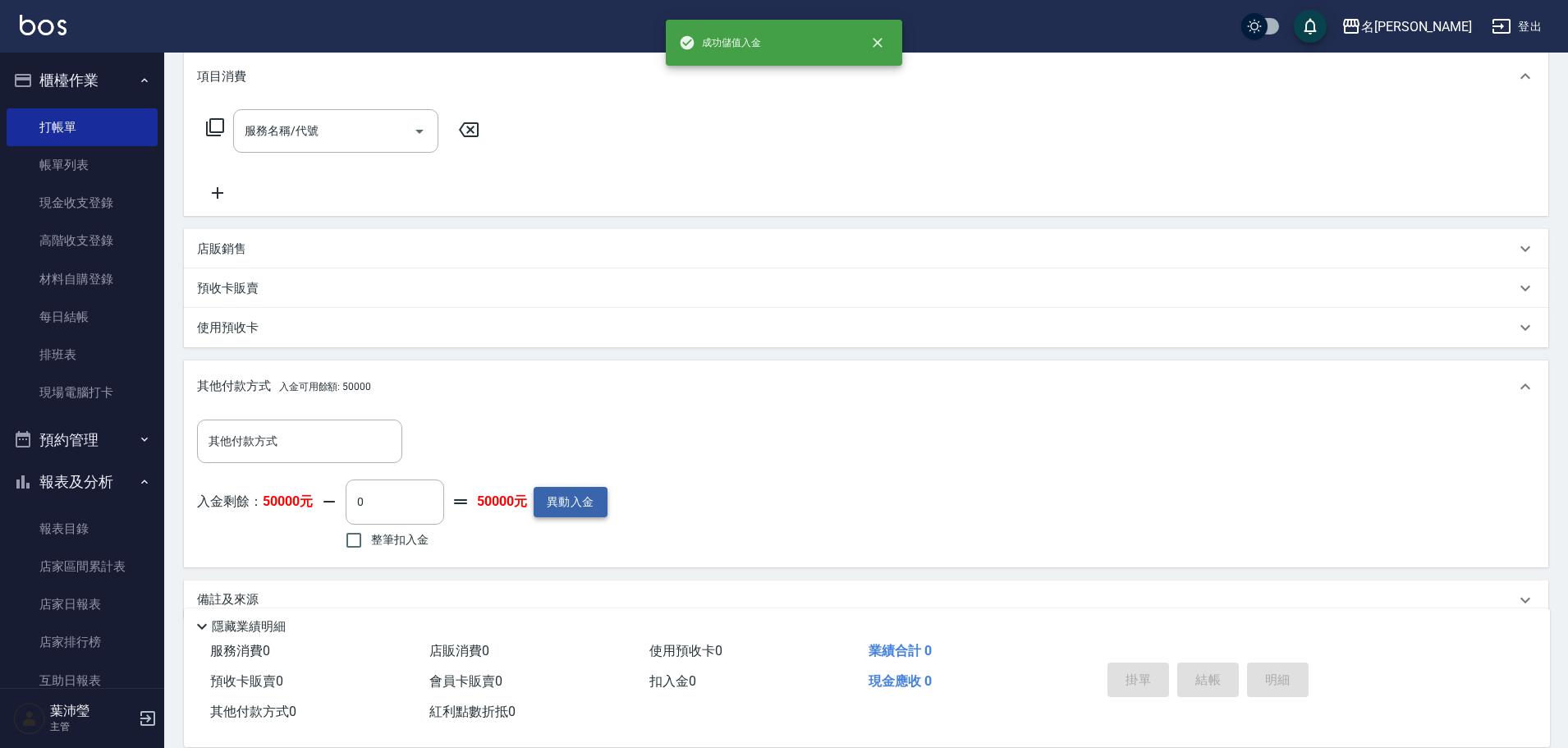
click at [573, 498] on button "異動入金" at bounding box center [571, 502] width 74 height 30
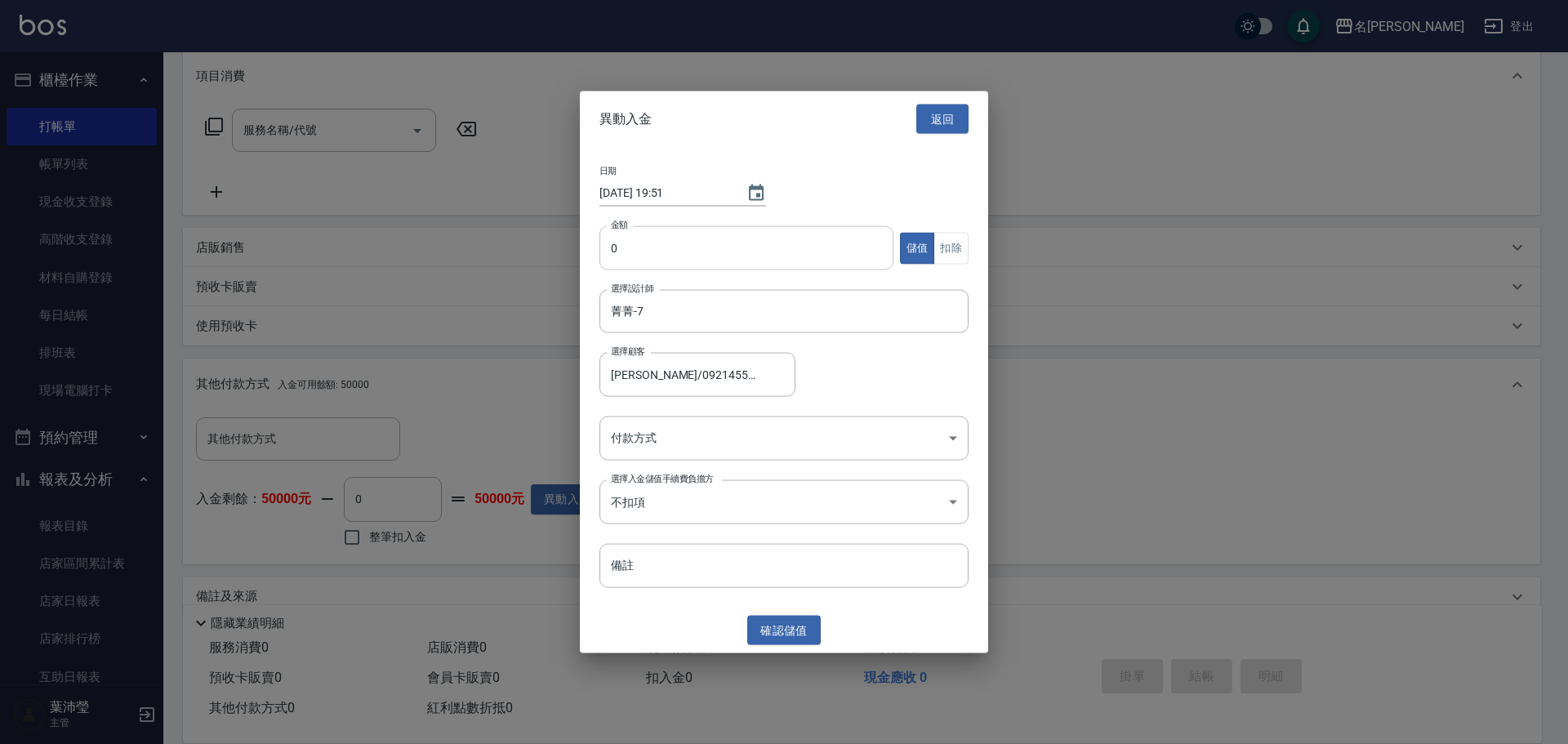
click at [693, 258] on input "0" at bounding box center [746, 248] width 294 height 44
type input "5000"
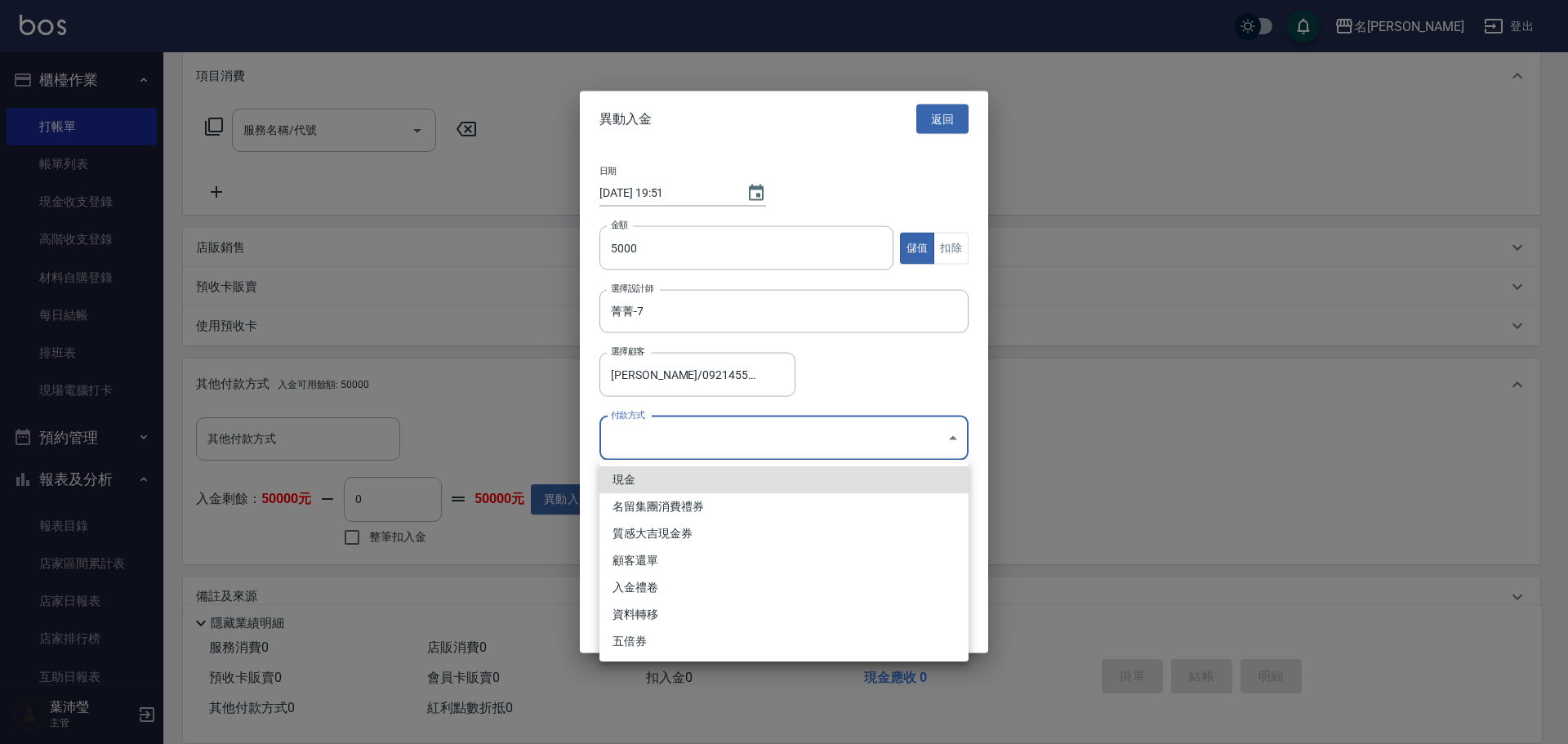
click at [735, 450] on body "名留龍江 登出 櫃檯作業 打帳單 帳單列表 現金收支登錄 高階收支登錄 材料自購登錄 每日結帳 排班表 現場電腦打卡 預約管理 預約管理 單日預約紀錄 單週預…" at bounding box center [784, 279] width 1568 height 988
click at [686, 589] on li "入金禮卷" at bounding box center [784, 587] width 369 height 27
type input "入金禮卷"
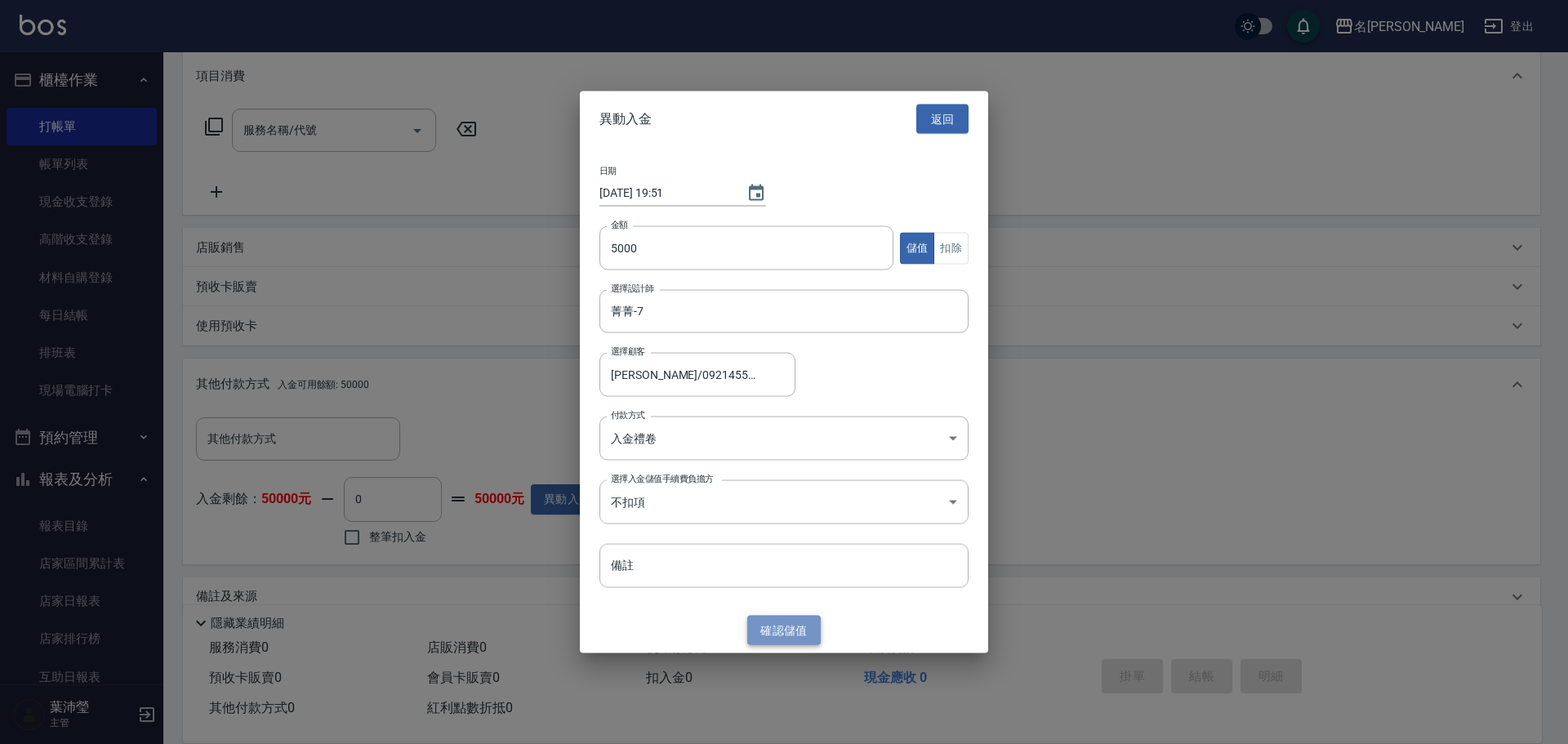
click at [791, 628] on button "確認 儲值" at bounding box center [784, 630] width 74 height 30
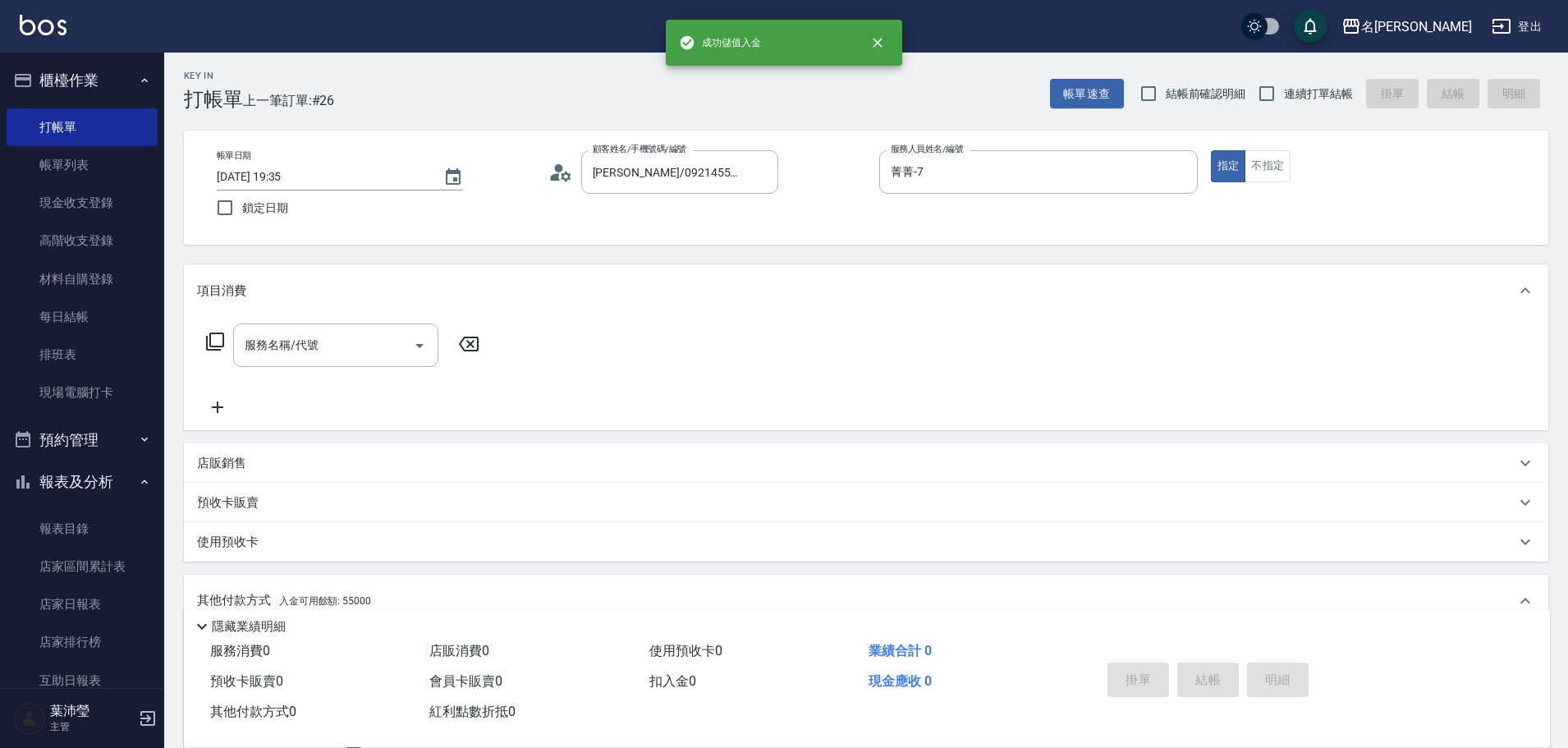
scroll to position [0, 0]
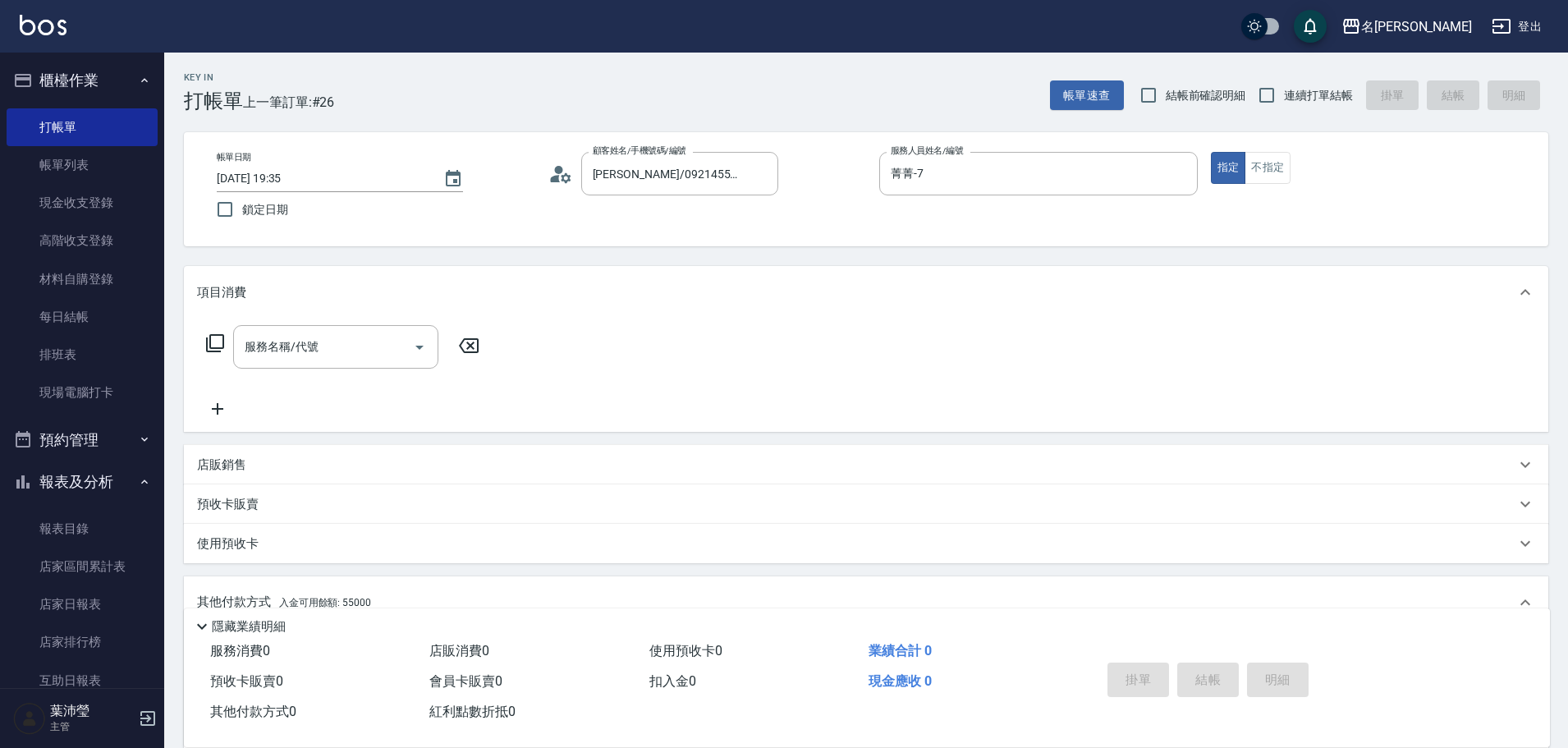
click at [215, 340] on icon at bounding box center [214, 343] width 20 height 20
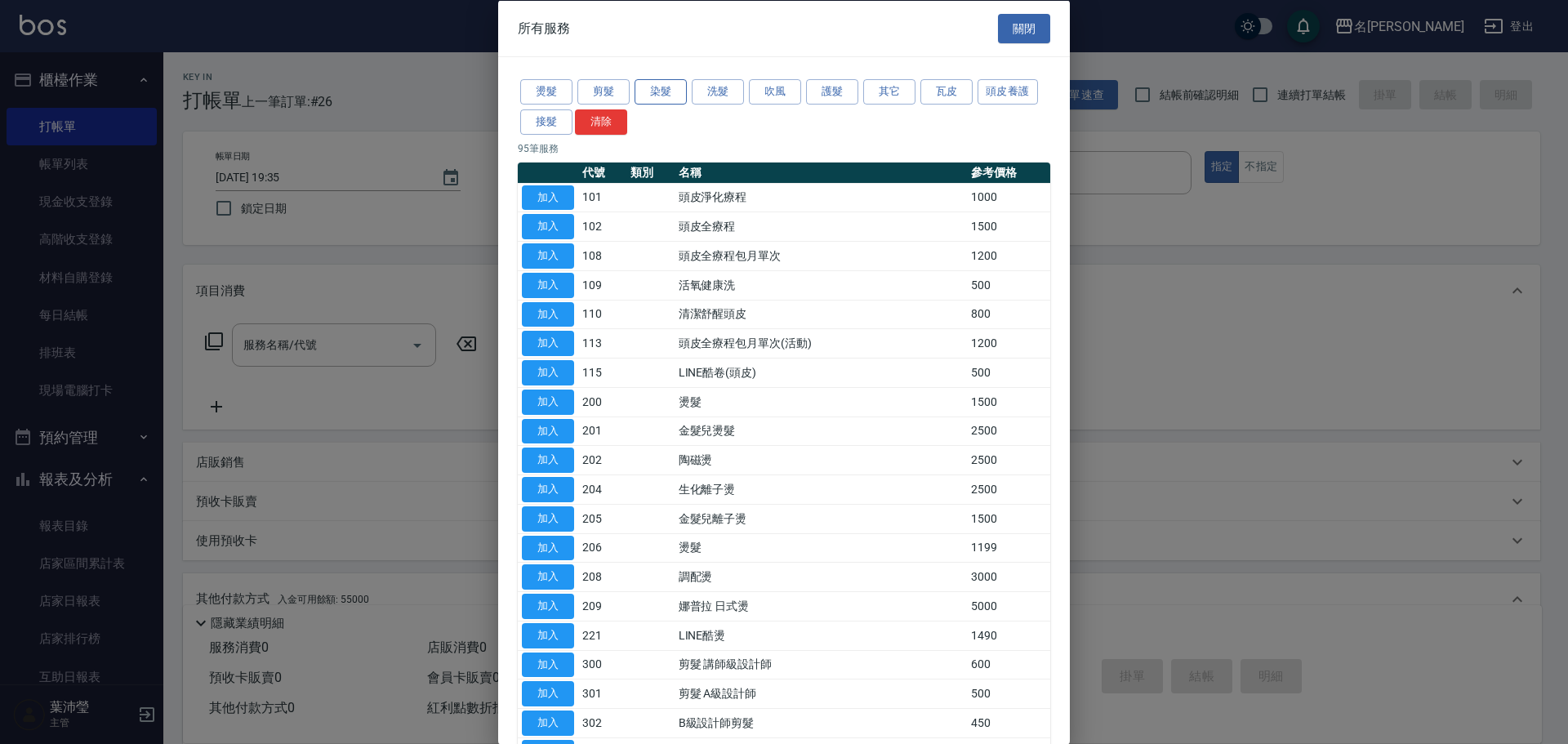
click at [655, 93] on button "染髮" at bounding box center [661, 92] width 52 height 25
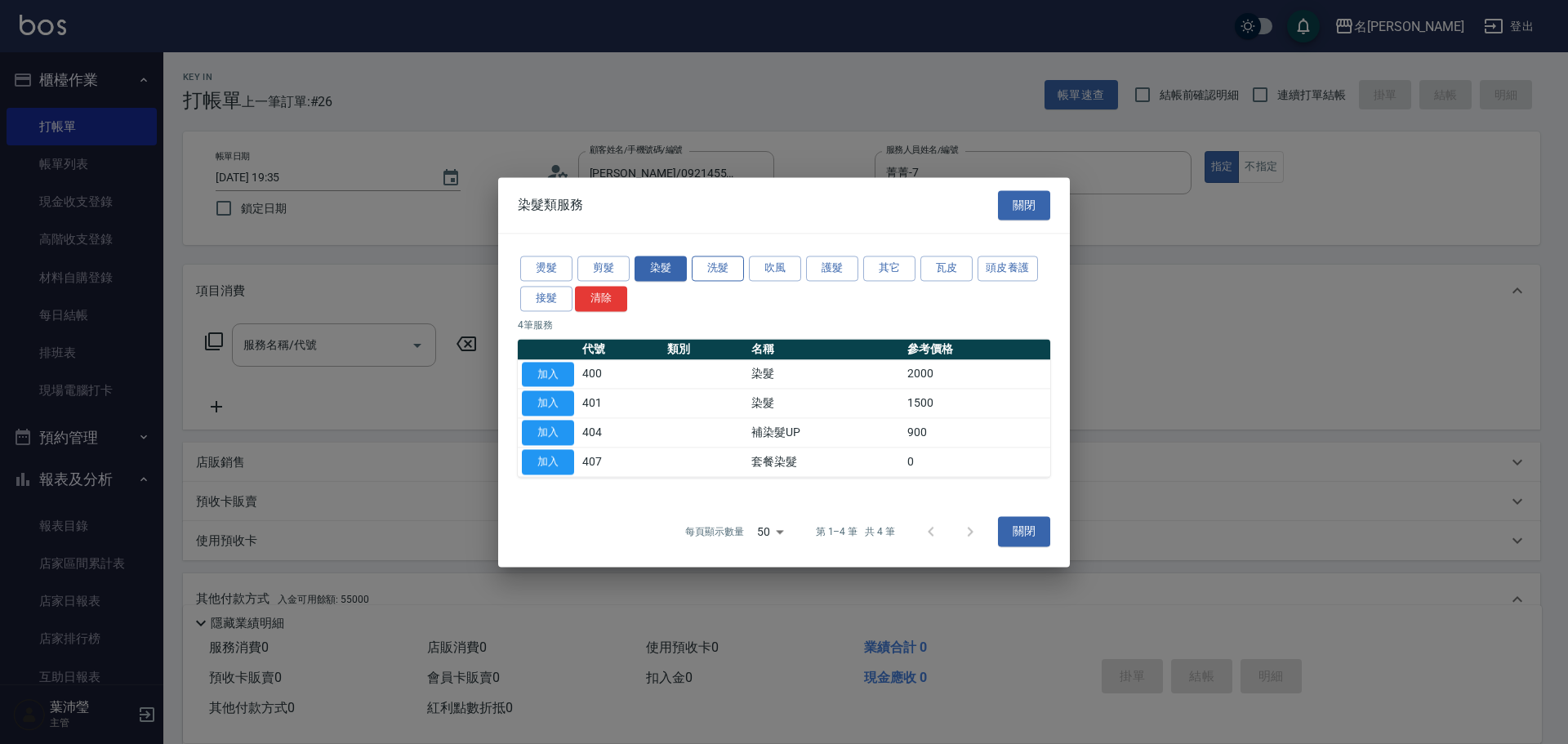
click at [729, 267] on button "洗髮" at bounding box center [718, 267] width 52 height 25
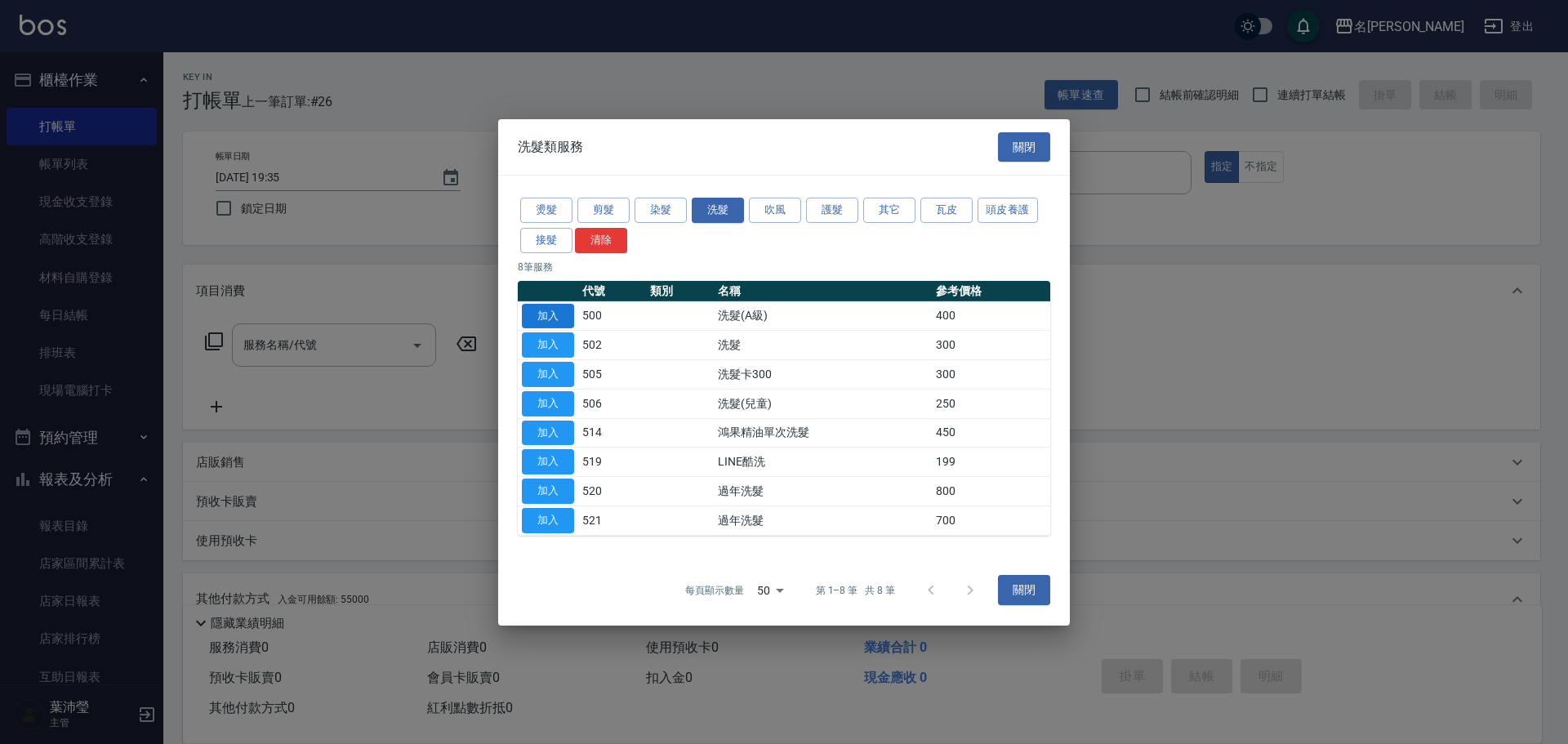
click at [562, 314] on button "加入" at bounding box center [548, 315] width 52 height 25
type input "洗髮(A級)(500)"
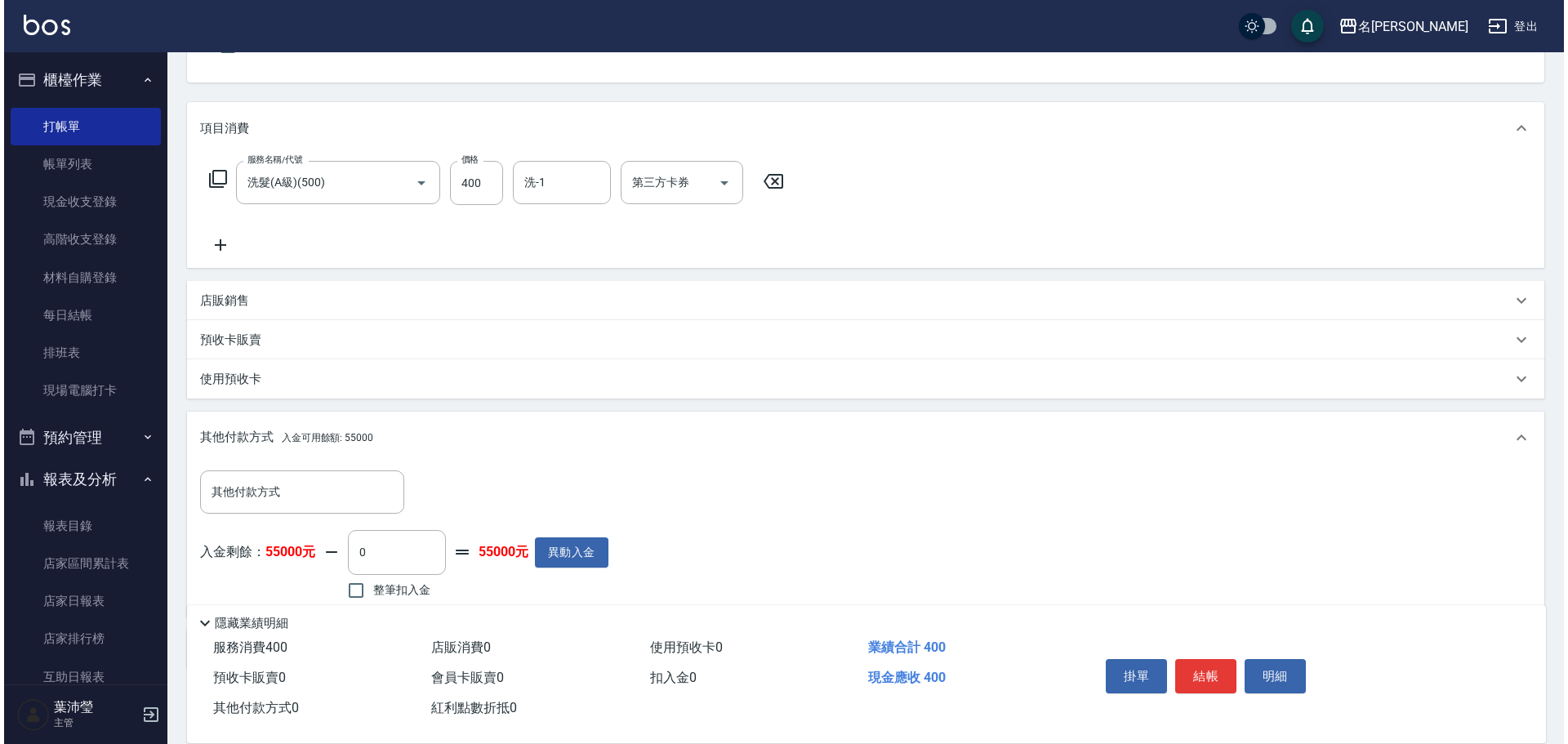
scroll to position [164, 0]
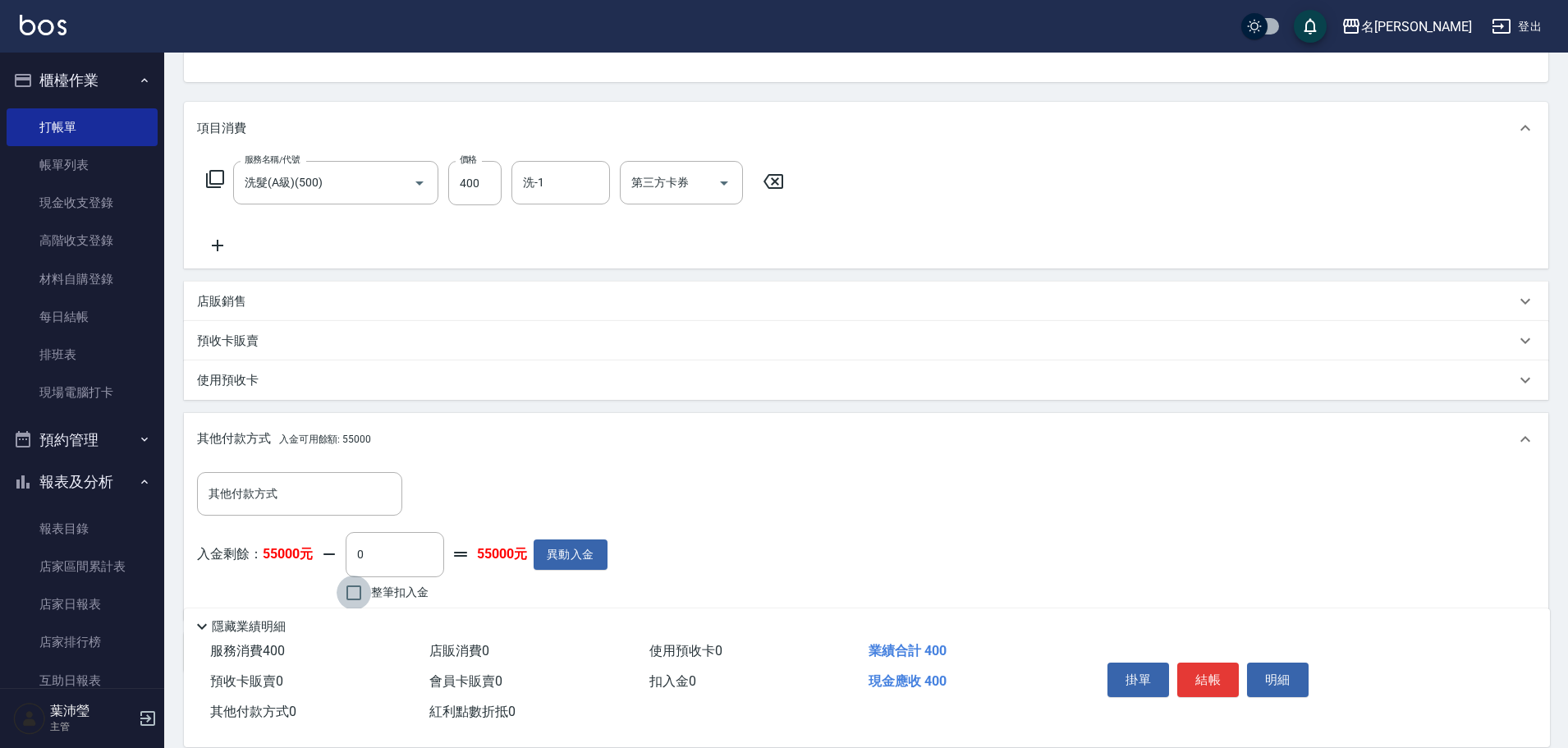
click at [360, 593] on input "整筆扣入金" at bounding box center [353, 592] width 35 height 35
checkbox input "true"
type input "400"
click at [1283, 680] on button "明細" at bounding box center [1278, 679] width 61 height 35
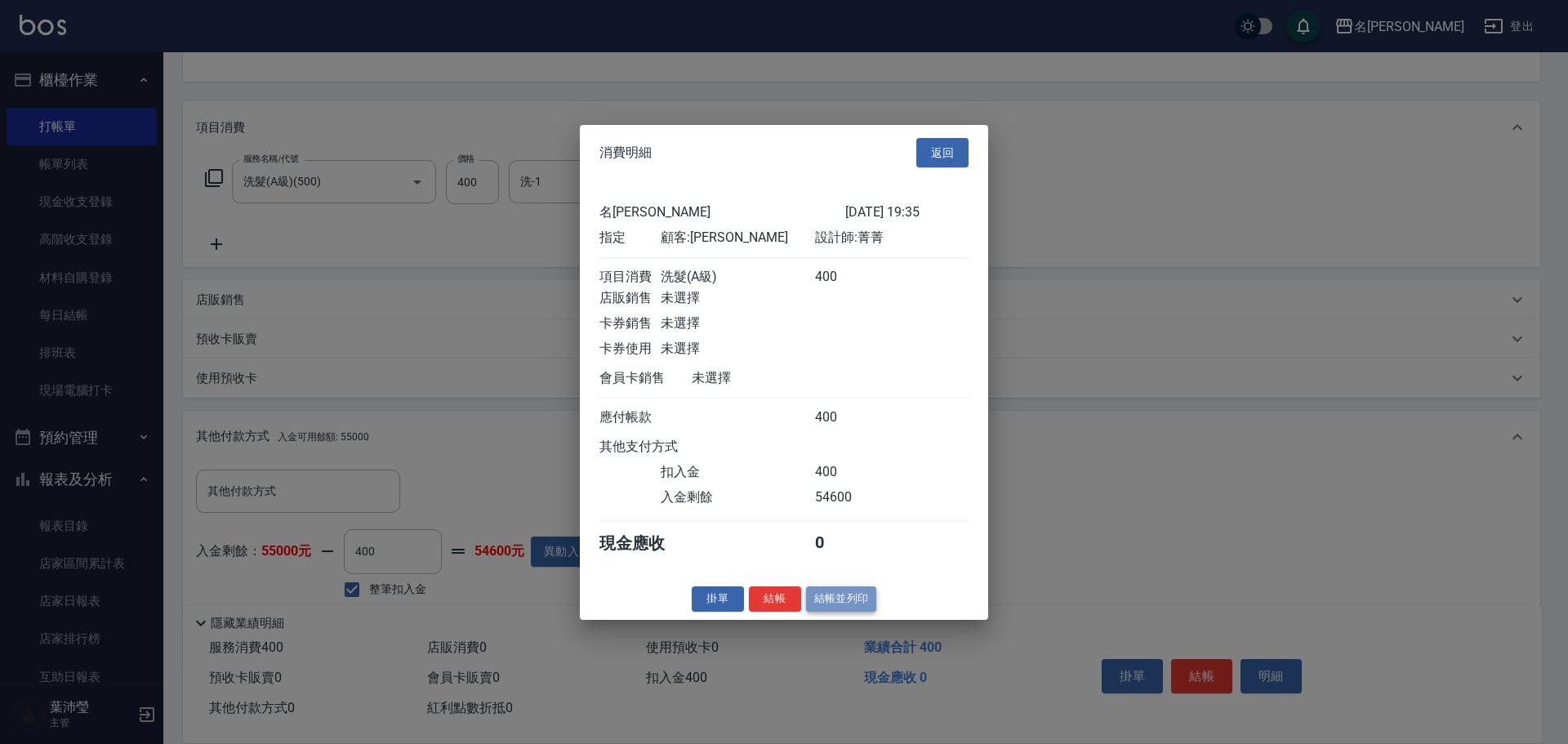
click at [854, 611] on button "結帳並列印" at bounding box center [842, 598] width 71 height 25
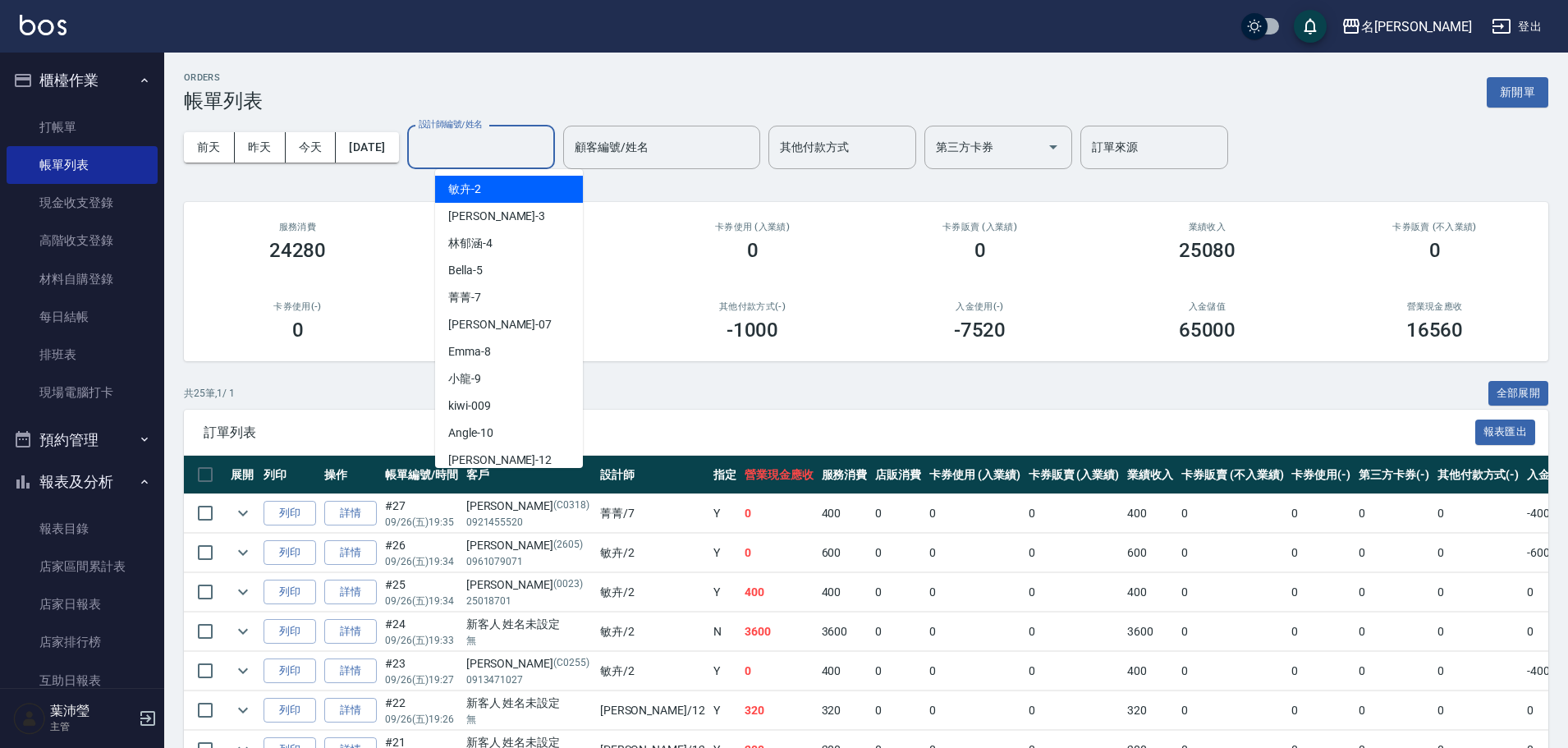
click at [513, 152] on input "設計師編號/姓名" at bounding box center [480, 147] width 133 height 29
click at [516, 427] on div "Angle -10" at bounding box center [509, 432] width 148 height 27
type input "Angle-10"
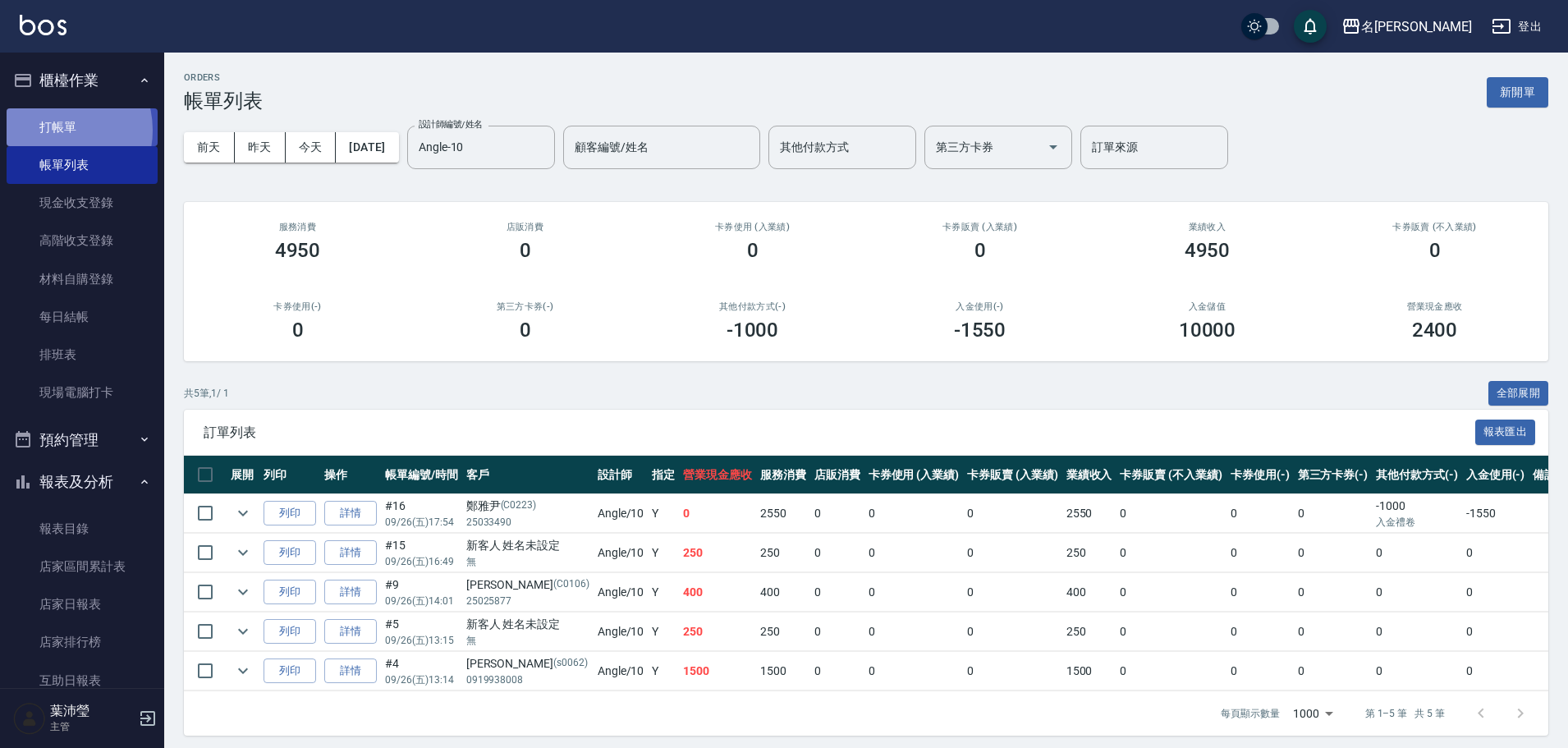
click at [55, 130] on link "打帳單" at bounding box center [82, 127] width 151 height 38
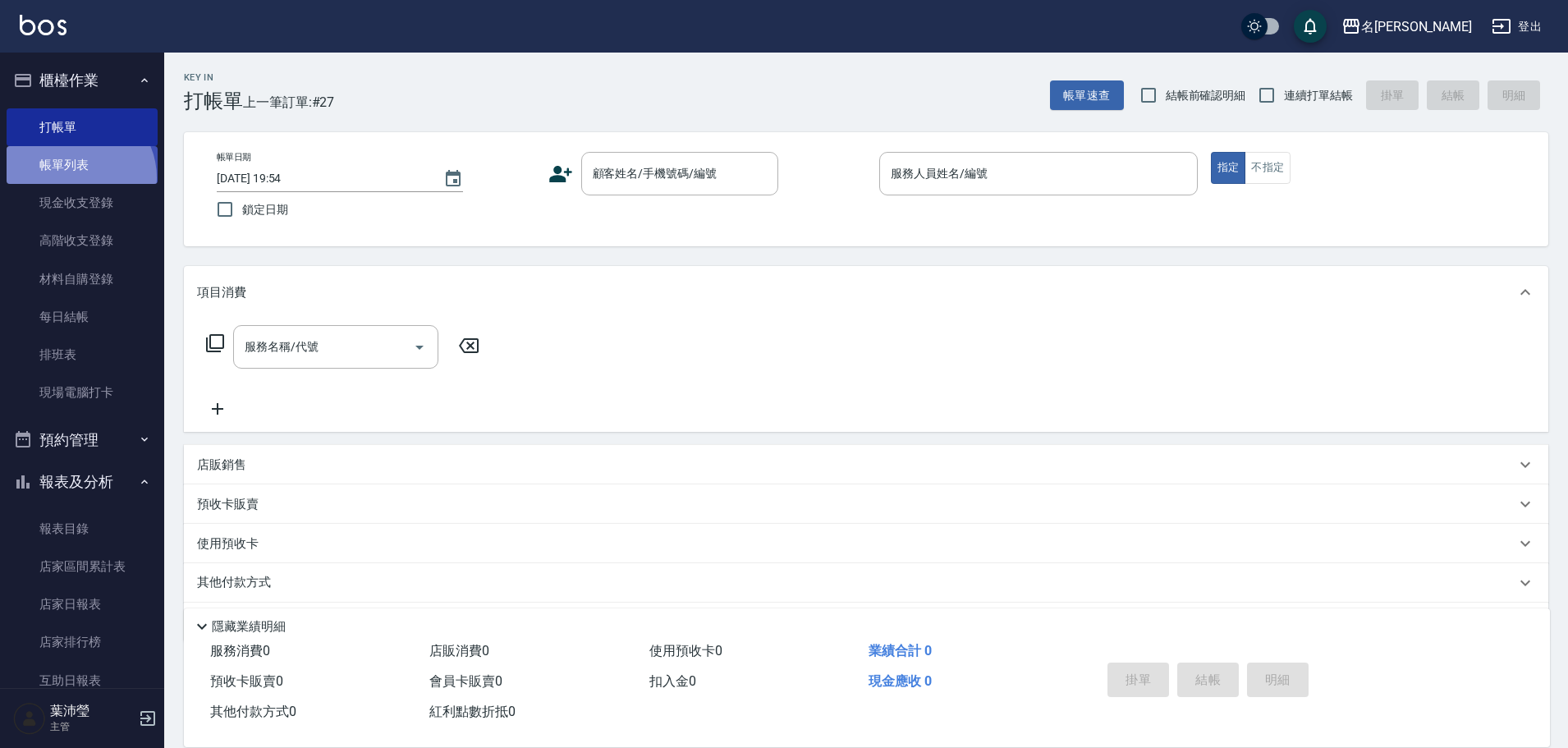
click at [76, 178] on link "帳單列表" at bounding box center [82, 164] width 151 height 38
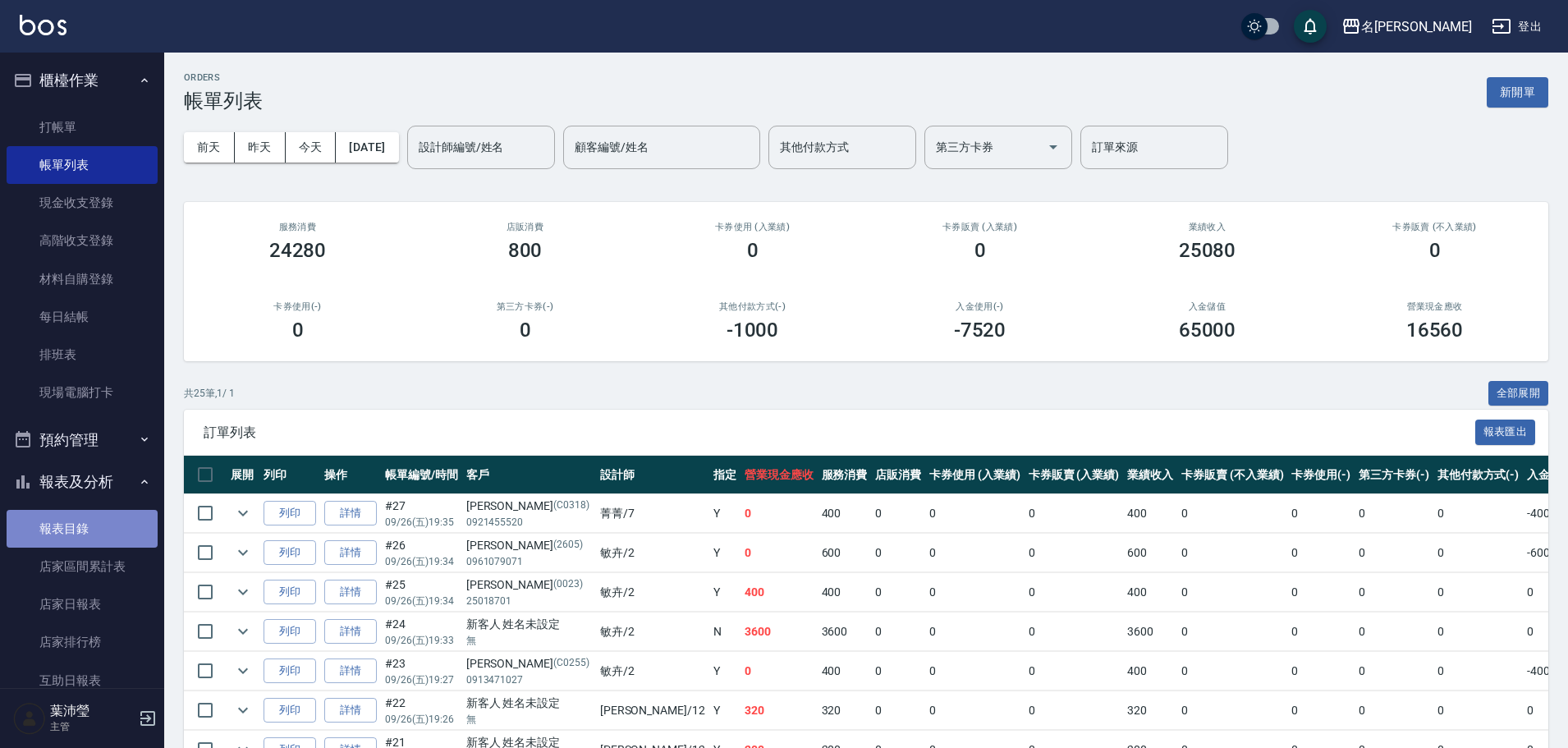
click at [81, 533] on link "報表目錄" at bounding box center [82, 528] width 151 height 38
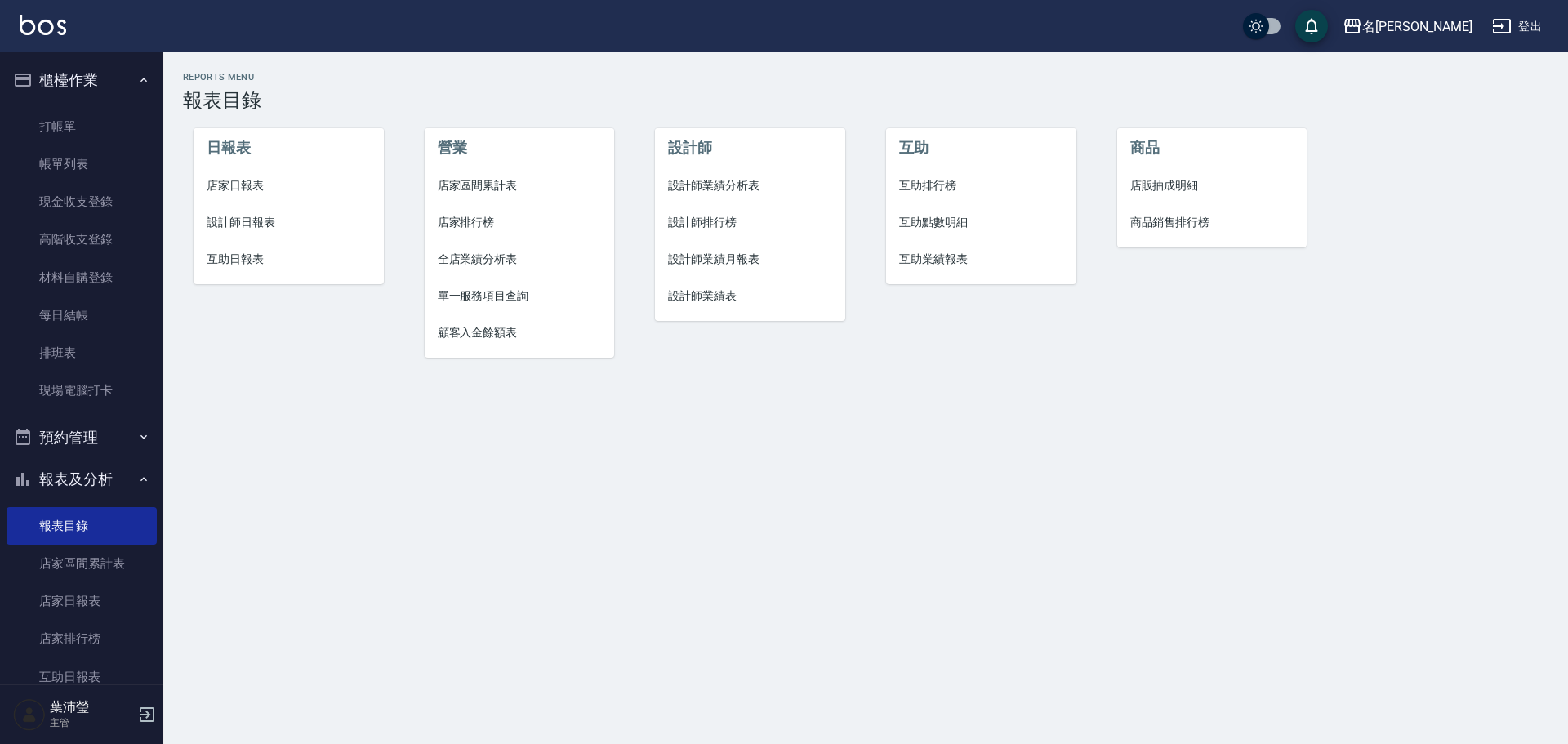
click at [279, 222] on span "設計師日報表" at bounding box center [289, 222] width 165 height 17
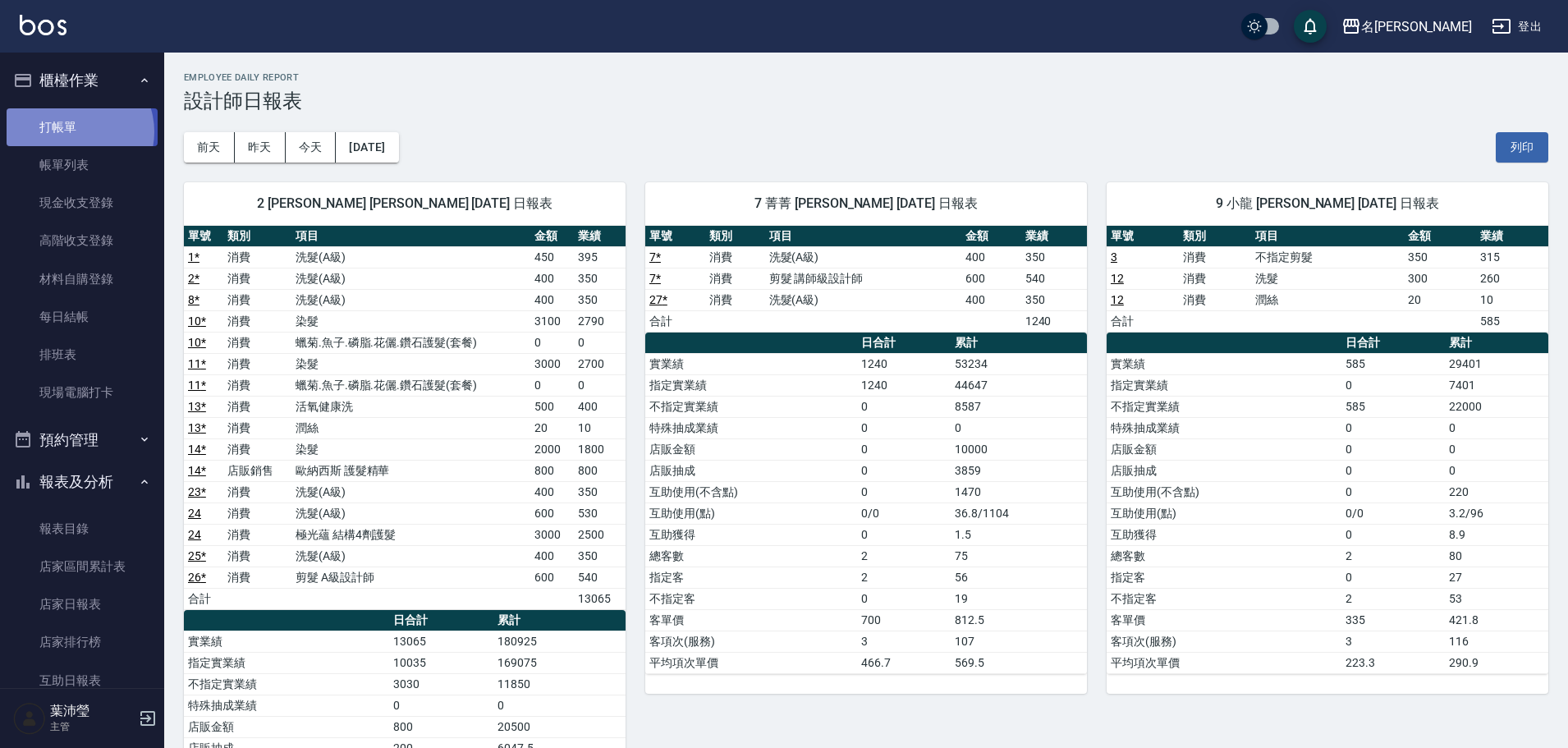
click at [73, 132] on link "打帳單" at bounding box center [82, 127] width 151 height 38
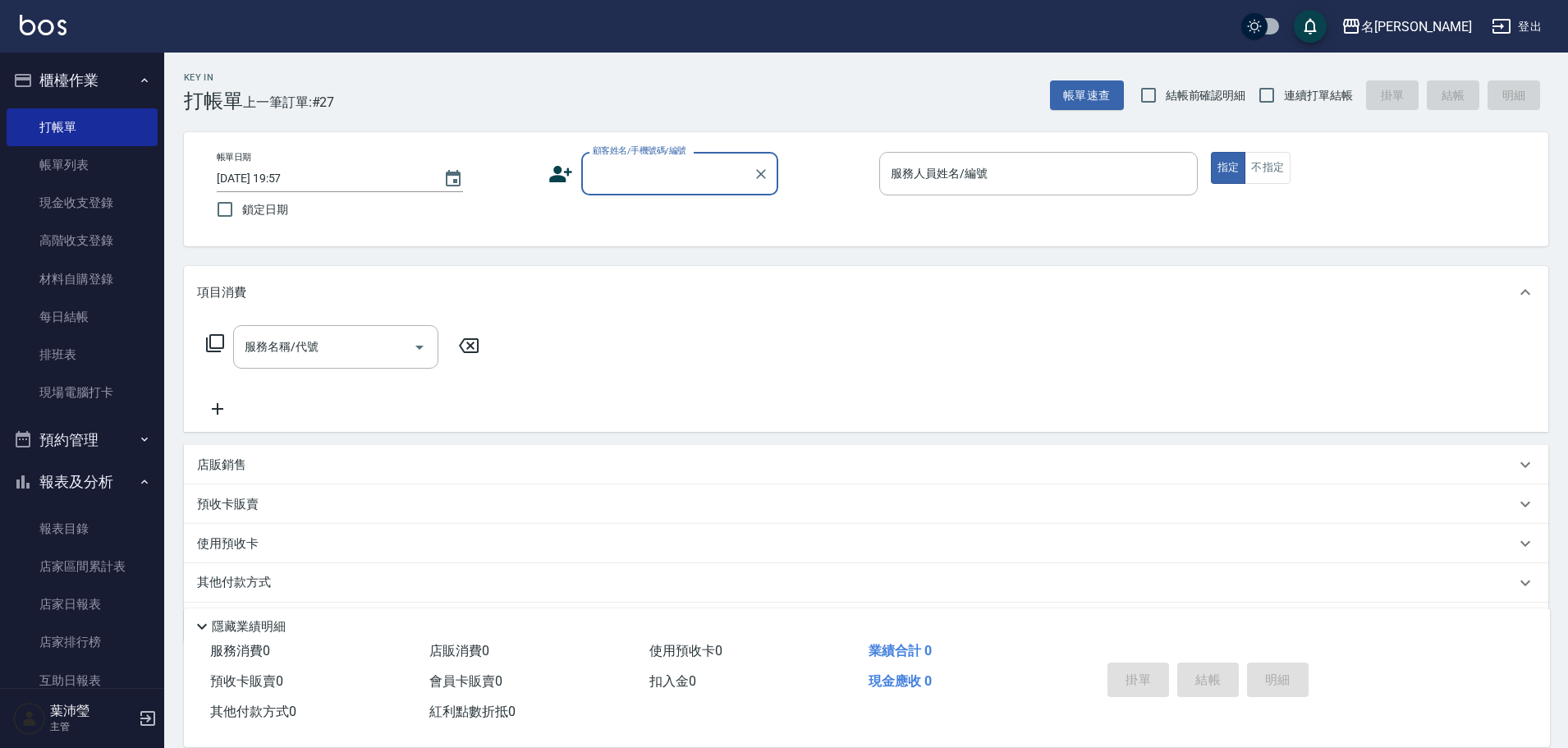
click at [671, 159] on input "顧客姓名/手機號碼/編號" at bounding box center [667, 173] width 158 height 29
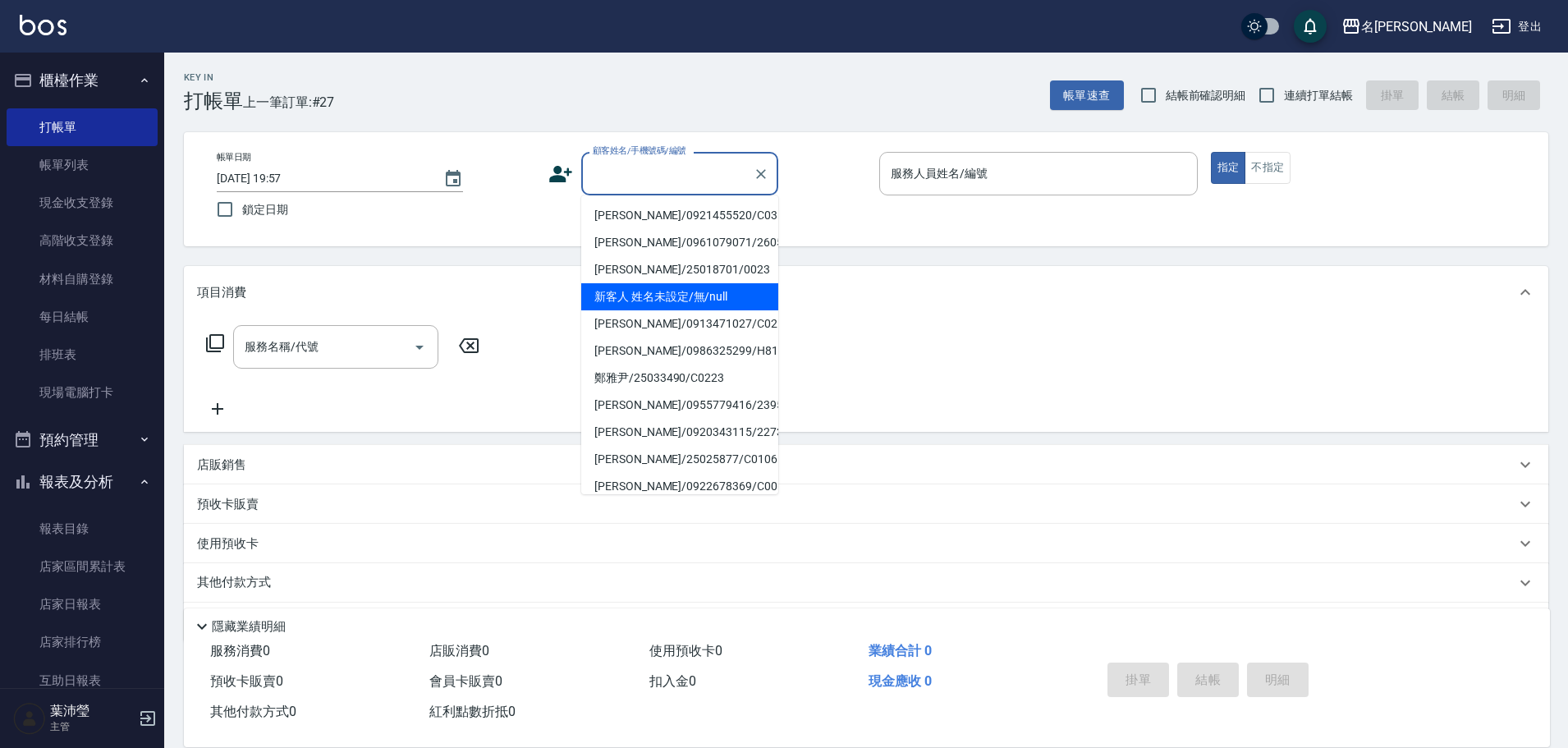
click at [676, 288] on li "新客人 姓名未設定/無/null" at bounding box center [680, 296] width 197 height 27
type input "新客人 姓名未設定/無/null"
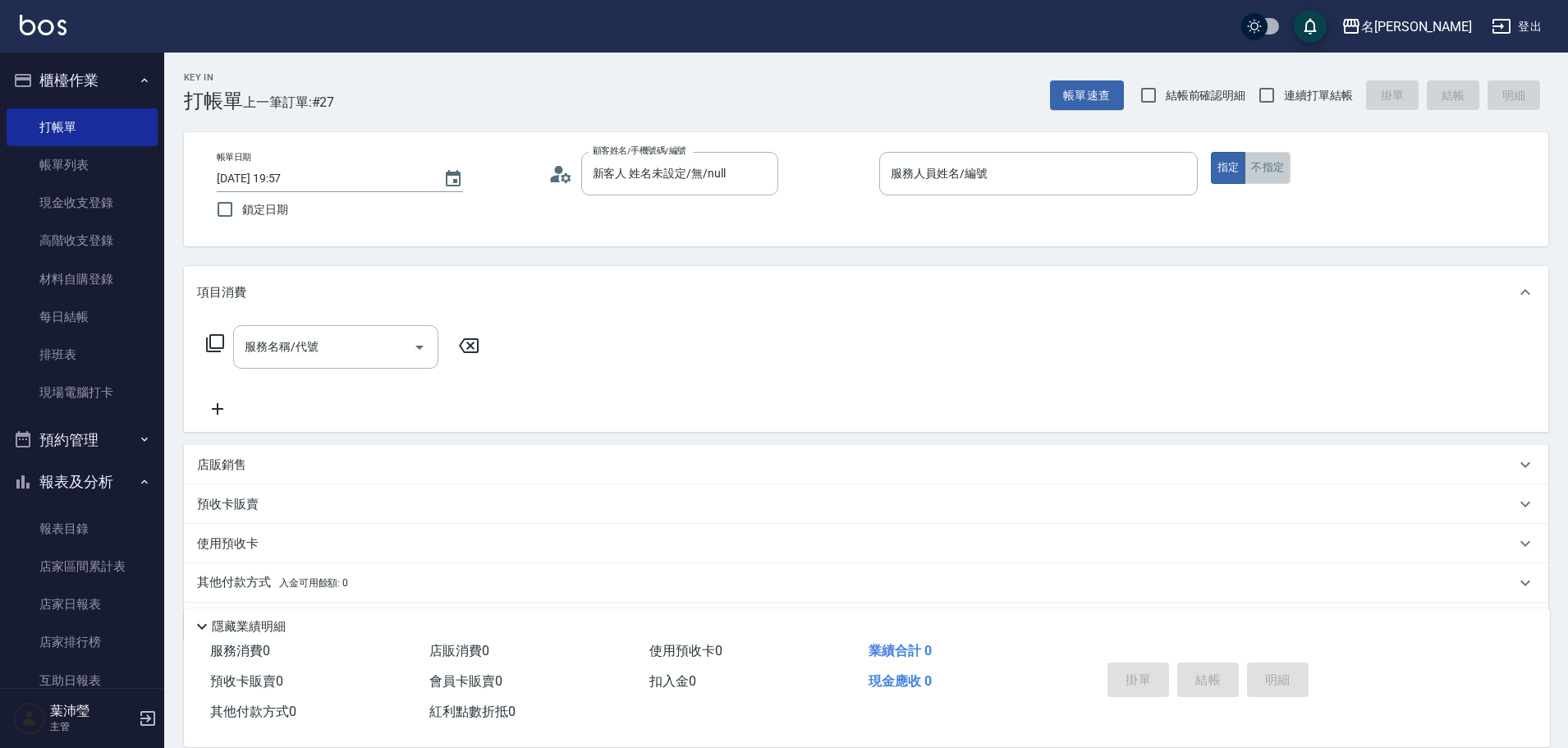
click at [1267, 152] on button "不指定" at bounding box center [1267, 168] width 46 height 32
click at [1160, 161] on input "服務人員姓名/編號" at bounding box center [1038, 173] width 304 height 29
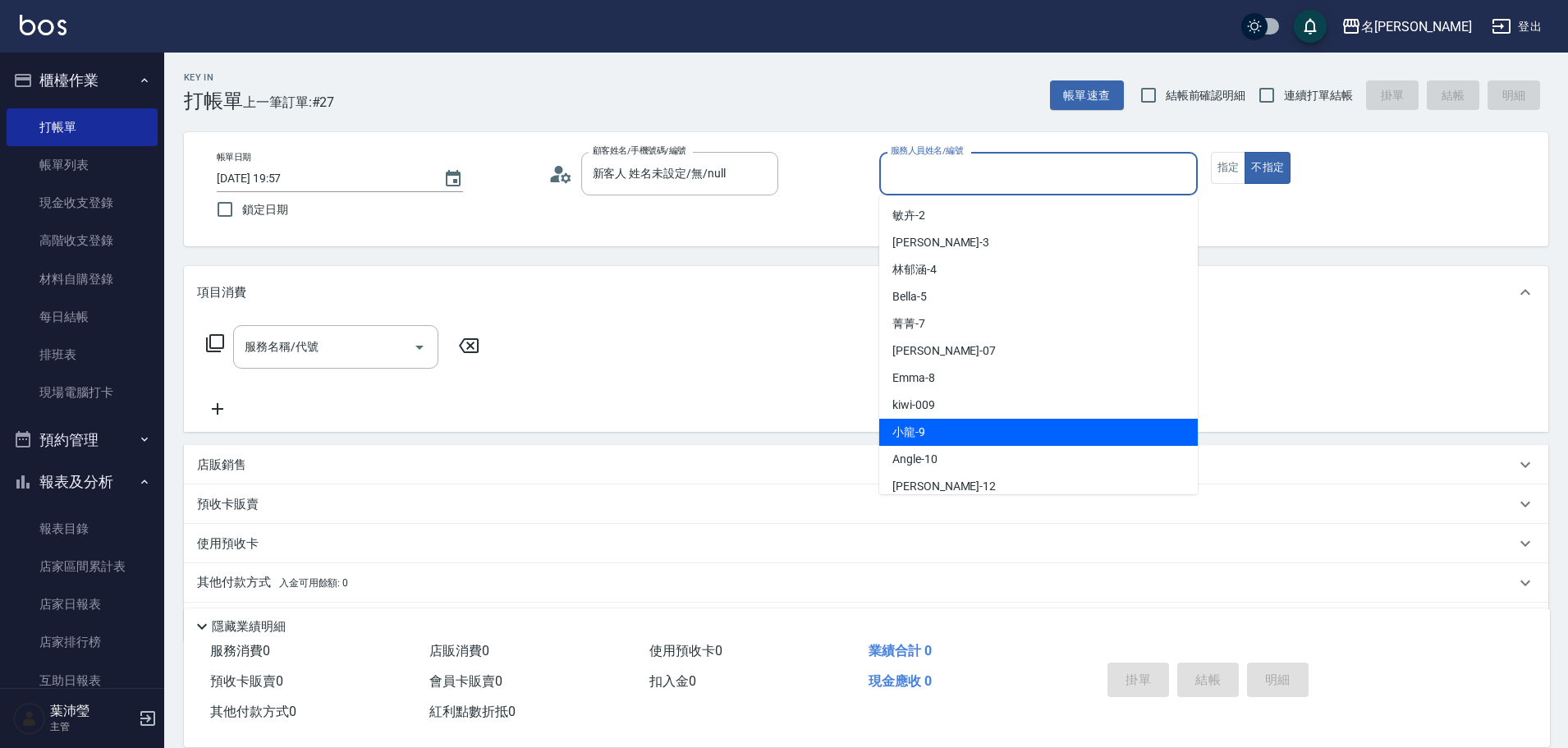
click at [969, 430] on div "小龍 -9" at bounding box center [1038, 431] width 319 height 27
type input "小龍-9"
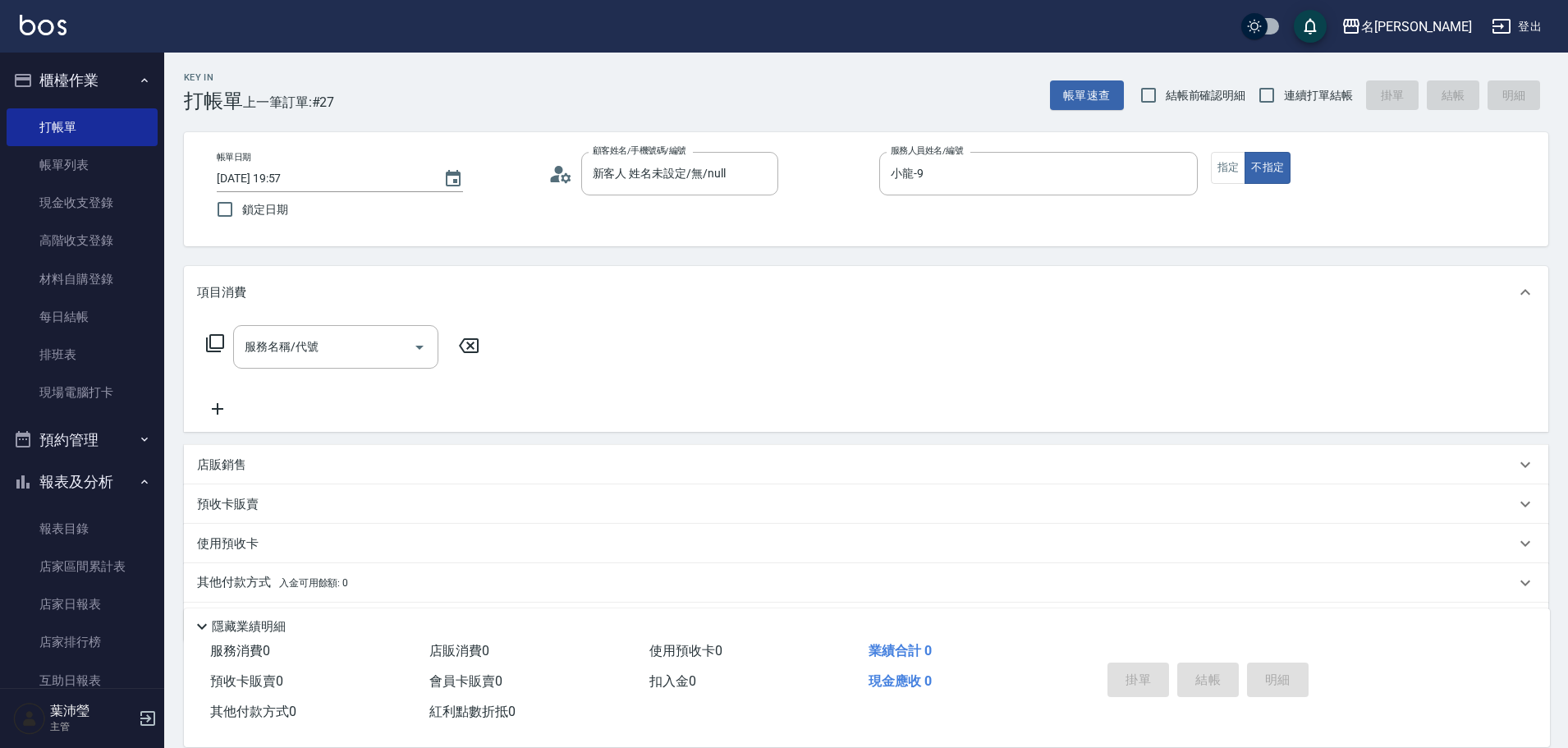
click at [214, 339] on icon at bounding box center [214, 343] width 20 height 20
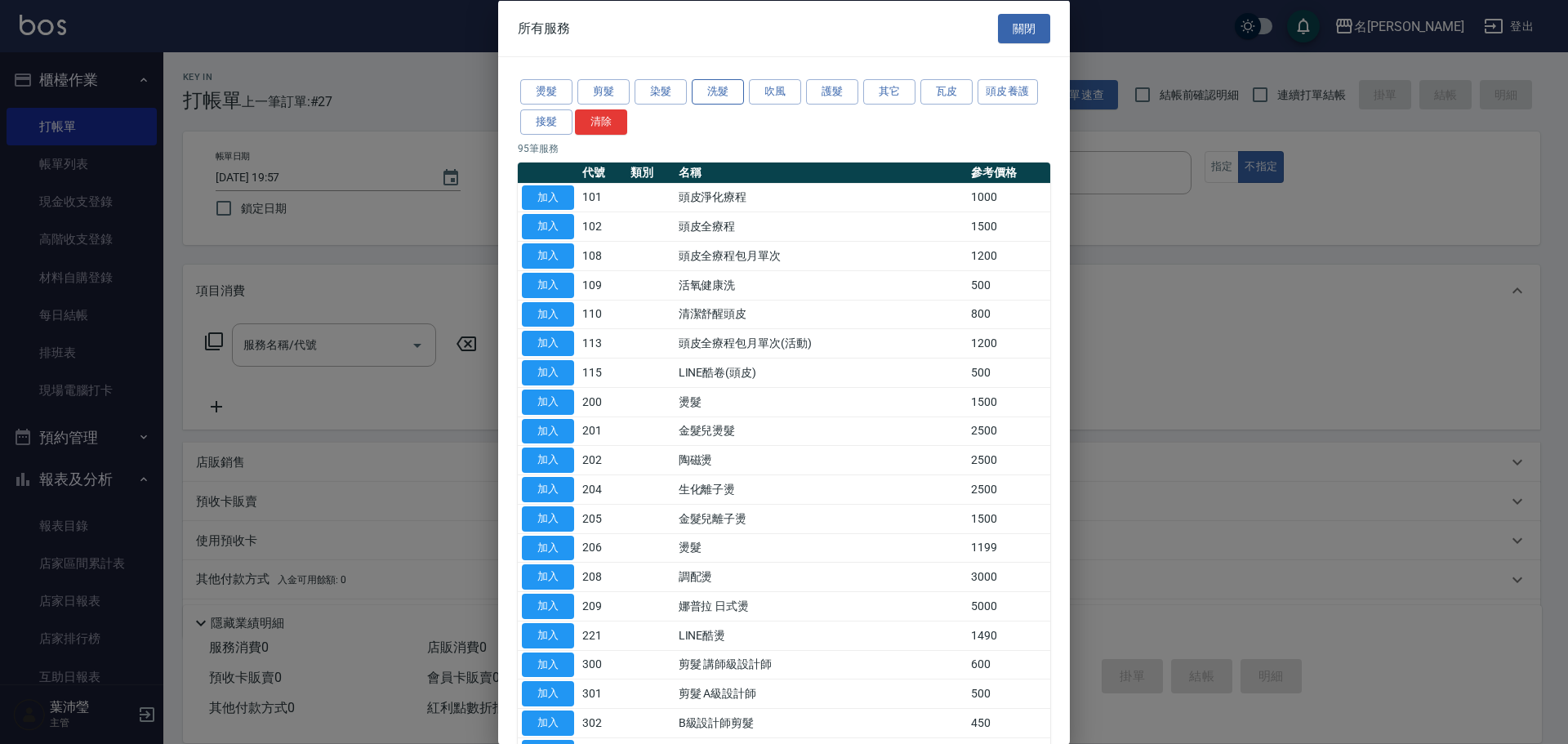
click at [720, 101] on button "洗髮" at bounding box center [718, 92] width 52 height 25
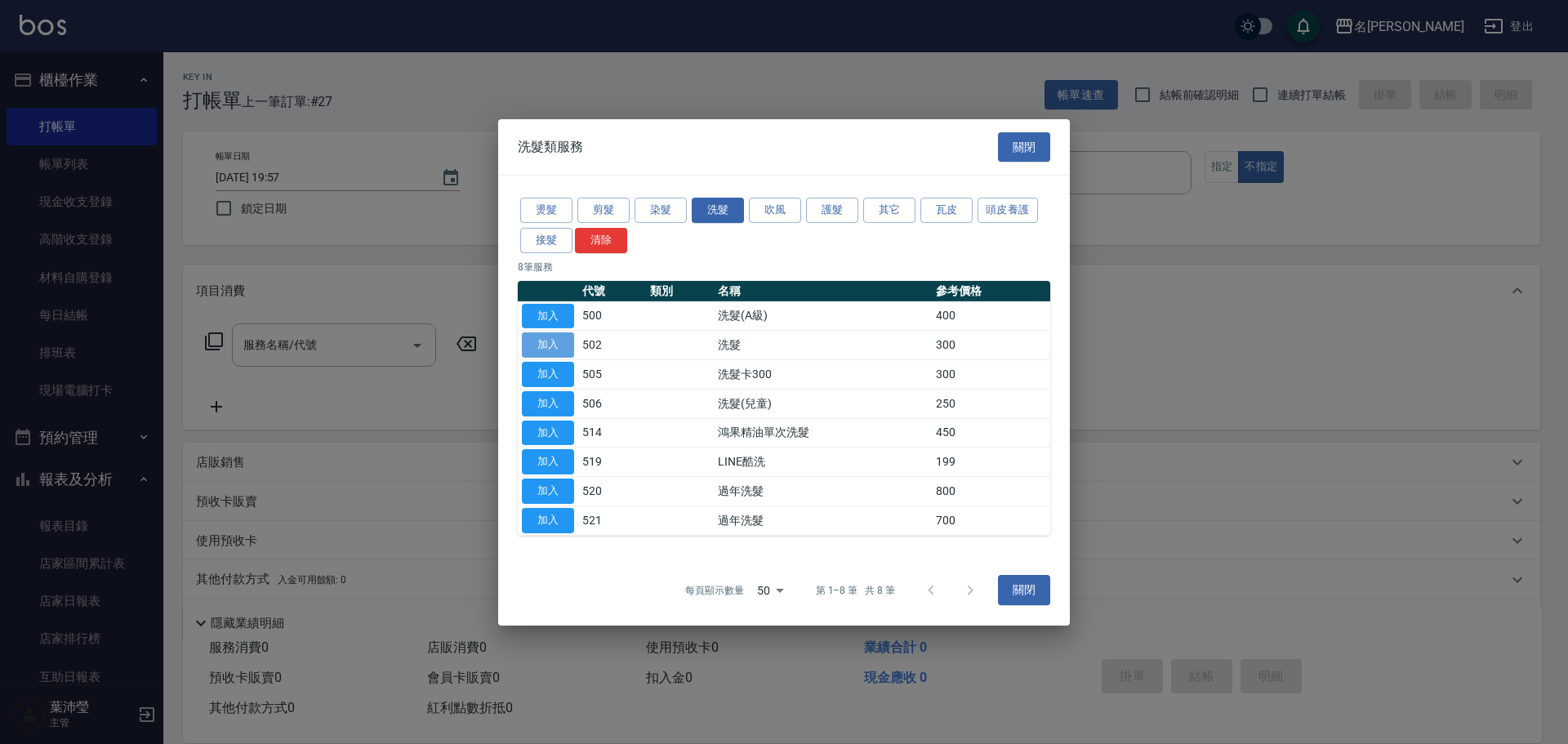
click at [553, 337] on button "加入" at bounding box center [548, 344] width 52 height 25
type input "洗髮(502)"
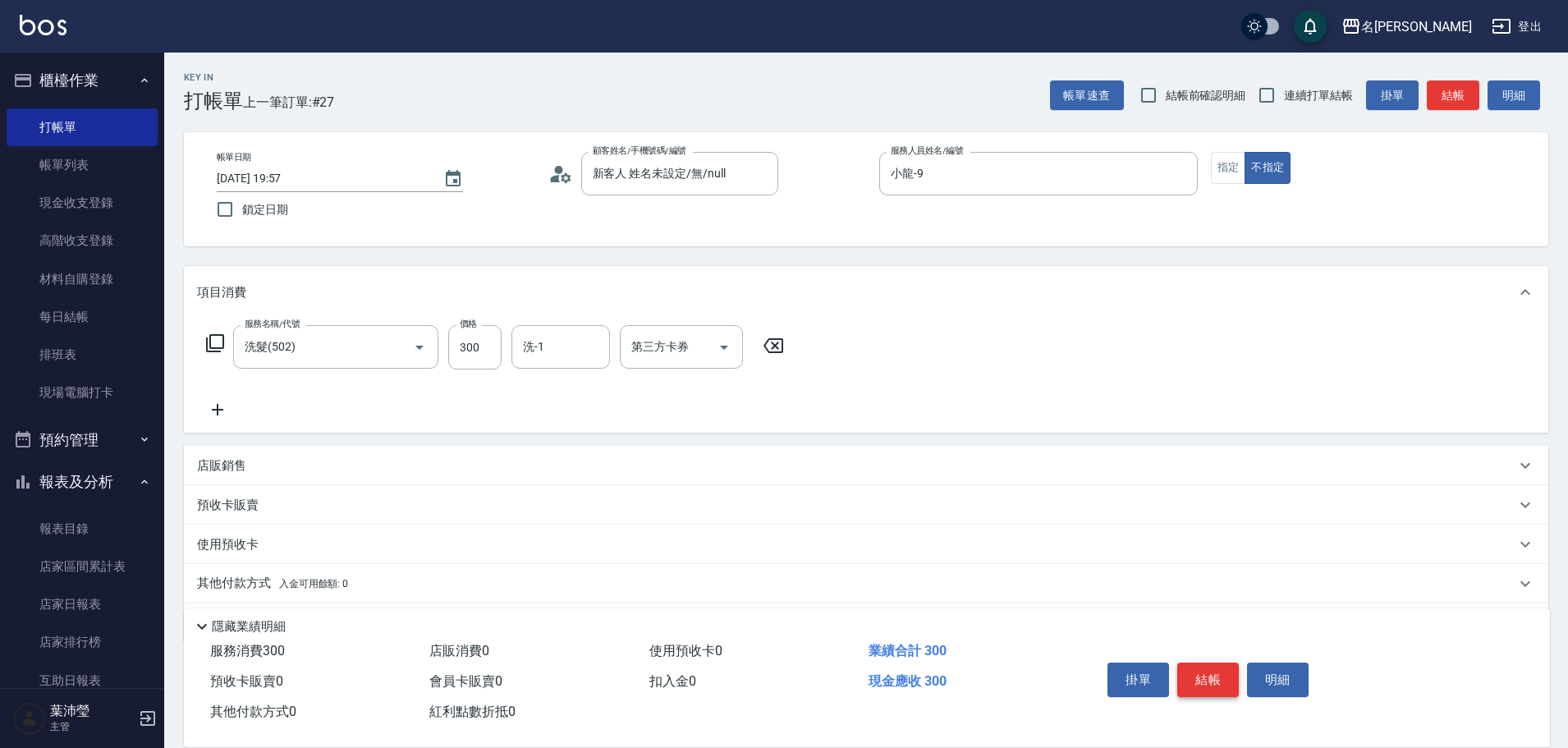
click at [1214, 672] on button "結帳" at bounding box center [1207, 679] width 61 height 35
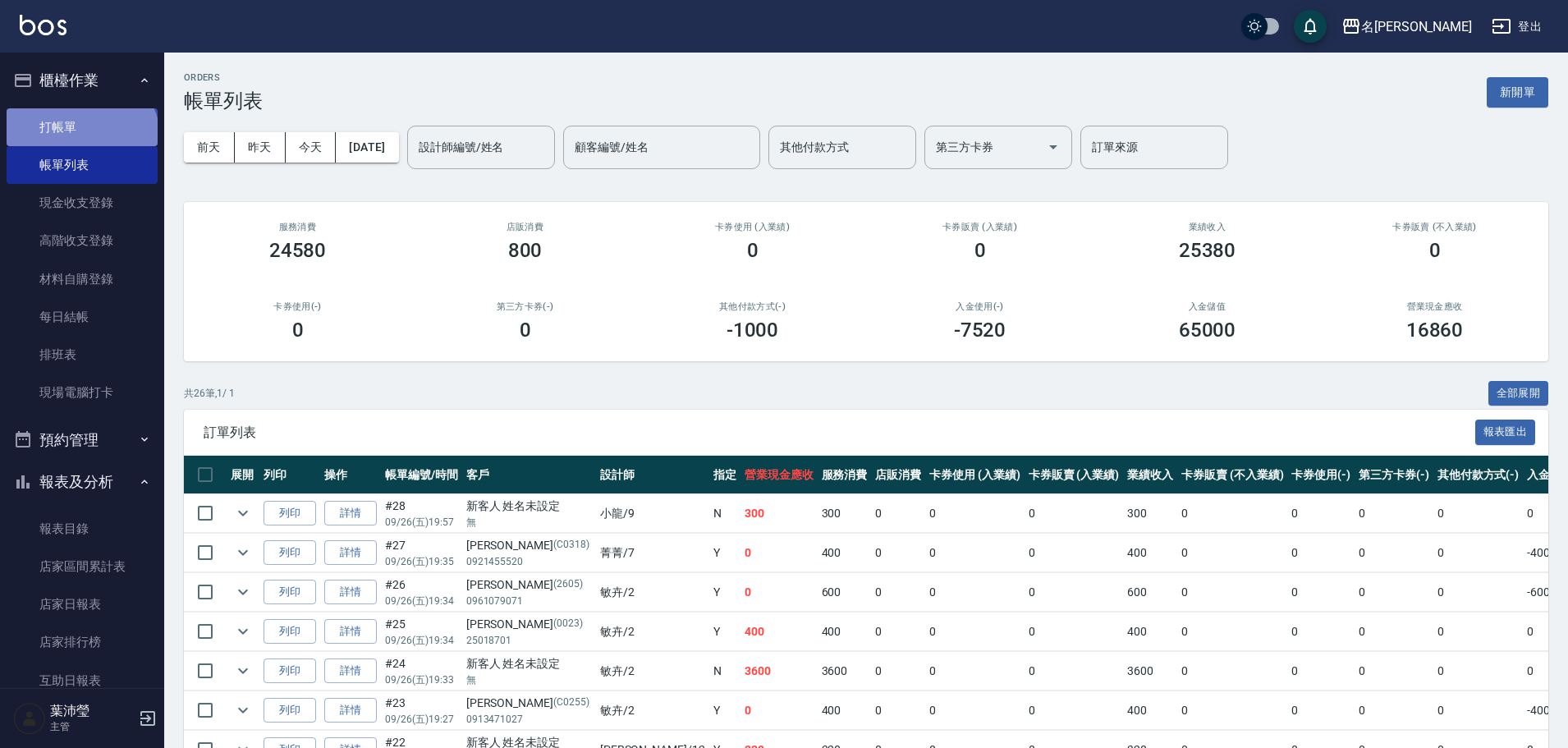
click at [80, 141] on link "打帳單" at bounding box center [82, 127] width 151 height 38
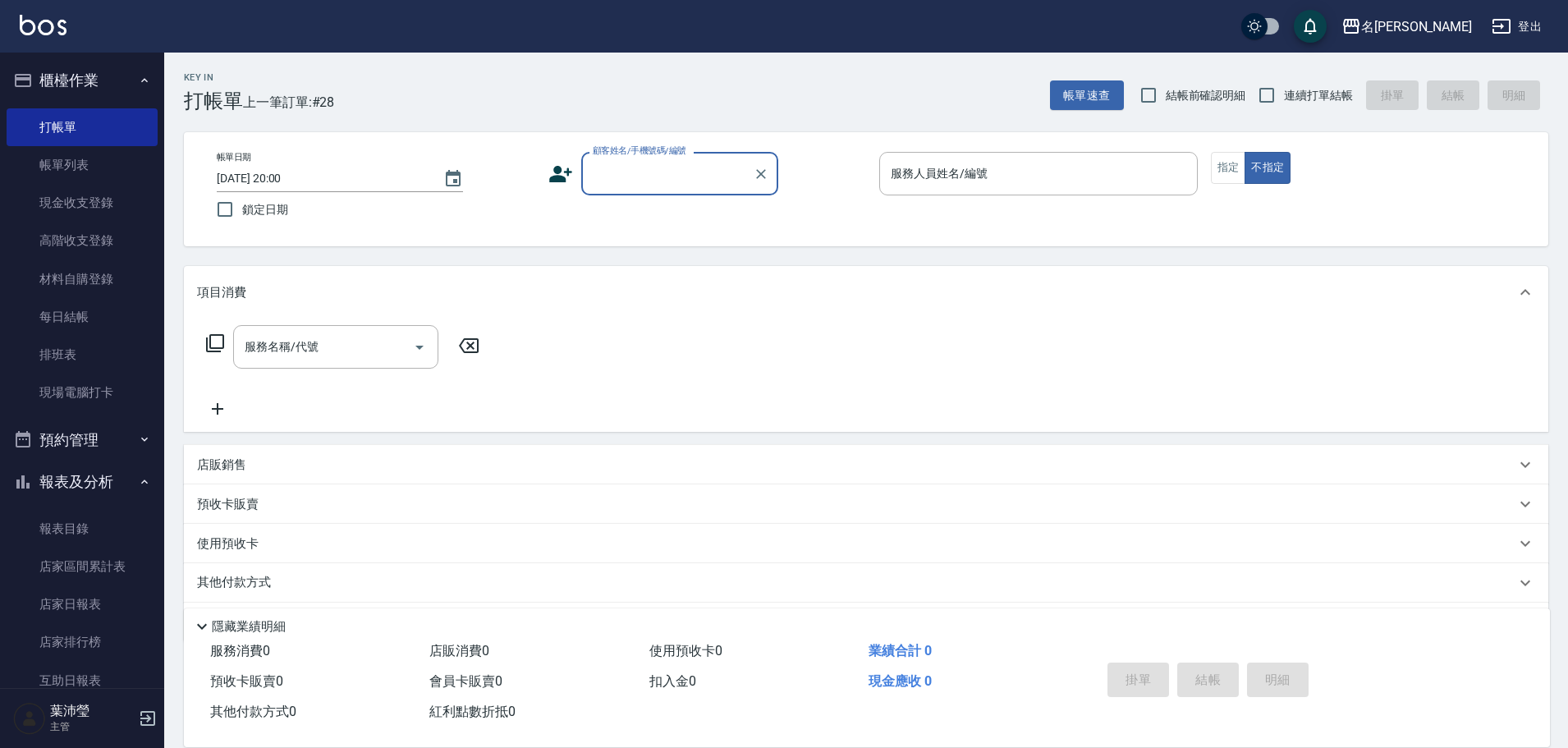
click at [638, 184] on input "顧客姓名/手機號碼/編號" at bounding box center [667, 173] width 158 height 29
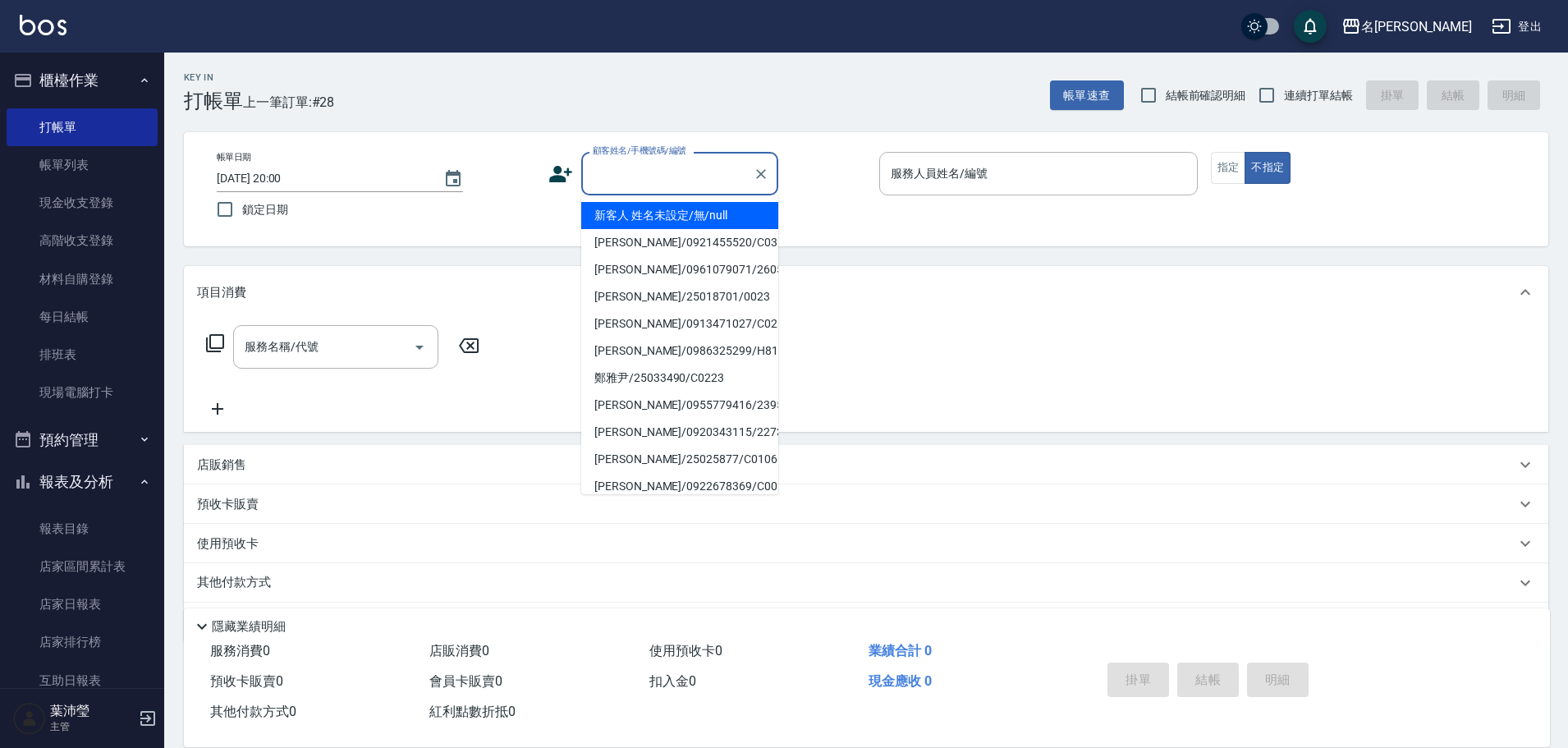
click at [665, 215] on li "新客人 姓名未設定/無/null" at bounding box center [680, 215] width 197 height 27
type input "新客人 姓名未設定/無/null"
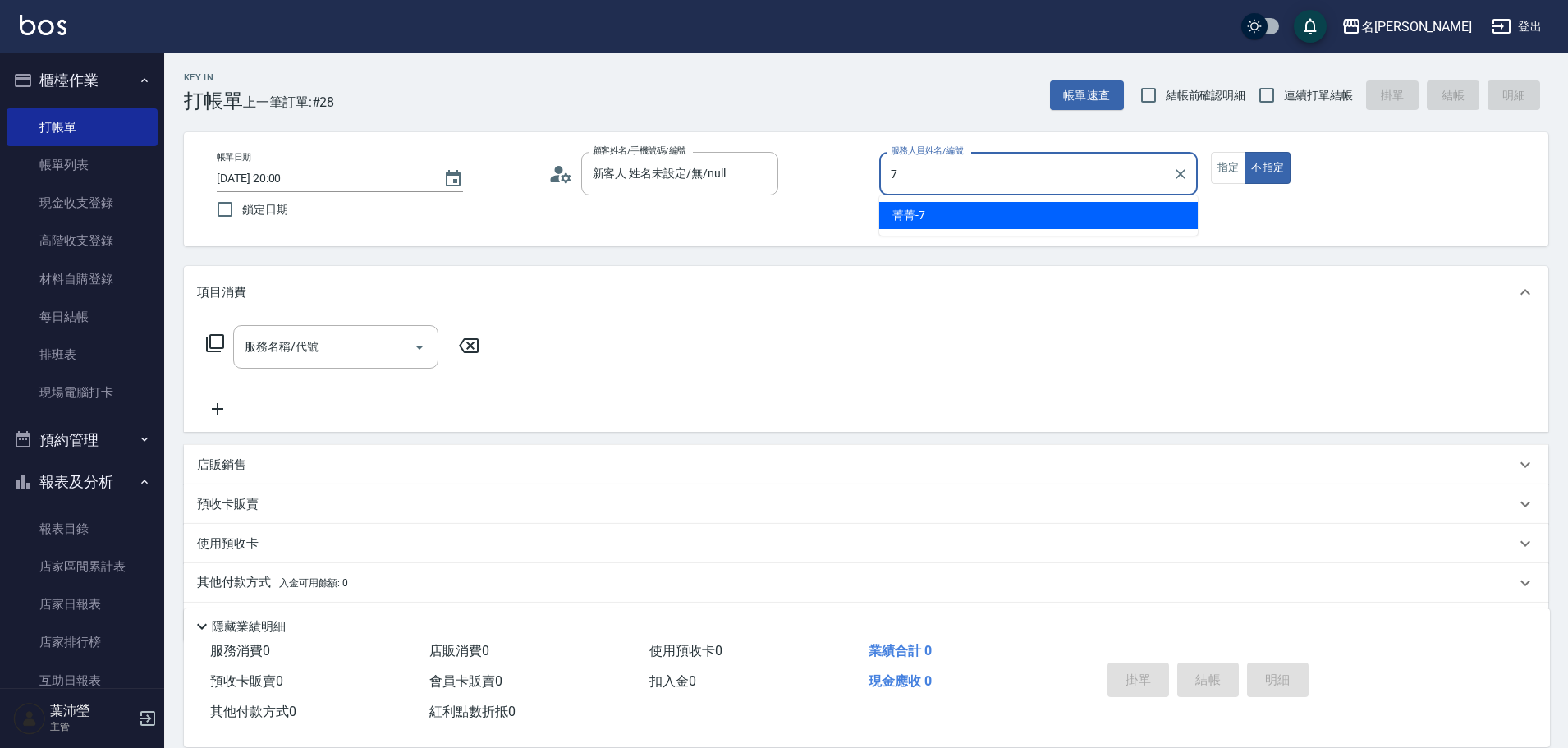
click at [983, 214] on div "菁菁 -7" at bounding box center [1038, 215] width 319 height 27
type input "菁菁-7"
click at [211, 339] on icon at bounding box center [214, 342] width 18 height 18
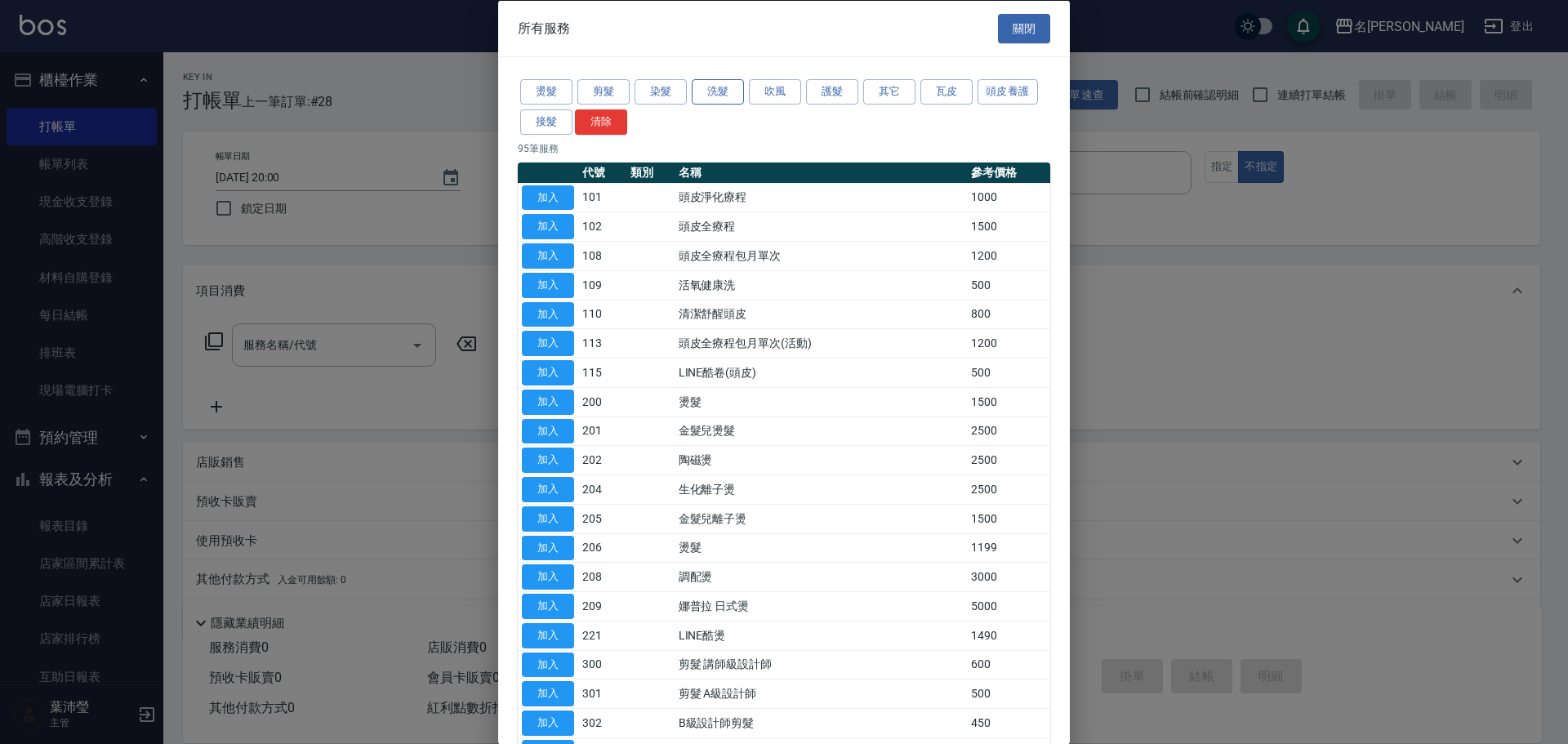
click at [721, 87] on button "洗髮" at bounding box center [718, 92] width 52 height 25
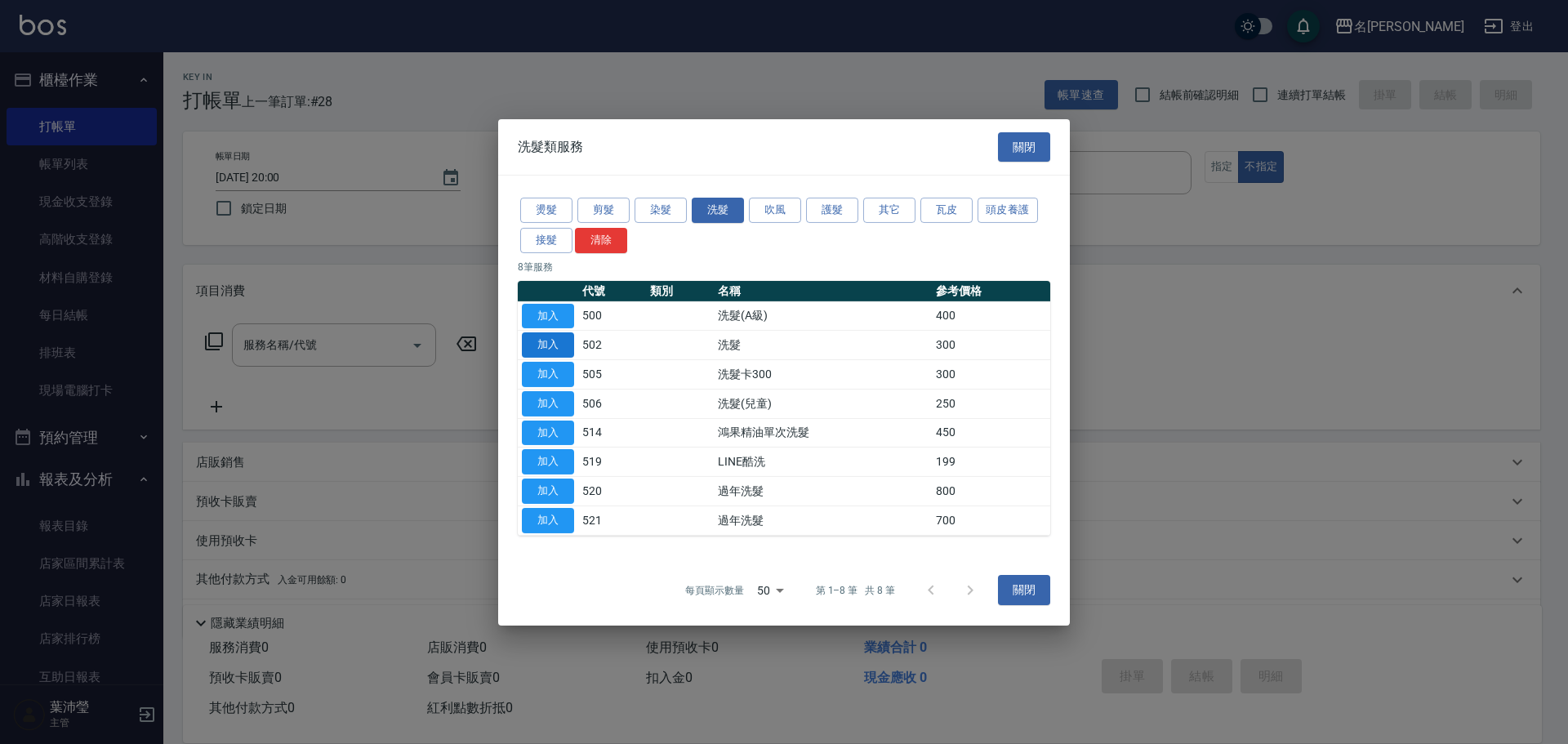
click at [558, 338] on button "加入" at bounding box center [548, 344] width 52 height 25
type input "洗髮(502)"
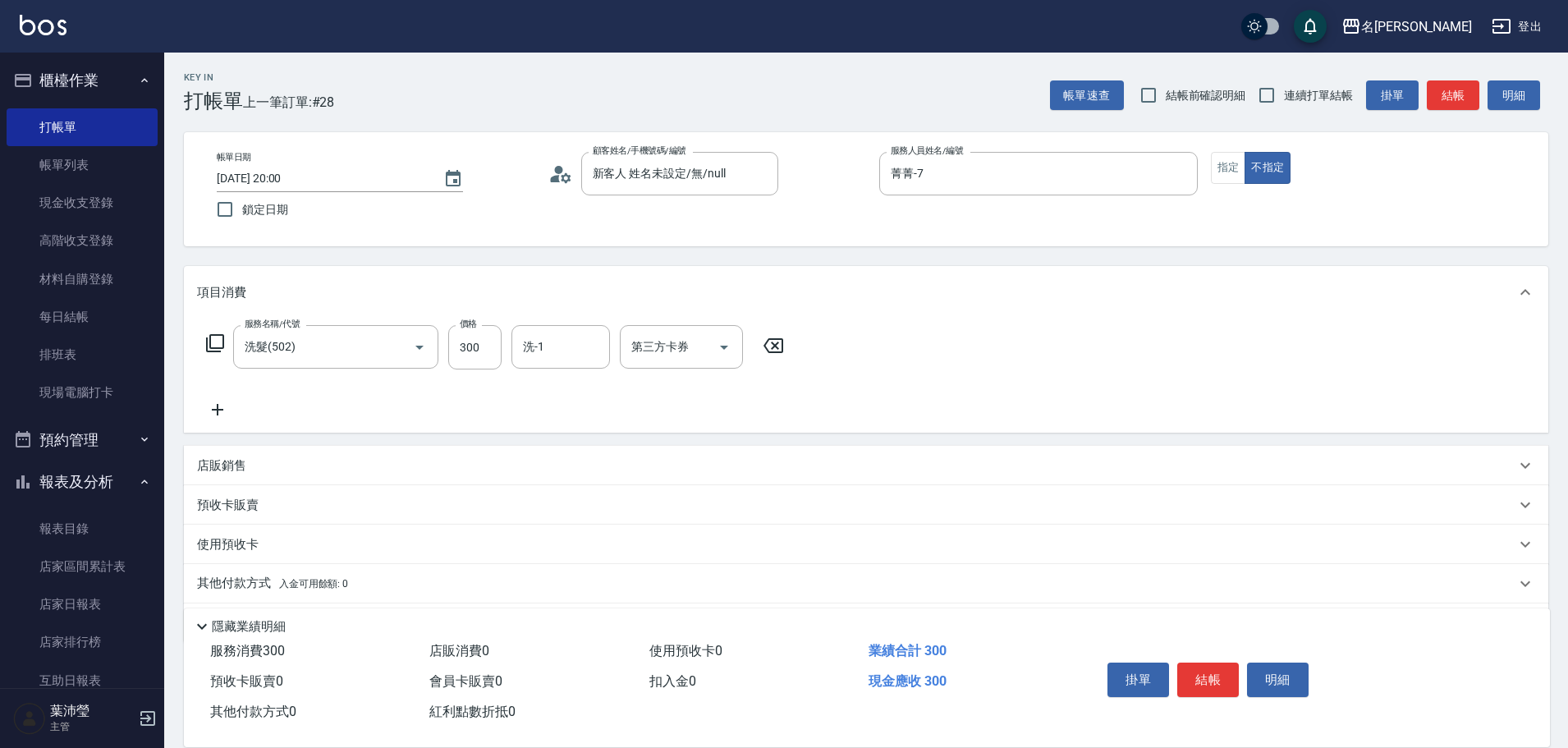
click at [223, 340] on icon at bounding box center [214, 342] width 18 height 18
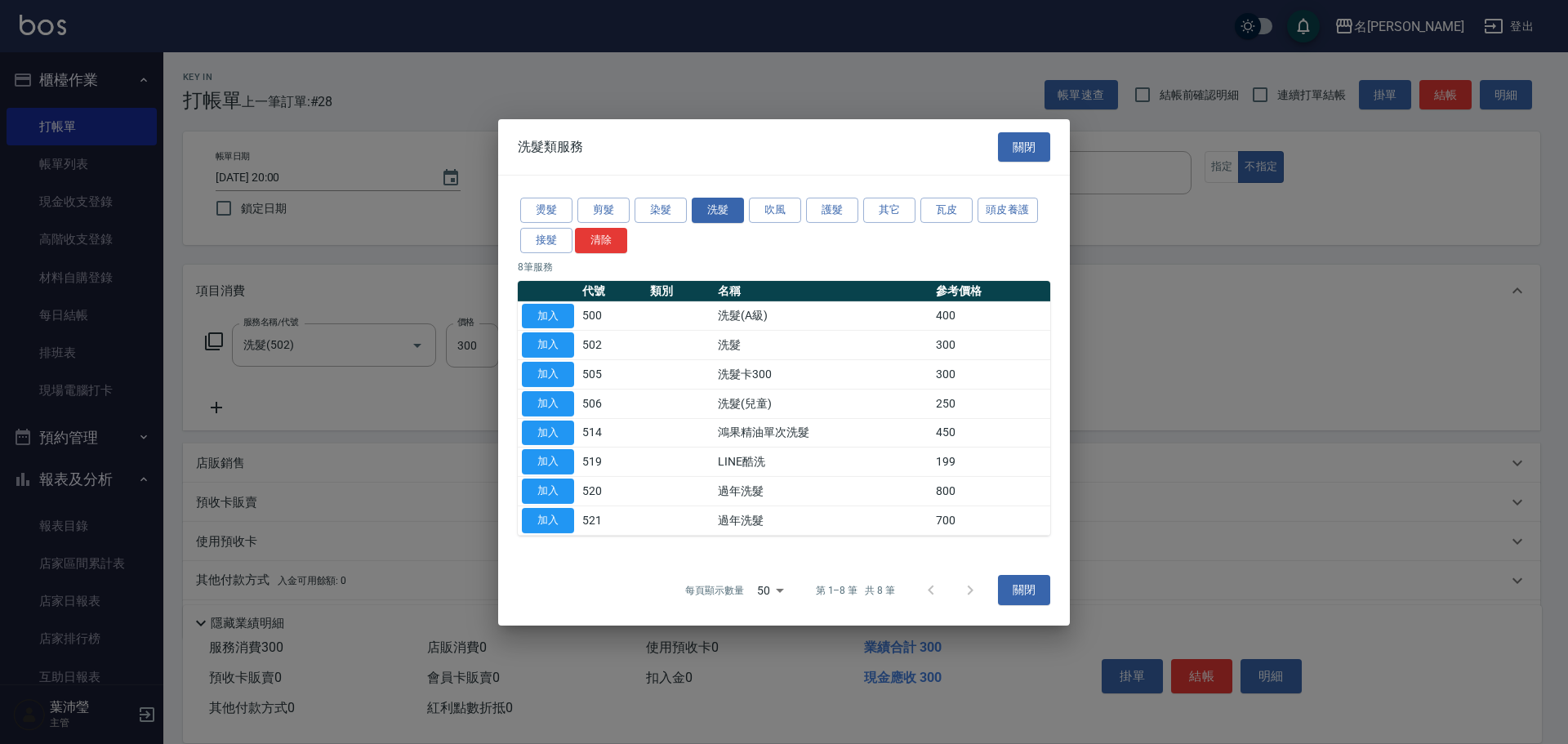
drag, startPoint x: 888, startPoint y: 210, endPoint x: 874, endPoint y: 226, distance: 21.3
click at [888, 209] on button "其它" at bounding box center [889, 209] width 52 height 25
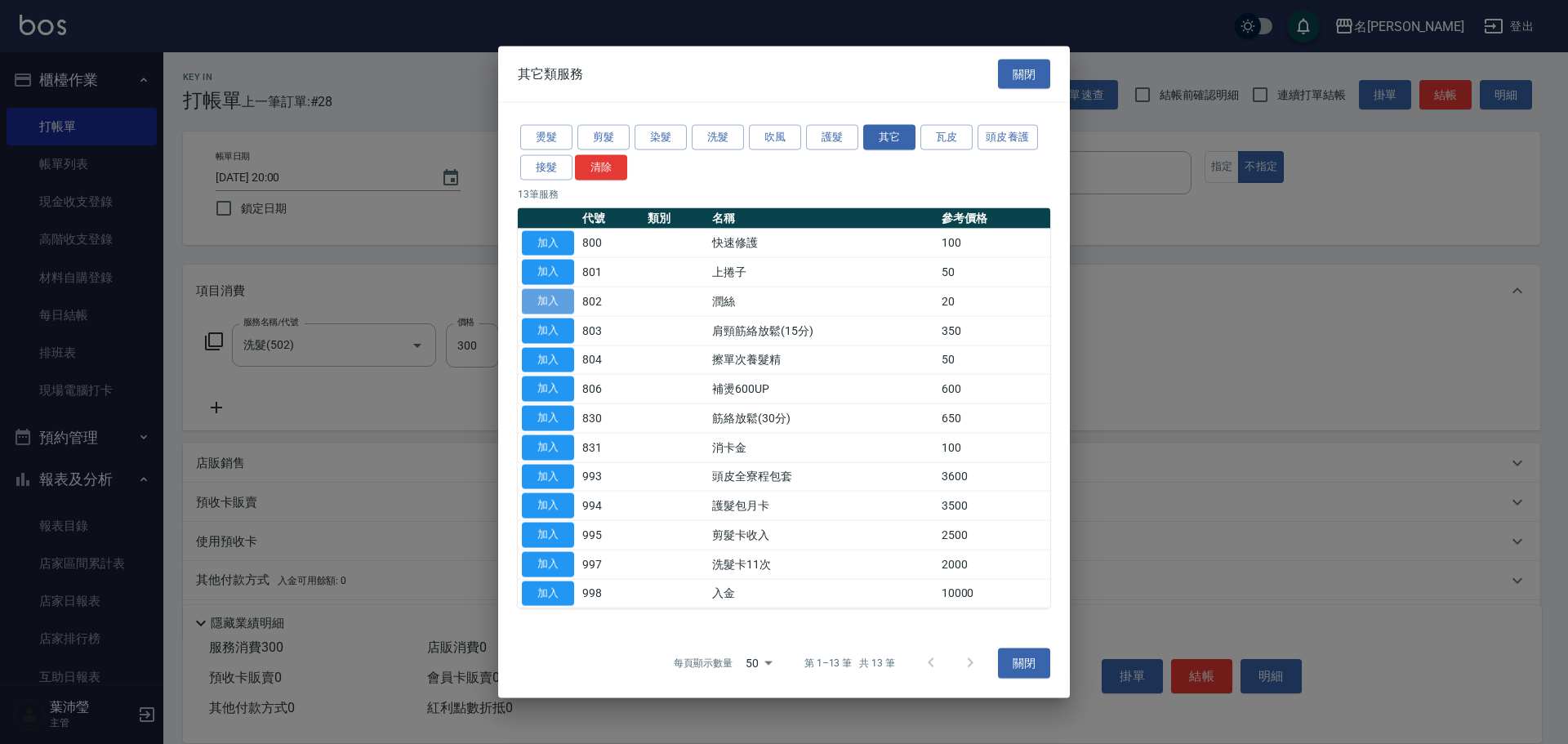
click at [540, 292] on button "加入" at bounding box center [548, 301] width 52 height 25
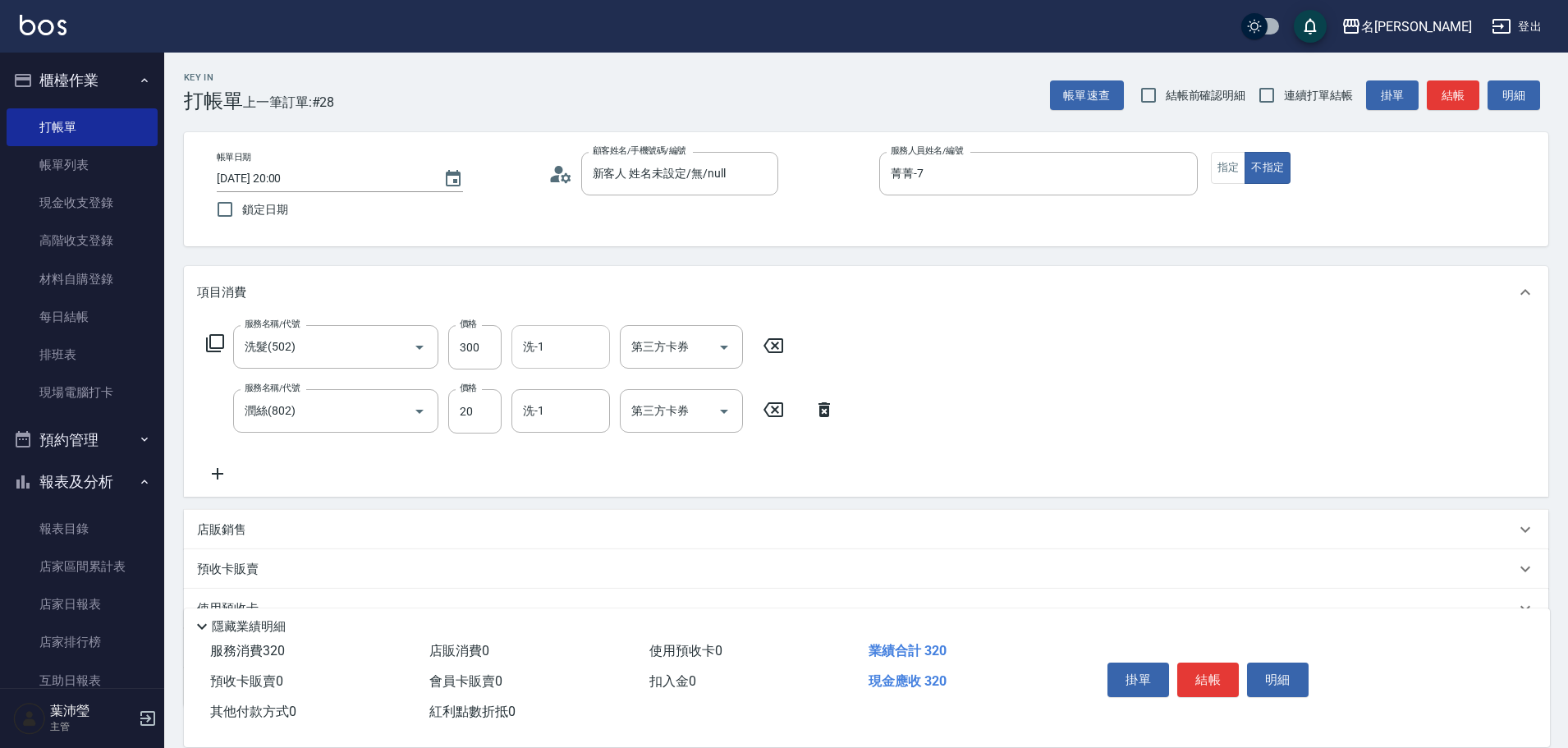
click at [573, 356] on input "洗-1" at bounding box center [560, 347] width 84 height 29
click at [576, 385] on div "語爭 -20" at bounding box center [560, 388] width 99 height 27
type input "語爭-20"
click at [569, 401] on input "洗-1" at bounding box center [560, 411] width 84 height 29
click at [564, 463] on div "語爭 -20" at bounding box center [560, 452] width 99 height 27
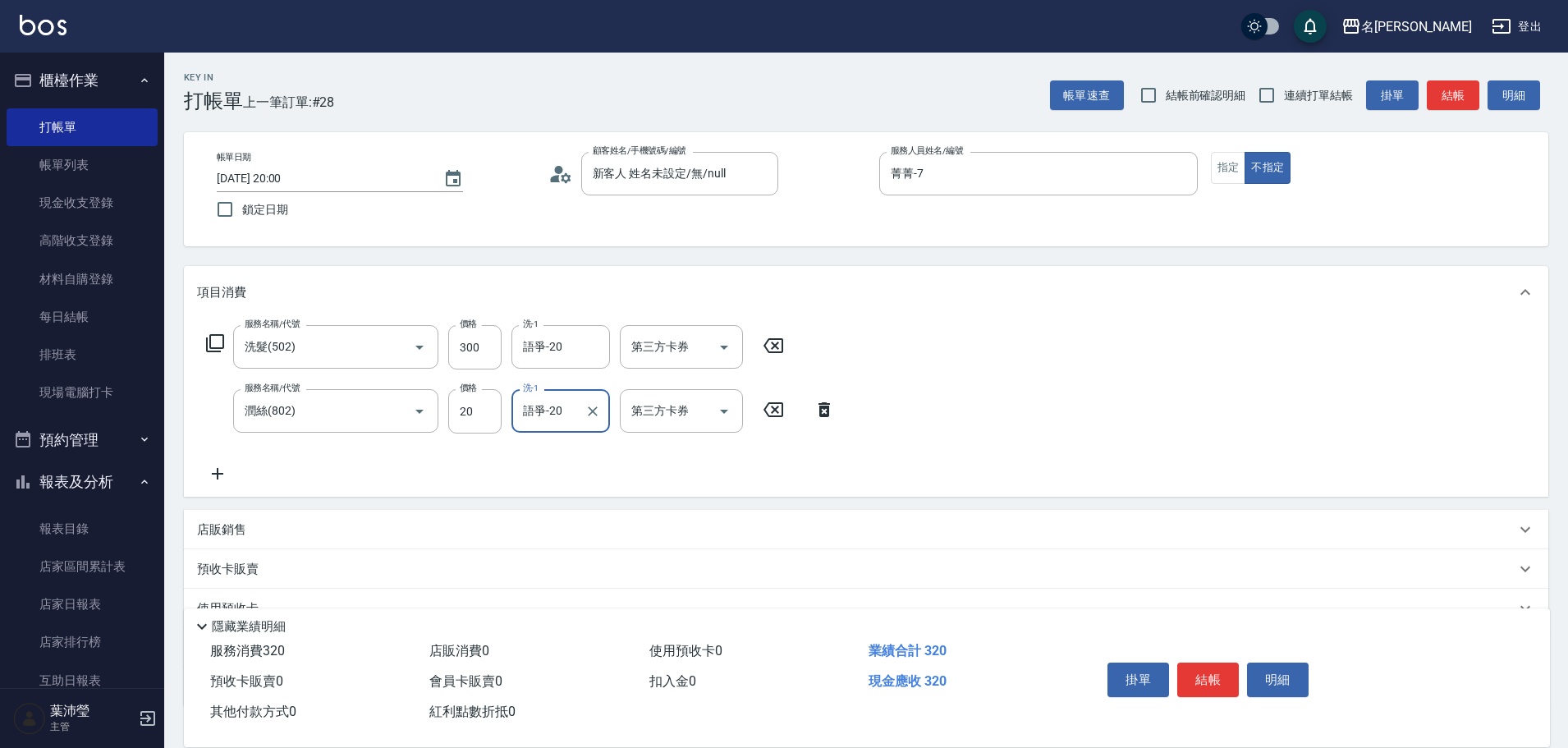
type input "語爭-20"
click at [1201, 676] on button "結帳" at bounding box center [1207, 679] width 61 height 35
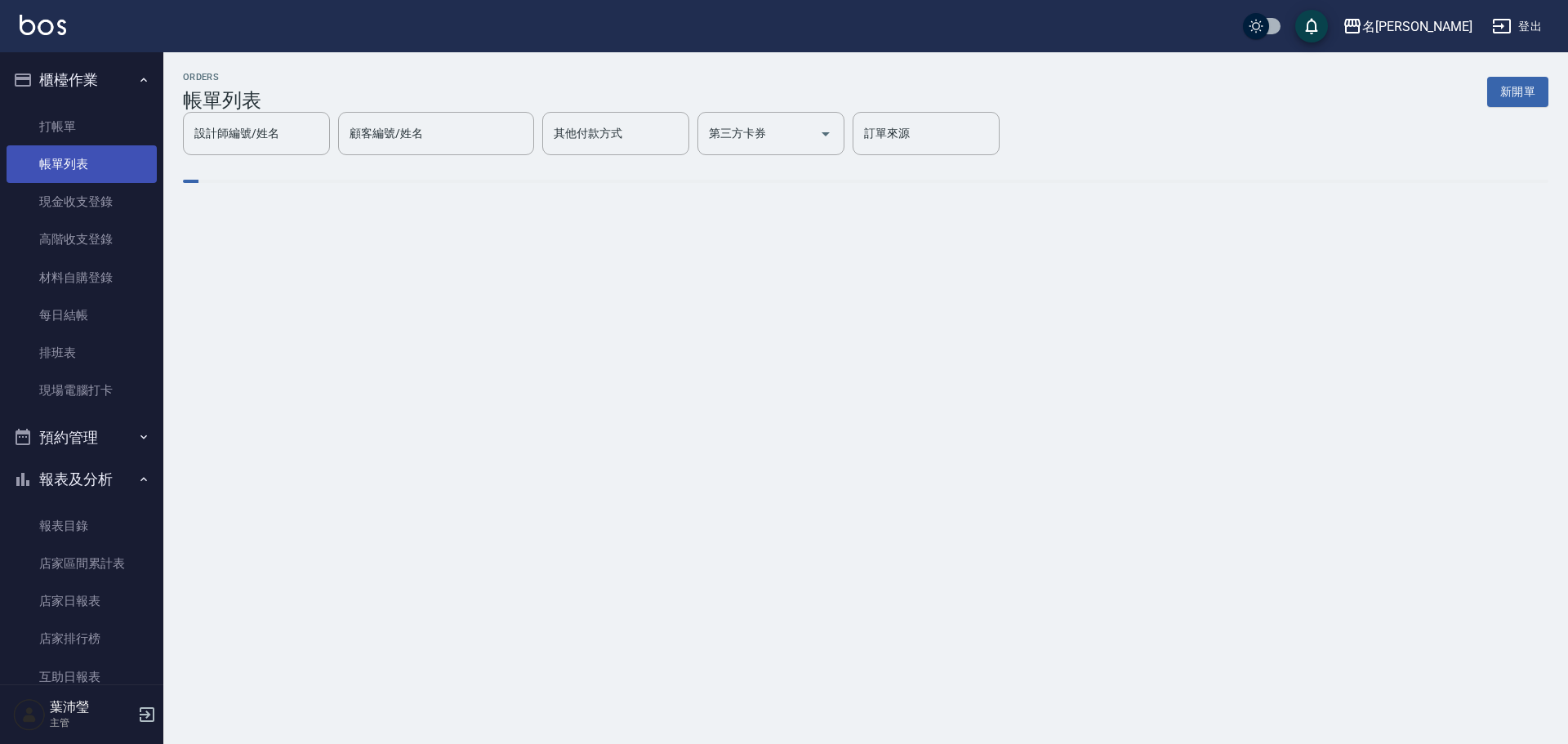
click at [100, 161] on link "帳單列表" at bounding box center [81, 164] width 151 height 37
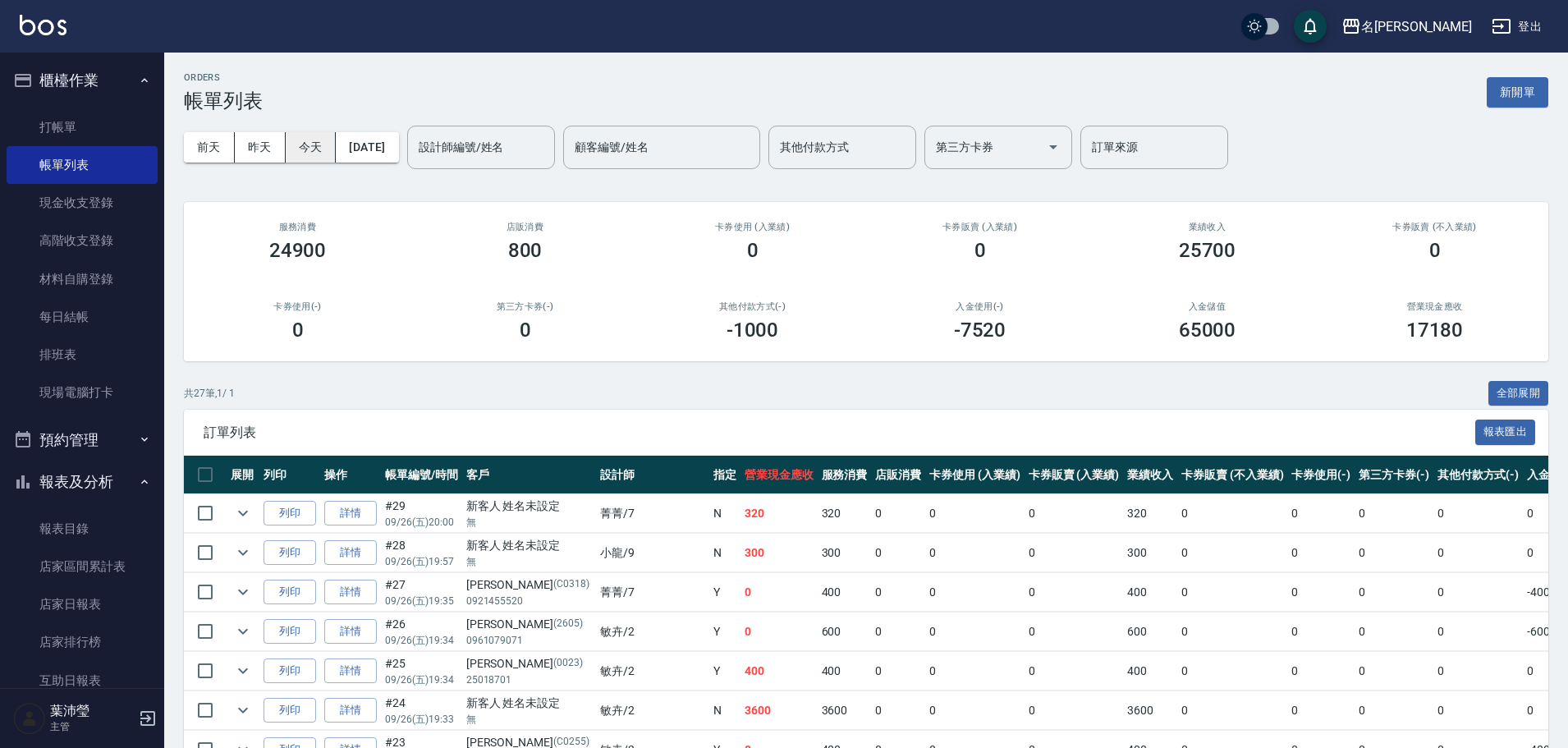
click at [306, 152] on button "今天" at bounding box center [311, 148] width 51 height 30
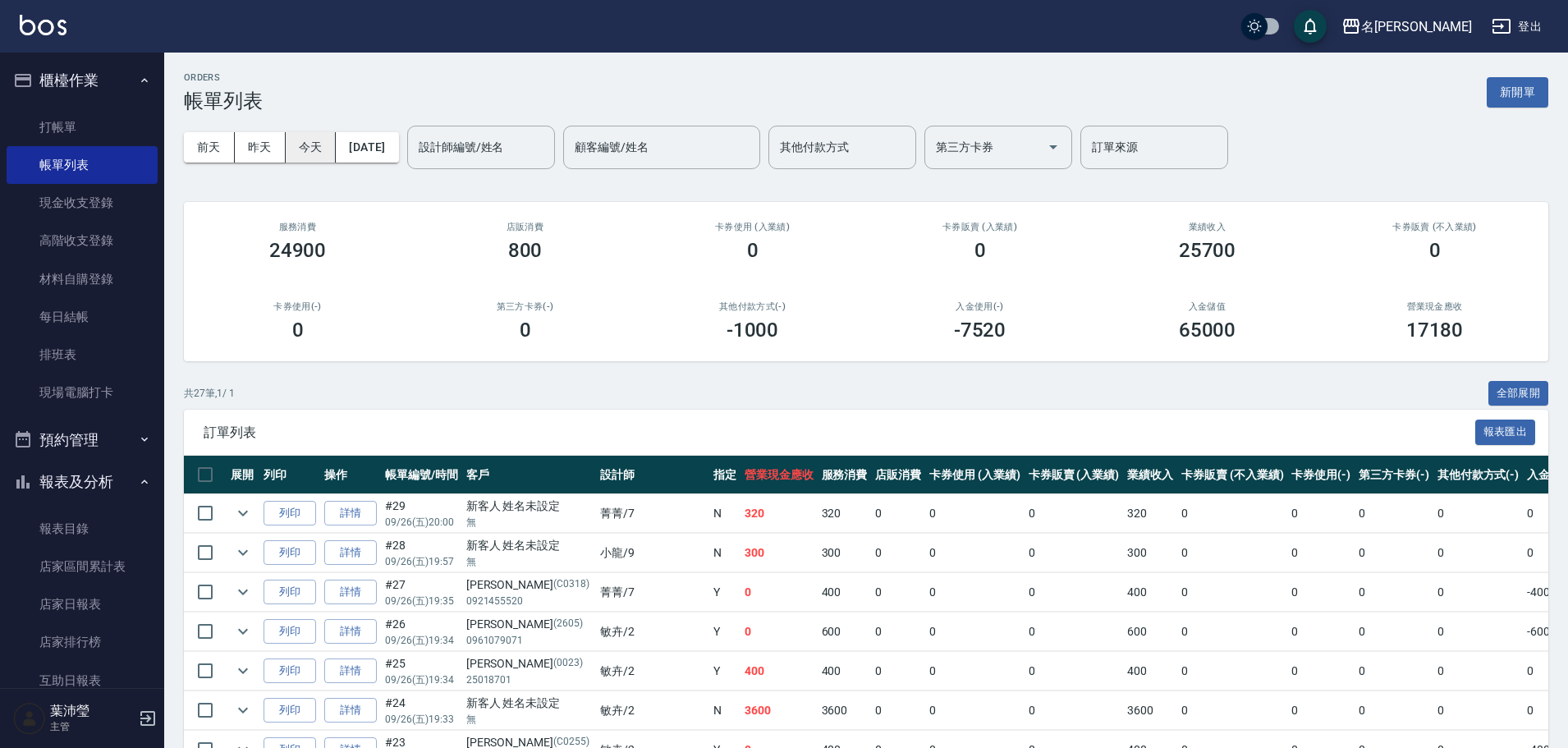
click at [306, 152] on button "今天" at bounding box center [311, 148] width 51 height 30
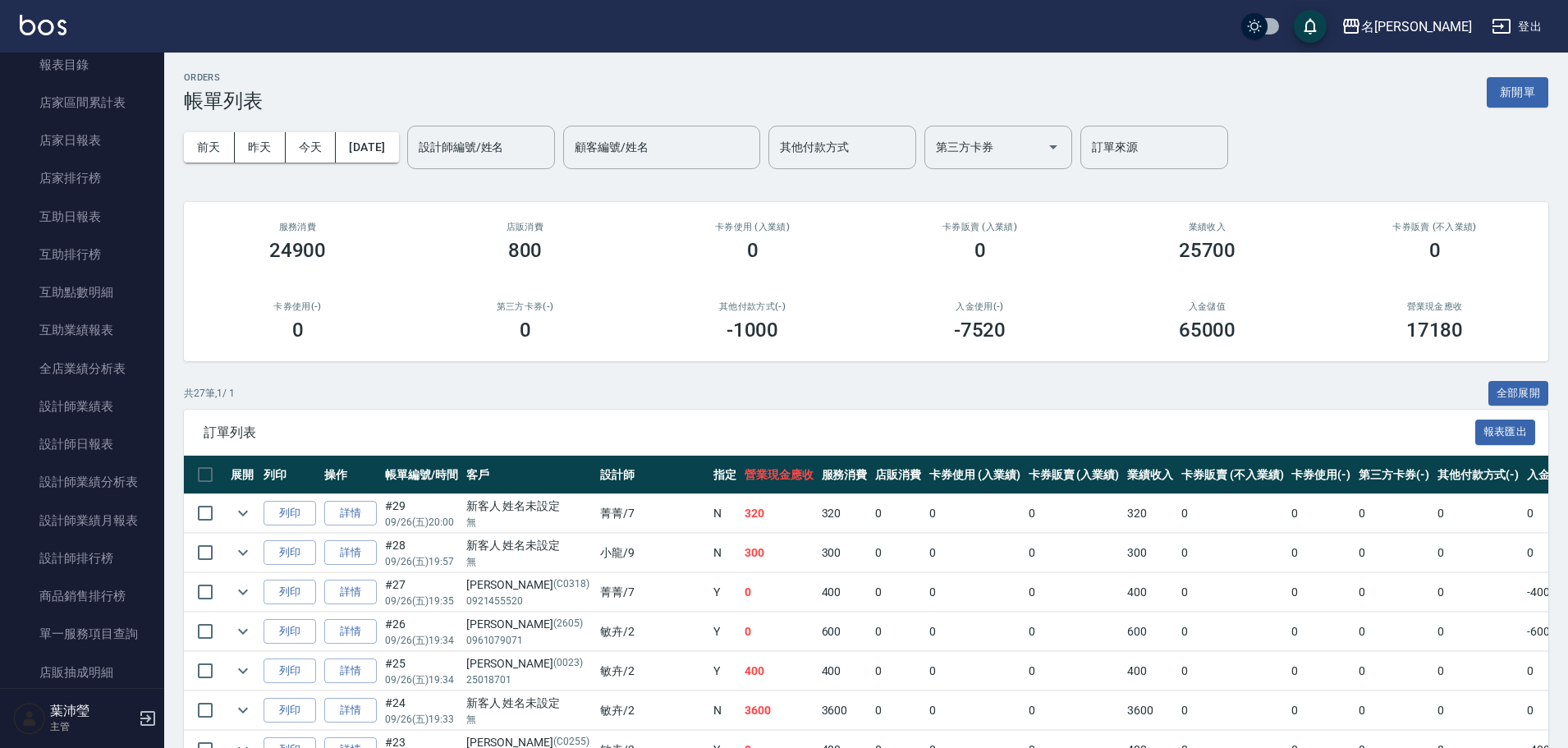
scroll to position [488, 0]
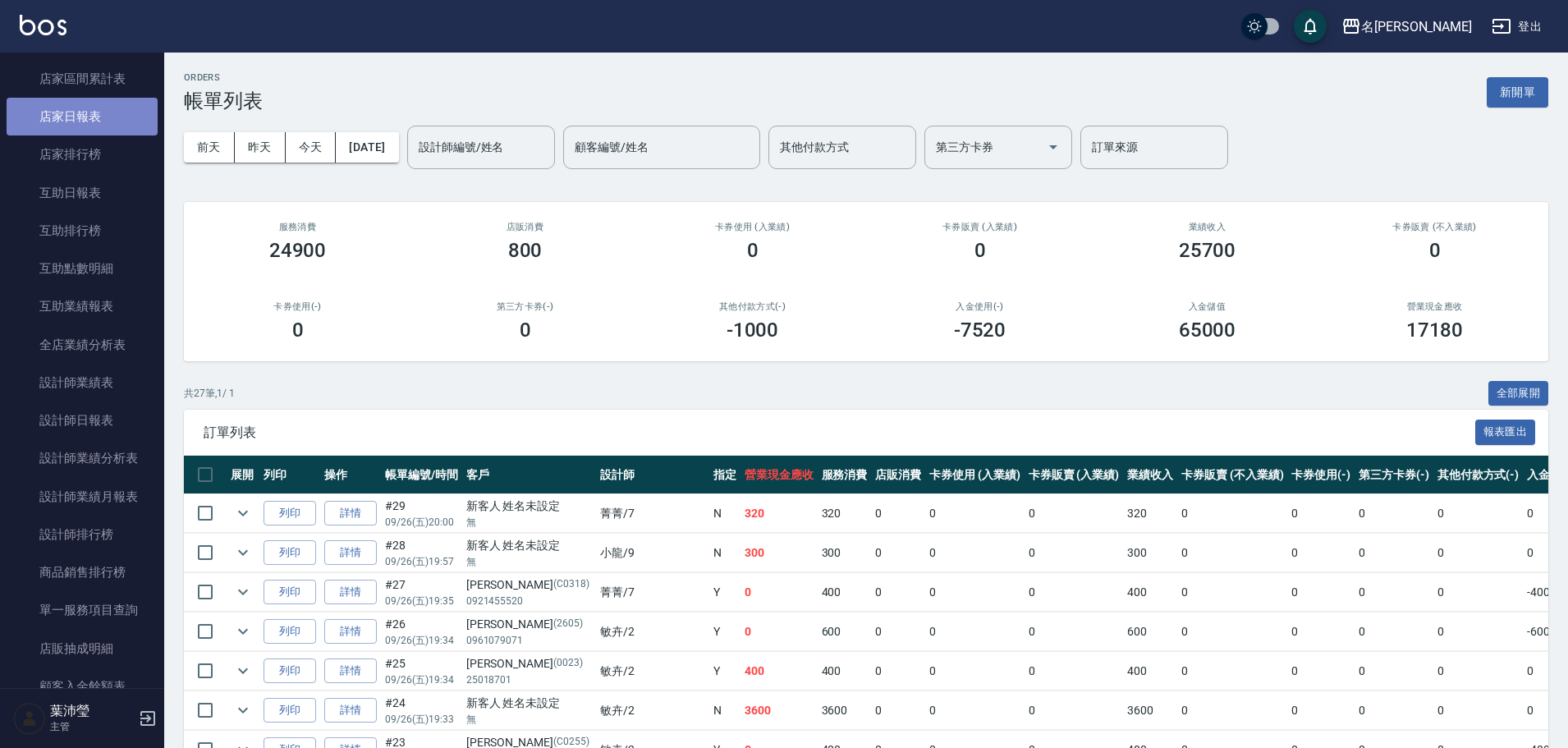
click at [92, 126] on link "店家日報表" at bounding box center [82, 117] width 151 height 38
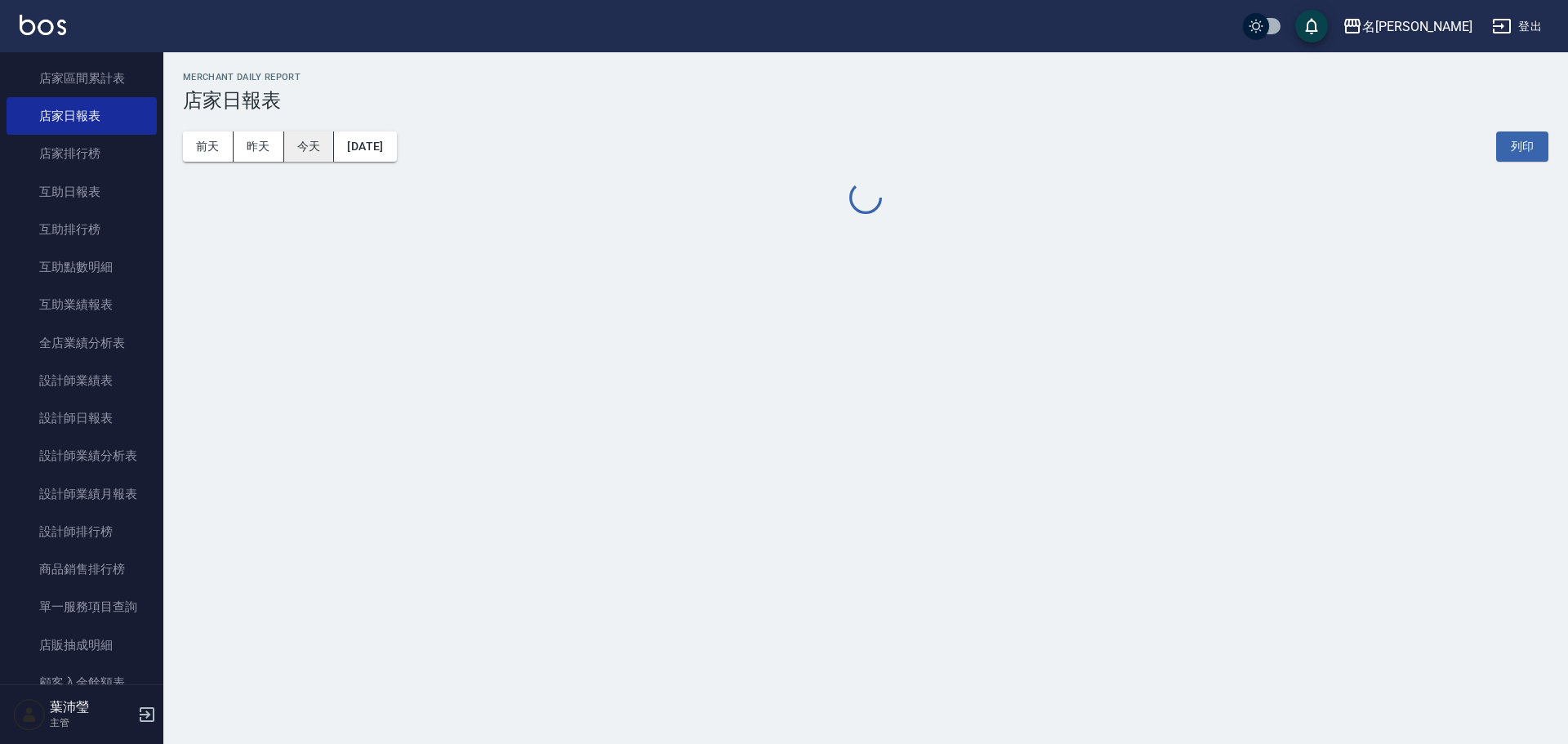
click at [303, 142] on button "今天" at bounding box center [309, 147] width 50 height 30
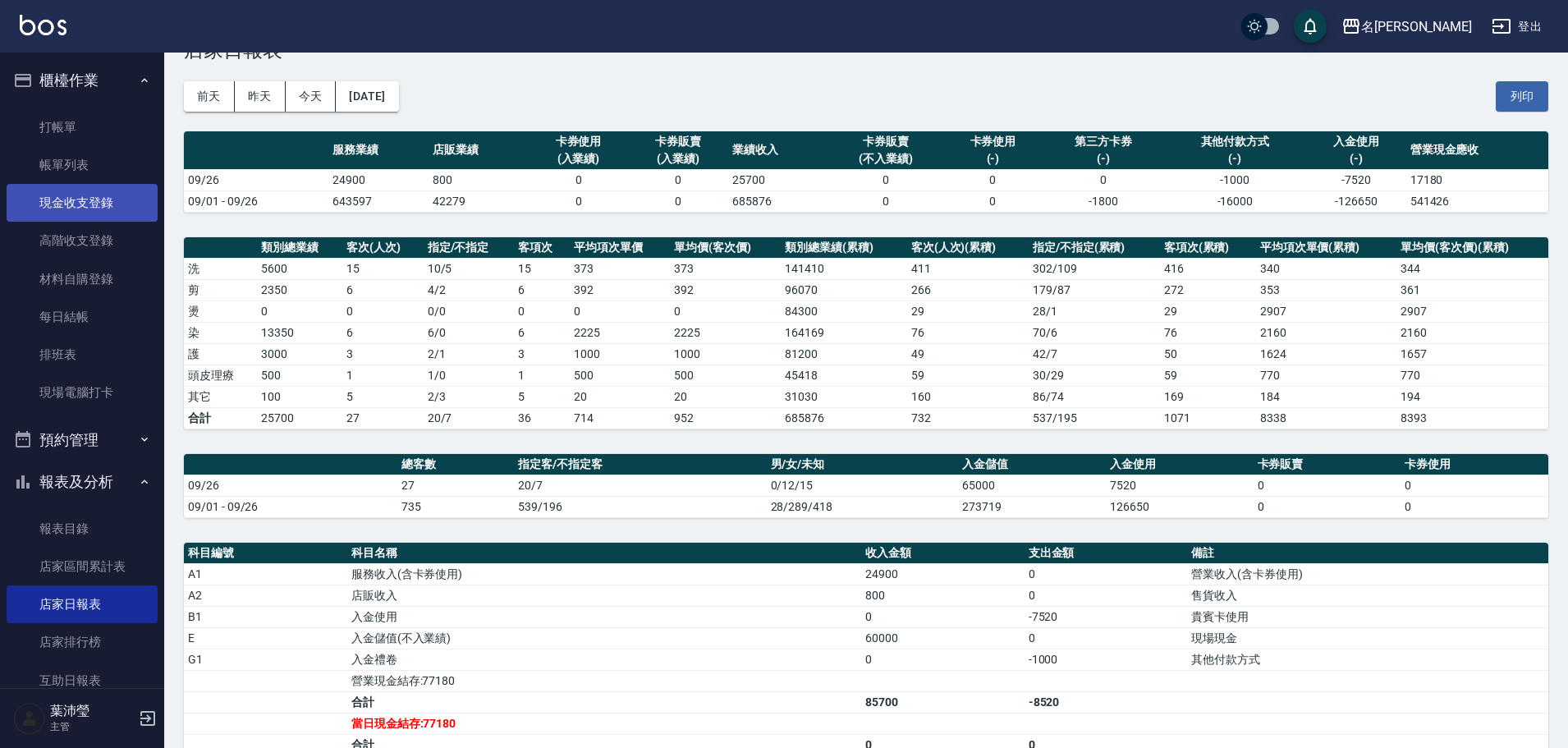
click at [91, 199] on link "現金收支登錄" at bounding box center [82, 203] width 151 height 38
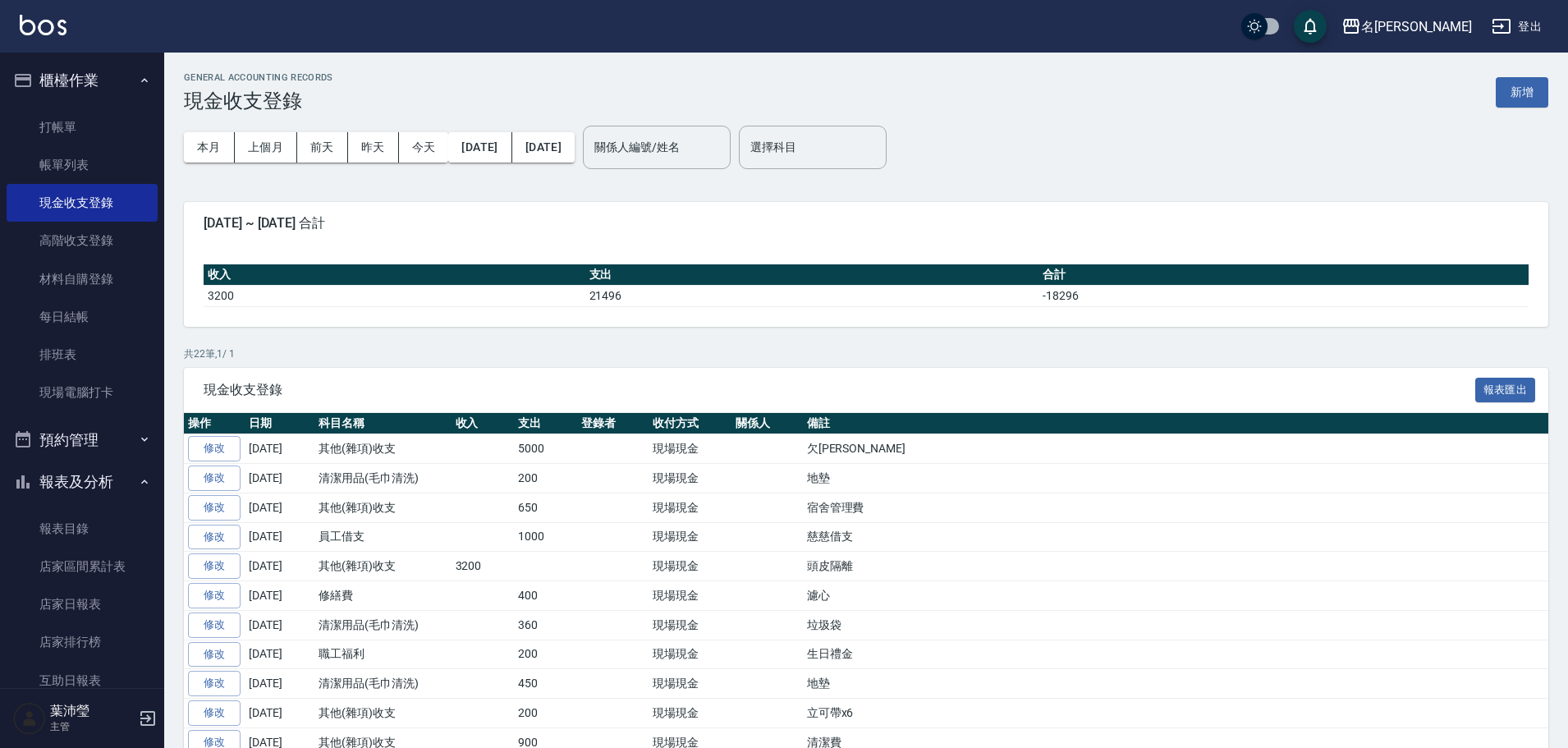
drag, startPoint x: 1513, startPoint y: 91, endPoint x: 1501, endPoint y: 92, distance: 12.0
click at [1513, 93] on button "新增" at bounding box center [1522, 92] width 53 height 30
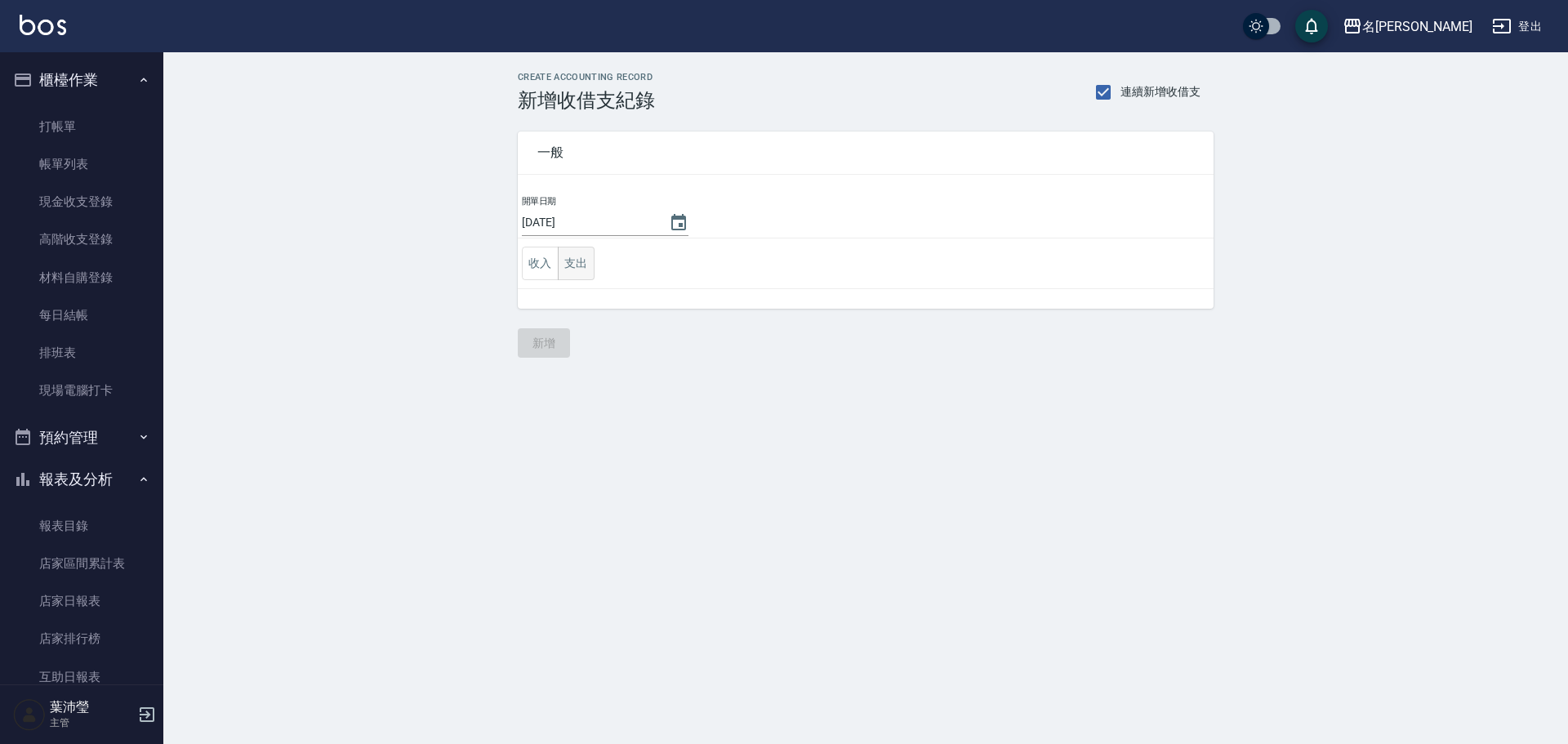
click at [570, 267] on button "支出" at bounding box center [575, 264] width 36 height 34
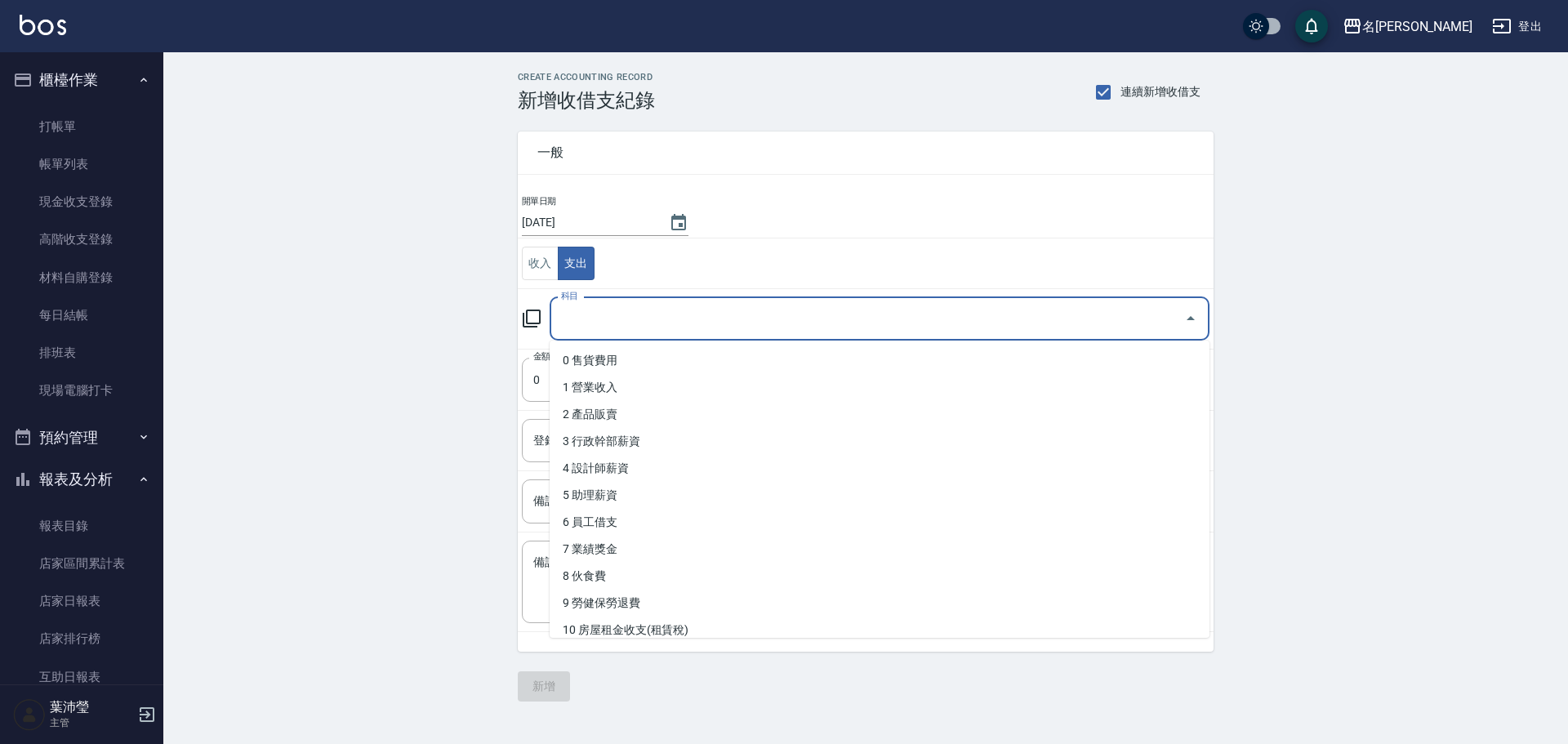
drag, startPoint x: 634, startPoint y: 324, endPoint x: 639, endPoint y: 316, distance: 9.4
click at [635, 324] on input "科目" at bounding box center [868, 319] width 621 height 29
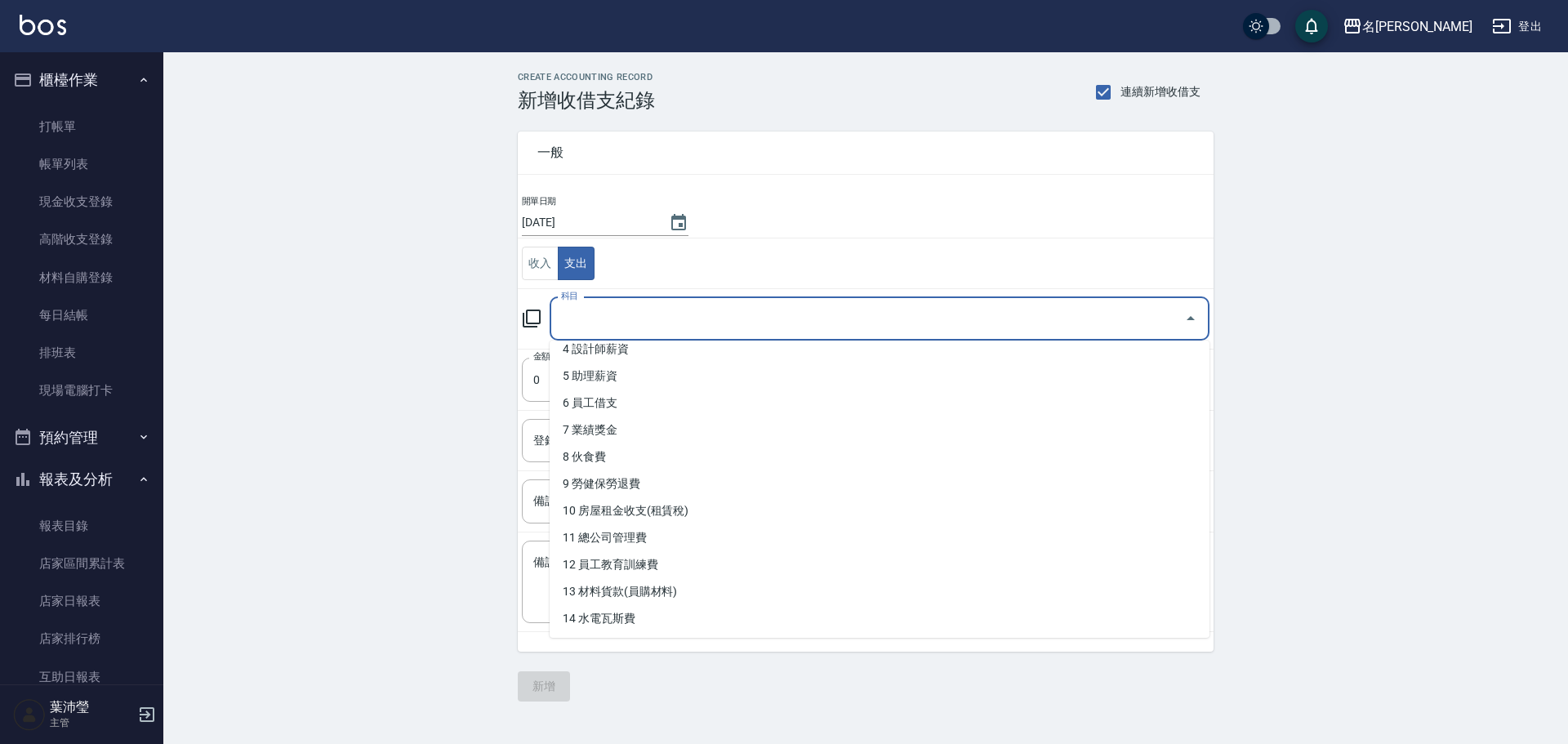
scroll to position [165, 0]
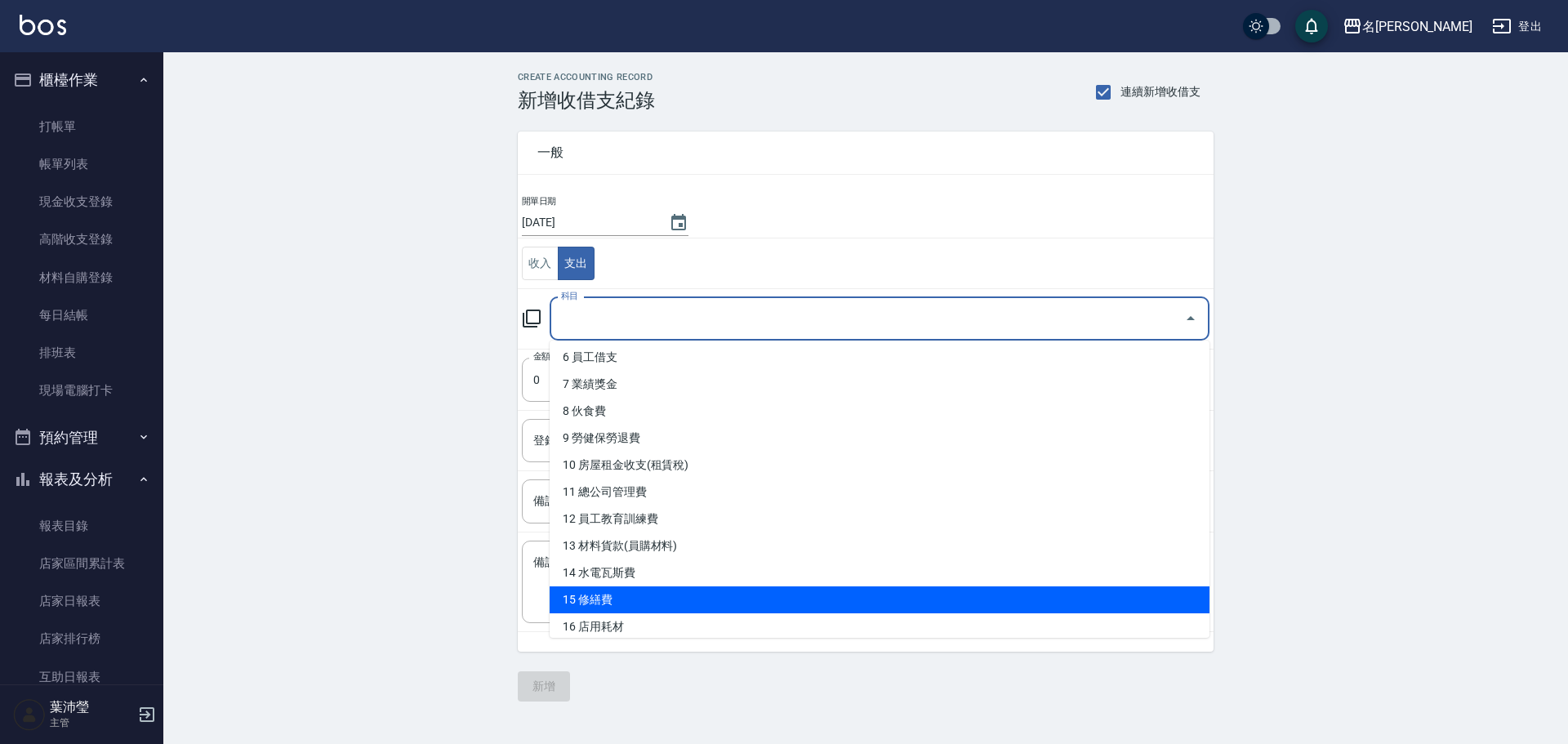
click at [815, 600] on li "15 修繕費" at bounding box center [880, 599] width 660 height 27
type input "15 修繕費"
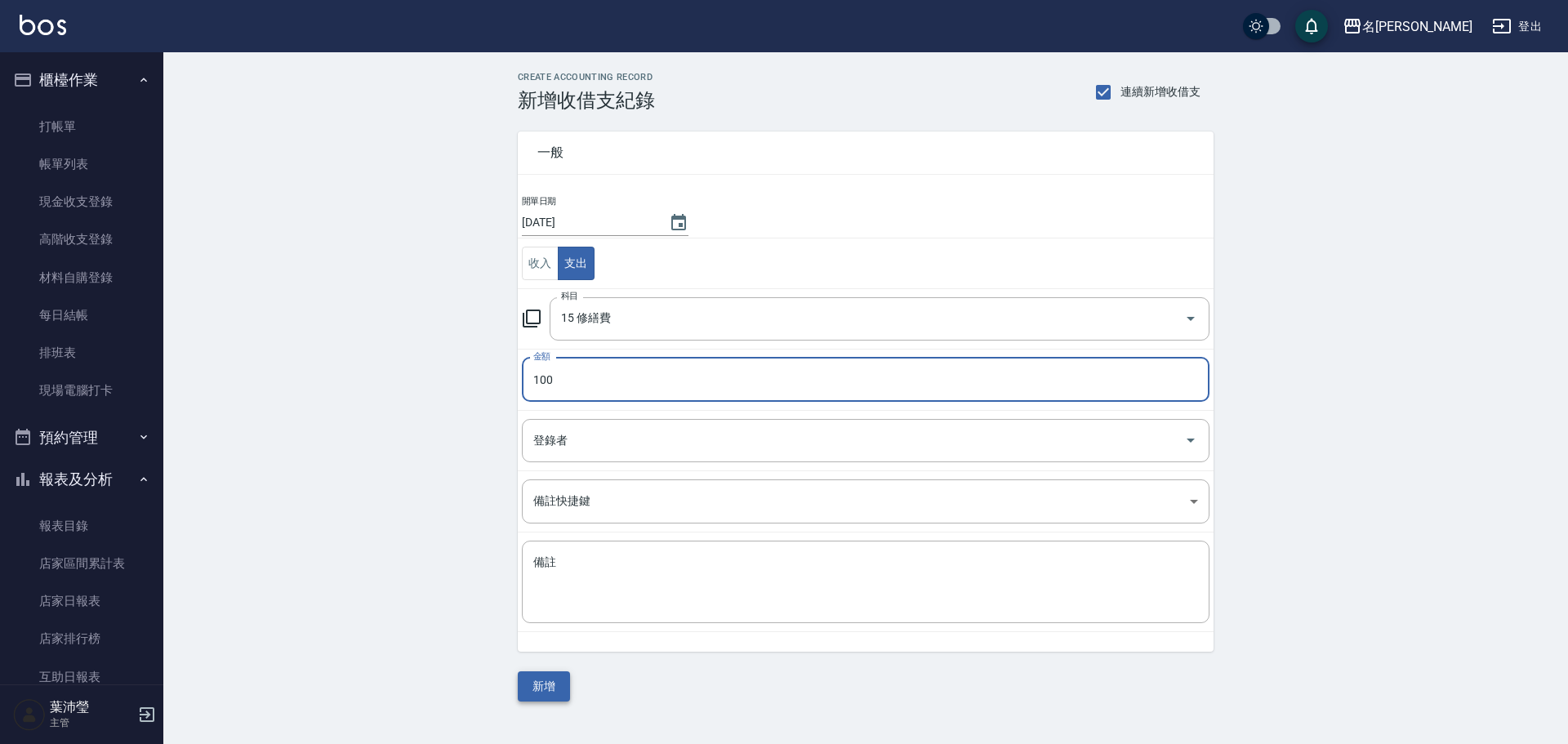
type input "100"
click at [540, 688] on button "新增" at bounding box center [544, 686] width 52 height 30
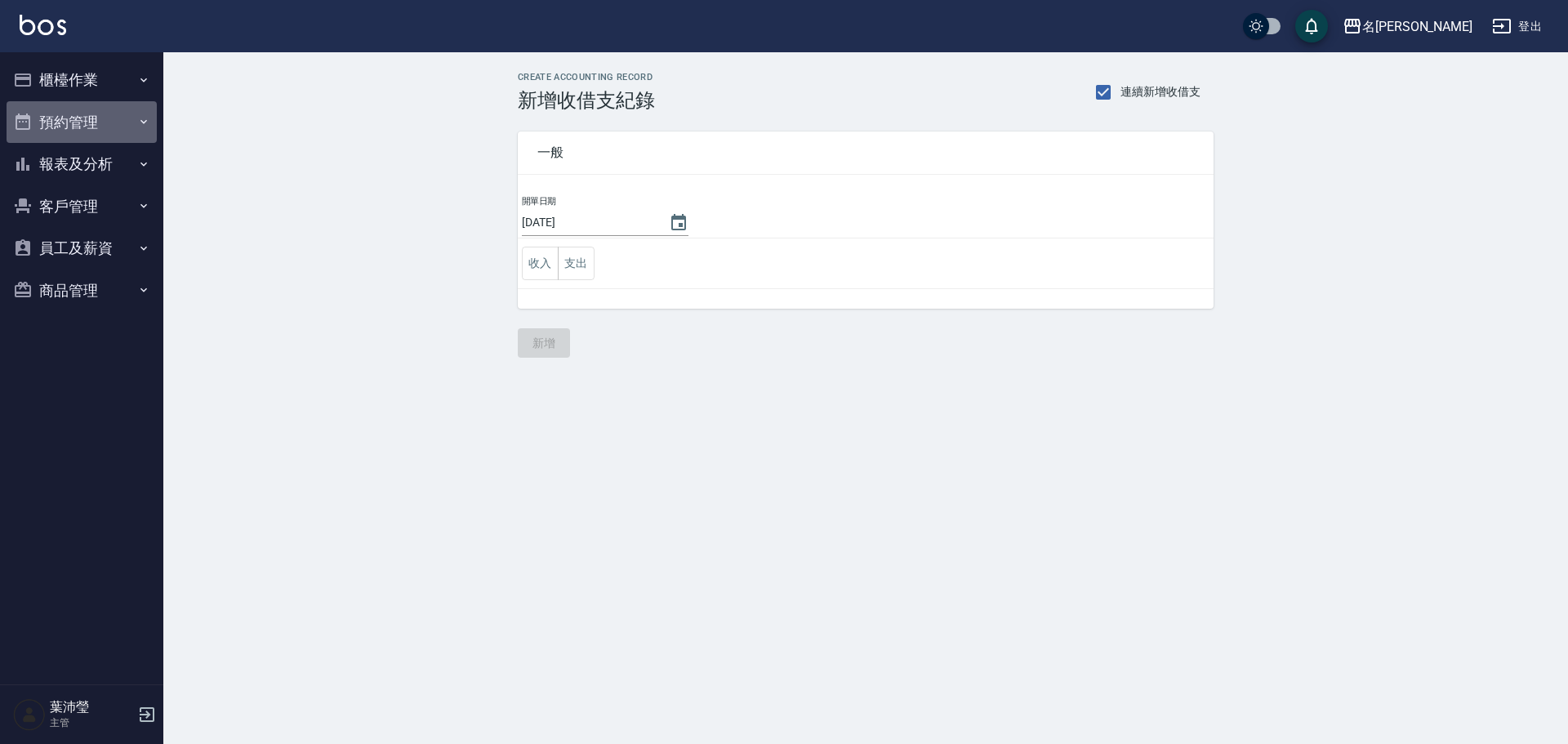
click at [115, 115] on button "預約管理" at bounding box center [81, 122] width 151 height 42
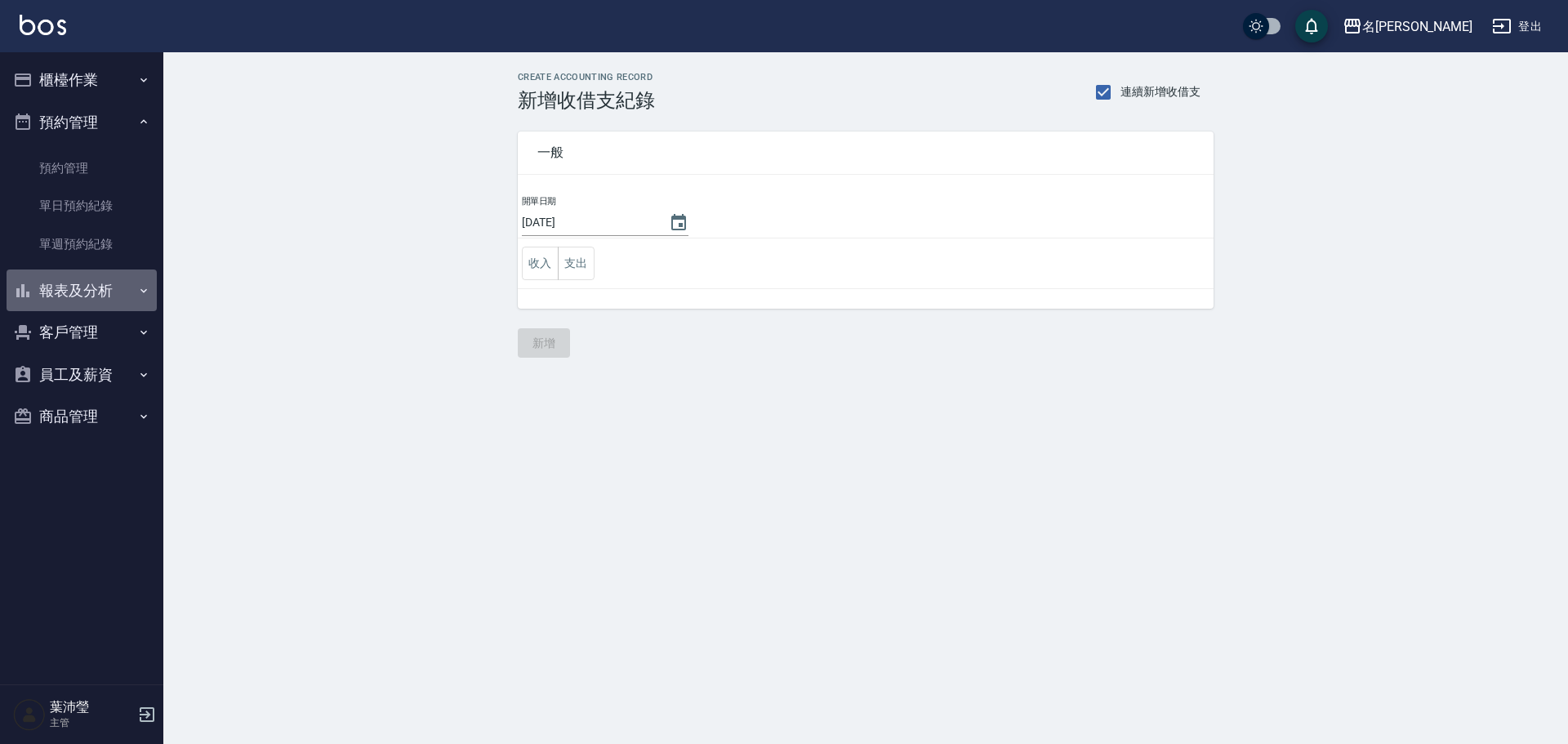
click at [82, 287] on button "報表及分析" at bounding box center [81, 290] width 151 height 42
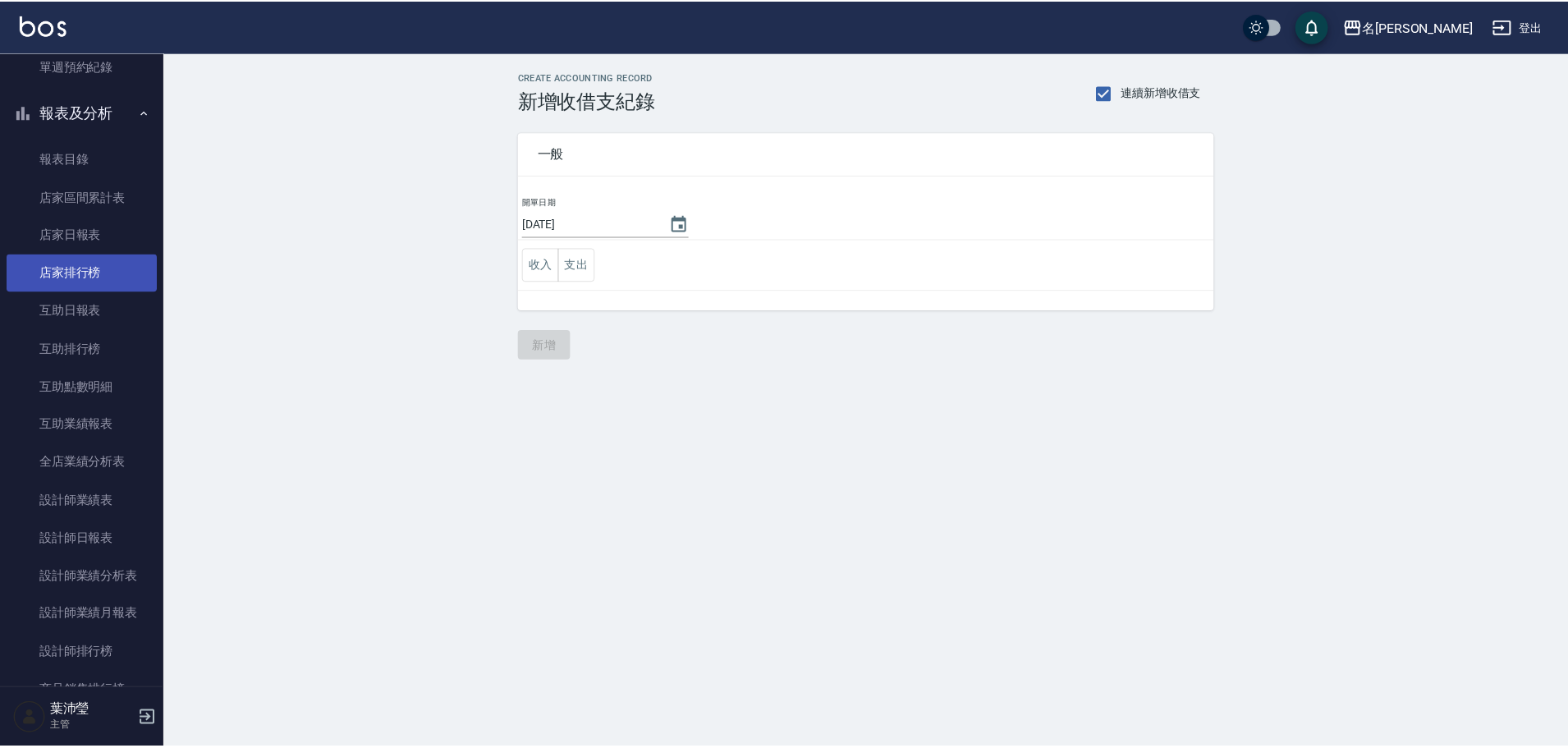
scroll to position [180, 0]
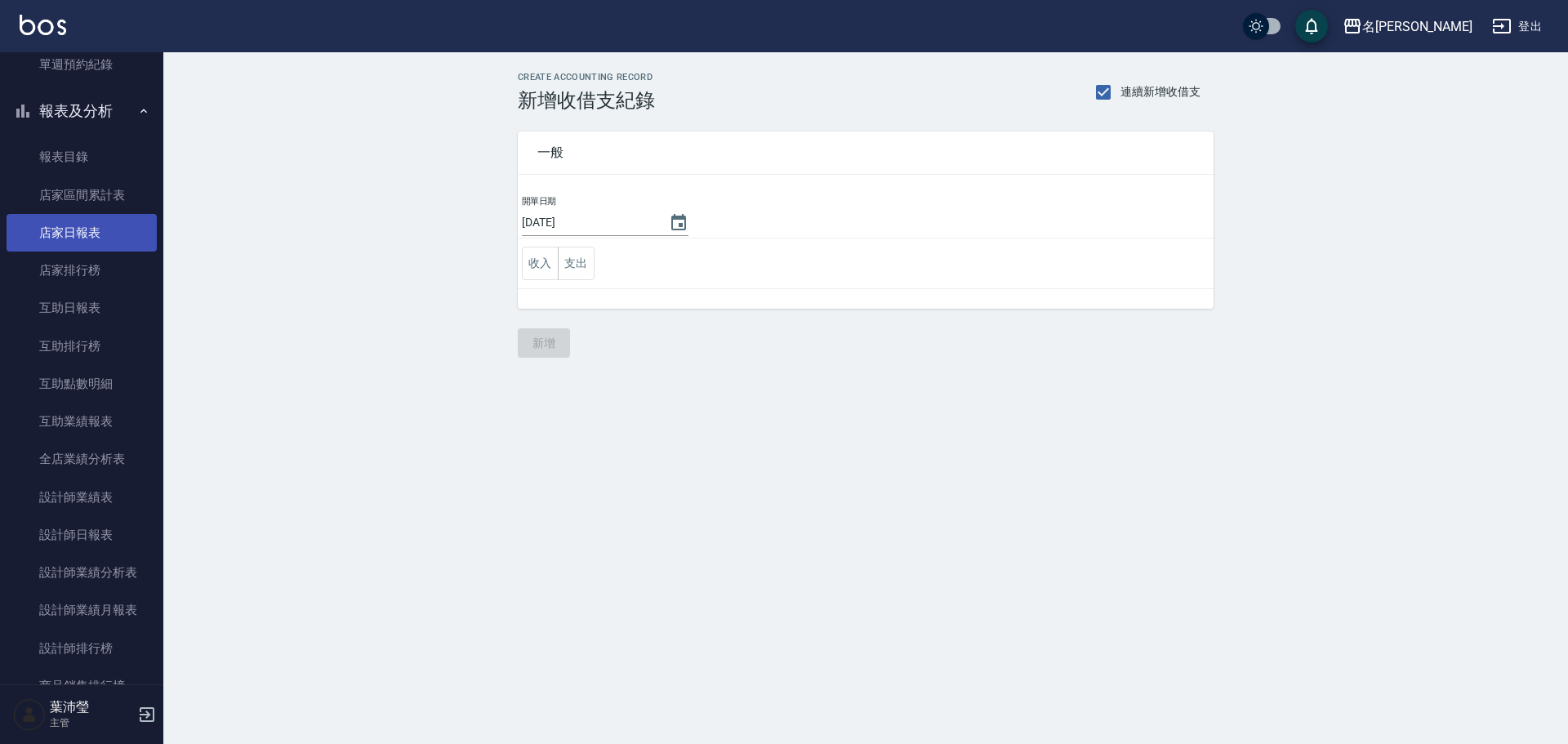
click at [89, 236] on link "店家日報表" at bounding box center [81, 233] width 151 height 37
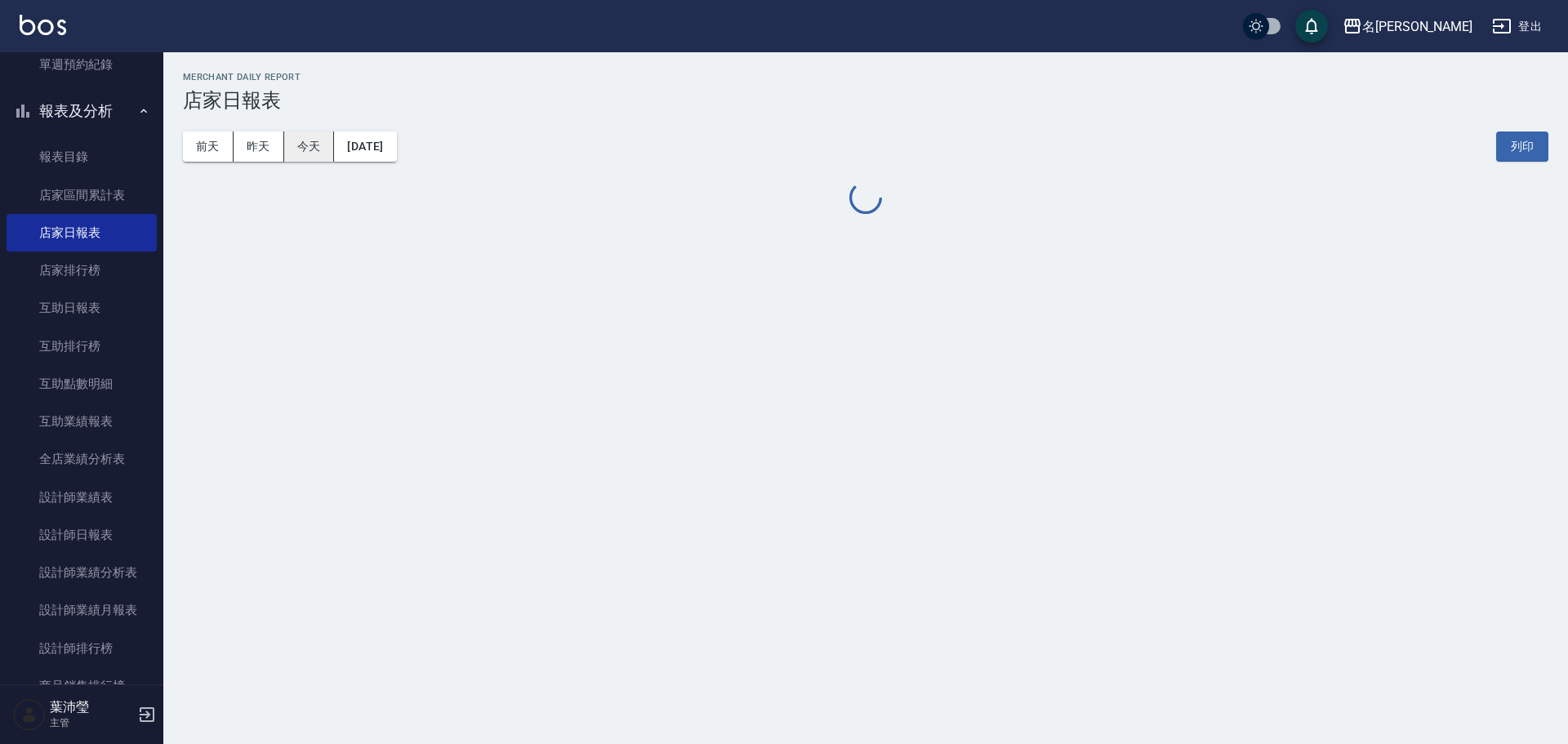
click at [325, 151] on button "今天" at bounding box center [309, 147] width 50 height 30
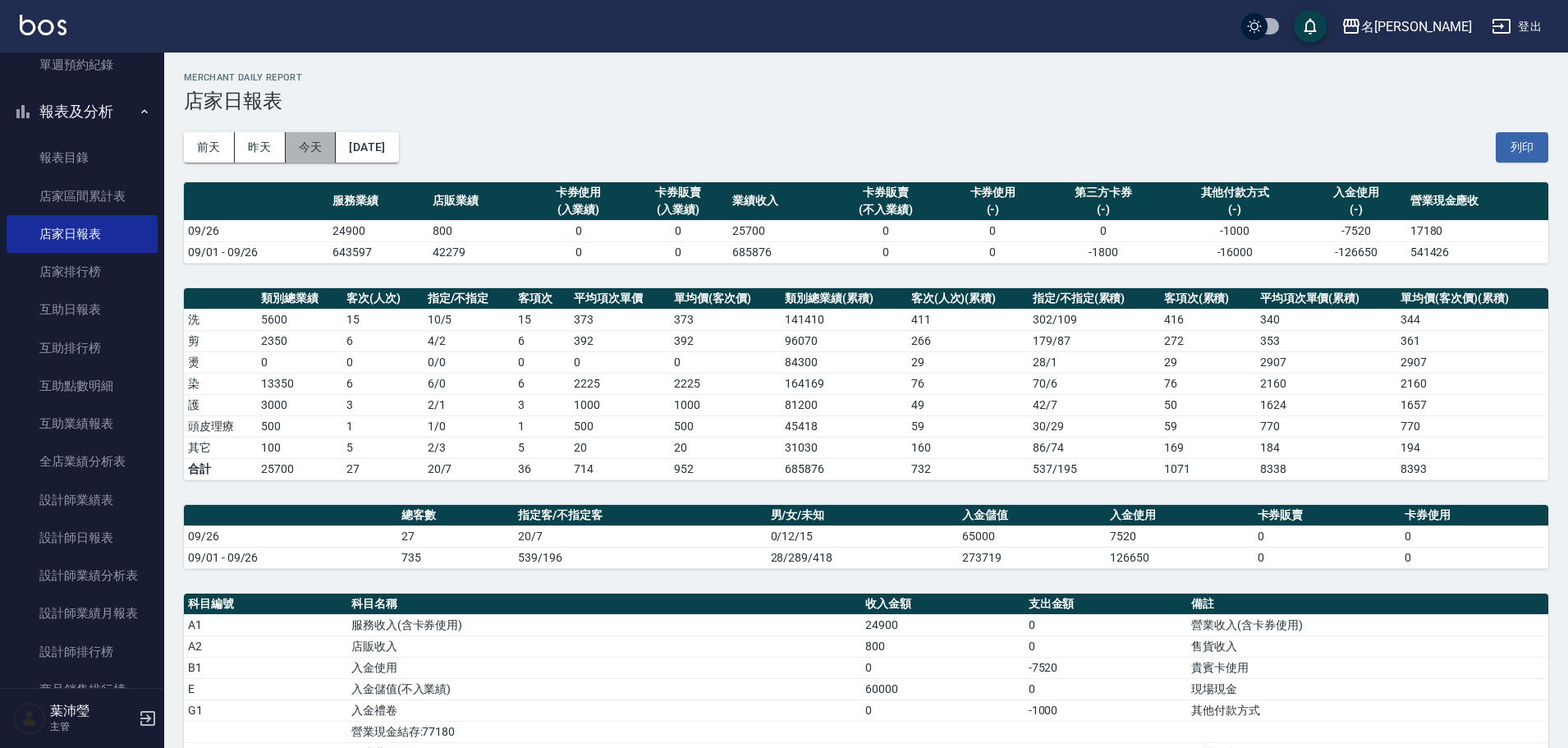
click at [319, 153] on button "今天" at bounding box center [311, 148] width 51 height 30
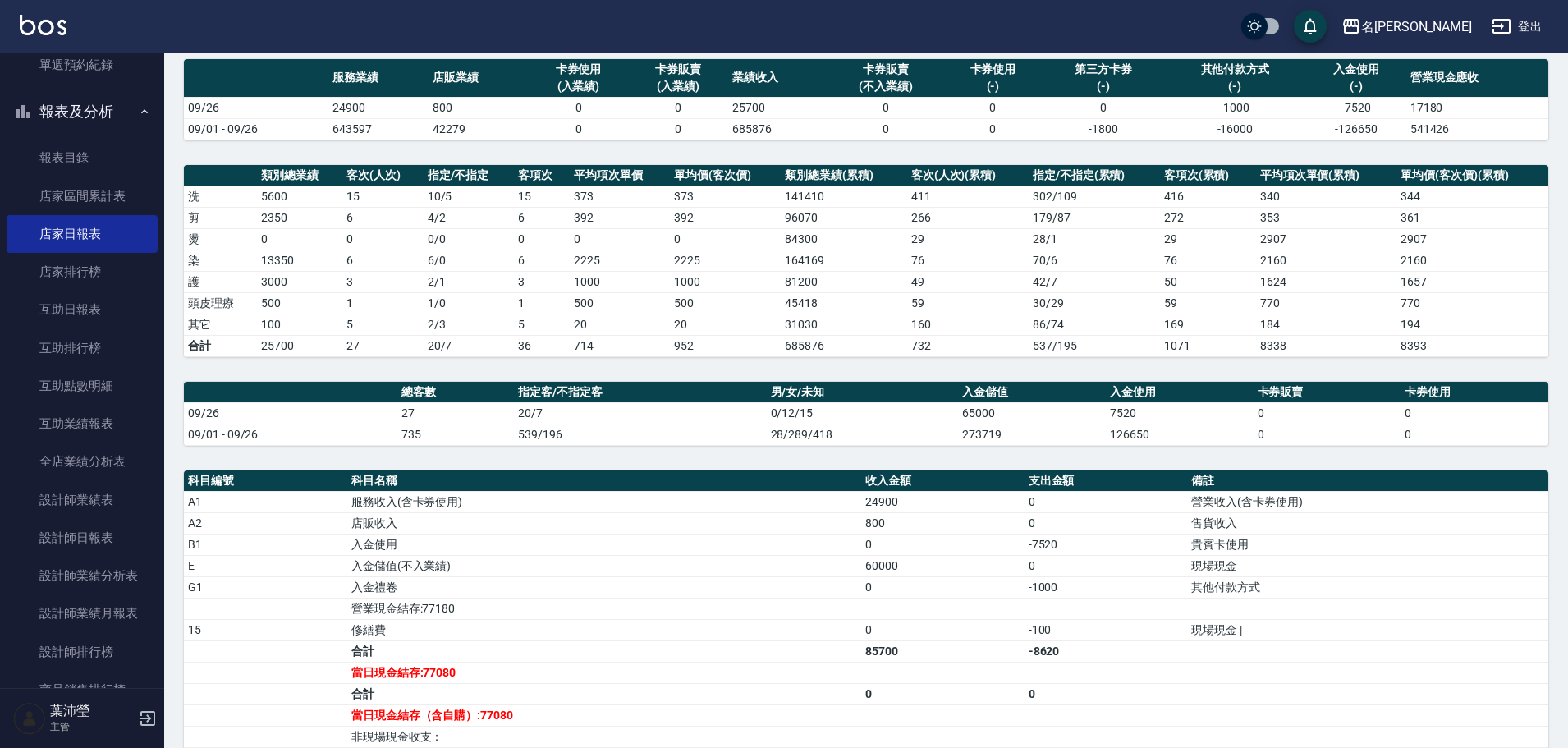
scroll to position [126, 0]
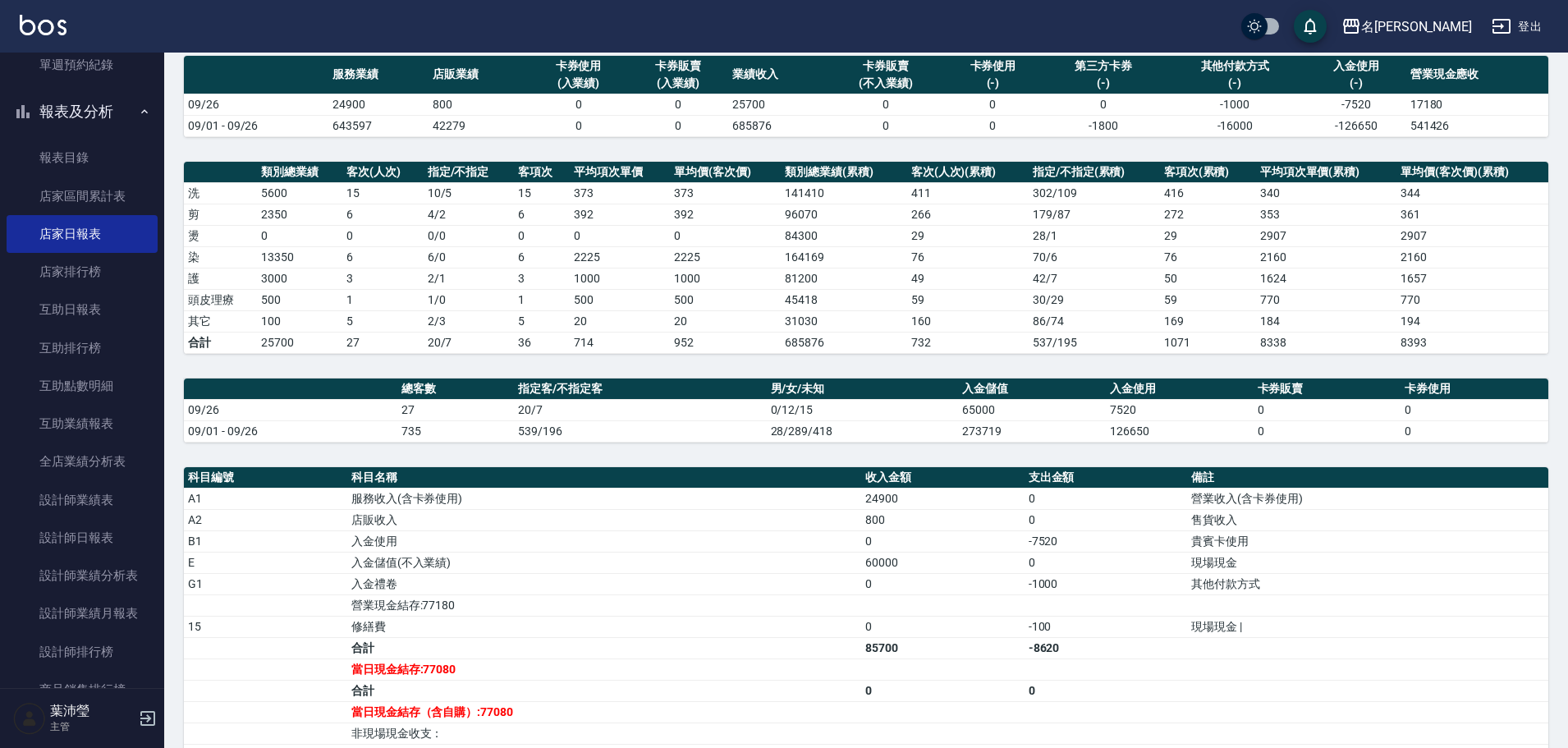
drag, startPoint x: 1576, startPoint y: 203, endPoint x: 883, endPoint y: 459, distance: 738.8
click at [883, 459] on div "名留龍江 2025-09-26 店家日報表 列印時間： 2025-09-26-20:02 Merchant Daily Report 店家日報表 前天 昨天 …" at bounding box center [866, 463] width 1403 height 1075
click at [86, 314] on link "互助日報表" at bounding box center [82, 309] width 151 height 38
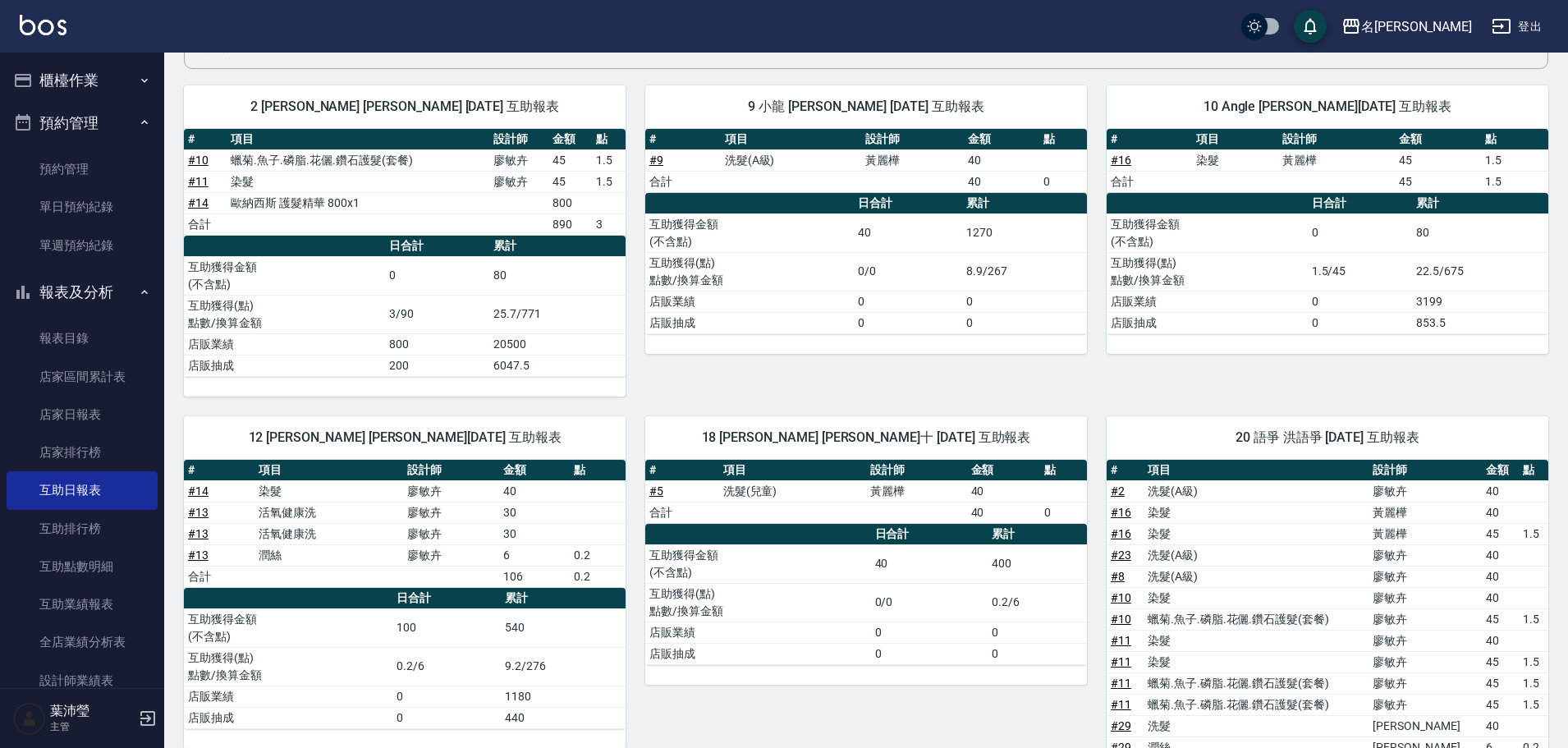
scroll to position [468, 0]
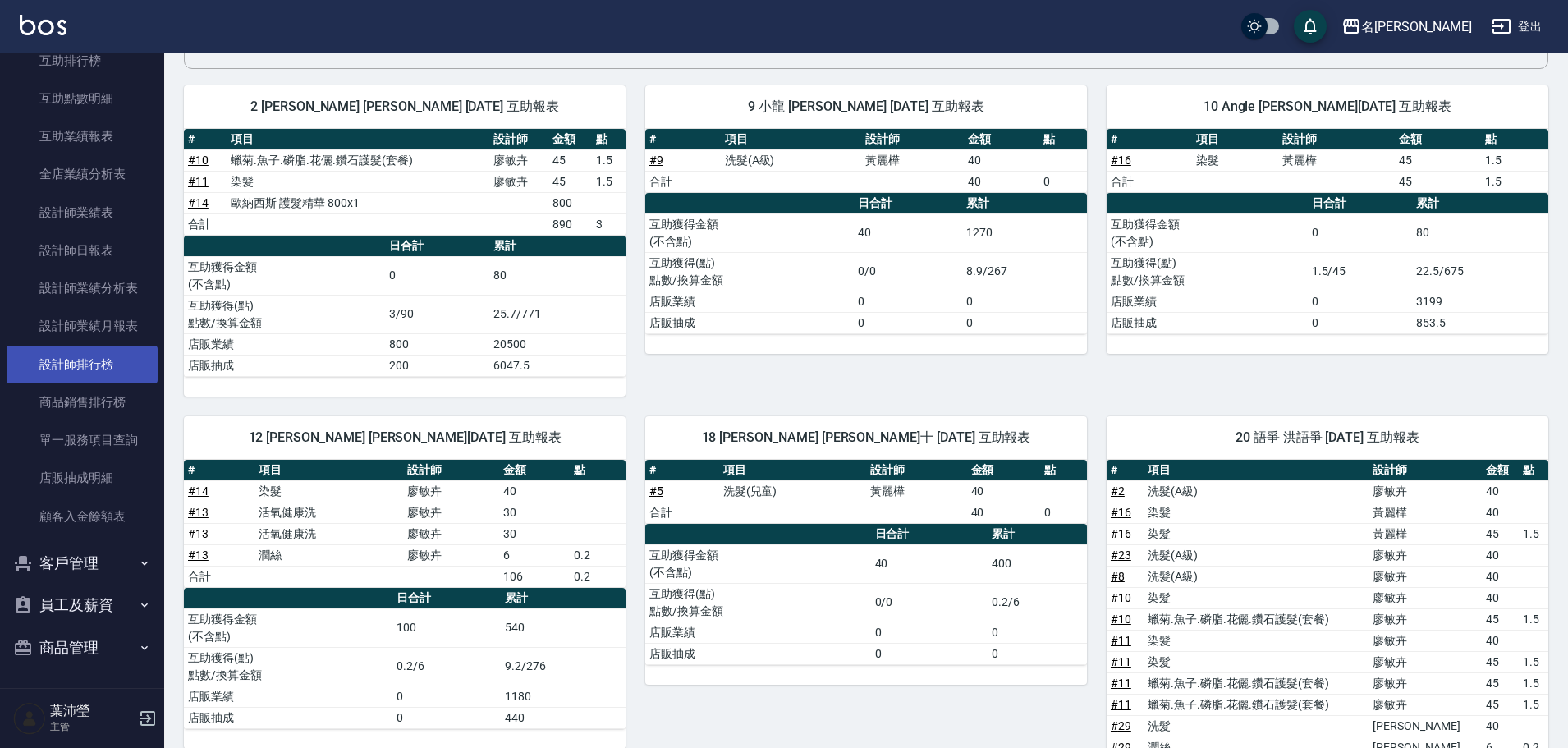
click at [108, 366] on link "設計師排行榜" at bounding box center [82, 365] width 151 height 38
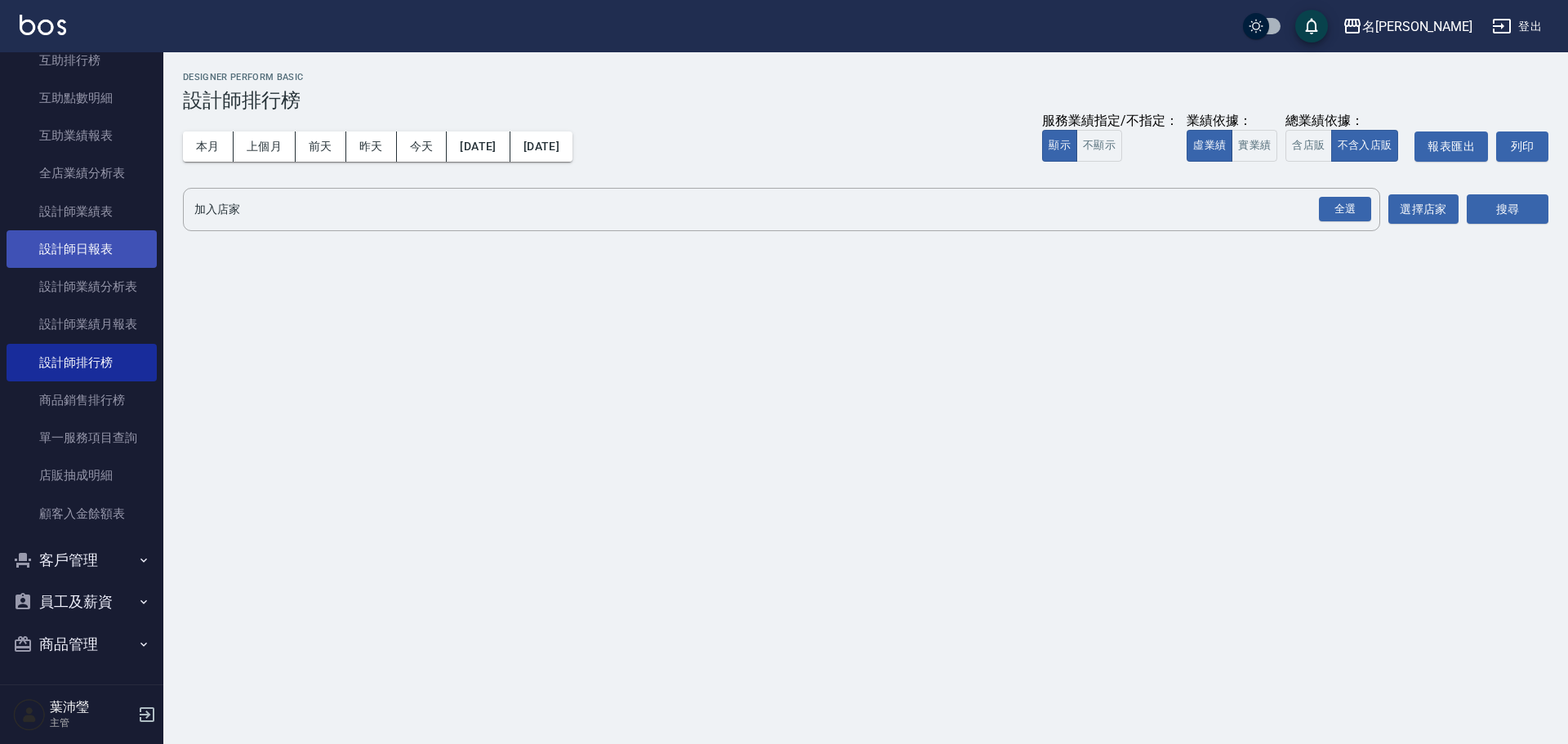
click at [122, 249] on link "設計師日報表" at bounding box center [81, 249] width 151 height 37
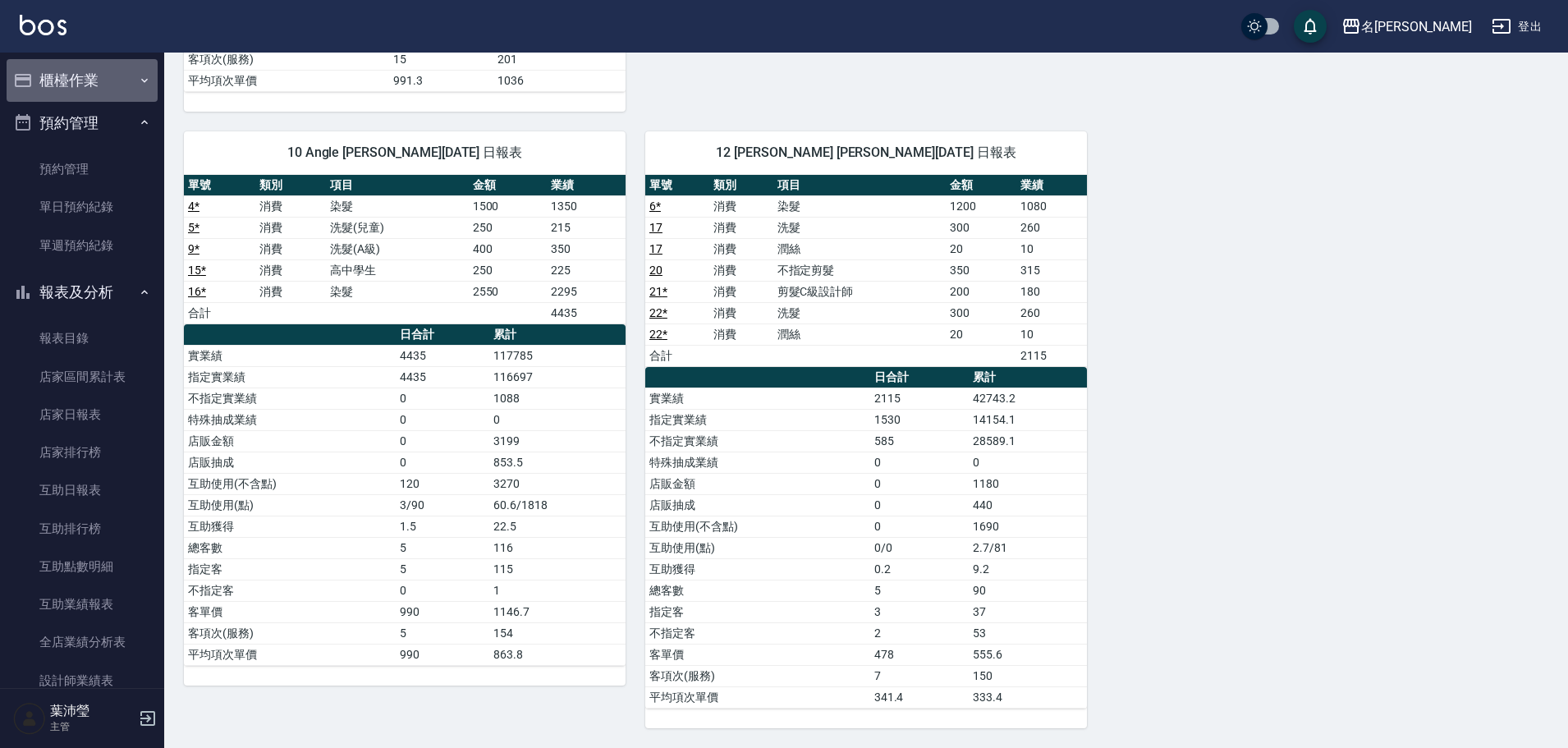
click at [125, 80] on button "櫃檯作業" at bounding box center [82, 80] width 151 height 42
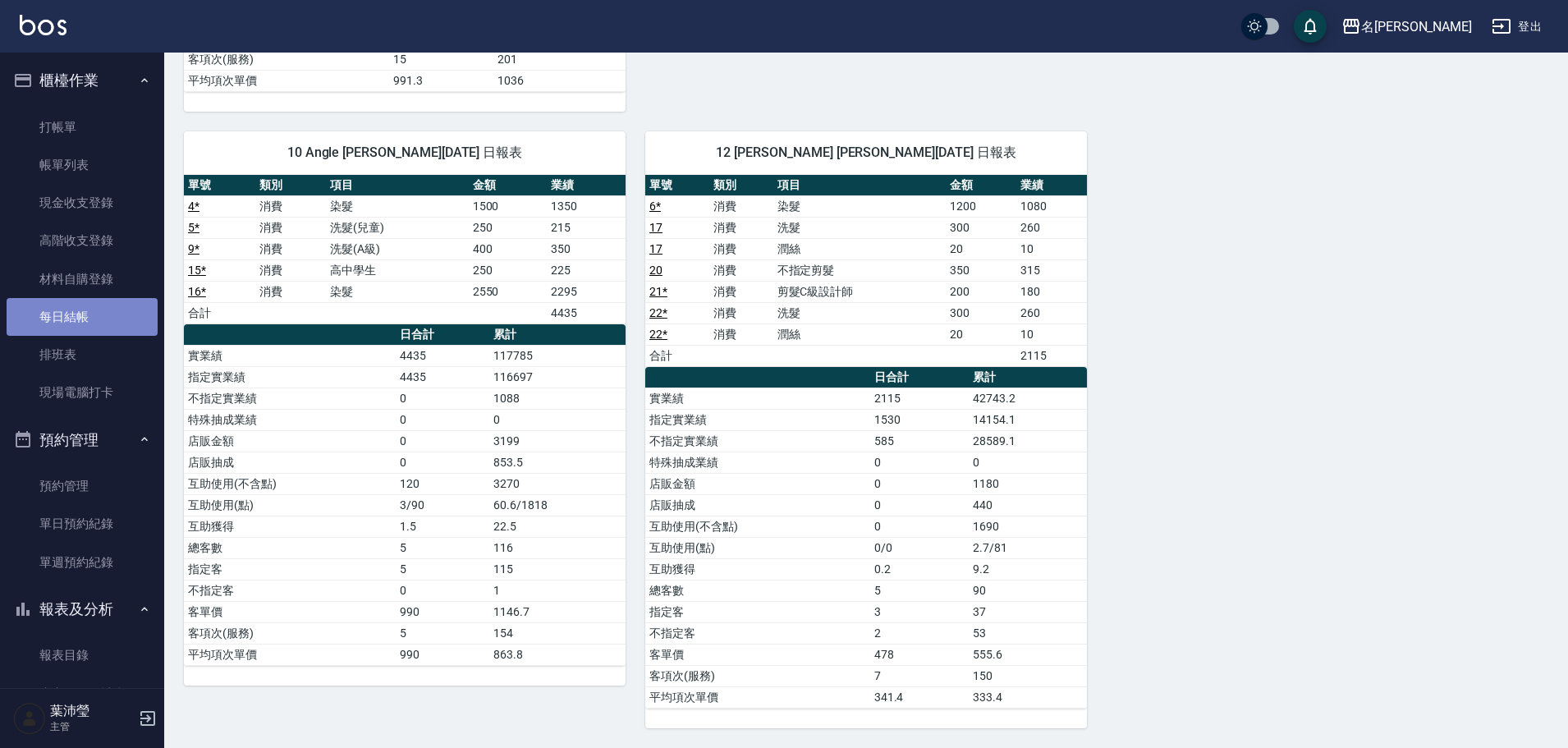
click at [99, 314] on link "每日結帳" at bounding box center [82, 317] width 151 height 38
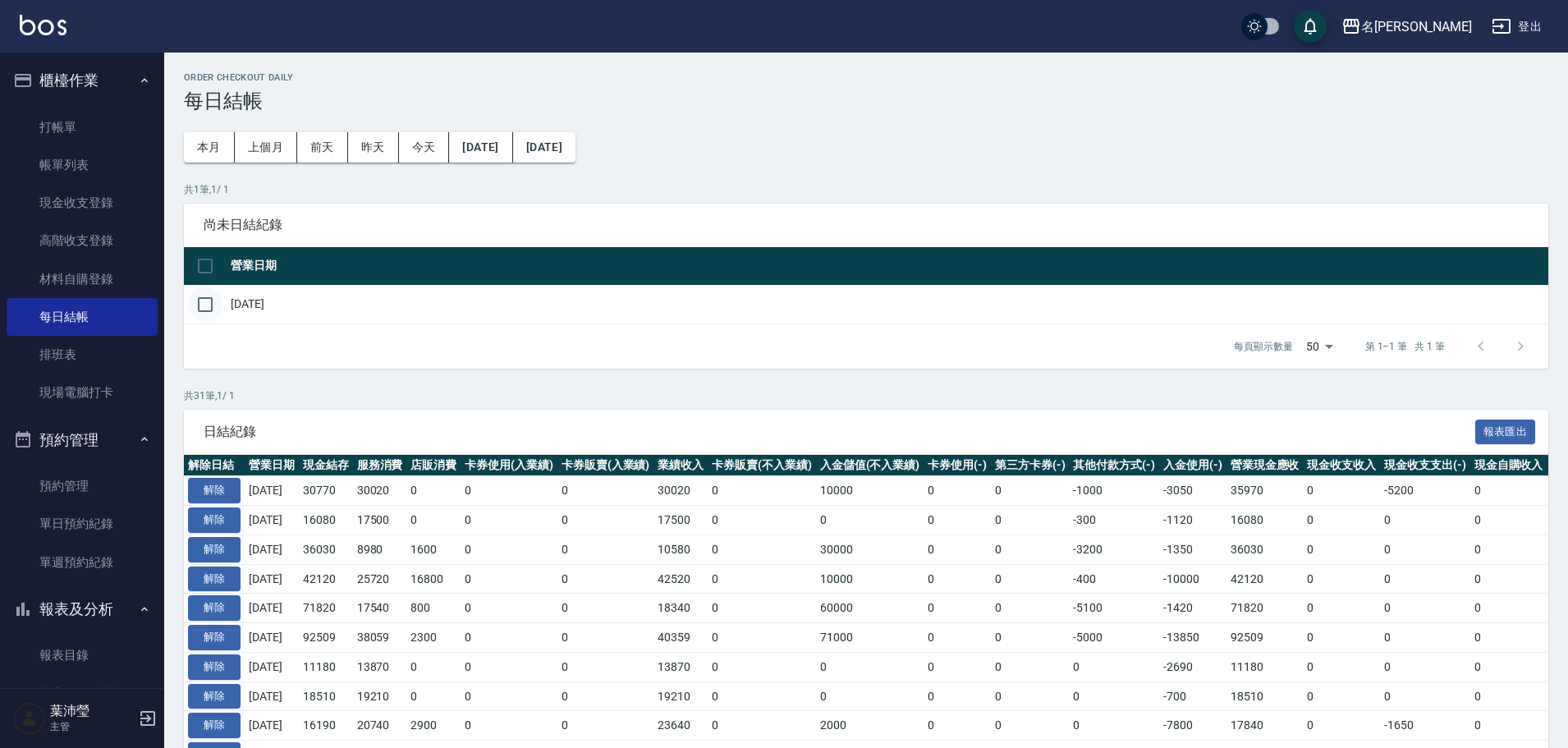
click at [206, 302] on input "checkbox" at bounding box center [205, 304] width 35 height 35
checkbox input "true"
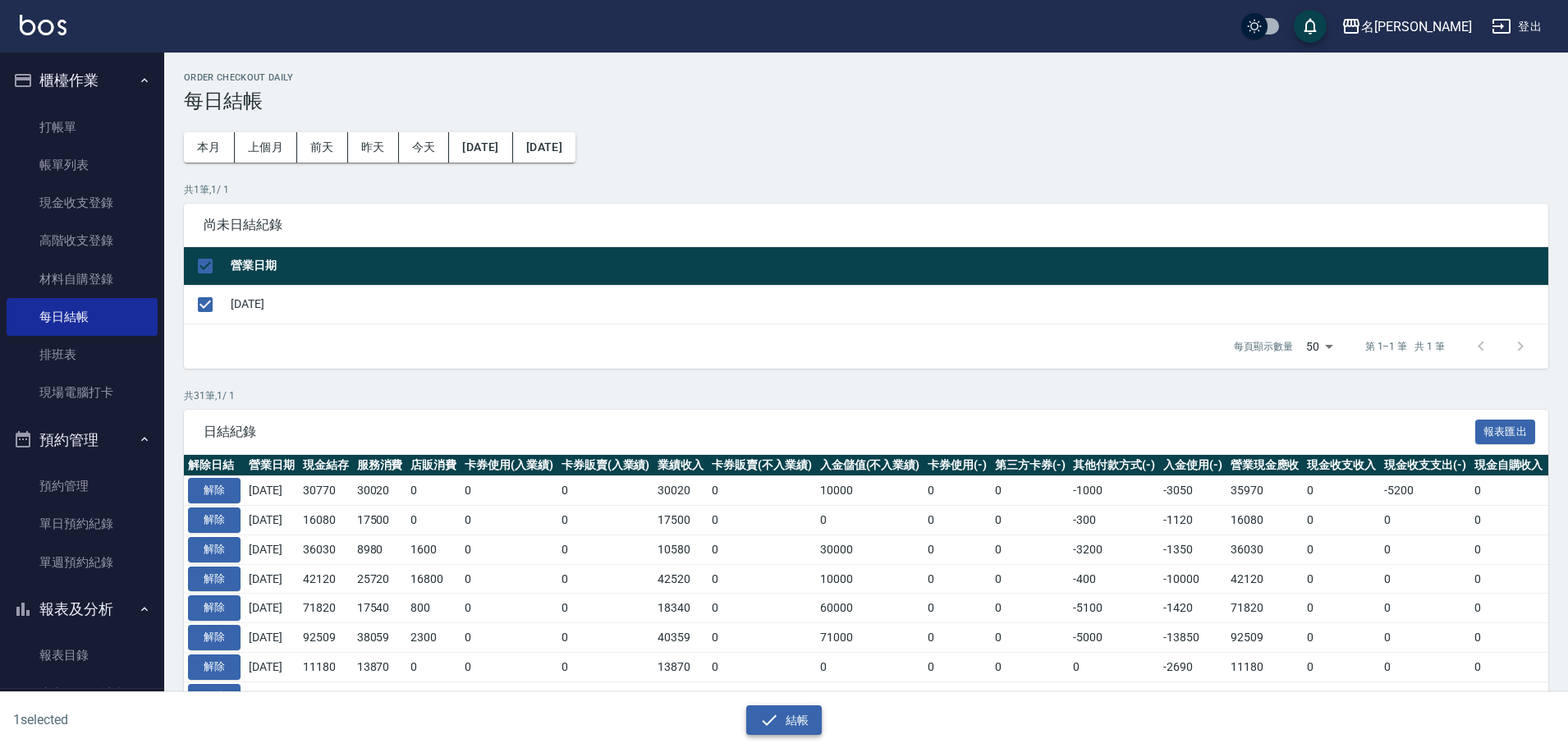
click at [788, 714] on button "結帳" at bounding box center [784, 720] width 76 height 30
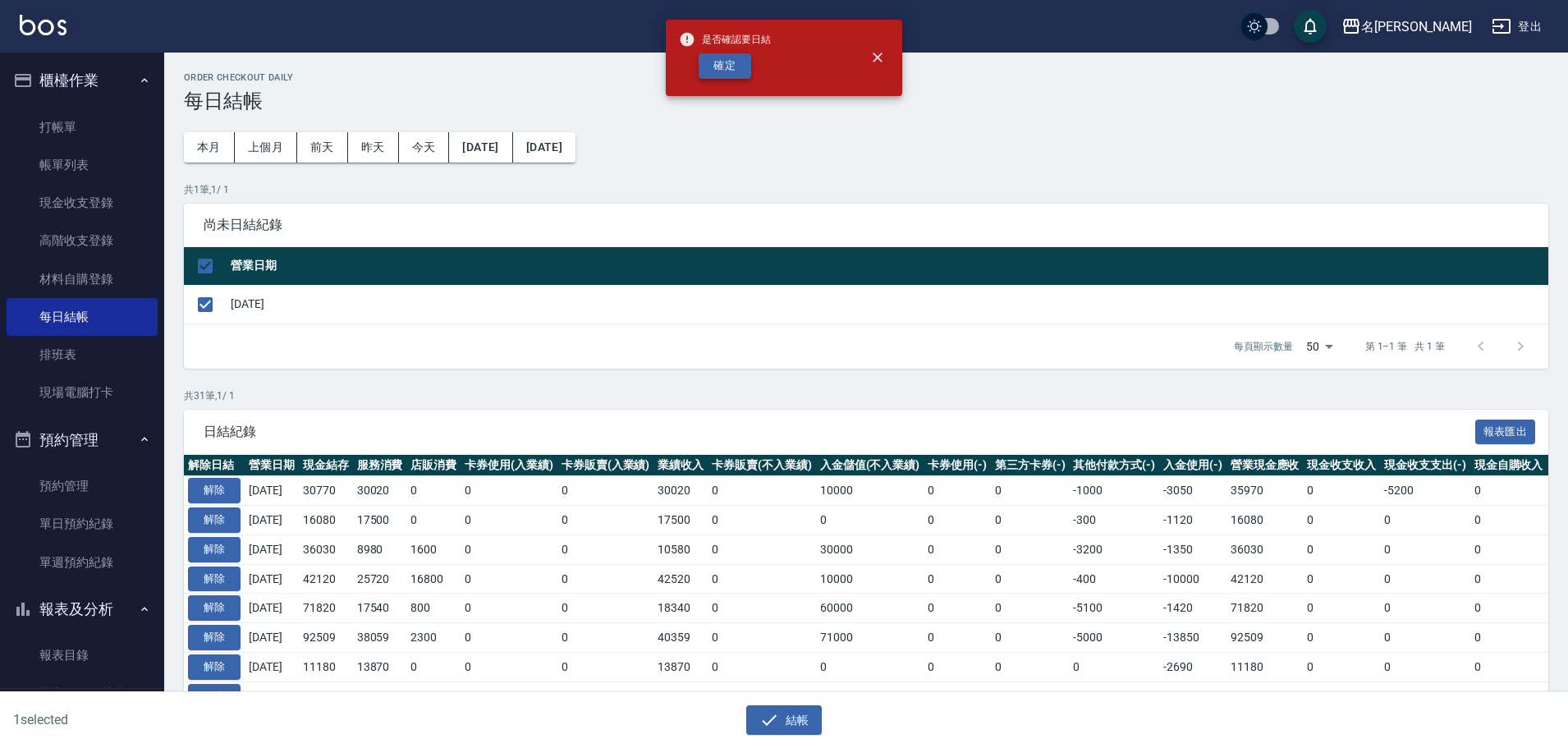
click at [723, 61] on button "確定" at bounding box center [725, 66] width 53 height 25
checkbox input "false"
